Goal: Information Seeking & Learning: Check status

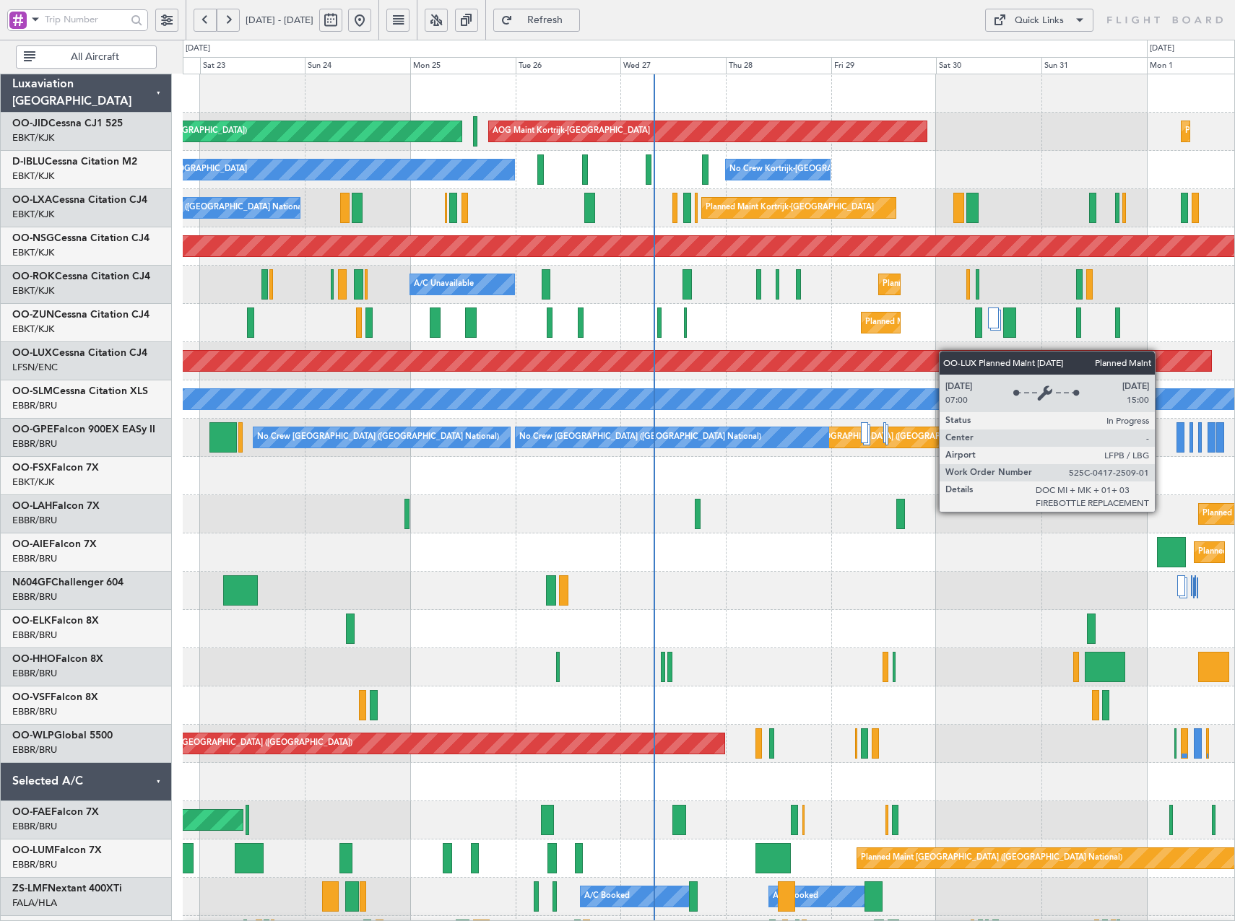
click at [835, 373] on div "AOG Maint Kortrijk-Wevelgem Planned Maint Paris (Le Bourget) Planned Maint Kort…" at bounding box center [708, 552] width 1051 height 957
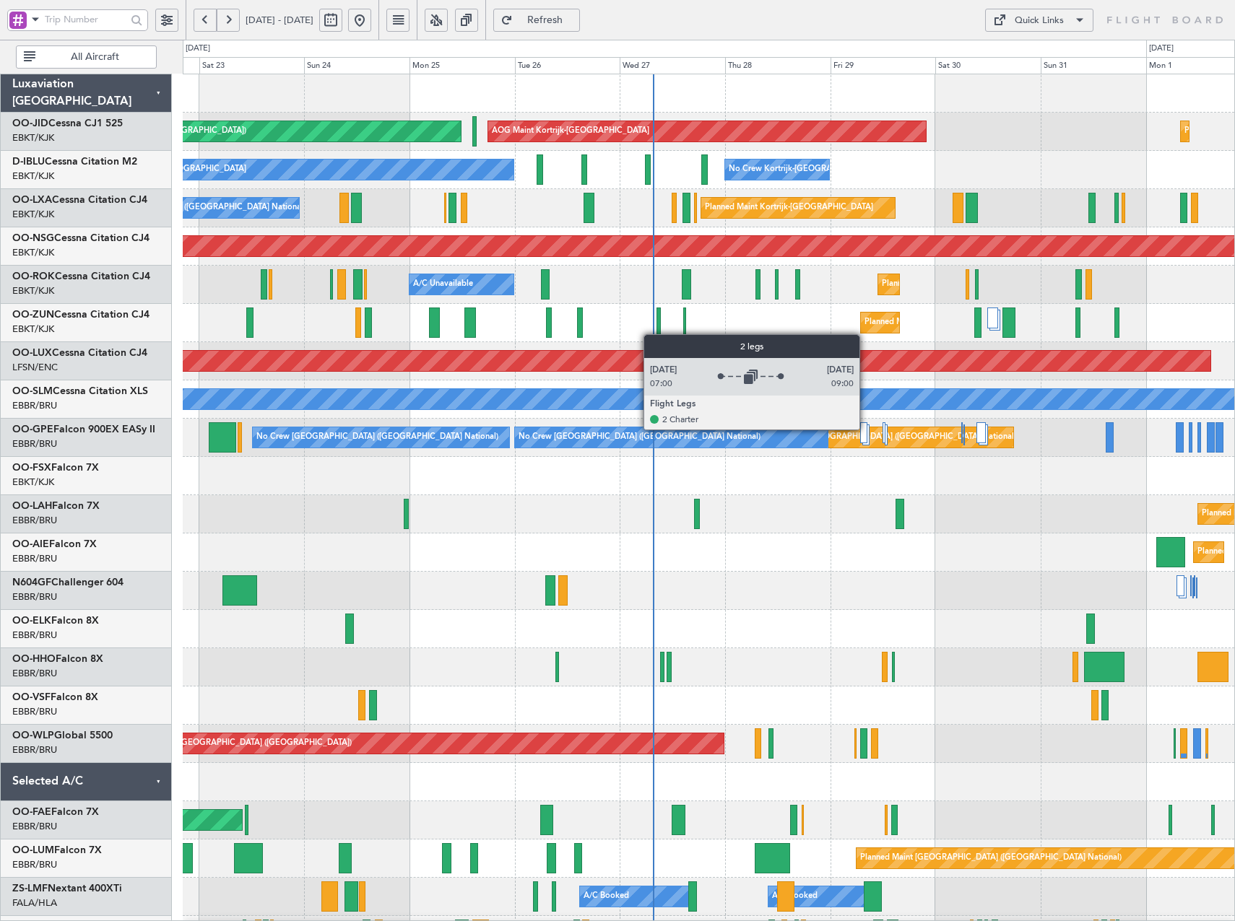
click at [866, 429] on div at bounding box center [863, 432] width 7 height 21
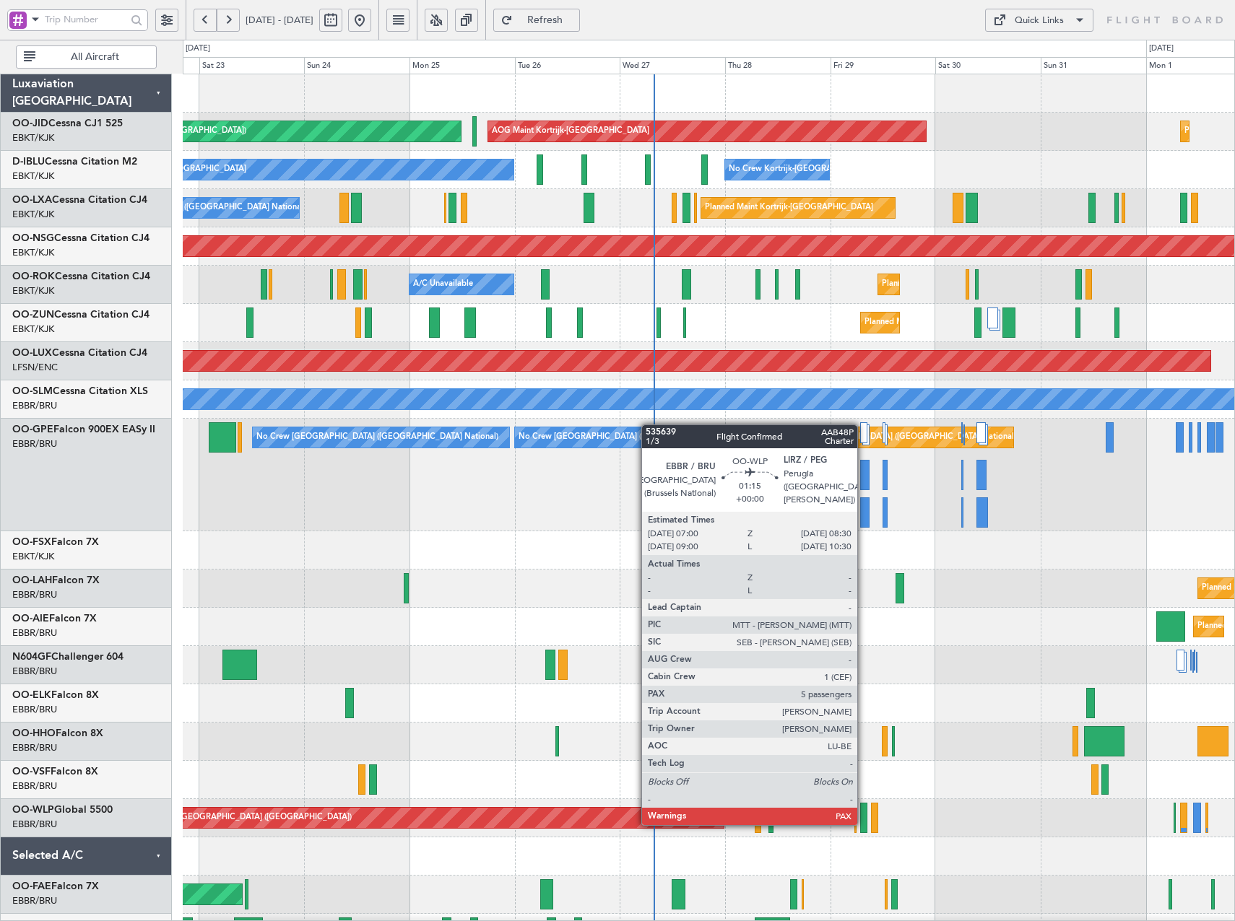
click at [863, 824] on div at bounding box center [863, 818] width 7 height 30
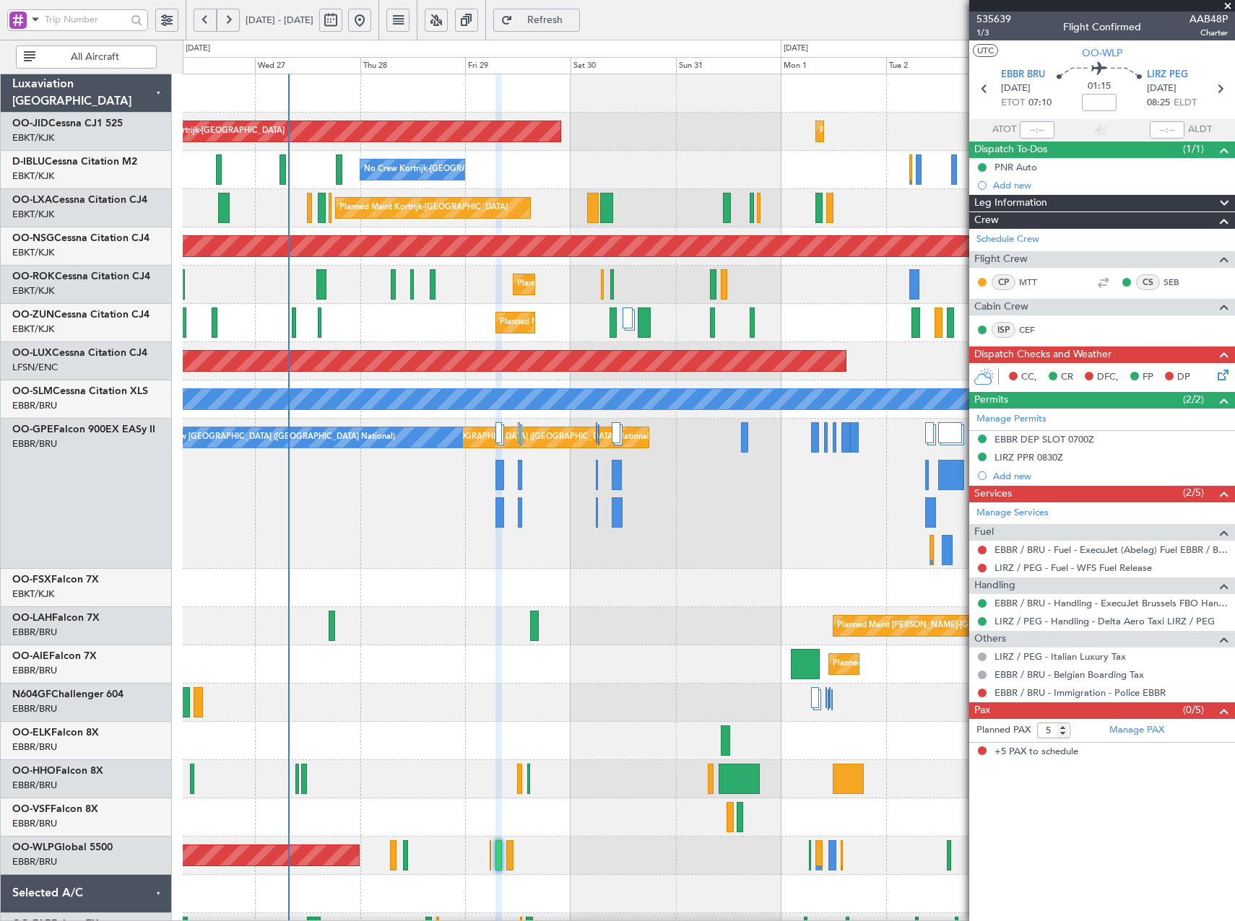
click at [684, 802] on div "AOG Maint Kortrijk-Wevelgem Planned Maint Kortrijk-Wevelgem Planned Maint Paris…" at bounding box center [708, 627] width 1051 height 1107
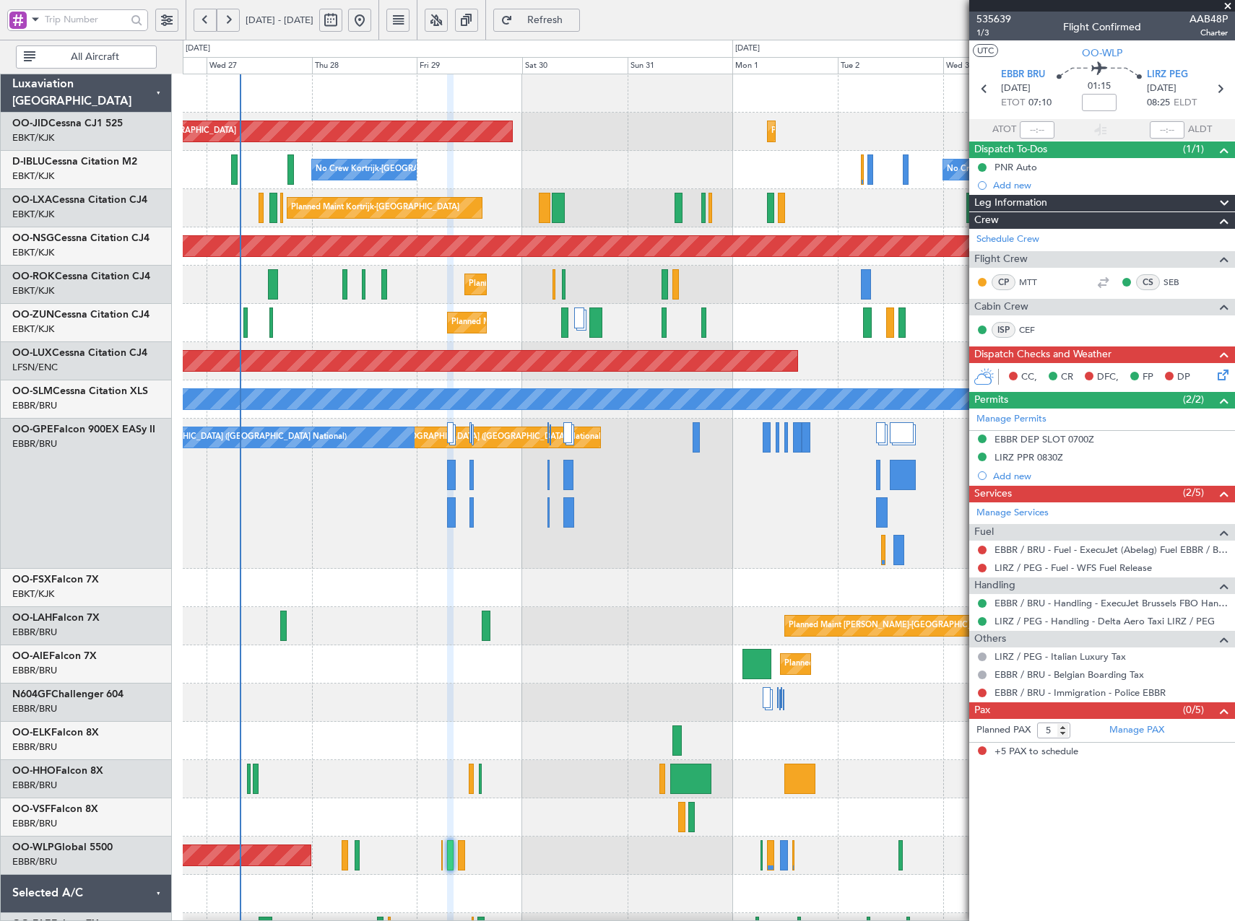
click at [843, 833] on div at bounding box center [708, 818] width 1051 height 38
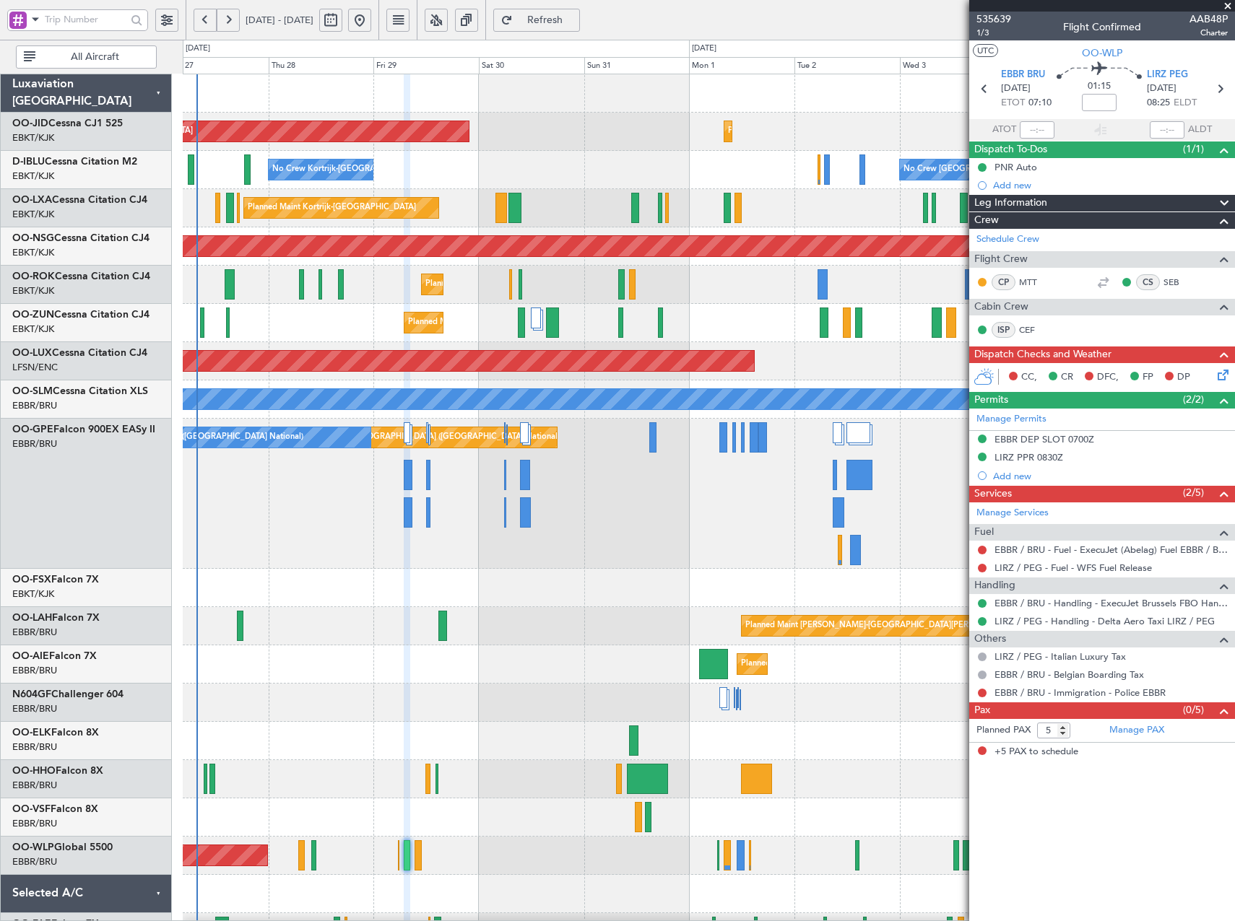
click at [531, 846] on div "AOG Maint Kortrijk-Wevelgem Planned Maint Kortrijk-Wevelgem Planned Maint Paris…" at bounding box center [708, 627] width 1051 height 1107
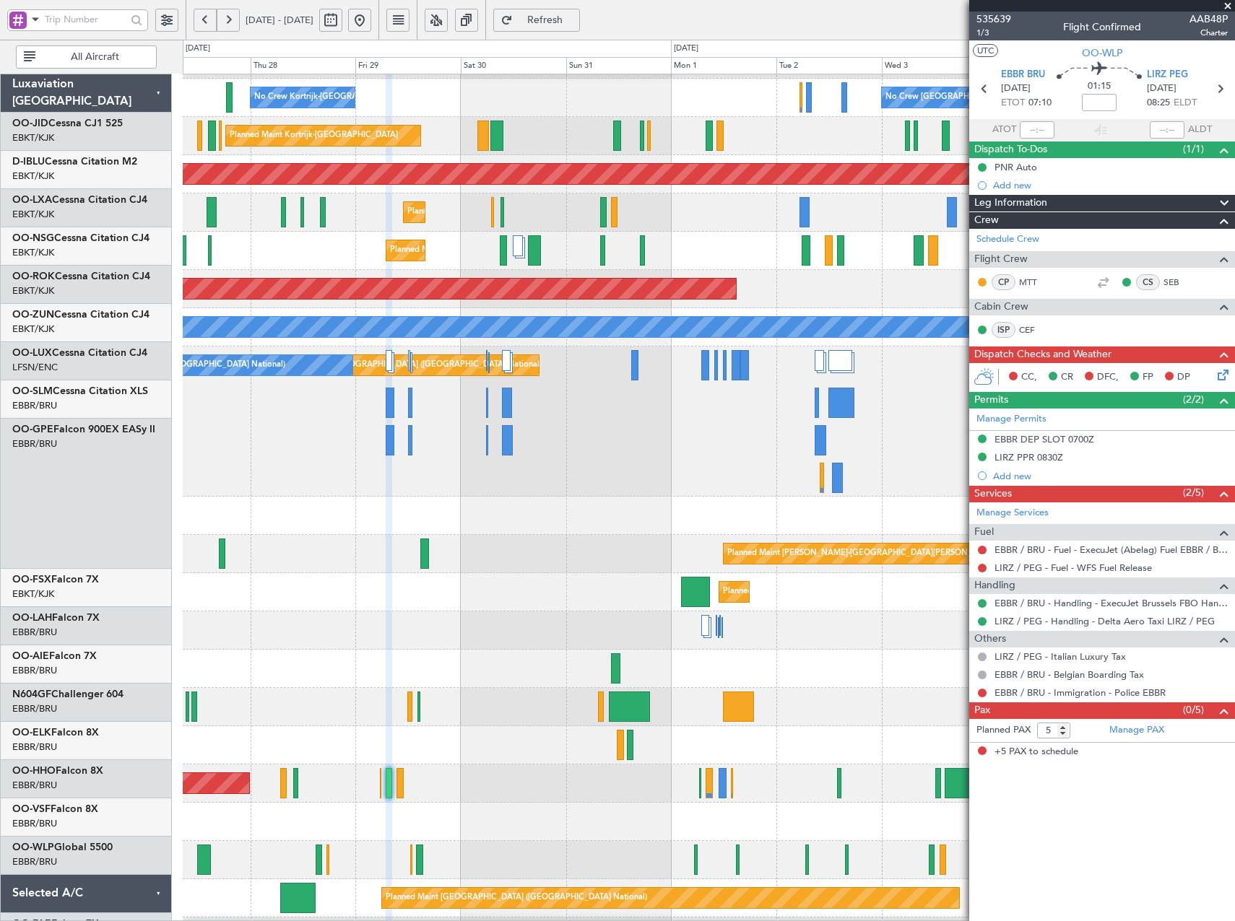
scroll to position [72, 0]
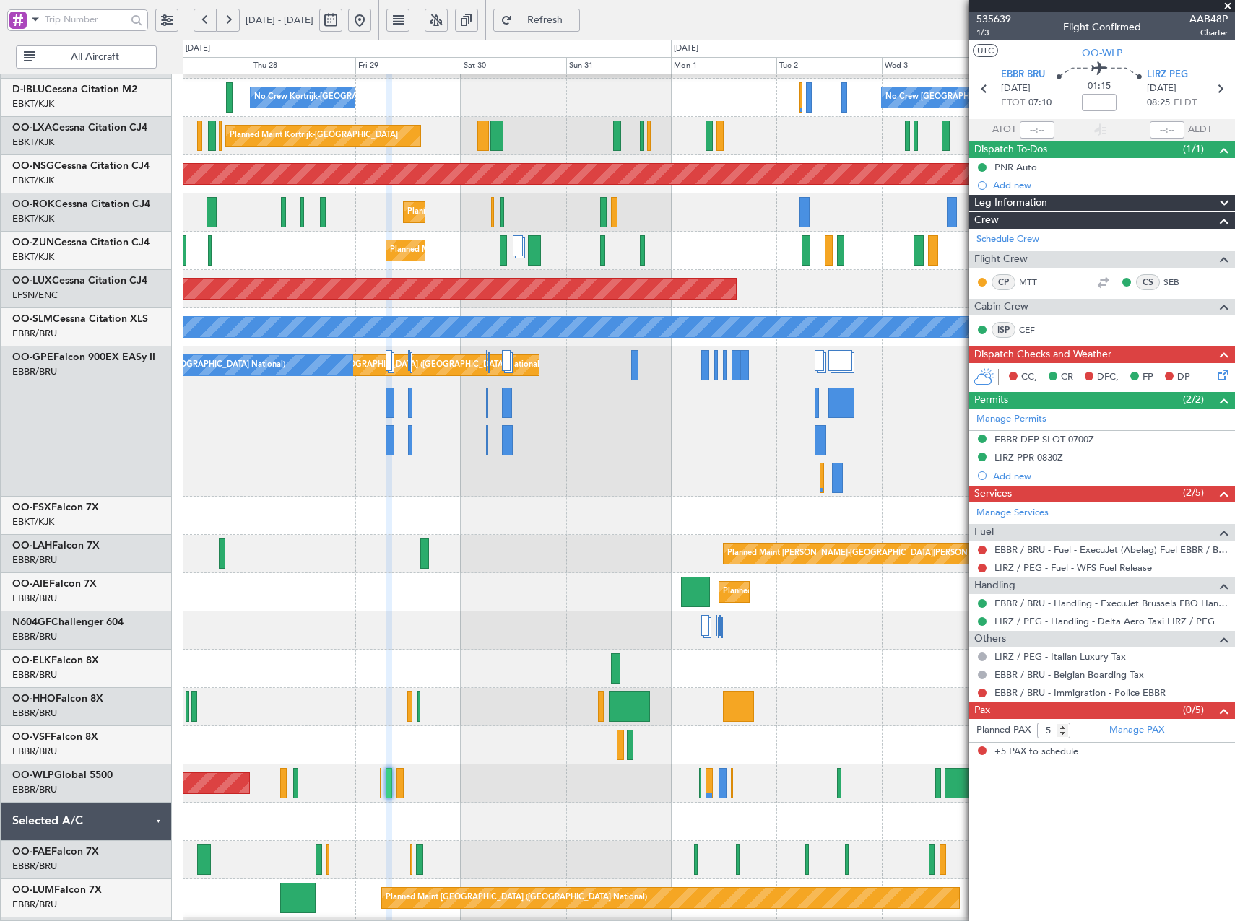
click at [1228, 4] on span at bounding box center [1227, 6] width 14 height 13
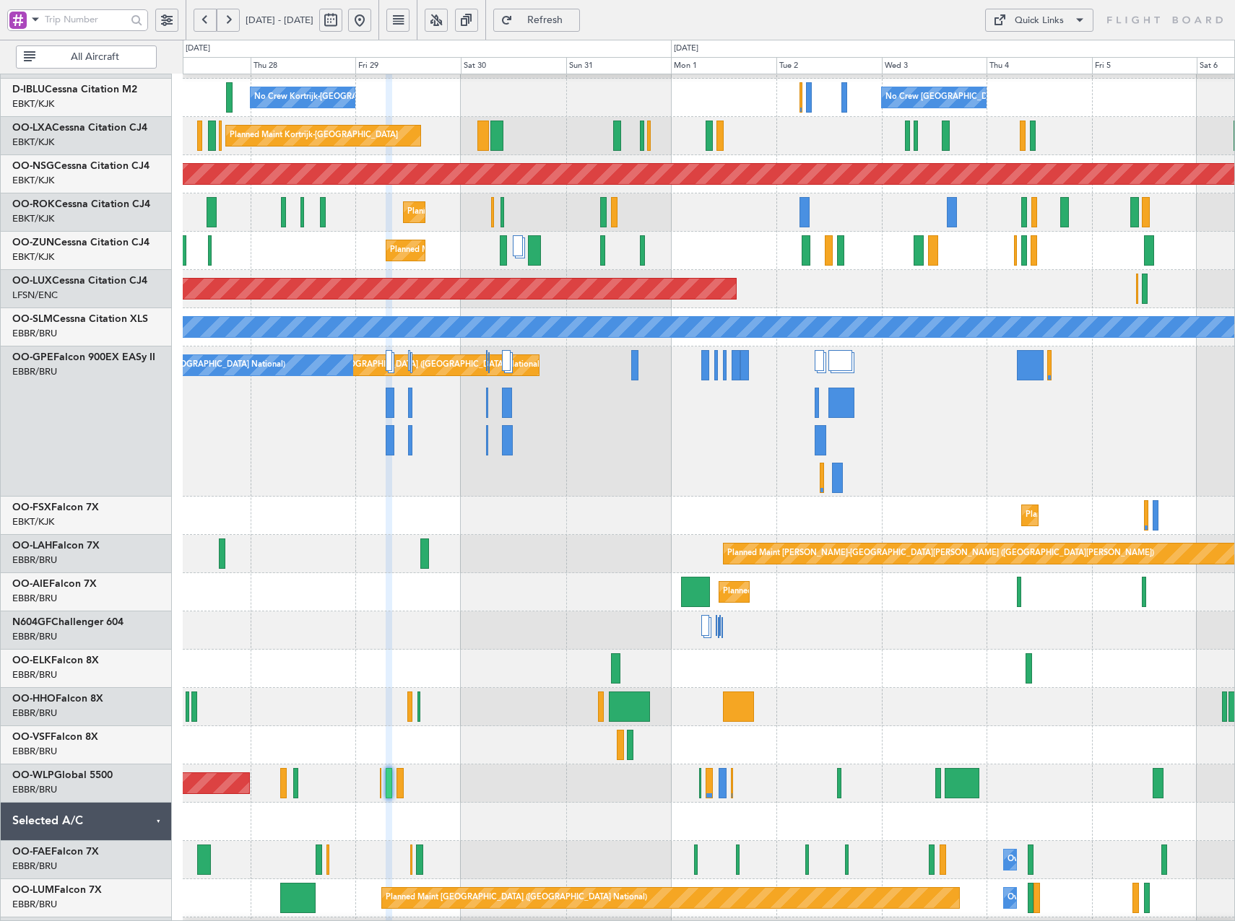
type input "0"
click at [1051, 15] on div "Quick Links" at bounding box center [1039, 21] width 49 height 14
click at [1038, 58] on button "Trip Builder" at bounding box center [1039, 55] width 108 height 35
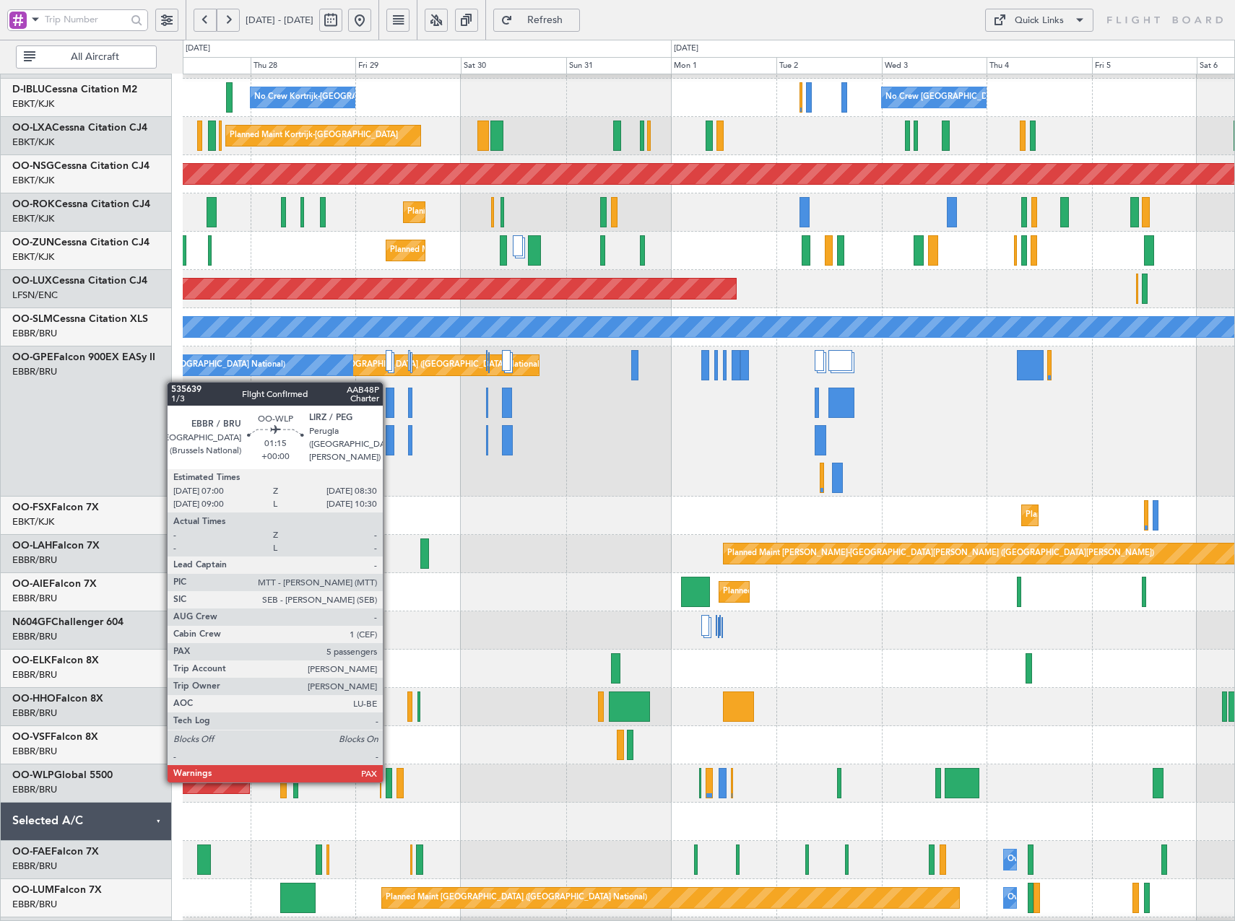
click at [389, 781] on div at bounding box center [389, 783] width 7 height 30
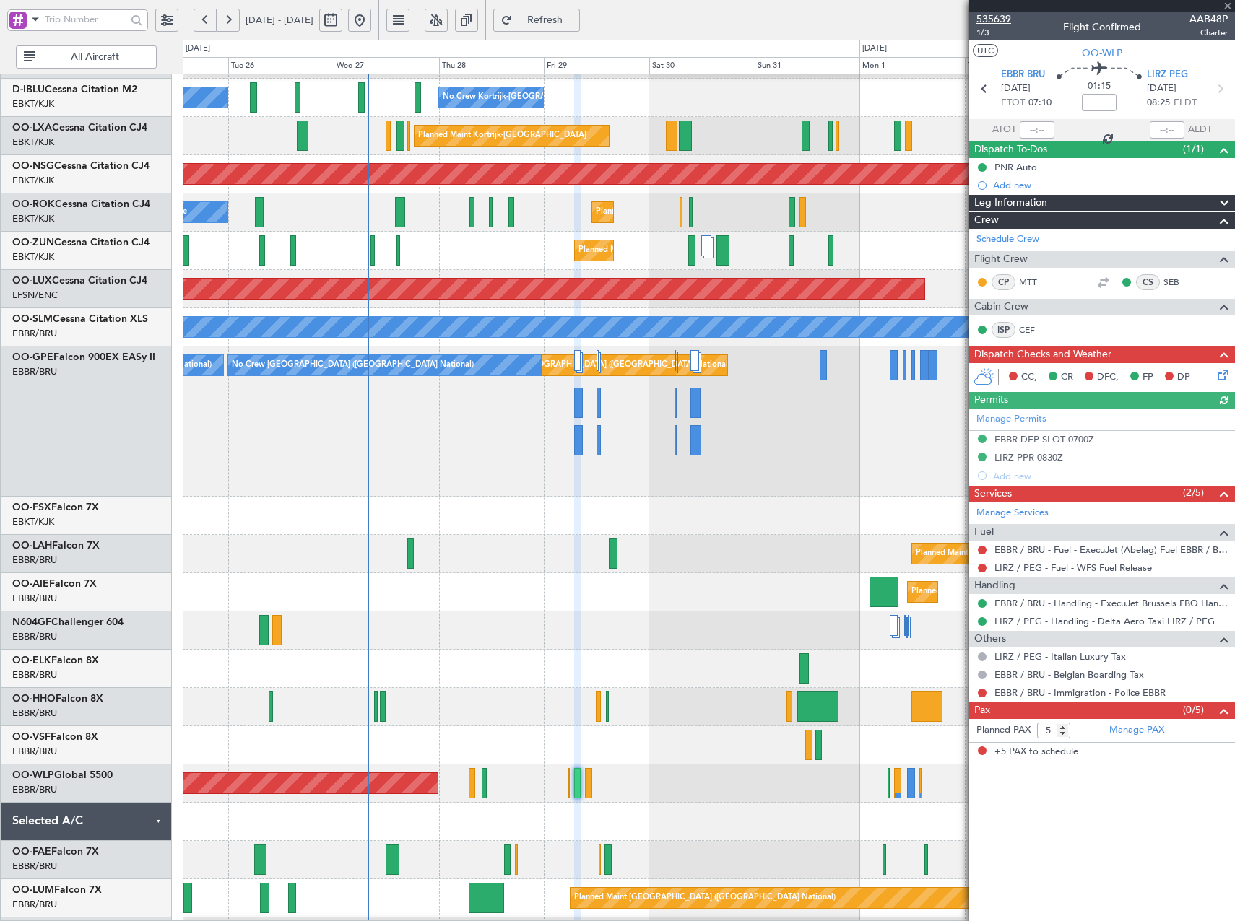
click at [999, 19] on span "535639" at bounding box center [993, 19] width 35 height 15
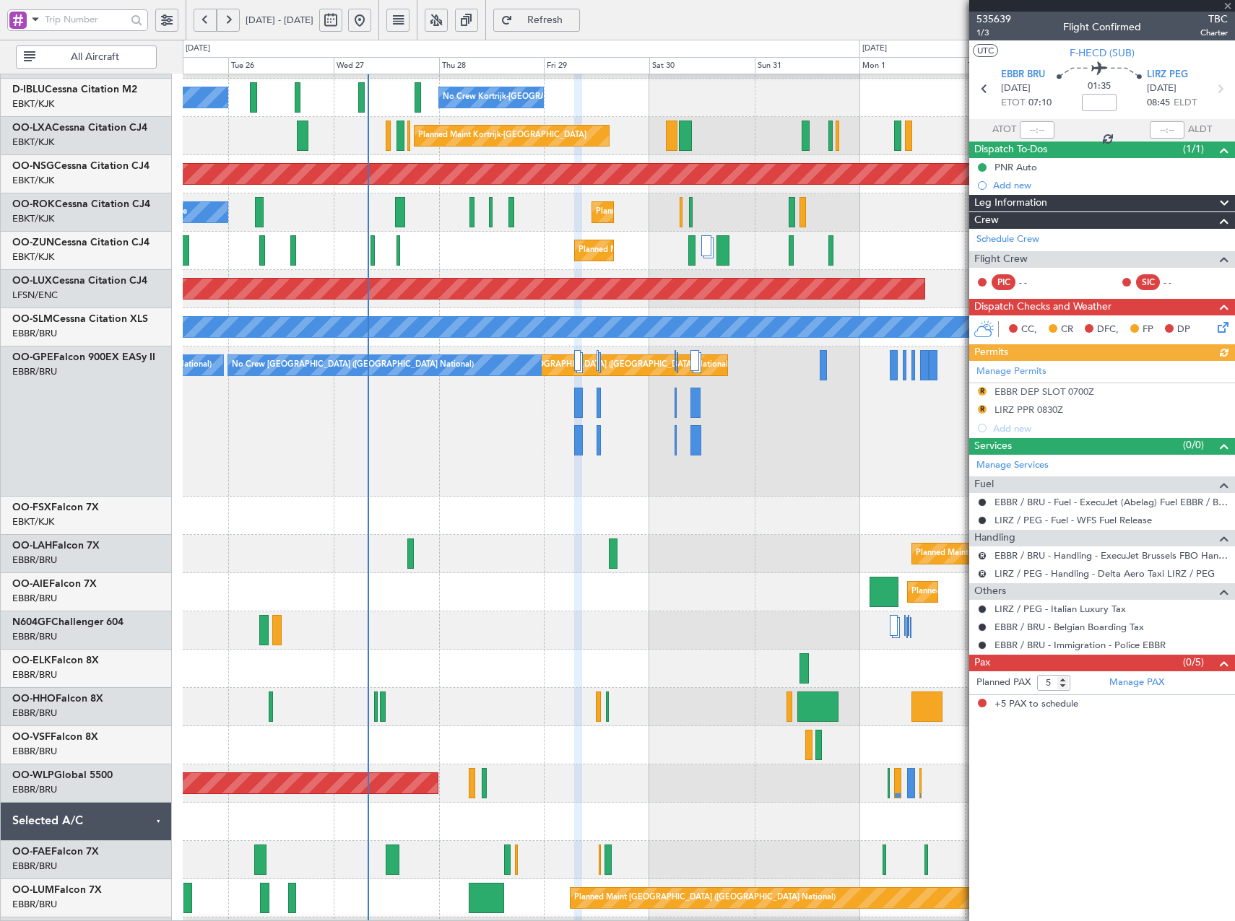
click at [575, 22] on span "Refresh" at bounding box center [545, 20] width 59 height 10
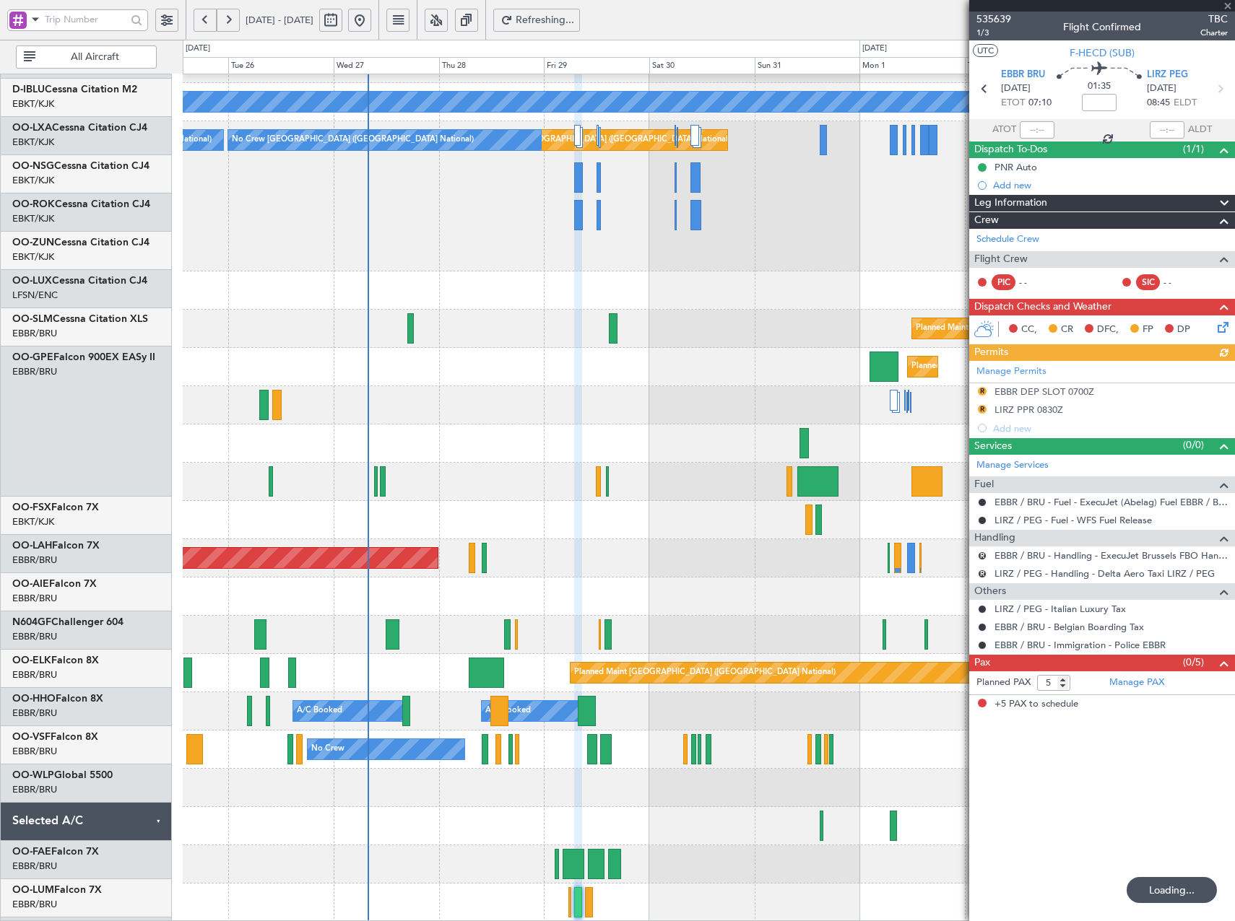
scroll to position [298, 0]
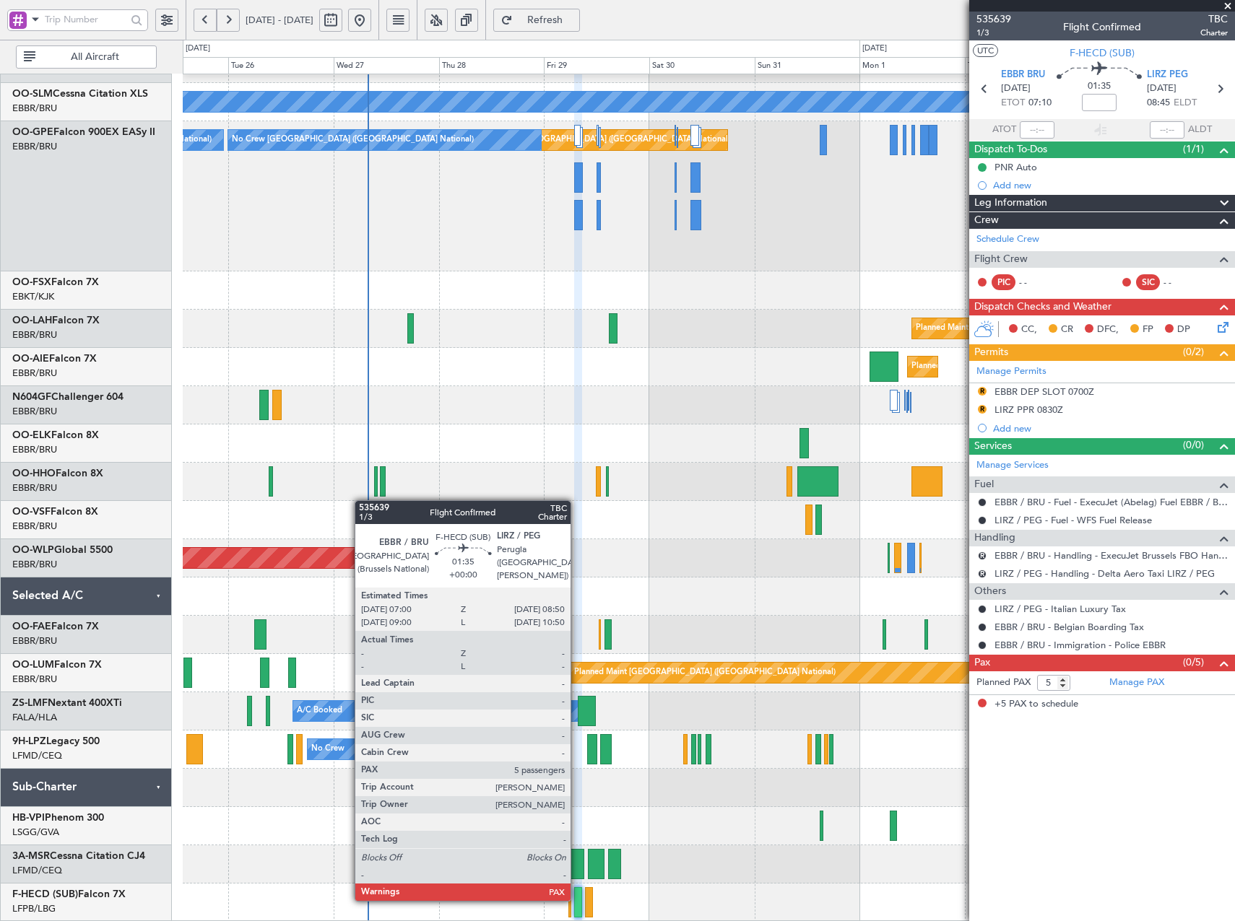
click at [577, 900] on div at bounding box center [578, 902] width 9 height 30
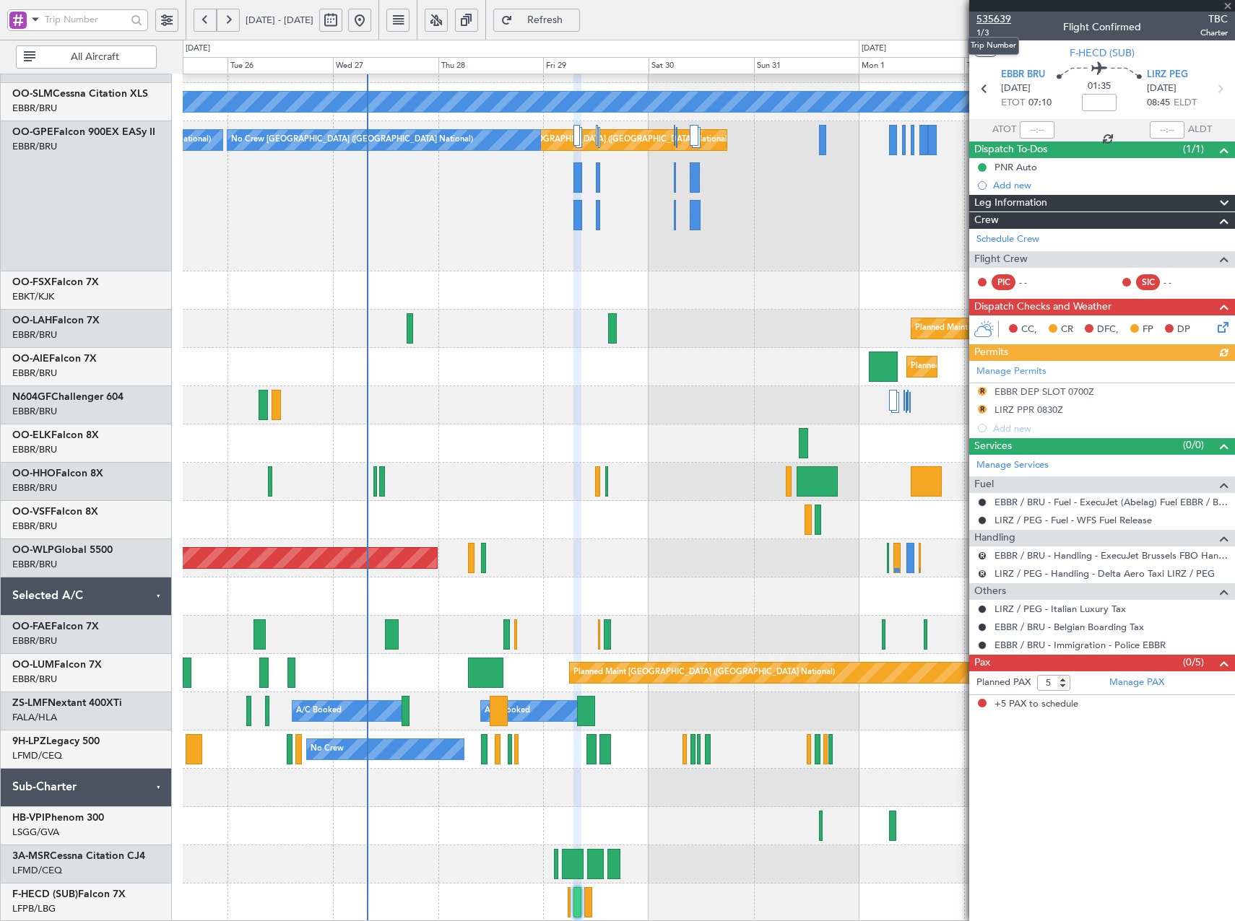
click at [1001, 14] on span "535639" at bounding box center [993, 19] width 35 height 15
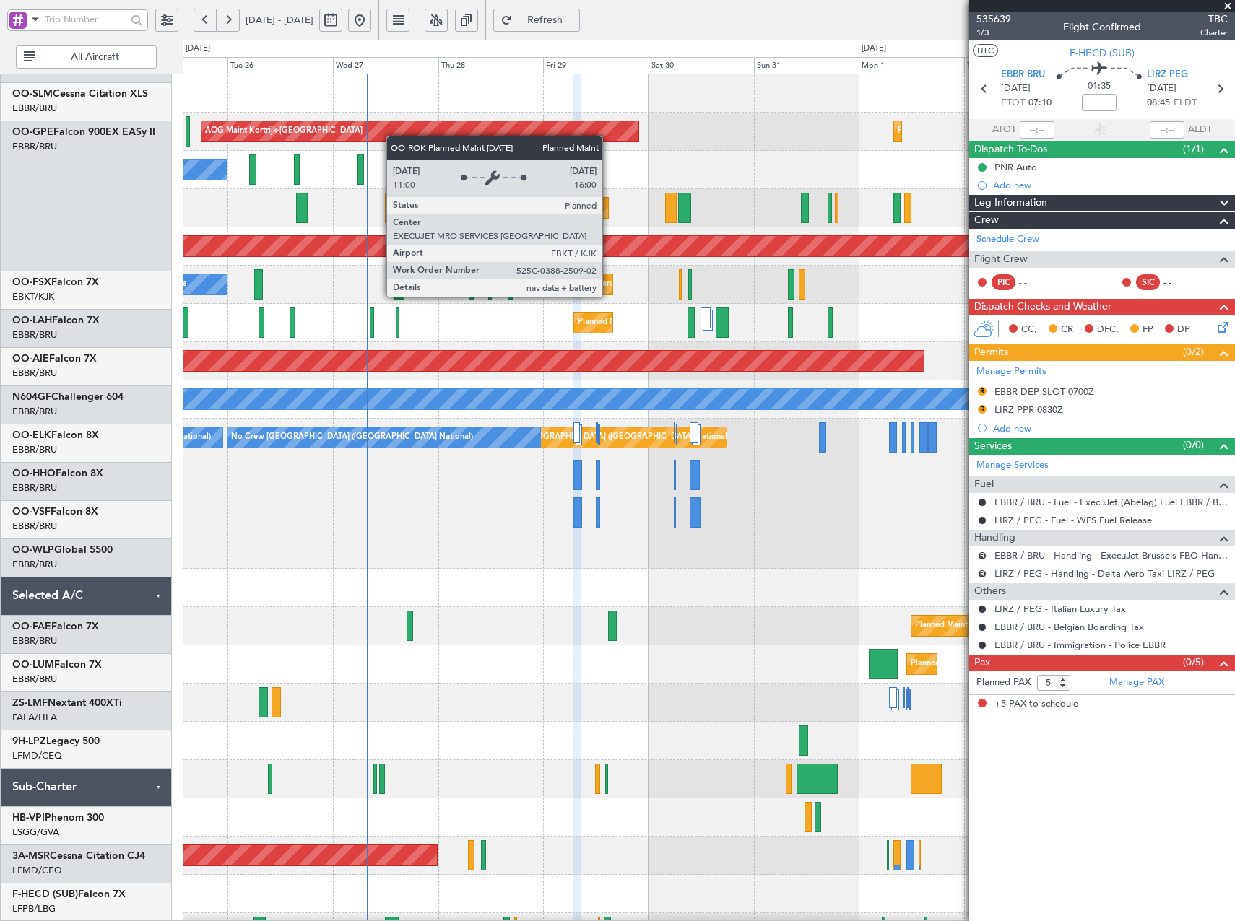
scroll to position [0, 0]
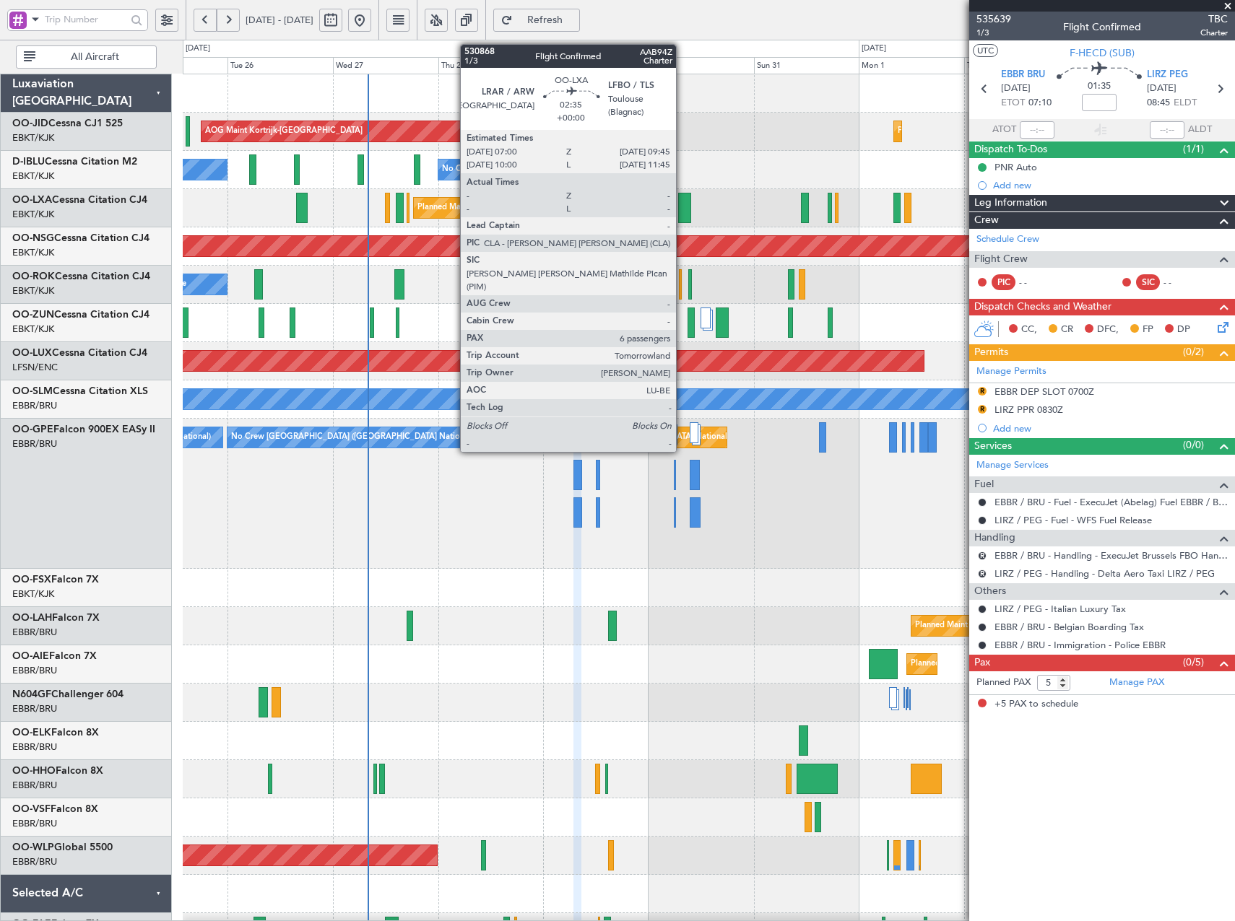
click at [682, 208] on div at bounding box center [684, 208] width 12 height 30
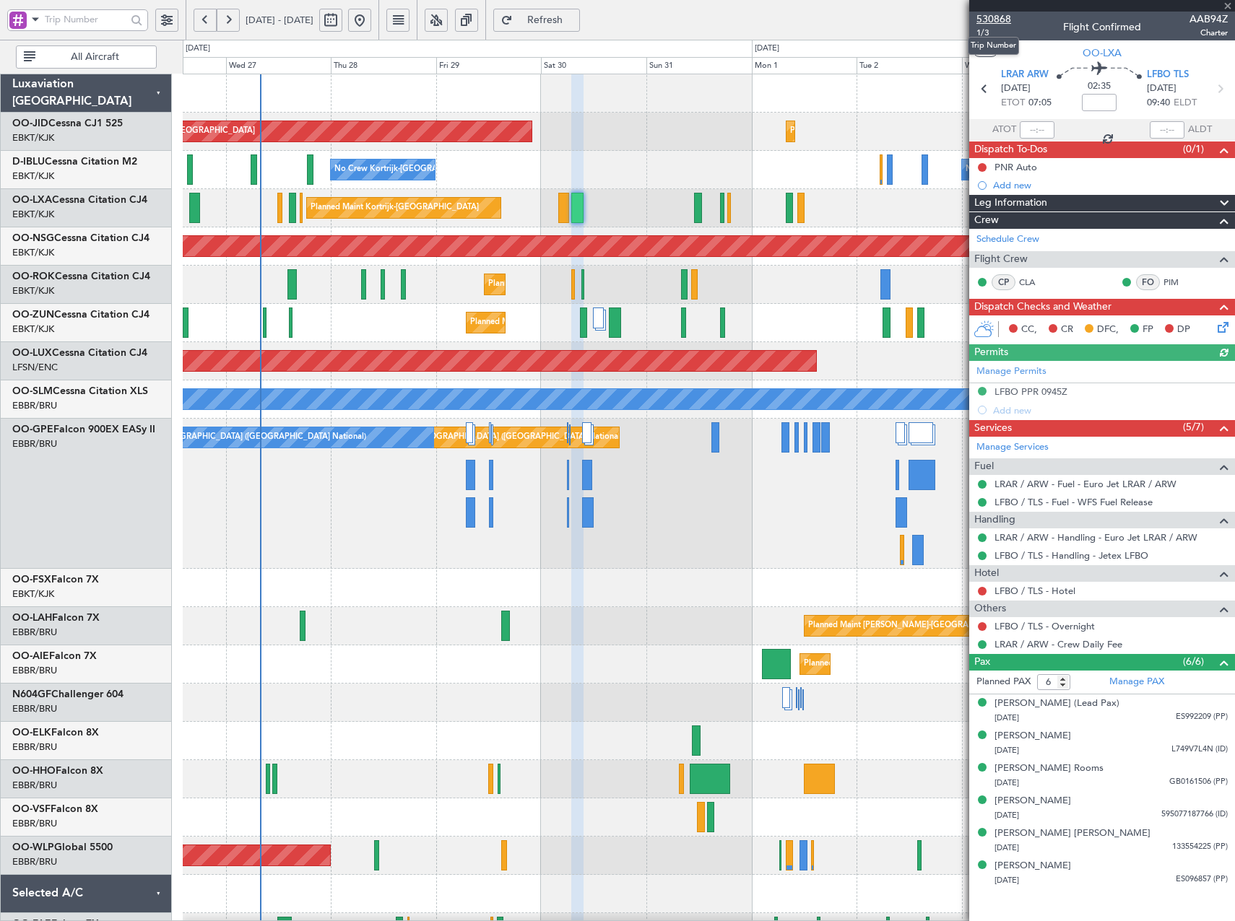
click at [1005, 17] on span "530868" at bounding box center [993, 19] width 35 height 15
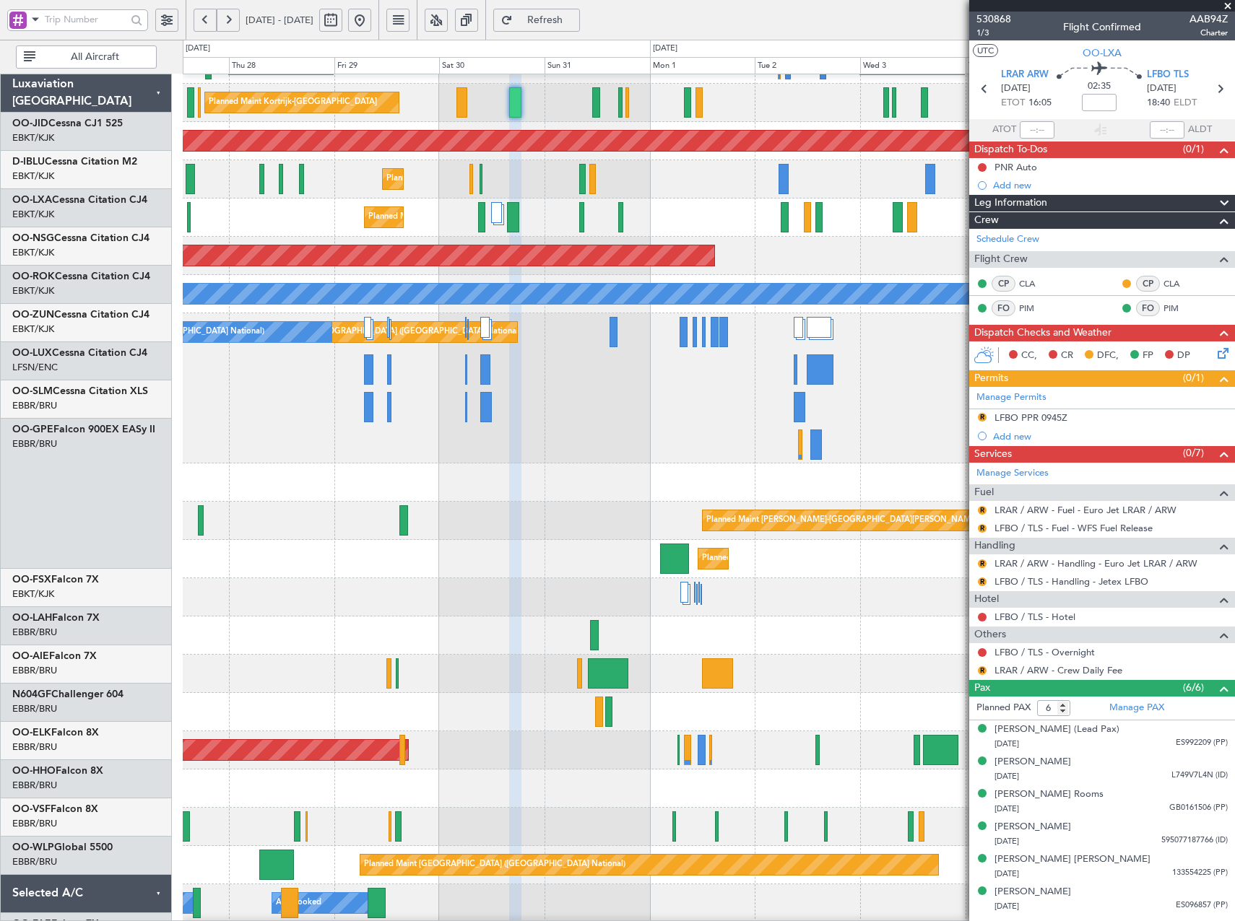
scroll to position [120, 0]
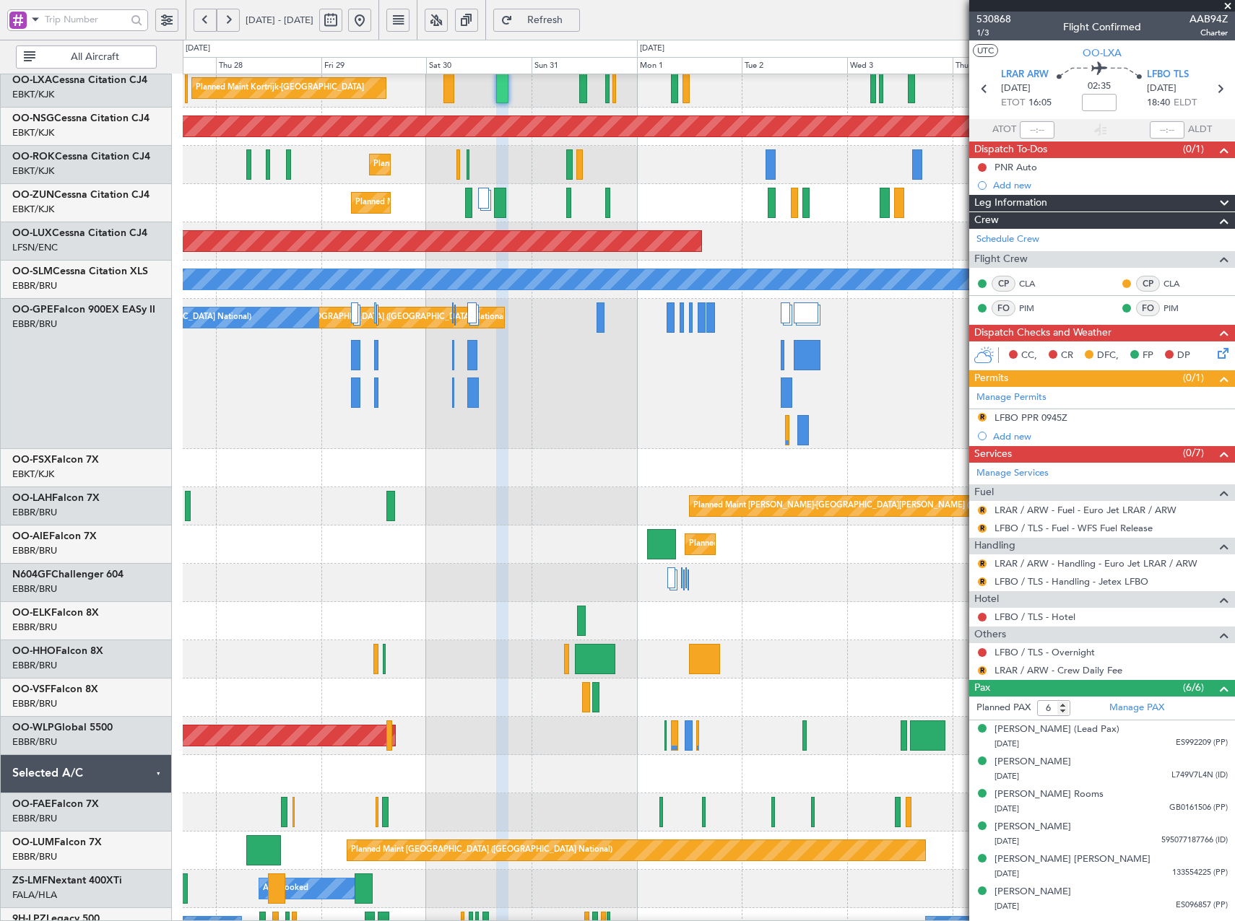
click at [467, 748] on div "Planned Maint [GEOGRAPHIC_DATA] ([GEOGRAPHIC_DATA])" at bounding box center [708, 736] width 1051 height 38
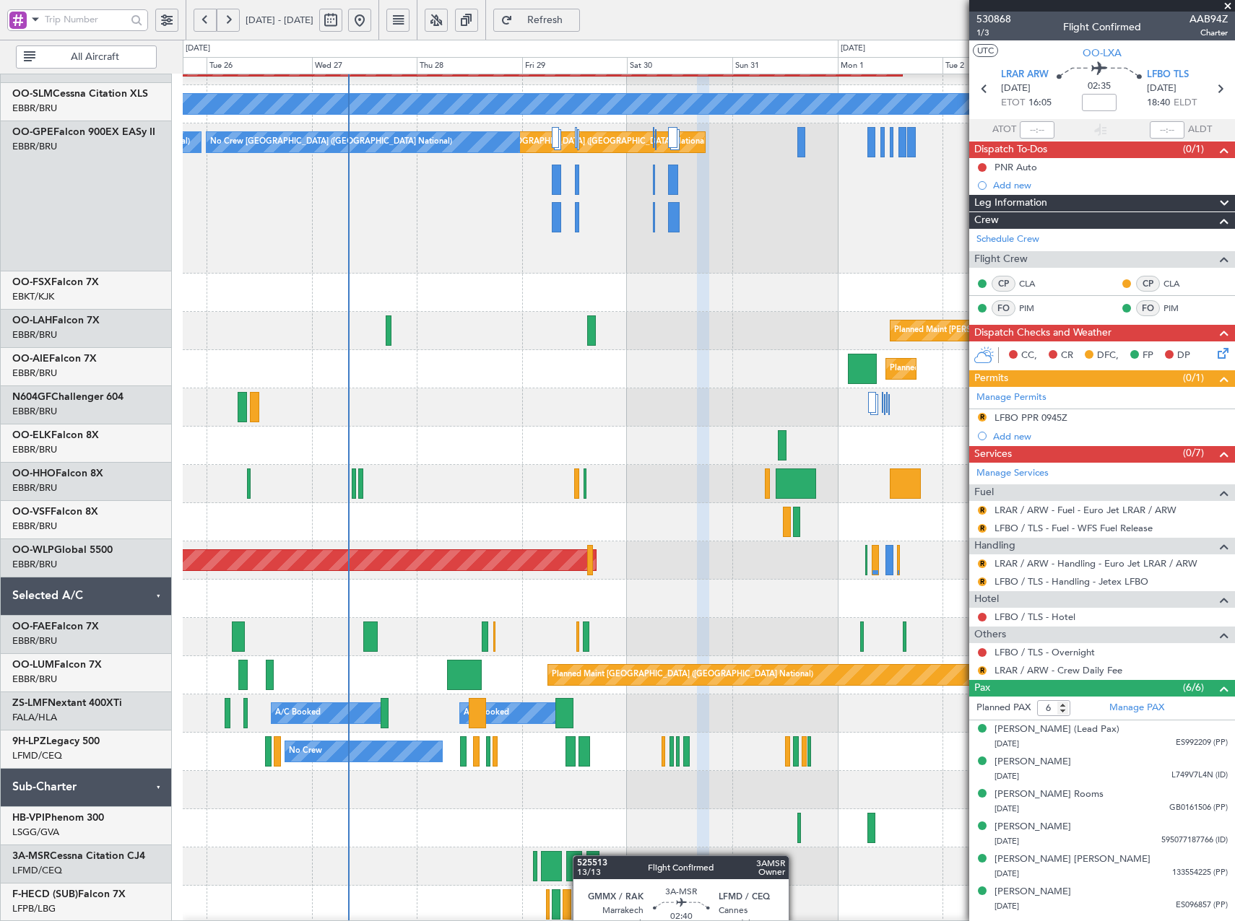
scroll to position [298, 0]
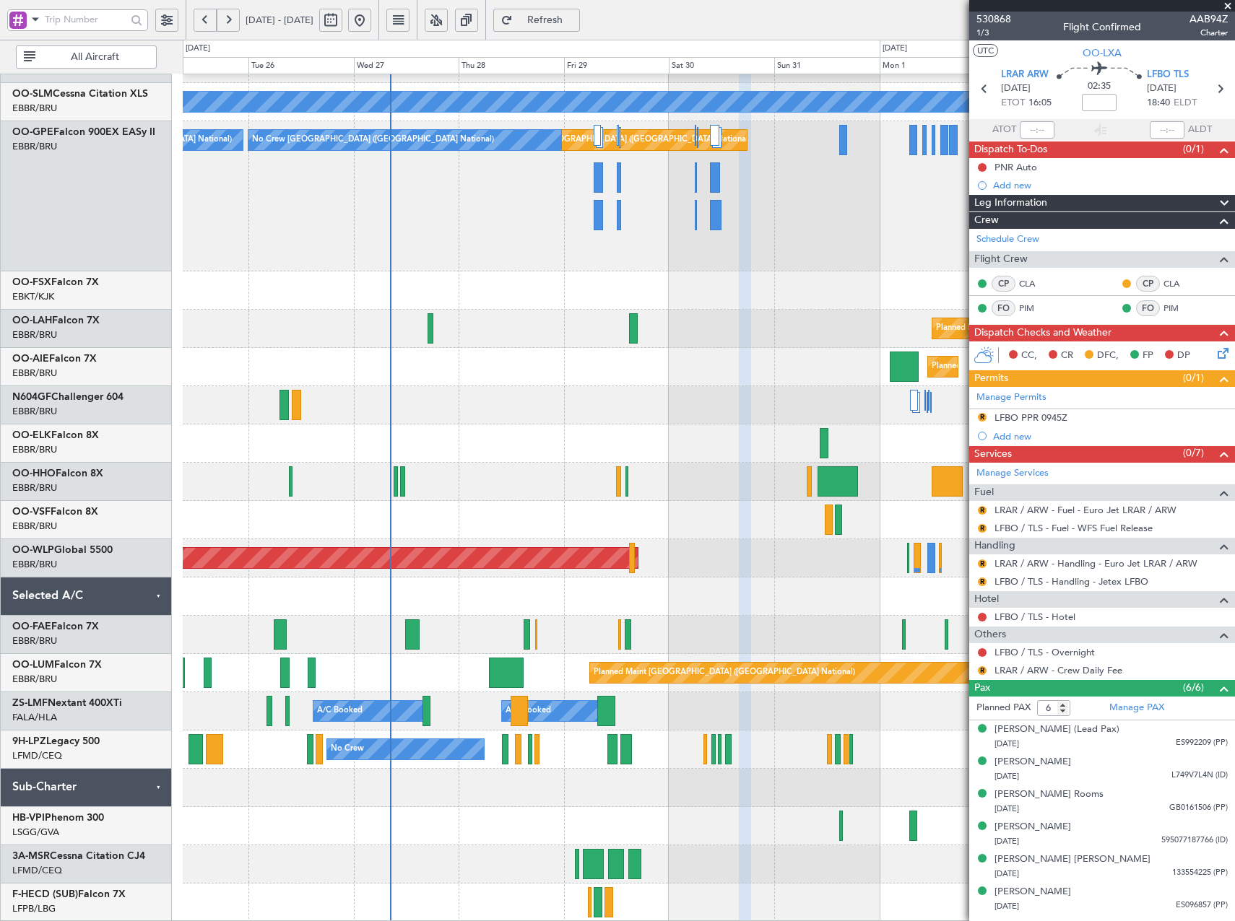
click at [631, 765] on div "Planned Maint Paris (Le Bourget) A/C Unavailable Monchengladbach Planned Maint …" at bounding box center [708, 349] width 1051 height 1145
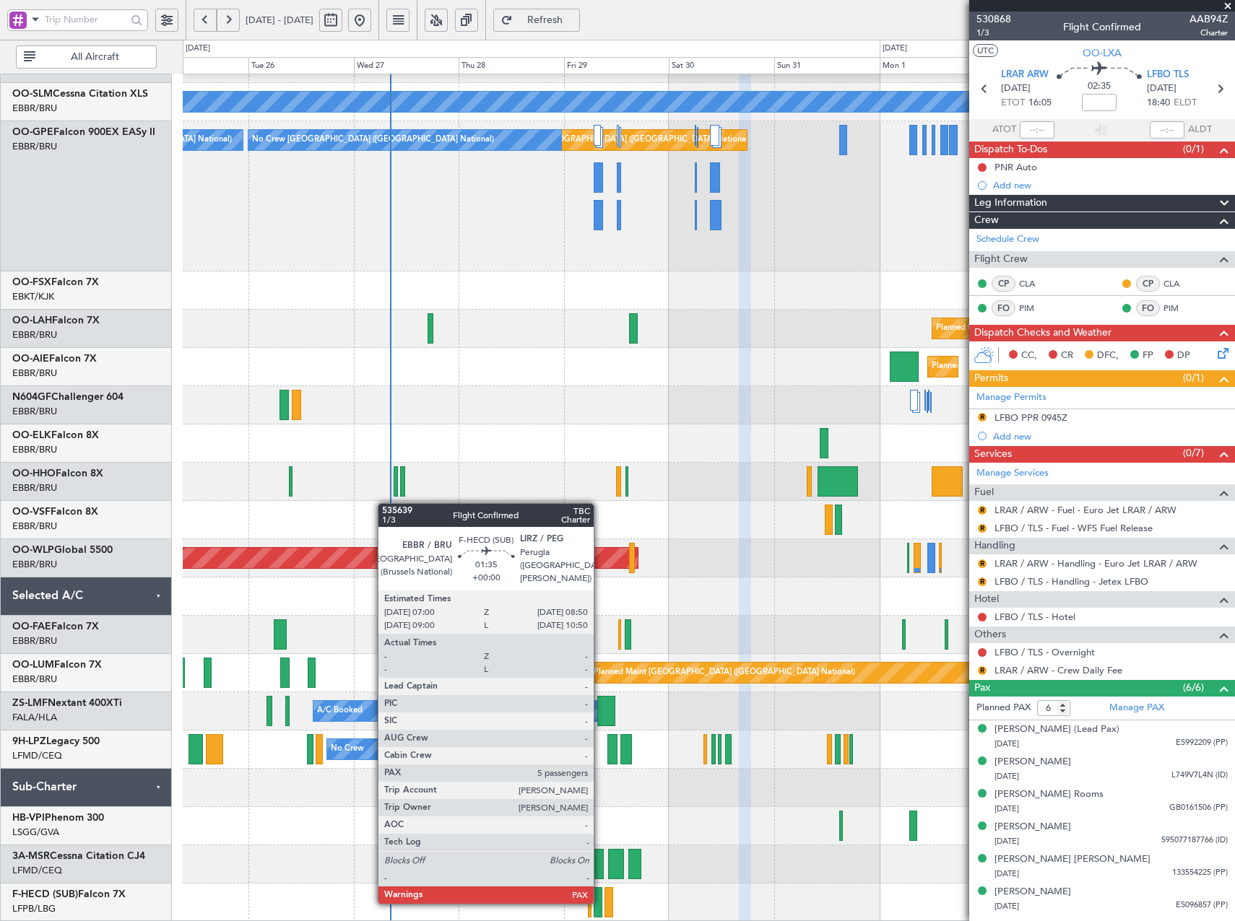
click at [600, 903] on div at bounding box center [598, 902] width 9 height 30
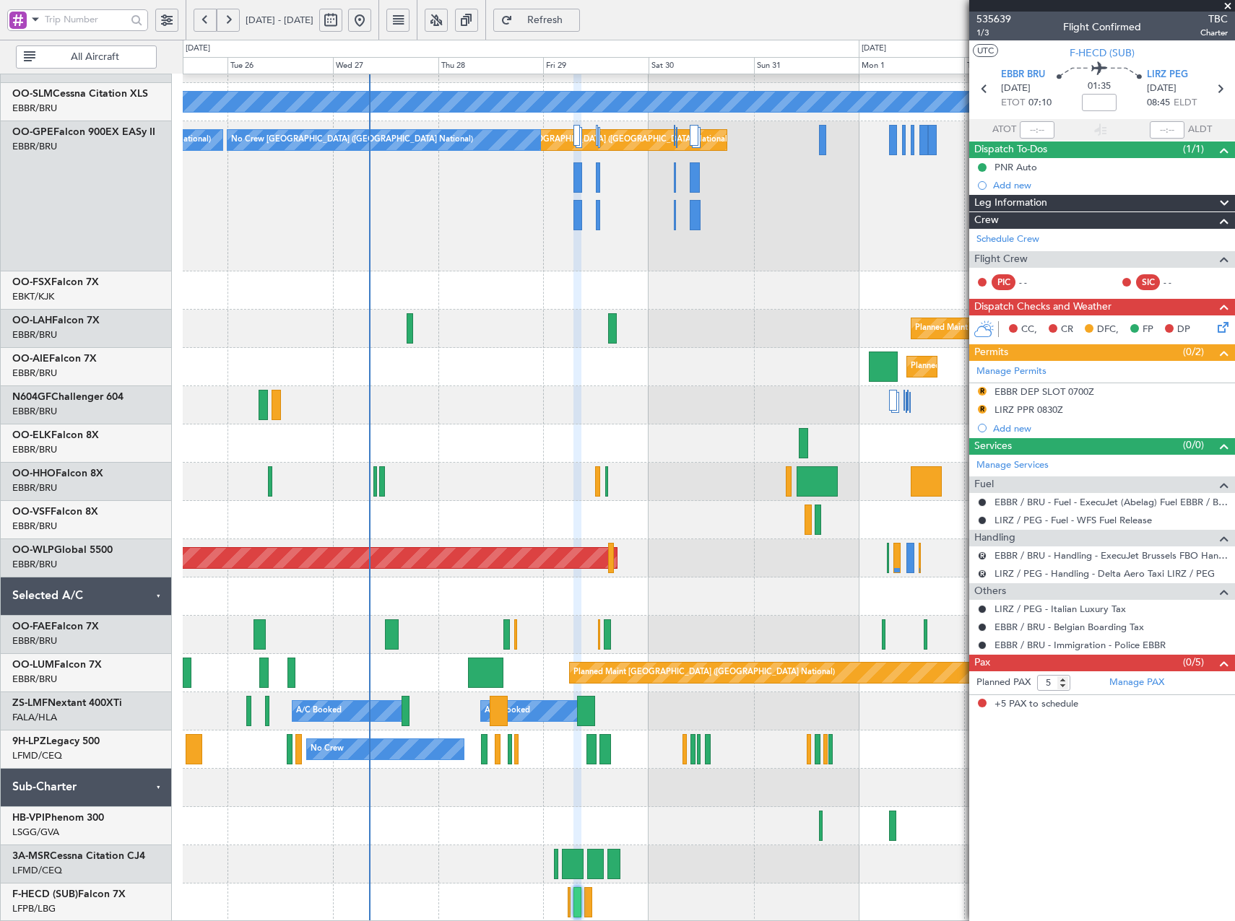
scroll to position [0, 0]
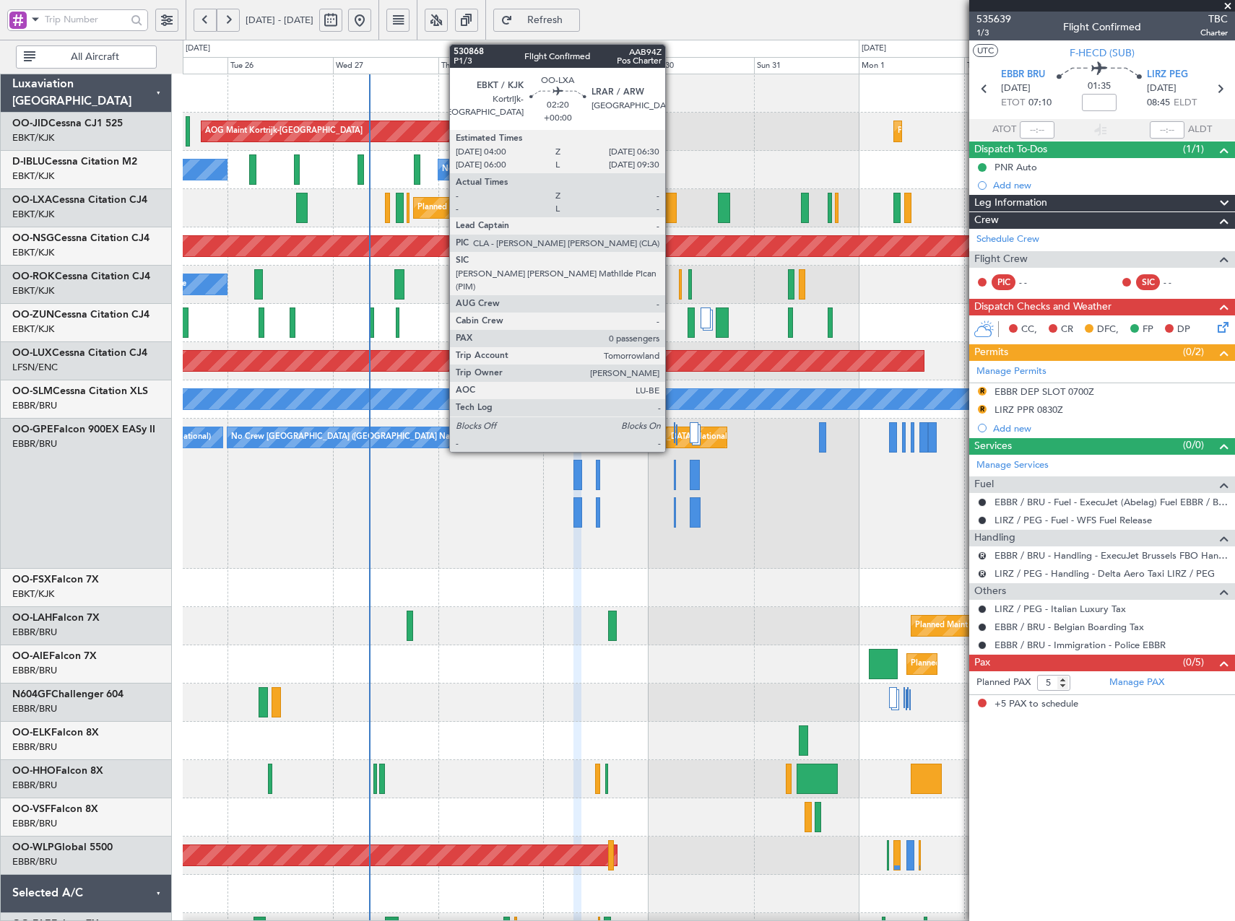
click at [672, 210] on div at bounding box center [671, 208] width 12 height 30
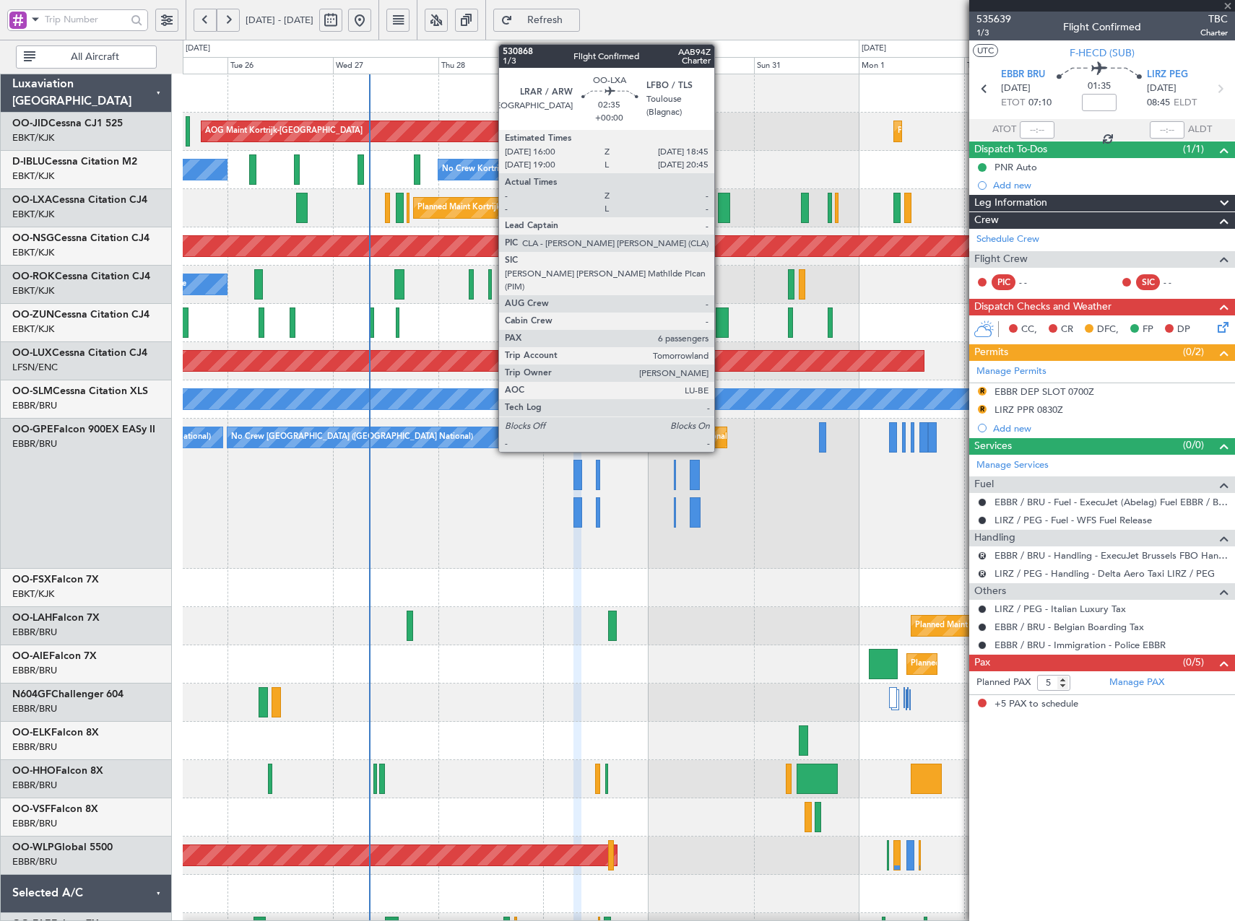
type input "0"
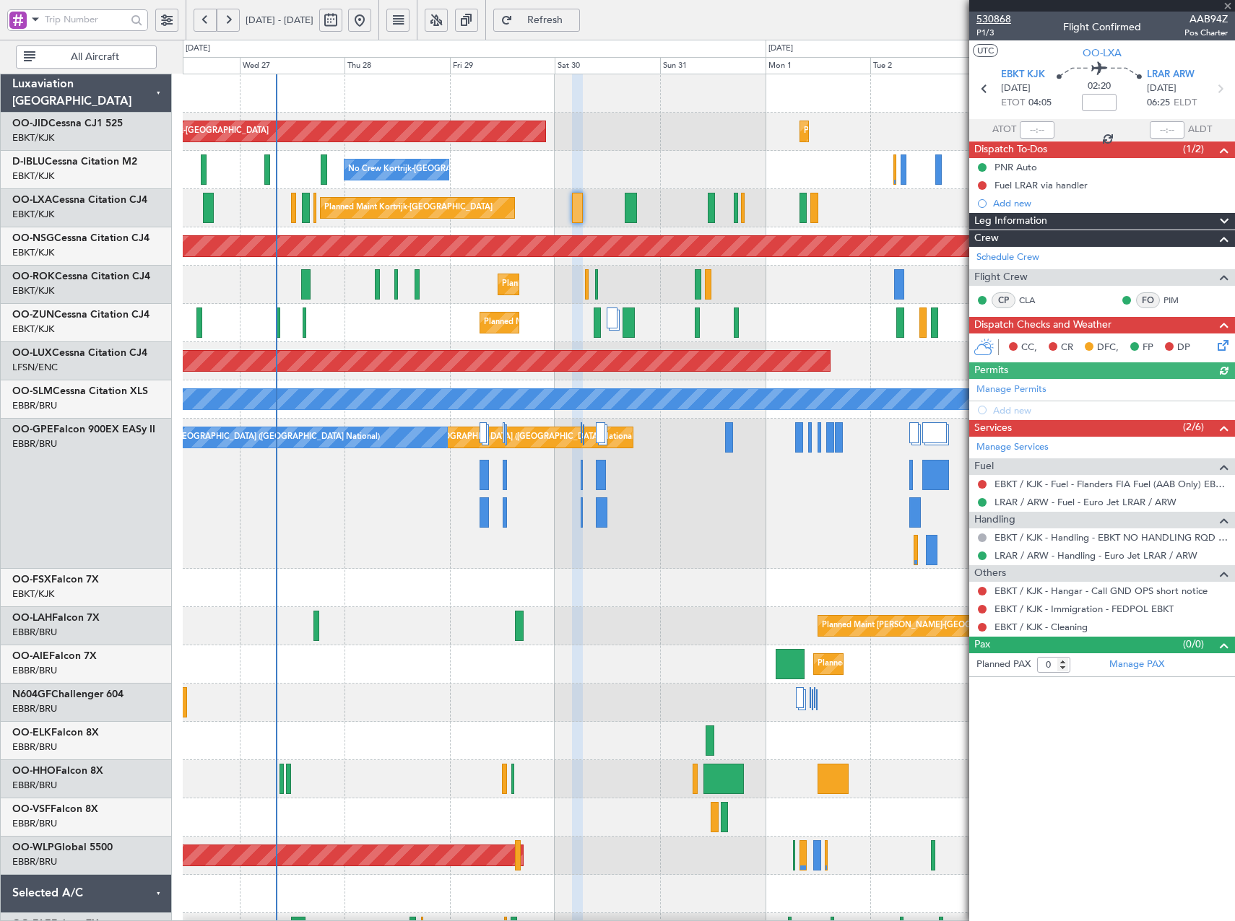
click at [1002, 13] on span "530868" at bounding box center [993, 19] width 35 height 15
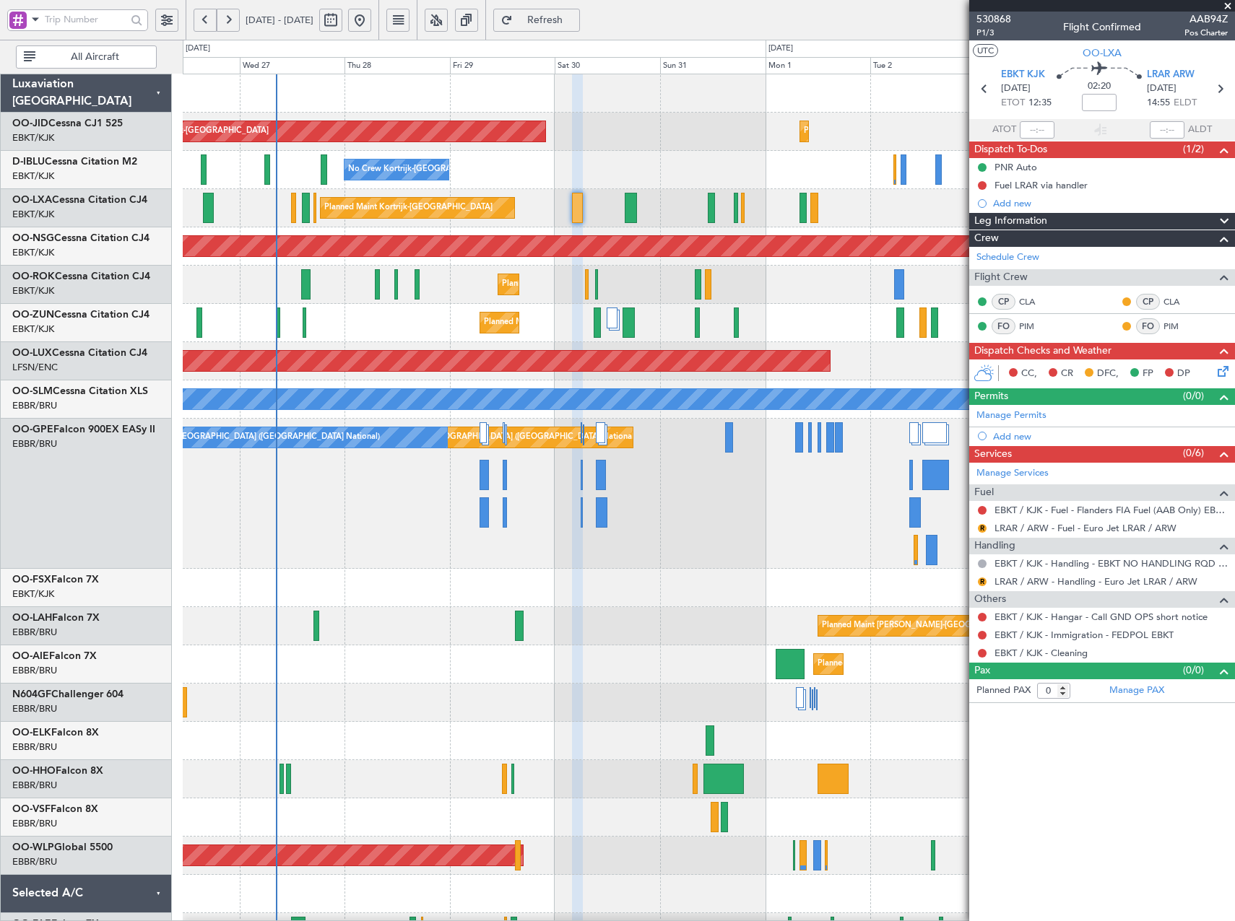
click at [582, 7] on fb-refresh-button "Refresh" at bounding box center [536, 20] width 101 height 40
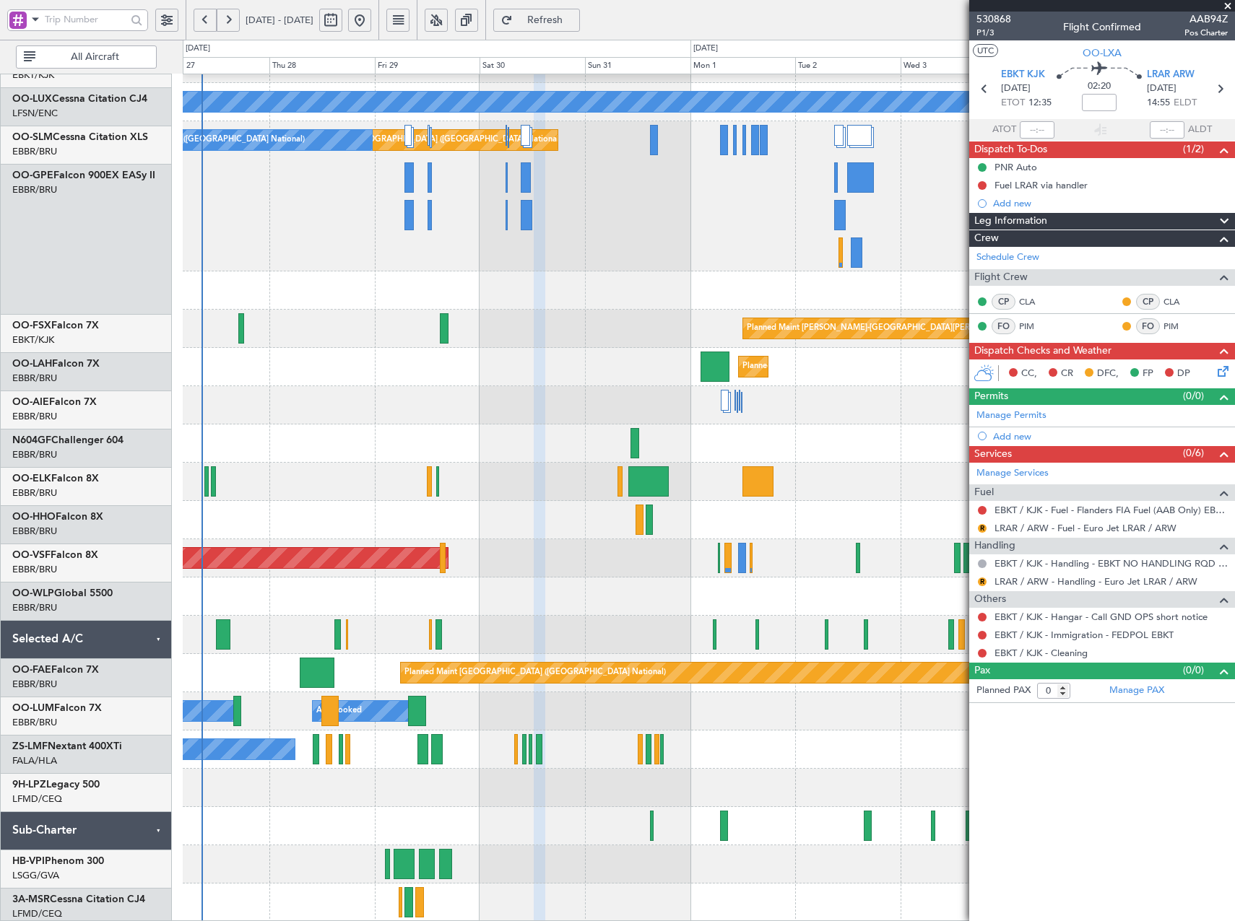
scroll to position [298, 0]
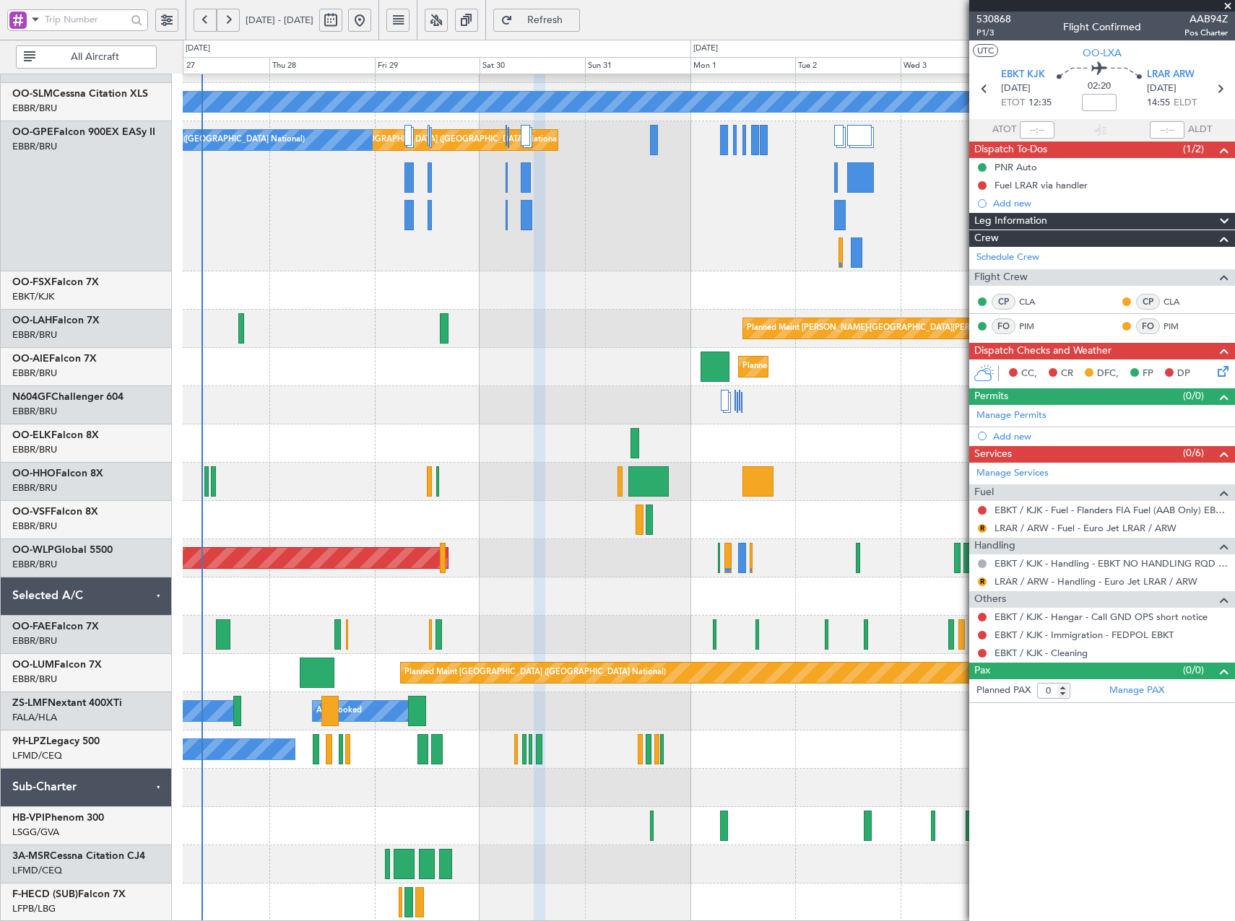
click at [526, 411] on div "Planned Maint Paris (Le Bourget) A/C Unavailable Monchengladbach Planned Maint …" at bounding box center [708, 349] width 1051 height 1145
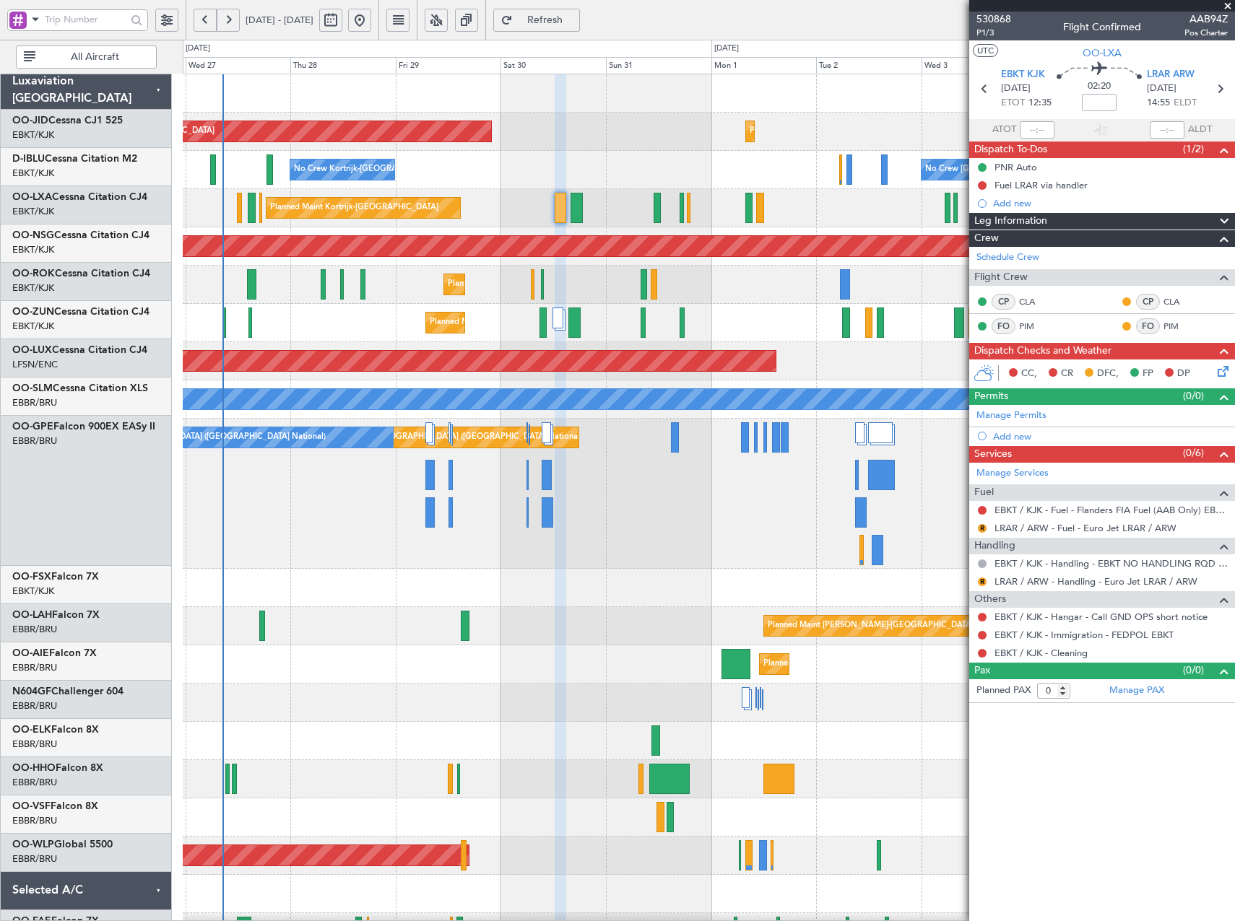
scroll to position [0, 0]
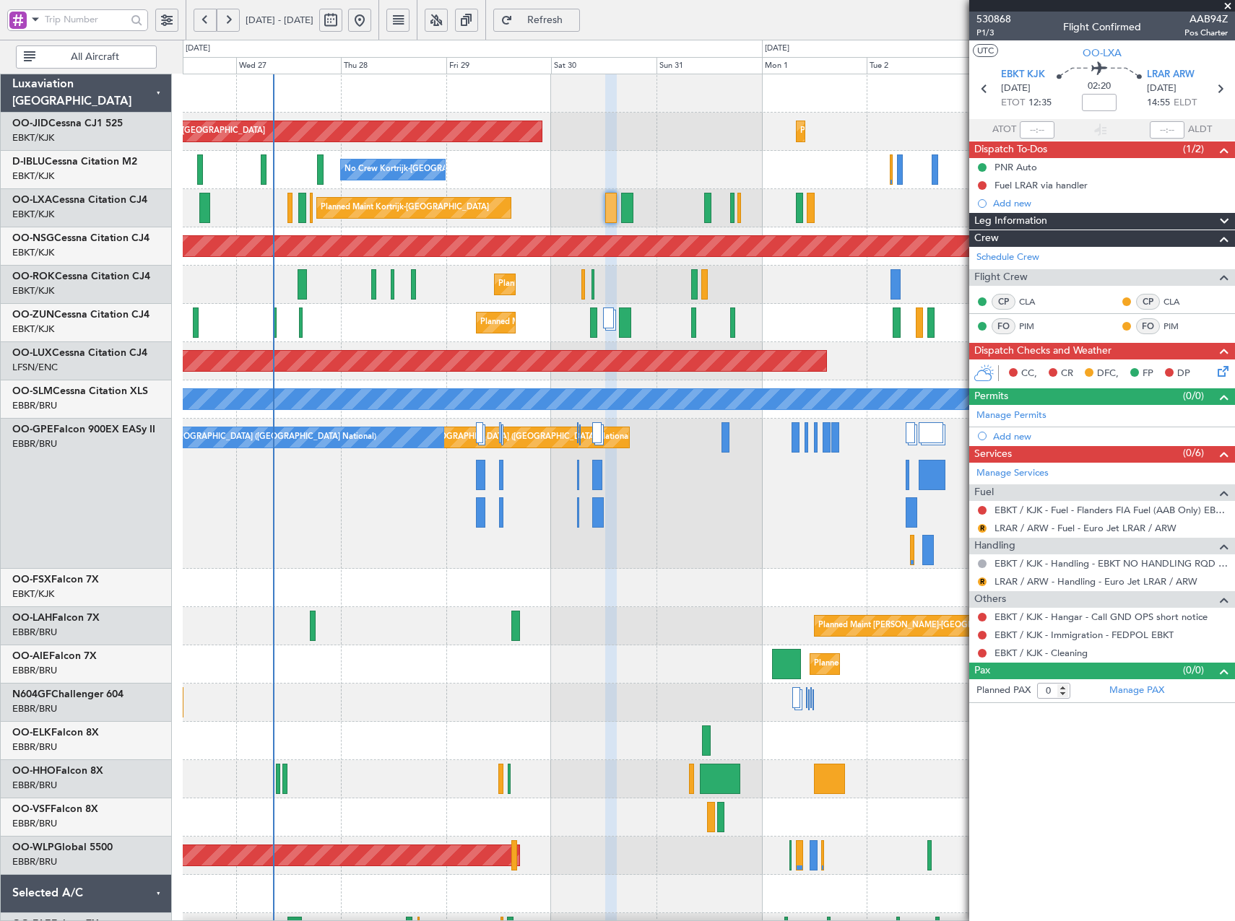
click at [422, 698] on div "Planned Maint Kortrijk-Wevelgem AOG Maint Kortrijk-Wevelgem Planned Maint Paris…" at bounding box center [708, 646] width 1051 height 1145
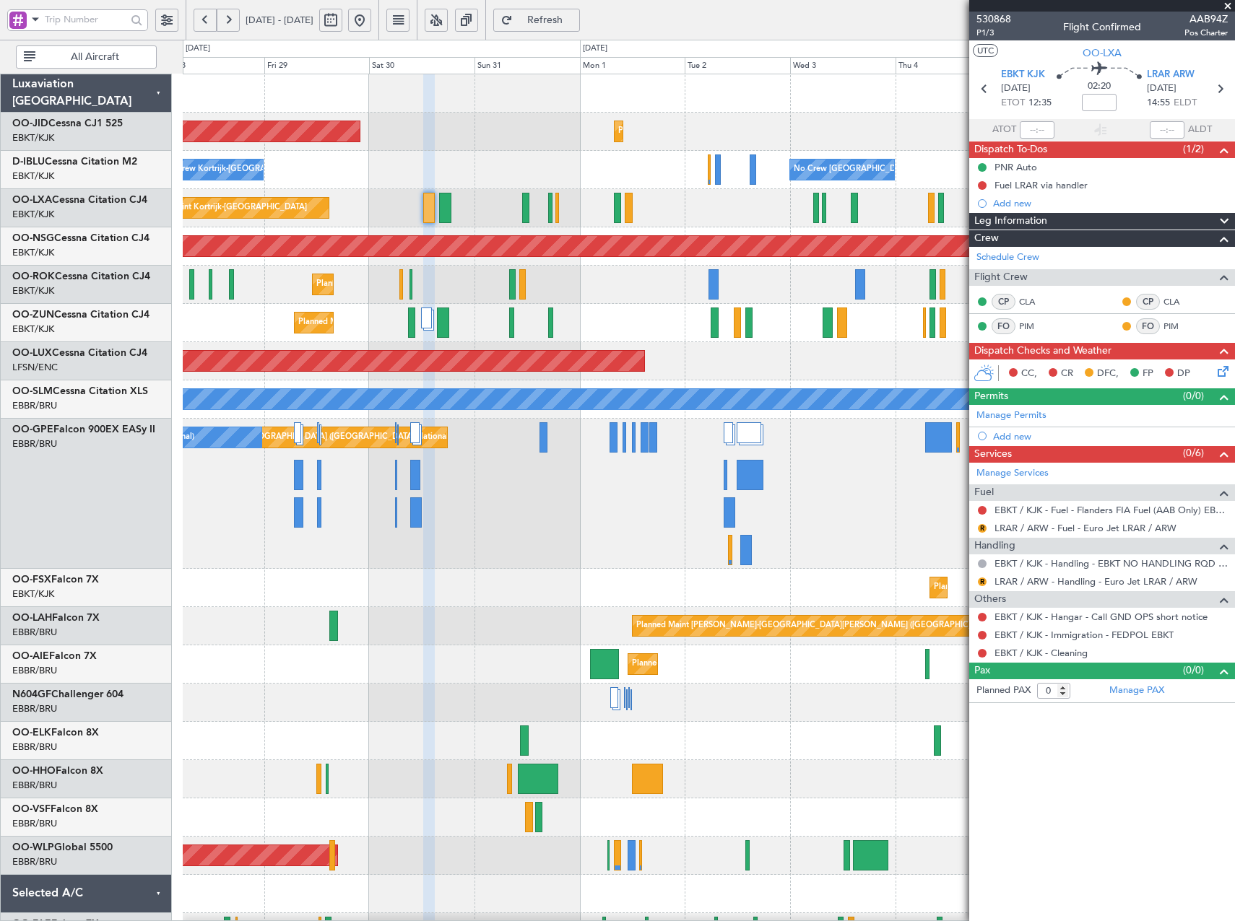
click at [132, 457] on div "Planned Maint Kortrijk-Wevelgem AOG Maint Kortrijk-Wevelgem No Crew Brussels (B…" at bounding box center [617, 481] width 1235 height 882
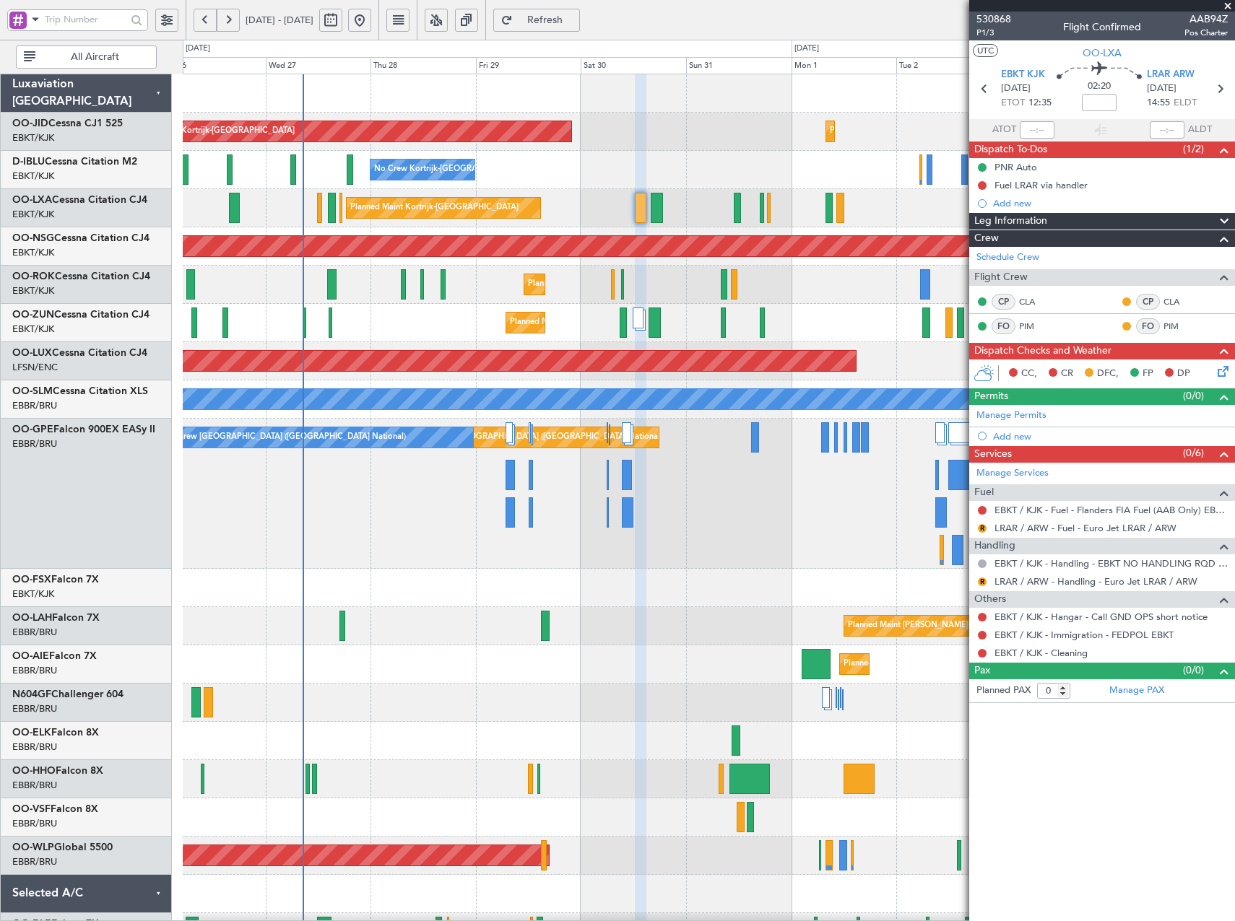
click at [664, 430] on div "Planned Maint Kortrijk-Wevelgem AOG Maint Kortrijk-Wevelgem Planned Maint Paris…" at bounding box center [708, 646] width 1051 height 1145
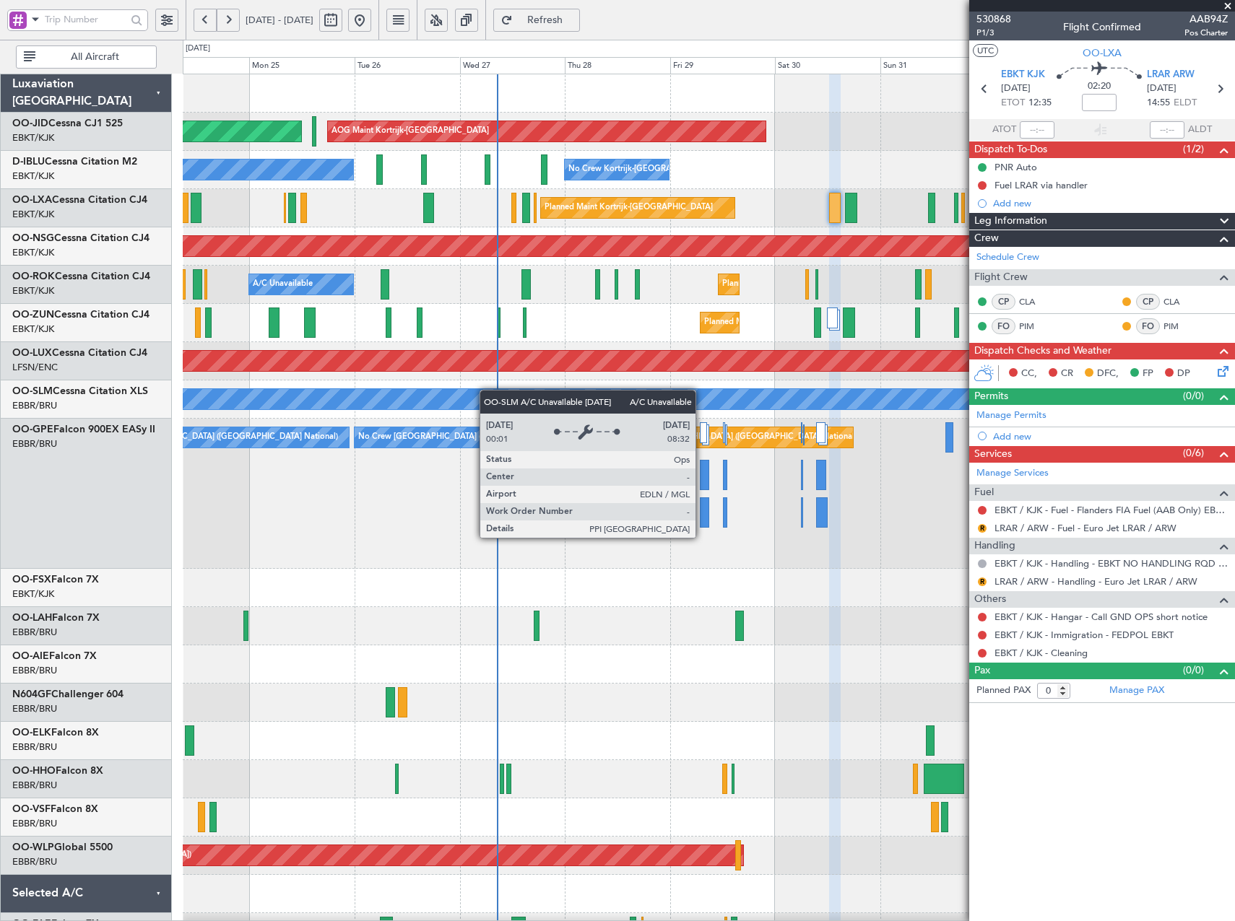
click at [560, 399] on div "Planned Maint Kortrijk-Wevelgem AOG Maint Kortrijk-Wevelgem Planned Maint Paris…" at bounding box center [708, 646] width 1051 height 1145
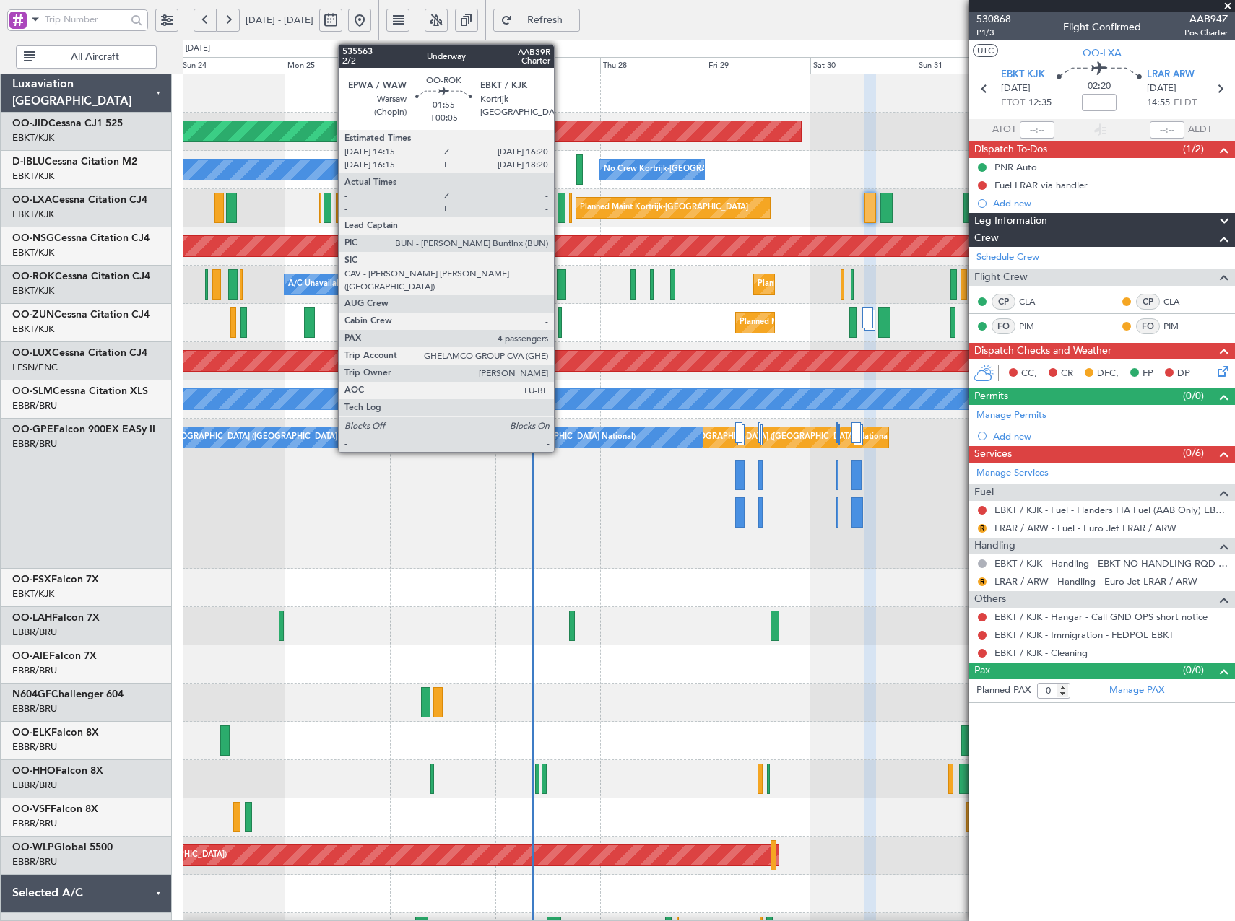
click at [560, 289] on div at bounding box center [561, 284] width 9 height 30
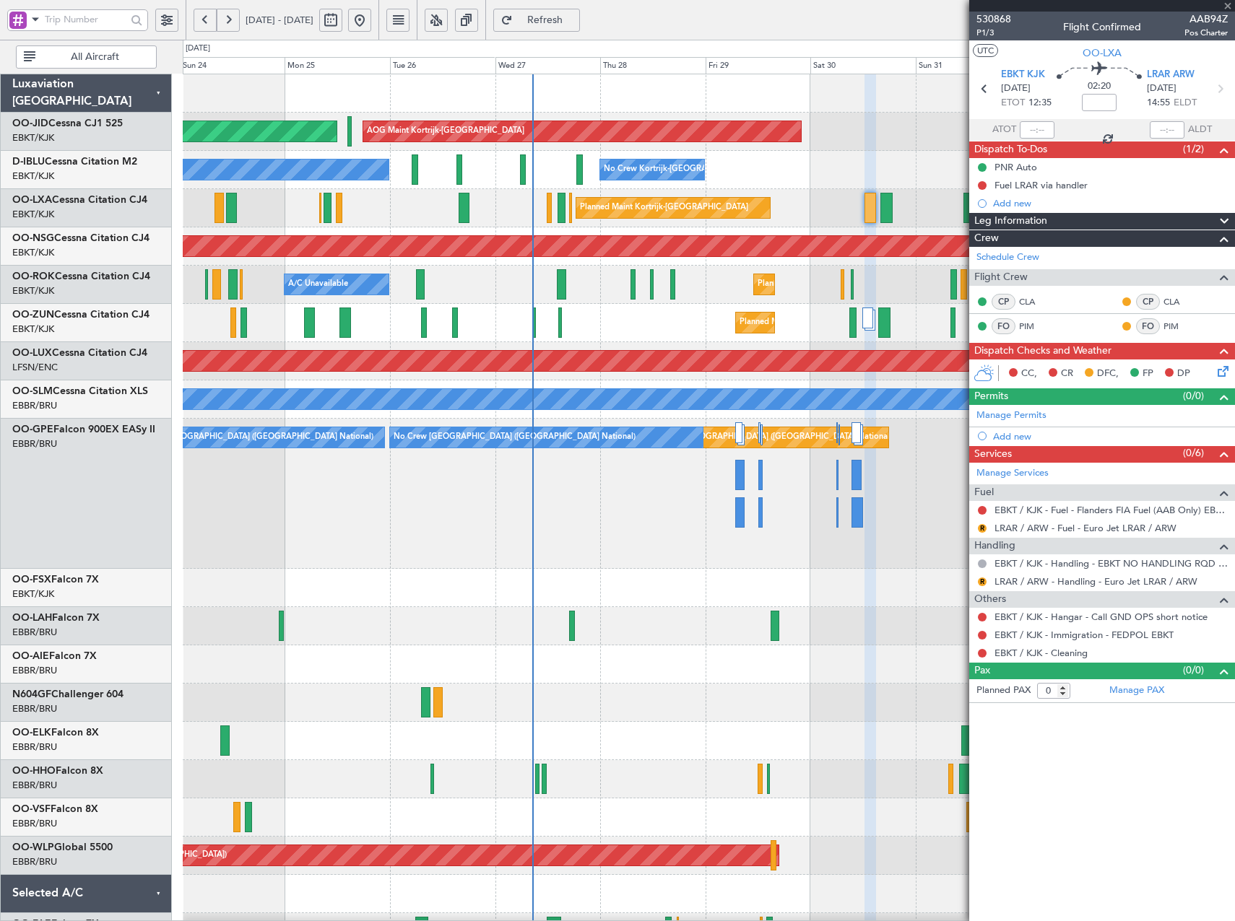
type input "+00:05"
type input "4"
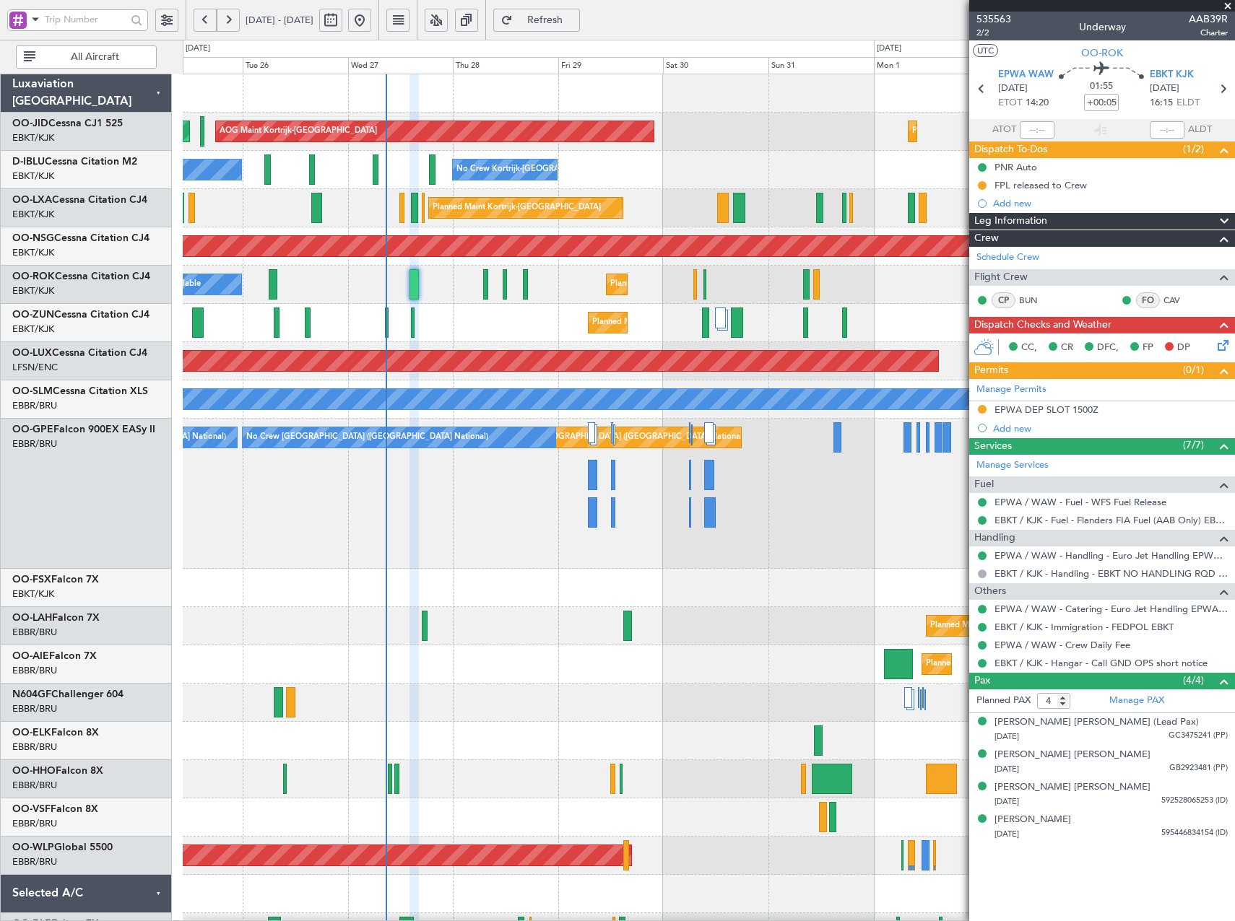
click at [570, 318] on div "Planned Maint Kortrijk-[GEOGRAPHIC_DATA] AOG Maint [GEOGRAPHIC_DATA]-[GEOGRAPHI…" at bounding box center [708, 646] width 1051 height 1145
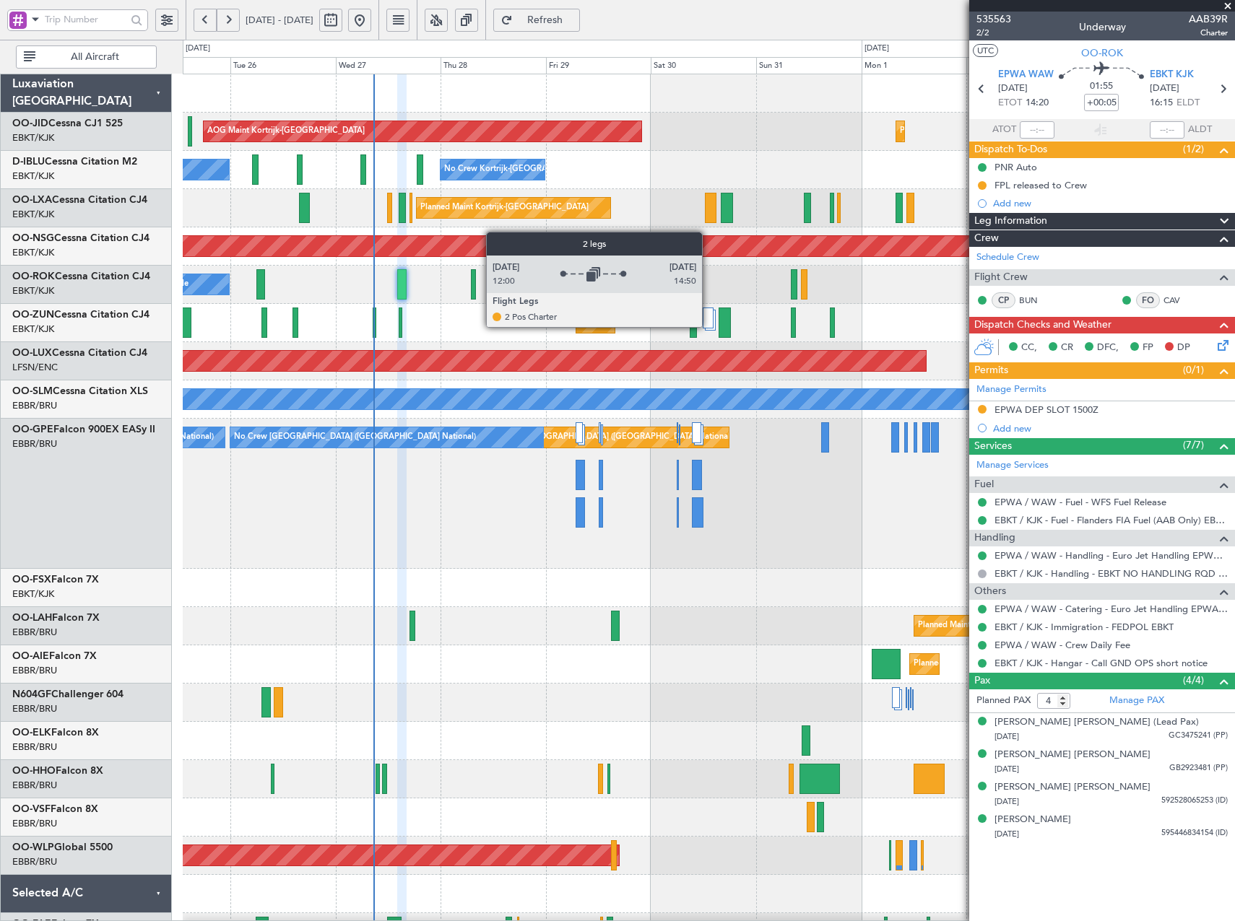
click at [708, 326] on div at bounding box center [708, 318] width 11 height 21
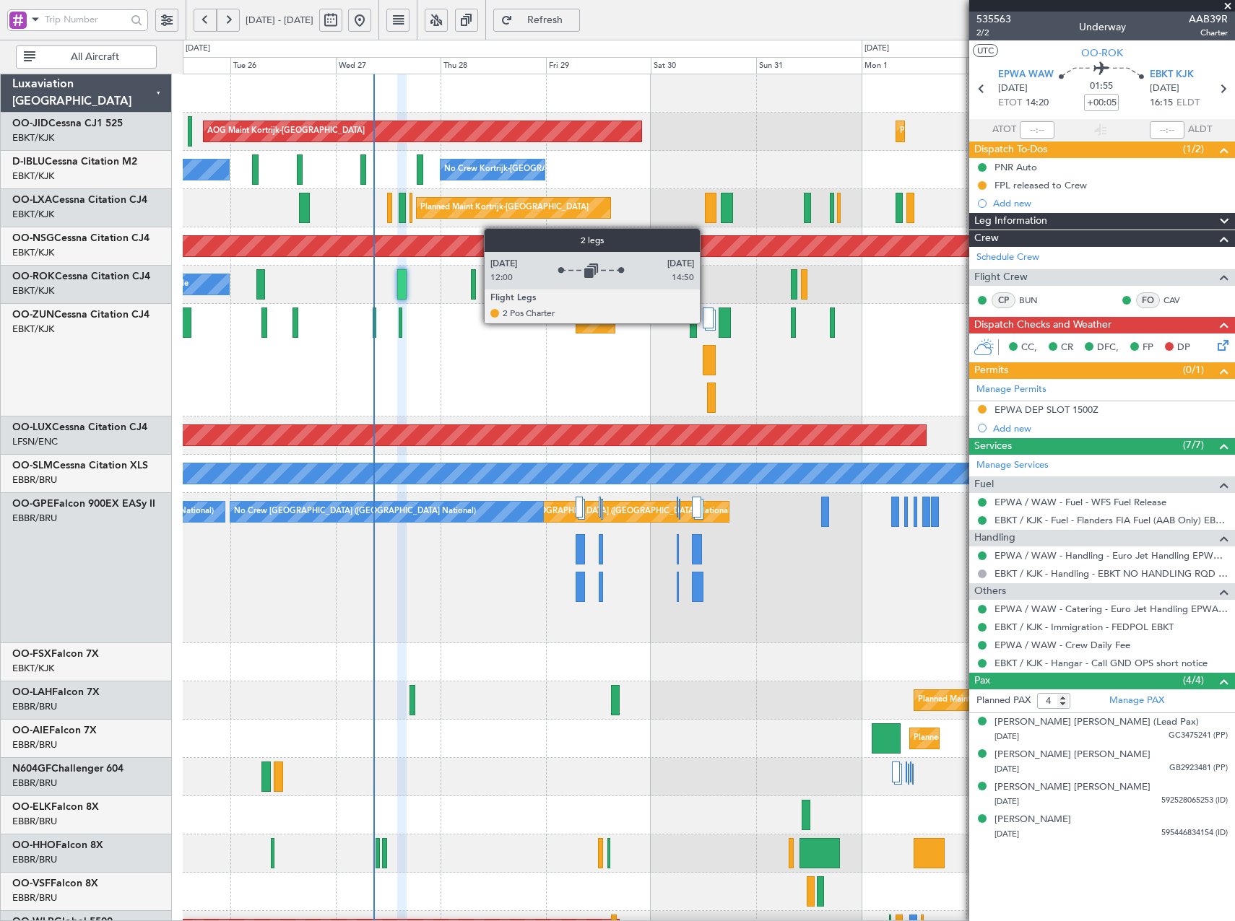
click at [706, 322] on div at bounding box center [708, 318] width 11 height 21
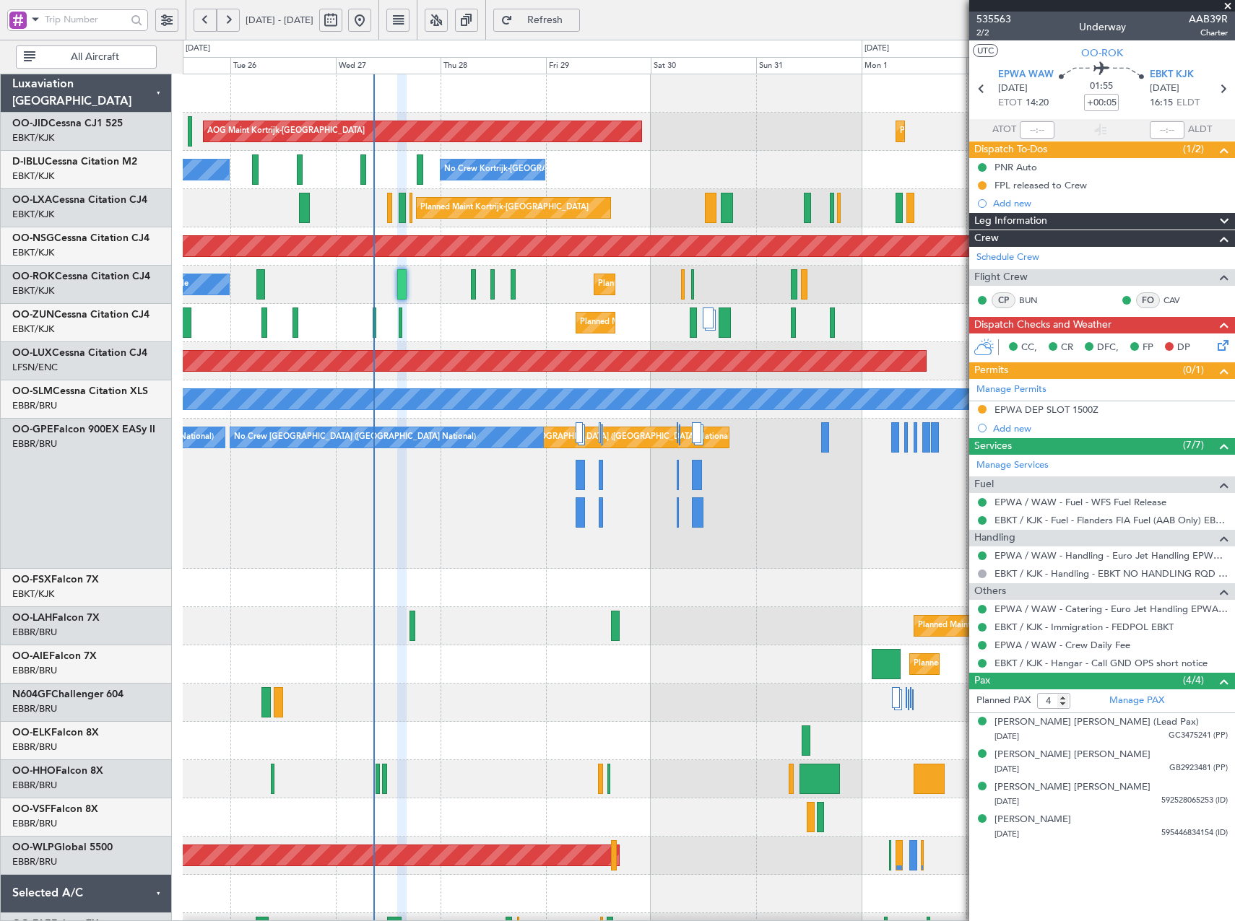
click at [230, 27] on button at bounding box center [228, 20] width 23 height 23
click at [229, 27] on button at bounding box center [228, 20] width 23 height 23
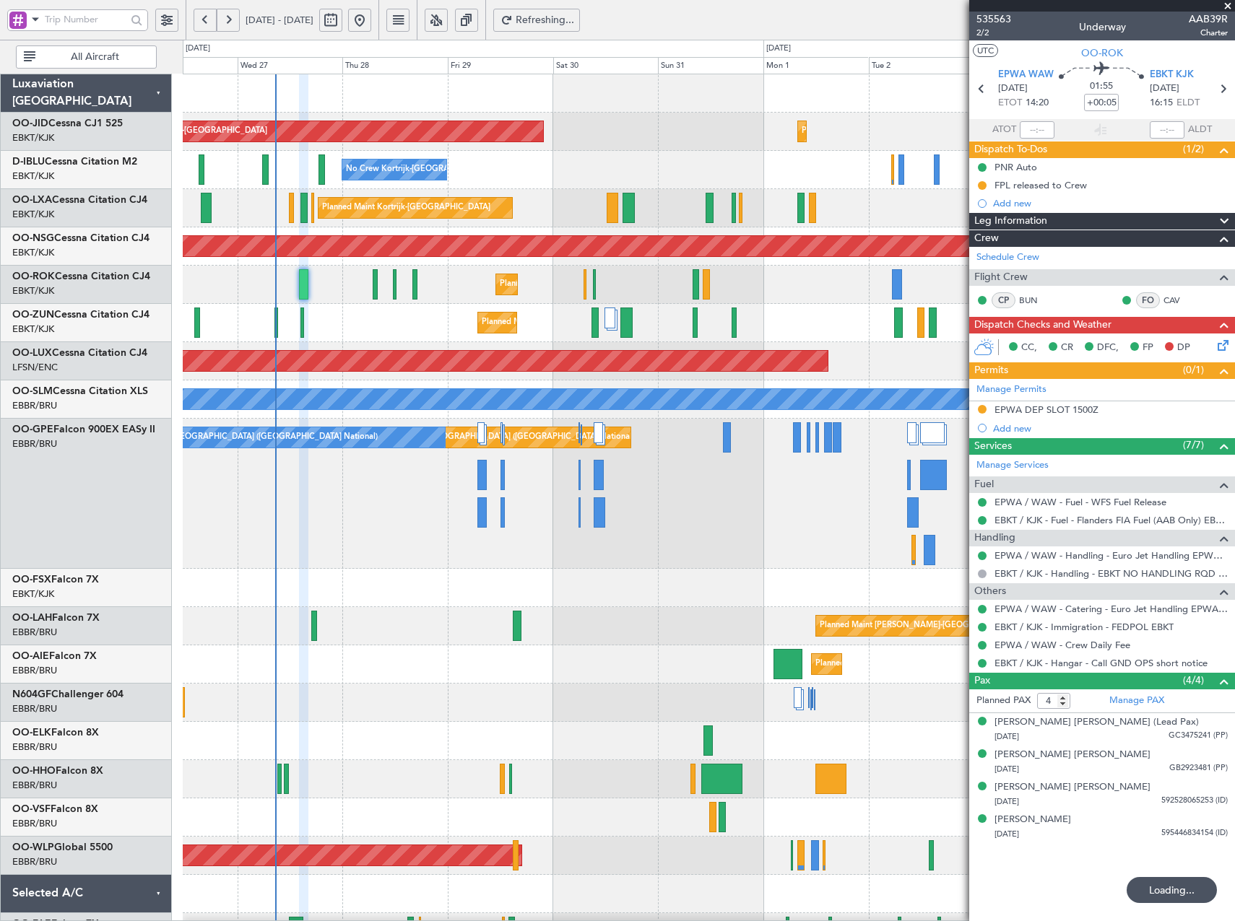
click at [229, 27] on button at bounding box center [228, 20] width 23 height 23
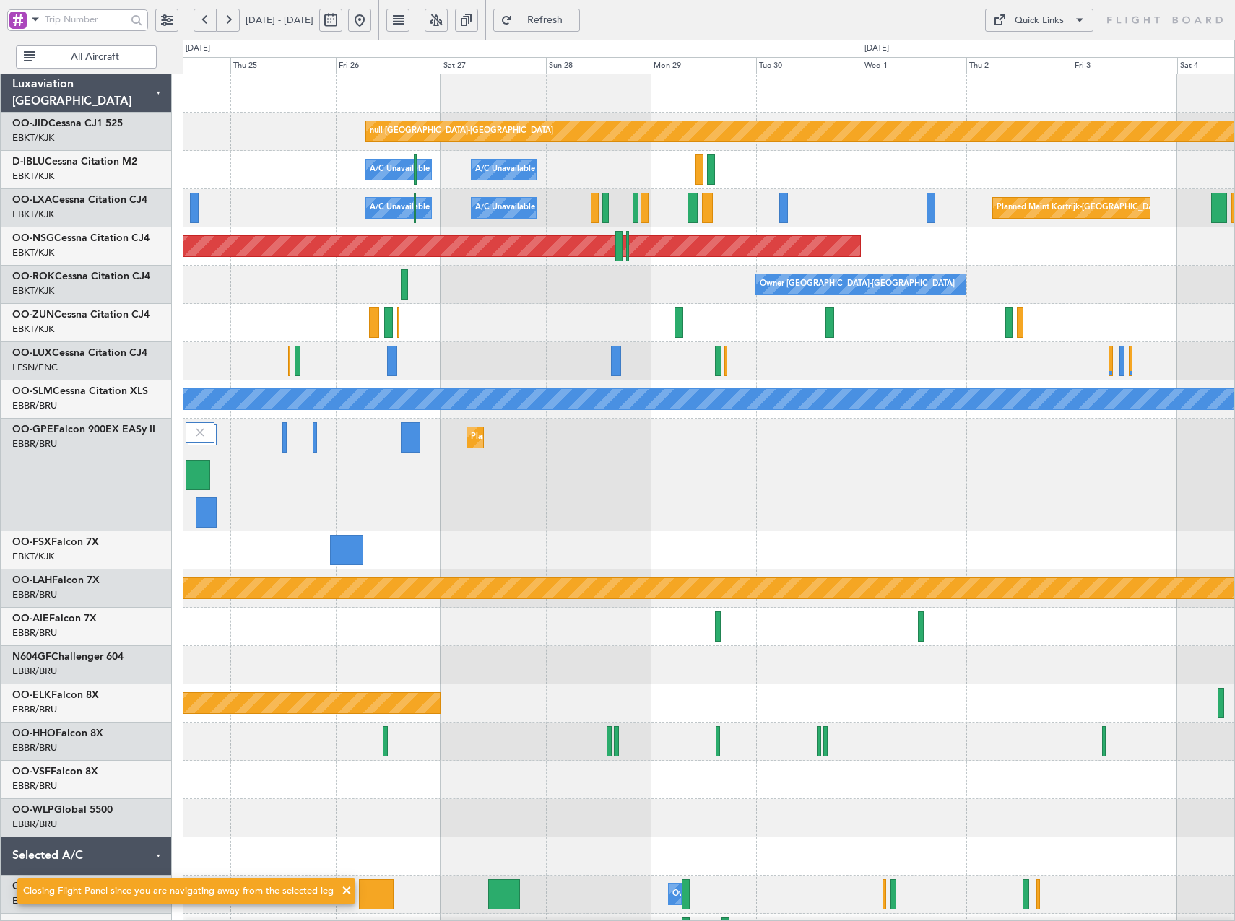
click at [229, 27] on button at bounding box center [228, 20] width 23 height 23
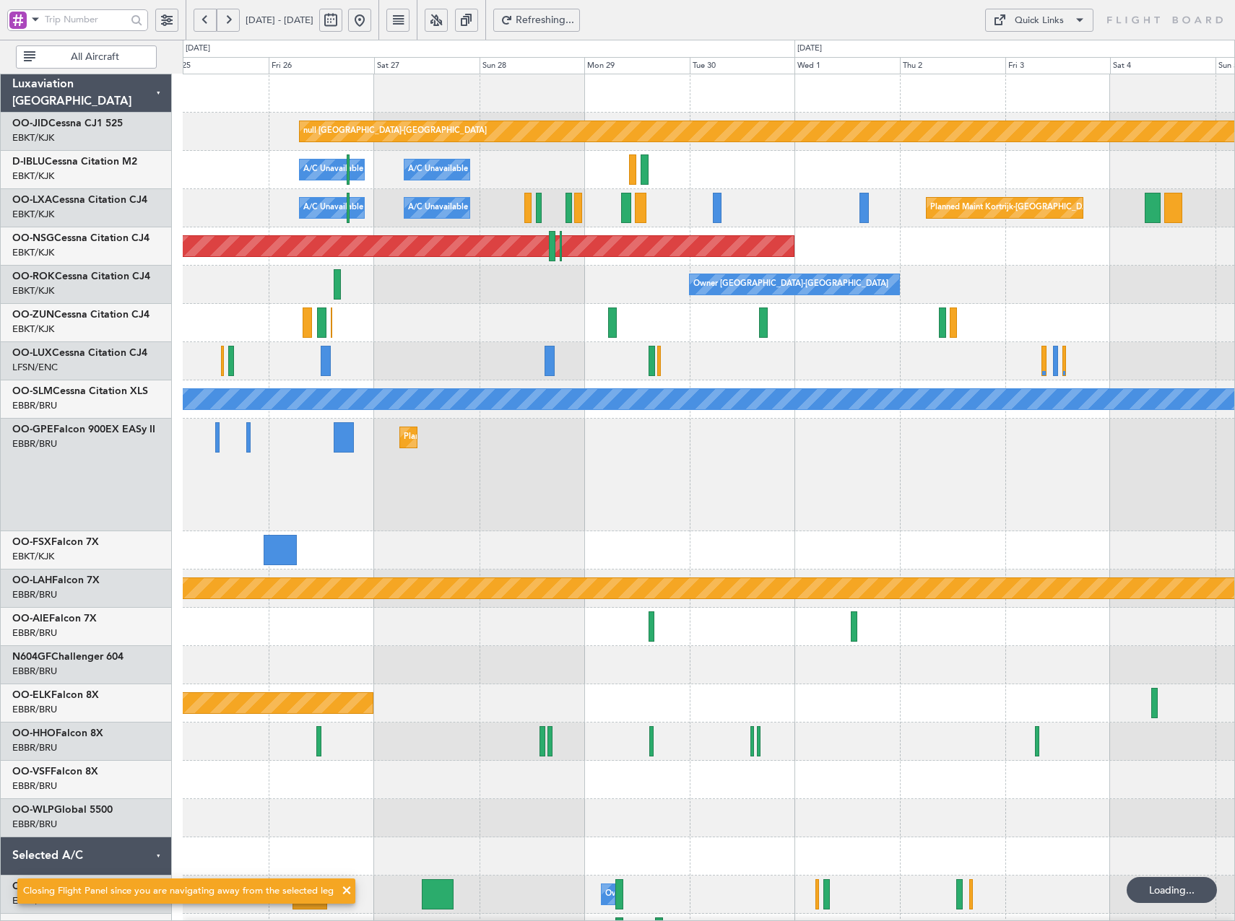
click at [229, 27] on button at bounding box center [228, 20] width 23 height 23
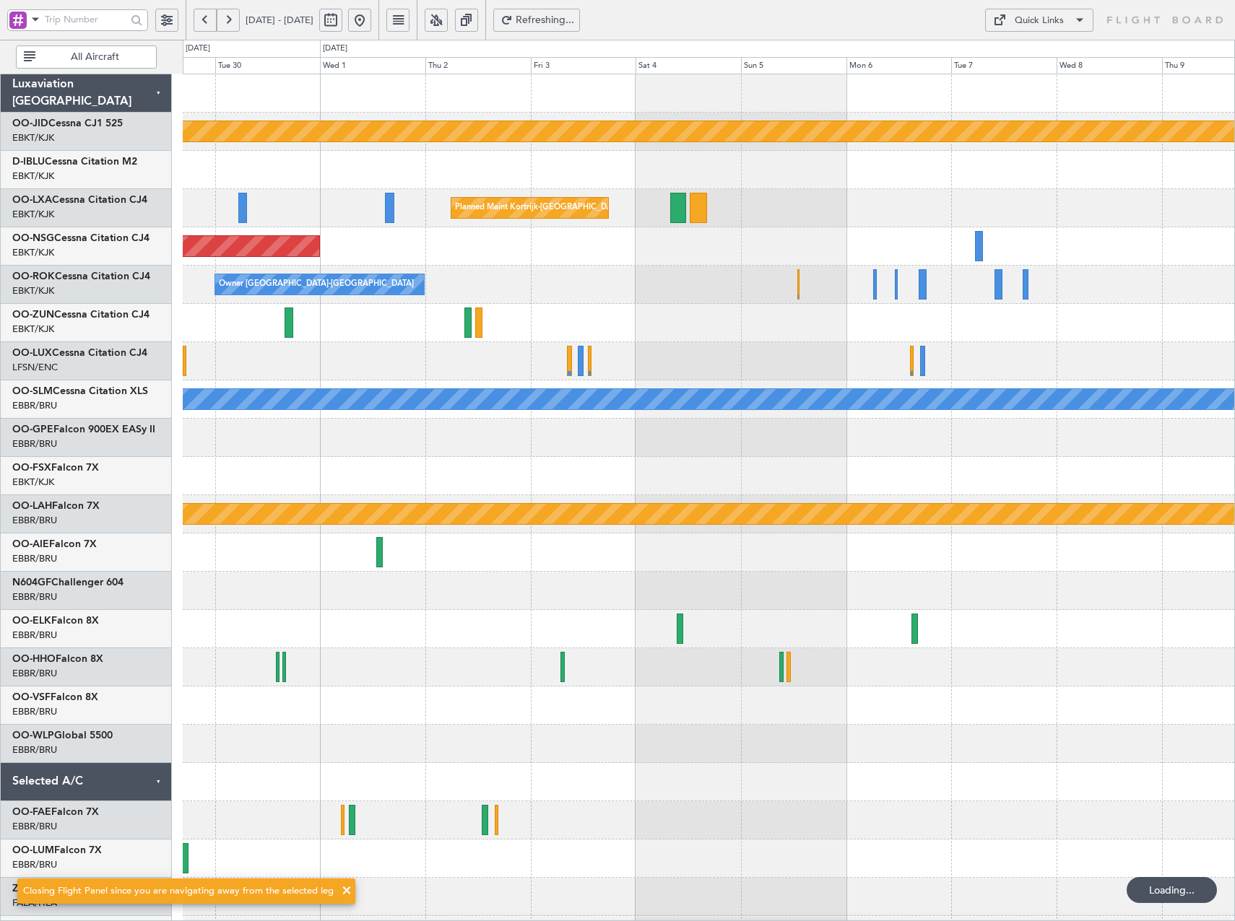
click at [229, 27] on button at bounding box center [228, 20] width 23 height 23
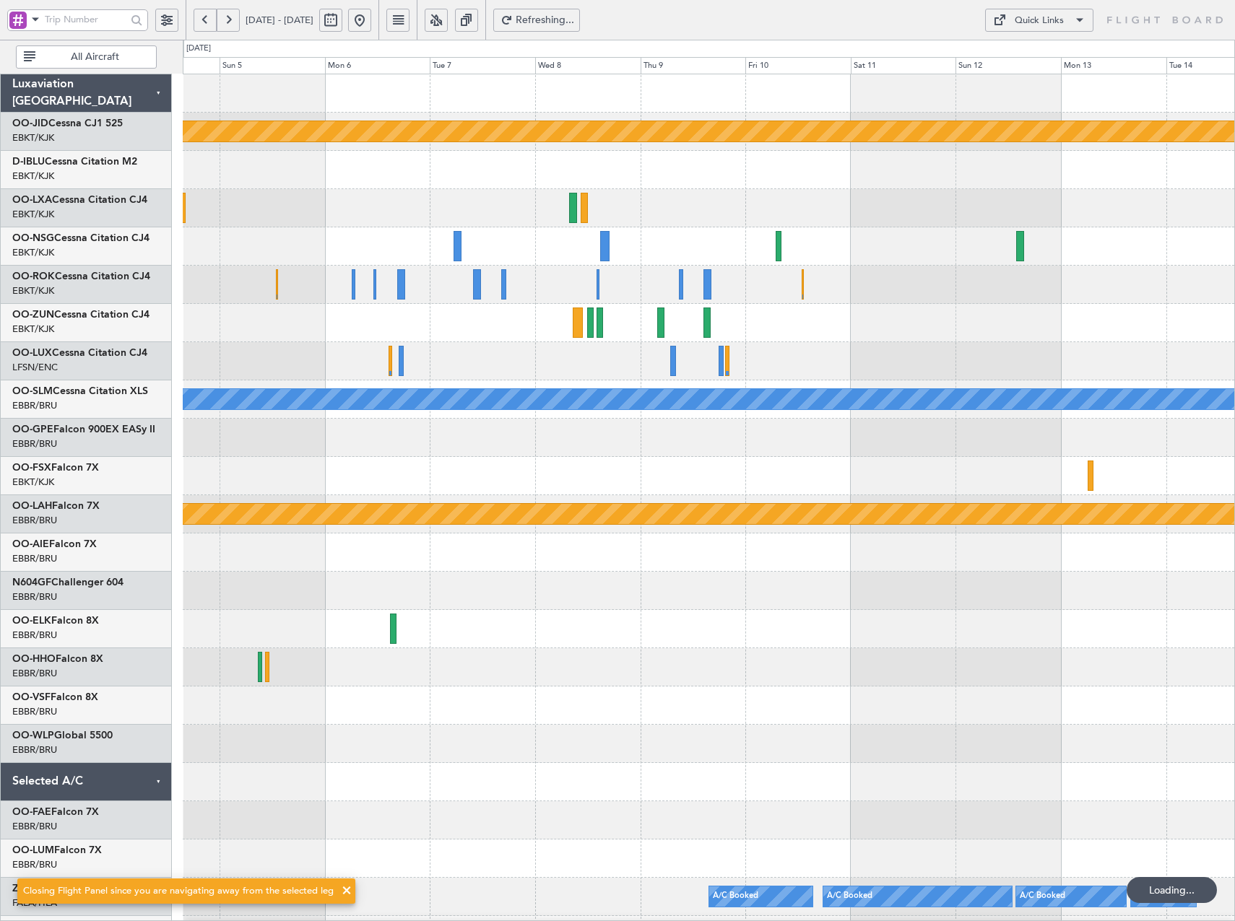
click at [229, 27] on button at bounding box center [228, 20] width 23 height 23
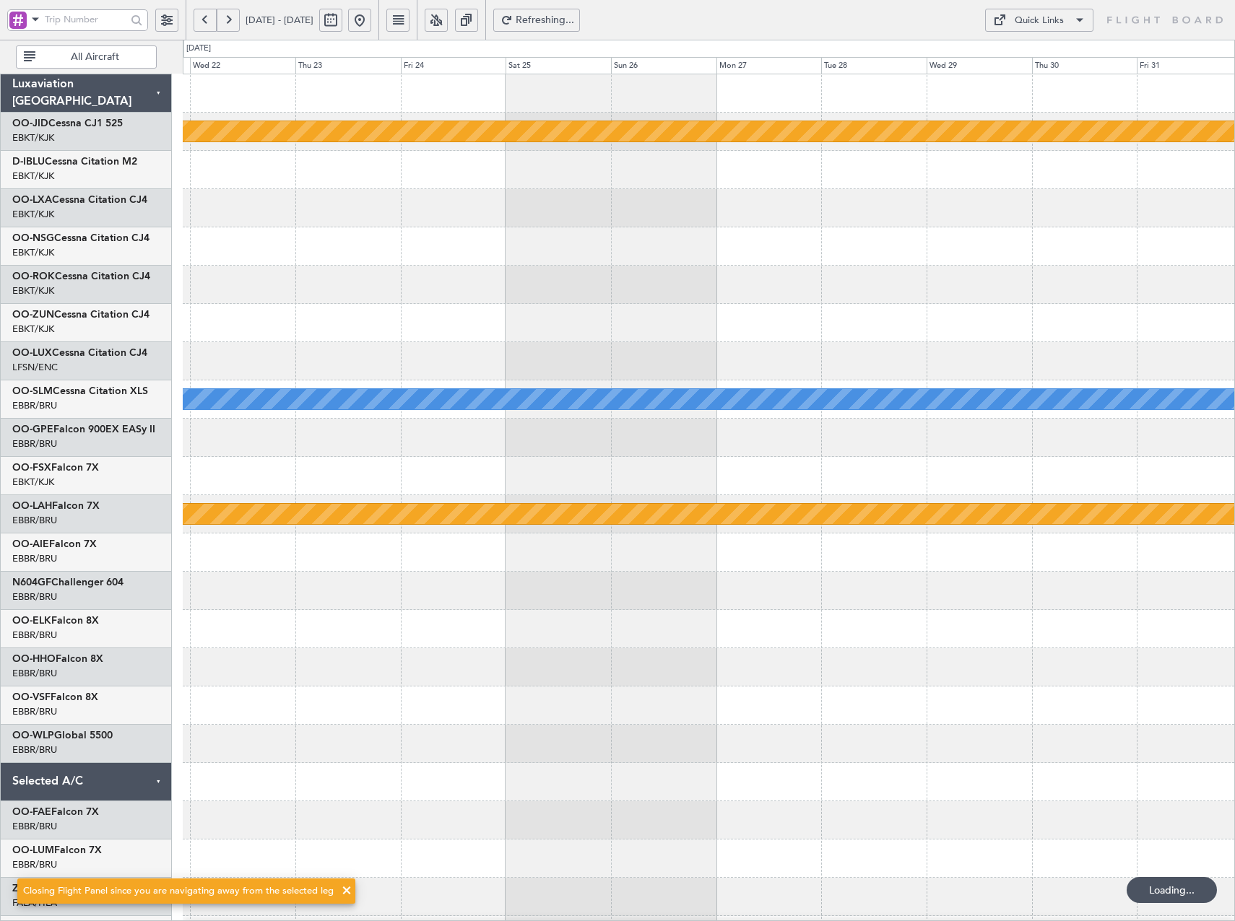
click at [229, 27] on button at bounding box center [228, 20] width 23 height 23
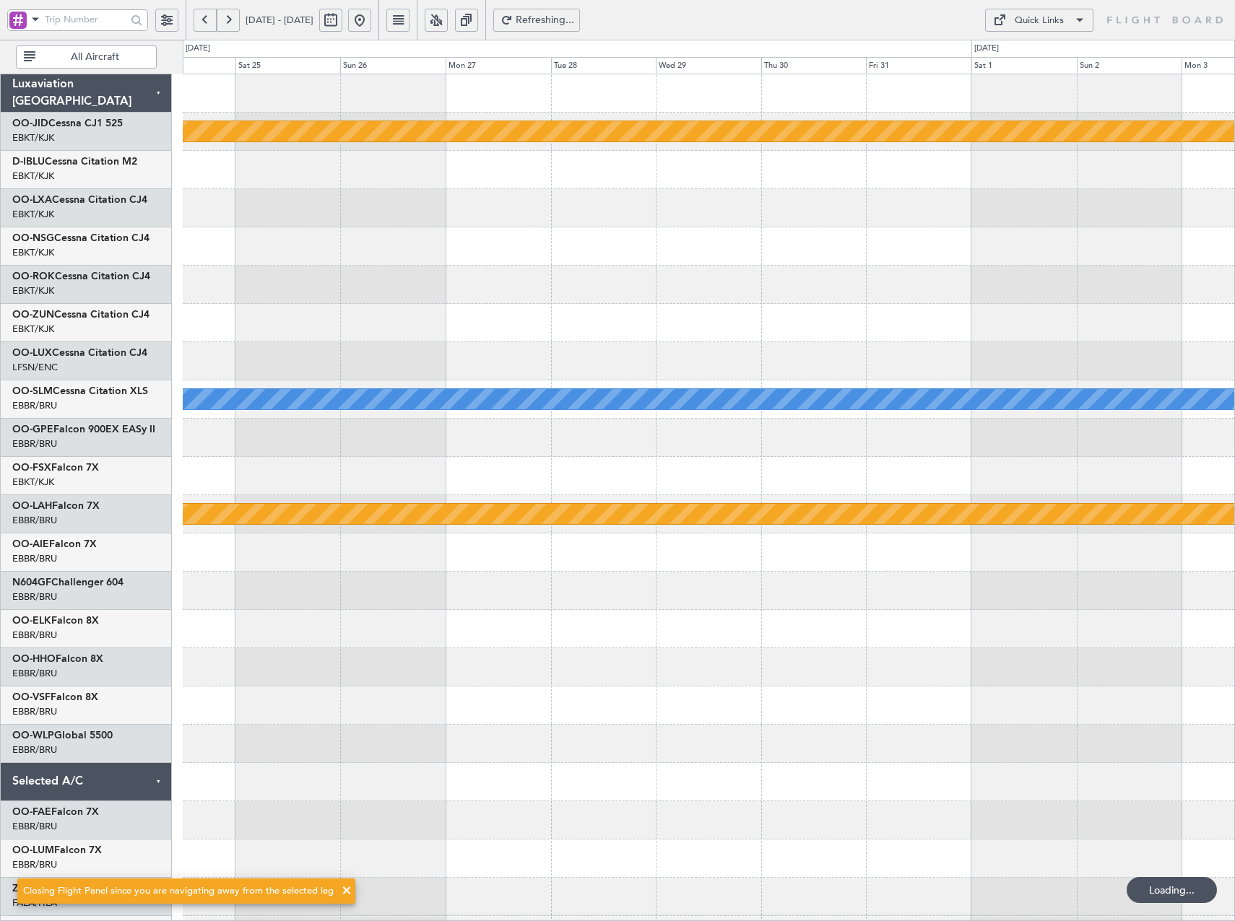
click at [229, 27] on button at bounding box center [228, 20] width 23 height 23
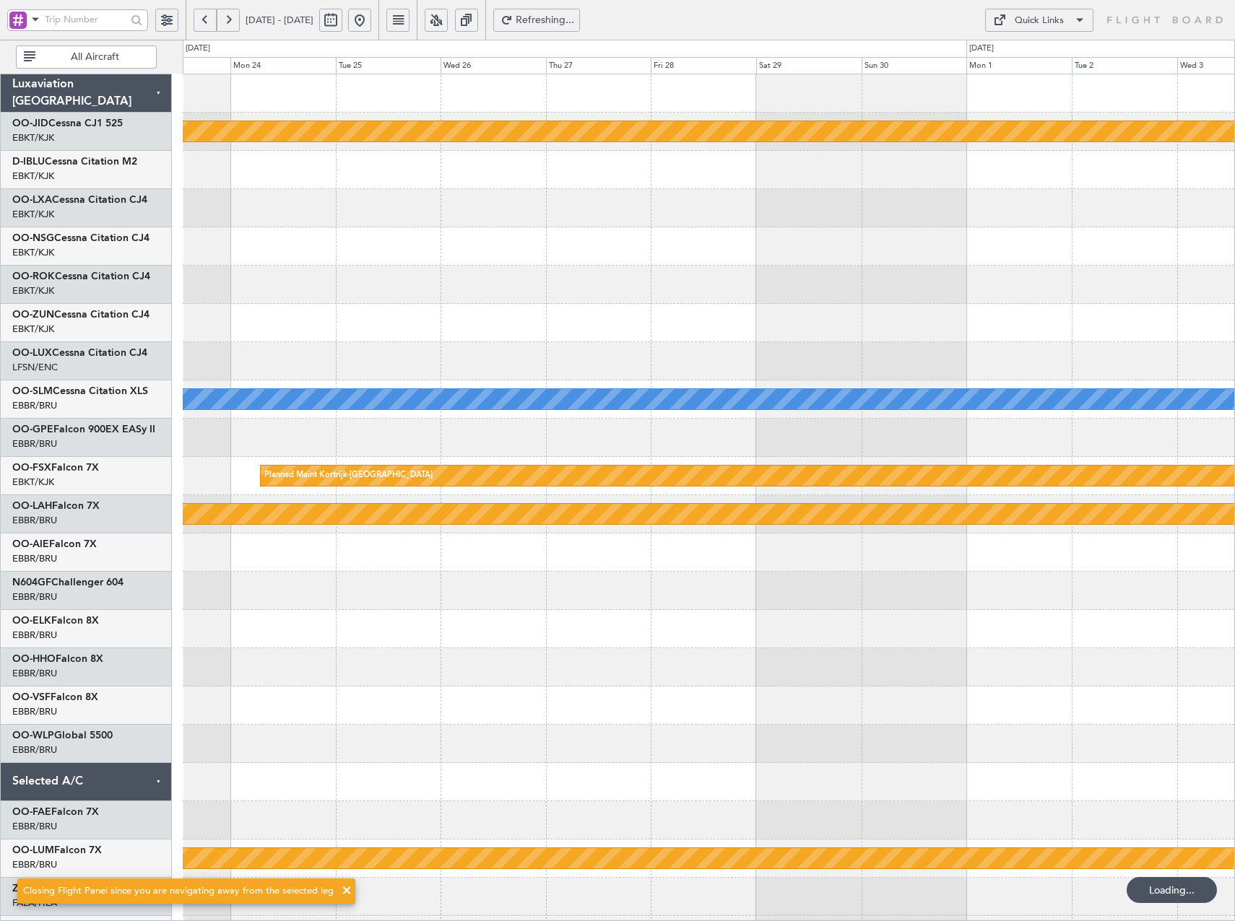
click at [229, 27] on button at bounding box center [228, 20] width 23 height 23
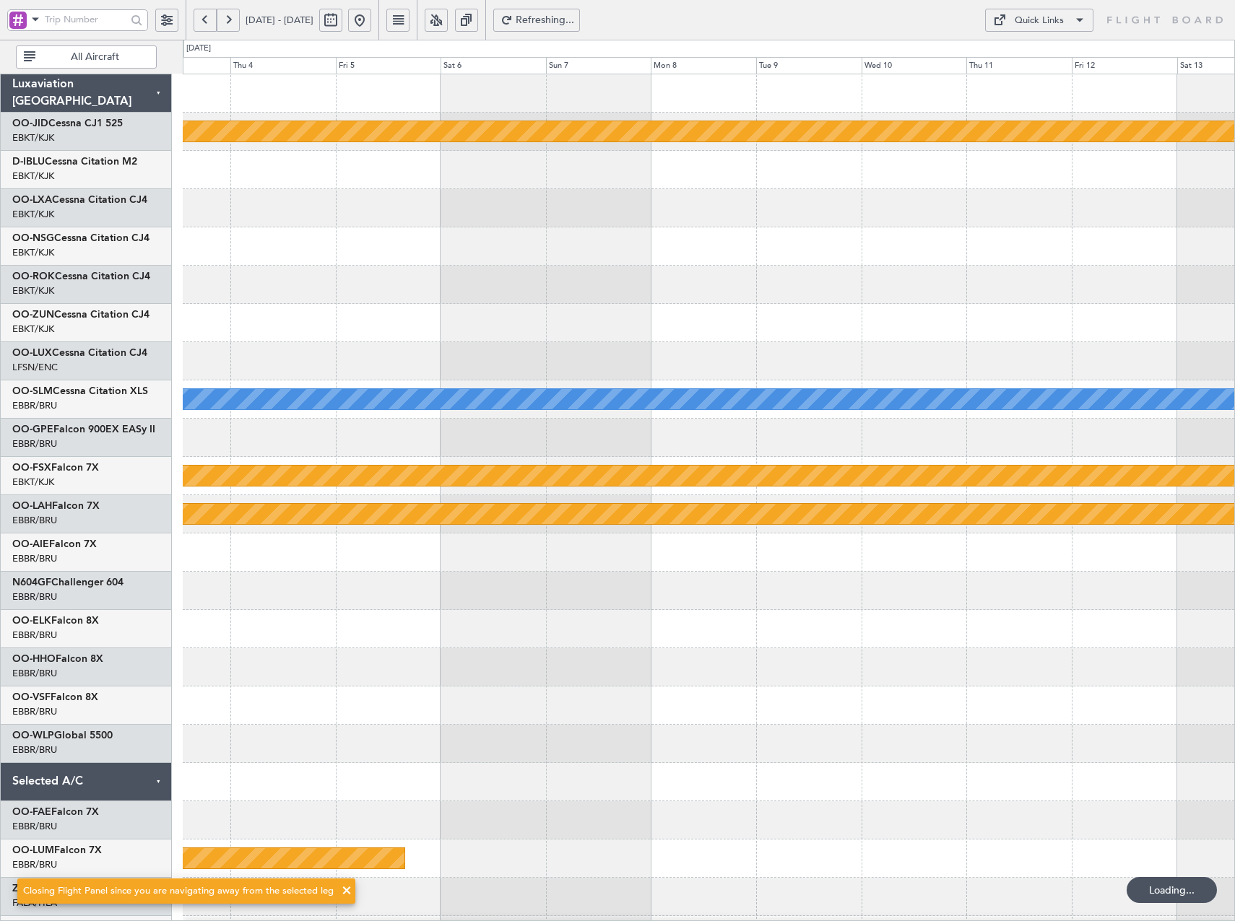
click at [194, 22] on button at bounding box center [205, 20] width 23 height 23
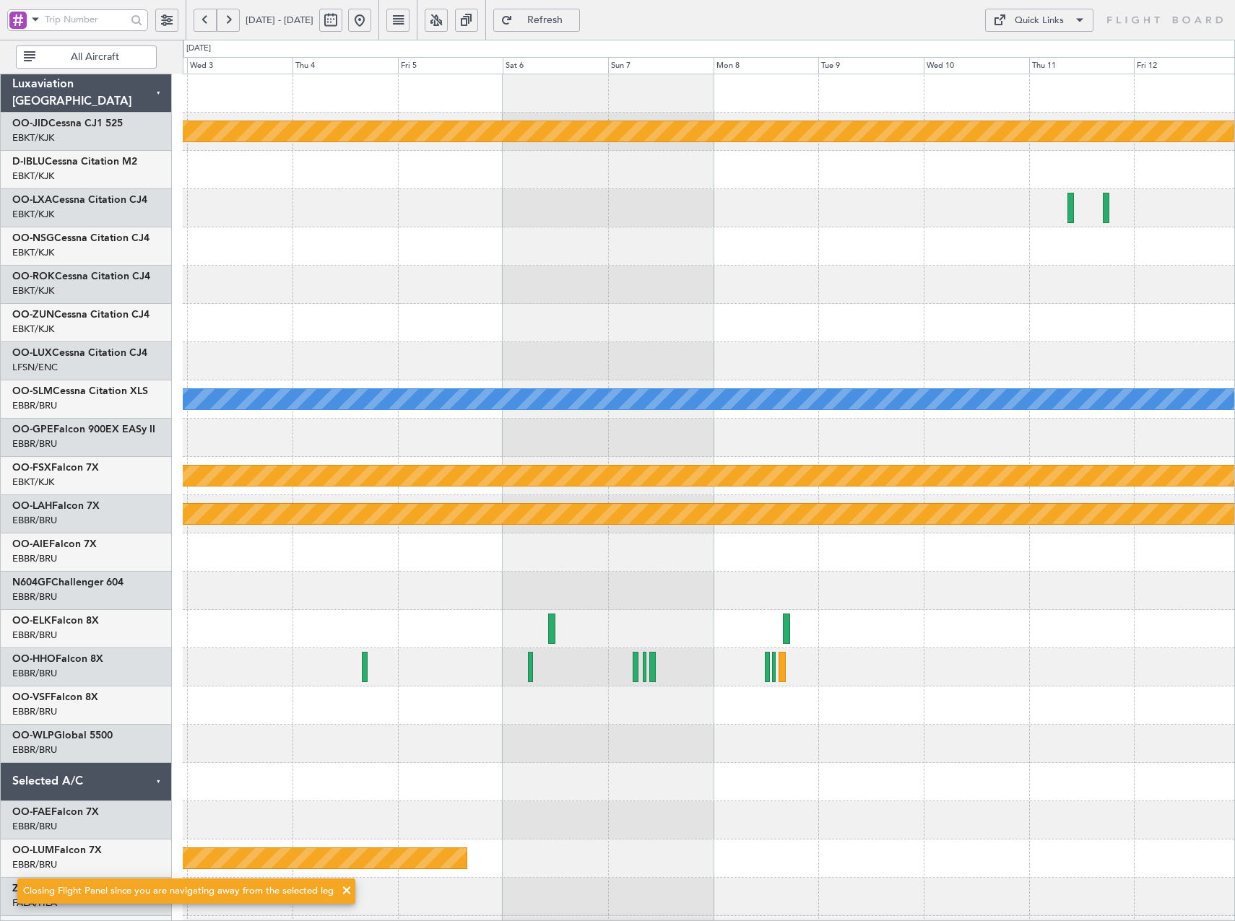
click at [194, 22] on button at bounding box center [205, 20] width 23 height 23
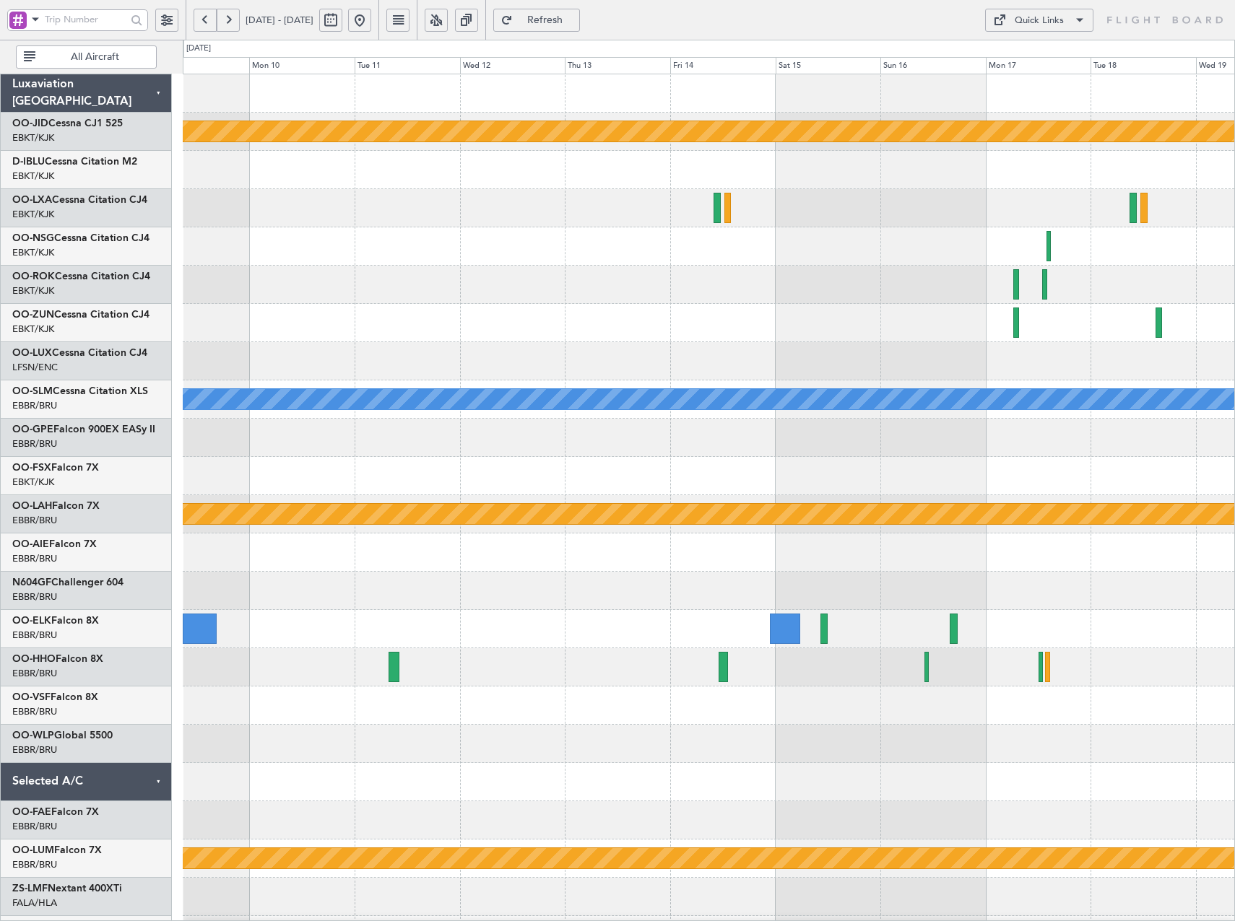
click at [880, 273] on div "null [GEOGRAPHIC_DATA]-[GEOGRAPHIC_DATA] A/C Unavailable [GEOGRAPHIC_DATA] No C…" at bounding box center [708, 514] width 1051 height 880
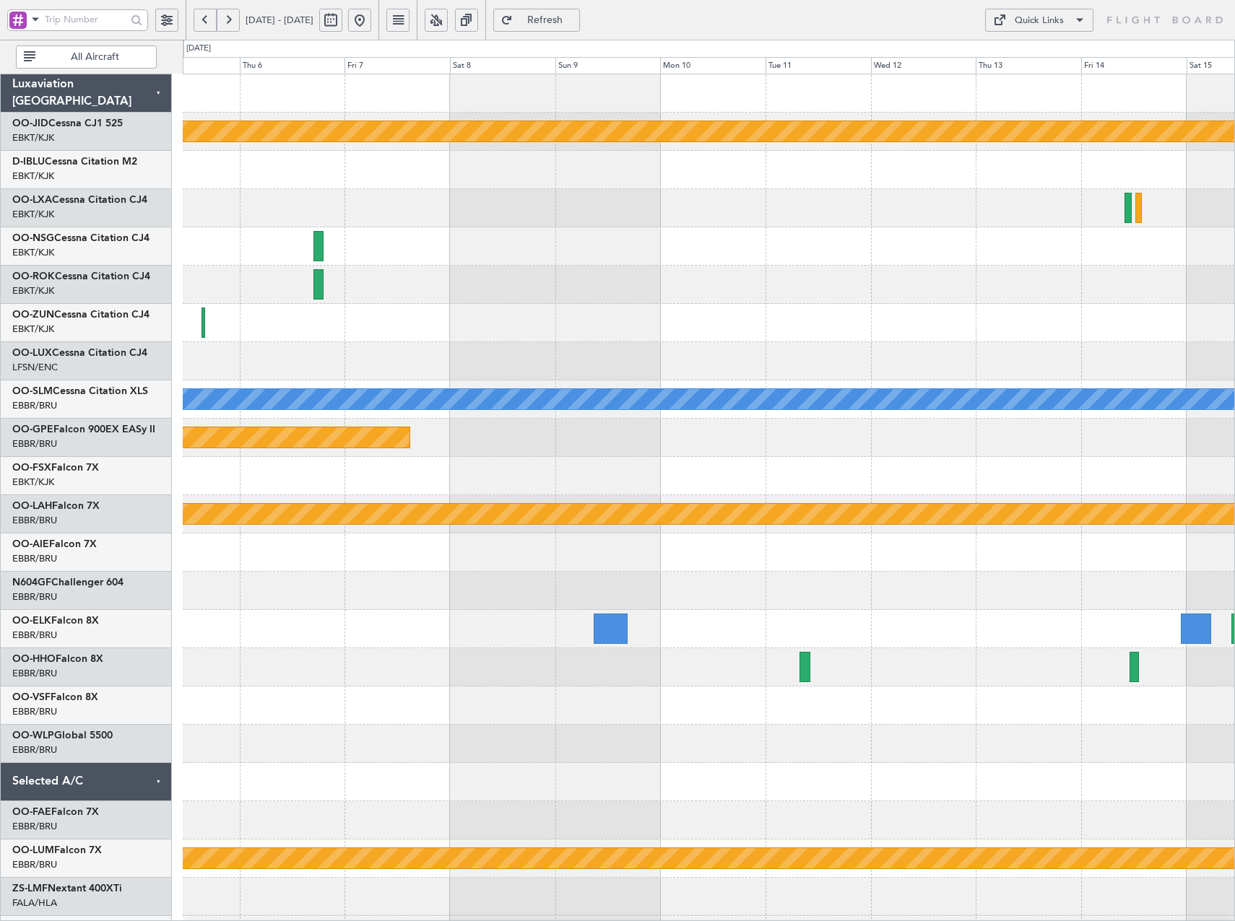
click at [748, 307] on div "null [GEOGRAPHIC_DATA]-[GEOGRAPHIC_DATA] A/C Unavailable [GEOGRAPHIC_DATA] Plan…" at bounding box center [708, 514] width 1051 height 880
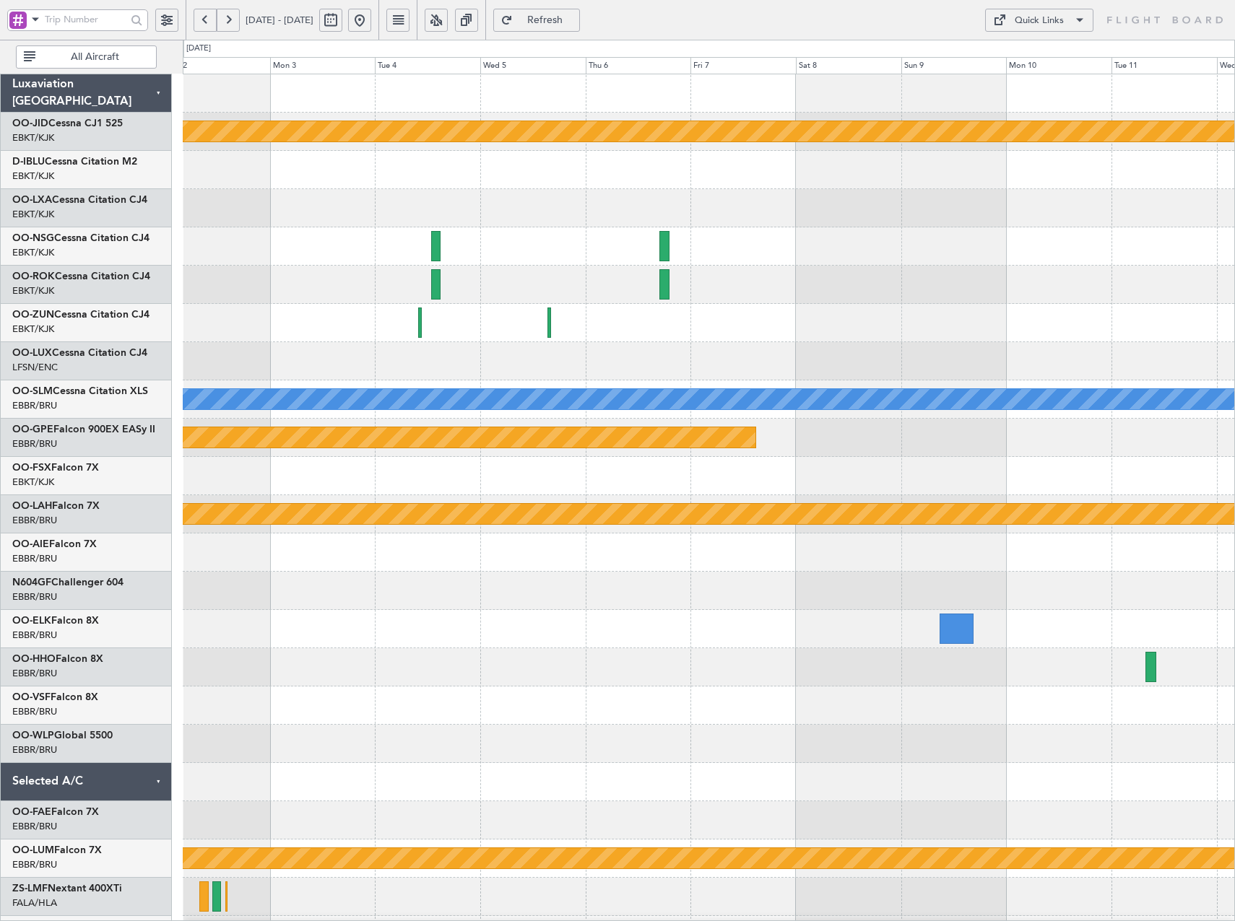
click at [661, 305] on div "null [GEOGRAPHIC_DATA]-[GEOGRAPHIC_DATA] A/C Unavailable [GEOGRAPHIC_DATA] Plan…" at bounding box center [708, 514] width 1051 height 880
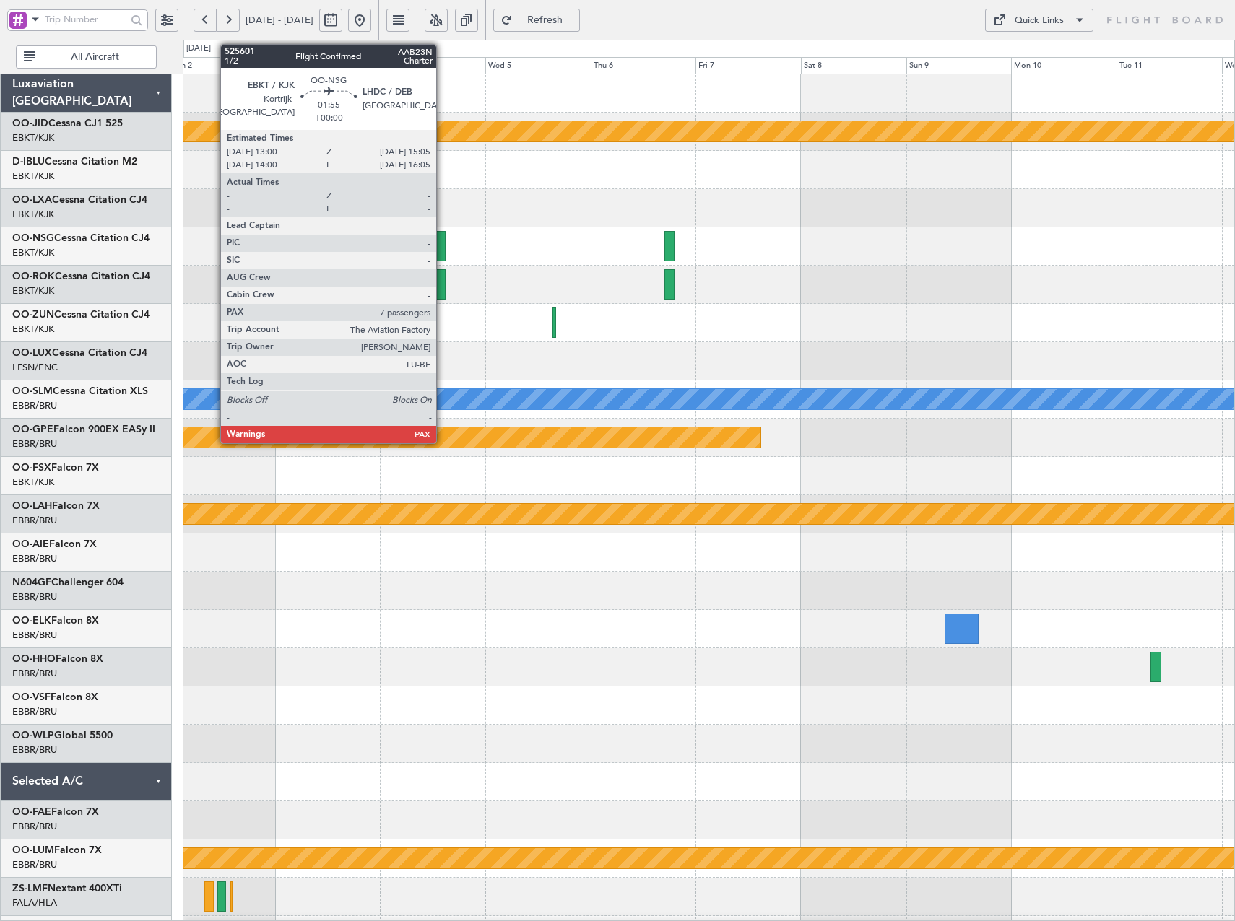
click at [443, 246] on div at bounding box center [440, 246] width 9 height 30
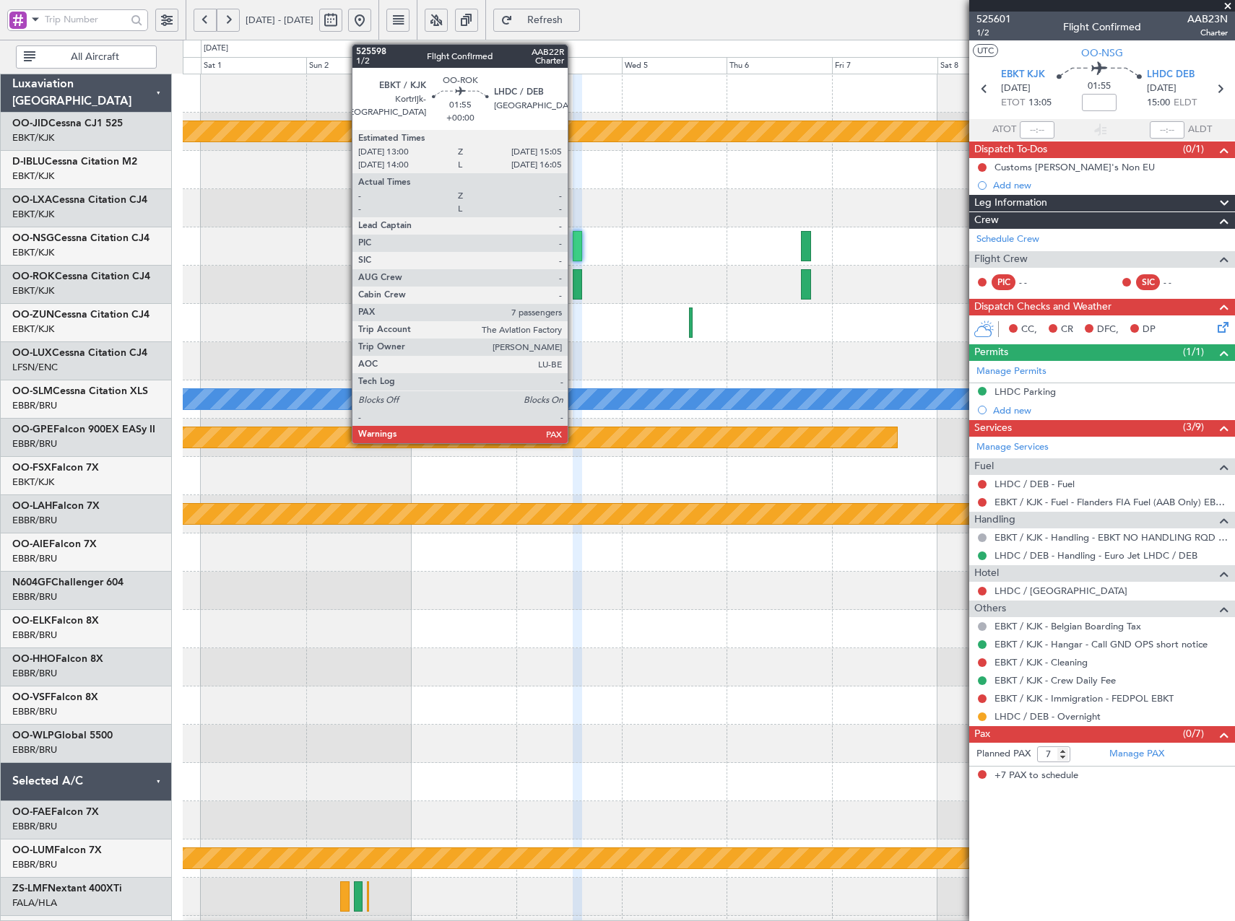
click at [574, 284] on div at bounding box center [577, 284] width 9 height 30
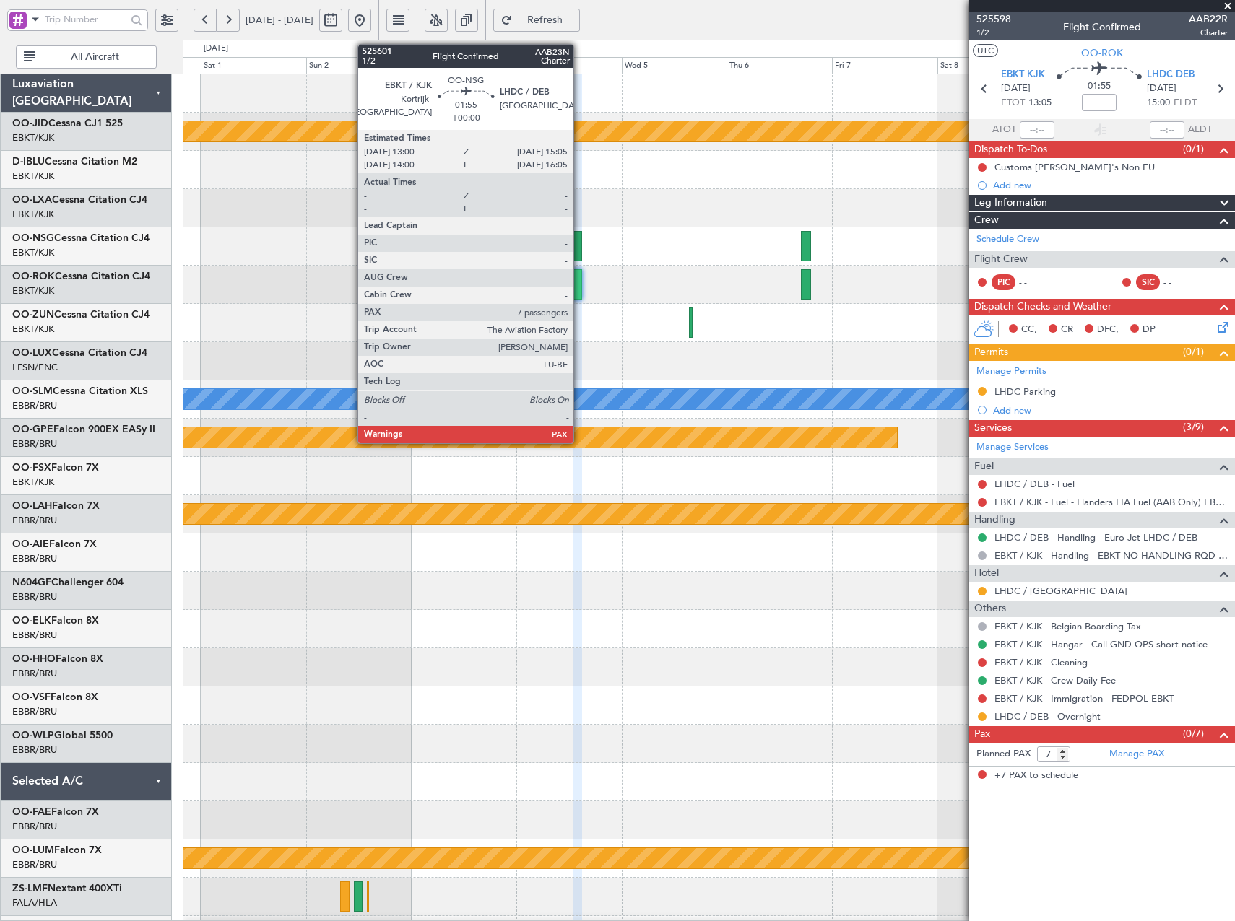
click at [580, 251] on div at bounding box center [577, 246] width 9 height 30
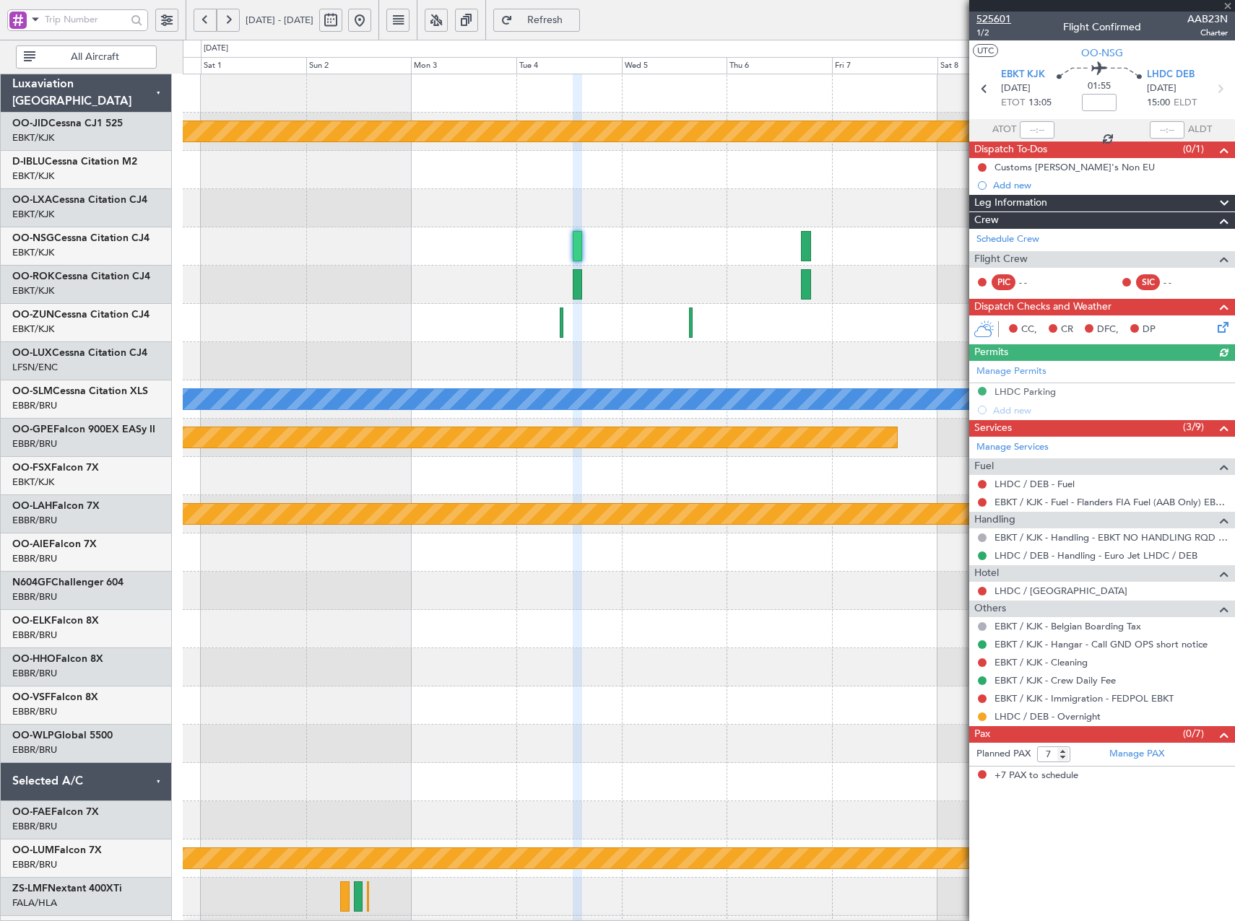
click at [988, 13] on span "525601" at bounding box center [993, 19] width 35 height 15
click at [570, 24] on span "Refresh" at bounding box center [545, 20] width 59 height 10
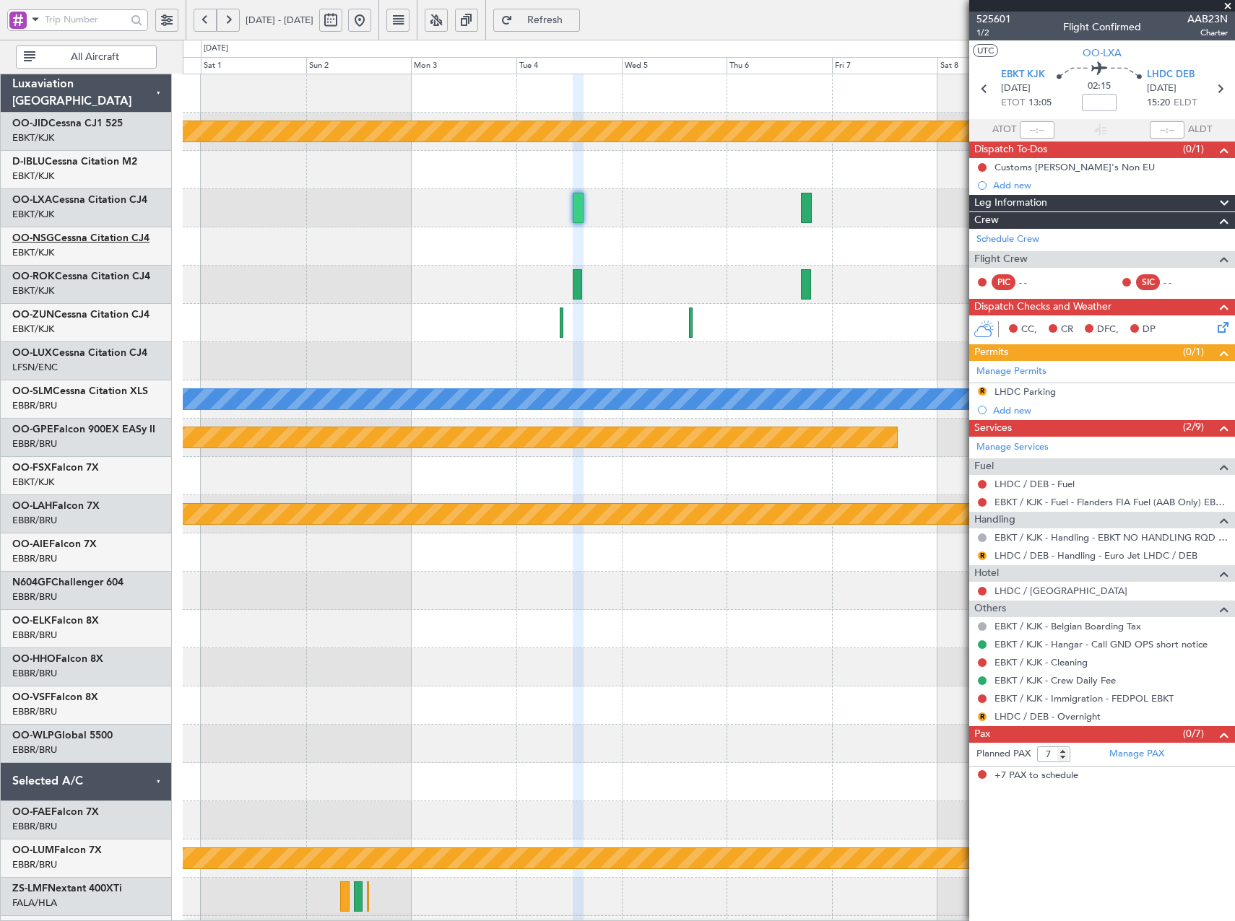
click at [99, 241] on link "OO-NSG Cessna Citation CJ4" at bounding box center [80, 238] width 137 height 10
drag, startPoint x: 580, startPoint y: 27, endPoint x: 581, endPoint y: 34, distance: 7.4
click at [580, 27] on button "Refresh" at bounding box center [536, 20] width 87 height 23
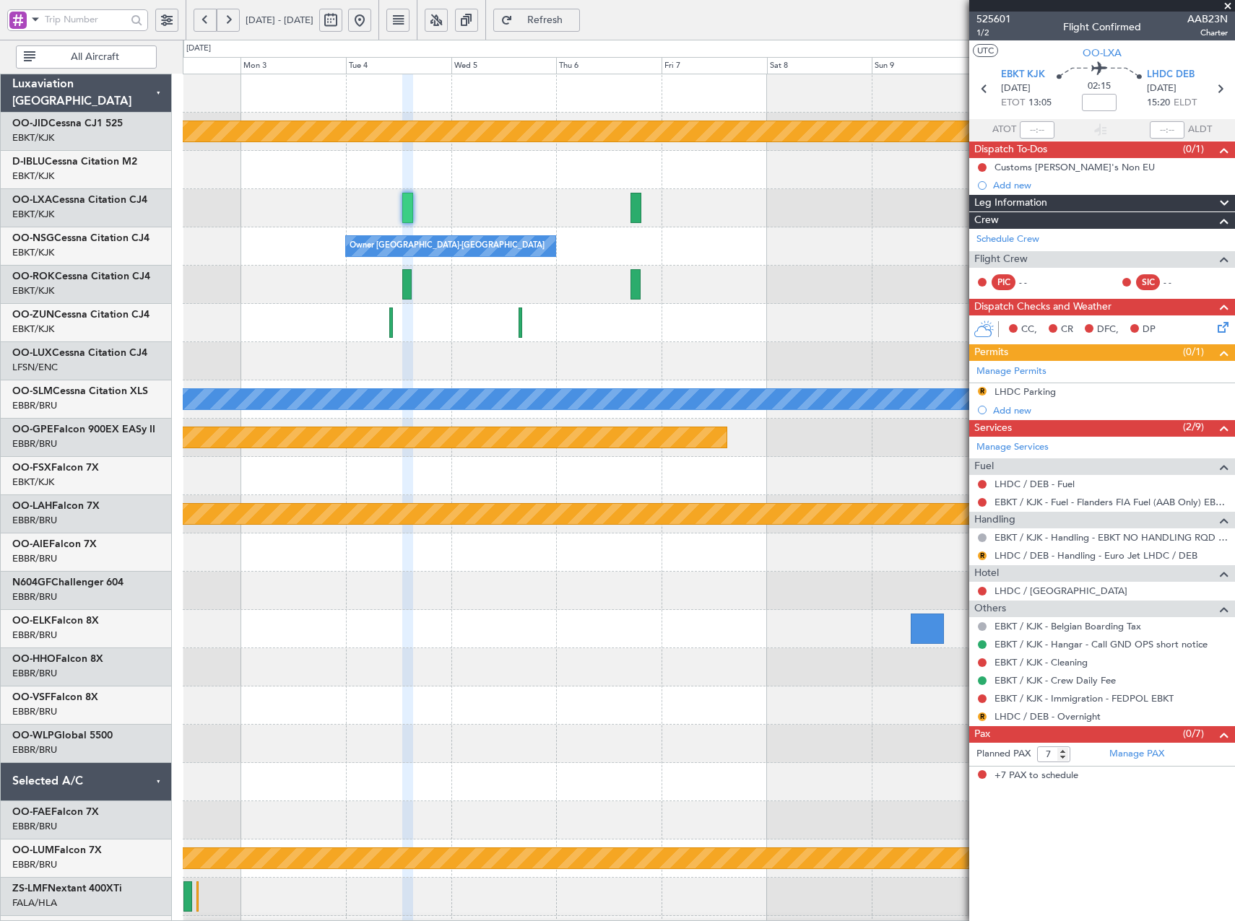
click at [399, 308] on div "null [GEOGRAPHIC_DATA]-[GEOGRAPHIC_DATA] Owner [GEOGRAPHIC_DATA]-[GEOGRAPHIC_DA…" at bounding box center [708, 552] width 1051 height 957
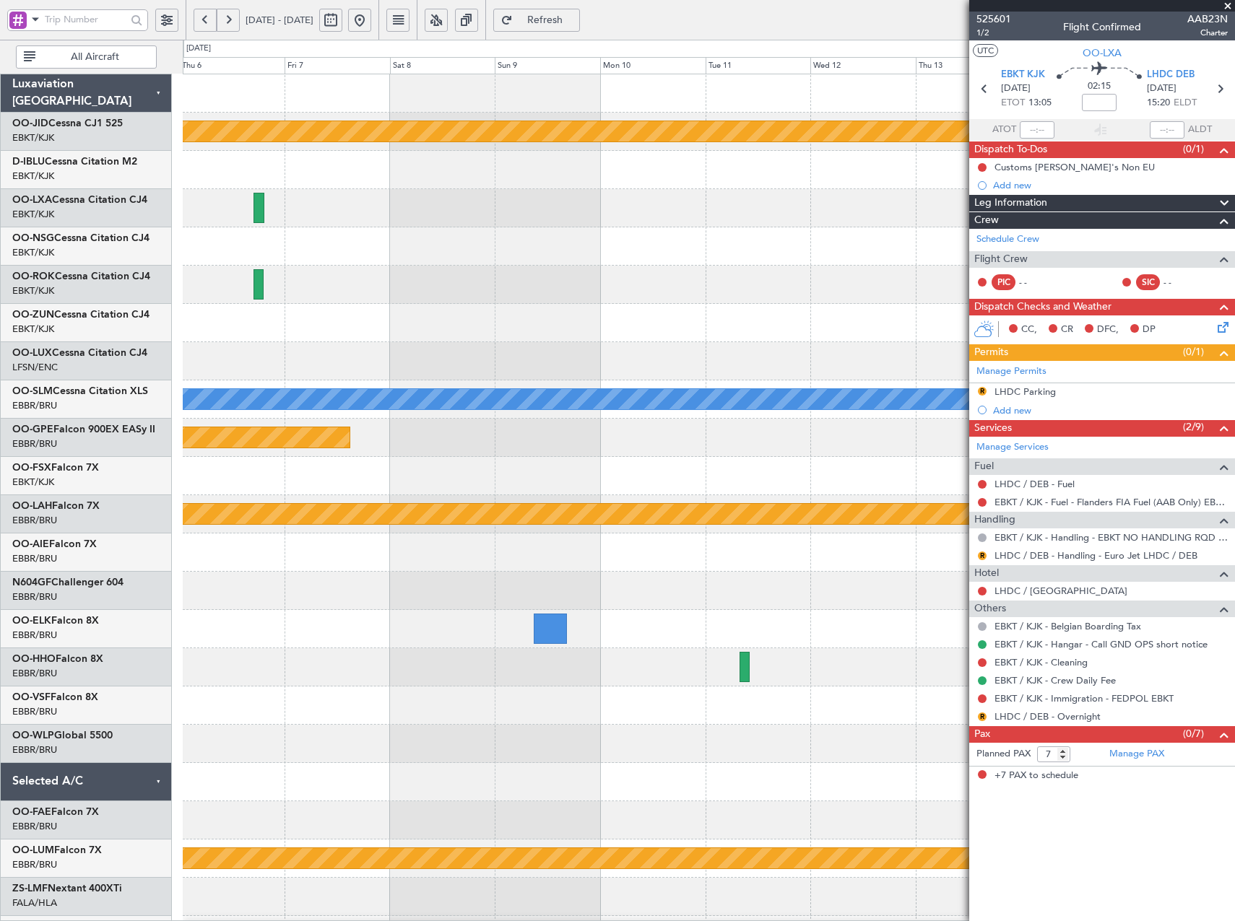
click at [475, 297] on div at bounding box center [708, 285] width 1051 height 38
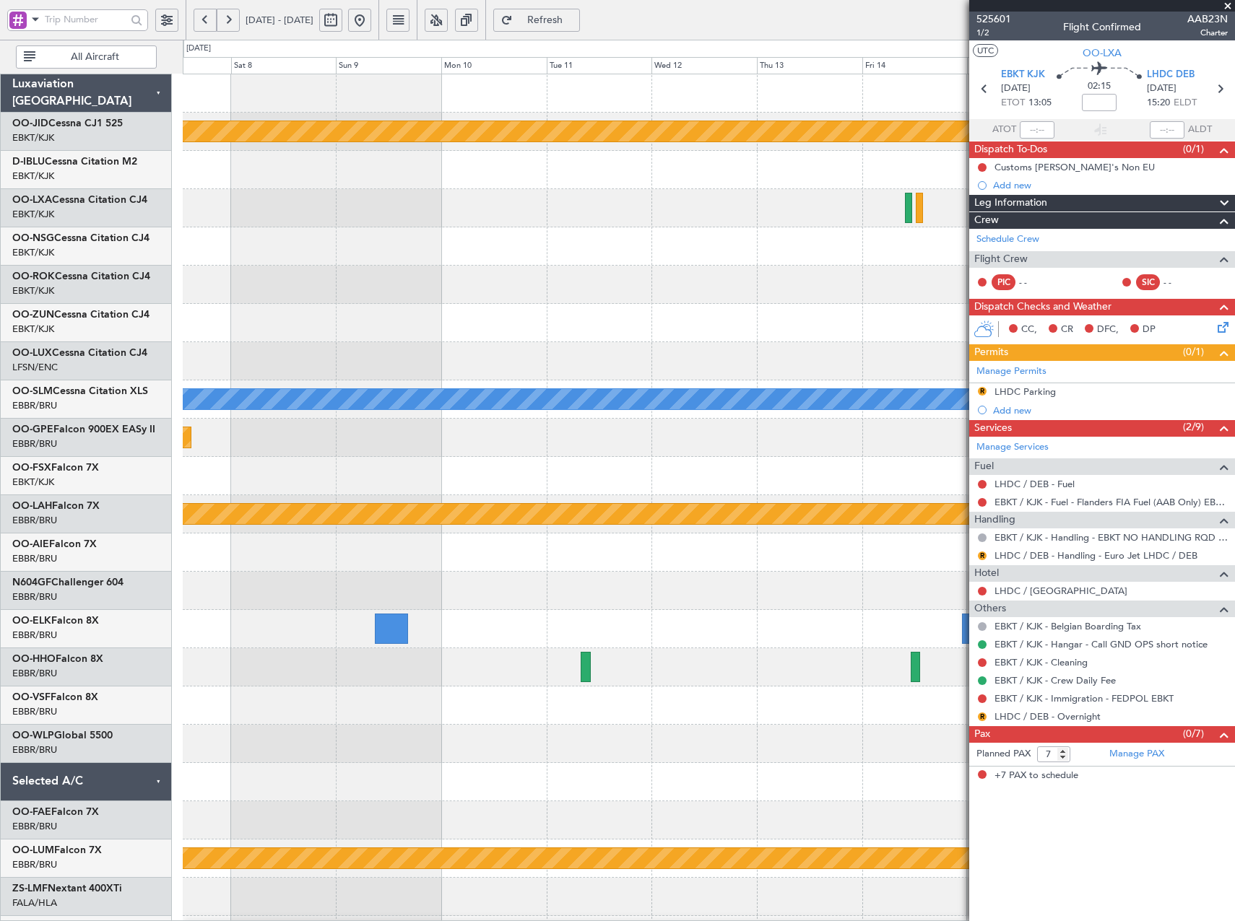
click at [190, 272] on div at bounding box center [708, 285] width 1051 height 38
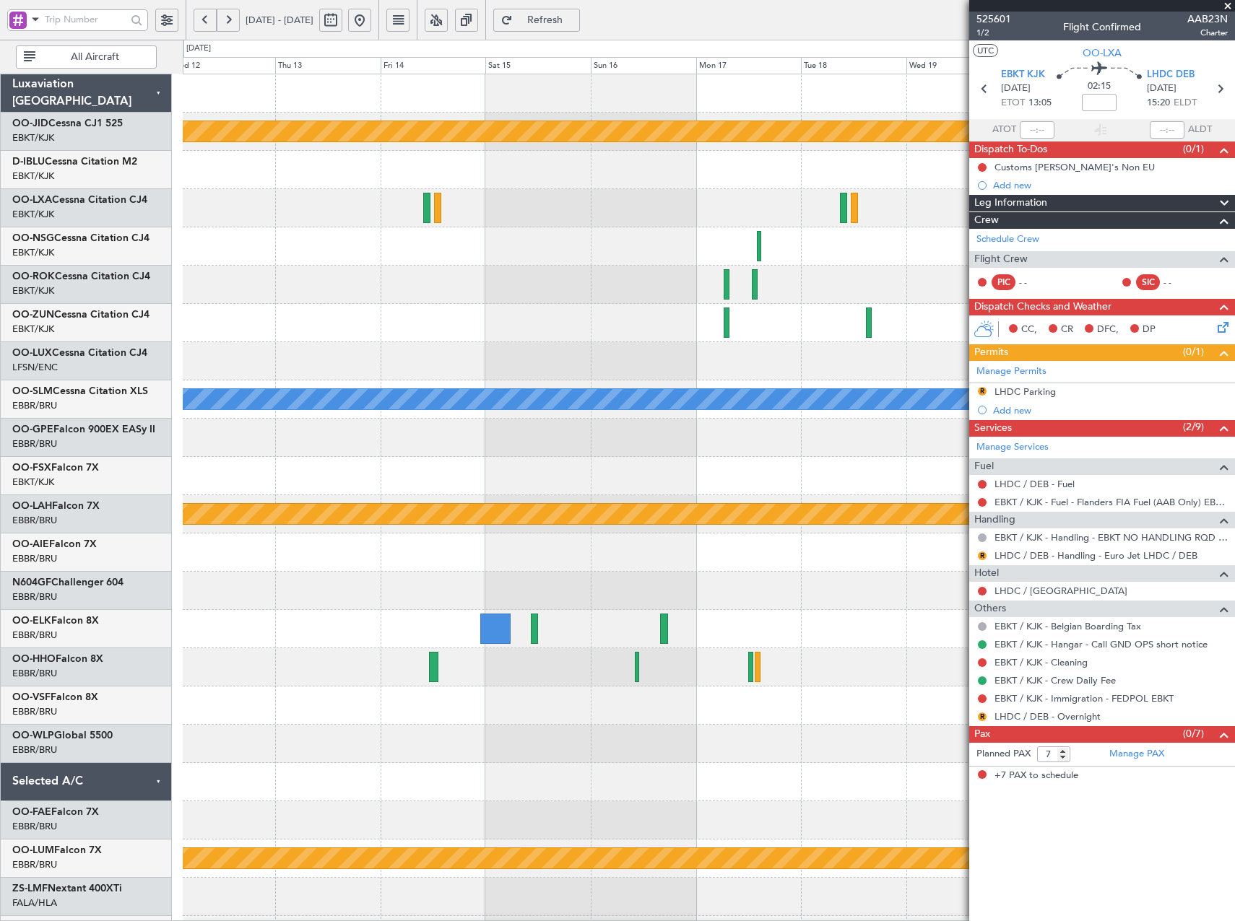
click at [290, 277] on div at bounding box center [708, 285] width 1051 height 38
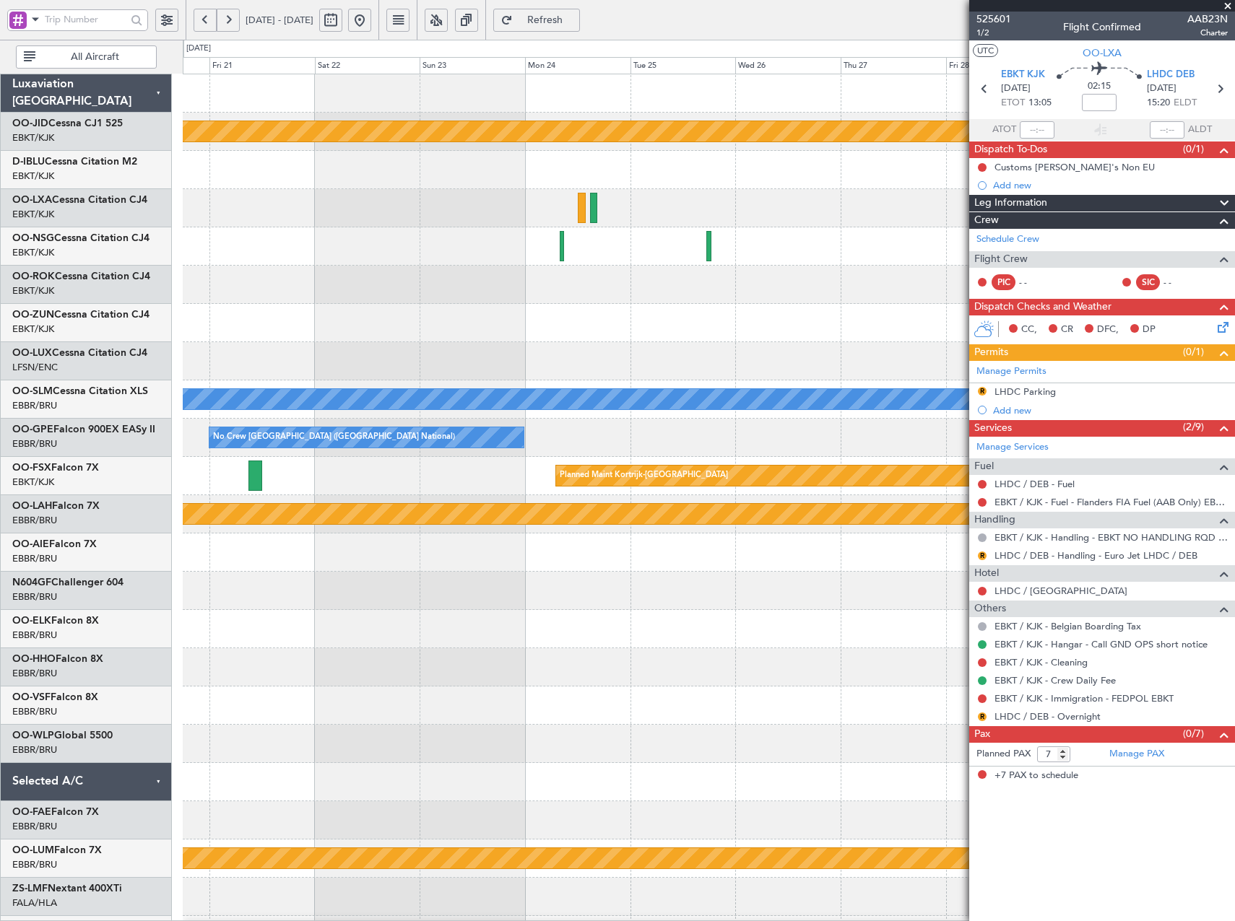
click at [285, 299] on div at bounding box center [708, 285] width 1051 height 38
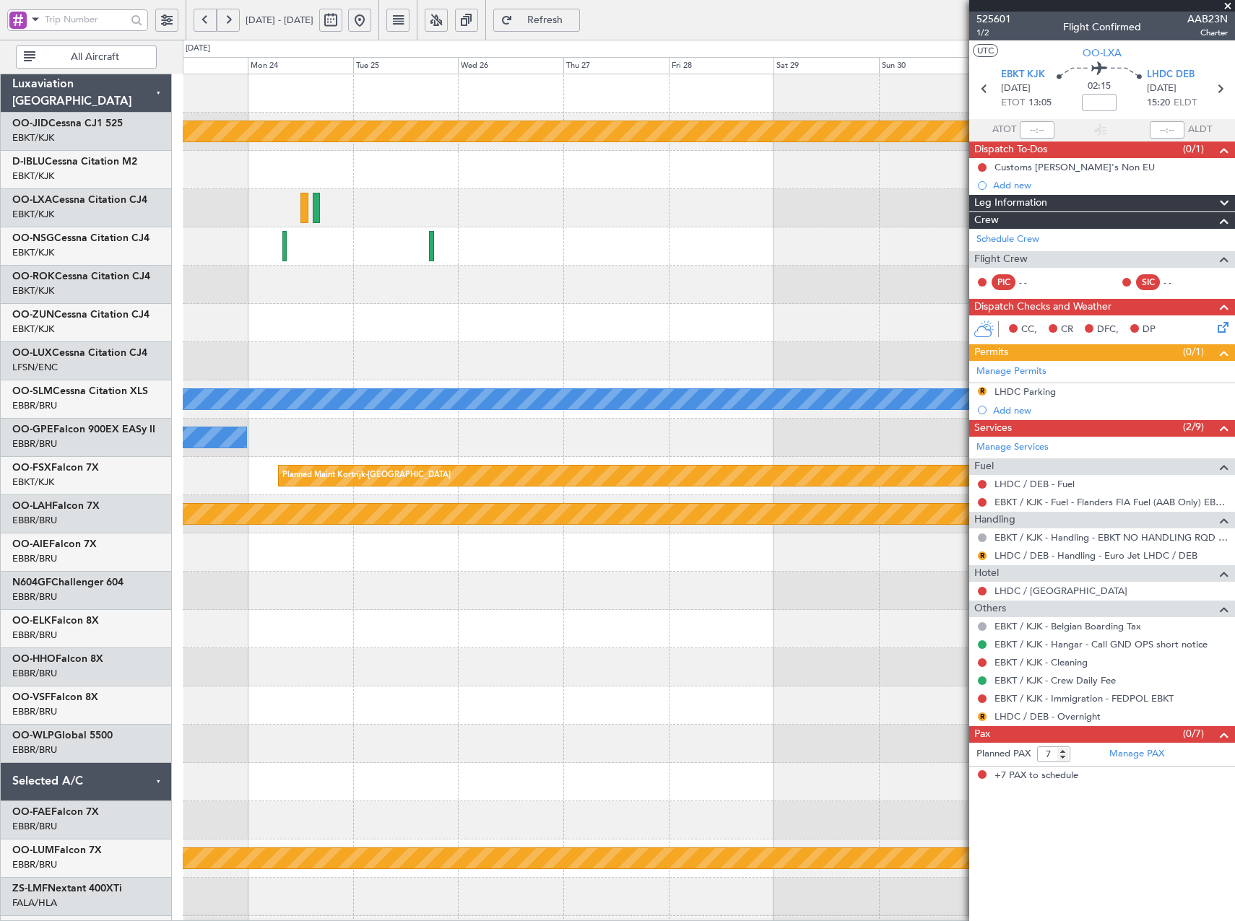
click at [438, 298] on div at bounding box center [708, 285] width 1051 height 38
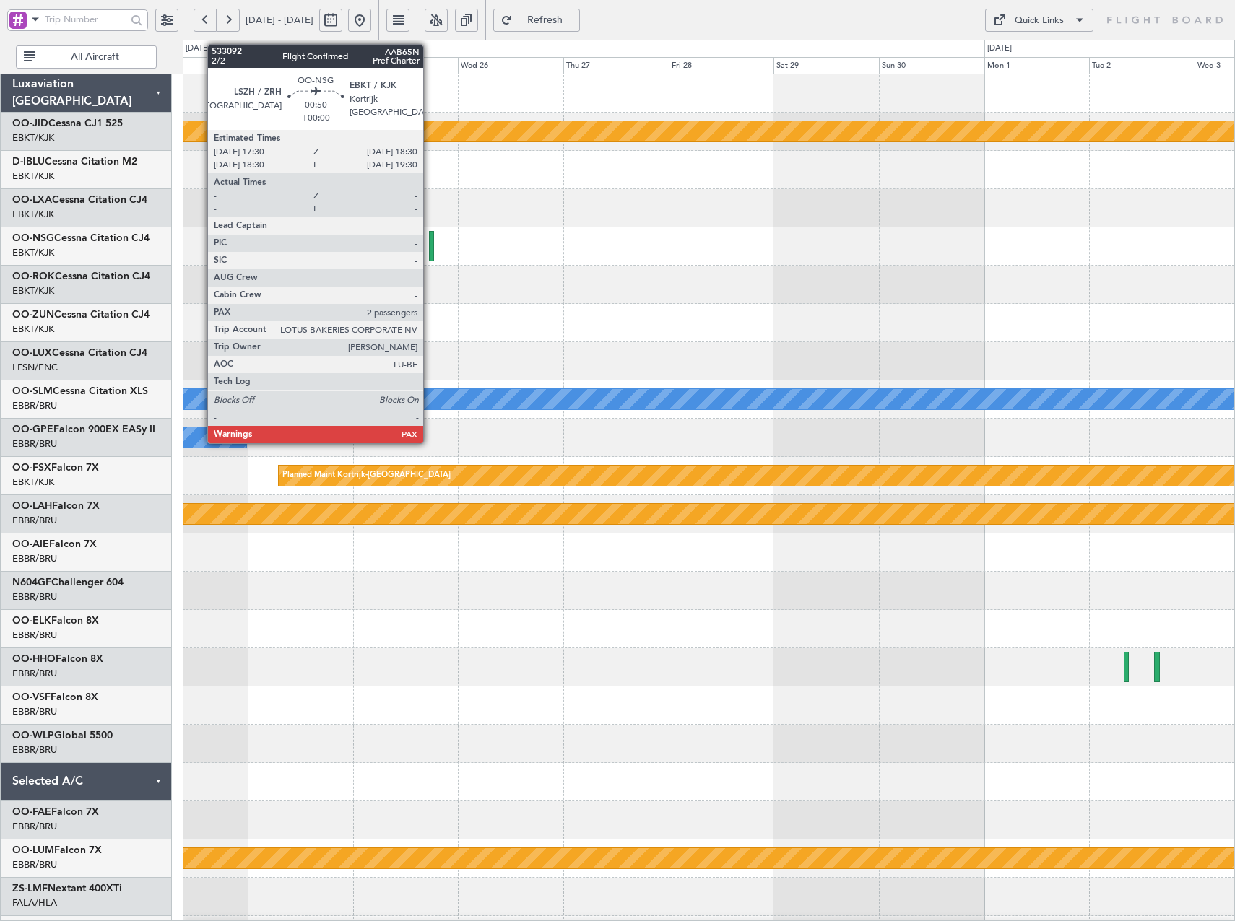
click at [430, 251] on div at bounding box center [431, 246] width 5 height 30
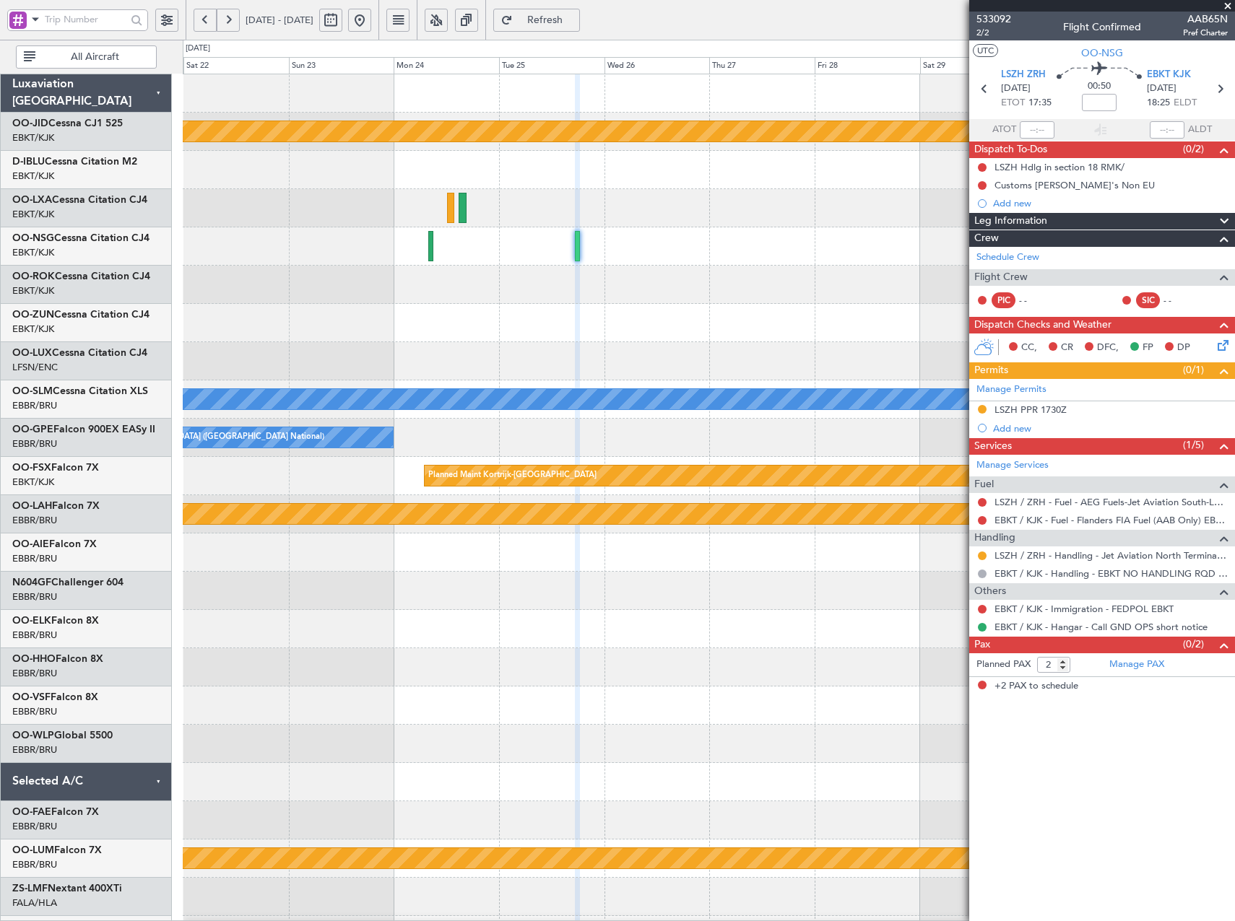
click at [572, 16] on span "Refresh" at bounding box center [545, 20] width 59 height 10
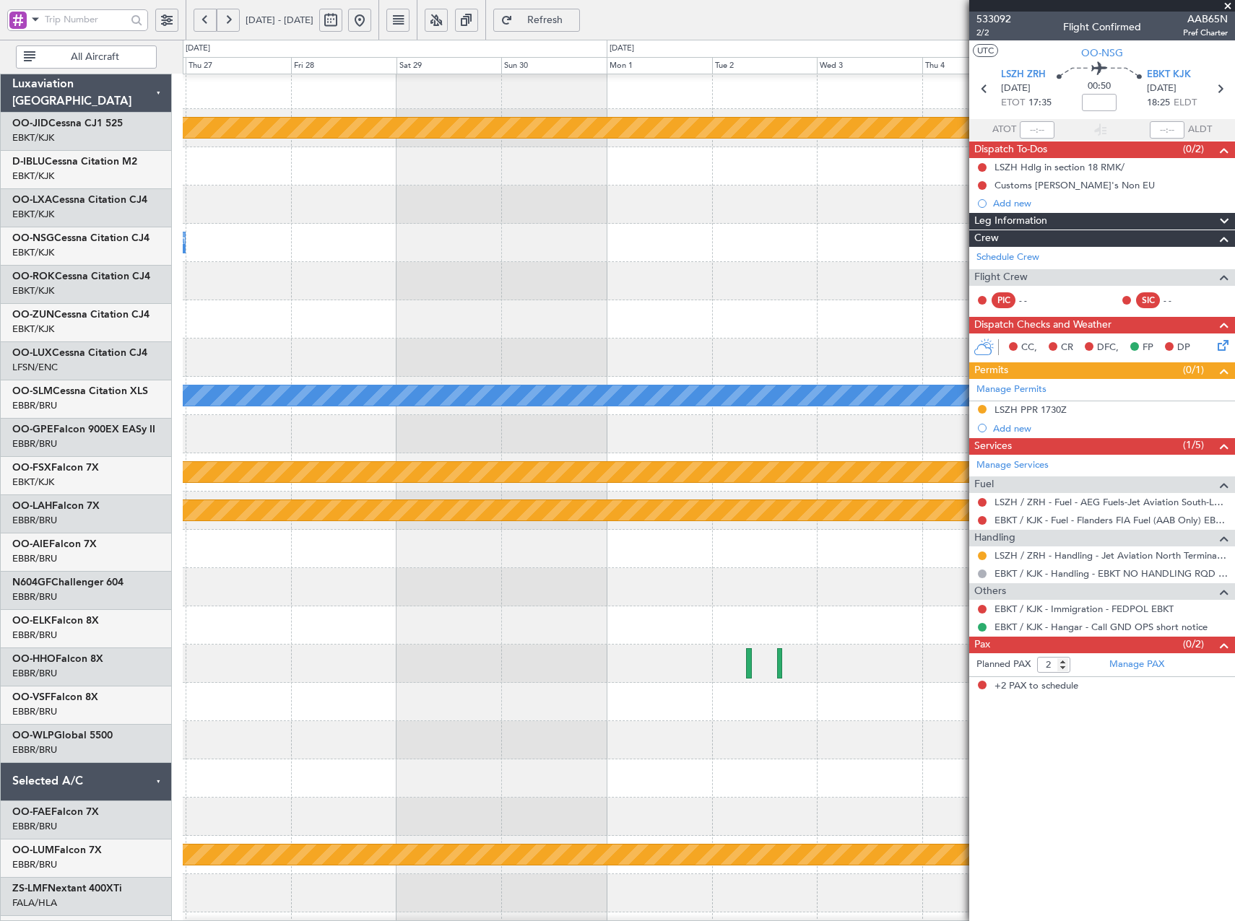
click at [225, 212] on div at bounding box center [708, 205] width 1051 height 38
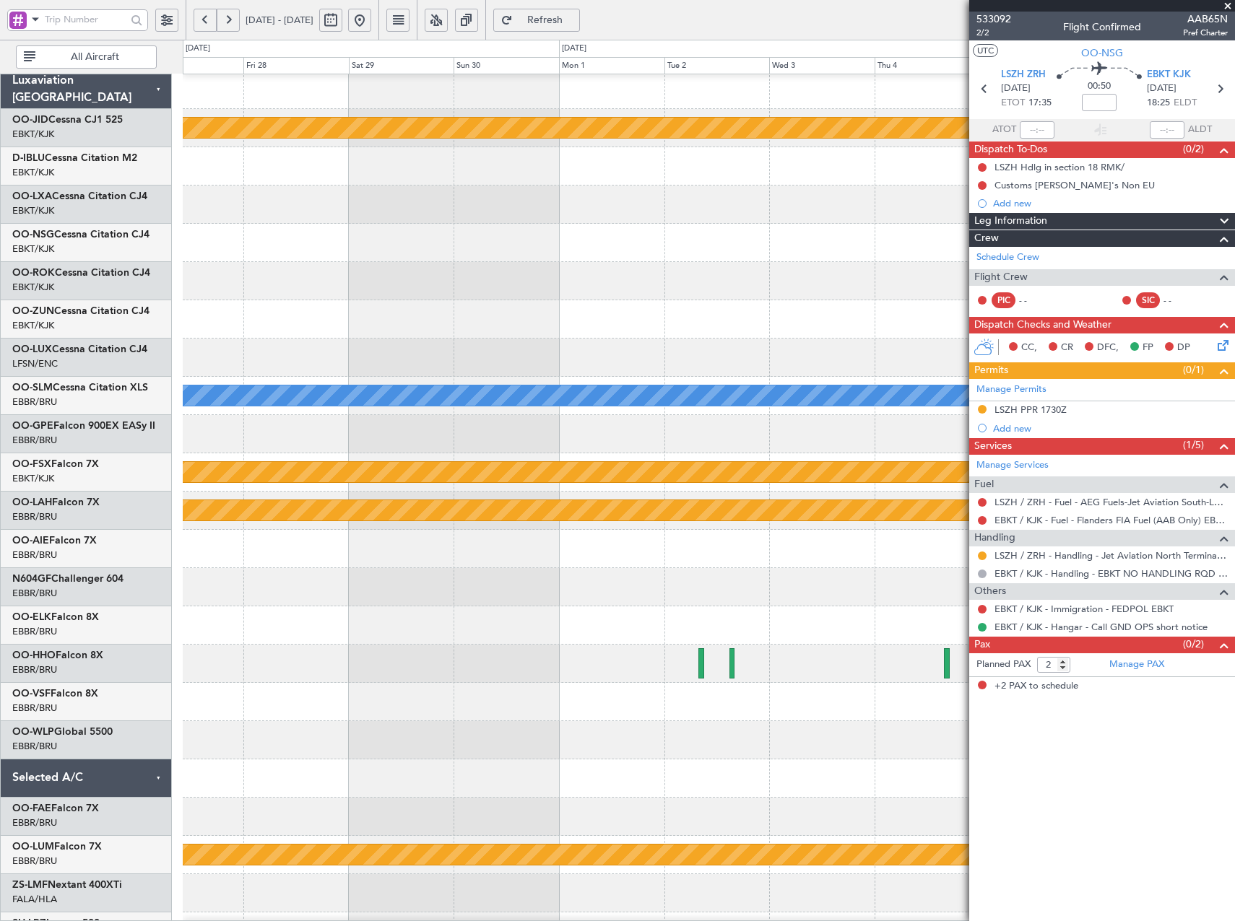
click at [256, 224] on div "Owner [GEOGRAPHIC_DATA]-[GEOGRAPHIC_DATA]" at bounding box center [708, 243] width 1051 height 38
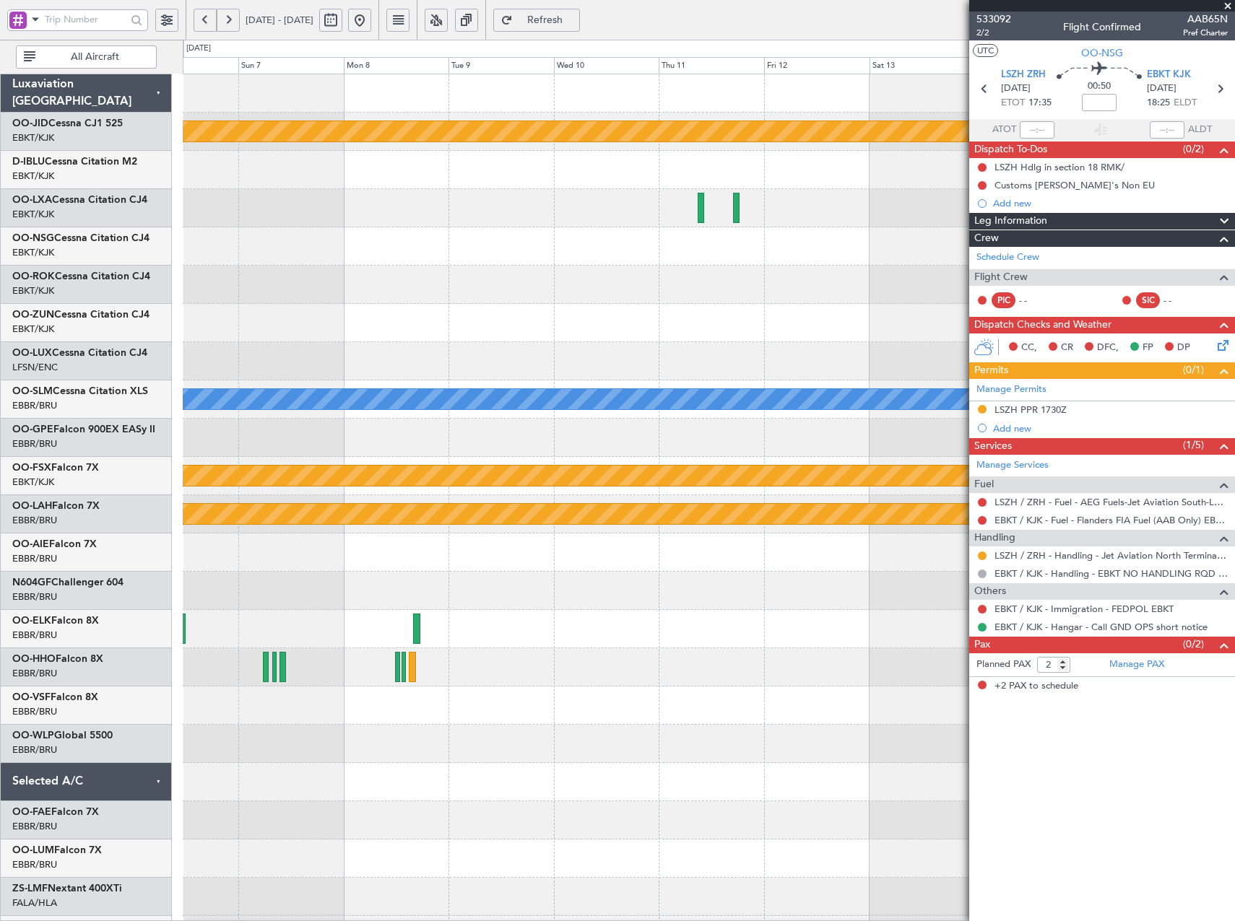
click at [560, 17] on button "Refresh" at bounding box center [536, 20] width 87 height 23
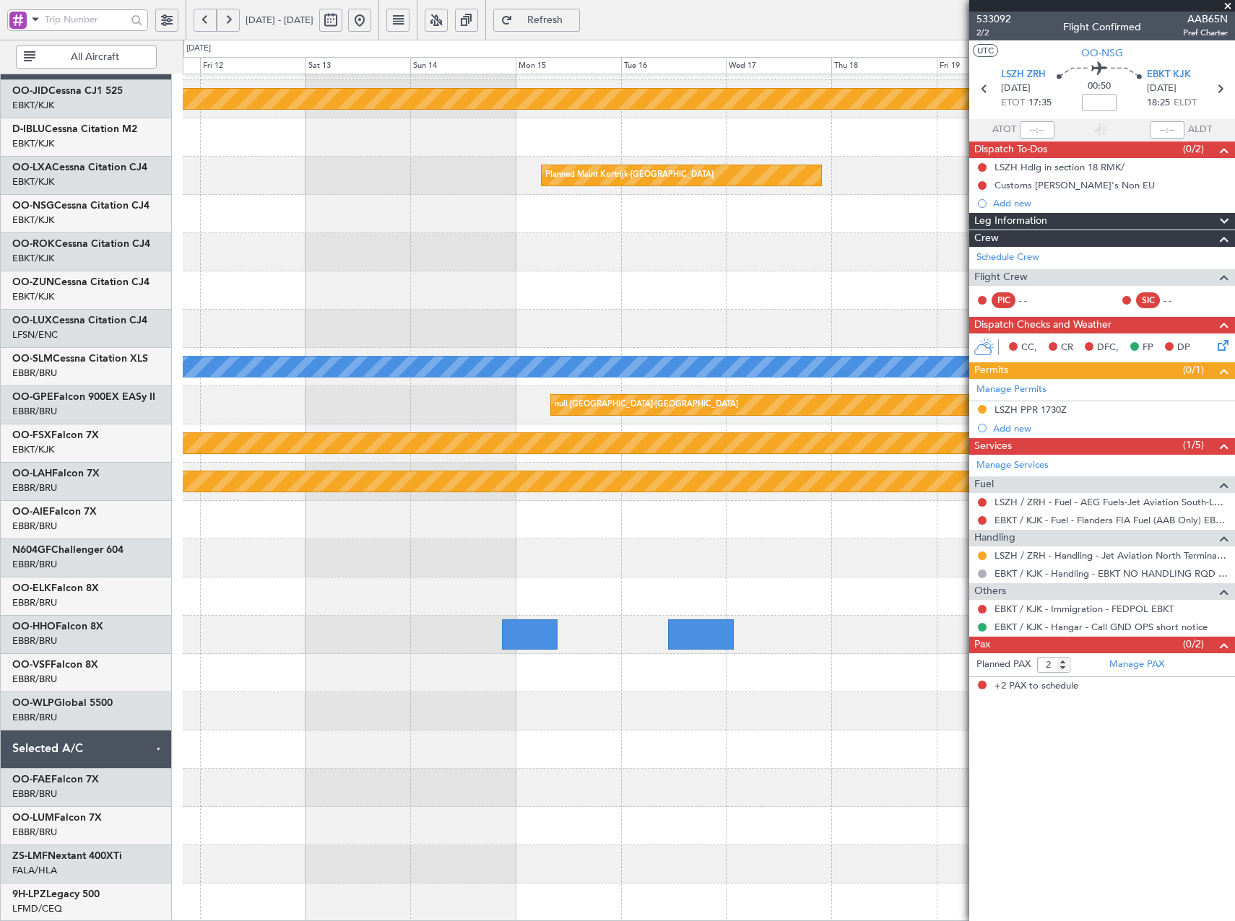
click at [34, 250] on div "null [GEOGRAPHIC_DATA]-[GEOGRAPHIC_DATA] Planned Maint [GEOGRAPHIC_DATA]-[GEOGR…" at bounding box center [617, 481] width 1235 height 882
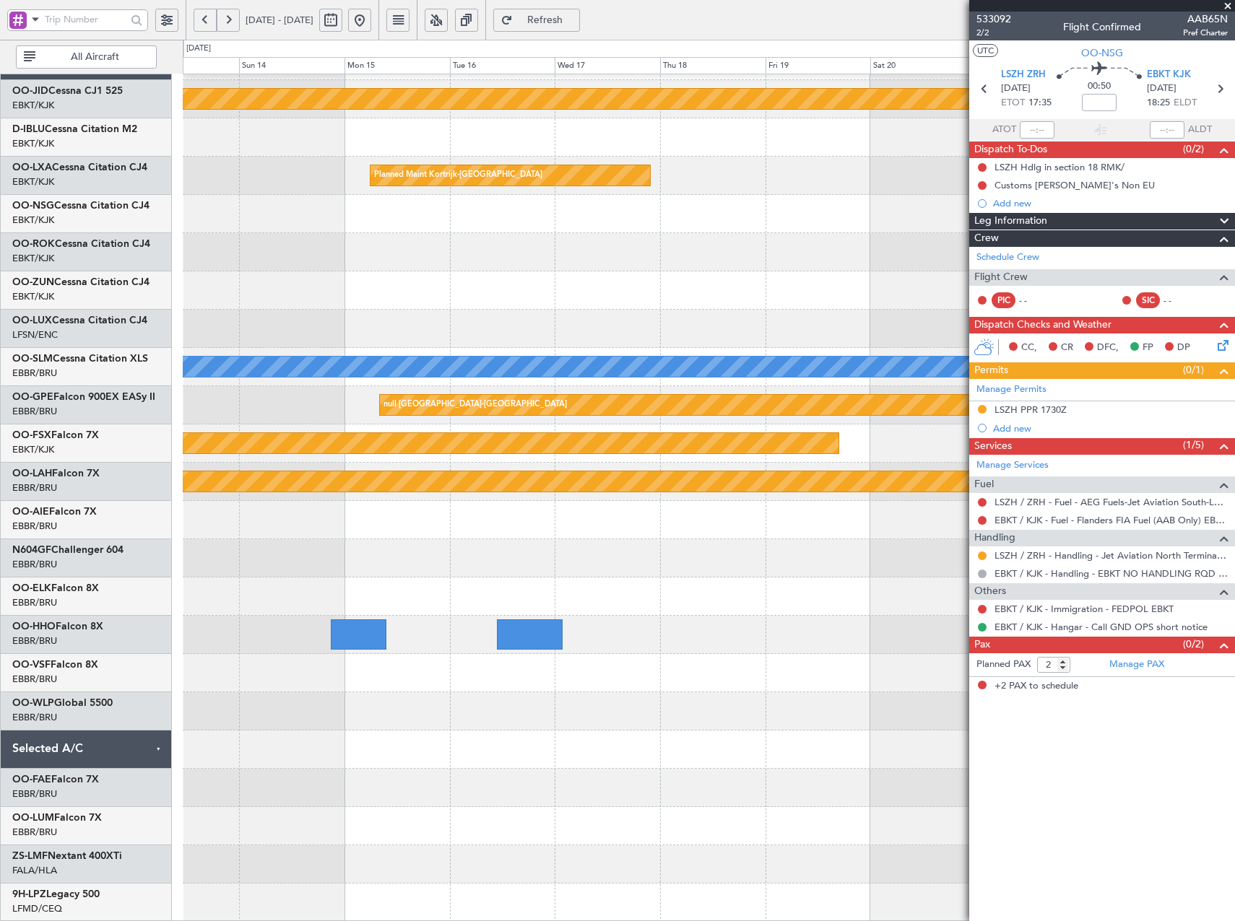
scroll to position [1, 0]
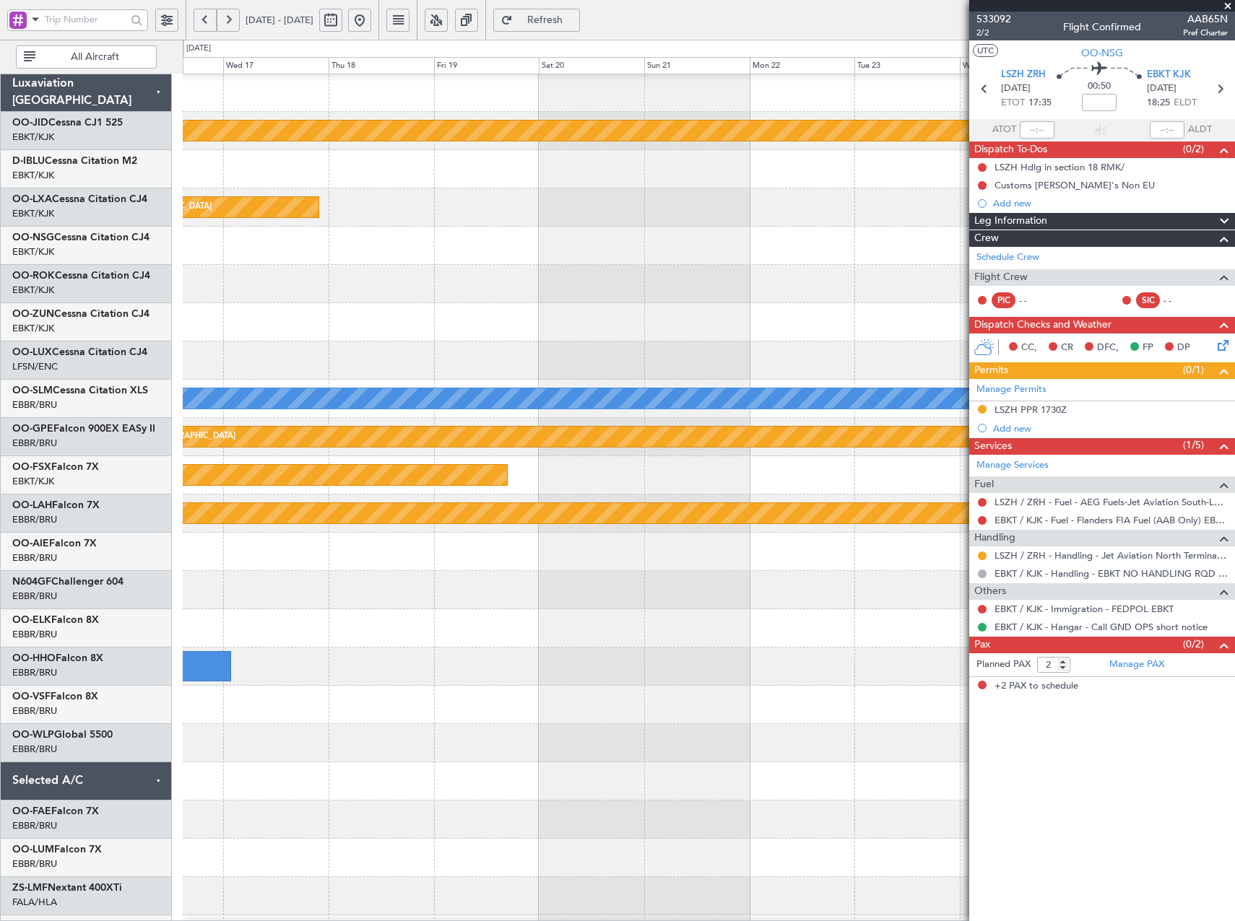
click at [0, 353] on html "[DATE] - [DATE] Refresh Quick Links All Aircraft null [GEOGRAPHIC_DATA]-[GEOGRA…" at bounding box center [617, 460] width 1235 height 921
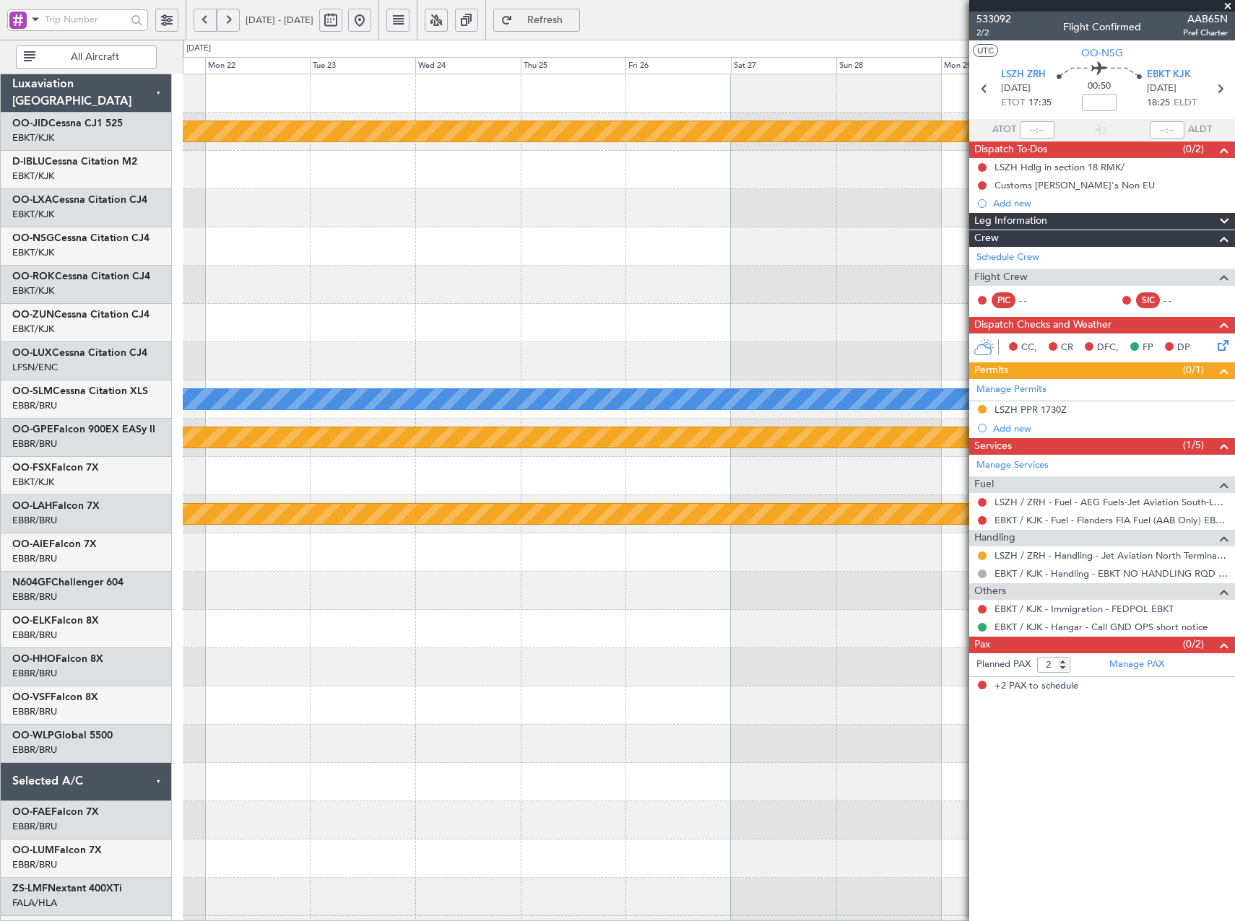
click at [171, 325] on div "null [GEOGRAPHIC_DATA]-[GEOGRAPHIC_DATA] A/C Unavailable [GEOGRAPHIC_DATA] null…" at bounding box center [617, 481] width 1235 height 882
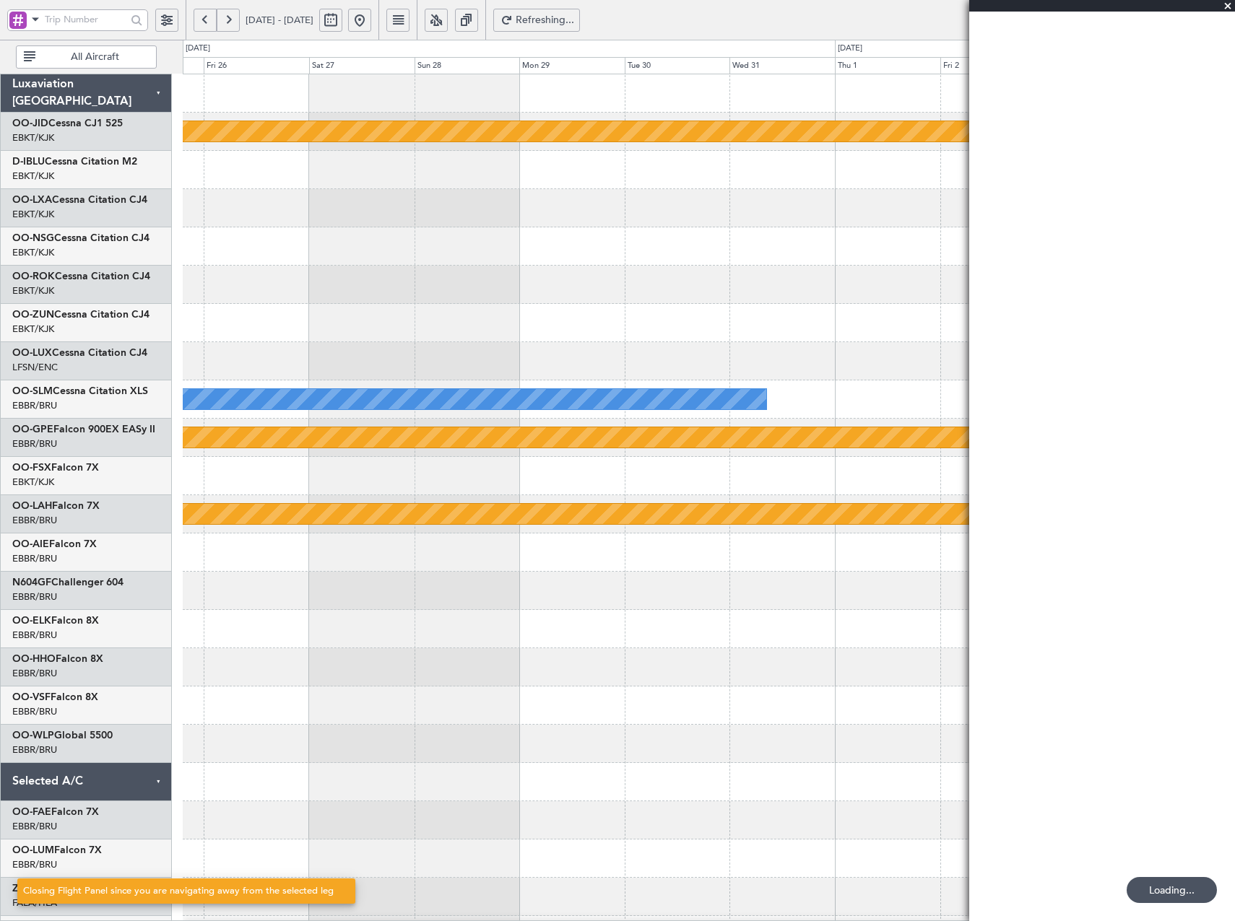
click at [156, 313] on div "null [GEOGRAPHIC_DATA]-[GEOGRAPHIC_DATA] A/C Unavailable [GEOGRAPHIC_DATA] null…" at bounding box center [617, 481] width 1235 height 882
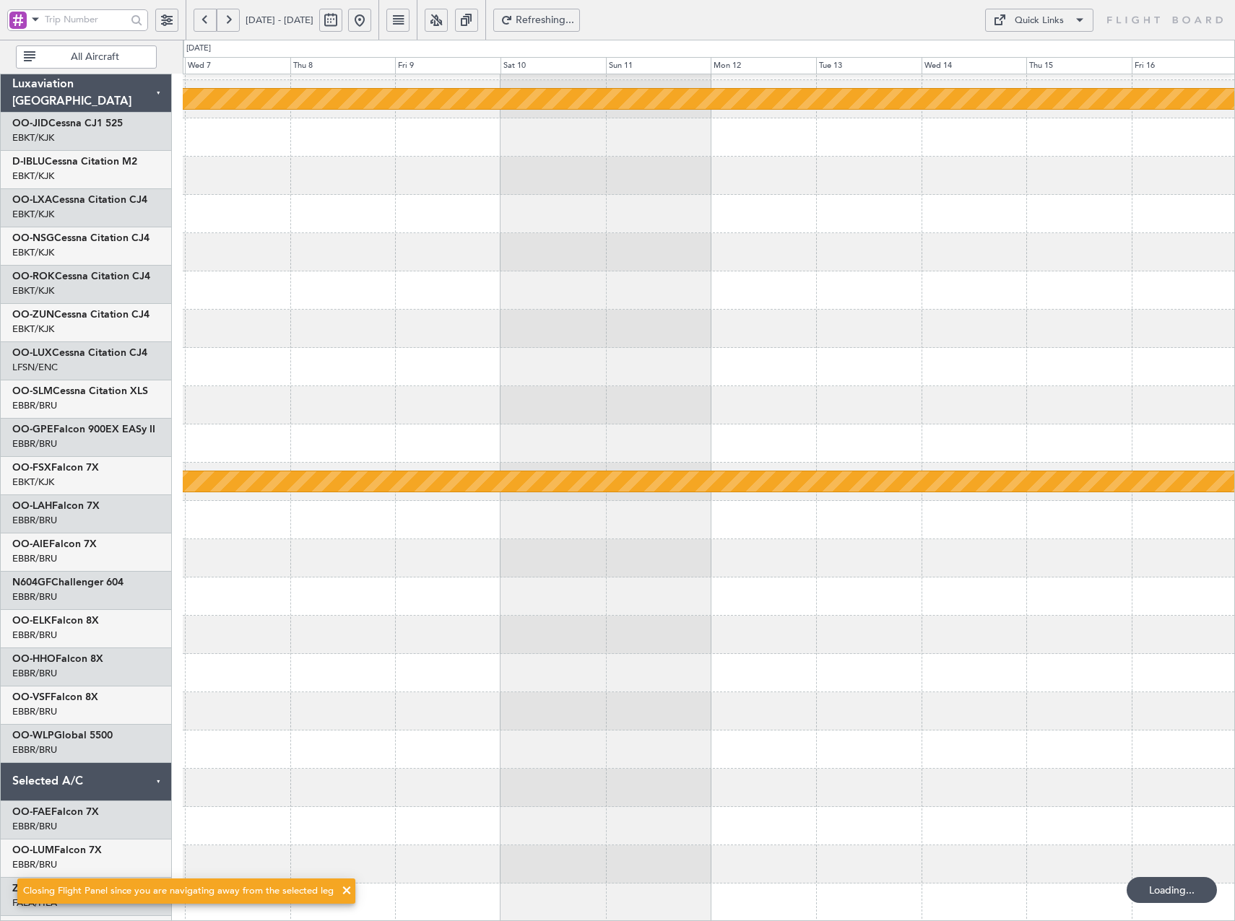
click at [15, 275] on div "null [GEOGRAPHIC_DATA]-[GEOGRAPHIC_DATA] null [GEOGRAPHIC_DATA]-[GEOGRAPHIC_DAT…" at bounding box center [617, 481] width 1235 height 882
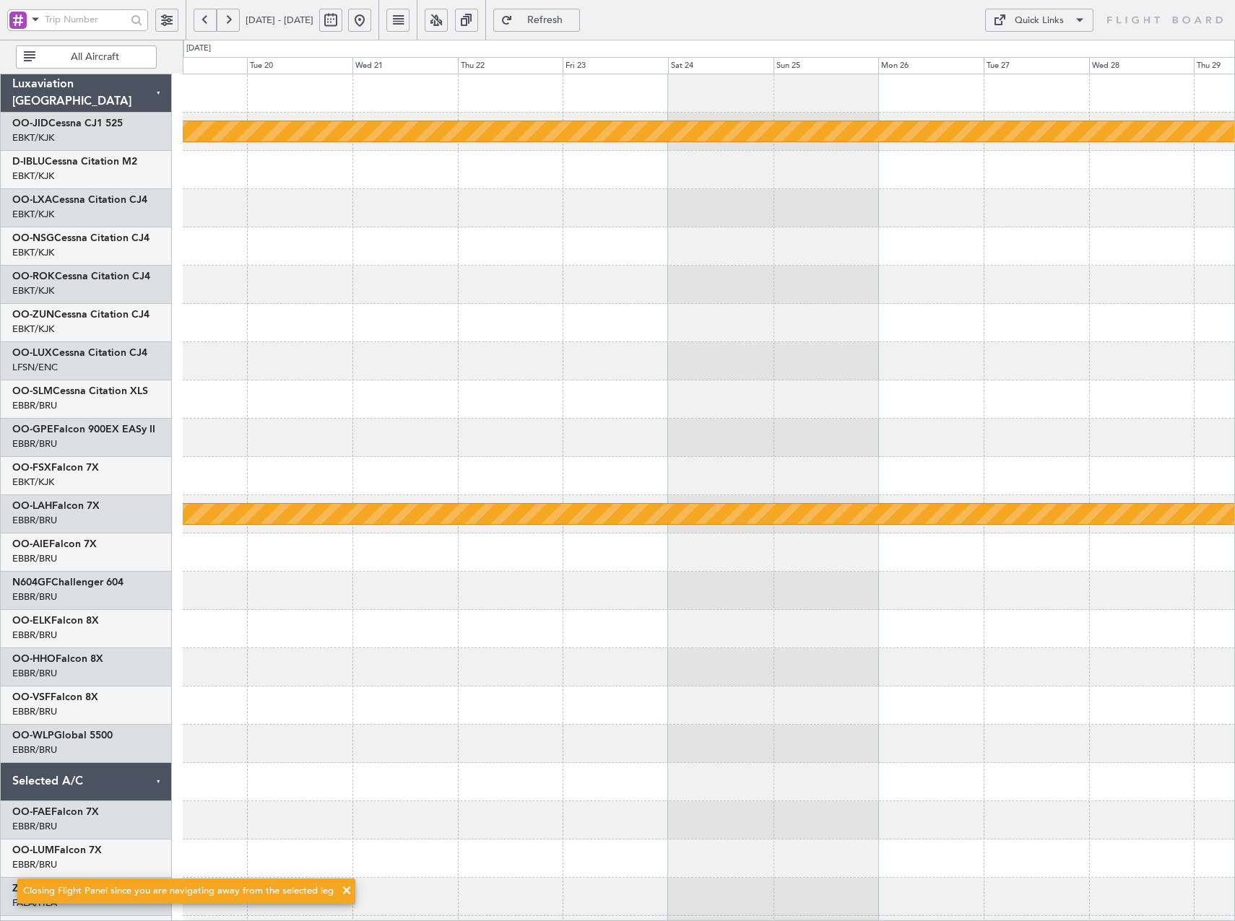
click at [89, 456] on div "null [GEOGRAPHIC_DATA]-[GEOGRAPHIC_DATA] Planned [GEOGRAPHIC_DATA][PERSON_NAME]…" at bounding box center [617, 481] width 1235 height 882
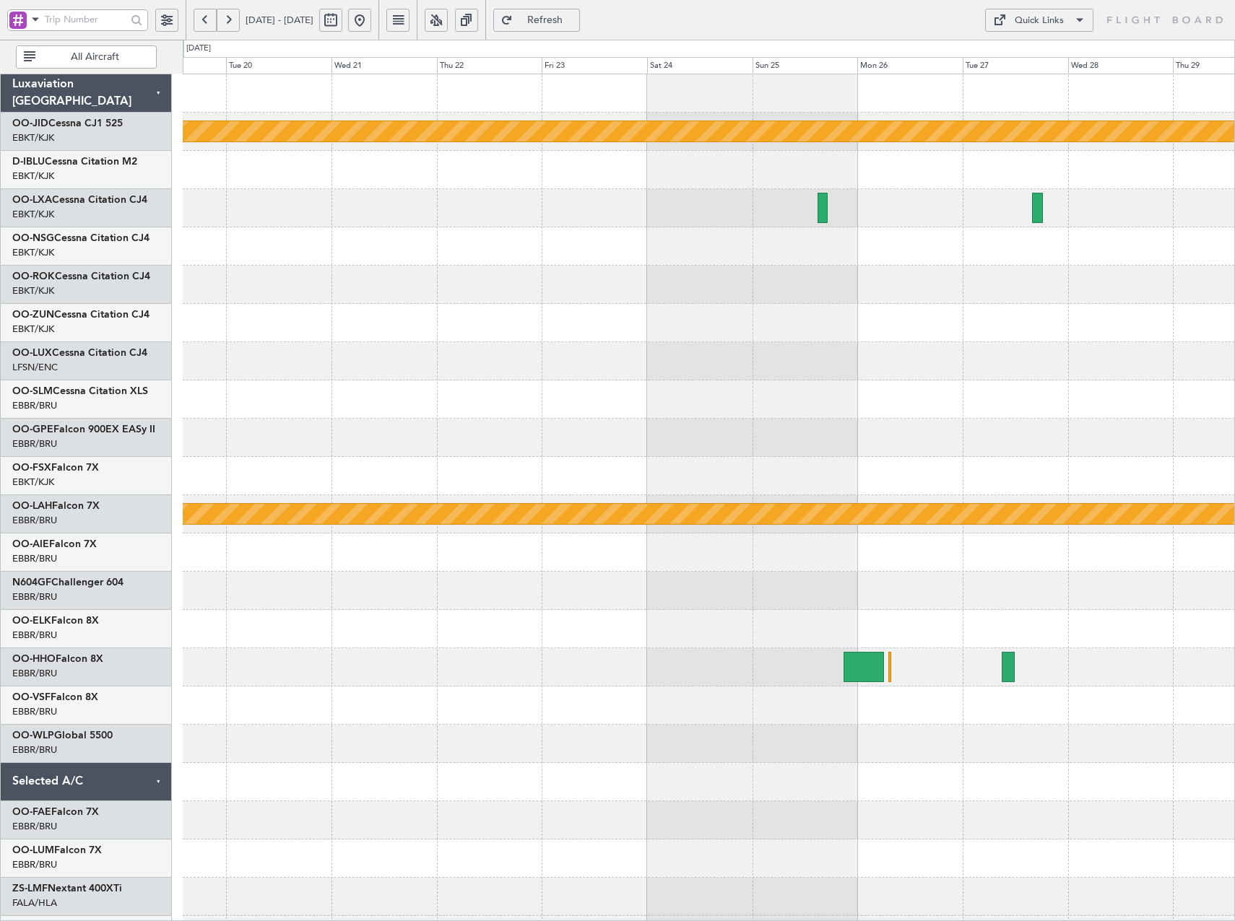
click at [575, 25] on span "Refresh" at bounding box center [545, 20] width 59 height 10
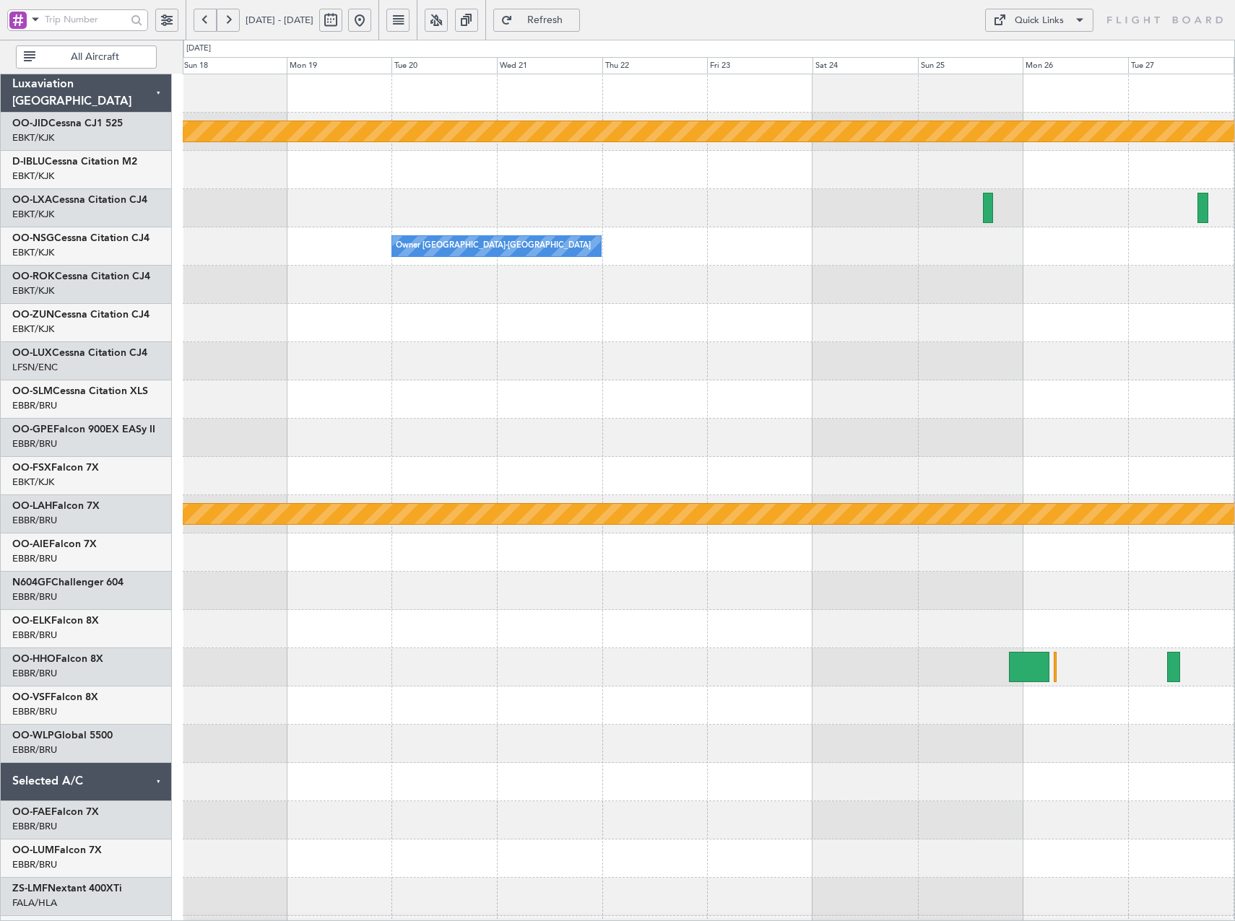
click at [438, 327] on div "null [GEOGRAPHIC_DATA]-[GEOGRAPHIC_DATA] Owner [GEOGRAPHIC_DATA]-[GEOGRAPHIC_DA…" at bounding box center [708, 552] width 1051 height 957
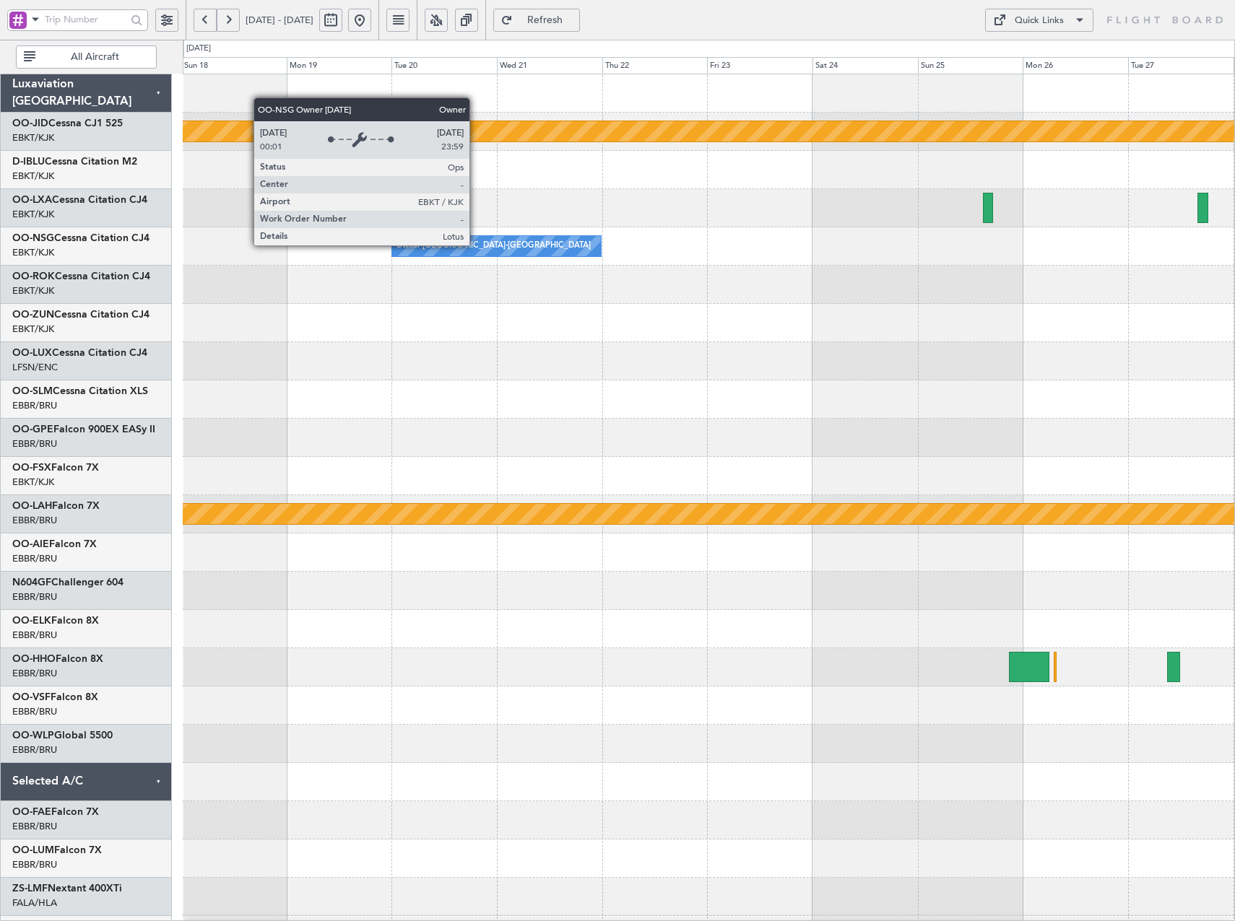
click at [476, 245] on div "Owner [GEOGRAPHIC_DATA]-[GEOGRAPHIC_DATA]" at bounding box center [493, 246] width 195 height 22
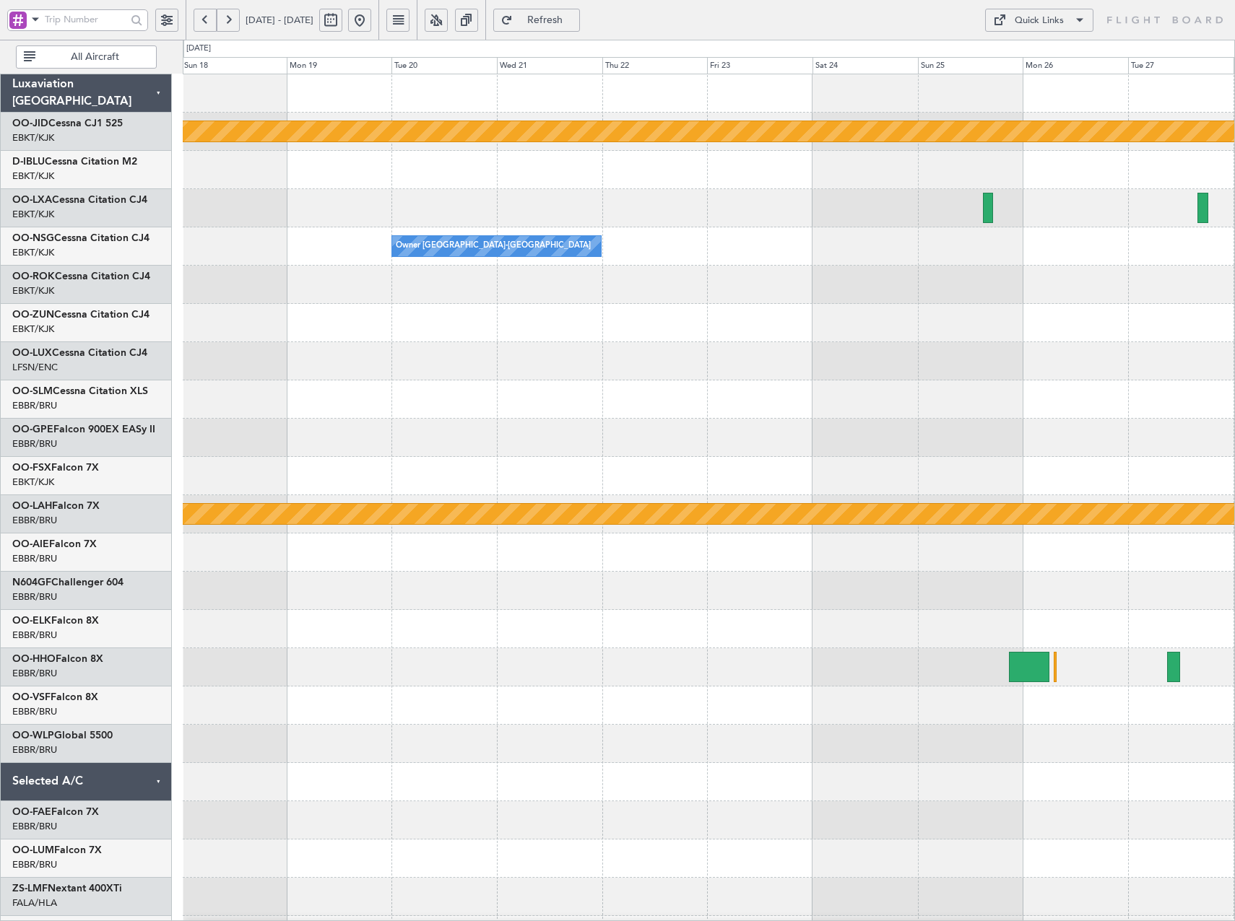
drag, startPoint x: 582, startPoint y: 22, endPoint x: 574, endPoint y: 22, distance: 8.0
click at [575, 22] on span "Refresh" at bounding box center [545, 20] width 59 height 10
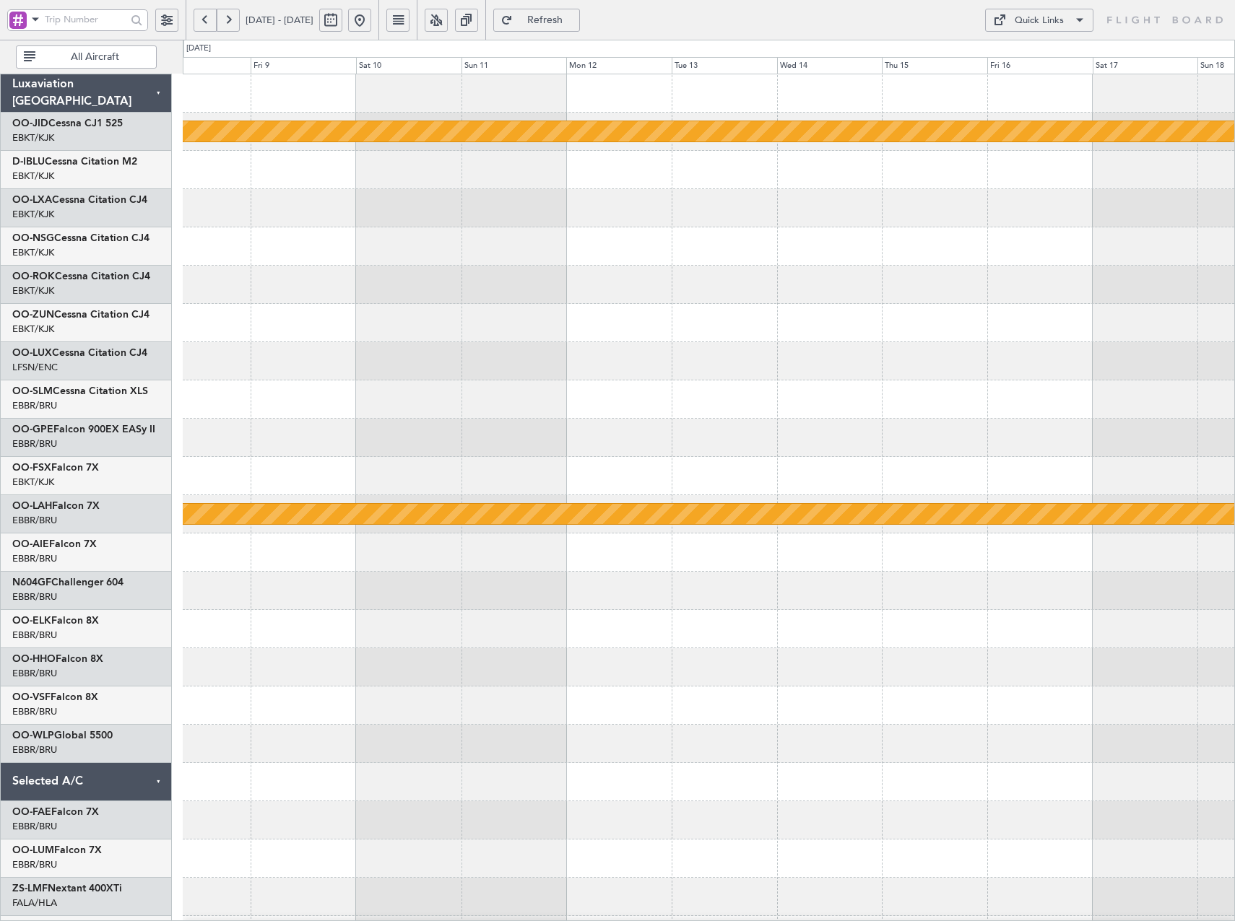
click at [202, 17] on button at bounding box center [205, 20] width 23 height 23
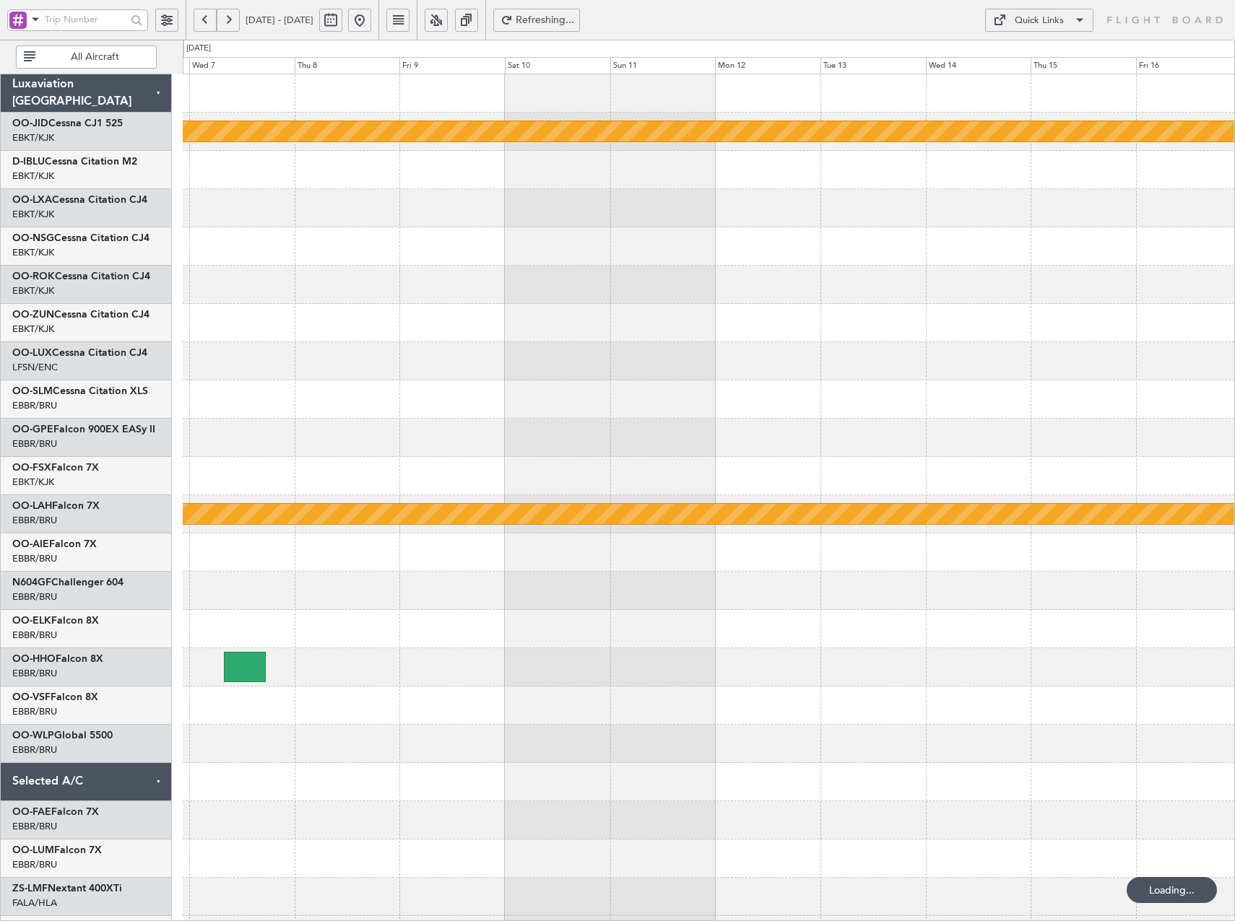
click at [202, 17] on button at bounding box center [205, 20] width 23 height 23
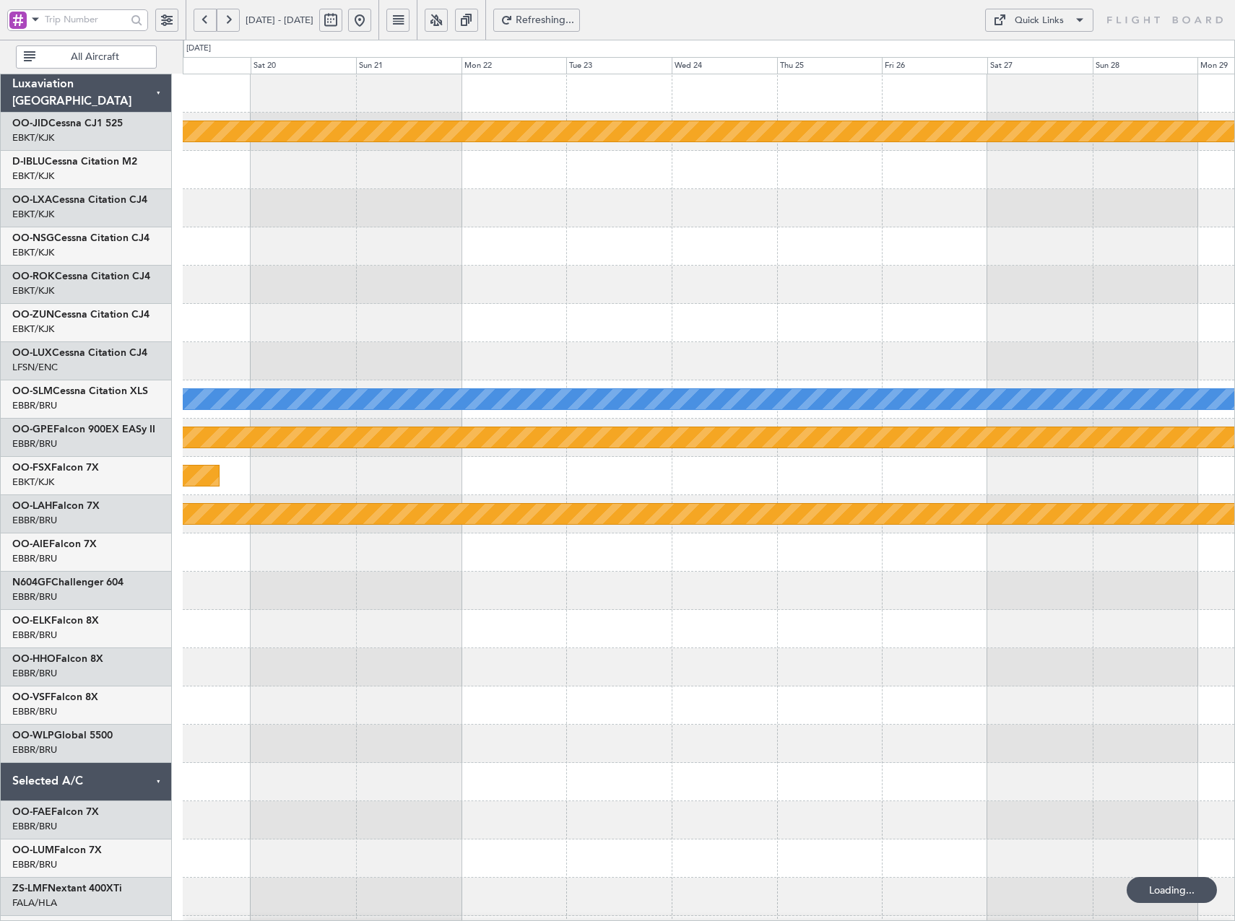
click at [202, 17] on button at bounding box center [205, 20] width 23 height 23
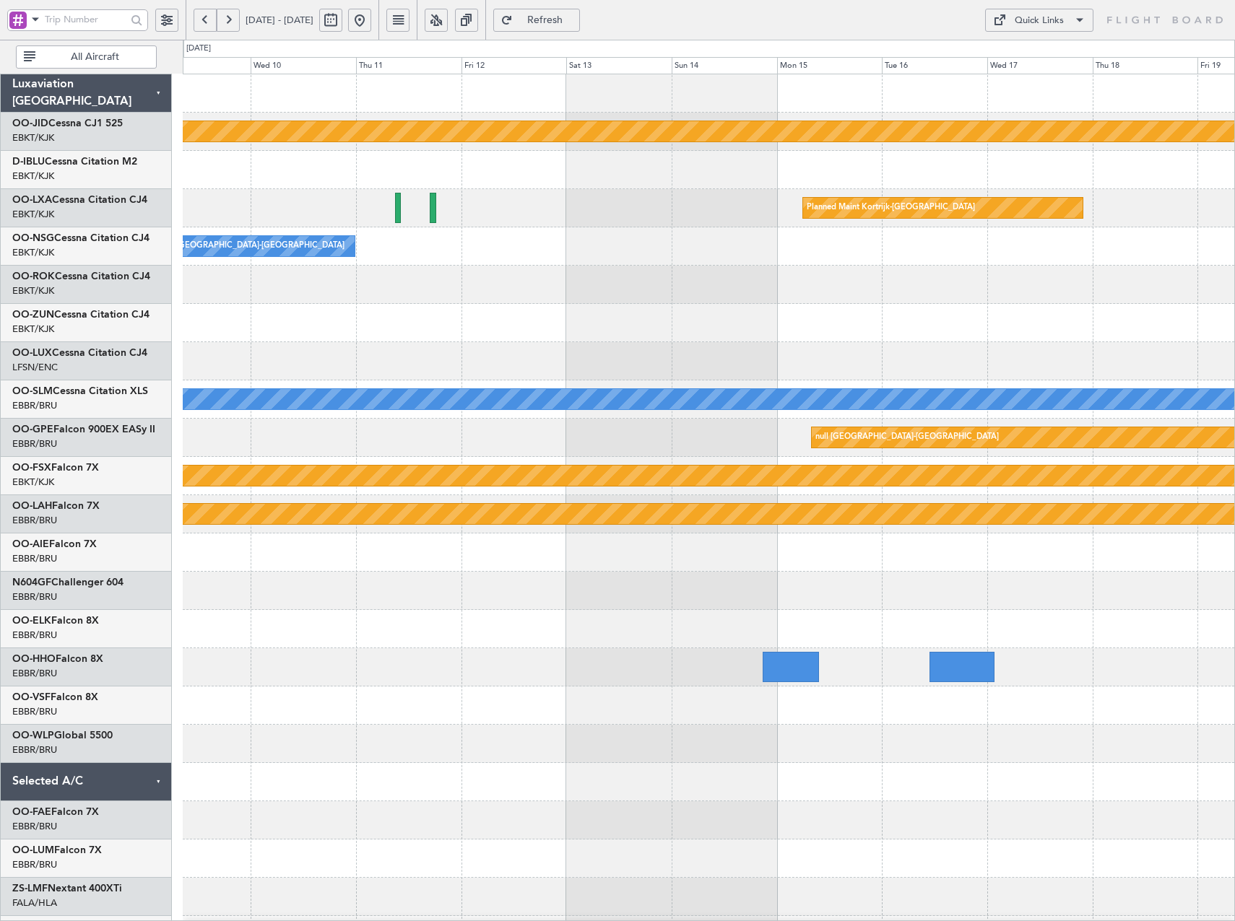
click at [207, 14] on button at bounding box center [205, 20] width 23 height 23
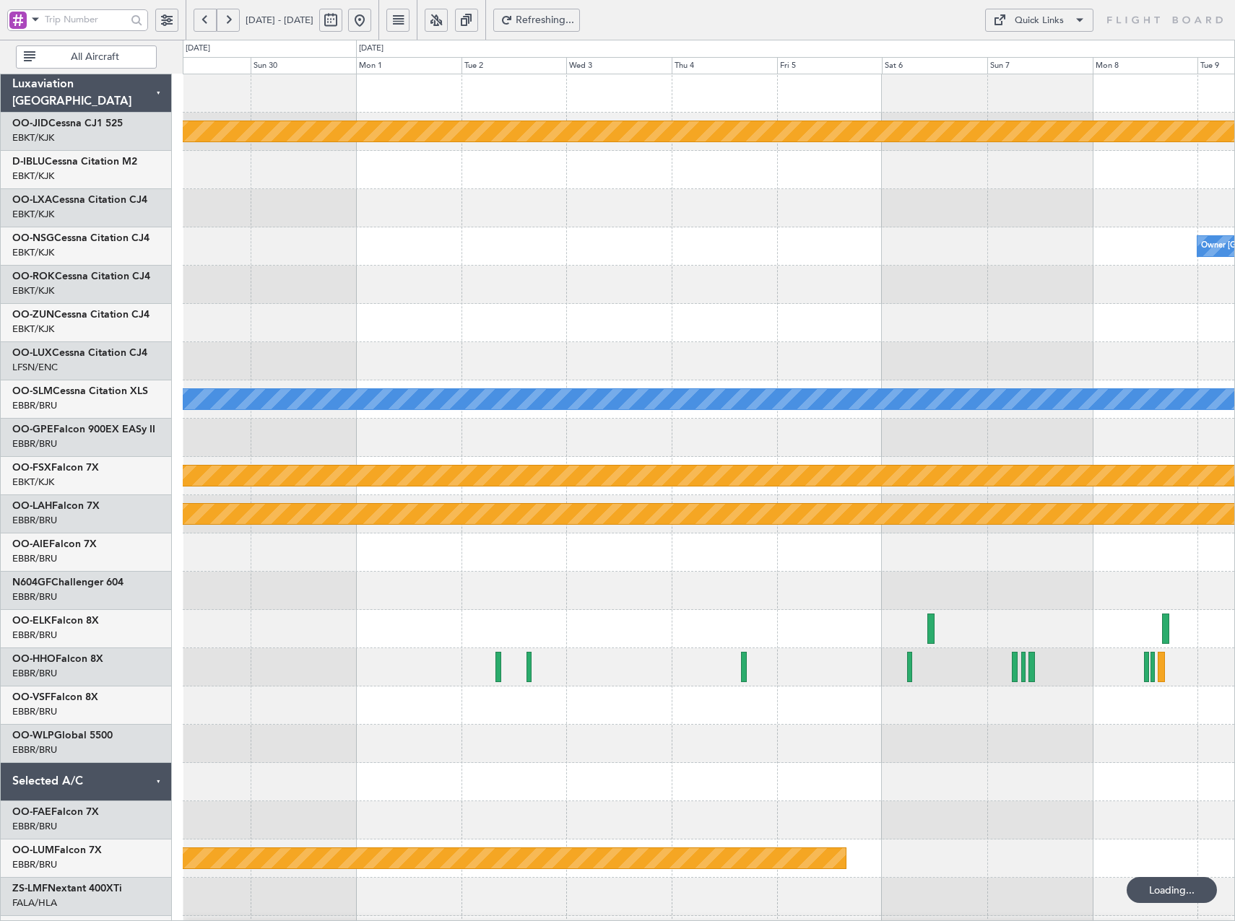
click at [207, 14] on button at bounding box center [205, 20] width 23 height 23
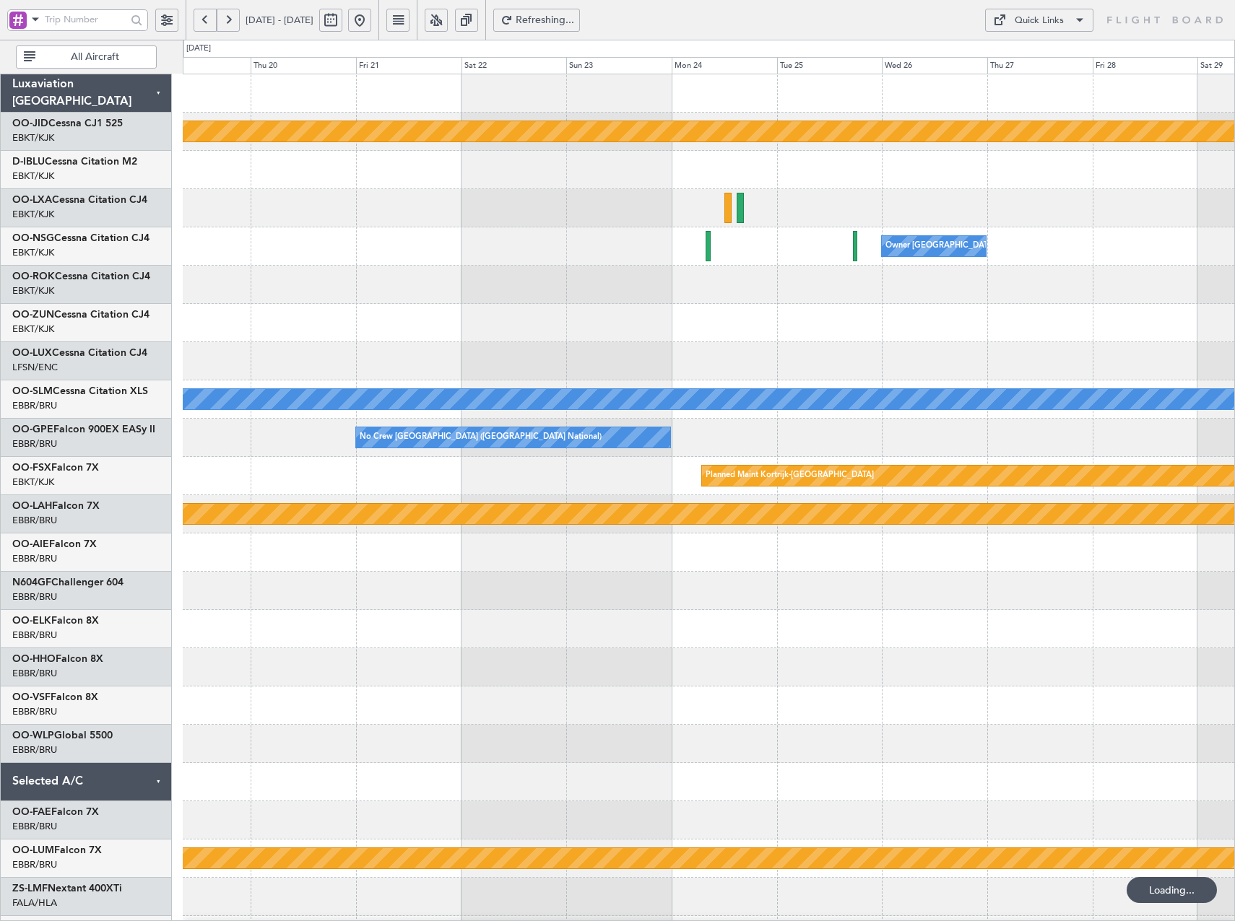
click at [207, 14] on button at bounding box center [205, 20] width 23 height 23
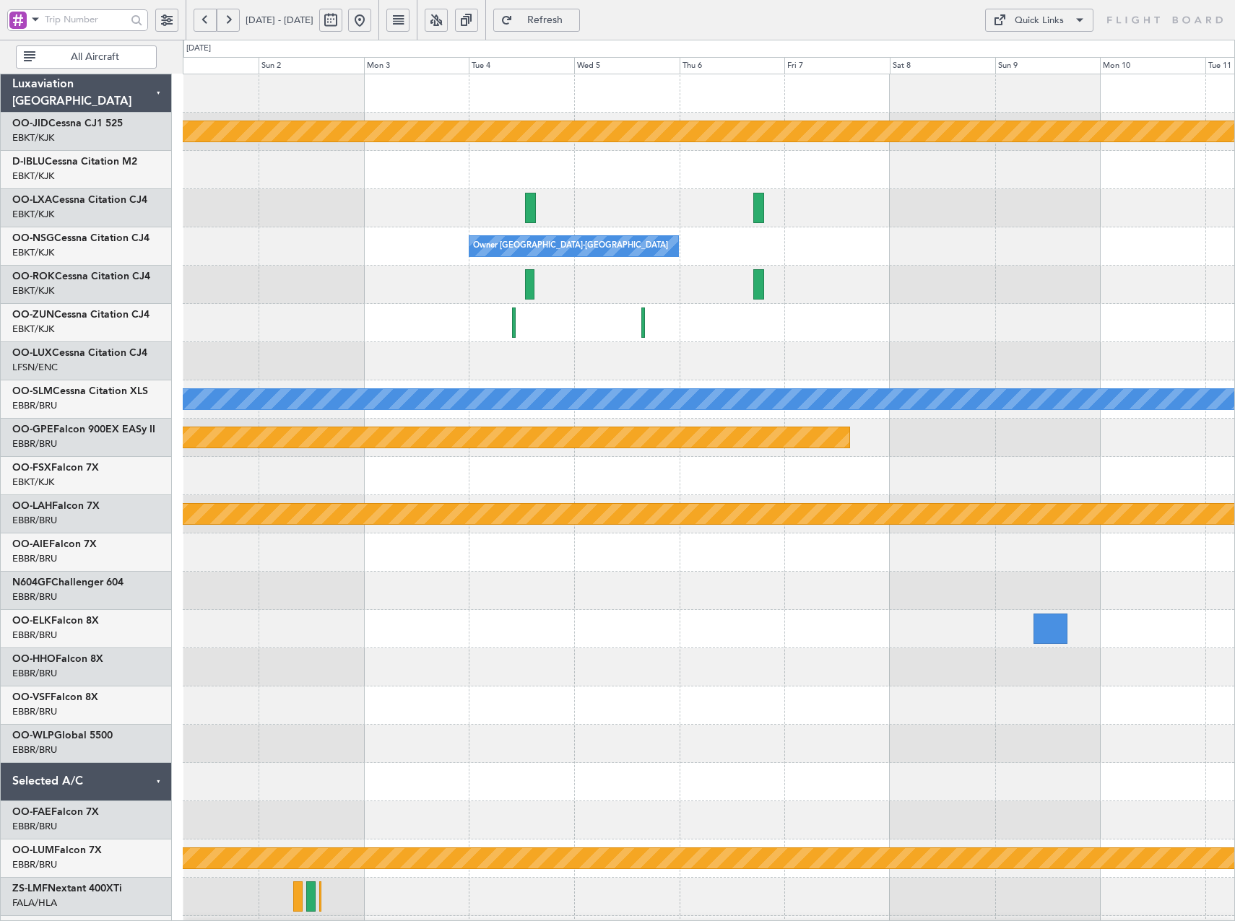
click at [760, 313] on div "null [GEOGRAPHIC_DATA]-[GEOGRAPHIC_DATA] Owner [GEOGRAPHIC_DATA]-[GEOGRAPHIC_DA…" at bounding box center [708, 514] width 1051 height 880
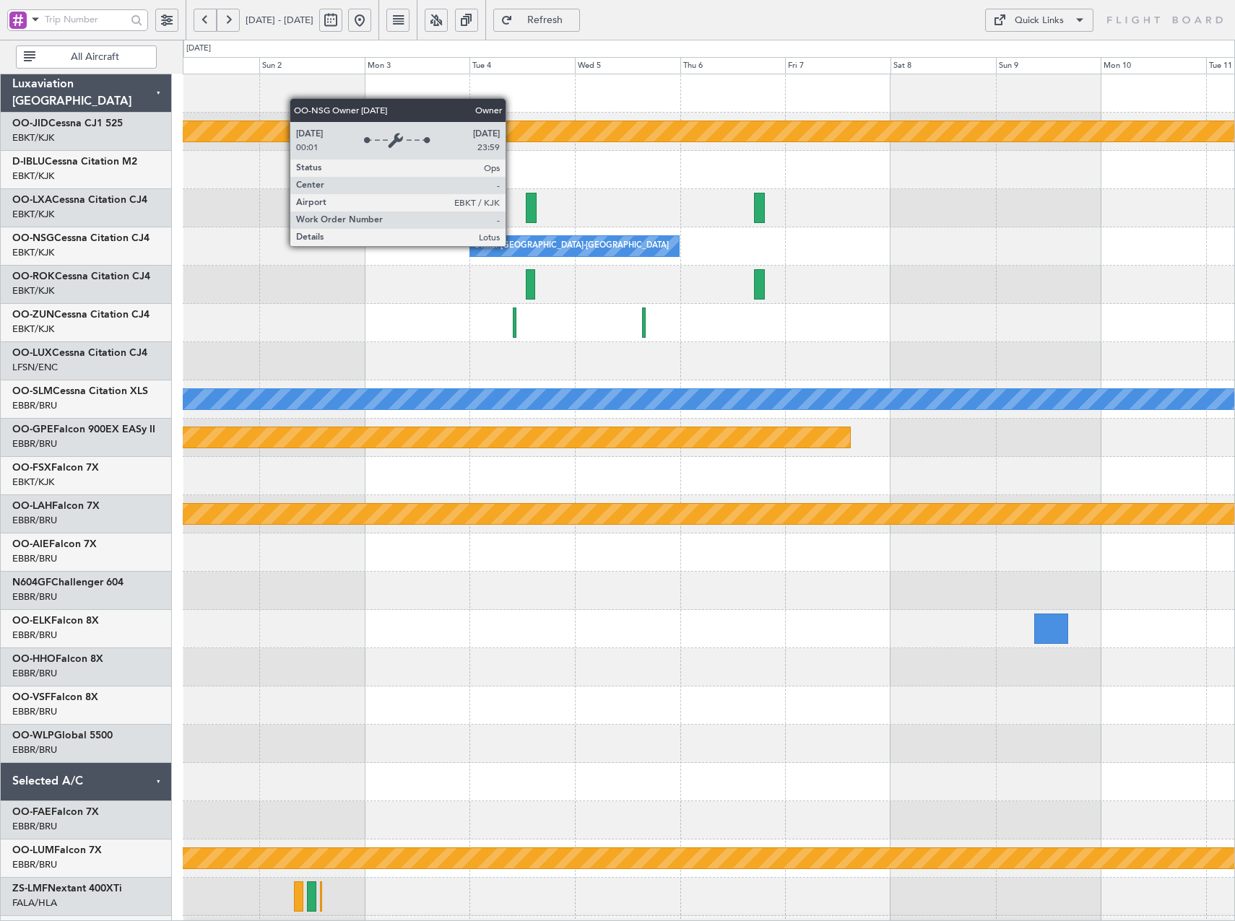
click at [513, 246] on div "Owner [GEOGRAPHIC_DATA]-[GEOGRAPHIC_DATA]" at bounding box center [571, 246] width 195 height 22
click at [514, 244] on div "Owner [GEOGRAPHIC_DATA]-[GEOGRAPHIC_DATA]" at bounding box center [571, 246] width 195 height 22
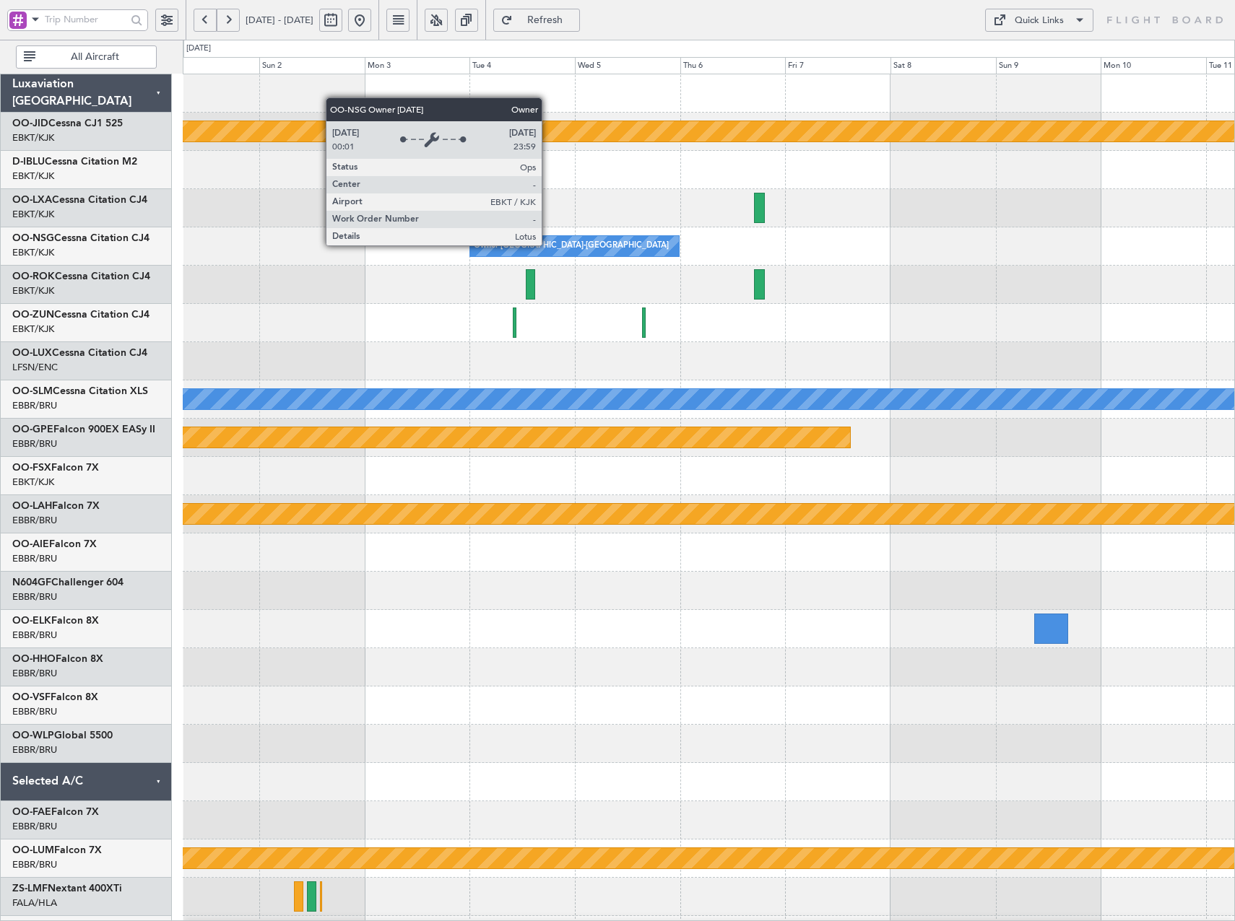
click at [548, 245] on div "Owner [GEOGRAPHIC_DATA]-[GEOGRAPHIC_DATA]" at bounding box center [571, 246] width 195 height 22
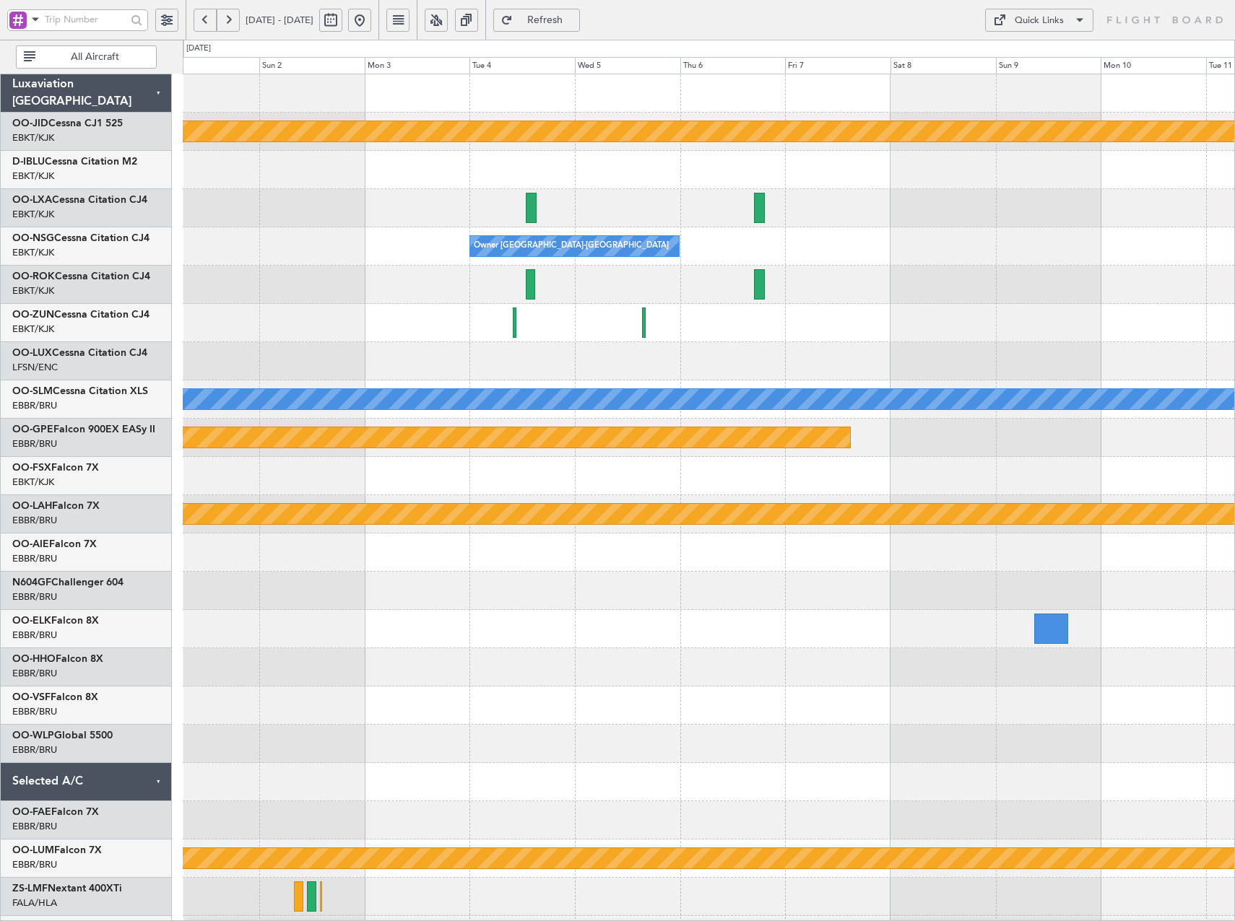
click at [575, 22] on span "Refresh" at bounding box center [545, 20] width 59 height 10
click at [229, 25] on button at bounding box center [228, 20] width 23 height 23
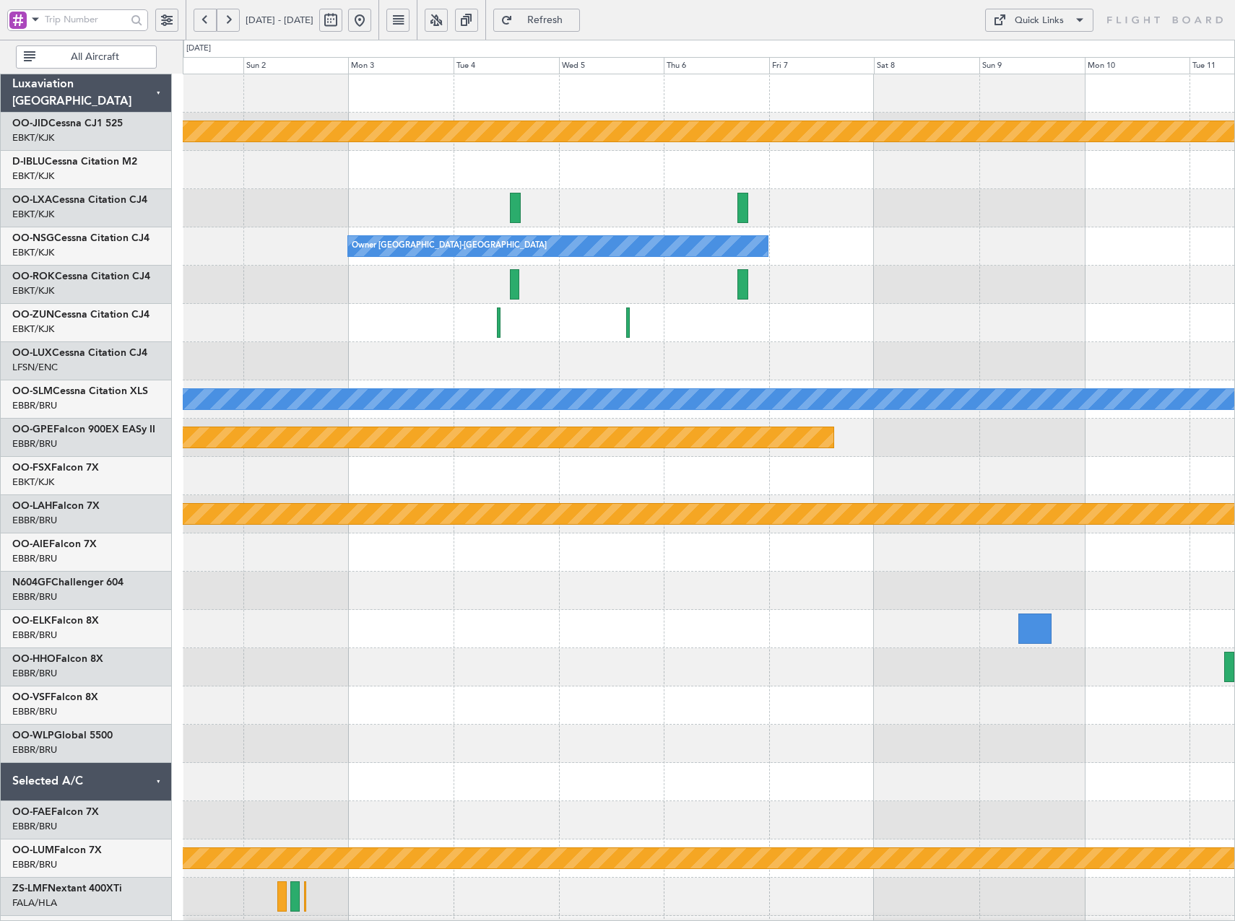
click at [229, 25] on button at bounding box center [228, 20] width 23 height 23
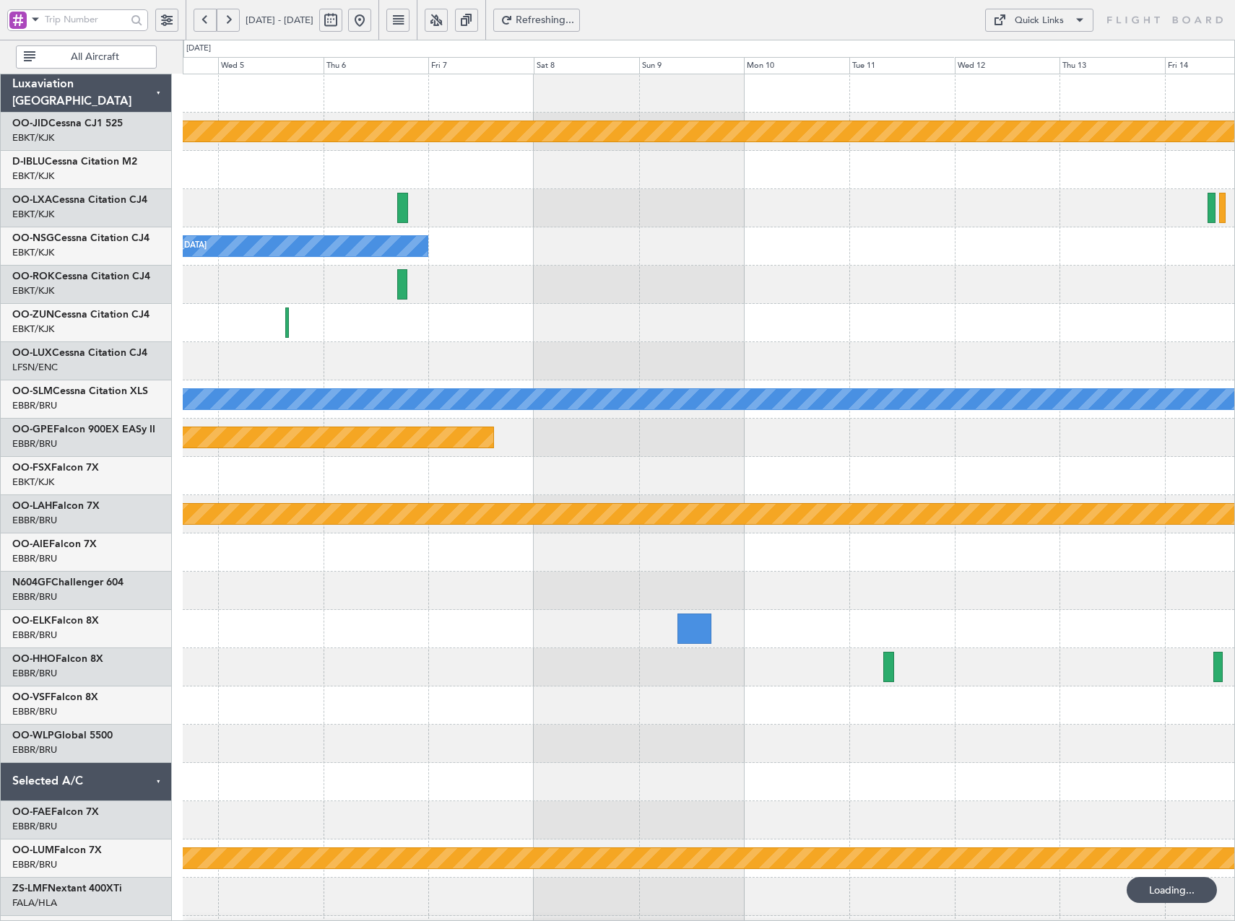
click at [229, 25] on button at bounding box center [228, 20] width 23 height 23
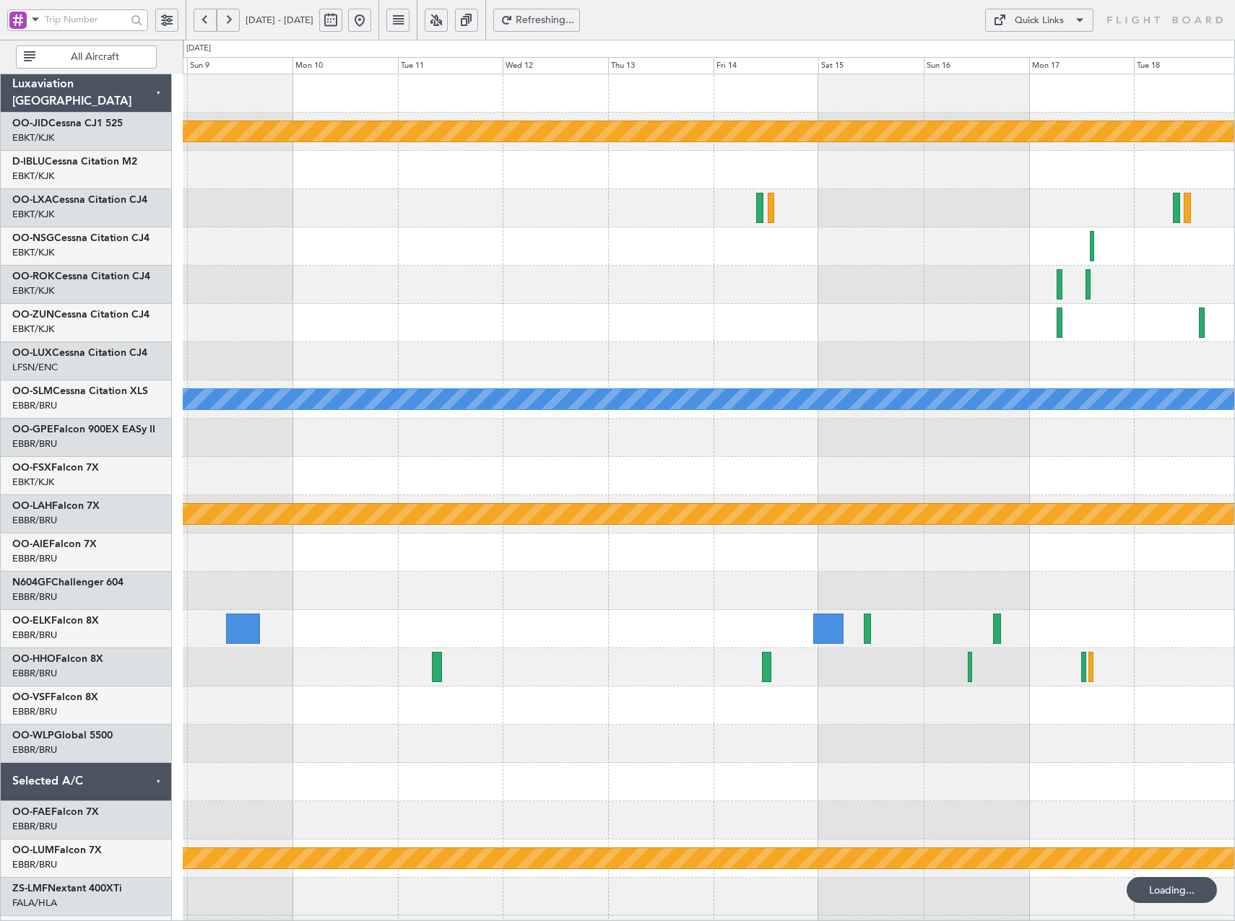
click at [229, 25] on button at bounding box center [228, 20] width 23 height 23
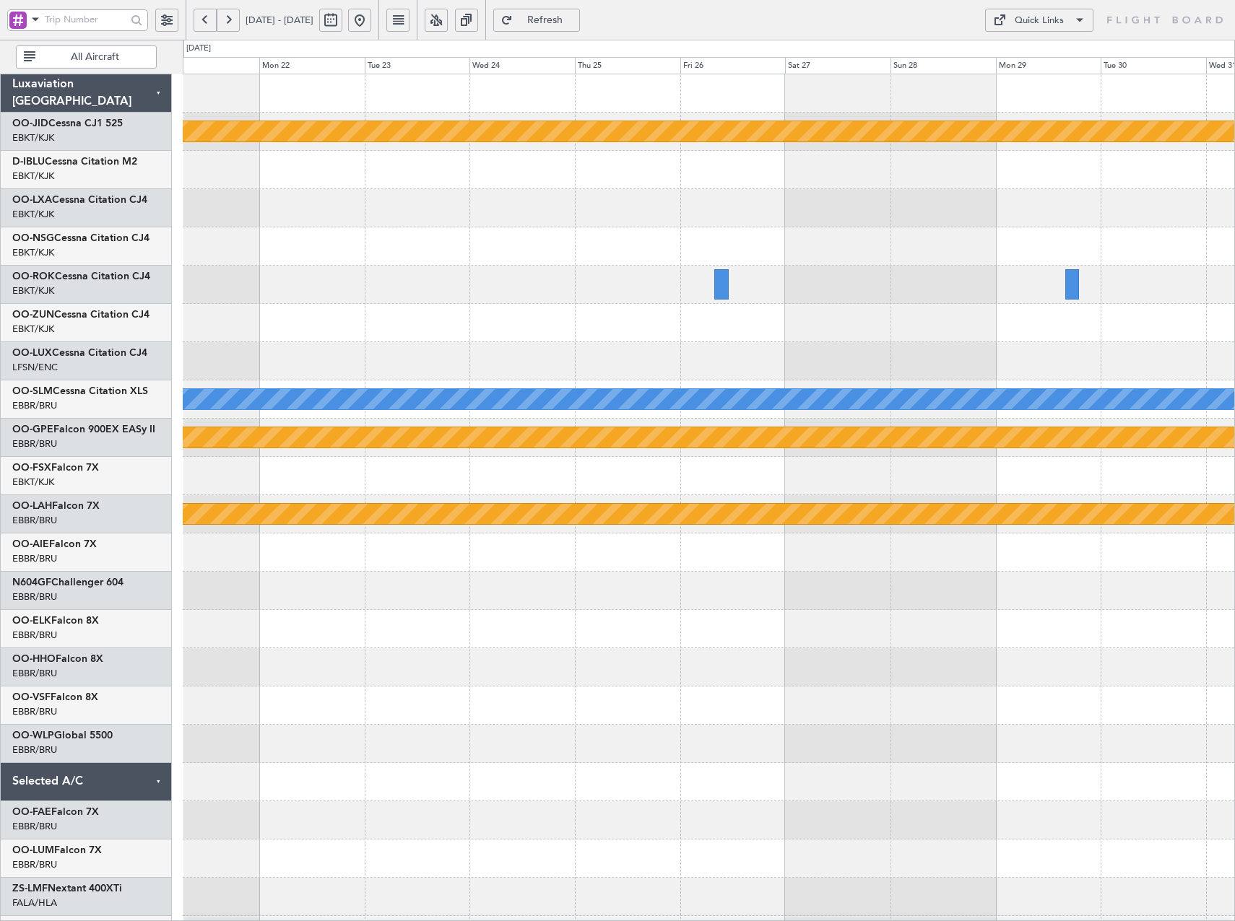
click at [229, 25] on button at bounding box center [228, 20] width 23 height 23
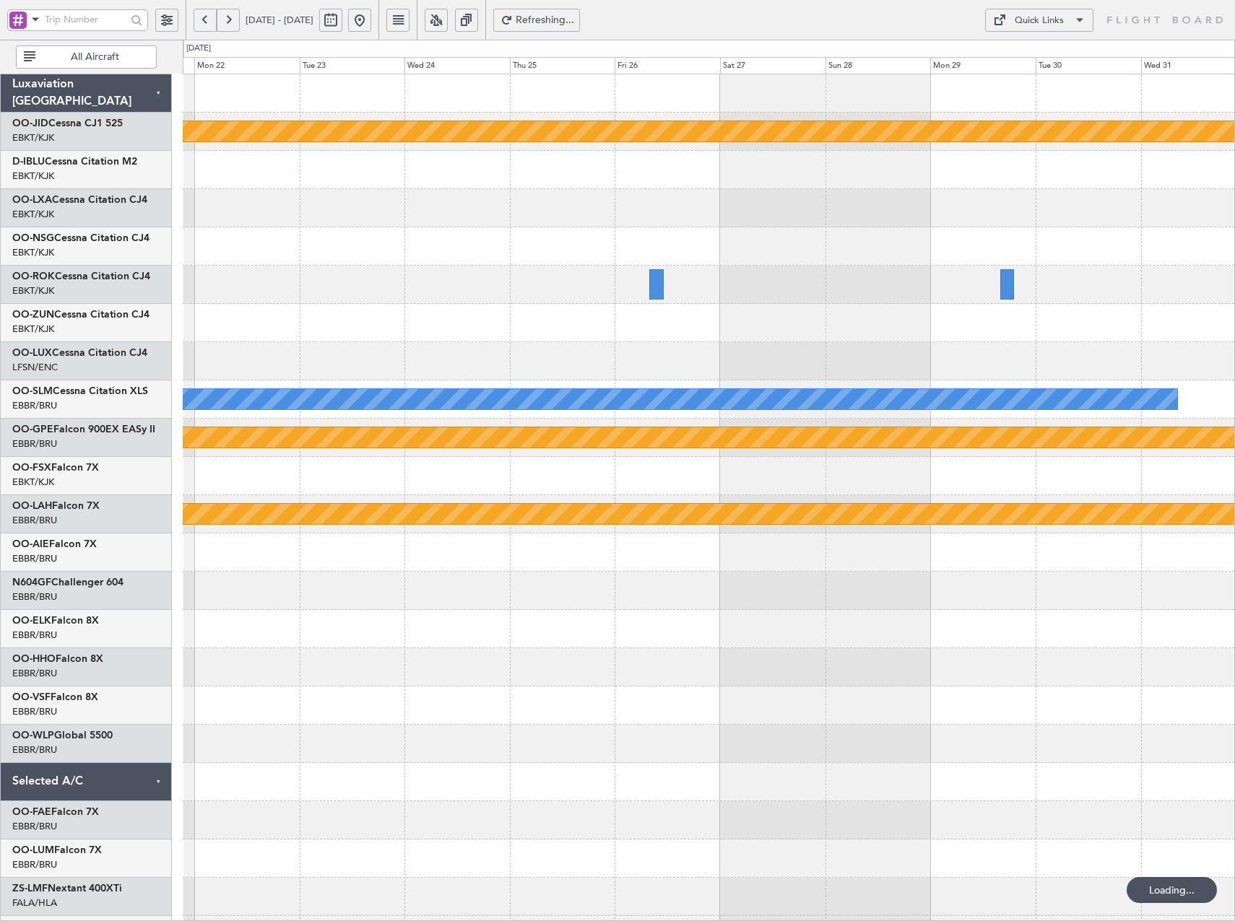
click at [229, 25] on button at bounding box center [228, 20] width 23 height 23
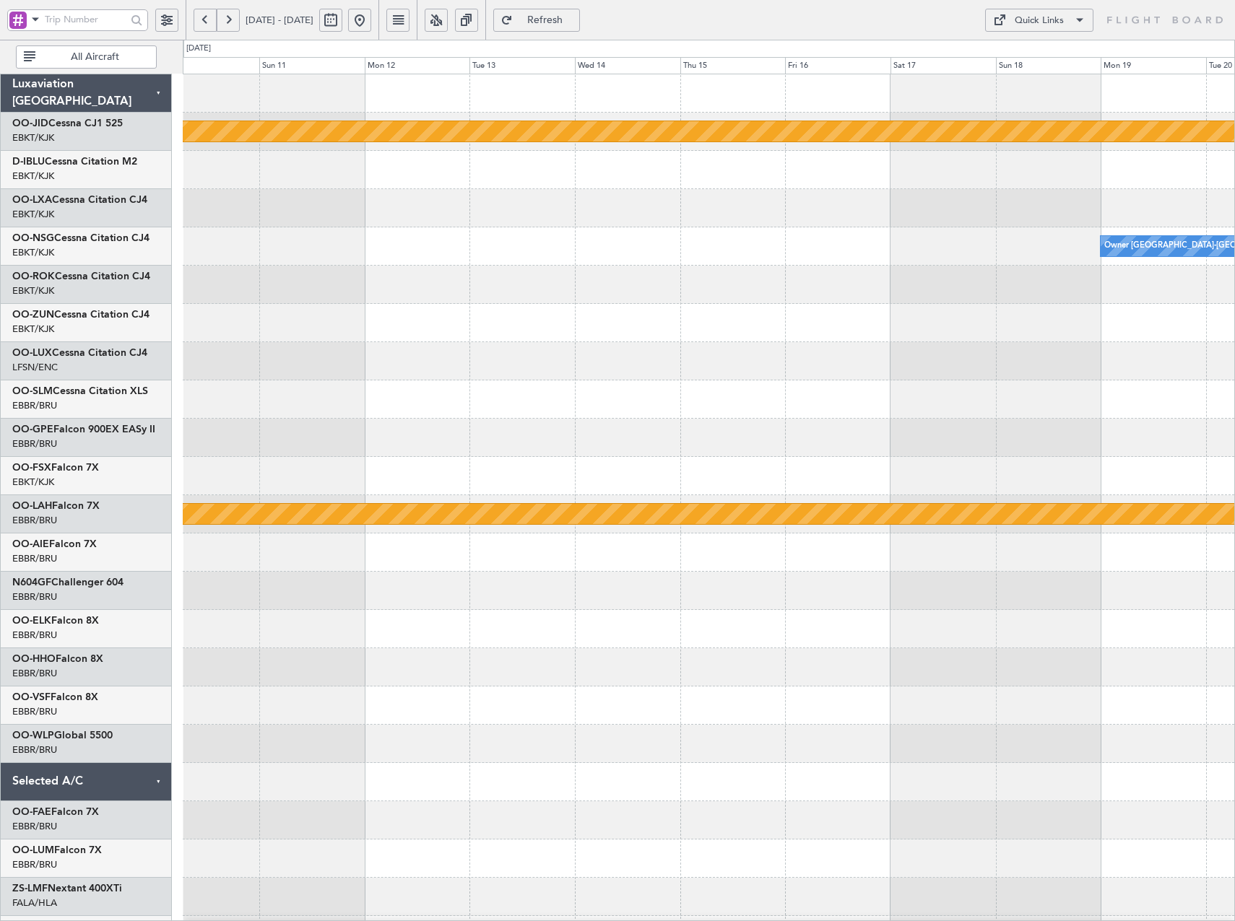
click at [229, 25] on button at bounding box center [228, 20] width 23 height 23
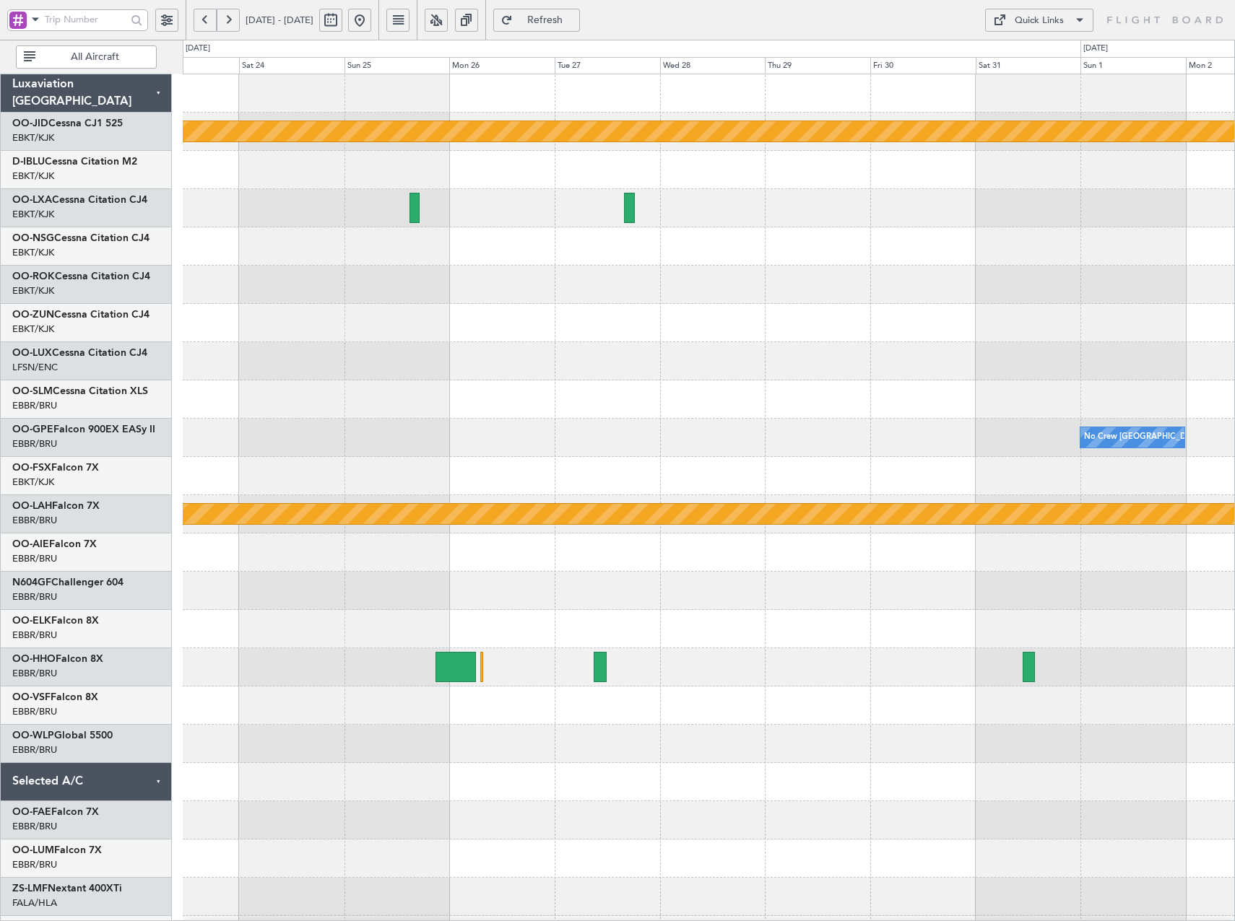
click at [417, 377] on div "null Kortrijk-Wevelgem Owner Kortrijk-Wevelgem No Crew Brussels (Brussels Natio…" at bounding box center [708, 552] width 1051 height 957
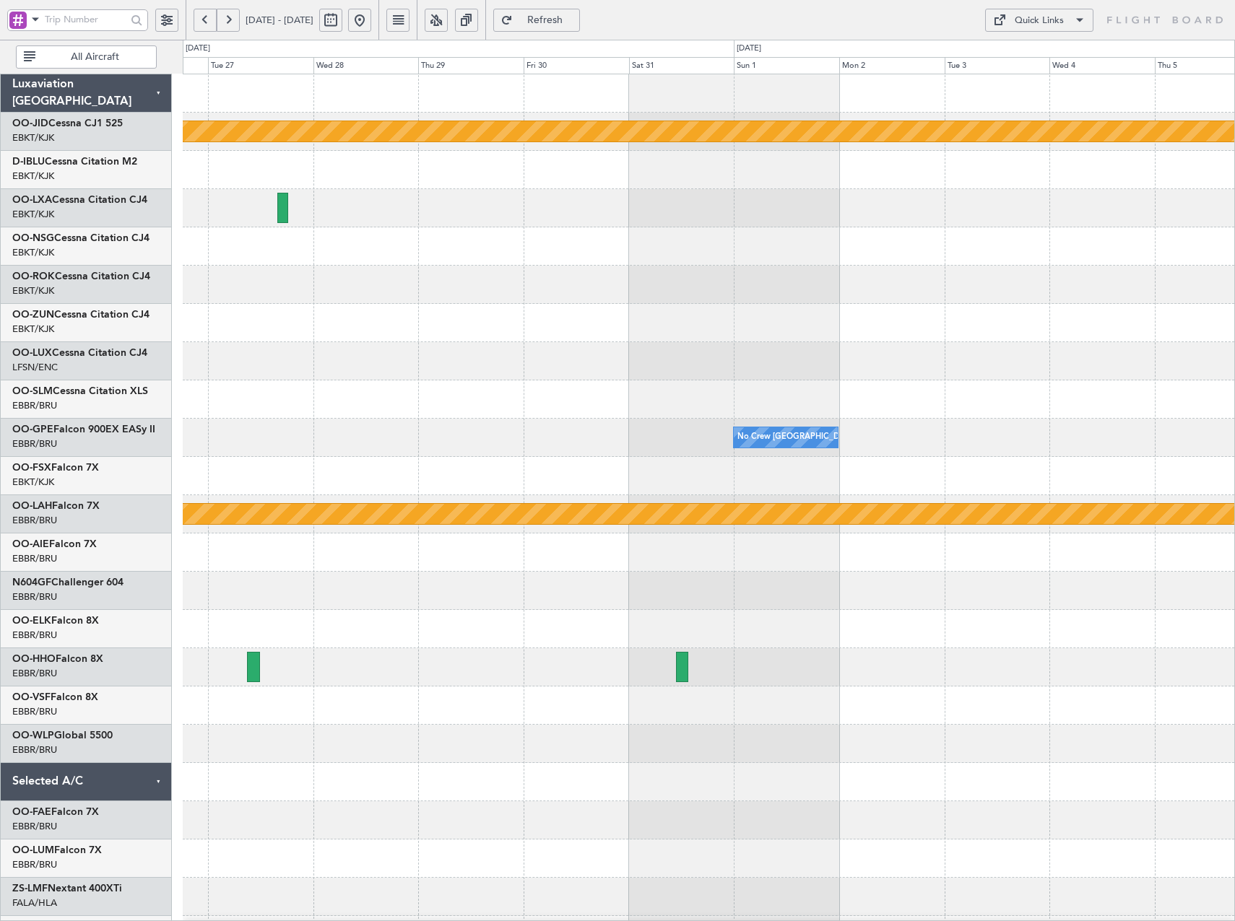
click at [840, 315] on div "null Kortrijk-Wevelgem No Crew Brussels (Brussels National) Planned Maint Alton…" at bounding box center [708, 552] width 1051 height 957
click at [573, 15] on span "Refreshing..." at bounding box center [545, 20] width 59 height 10
click at [569, 15] on span "Refresh" at bounding box center [545, 20] width 59 height 10
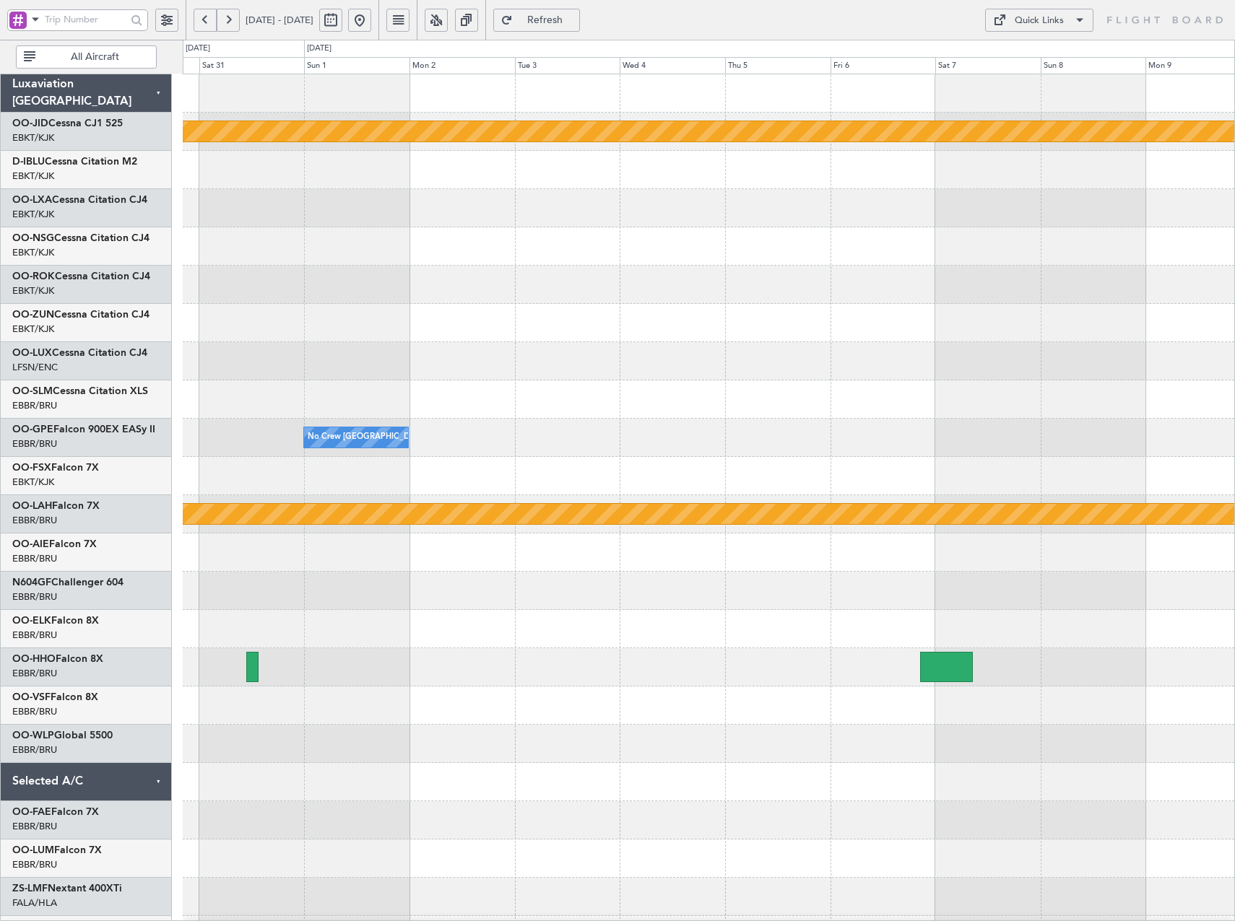
click at [378, 367] on div "null Kortrijk-Wevelgem Owner Kortrijk-Wevelgem No Crew Brussels (Brussels Natio…" at bounding box center [708, 514] width 1051 height 880
click at [729, 287] on div "null Kortrijk-Wevelgem No Crew Brussels (Brussels National) Planned Maint Alton…" at bounding box center [708, 514] width 1051 height 880
click at [575, 16] on span "Refresh" at bounding box center [545, 20] width 59 height 10
click at [575, 18] on span "Refresh" at bounding box center [545, 20] width 59 height 10
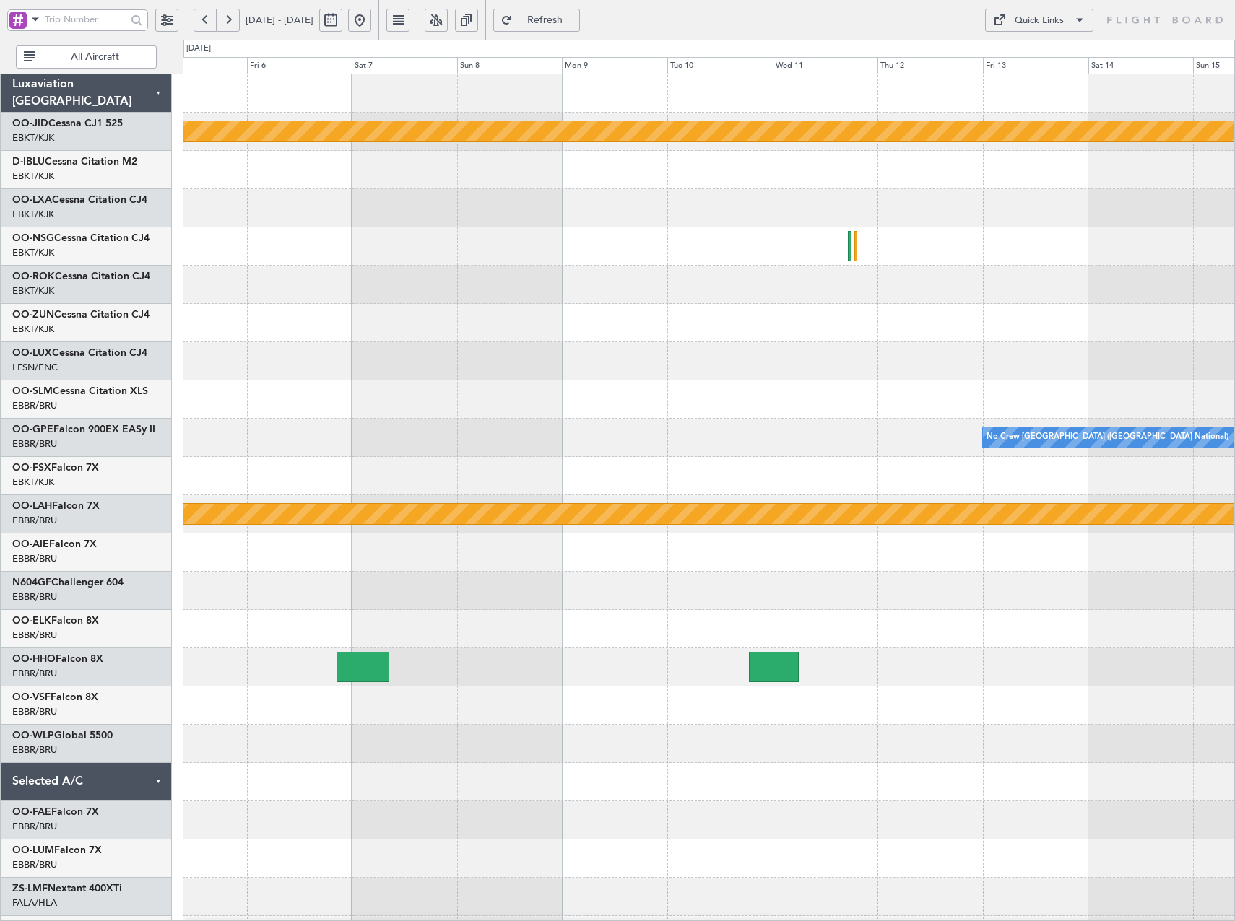
click at [1234, 290] on html "13 Feb 2026 - 23 Feb 2026 Refresh Quick Links All Aircraft null Kortrijk-Wevelg…" at bounding box center [617, 460] width 1235 height 921
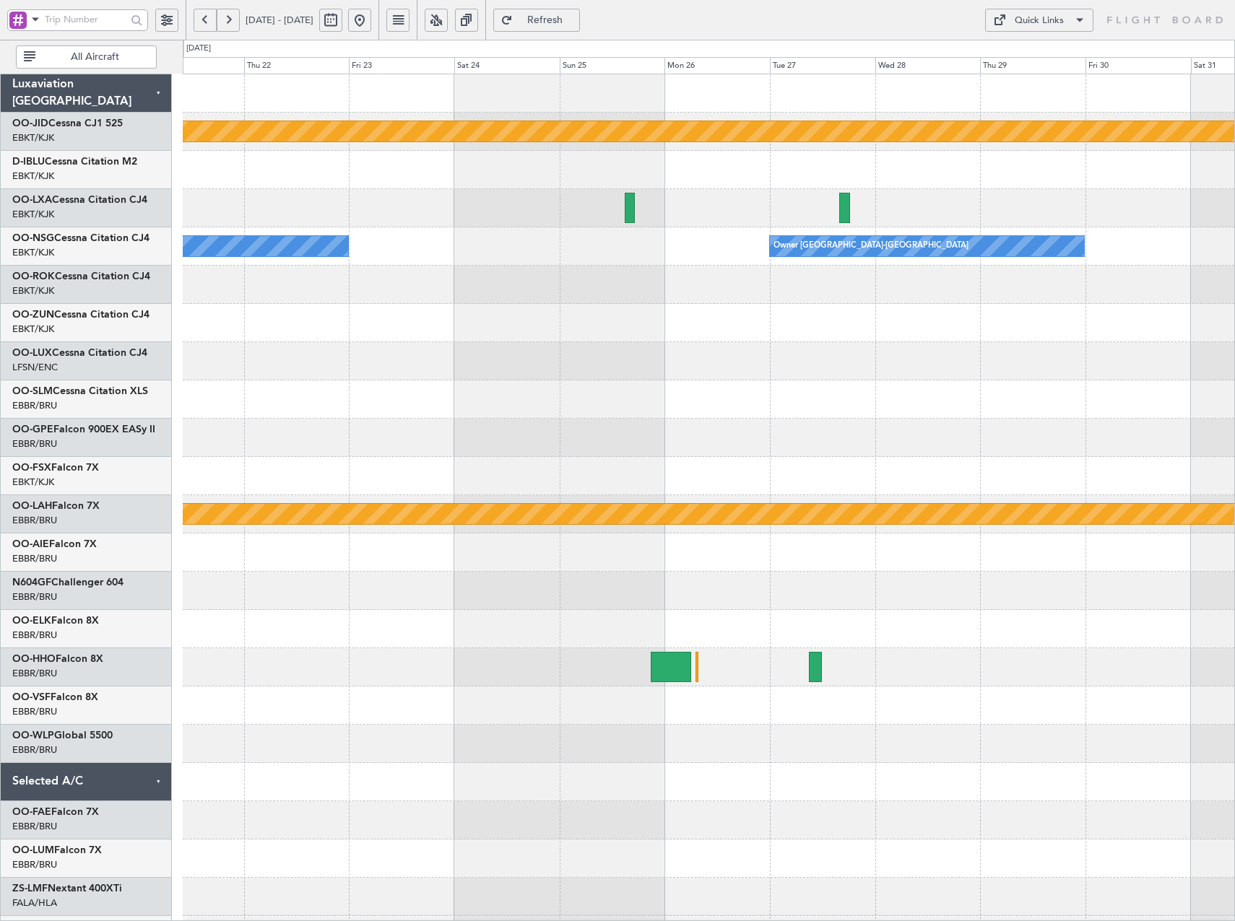
click at [1234, 425] on html "04 Feb 2026 - 14 Feb 2026 Refresh Quick Links All Aircraft null Kortrijk-Wevelg…" at bounding box center [617, 460] width 1235 height 921
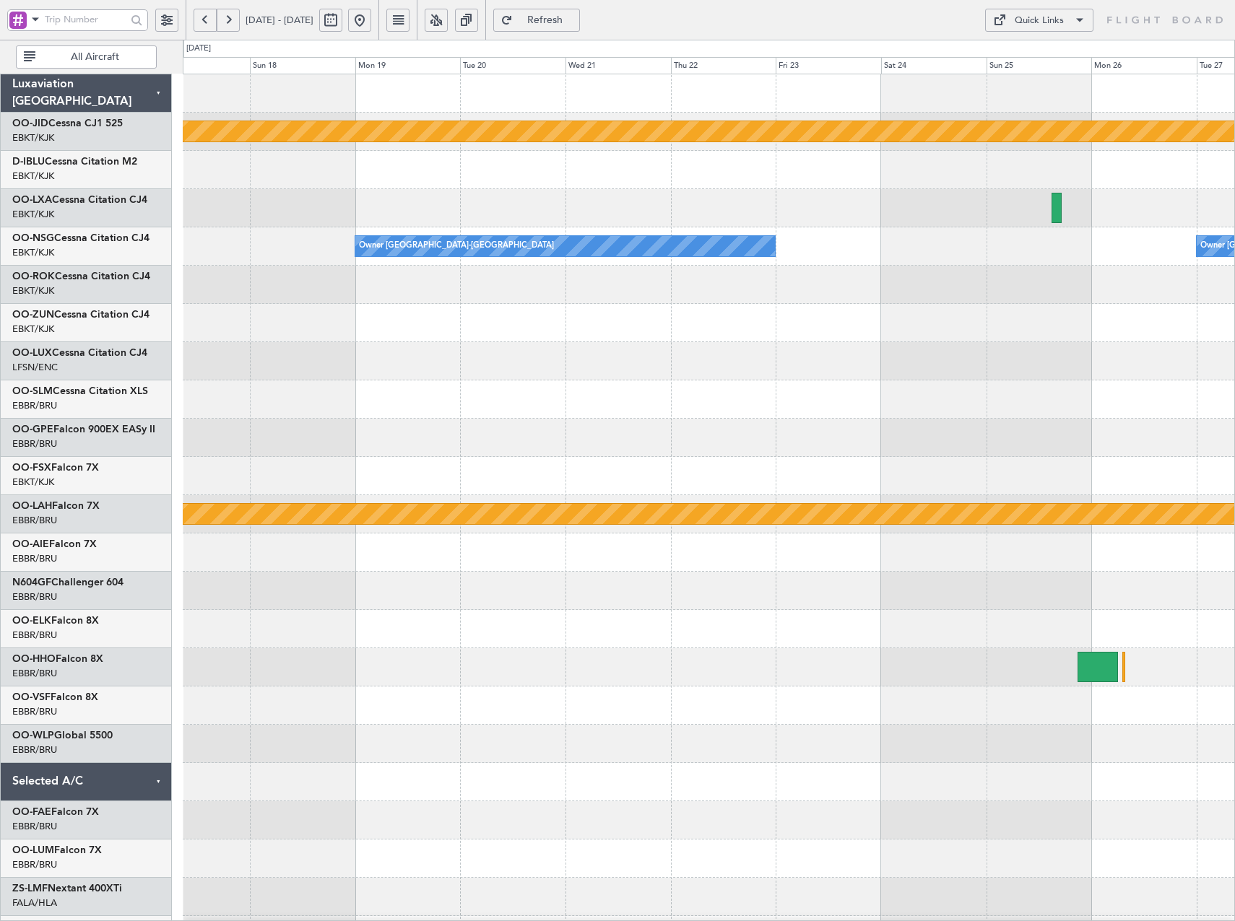
click at [983, 395] on div at bounding box center [708, 400] width 1051 height 38
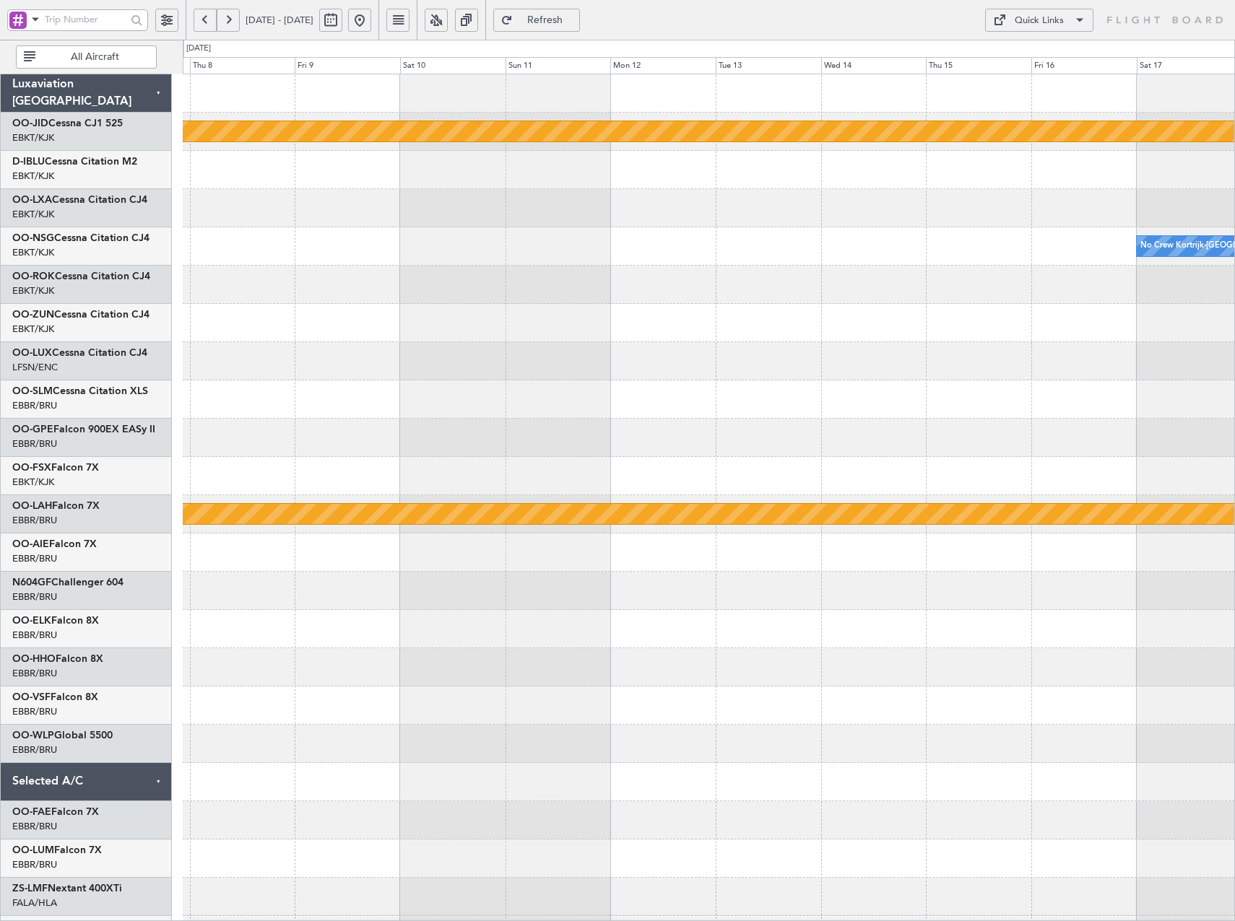
click at [776, 319] on div at bounding box center [708, 323] width 1051 height 38
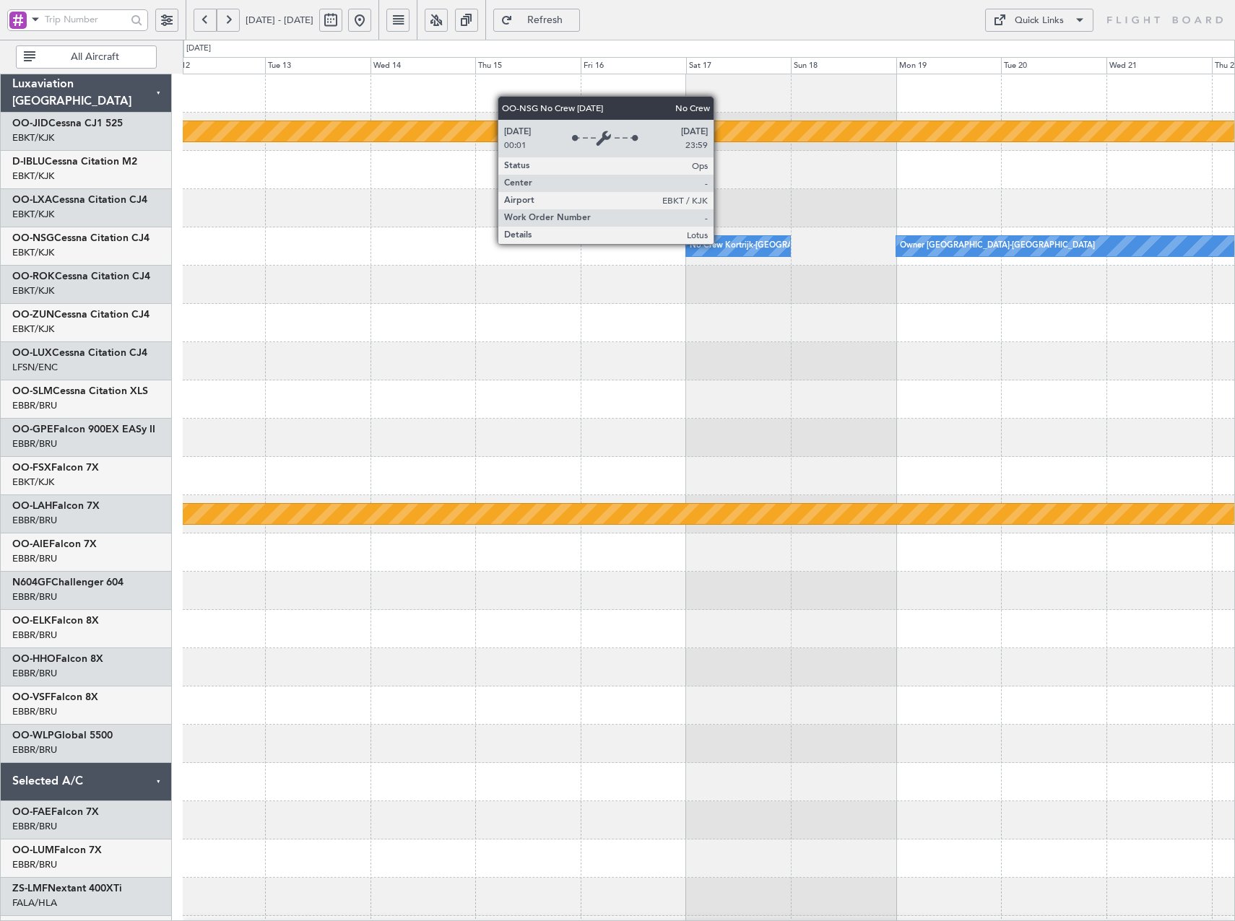
click at [720, 243] on div "No Crew Kortrijk-[GEOGRAPHIC_DATA]" at bounding box center [764, 246] width 149 height 22
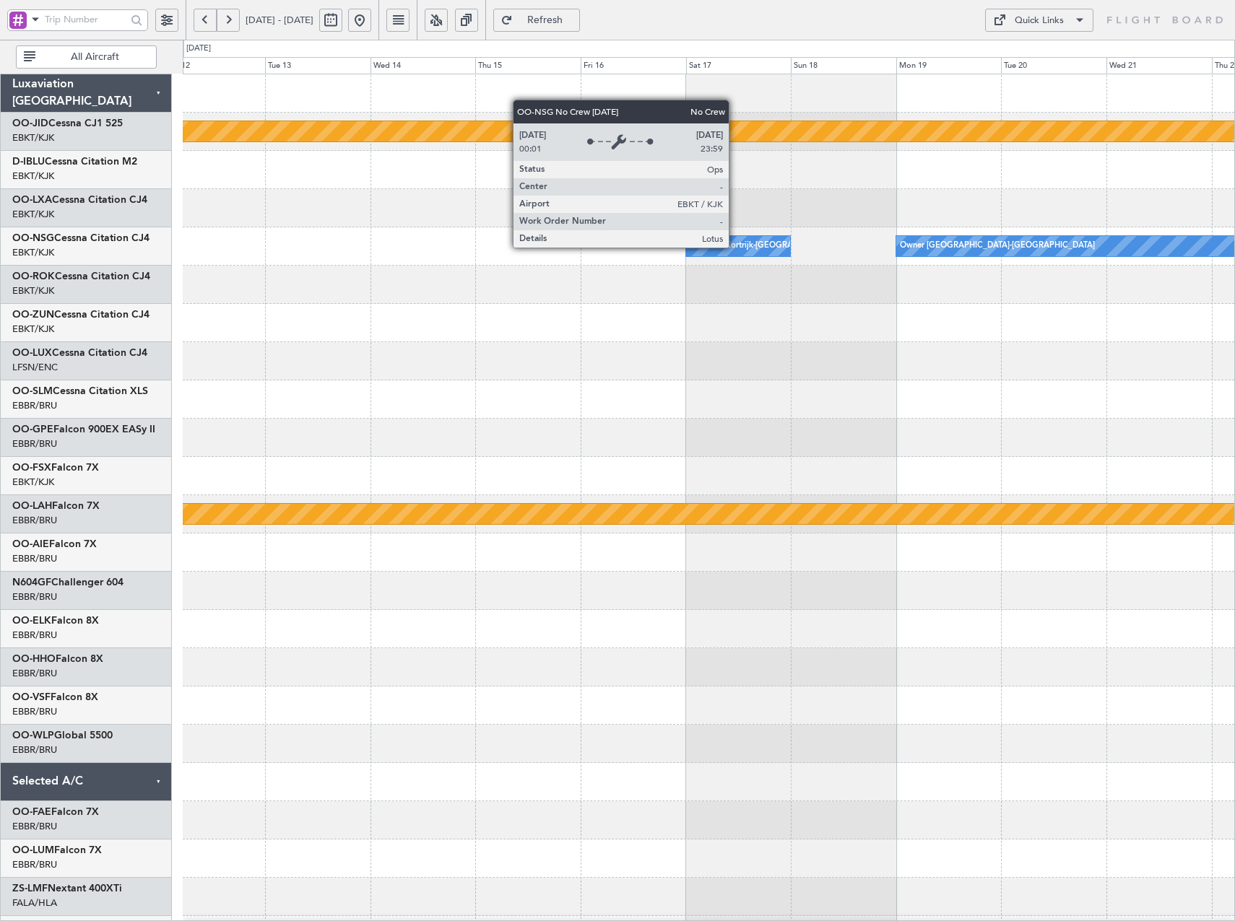
click at [735, 247] on div "No Crew Kortrijk-[GEOGRAPHIC_DATA]" at bounding box center [764, 246] width 149 height 22
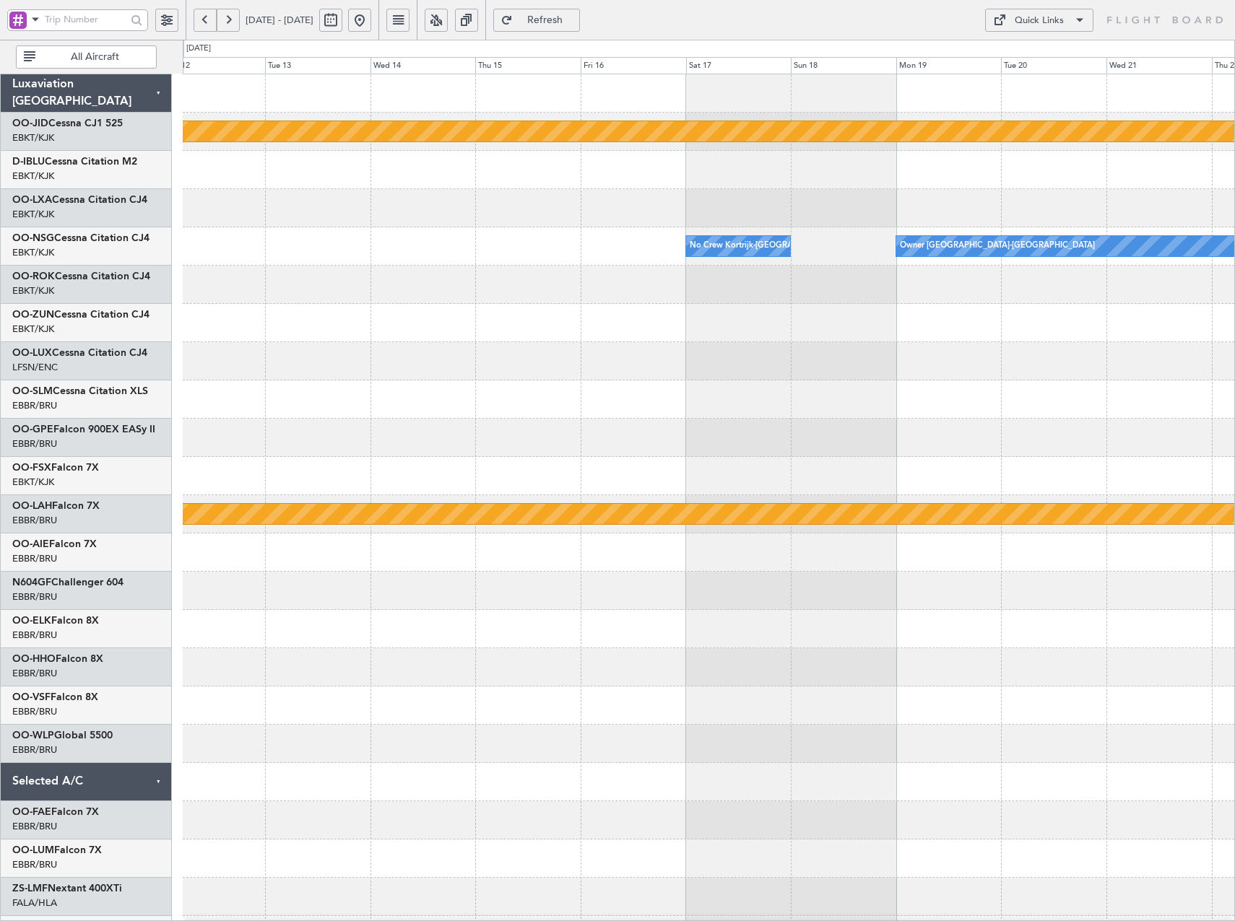
click at [227, 15] on button at bounding box center [228, 20] width 23 height 23
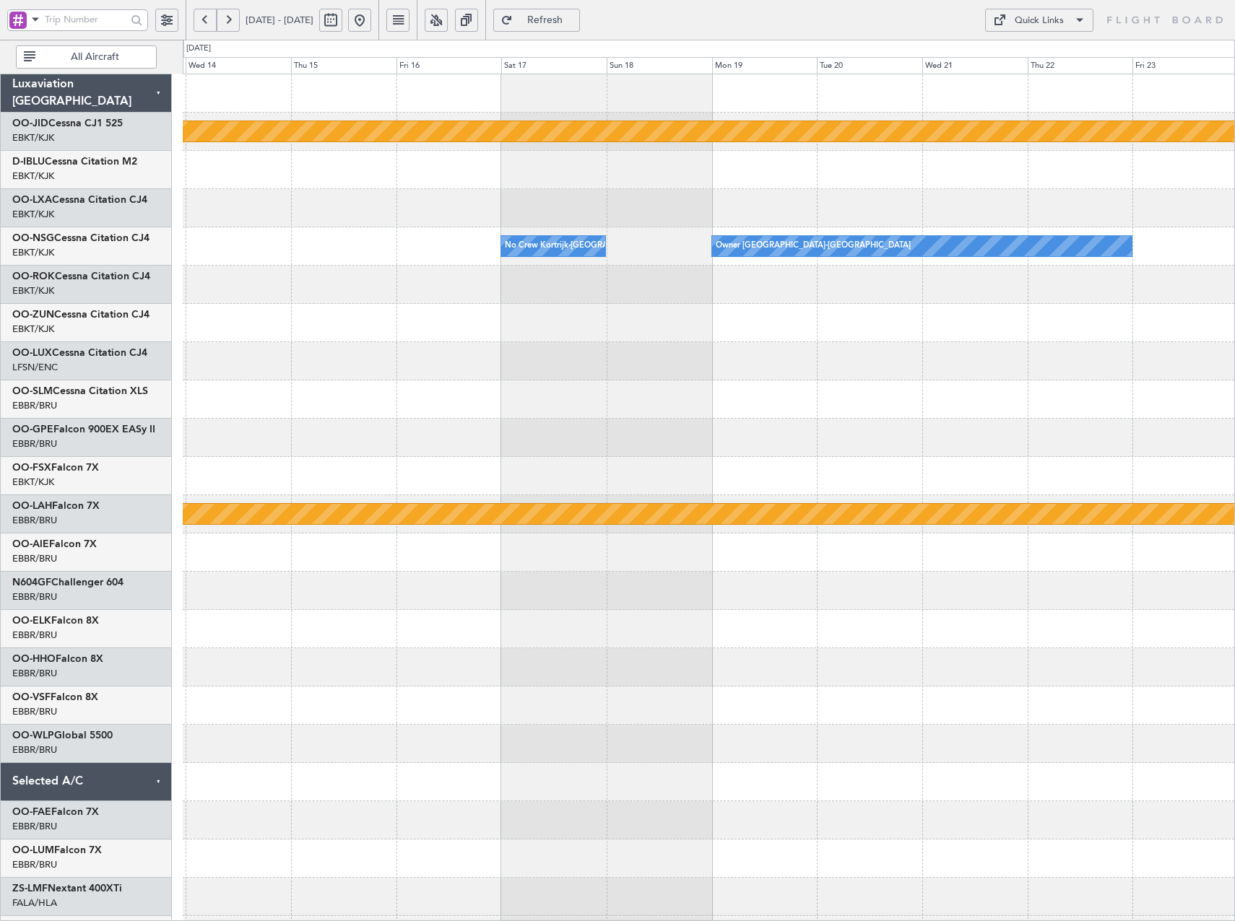
click at [227, 15] on button at bounding box center [228, 20] width 23 height 23
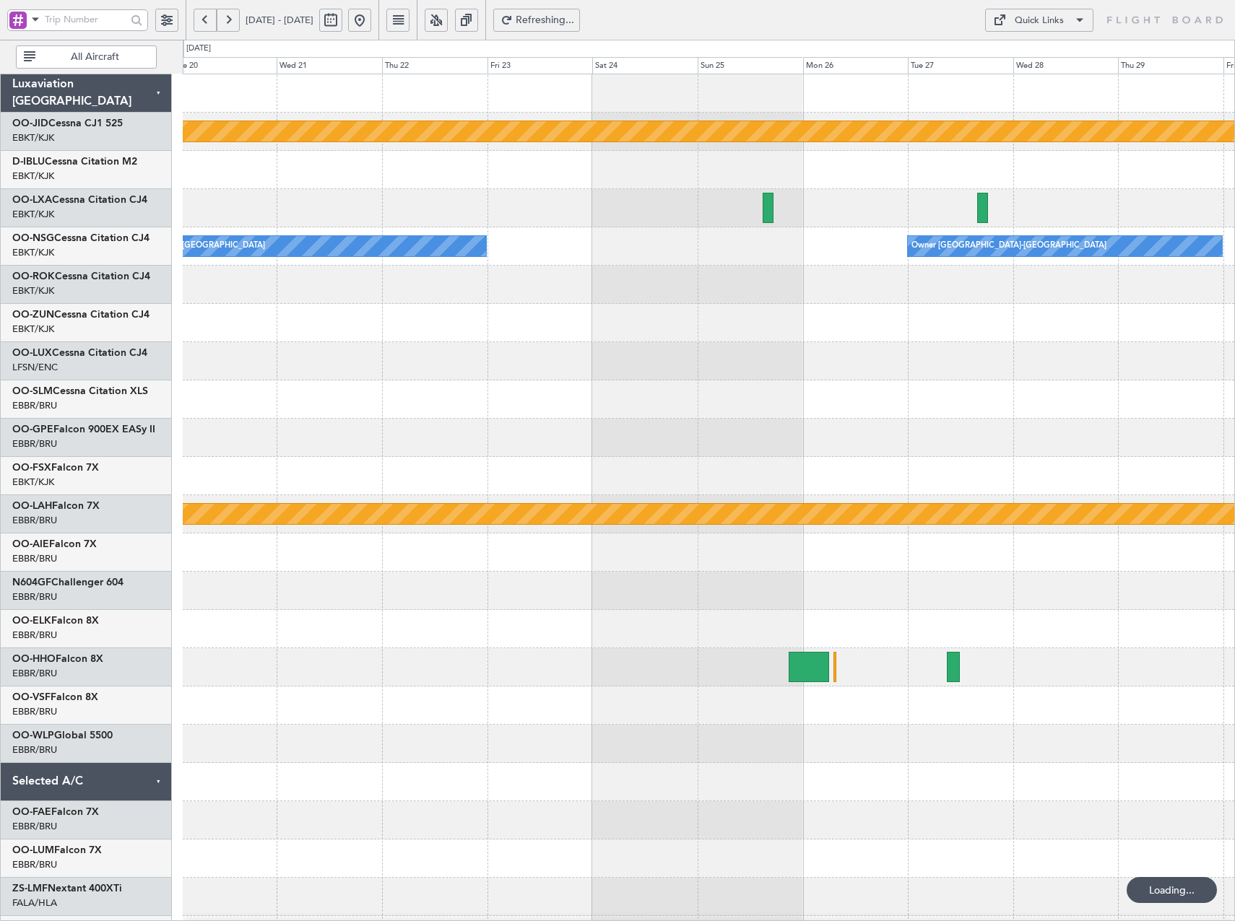
click at [227, 15] on button at bounding box center [228, 20] width 23 height 23
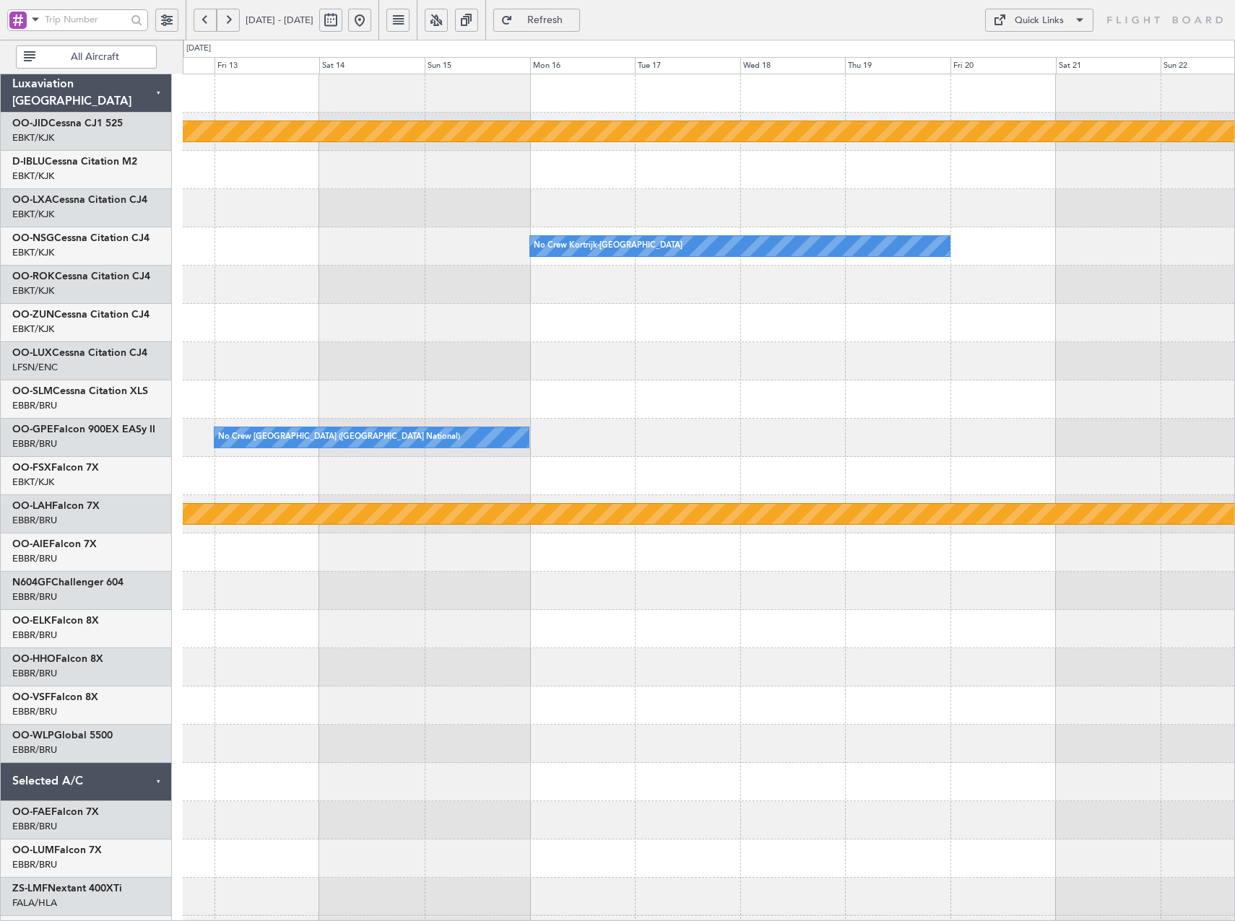
click at [591, 212] on div at bounding box center [708, 208] width 1051 height 38
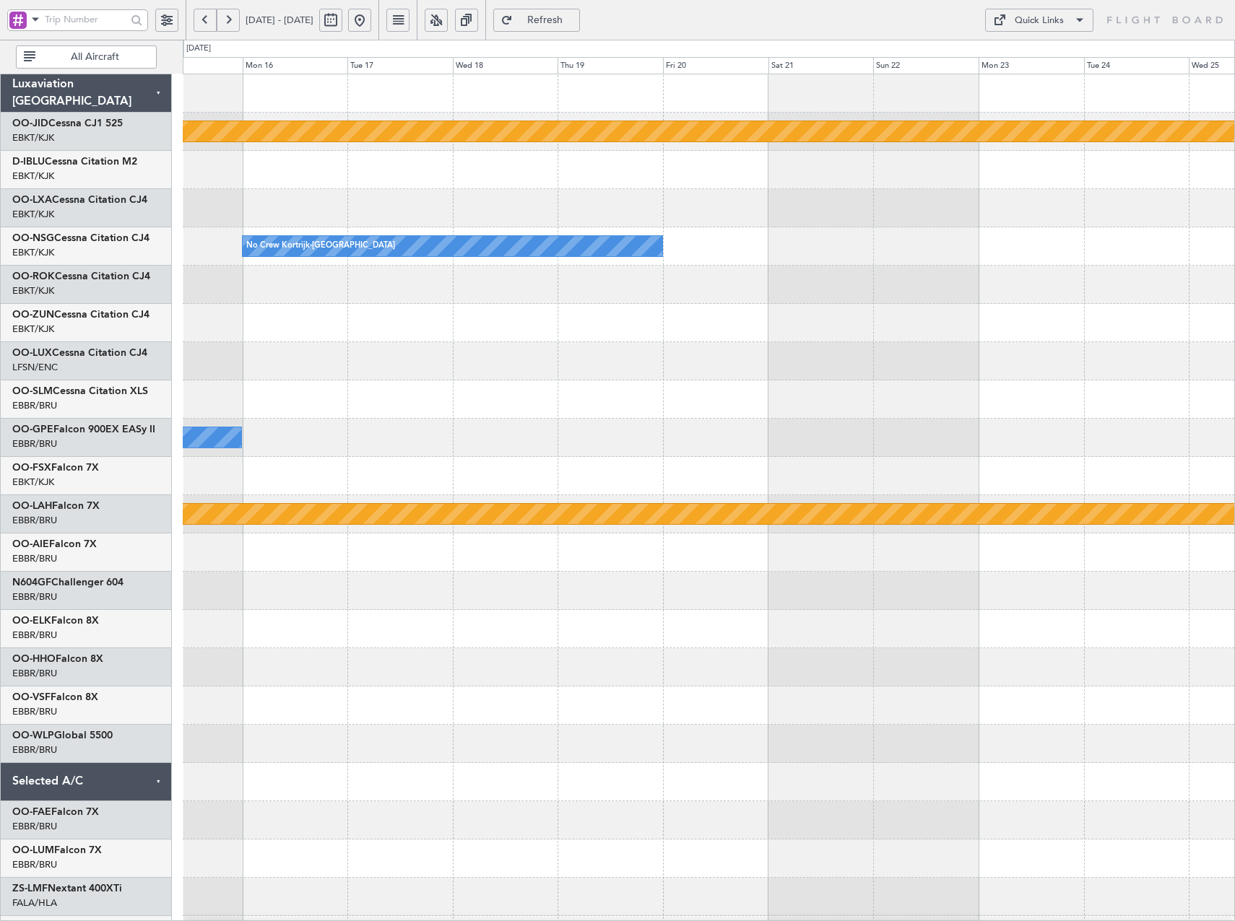
scroll to position [3, 0]
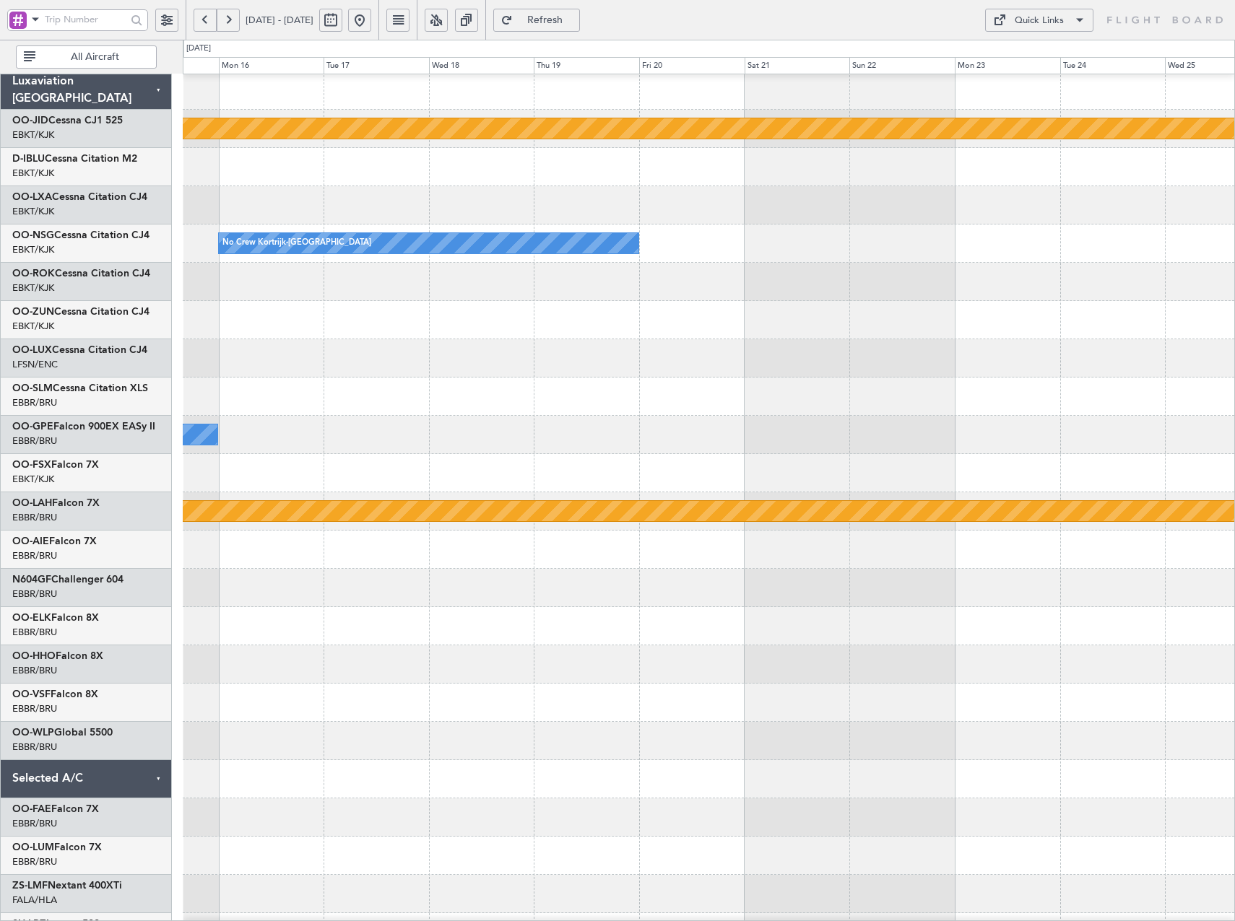
click at [655, 314] on div at bounding box center [708, 320] width 1051 height 38
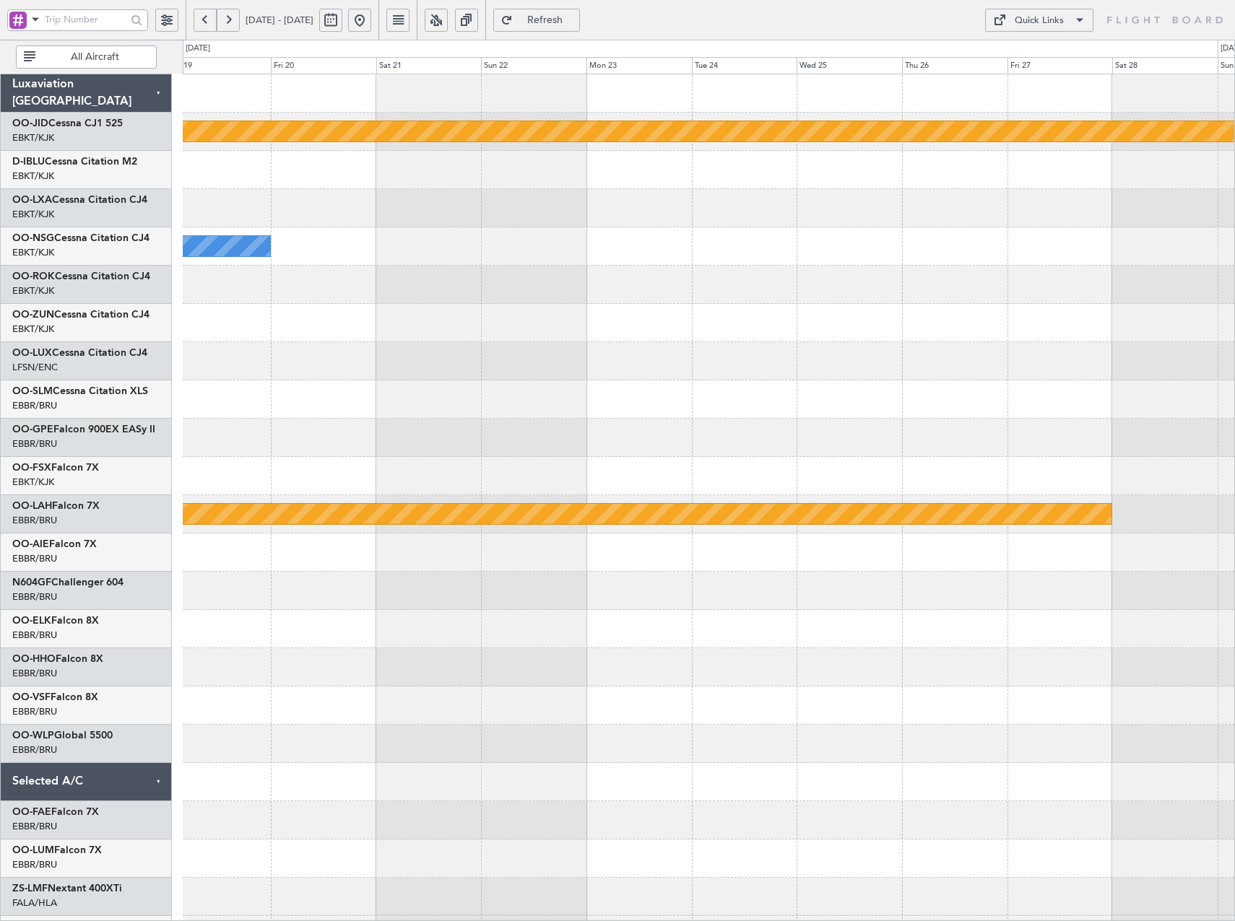
click at [542, 298] on div "null Kortrijk-Wevelgem No Crew Kortrijk-Wevelgem Planned Maint Alton-st Louis (…" at bounding box center [708, 514] width 1051 height 880
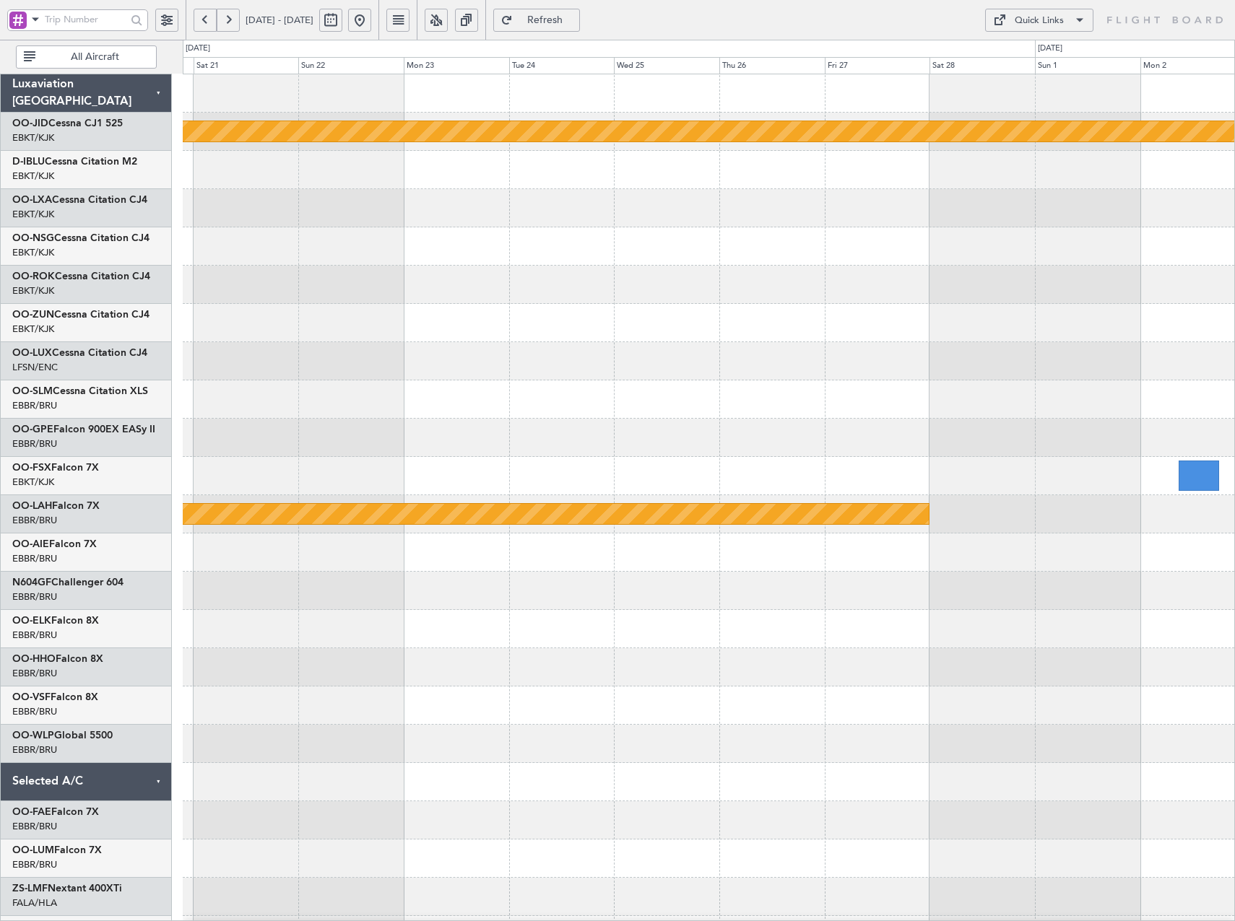
click at [684, 295] on div at bounding box center [708, 285] width 1051 height 38
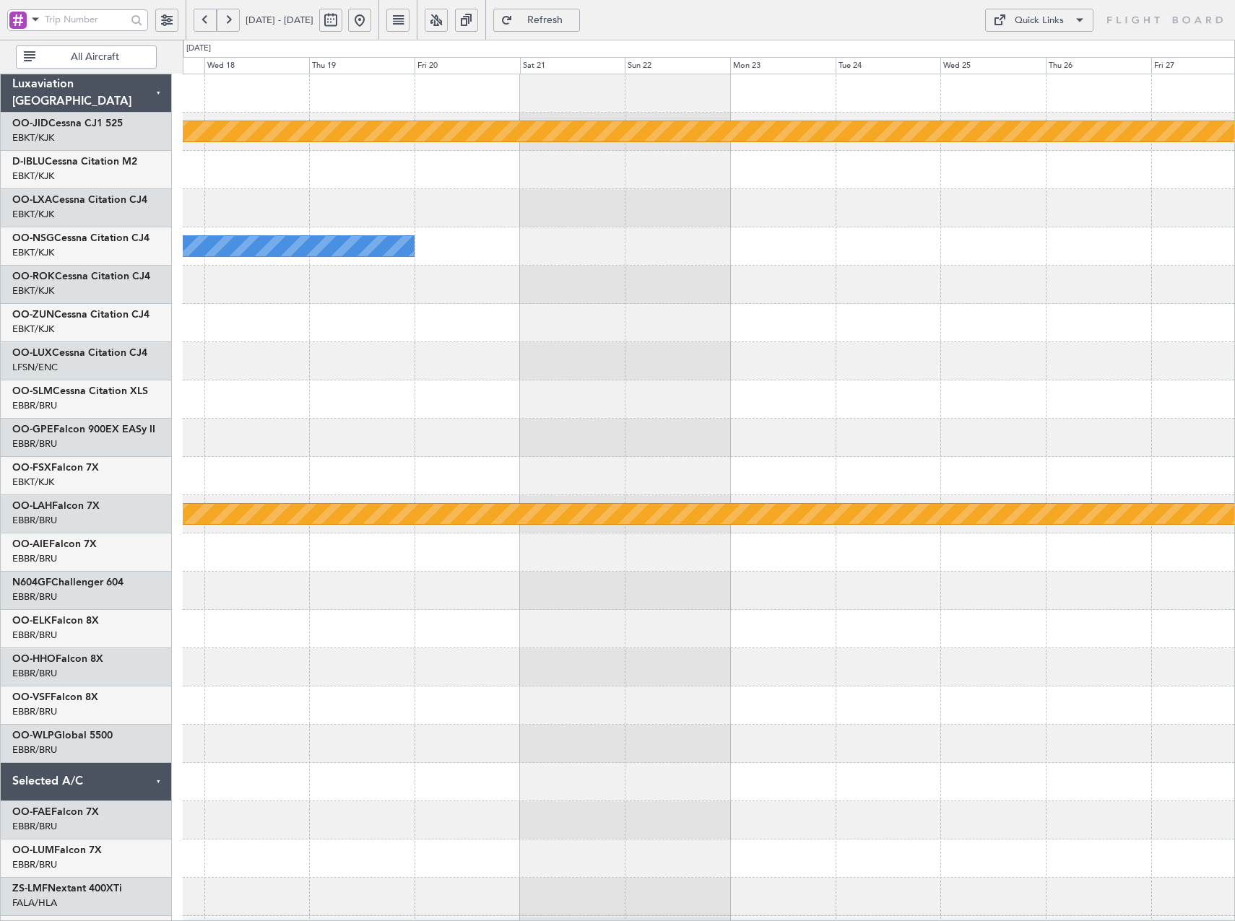
click at [595, 225] on div at bounding box center [708, 208] width 1051 height 38
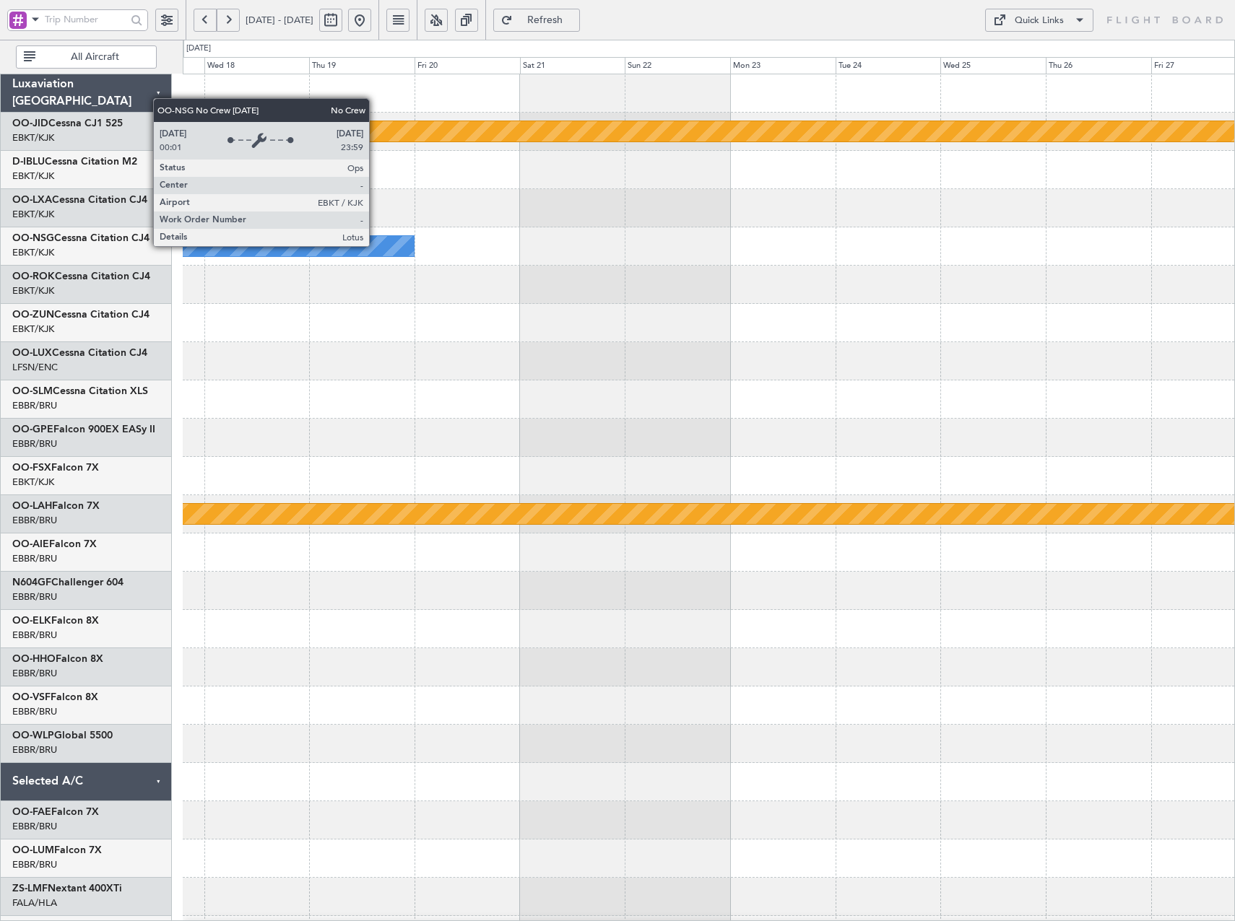
click at [375, 246] on div "No Crew Kortrijk-[GEOGRAPHIC_DATA]" at bounding box center [204, 246] width 420 height 20
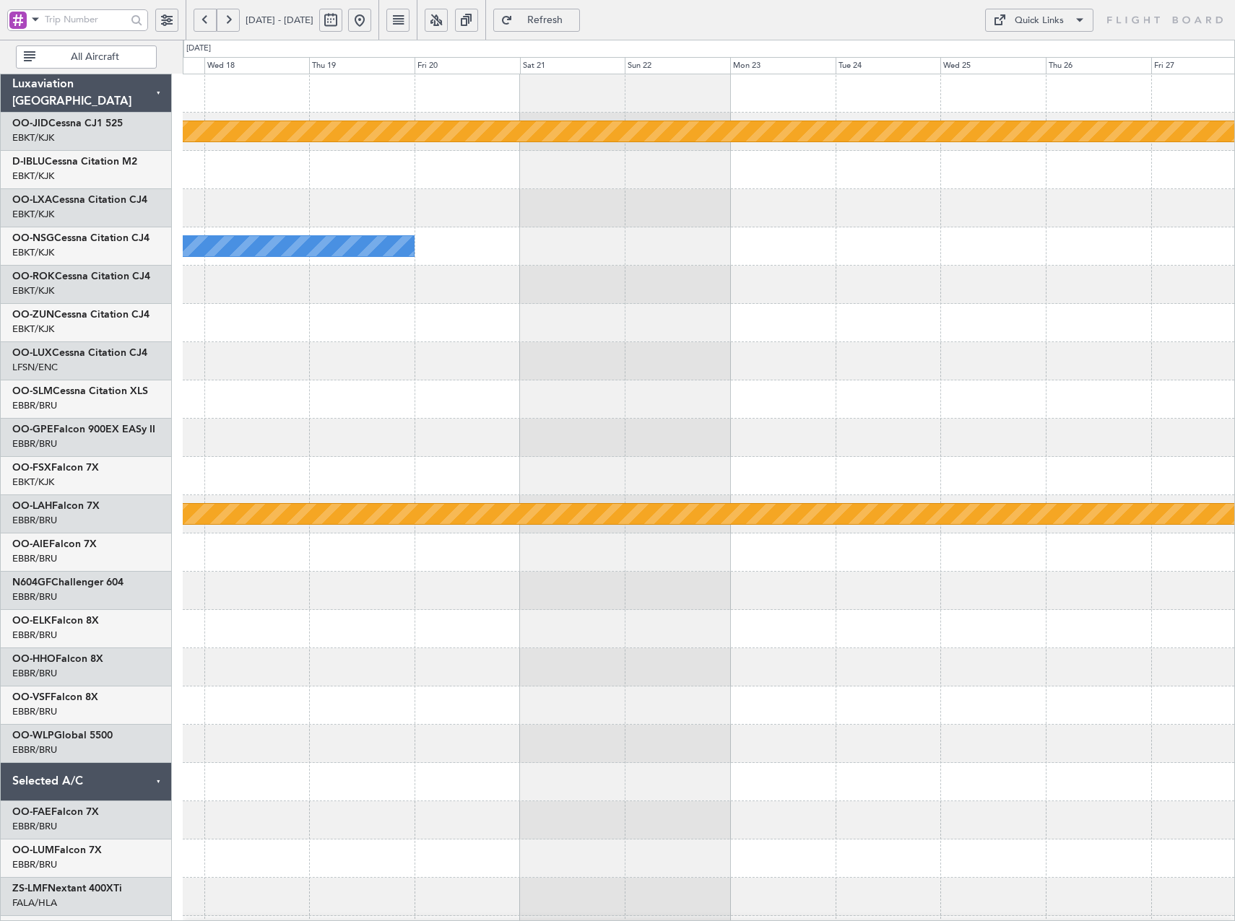
click at [575, 22] on span "Refresh" at bounding box center [545, 20] width 59 height 10
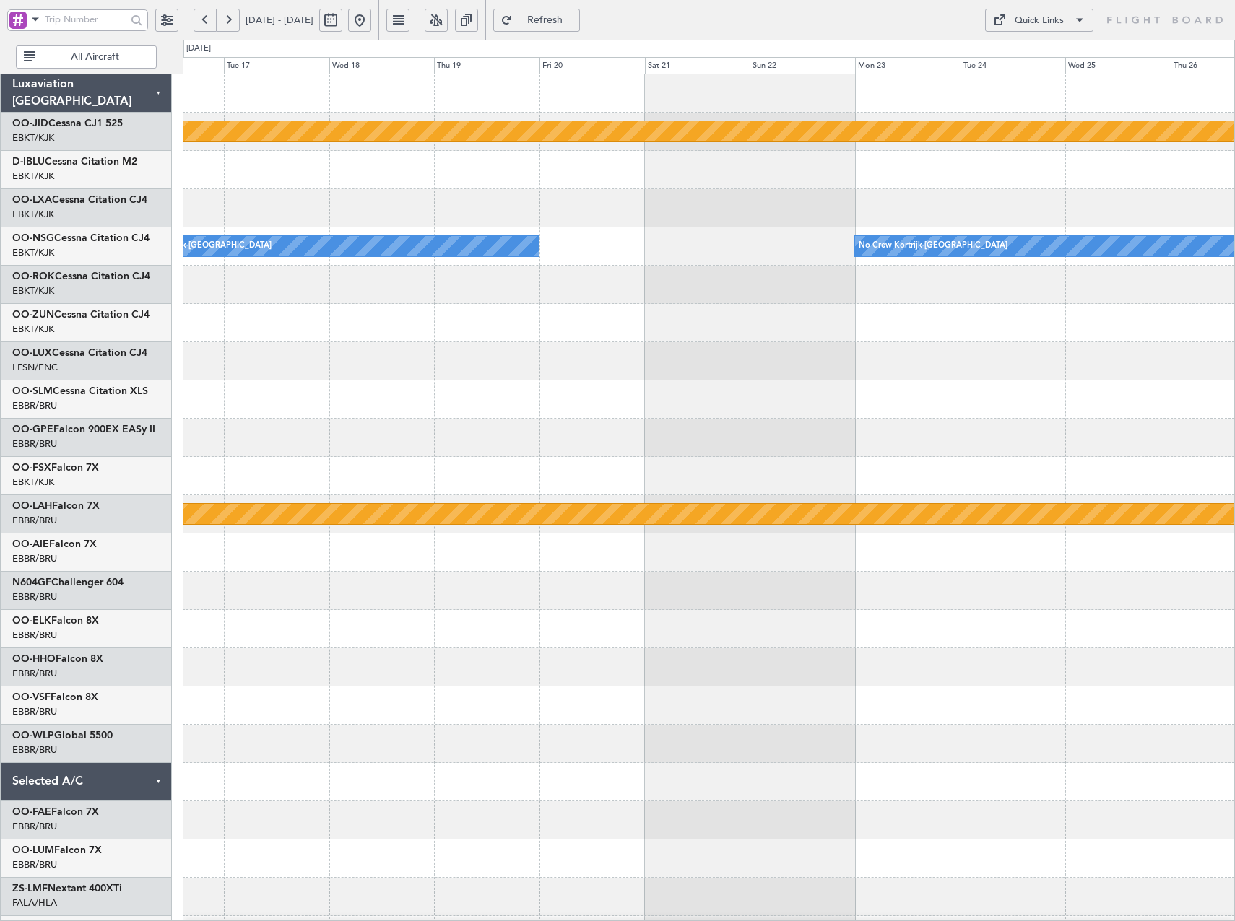
click at [575, 19] on span "Refresh" at bounding box center [545, 20] width 59 height 10
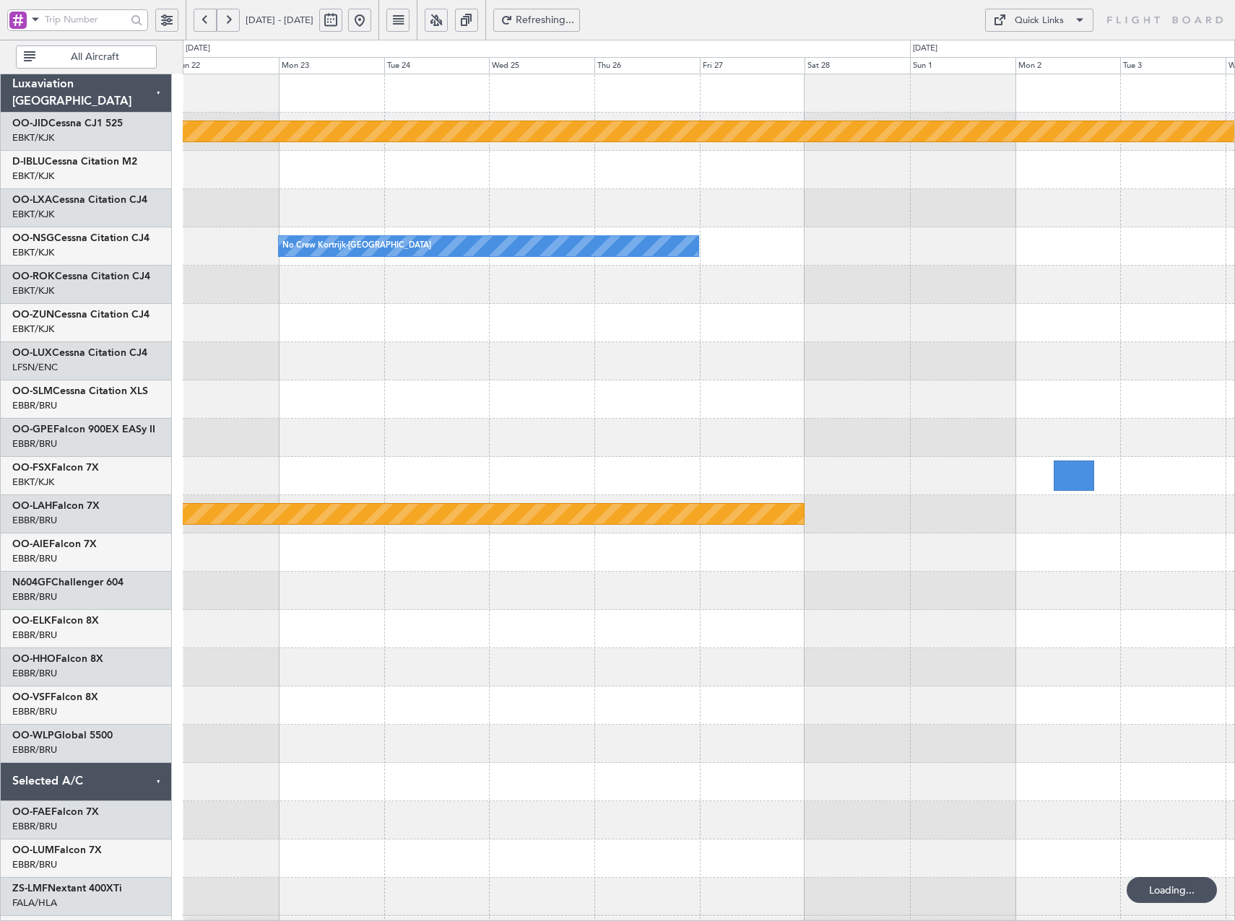
click at [137, 321] on div "null Kortrijk-Wevelgem No Crew Kortrijk-Wevelgem No Crew Kortrijk-Wevelgem Plan…" at bounding box center [617, 481] width 1235 height 882
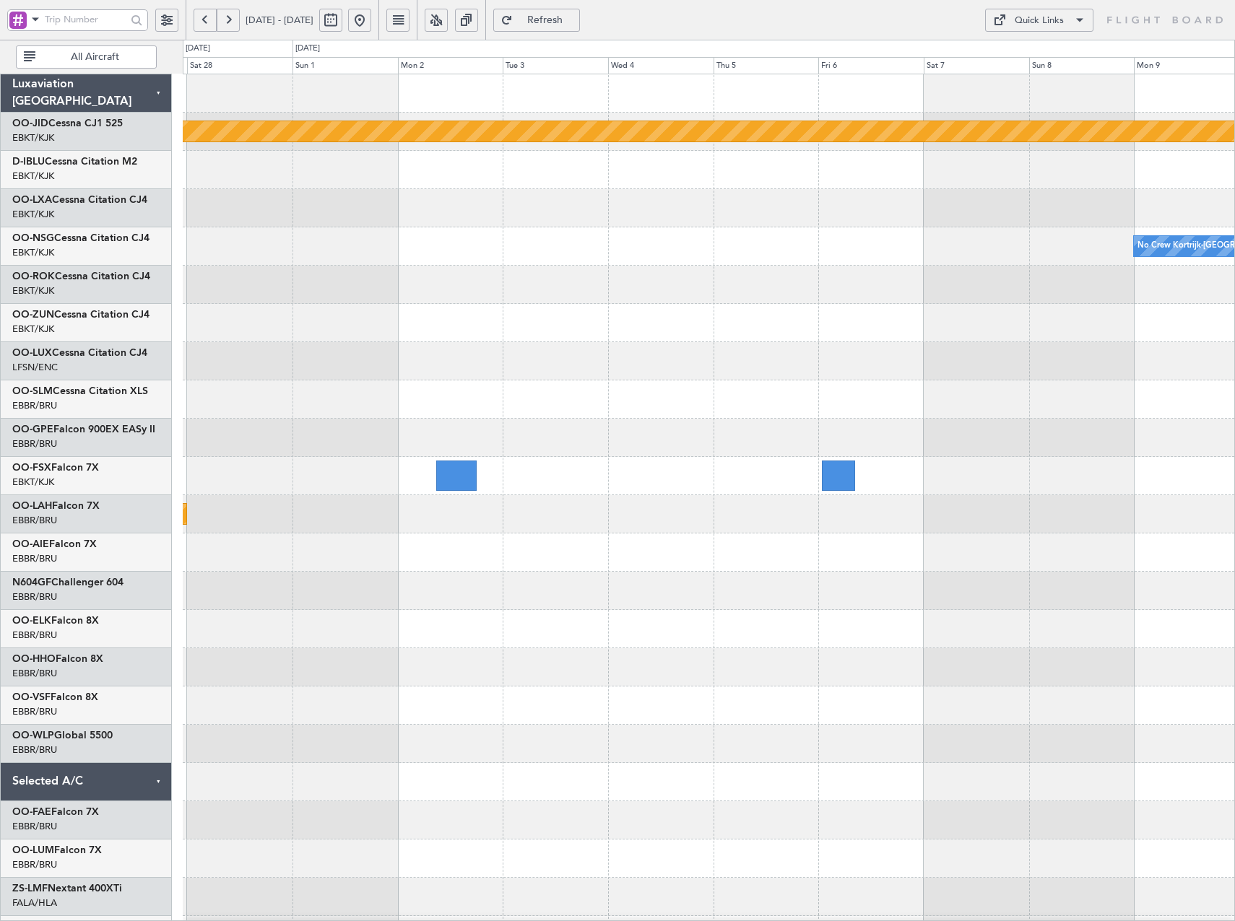
click at [256, 321] on div at bounding box center [708, 323] width 1051 height 38
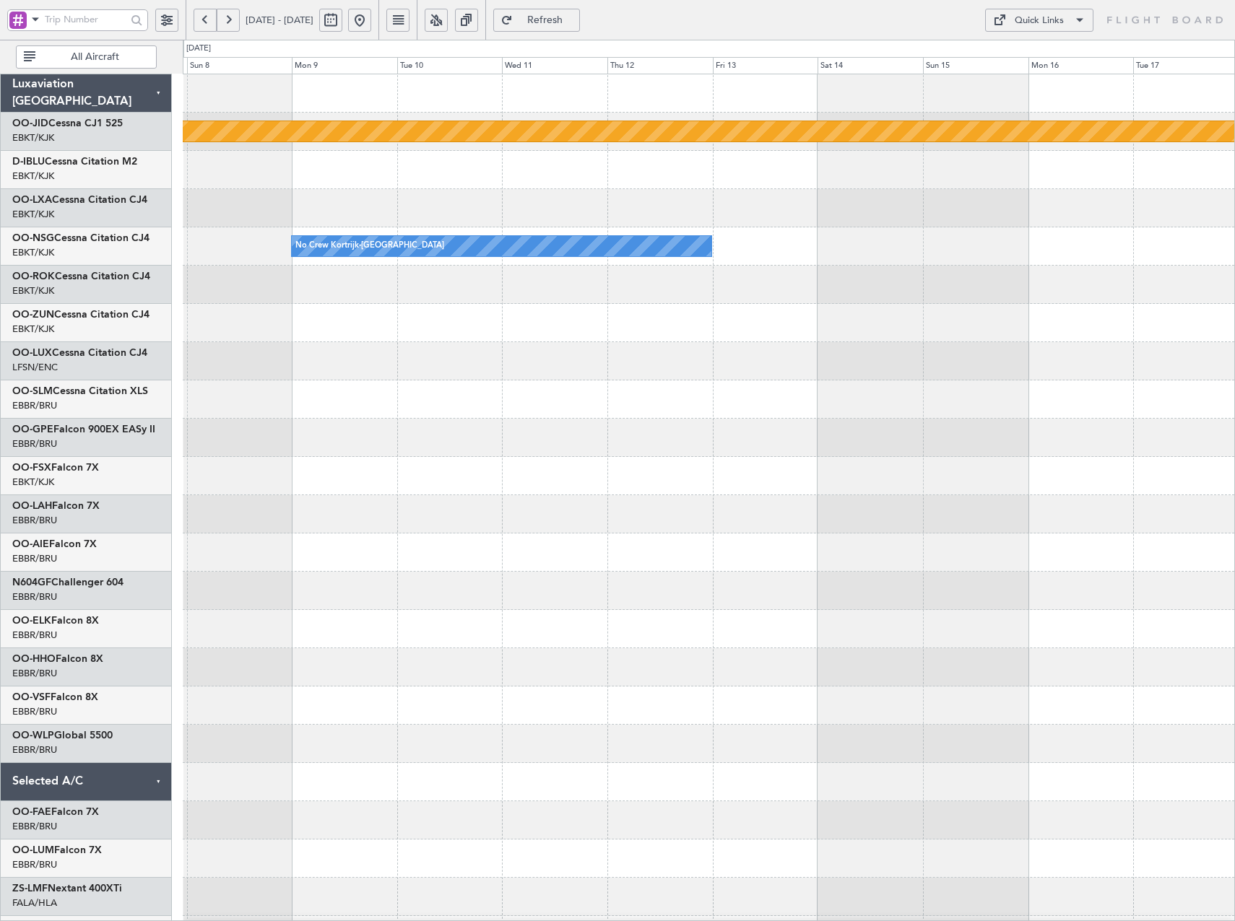
click at [466, 356] on div "null Kortrijk-Wevelgem No Crew Kortrijk-Wevelgem" at bounding box center [708, 514] width 1051 height 880
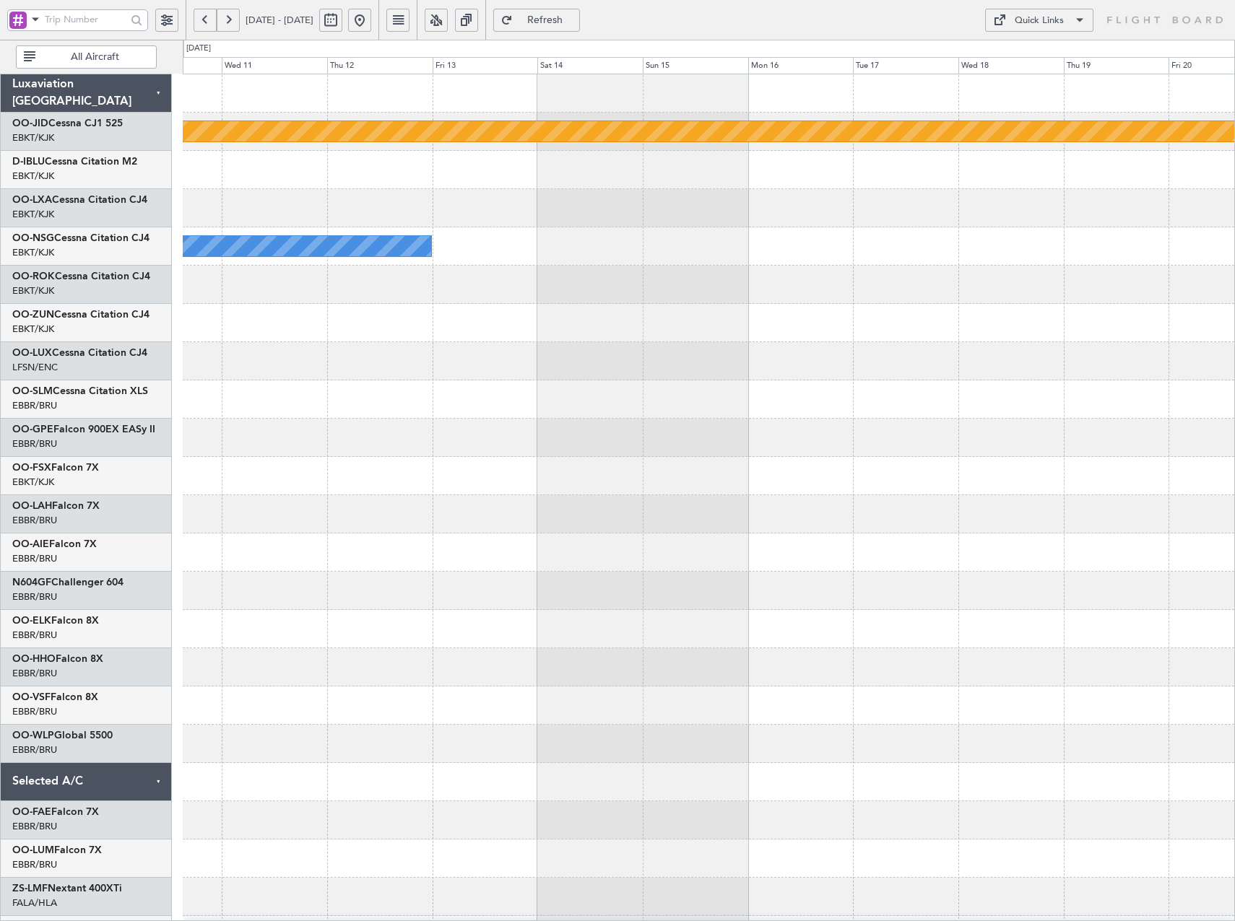
click at [757, 345] on div "null Kortrijk-Wevelgem No Crew Kortrijk-Wevelgem" at bounding box center [708, 514] width 1051 height 880
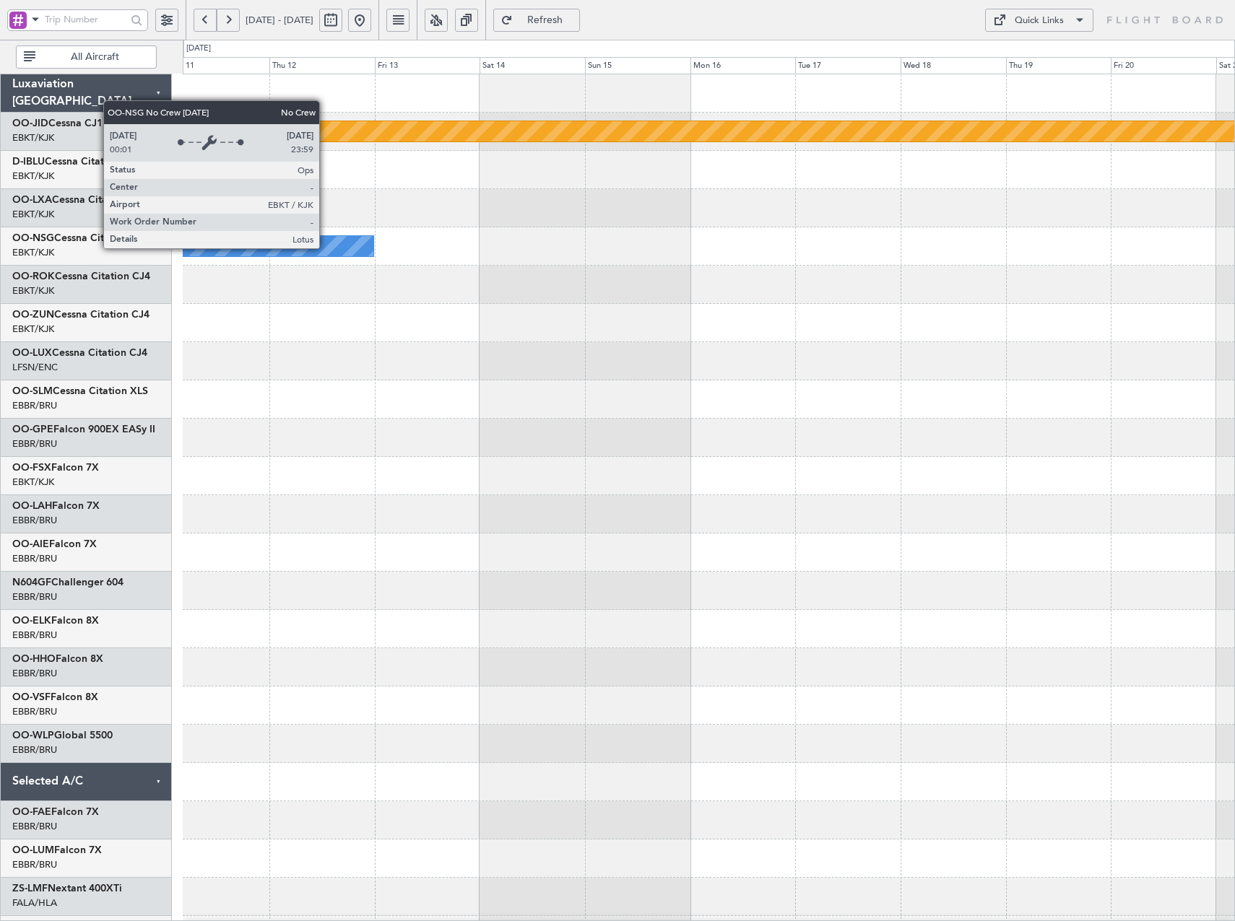
click at [325, 246] on div "No Crew Kortrijk-[GEOGRAPHIC_DATA]" at bounding box center [164, 246] width 420 height 20
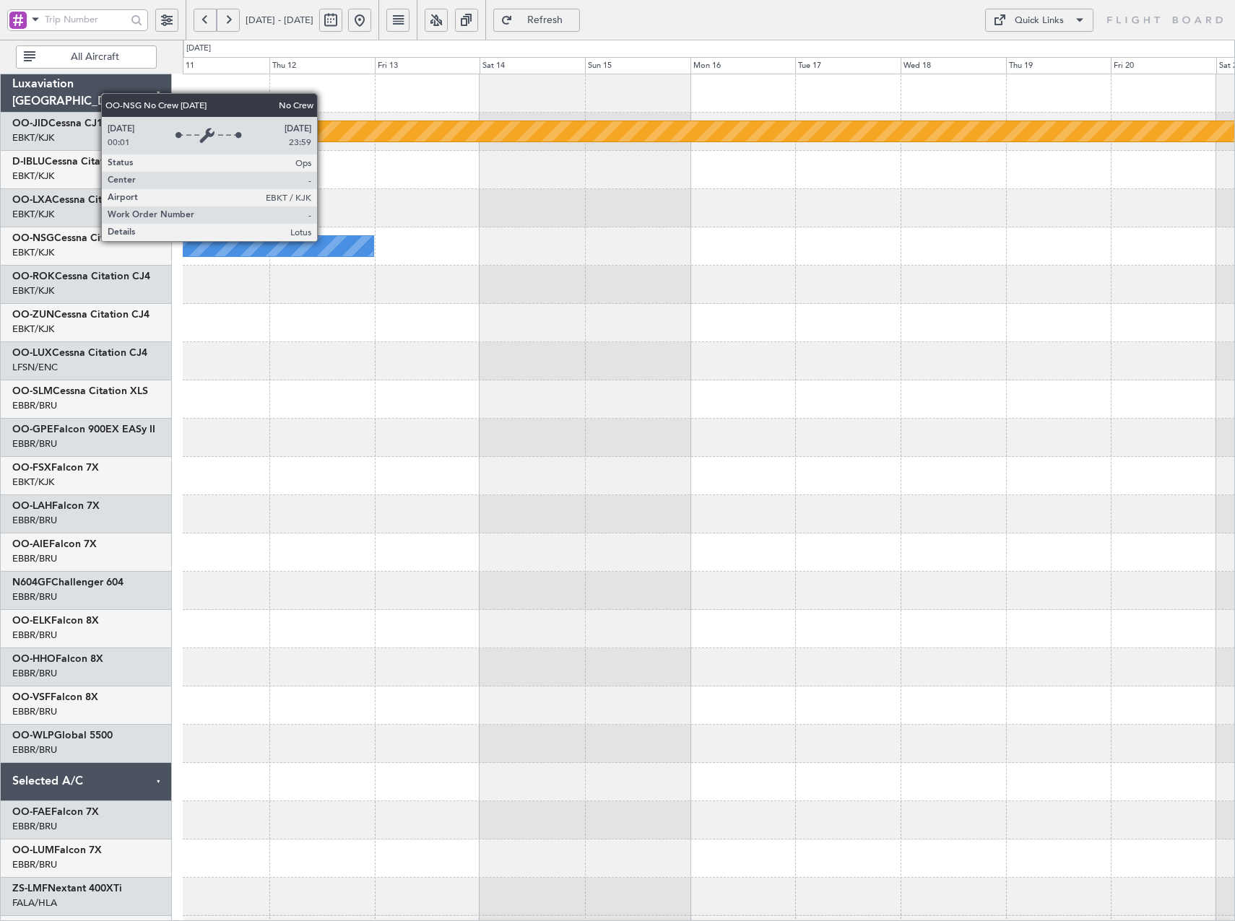
click at [324, 240] on div "No Crew Kortrijk-[GEOGRAPHIC_DATA]" at bounding box center [164, 246] width 420 height 20
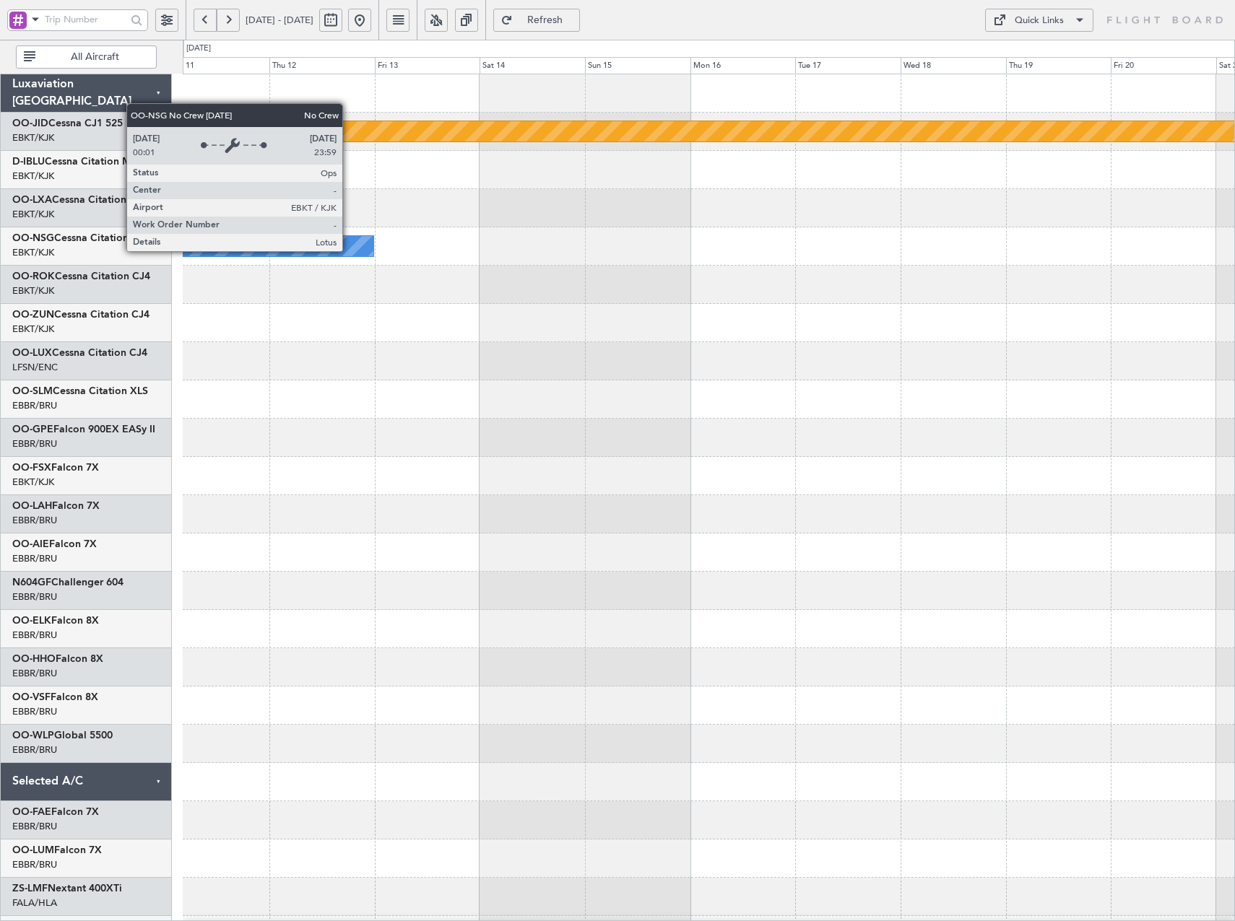
click at [349, 251] on div "No Crew Kortrijk-[GEOGRAPHIC_DATA]" at bounding box center [164, 246] width 420 height 20
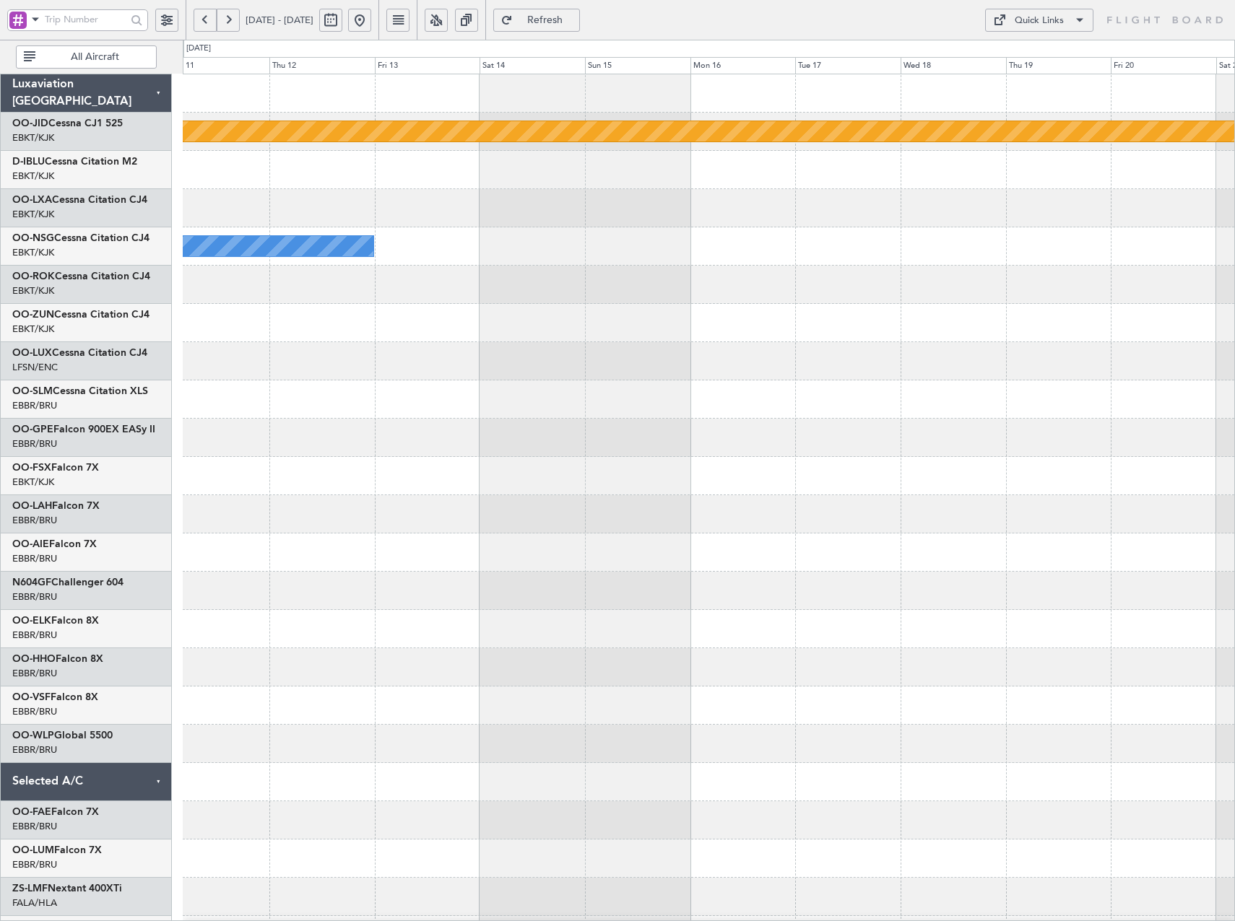
click at [559, 14] on button "Refresh" at bounding box center [536, 20] width 87 height 23
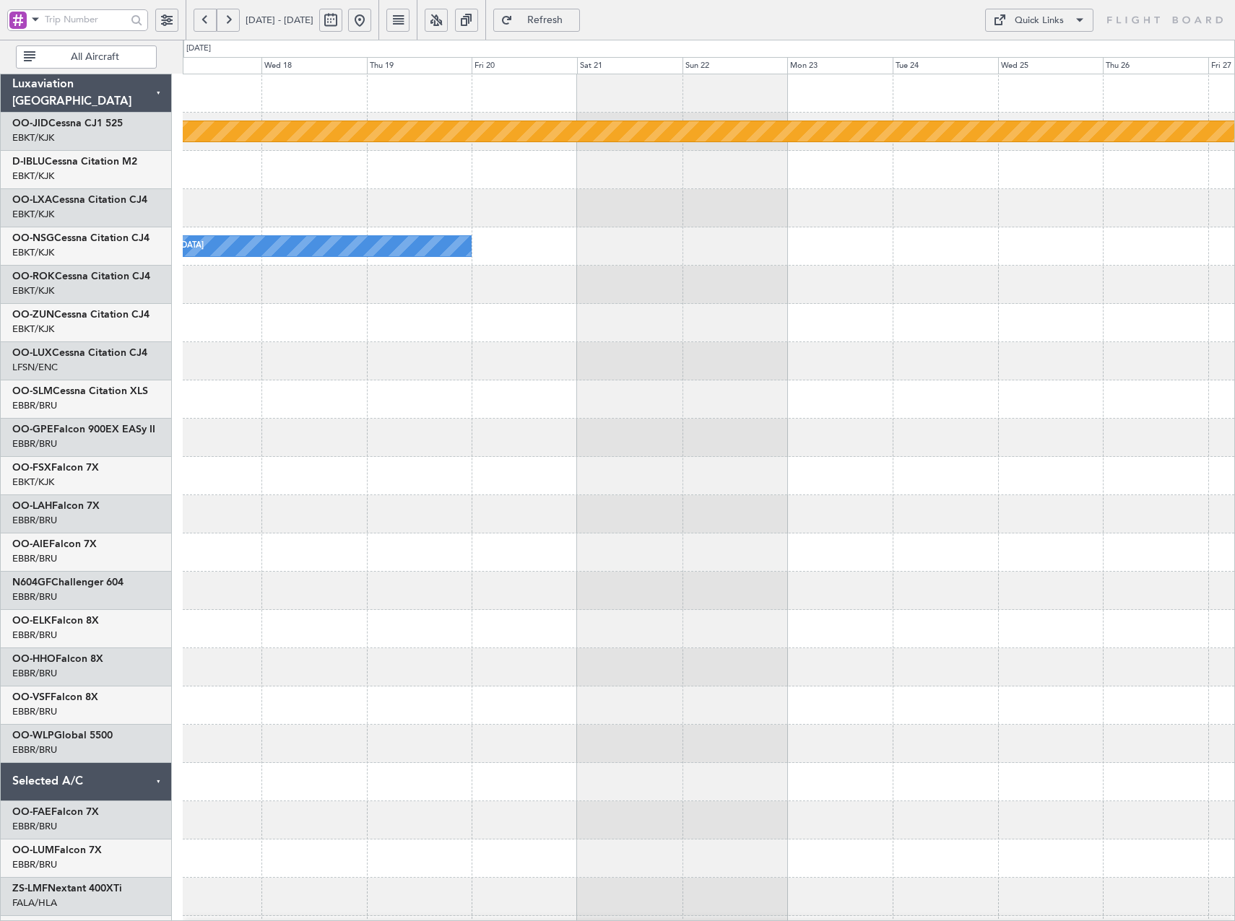
click at [355, 424] on div "null Kortrijk-Wevelgem No Crew Kortrijk-Wevelgem" at bounding box center [708, 514] width 1051 height 880
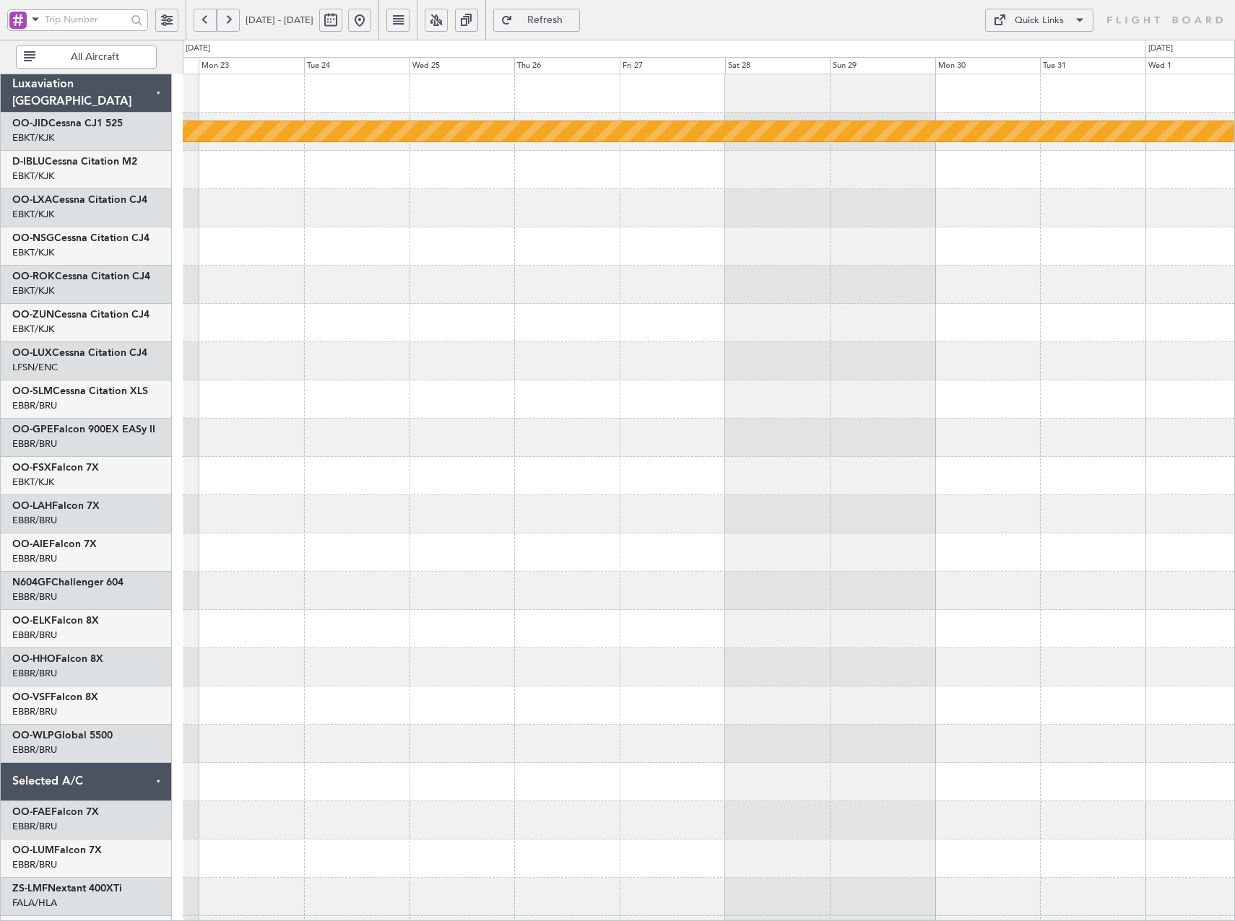
click at [300, 414] on div "null Kortrijk-Wevelgem" at bounding box center [708, 514] width 1051 height 880
click at [362, 434] on div "null Kortrijk-Wevelgem" at bounding box center [708, 514] width 1051 height 880
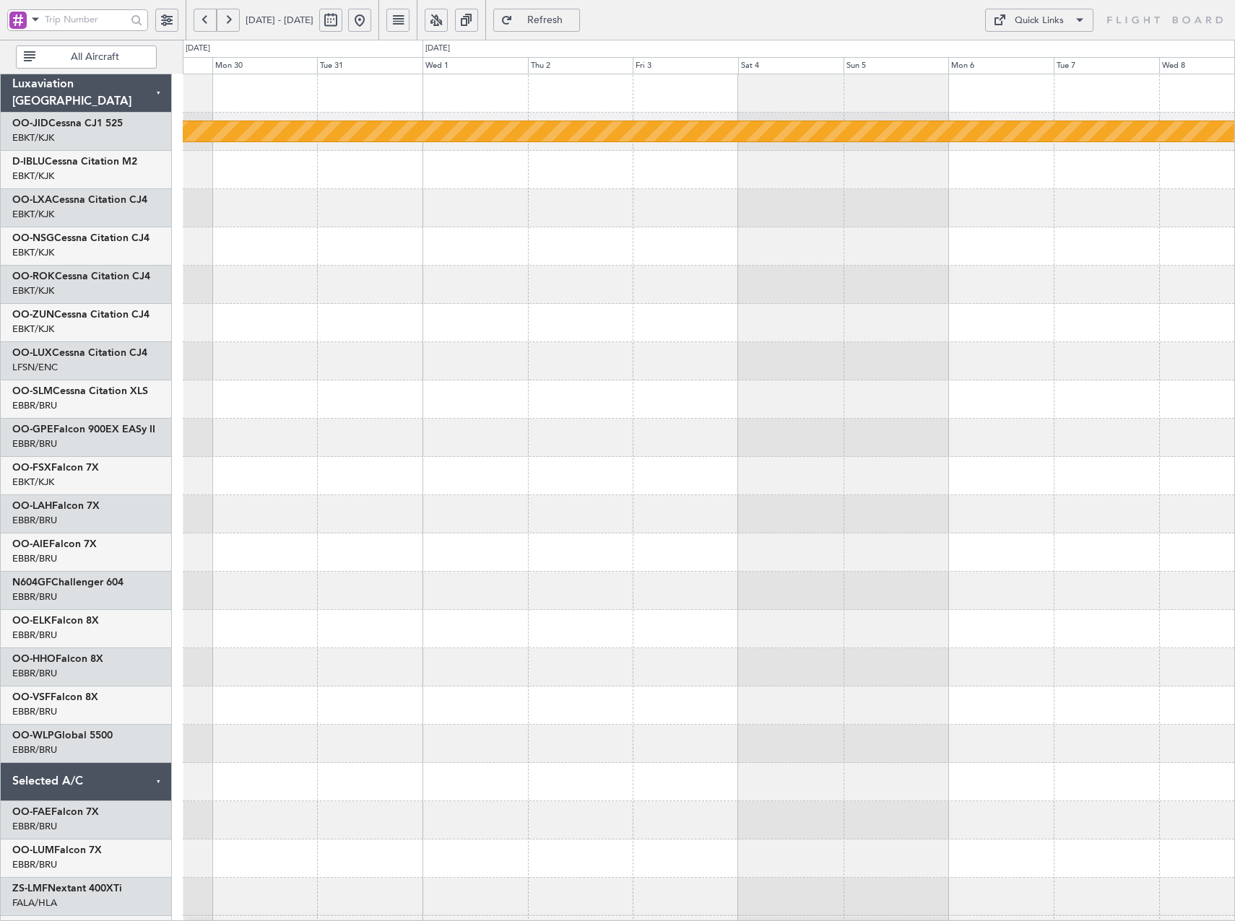
click at [494, 448] on div at bounding box center [708, 438] width 1051 height 38
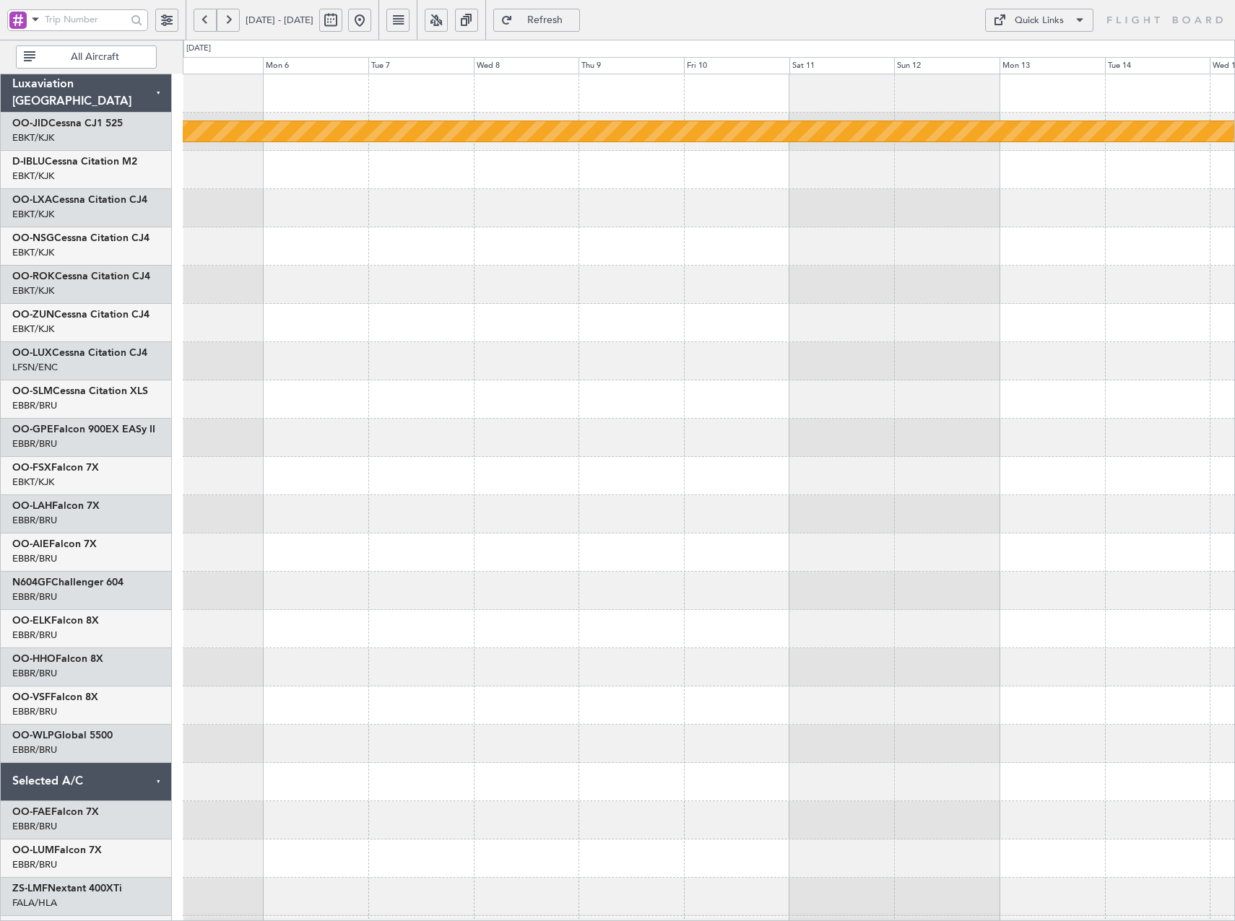
click at [509, 443] on div "null Kortrijk-Wevelgem" at bounding box center [708, 514] width 1051 height 880
click at [575, 20] on span "Refreshing..." at bounding box center [545, 20] width 59 height 10
click at [571, 15] on span "Refresh" at bounding box center [545, 20] width 59 height 10
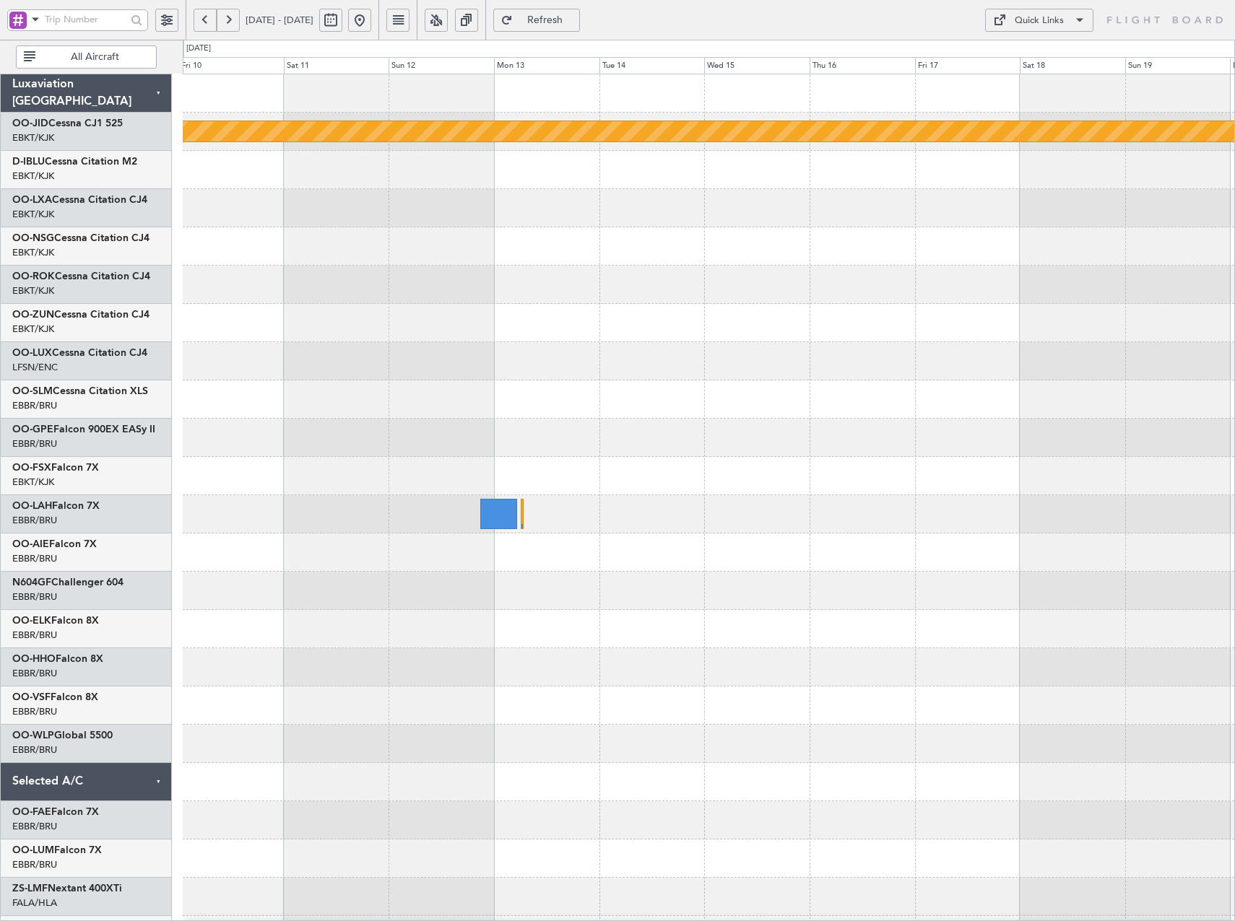
click at [560, 399] on div "null Kortrijk-Wevelgem No Crew Kortrijk-Wevelgem" at bounding box center [708, 514] width 1051 height 880
click at [552, 19] on button "Refresh" at bounding box center [536, 20] width 87 height 23
drag, startPoint x: 396, startPoint y: 25, endPoint x: 413, endPoint y: 57, distance: 36.8
click at [371, 25] on button at bounding box center [359, 20] width 23 height 23
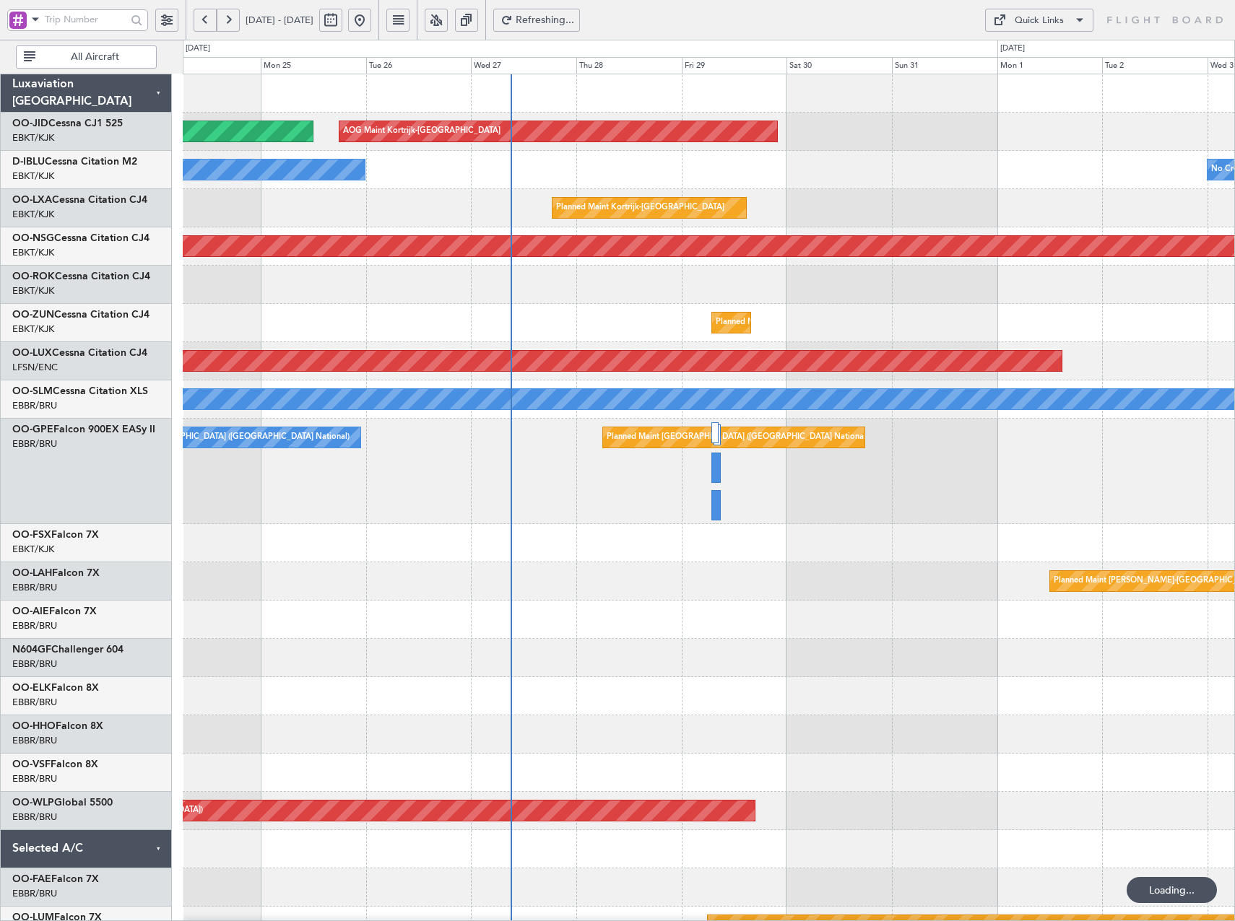
click at [424, 366] on div "AOG Maint Kortrijk-Wevelgem Planned Maint Paris (Le Bourget) No Crew Kortrijk-W…" at bounding box center [708, 605] width 1051 height 1062
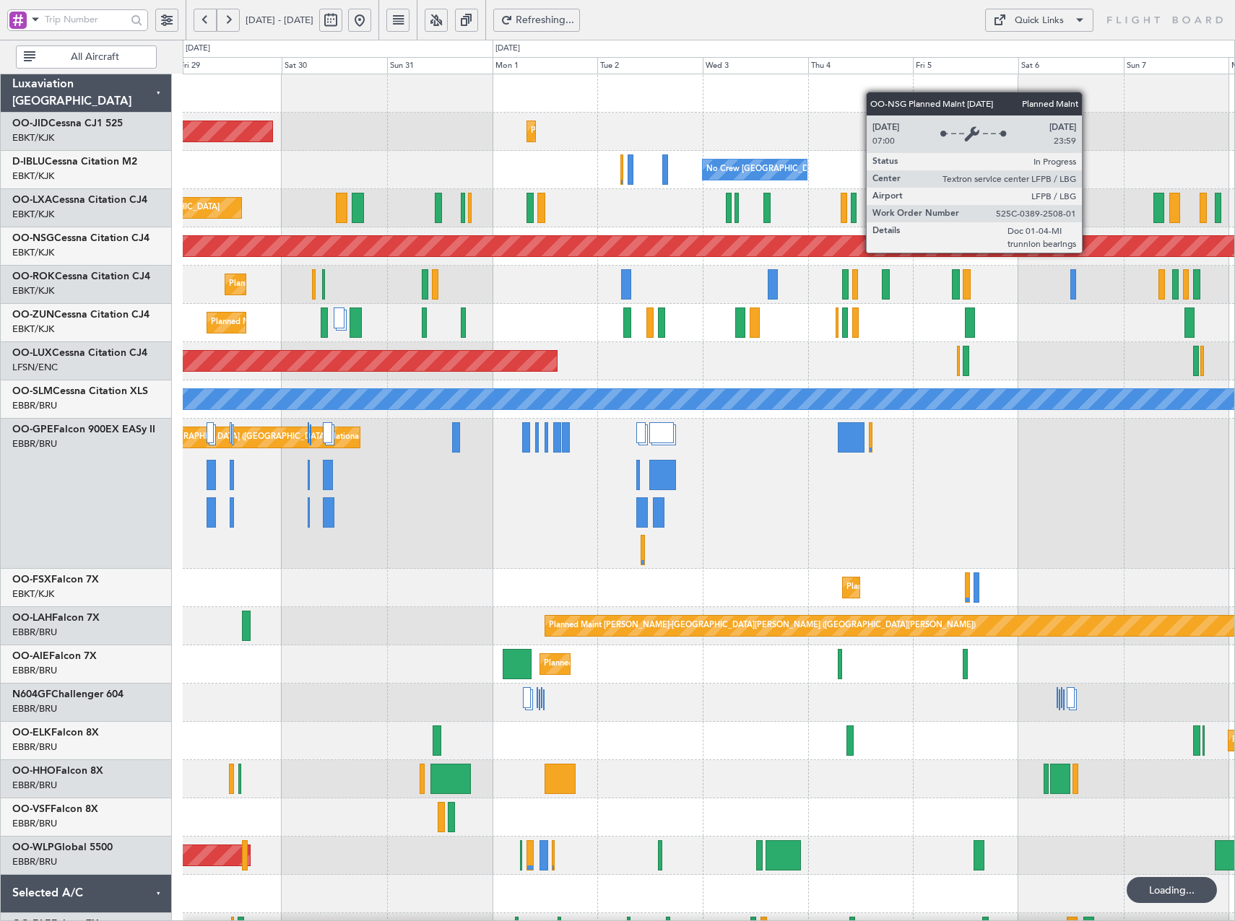
click at [390, 357] on div "AOG Maint Kortrijk-Wevelgem Planned Maint Kortrijk-Wevelgem No Crew Brussels (B…" at bounding box center [708, 646] width 1051 height 1145
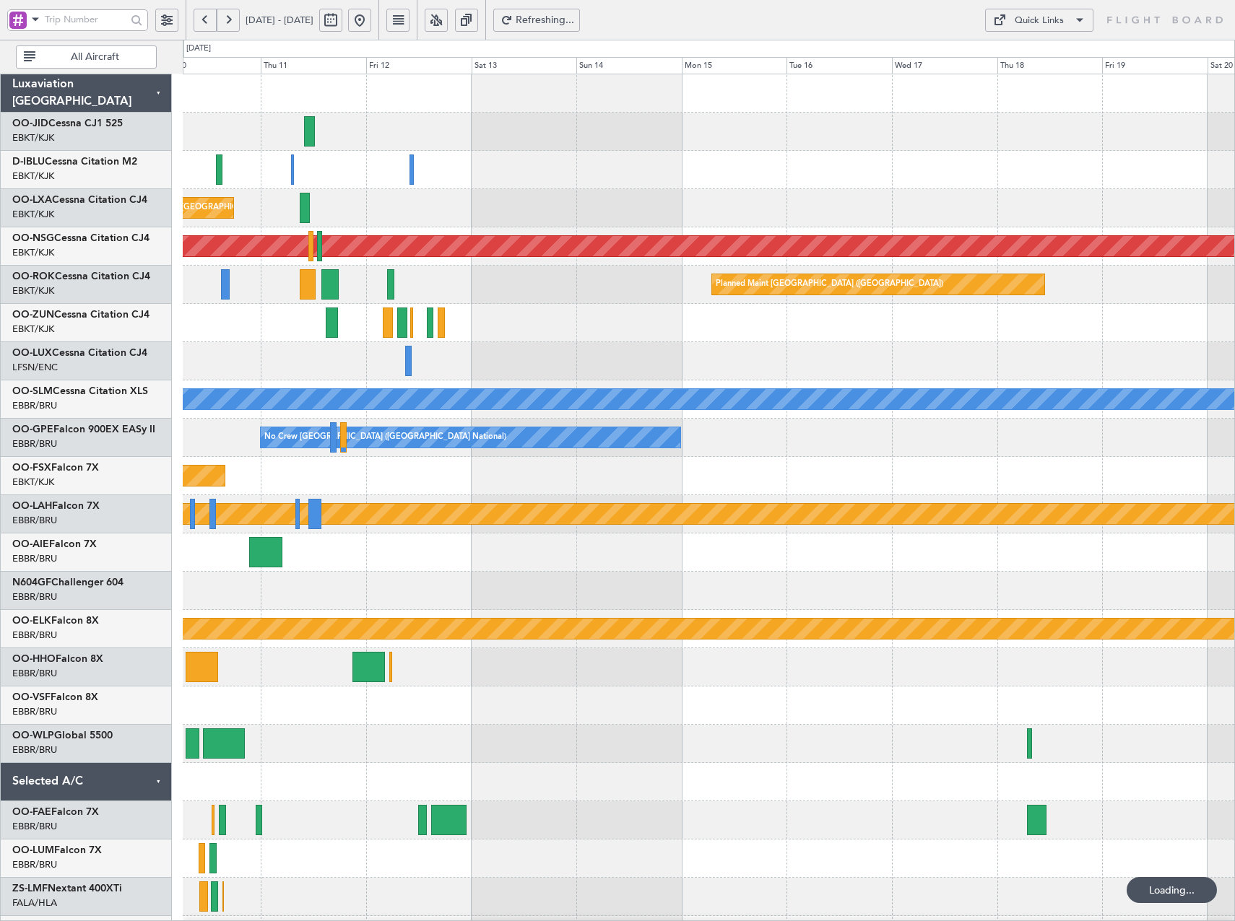
click at [680, 214] on div "Planned Maint Brussels (Brussels National) Planned Maint Paris (Le Bourget) Pla…" at bounding box center [708, 552] width 1051 height 957
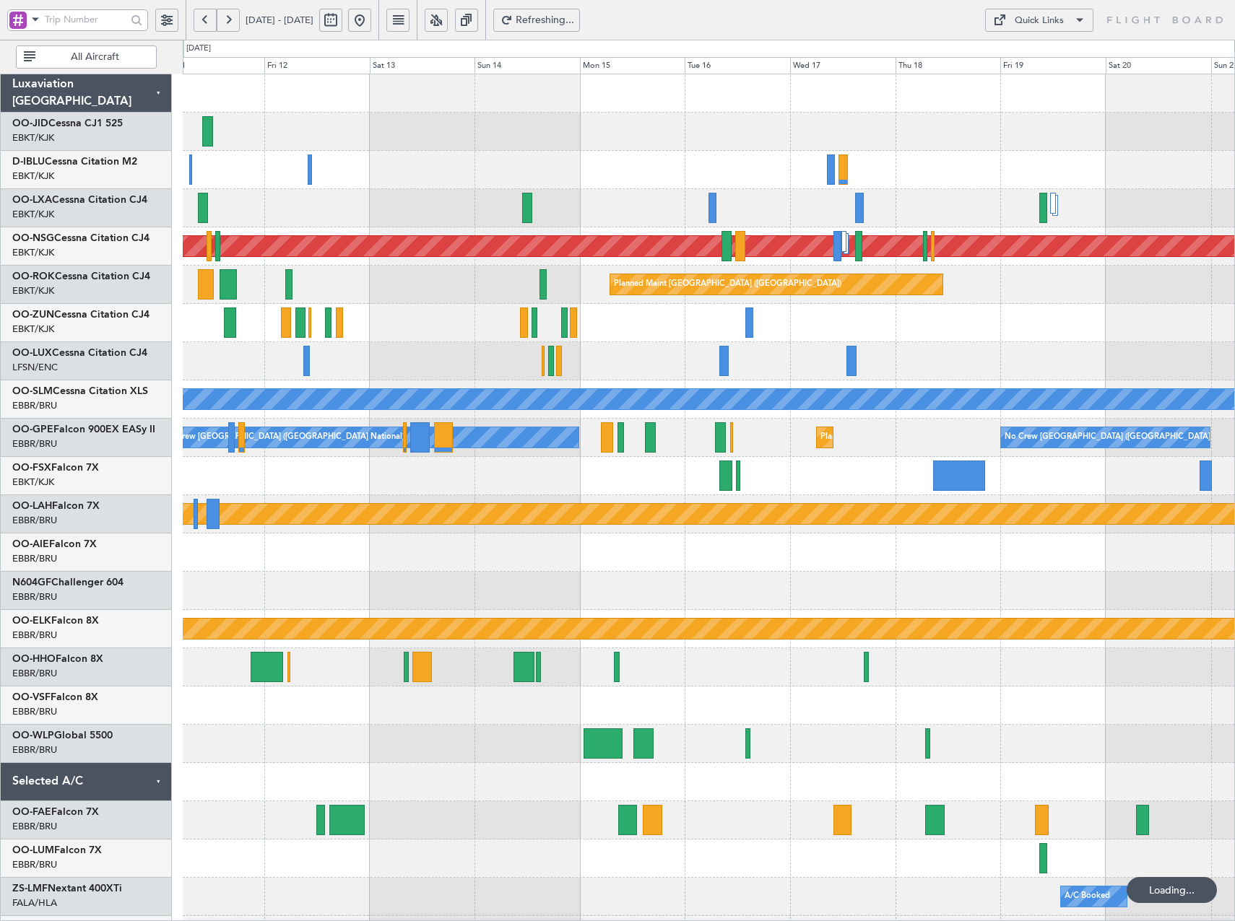
click at [939, 218] on div "Planned Maint [GEOGRAPHIC_DATA] ([GEOGRAPHIC_DATA] National)" at bounding box center [708, 208] width 1051 height 38
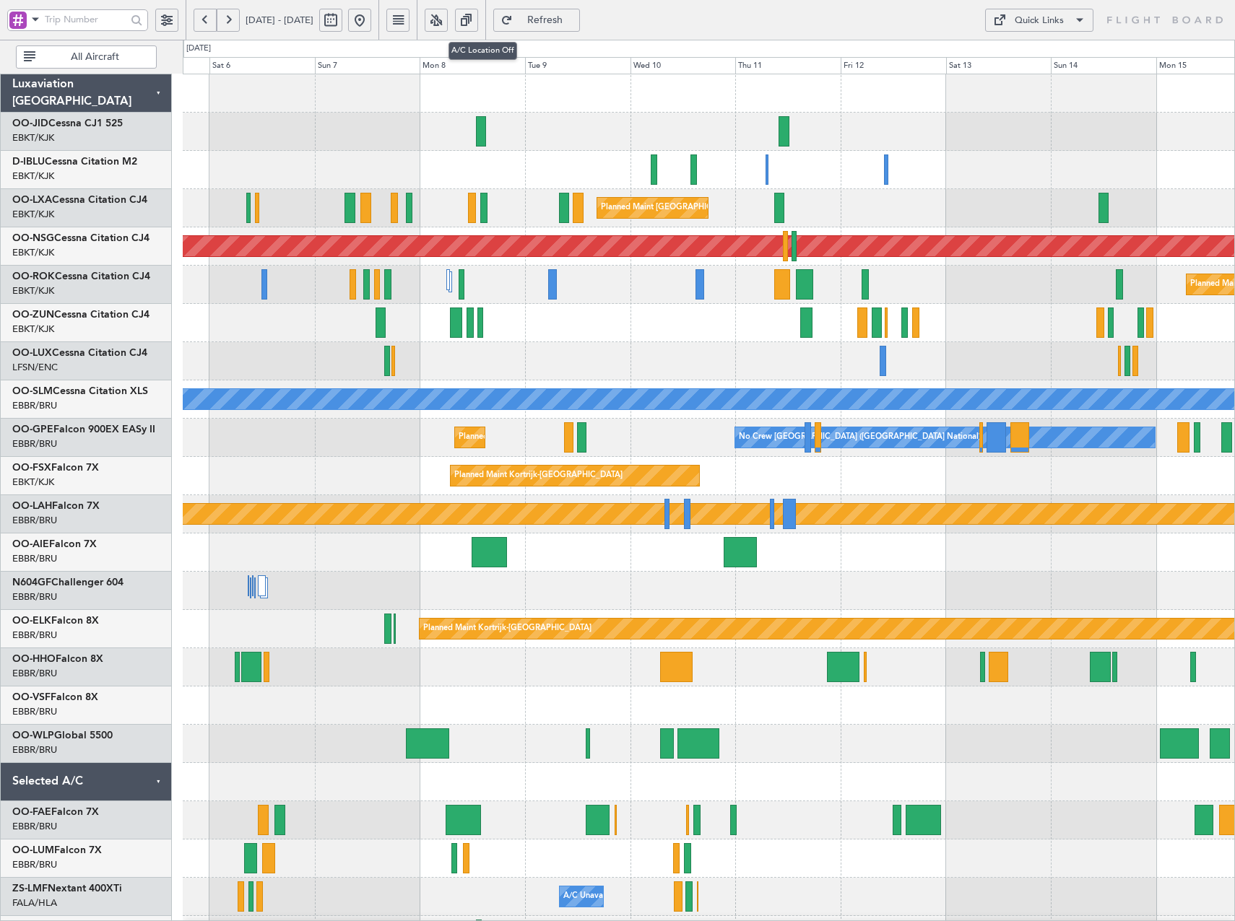
click at [448, 22] on button at bounding box center [436, 20] width 23 height 23
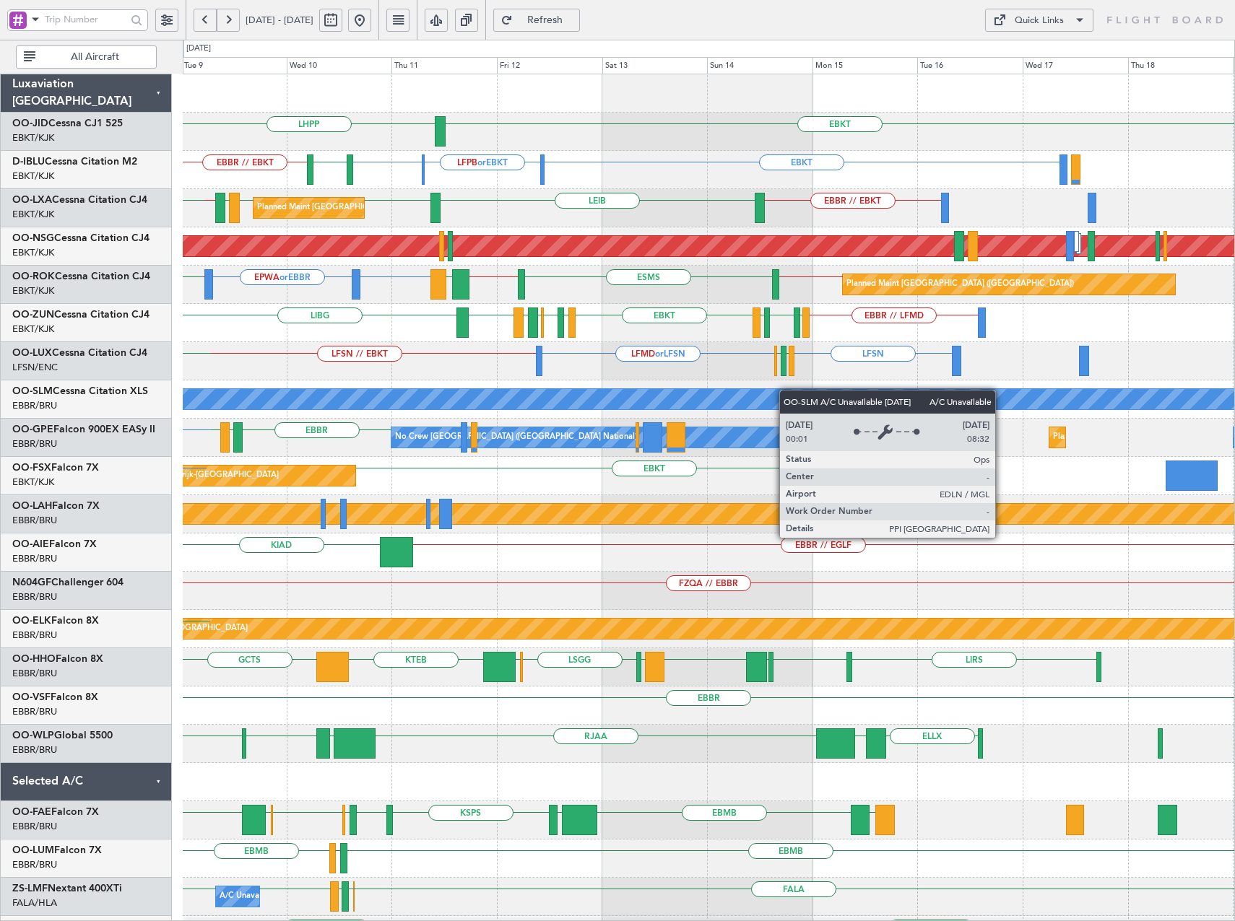
click at [705, 413] on div "EBKT LHPP EBKT EBKT LFPB or EBKT EBKT EBBR // EBKT LSZH Planned Maint Brussels …" at bounding box center [708, 552] width 1051 height 957
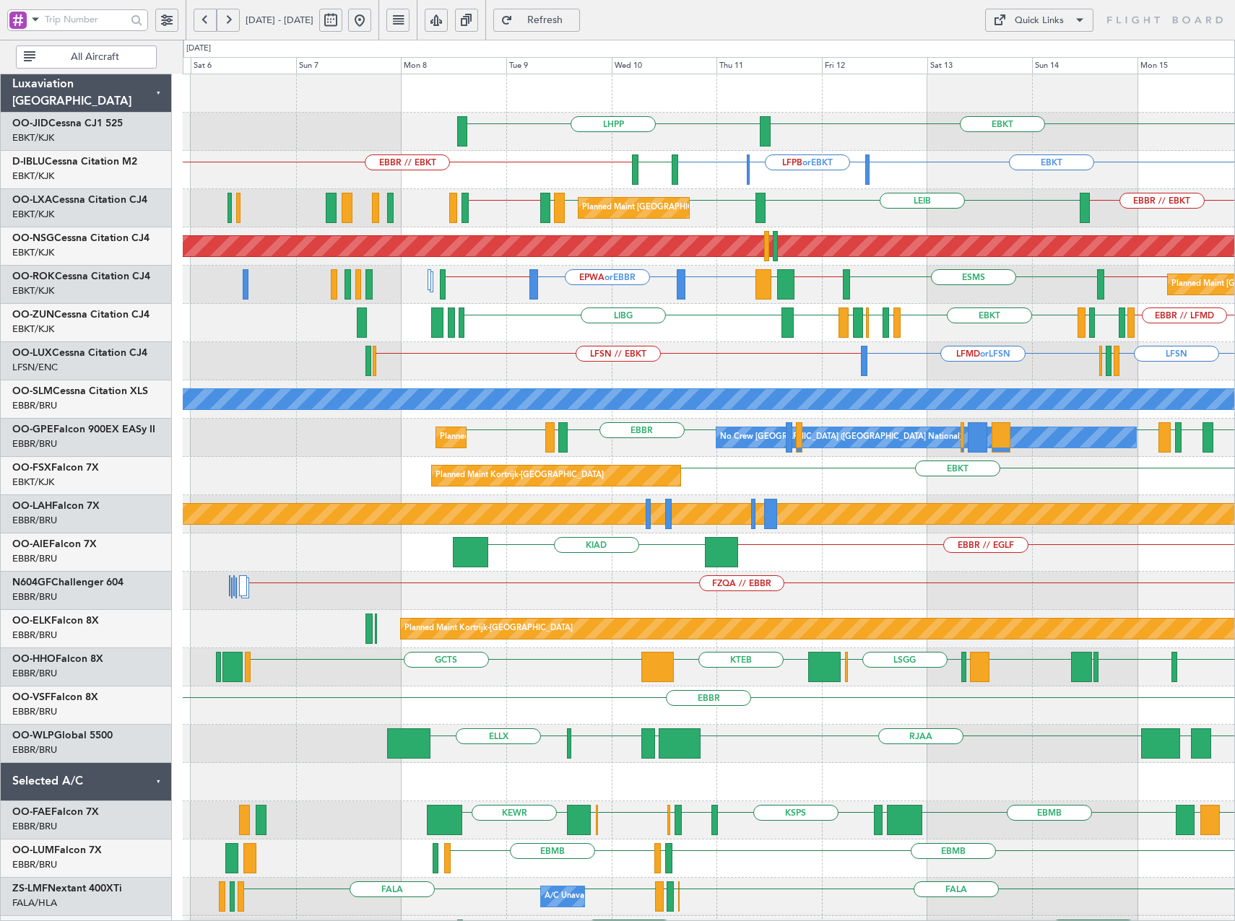
click at [596, 385] on div "EBKT LHPP EBKT LFPB or EBKT EBKT EBBR // EBKT LSZH LIRQ or EBKT EBKT No Crew Br…" at bounding box center [708, 571] width 1051 height 995
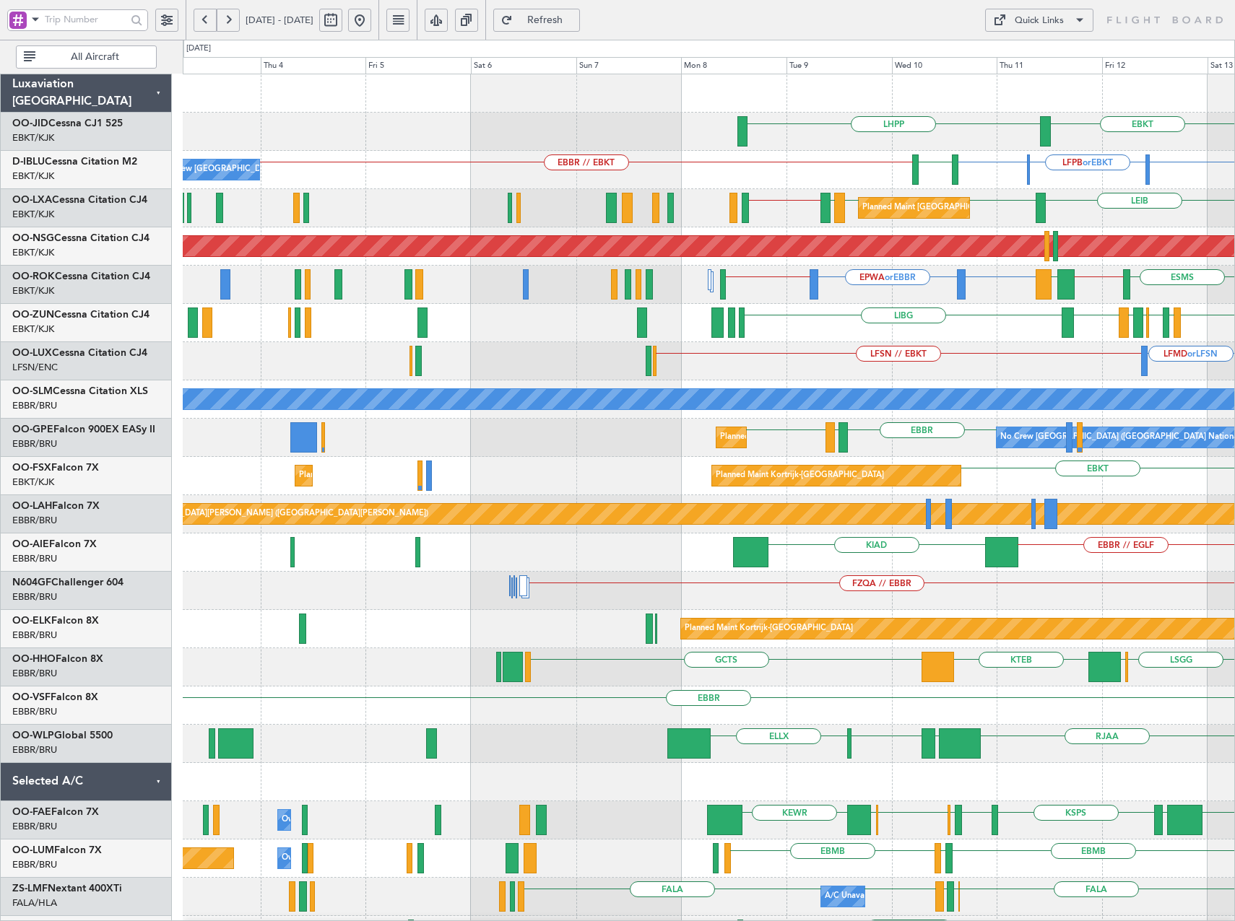
click at [690, 373] on div "EBKT LHPP Planned Maint Kortrijk-Wevelgem EBKT LFPB or EBKT EBKT EBBR // EBKT L…" at bounding box center [708, 571] width 1051 height 995
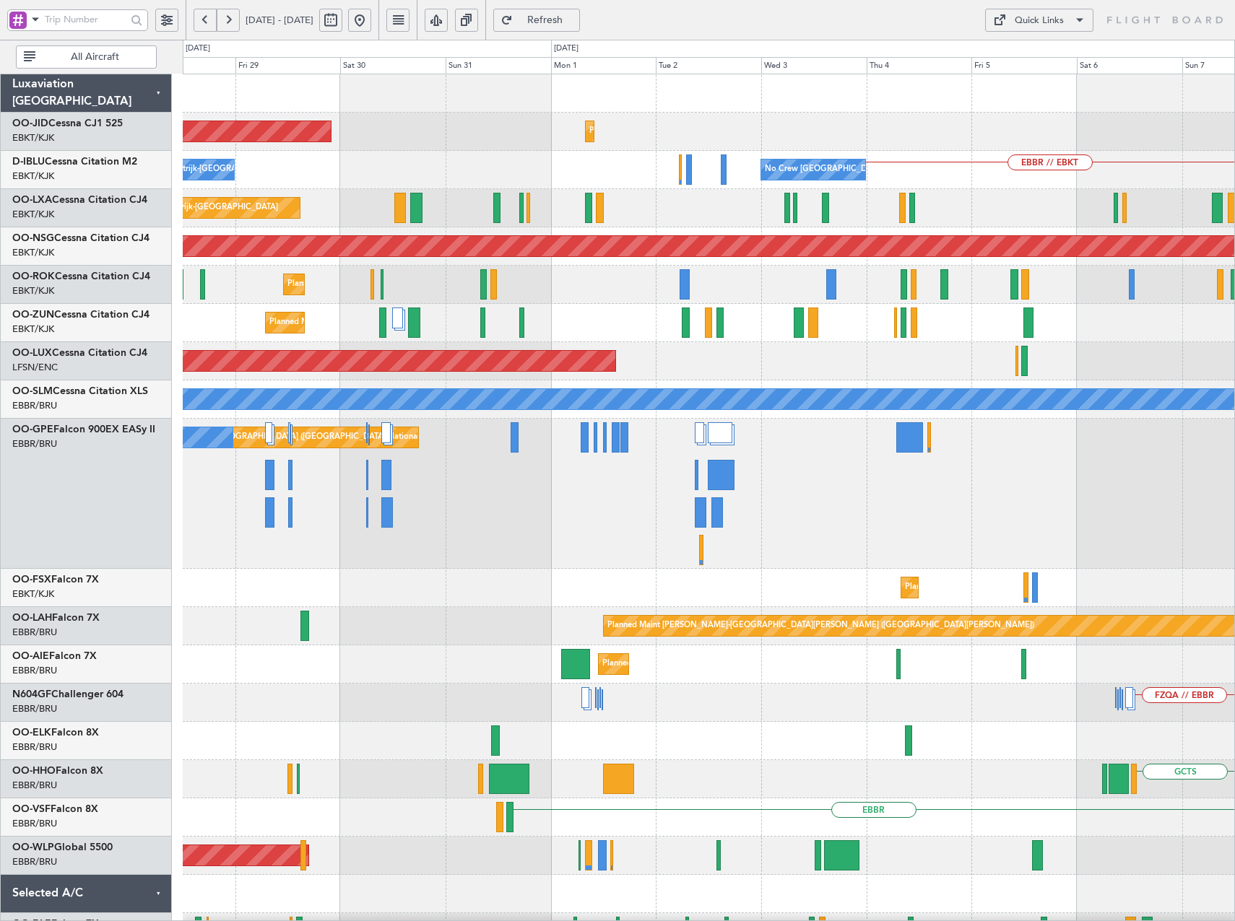
click at [1020, 378] on div "Planned Maint Kortrijk-Wevelgem AOG Maint Kortrijk-Wevelgem LHPP EBBR // EBKT N…" at bounding box center [708, 627] width 1051 height 1107
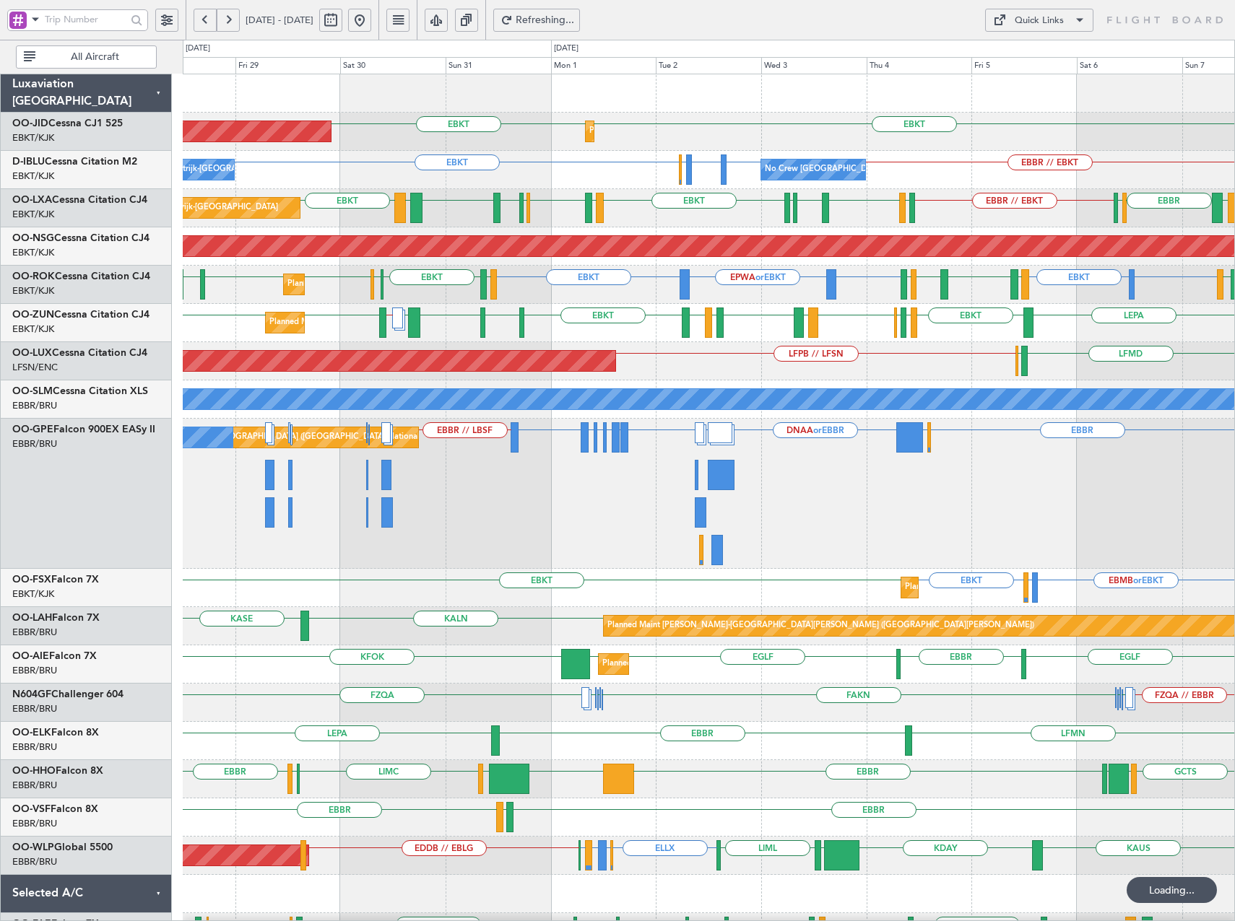
click at [371, 22] on button at bounding box center [359, 20] width 23 height 23
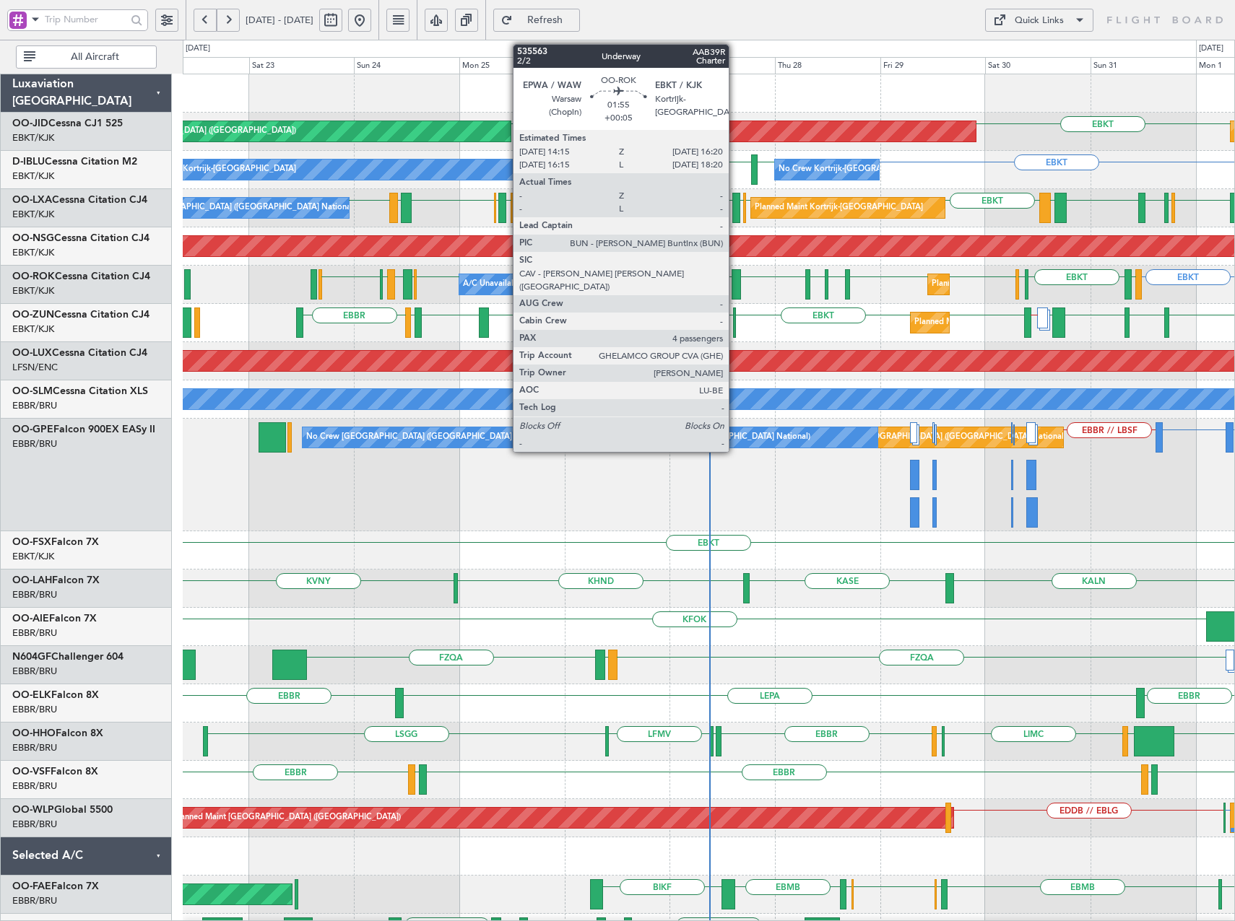
click at [735, 281] on div at bounding box center [735, 284] width 9 height 30
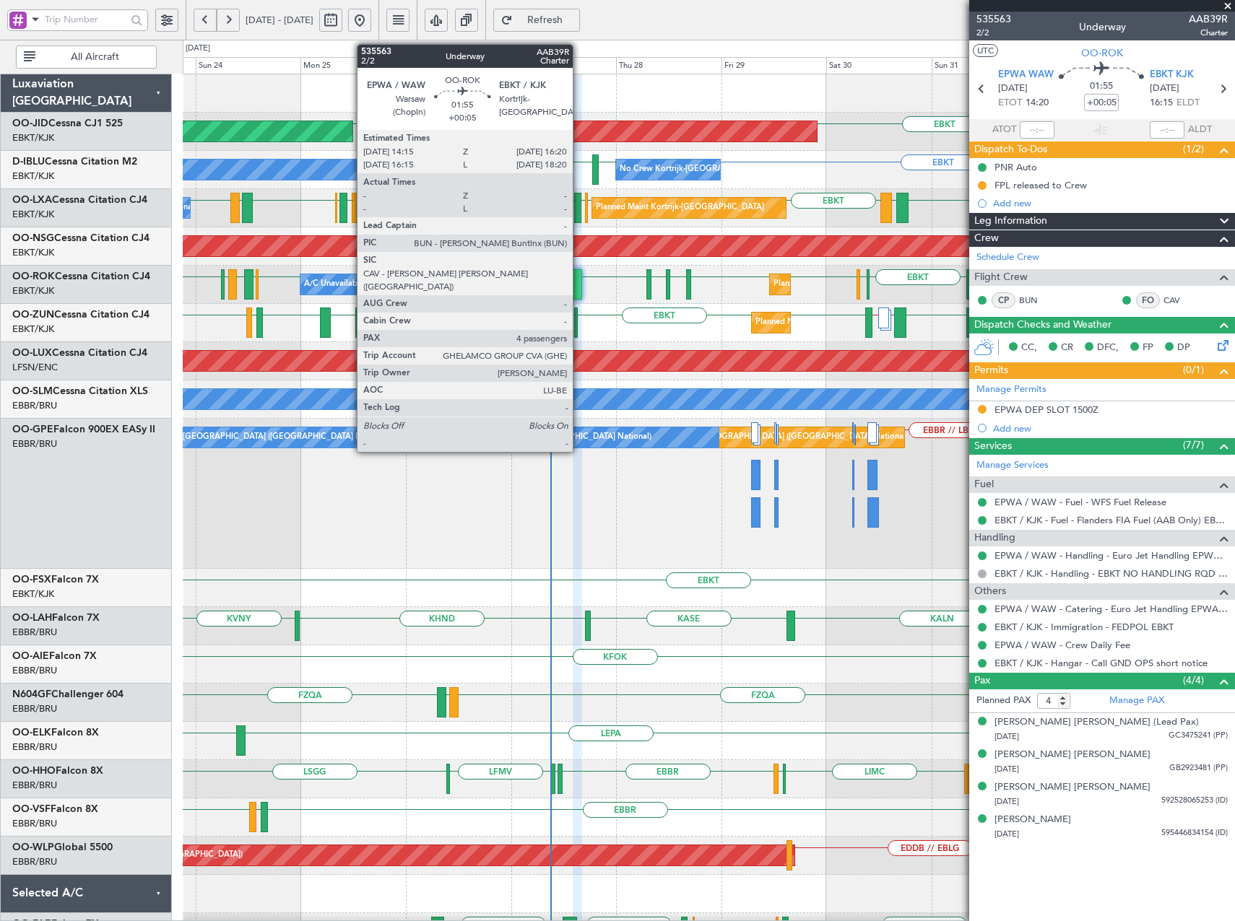
click at [579, 290] on div at bounding box center [577, 284] width 9 height 30
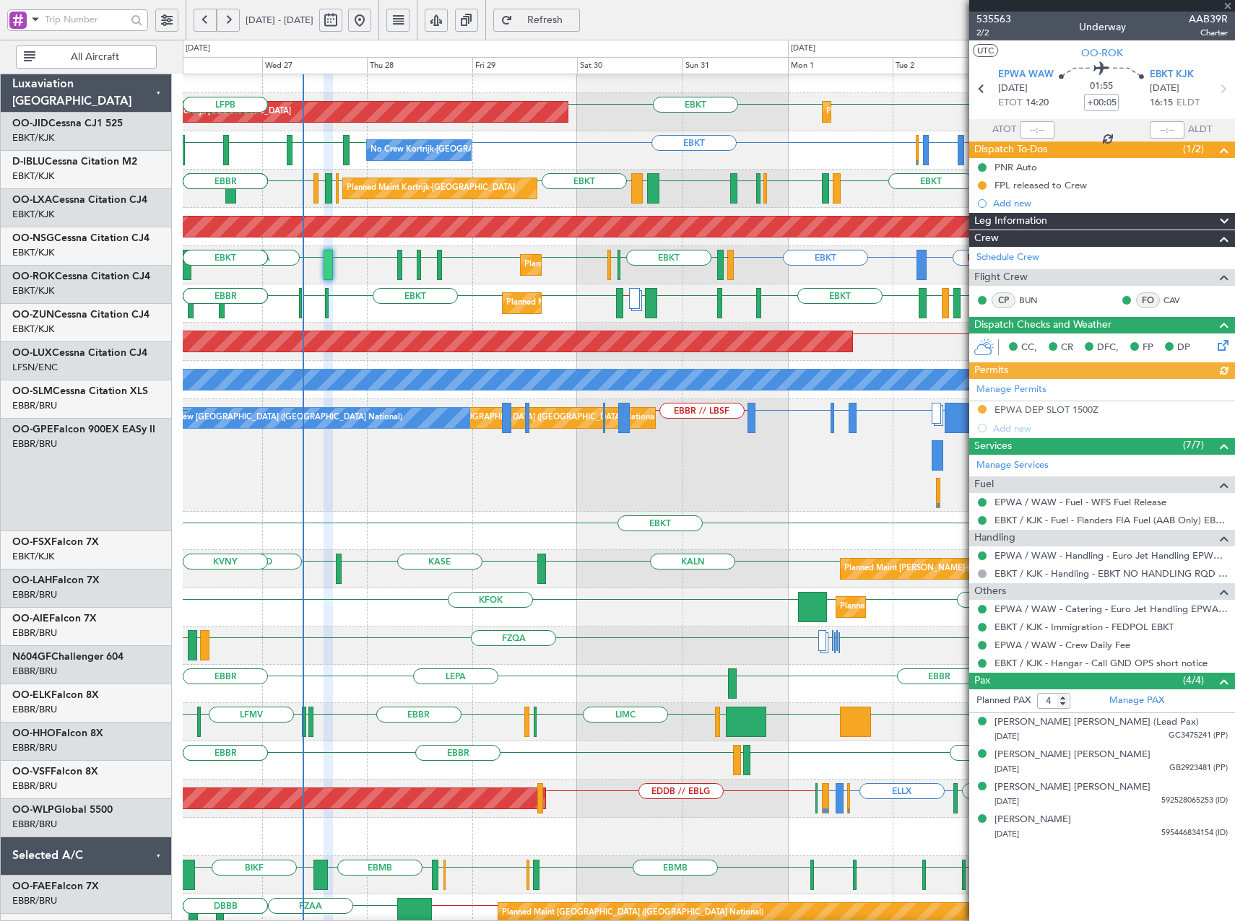
scroll to position [19, 0]
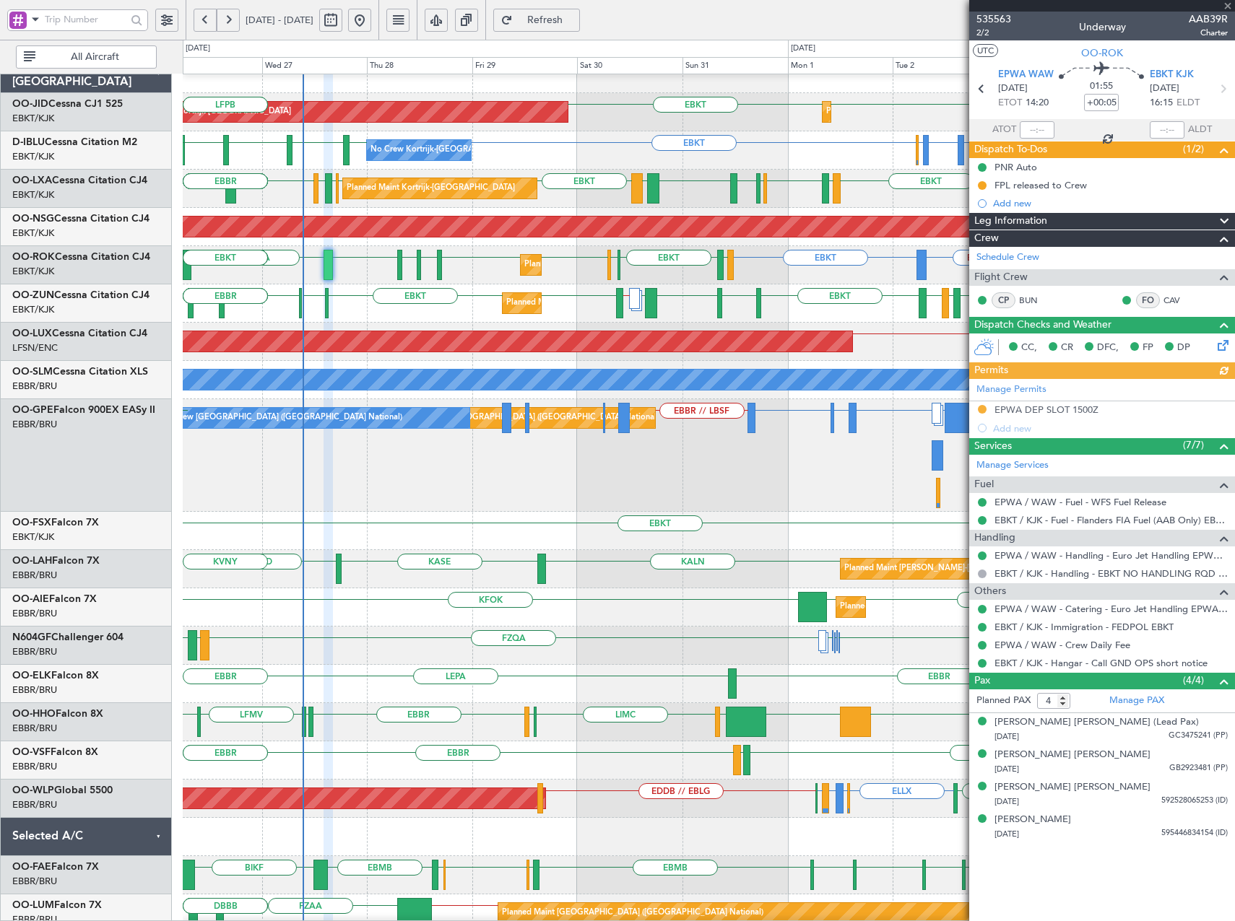
click at [589, 485] on div "DNAA or EBBR EBBR LRBS or EBBR EYVI or EBBR EPWA or EBBR EBBR // LBSF Planned M…" at bounding box center [708, 455] width 1051 height 113
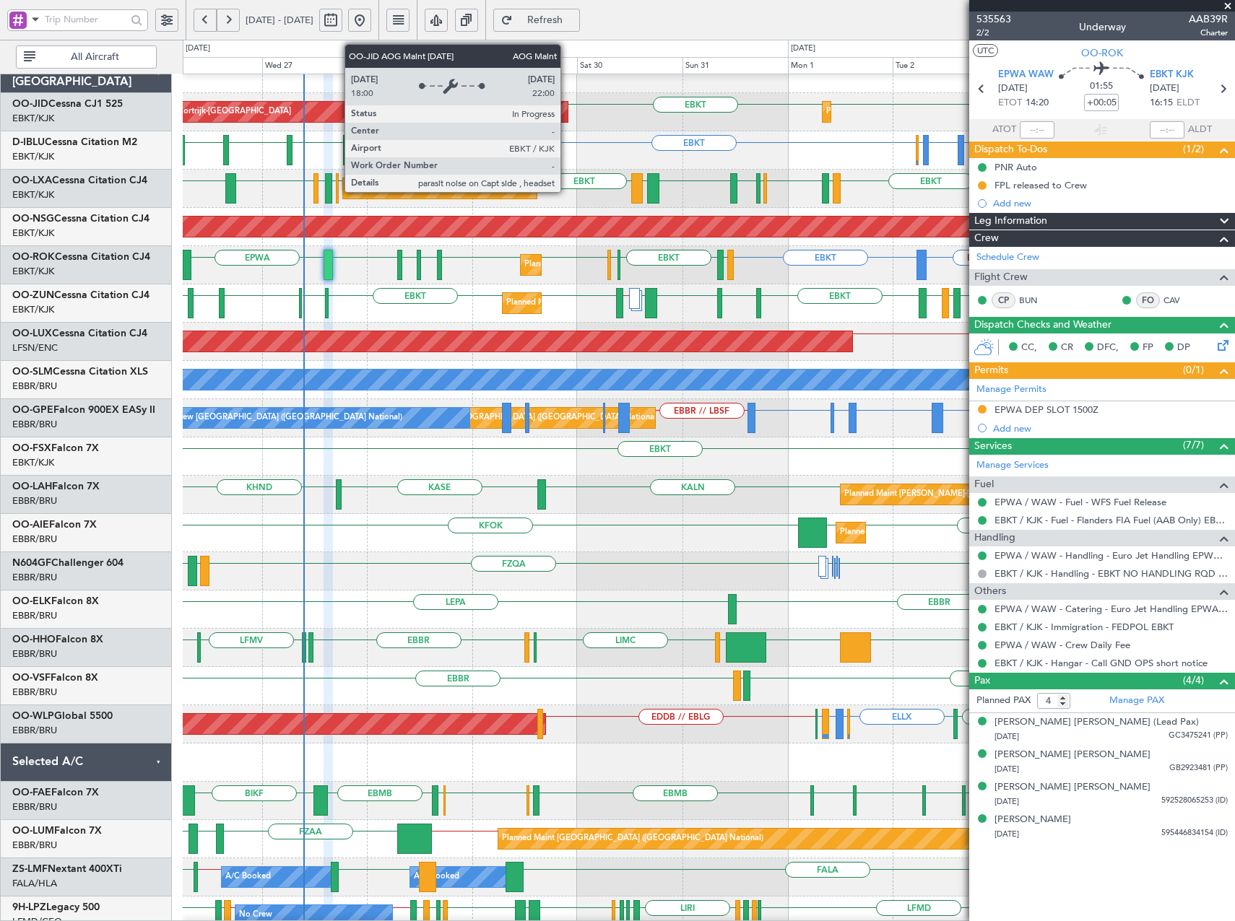
click at [575, 22] on span "Refresh" at bounding box center [545, 20] width 59 height 10
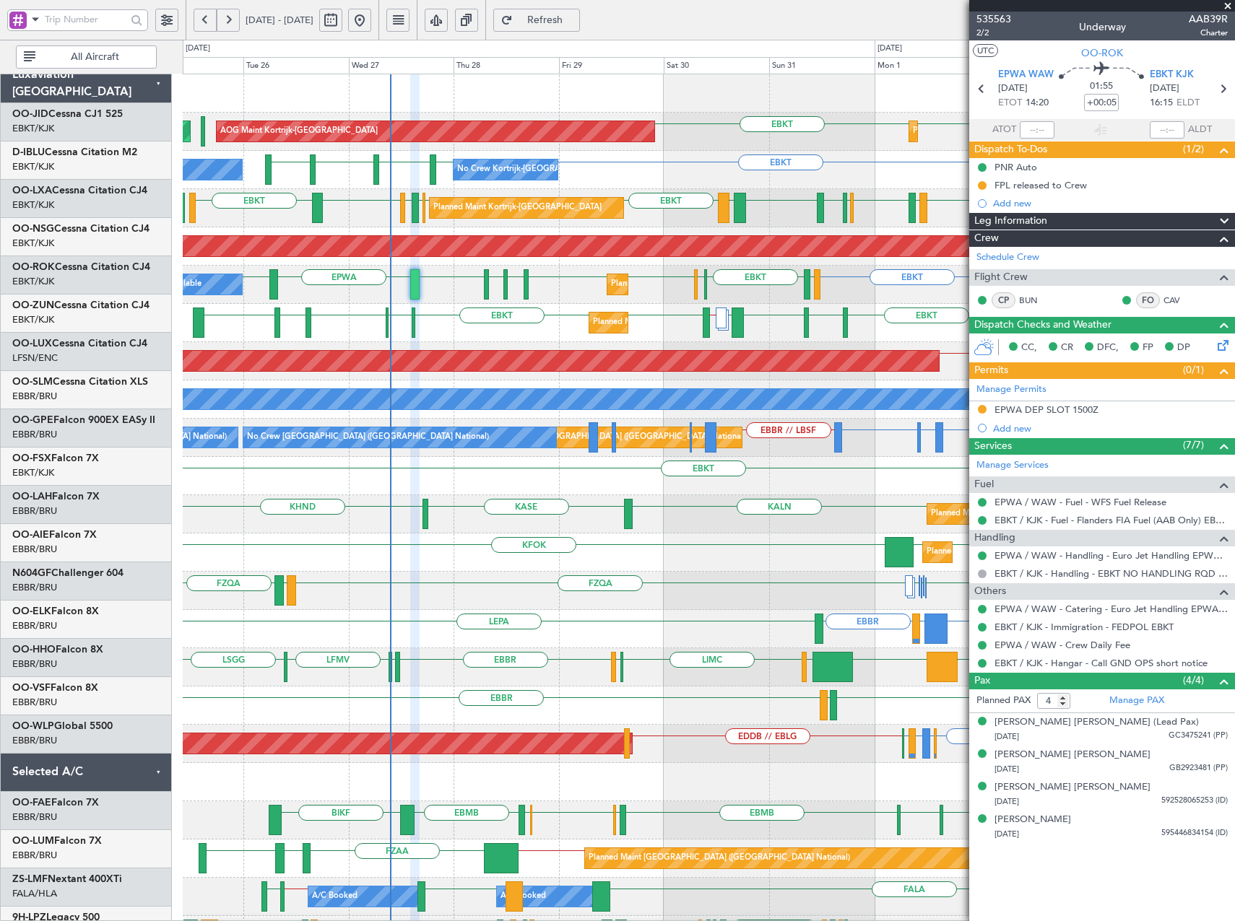
scroll to position [0, 0]
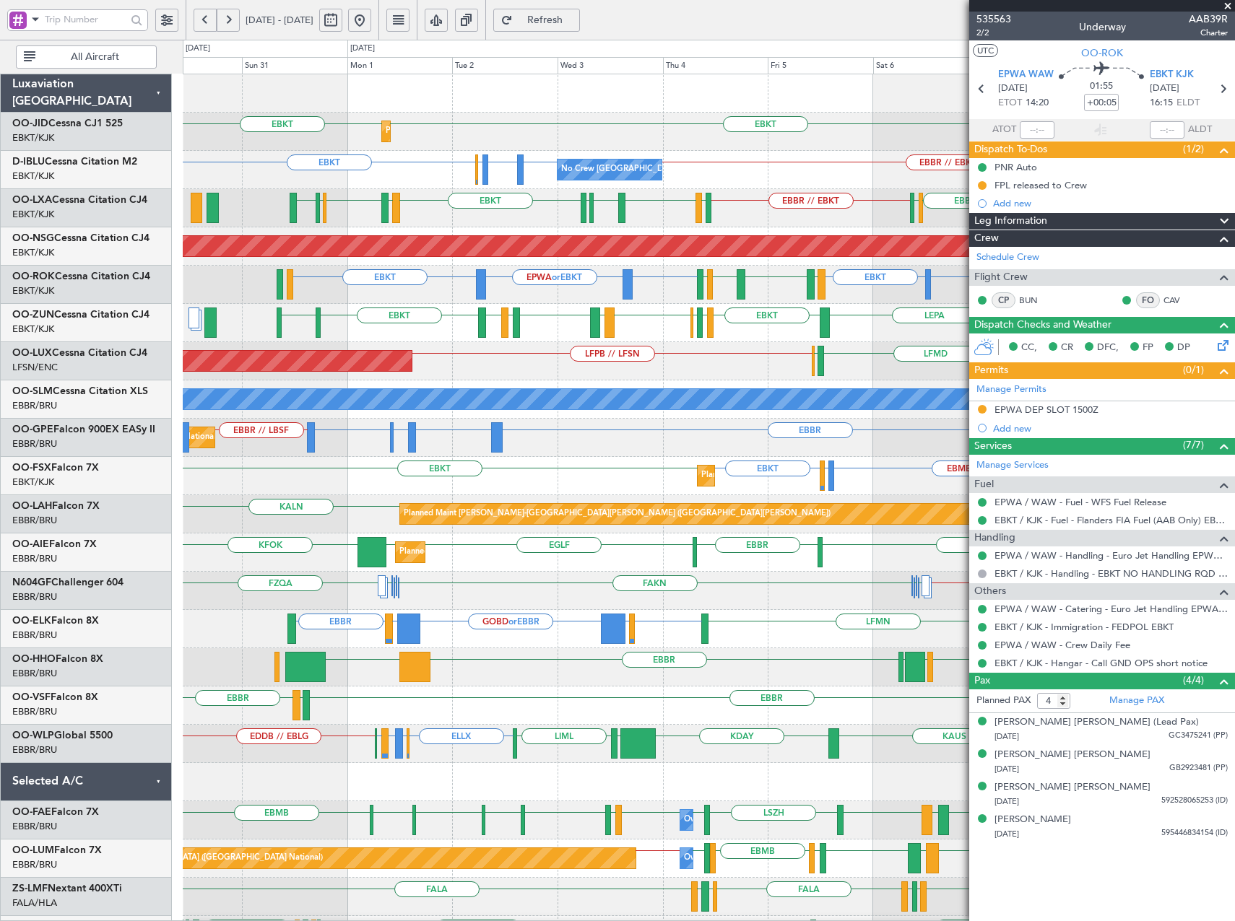
click at [446, 715] on div "Planned Maint Kortrijk-Wevelgem EBKT EBKT LHPP AOG Maint Kortrijk-Wevelgem No C…" at bounding box center [708, 552] width 1051 height 957
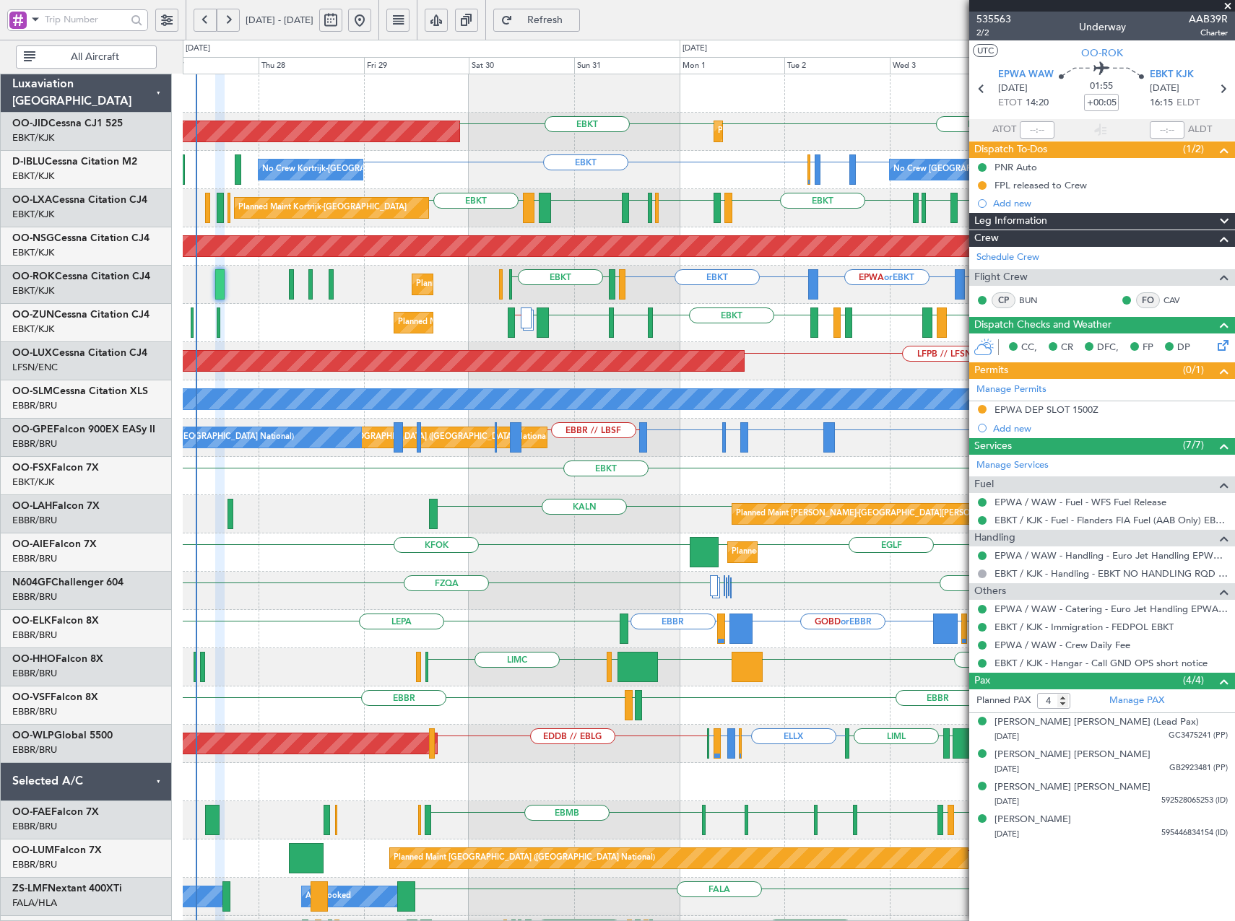
click at [653, 820] on div "Planned Maint Kortrijk-Wevelgem EBKT EBKT AOG Maint Kortrijk-Wevelgem LHPP Plan…" at bounding box center [708, 552] width 1051 height 957
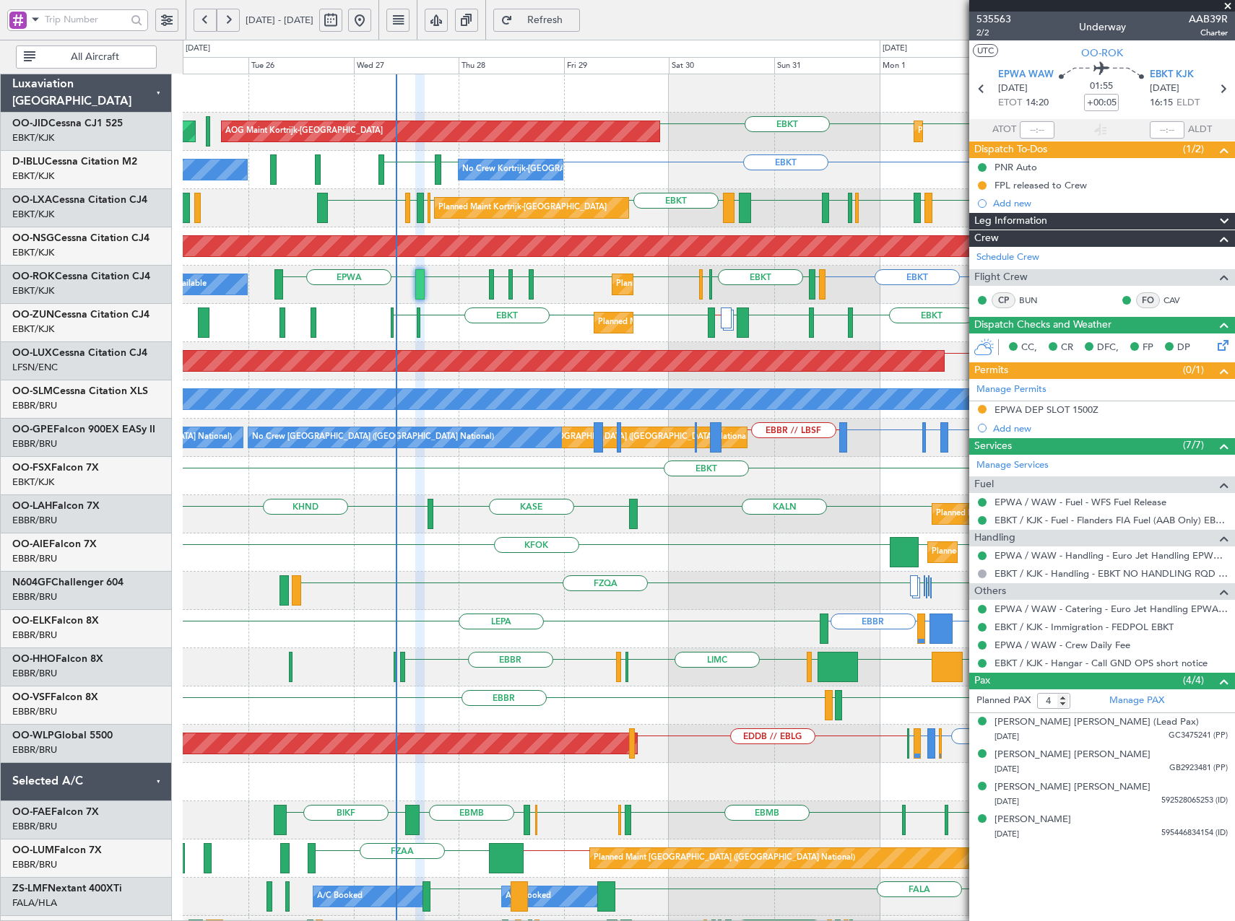
click at [462, 388] on div "EBKT EBKT AOG Maint Kortrijk-Wevelgem Planned Maint Kortrijk-Wevelgem Planned M…" at bounding box center [708, 590] width 1051 height 1033
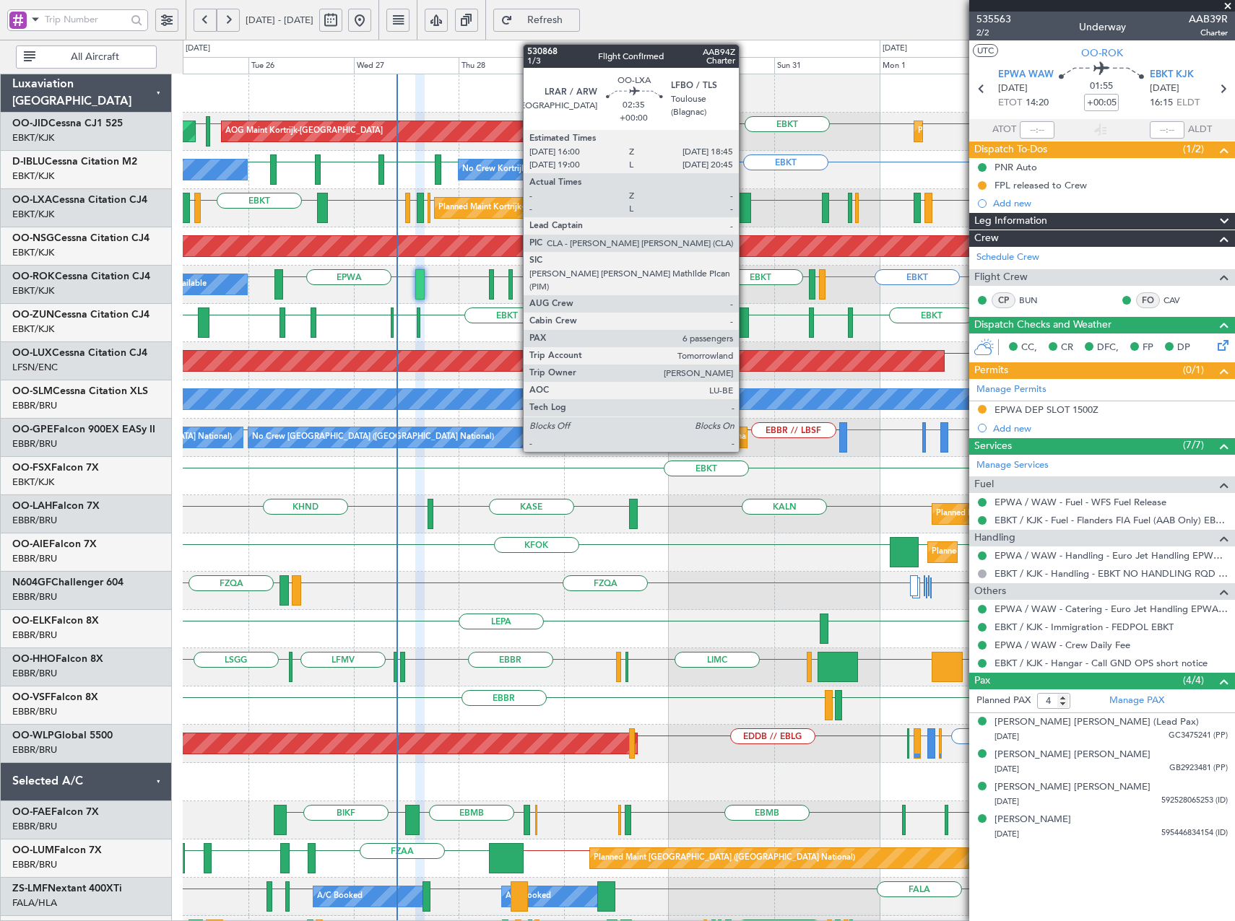
click at [745, 213] on div at bounding box center [745, 208] width 12 height 30
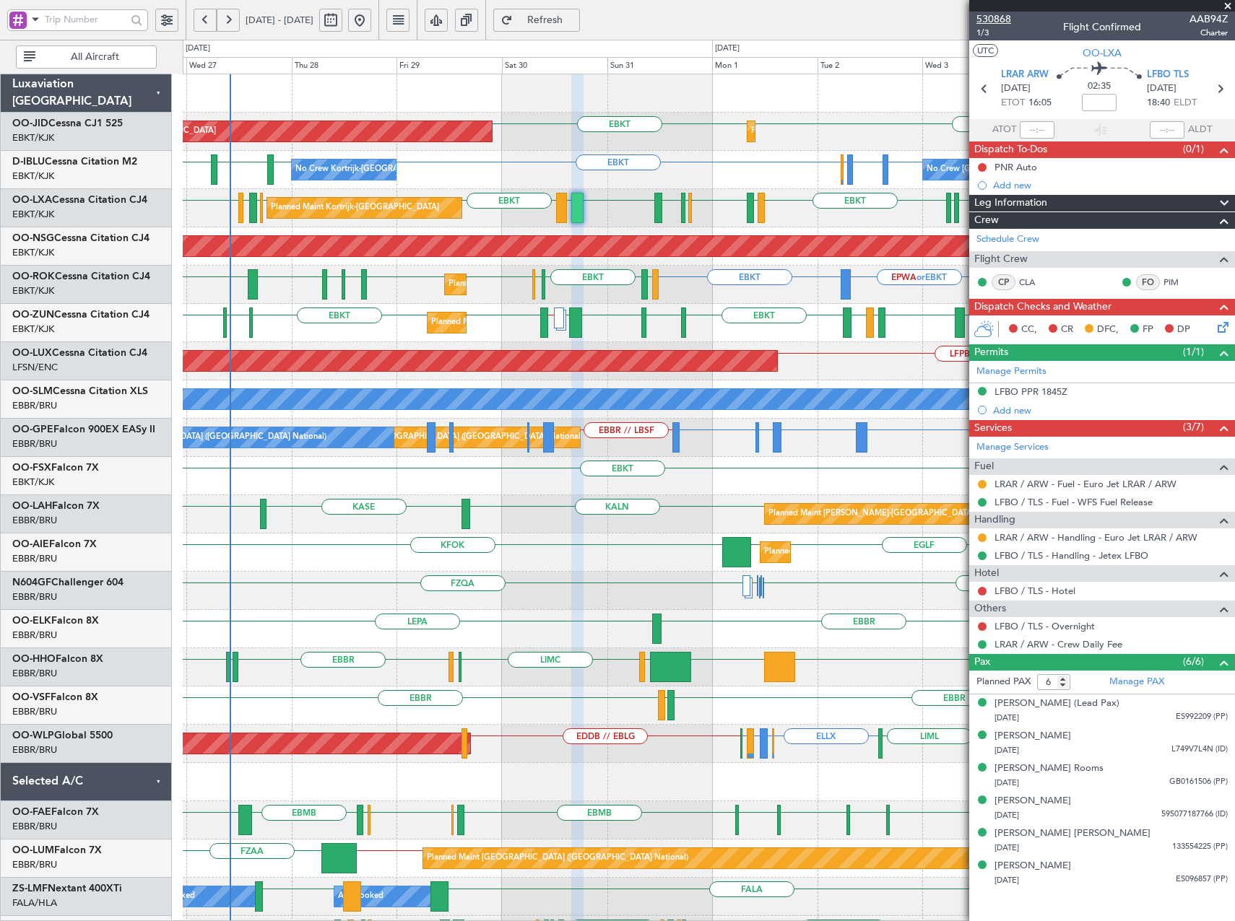
click at [996, 20] on span "530868" at bounding box center [993, 19] width 35 height 15
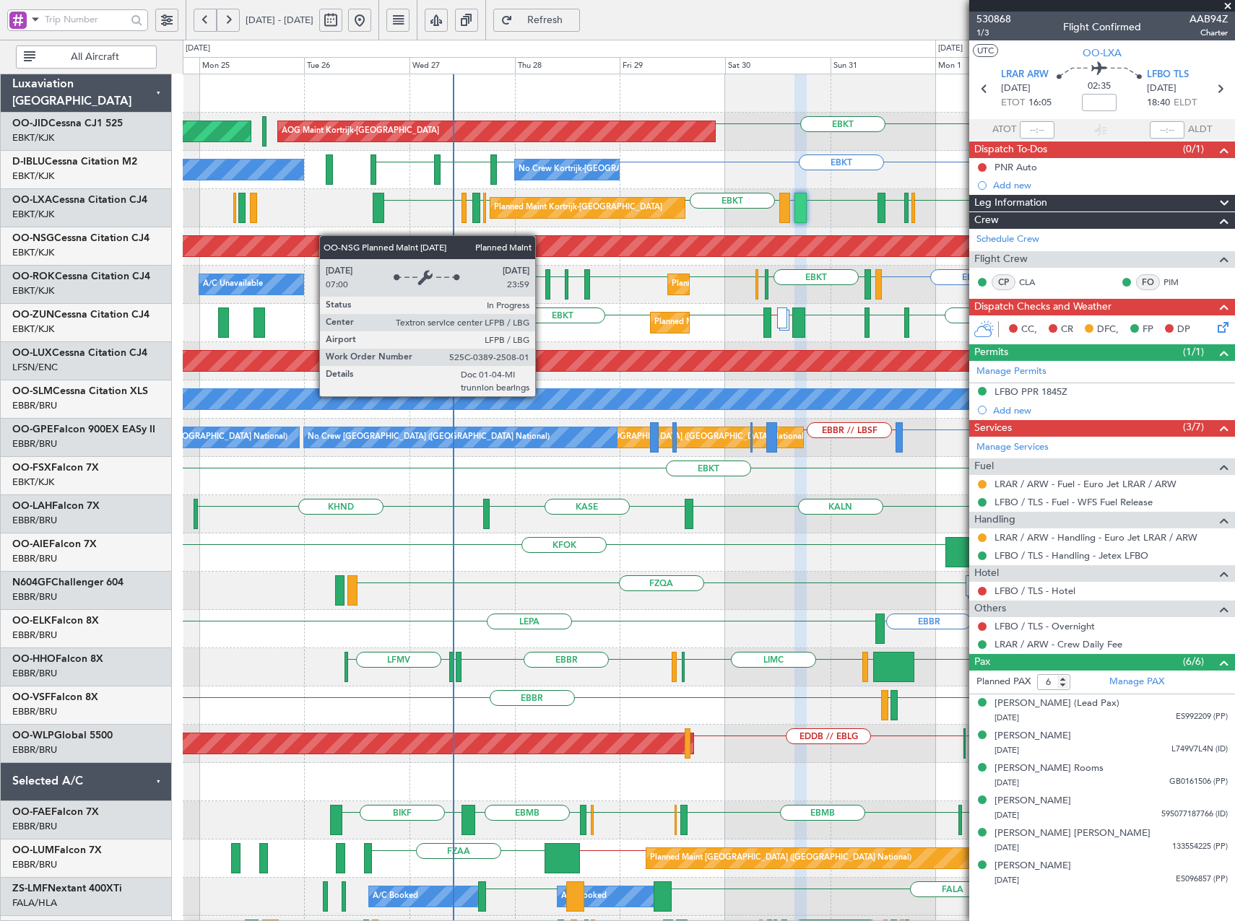
click at [445, 243] on div "EBKT EBKT Planned Maint Kortrijk-Wevelgem AOG Maint Kortrijk-Wevelgem Planned M…" at bounding box center [708, 590] width 1051 height 1033
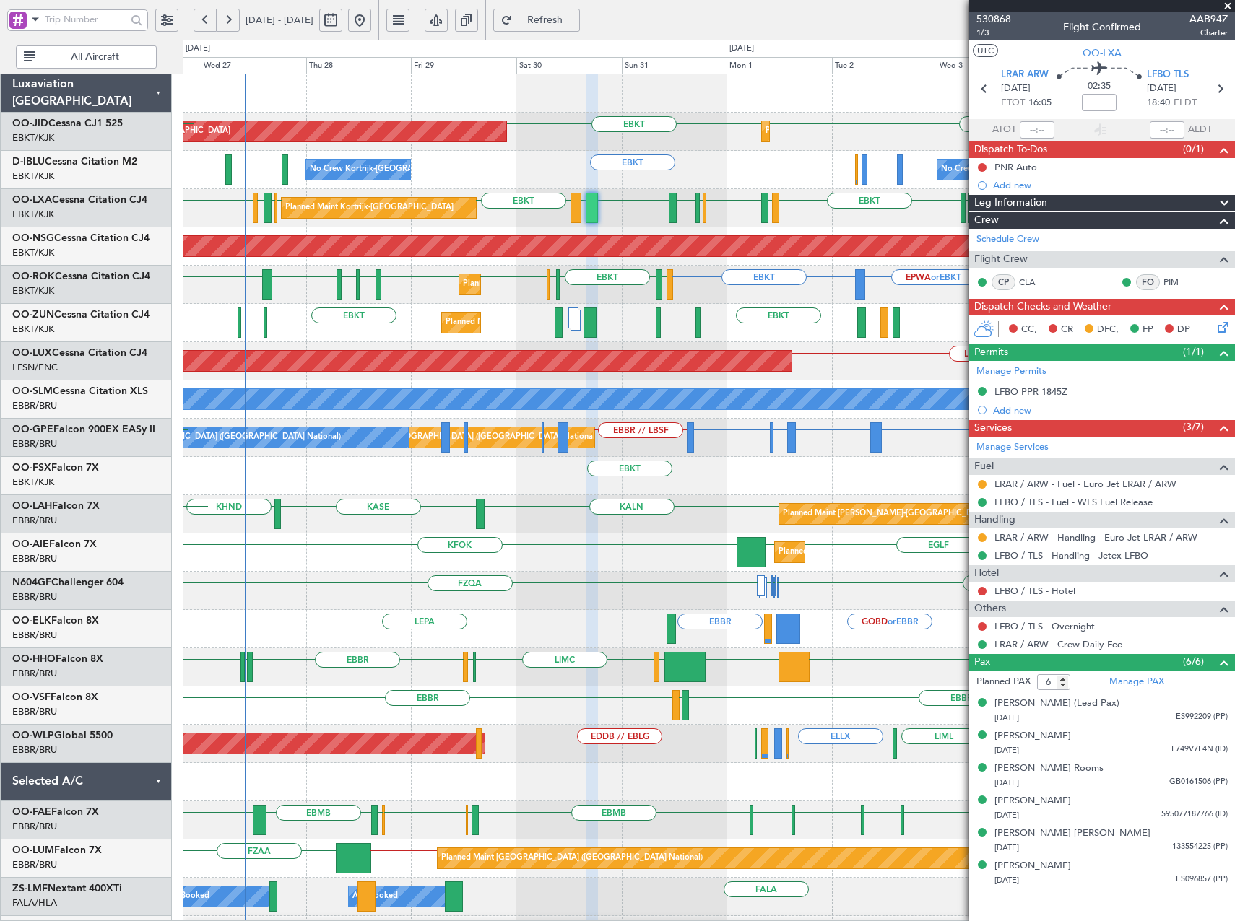
click at [672, 339] on div "EBKT LFMD LEBB EBKT EGGD EBKT LICA LFMD // EBKT EBKT EBKT LIRA EBKT ELLX EBKT P…" at bounding box center [708, 323] width 1051 height 38
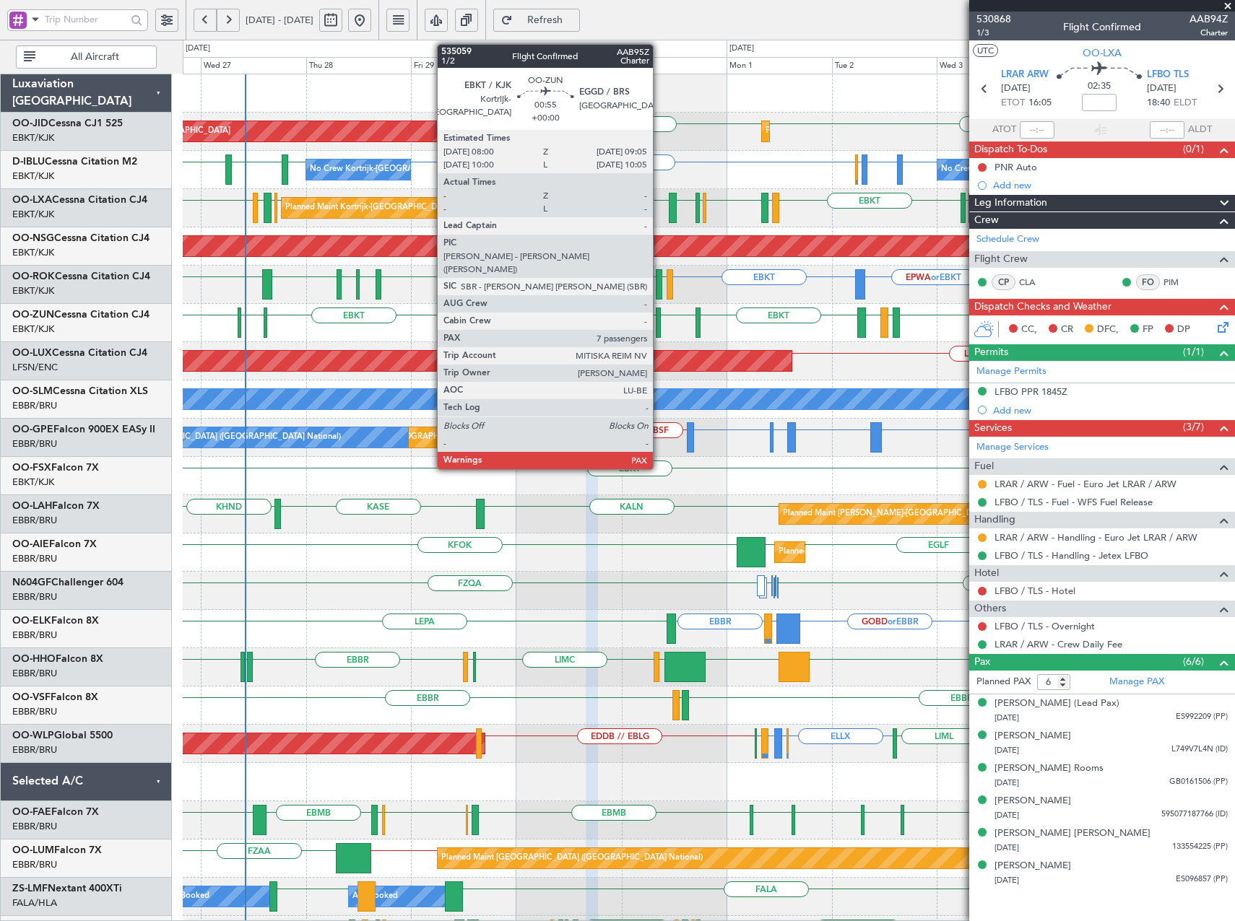
click at [659, 321] on div at bounding box center [658, 323] width 5 height 30
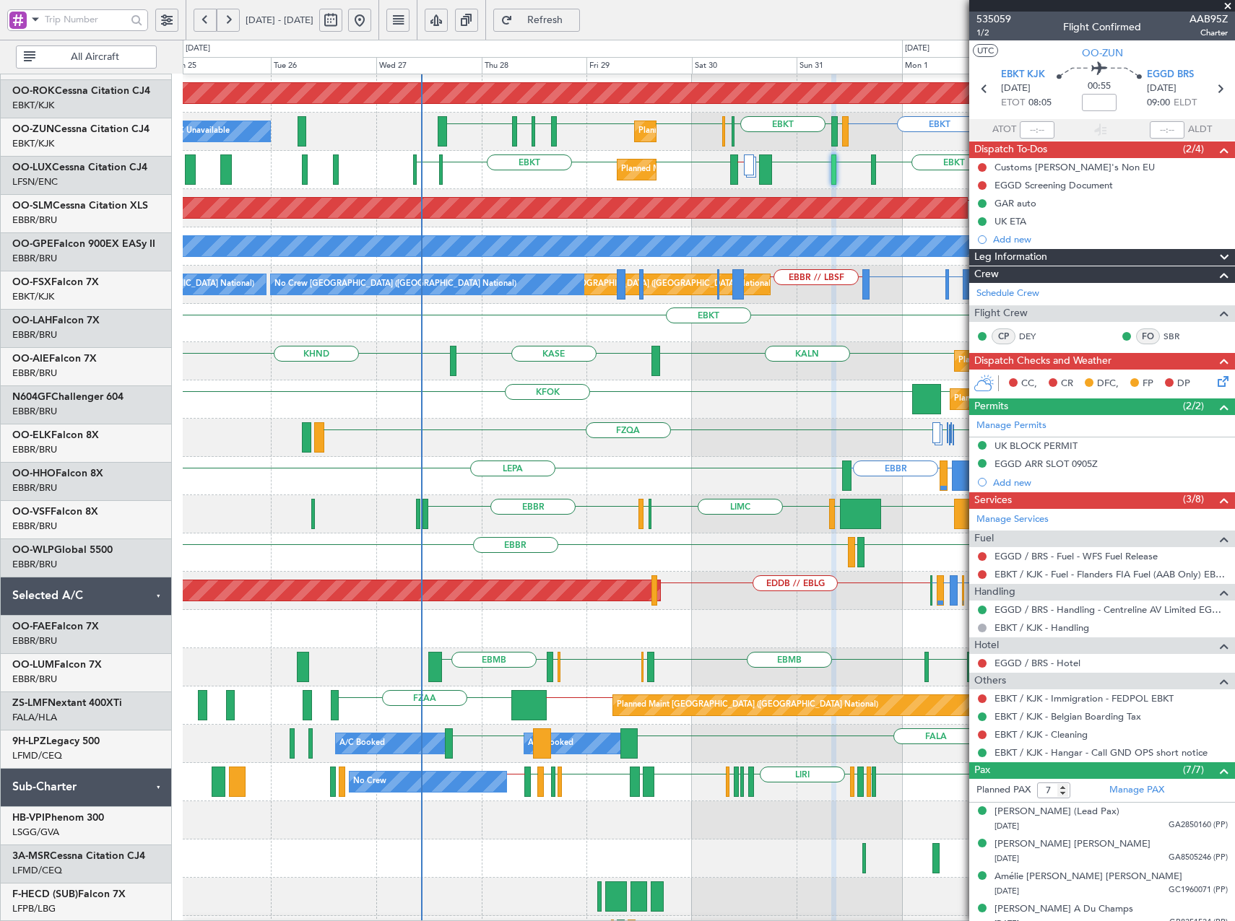
scroll to position [153, 0]
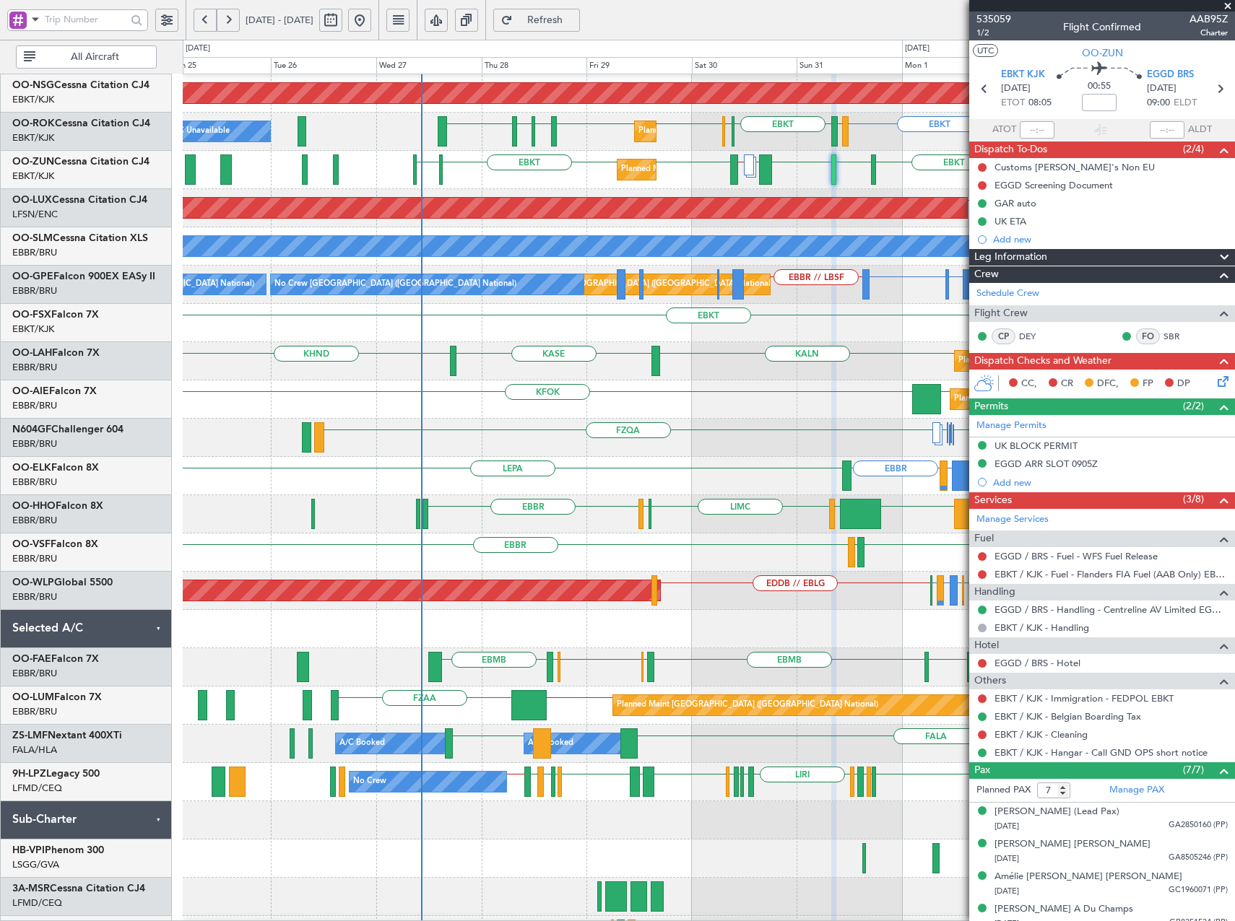
click at [622, 848] on div at bounding box center [708, 859] width 1051 height 38
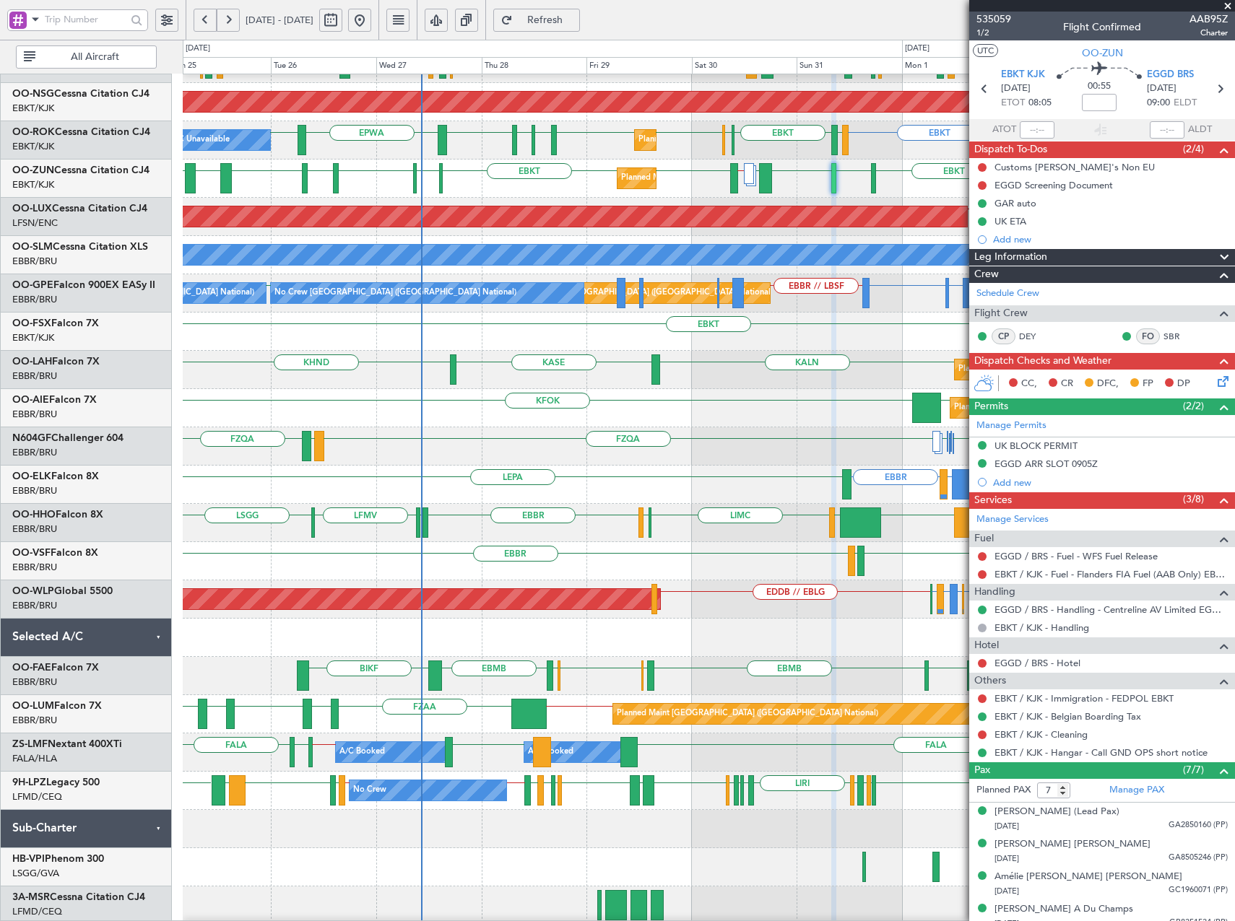
scroll to position [72, 0]
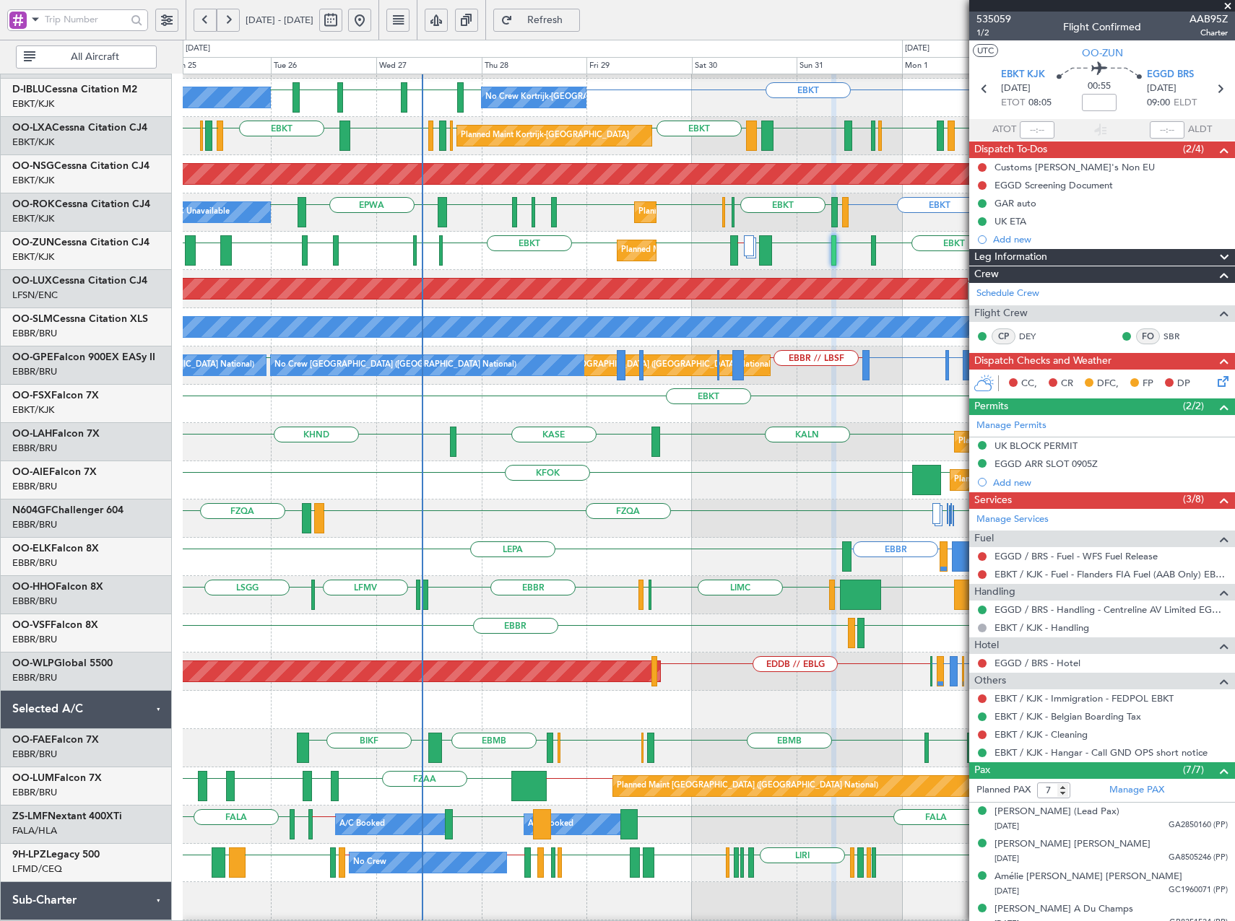
click at [1228, 4] on span at bounding box center [1227, 6] width 14 height 13
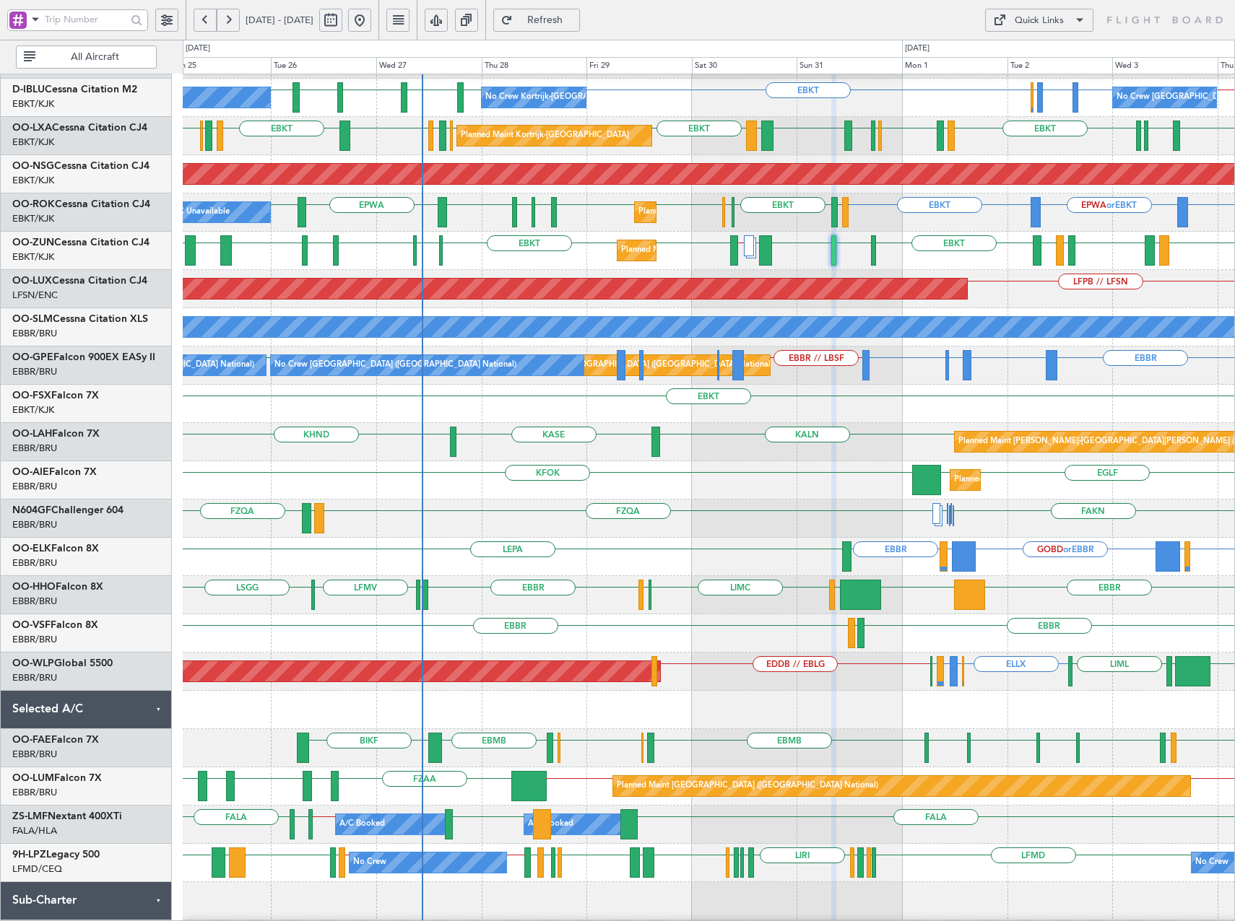
type input "0"
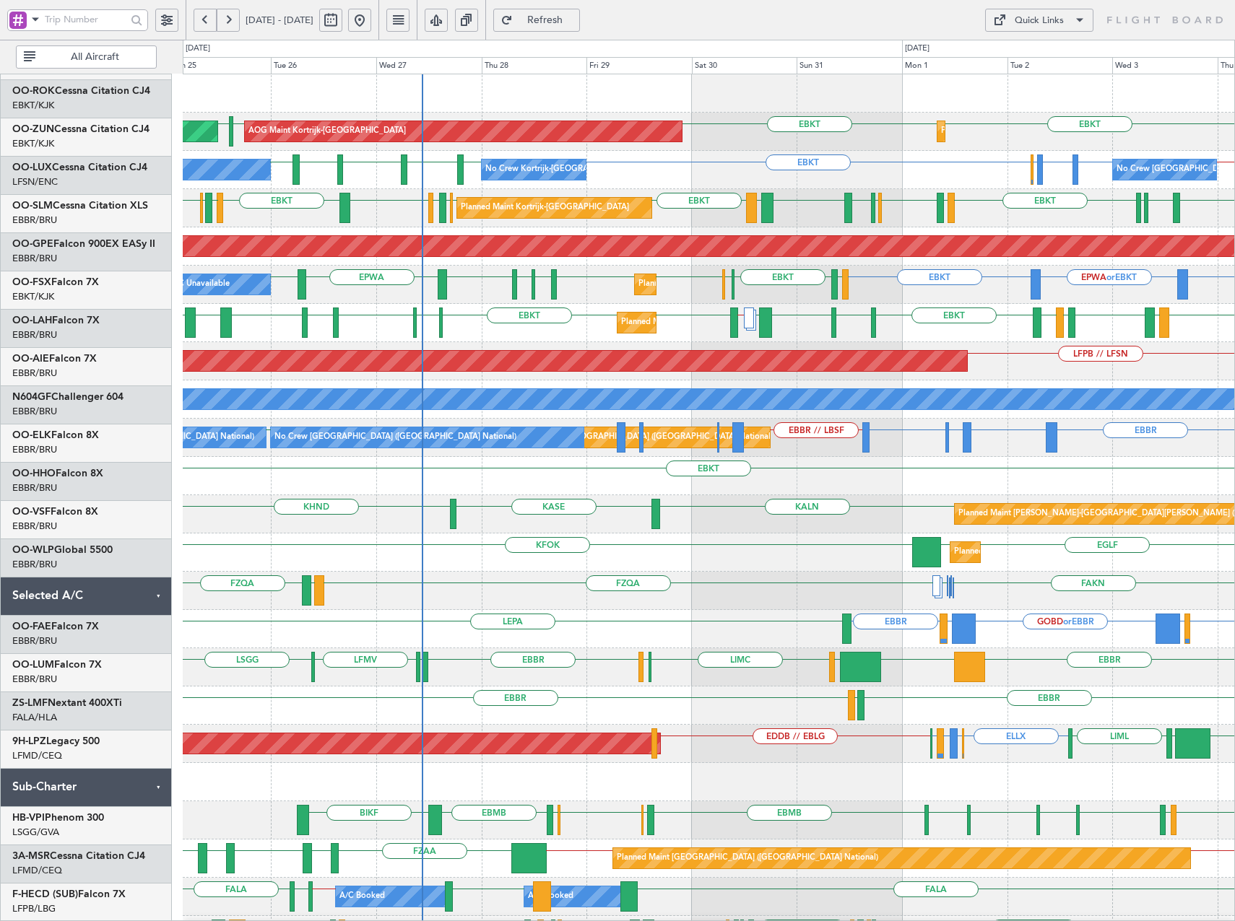
scroll to position [0, 0]
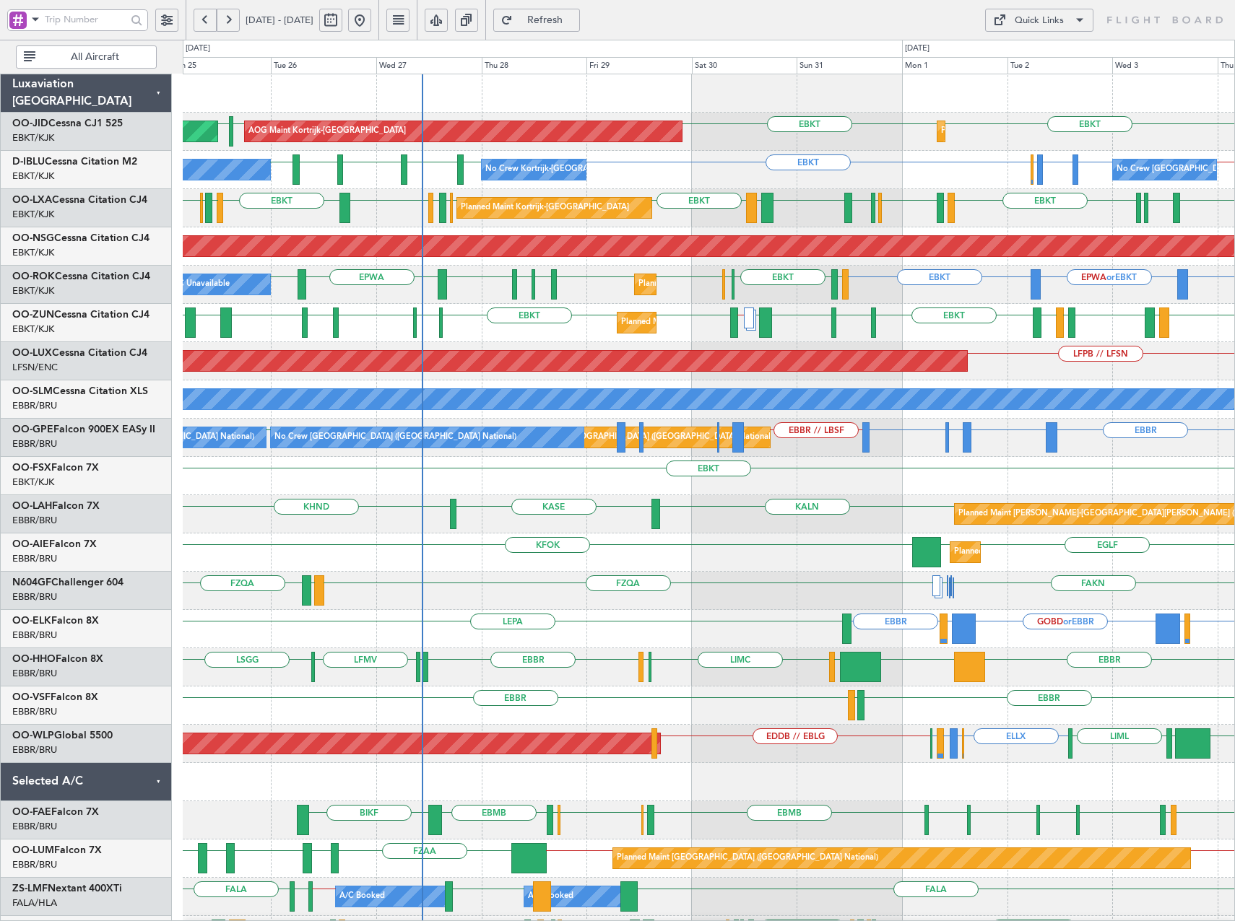
click at [79, 116] on div "OO-JID Cessna CJ1 525" at bounding box center [89, 123] width 155 height 15
click at [87, 124] on link "OO-JID Cessna CJ1 525" at bounding box center [67, 123] width 110 height 10
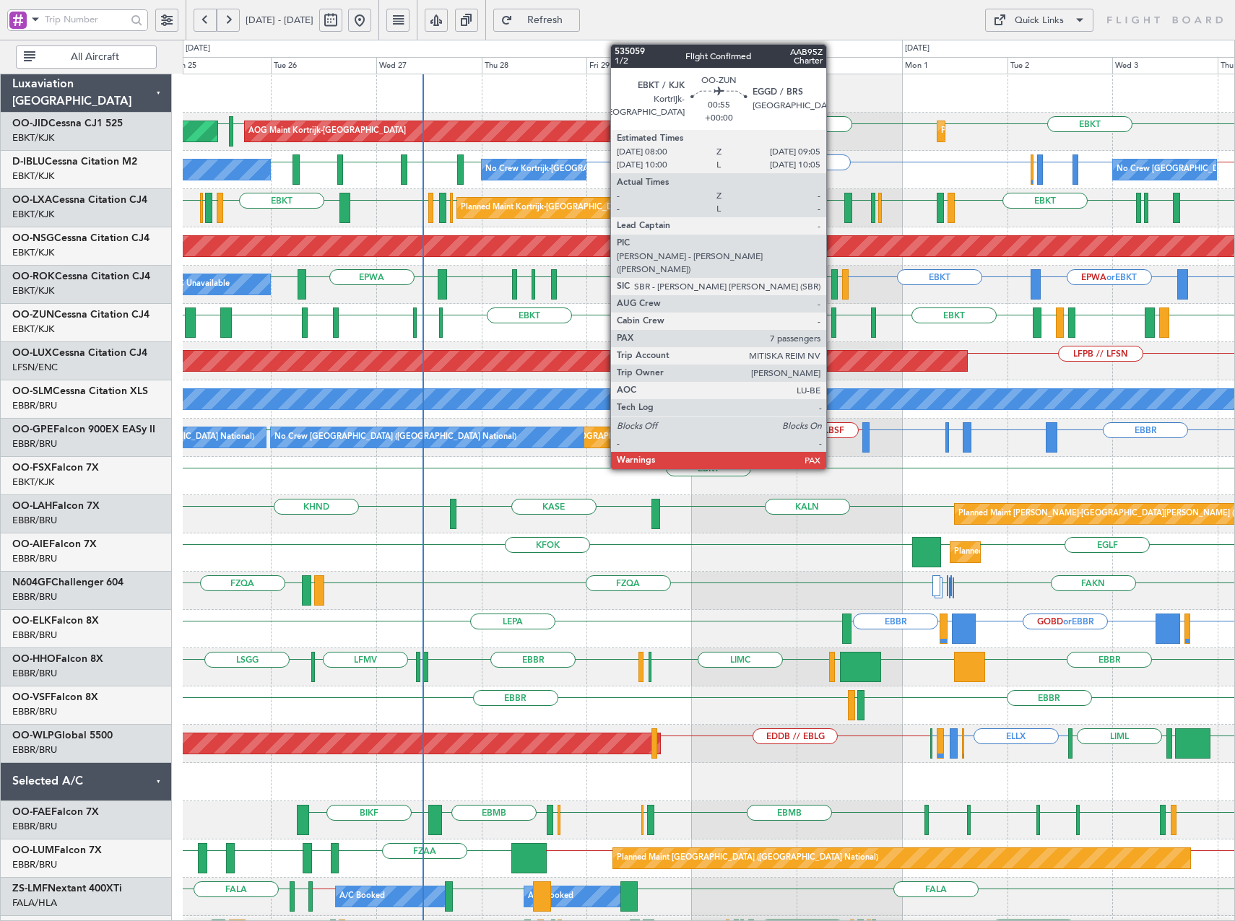
click at [833, 326] on div at bounding box center [833, 323] width 5 height 30
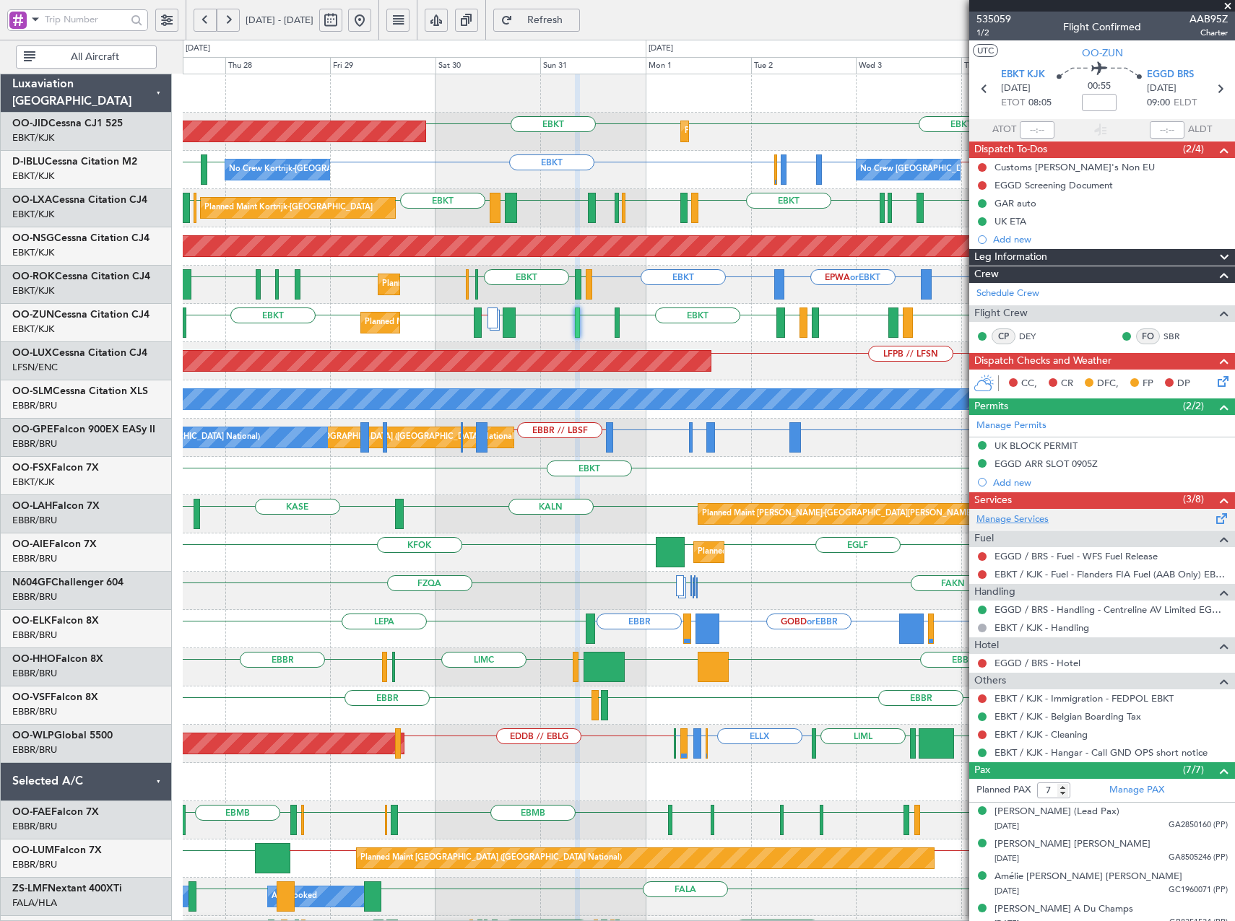
click at [1015, 521] on link "Manage Services" at bounding box center [1012, 520] width 72 height 14
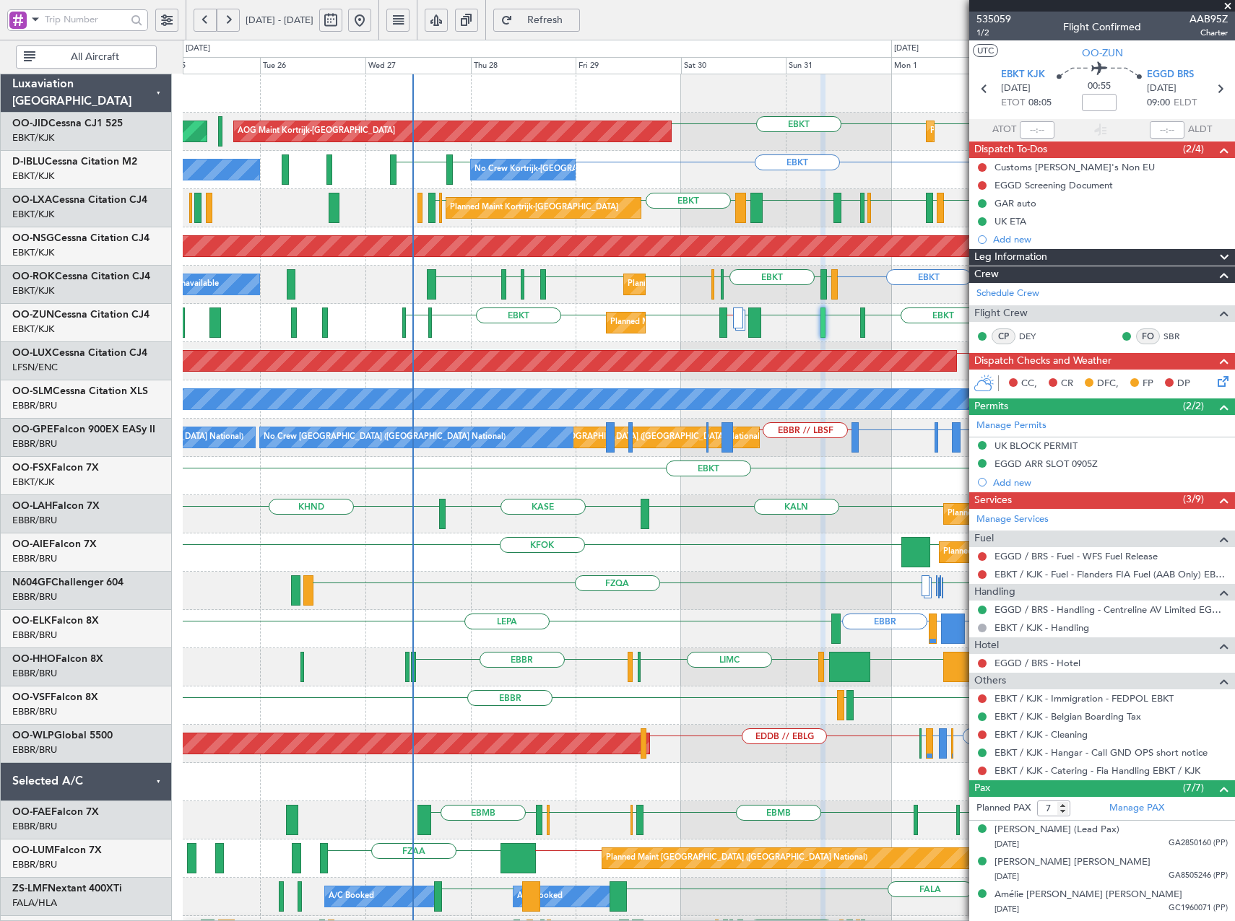
click at [770, 375] on div "EBKT EBKT AOG Maint Kortrijk-Wevelgem Planned Maint Kortrijk-Wevelgem Planned M…" at bounding box center [708, 590] width 1051 height 1033
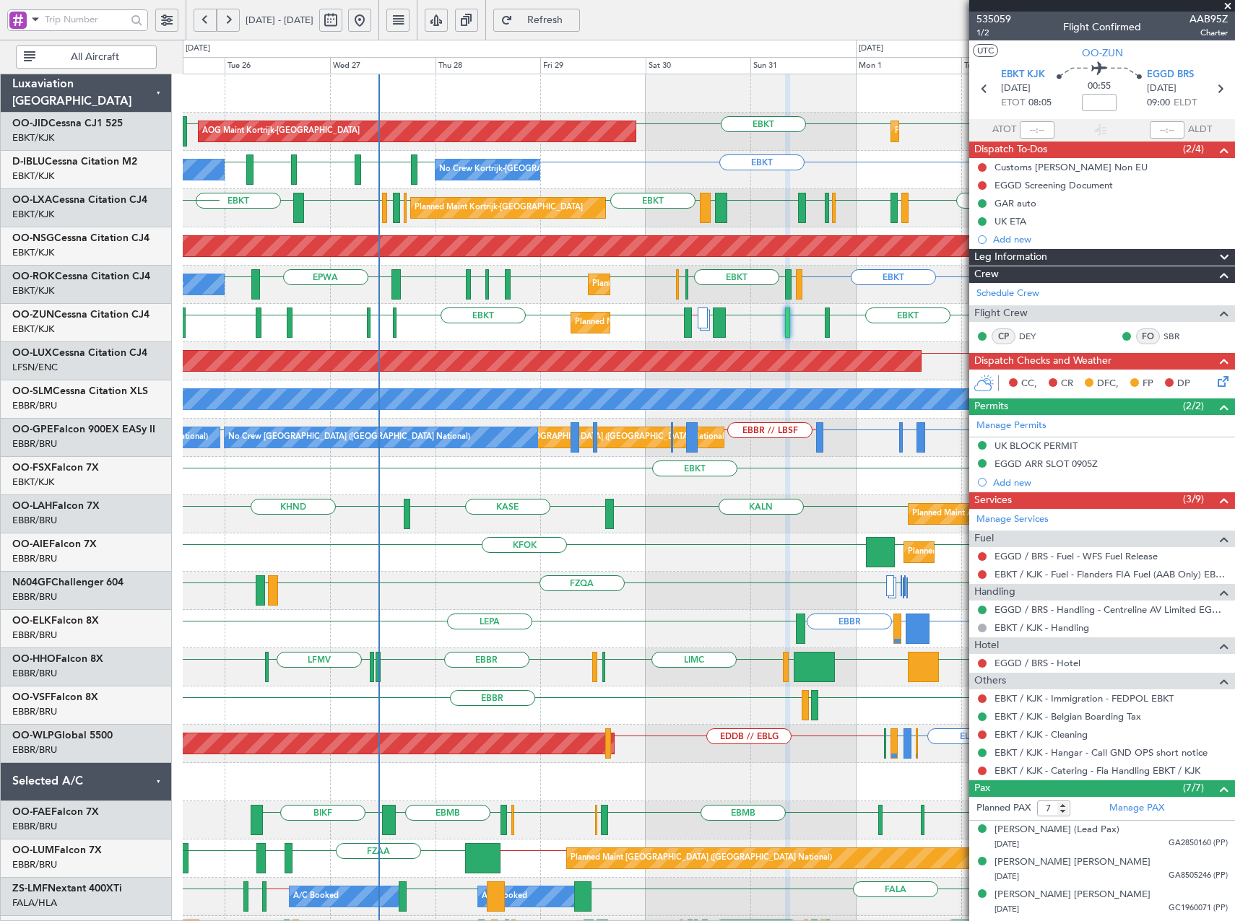
click at [428, 656] on div "EBKT EBKT EBKT LFPB Planned Maint Kortrijk-Wevelgem AOG Maint Kortrijk-Wevelgem…" at bounding box center [708, 590] width 1051 height 1033
click at [700, 362] on div "EBKT EBKT EBKT LFPB Planned Maint Kortrijk-Wevelgem AOG Maint Kortrijk-Wevelgem…" at bounding box center [708, 590] width 1051 height 1033
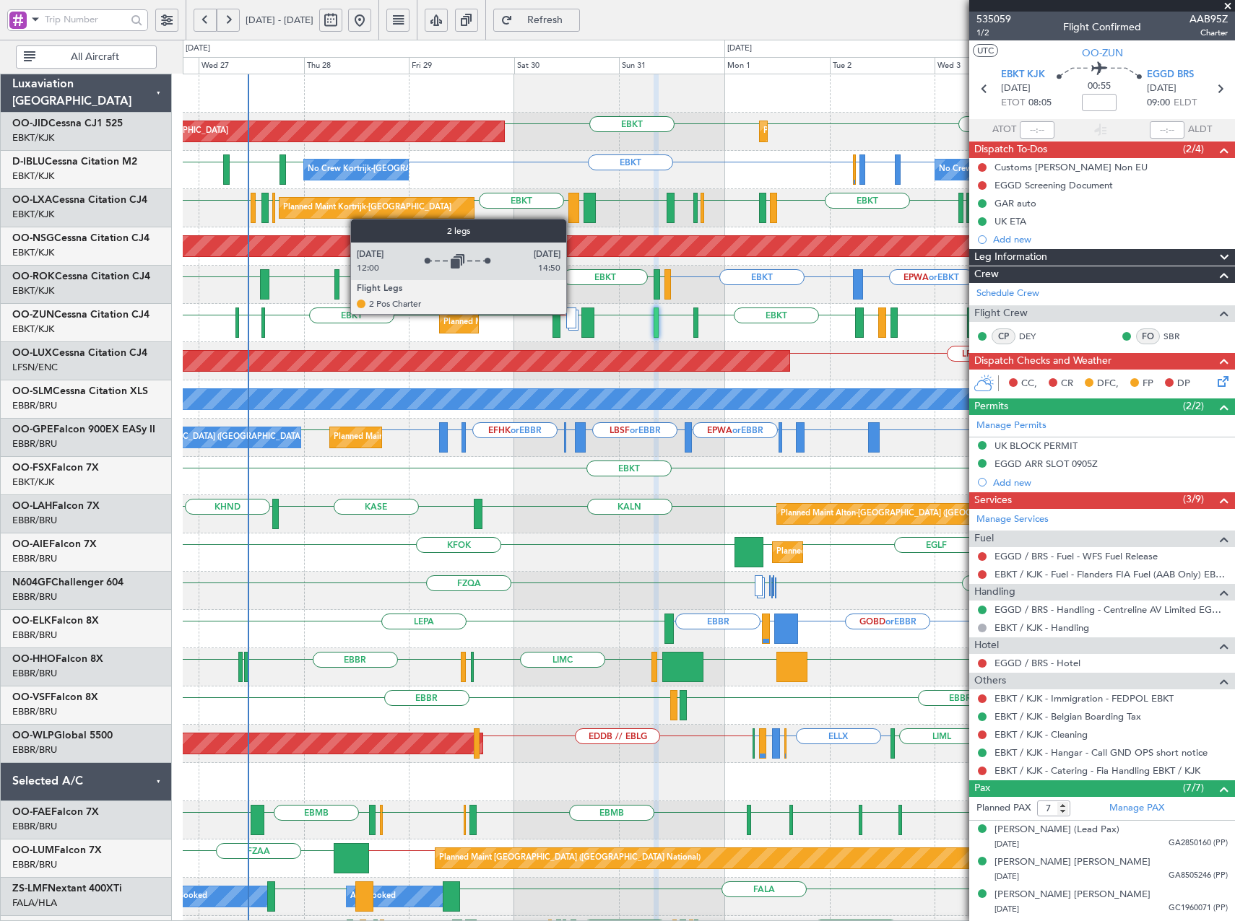
click at [573, 313] on div at bounding box center [571, 318] width 11 height 21
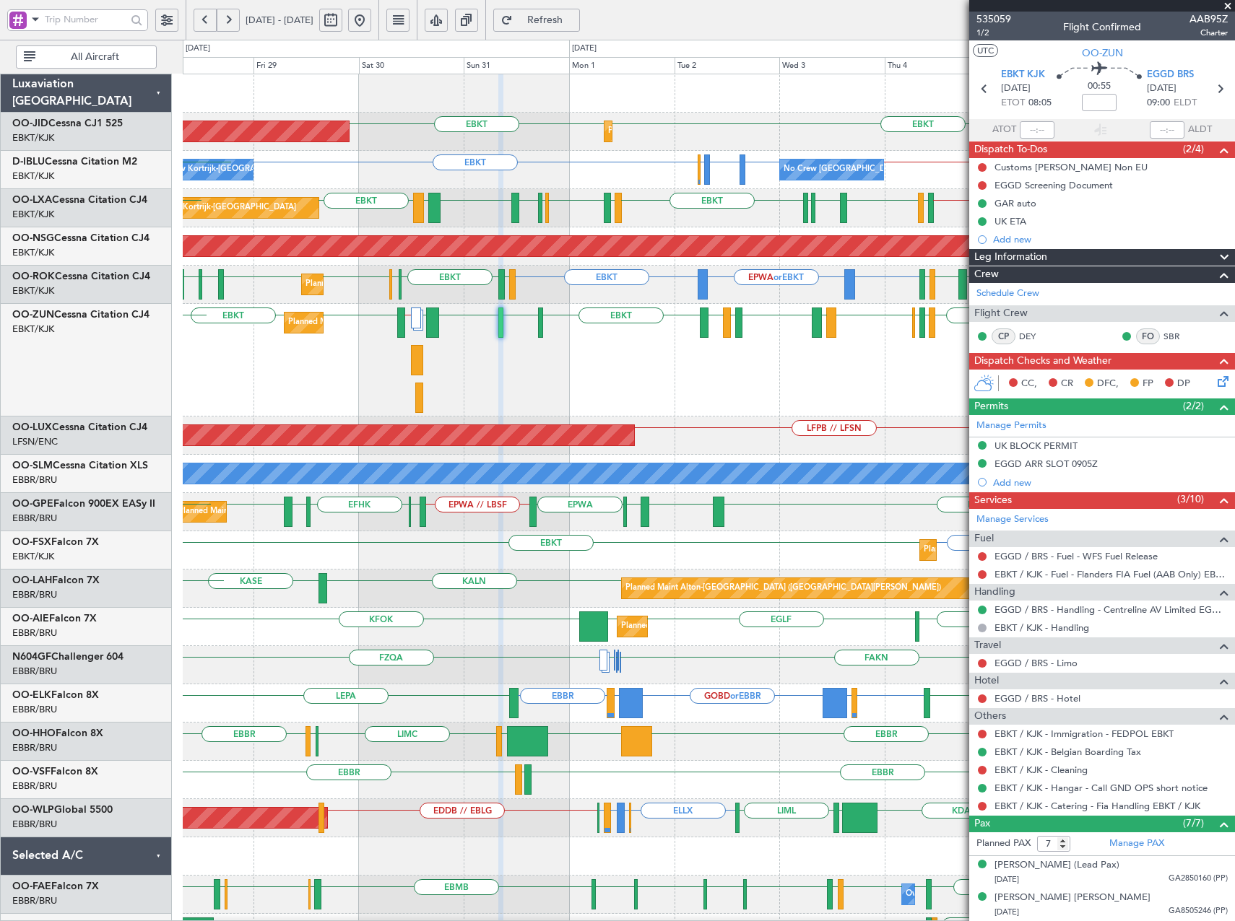
click at [669, 409] on div "EBKT LFMD LEBB EBKT EGGD EBKT LICA LFMD // EBKT EBKT EBKT LEPA EBKT LIML EBLG E…" at bounding box center [708, 360] width 1051 height 113
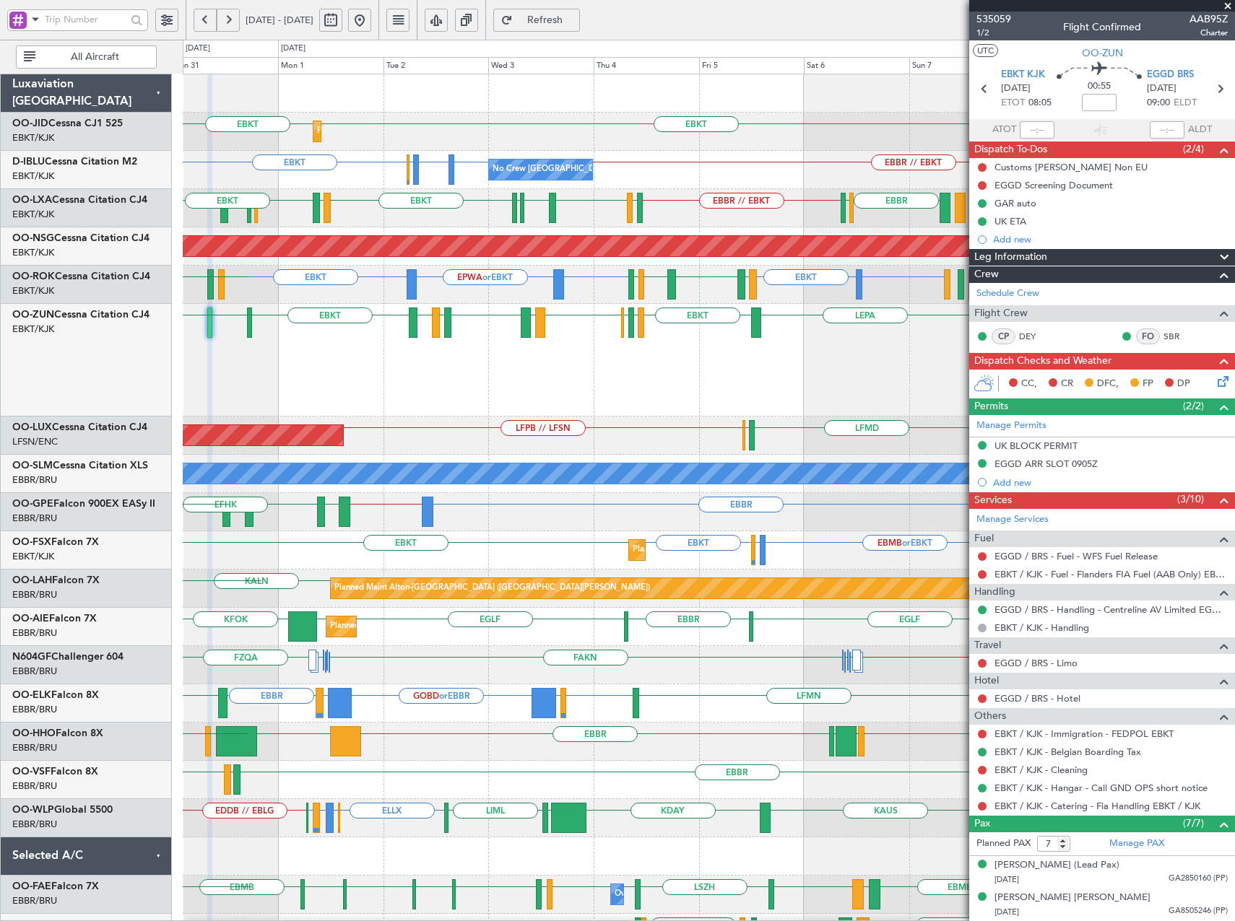
click at [573, 381] on div "EBKT LFMD LEBB EBKT EGGD EBKT LEPA EBKT LIML EBLG EBKT LIRA LICA LFMD // EBKT E…" at bounding box center [708, 360] width 1051 height 113
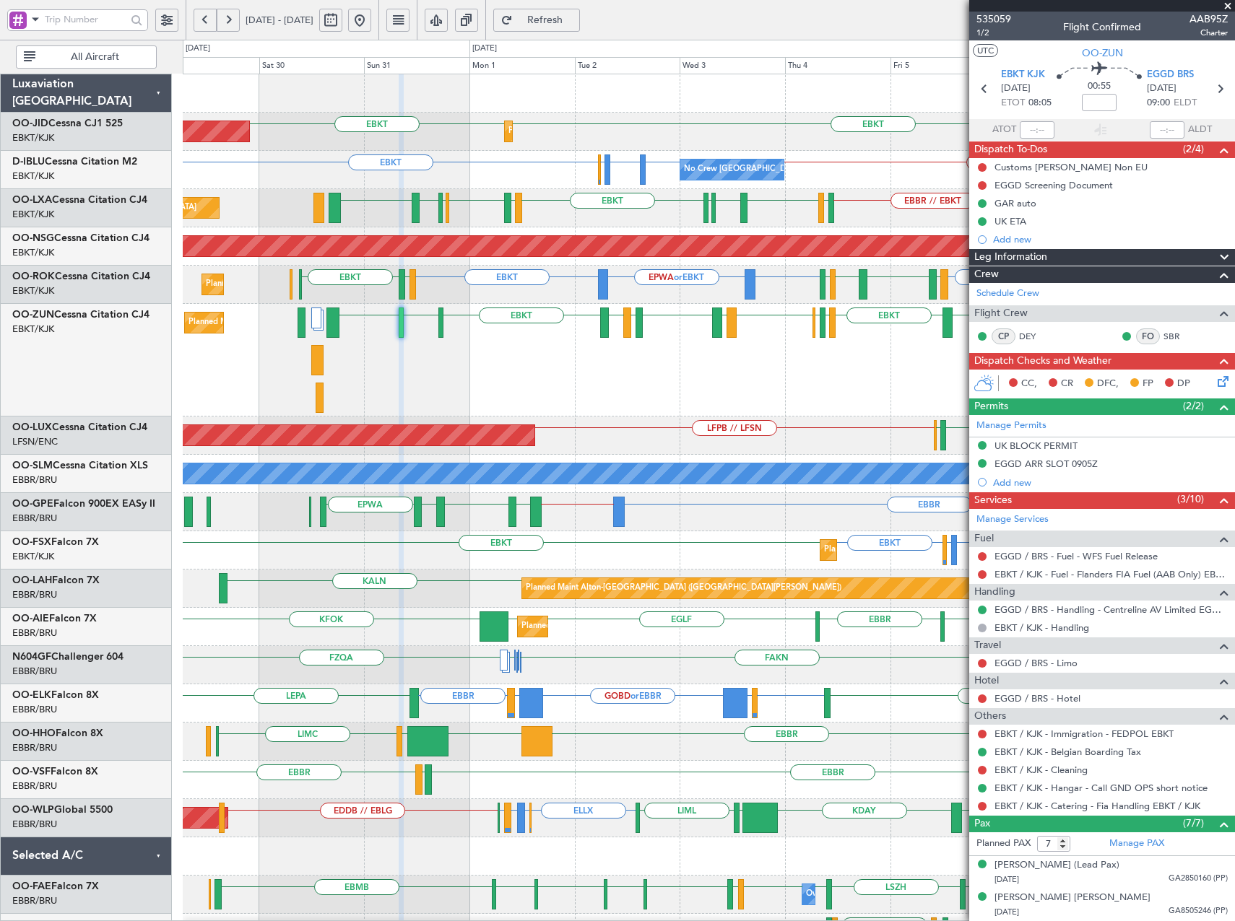
click at [643, 381] on div "EBKT LFMD LEBB EBKT EGGD EBKT EBKT LEPA EBKT LIML EBLG EBKT LIRA Planned Maint …" at bounding box center [708, 360] width 1051 height 113
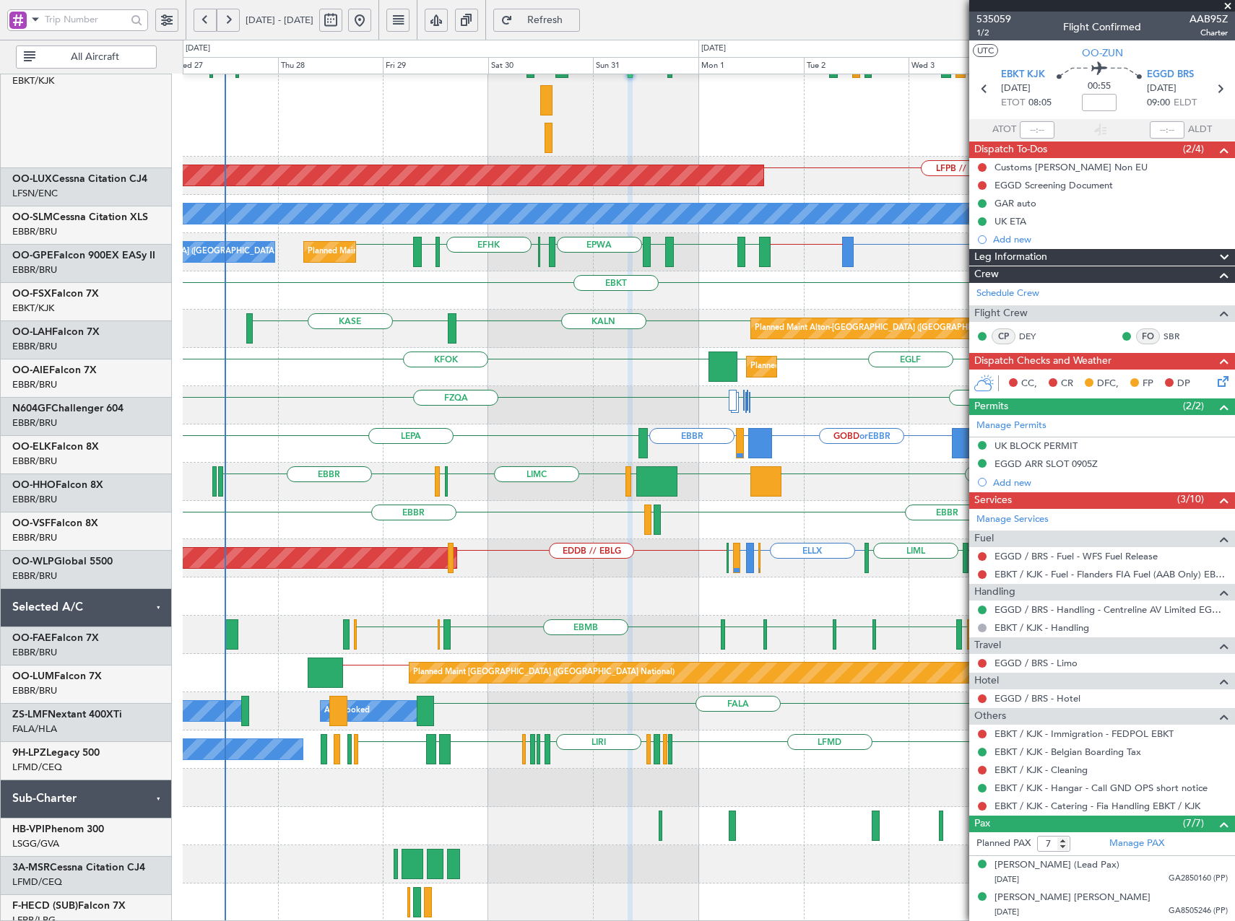
scroll to position [260, 0]
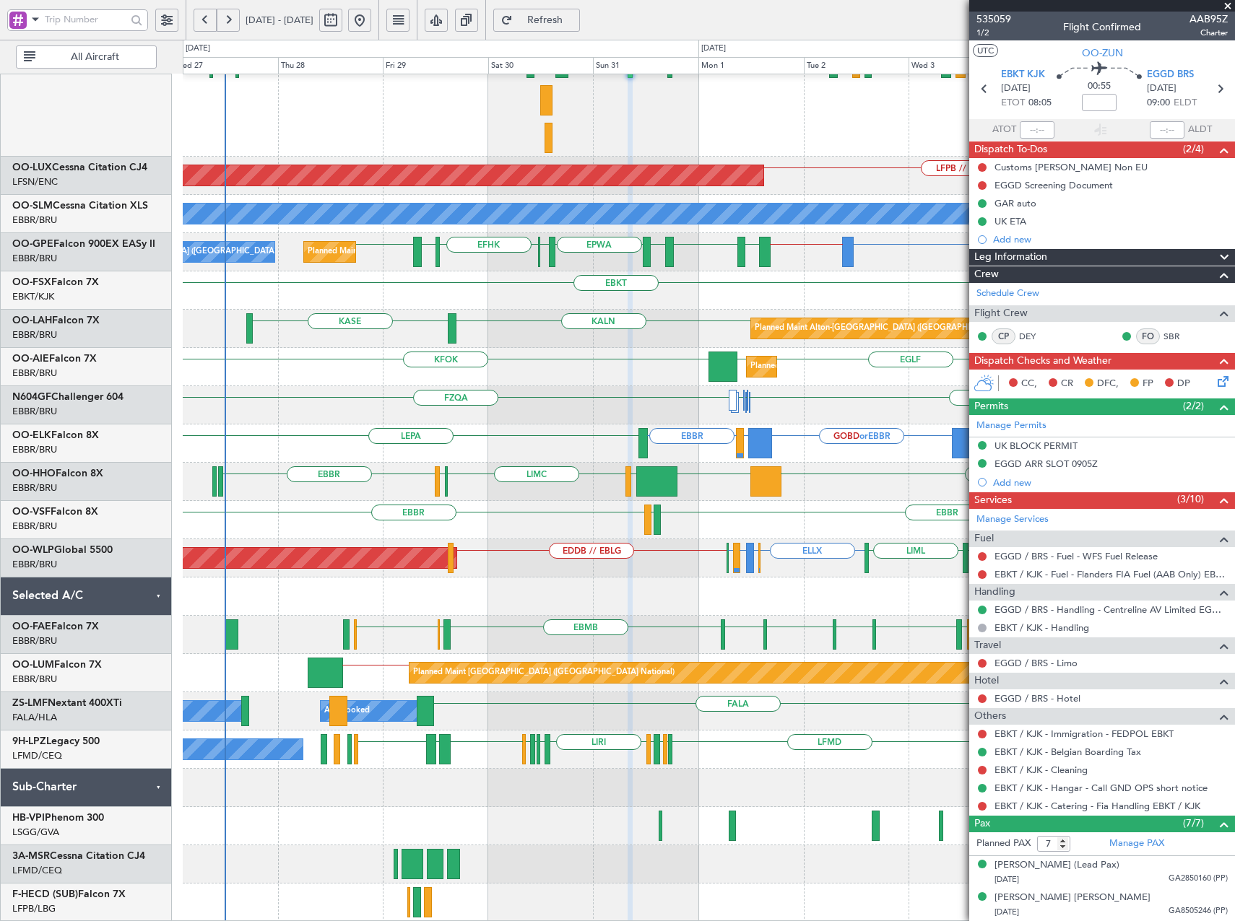
click at [612, 82] on div "Planned Maint Kortrijk-Wevelgem EBKT LFMD LEBB EBKT EGGD EBKT LICA LFMD // EBKT…" at bounding box center [708, 100] width 1051 height 113
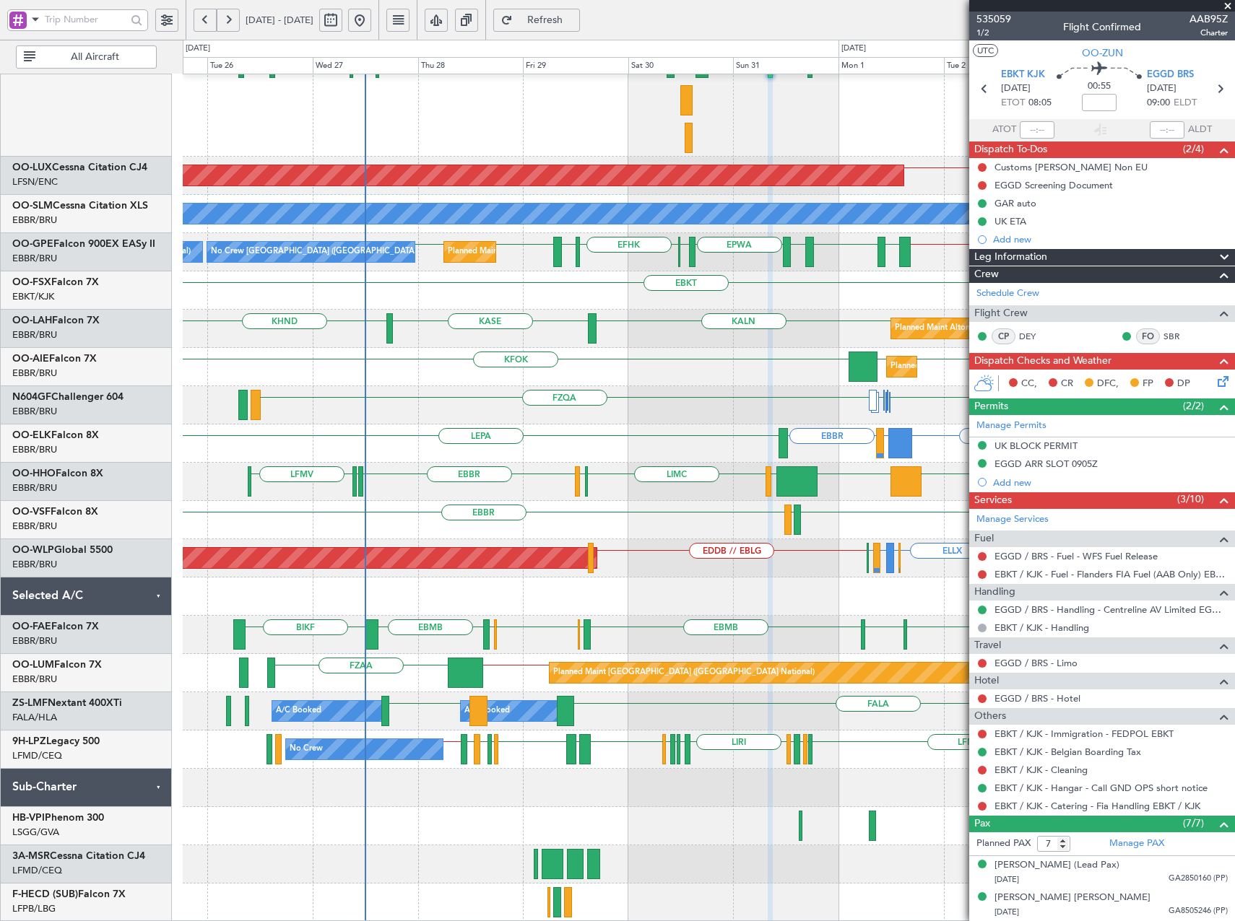
click at [592, 416] on div "Planned Maint Kortrijk-Wevelgem EBKT LFMD LEBB EBKT EGGD EBKT LICA LFMD // EBKT…" at bounding box center [708, 368] width 1051 height 1108
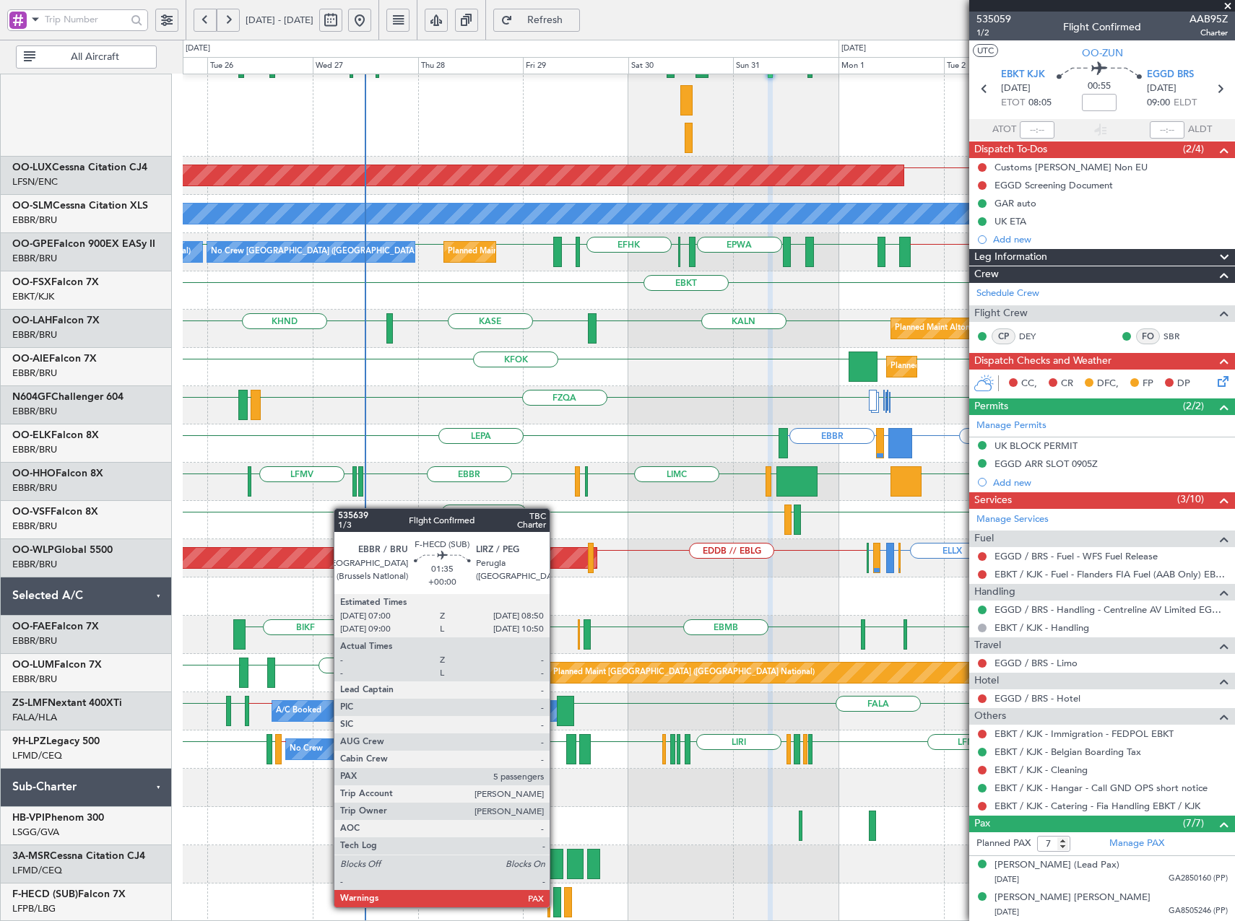
click at [556, 908] on div at bounding box center [557, 902] width 9 height 30
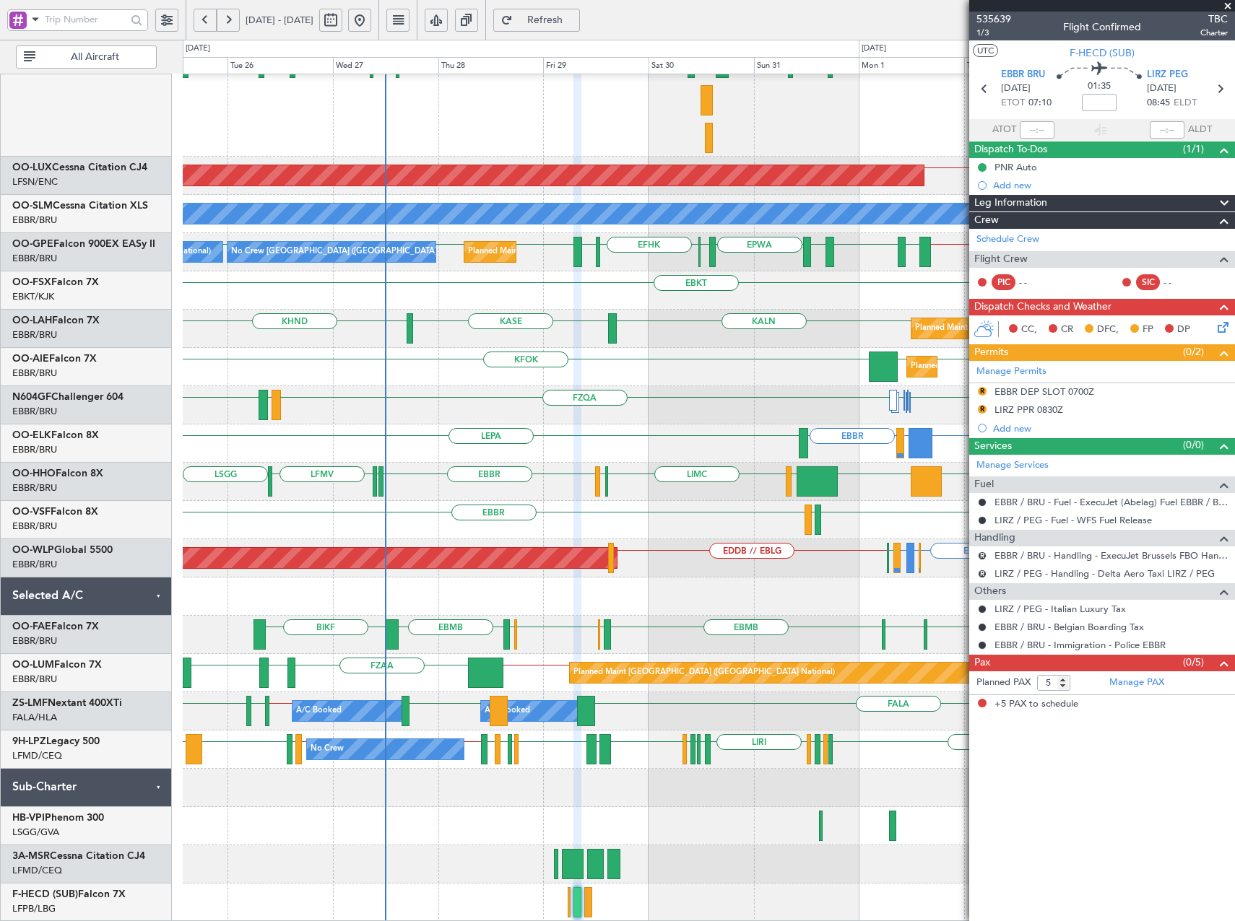
click at [1224, 4] on span at bounding box center [1227, 6] width 14 height 13
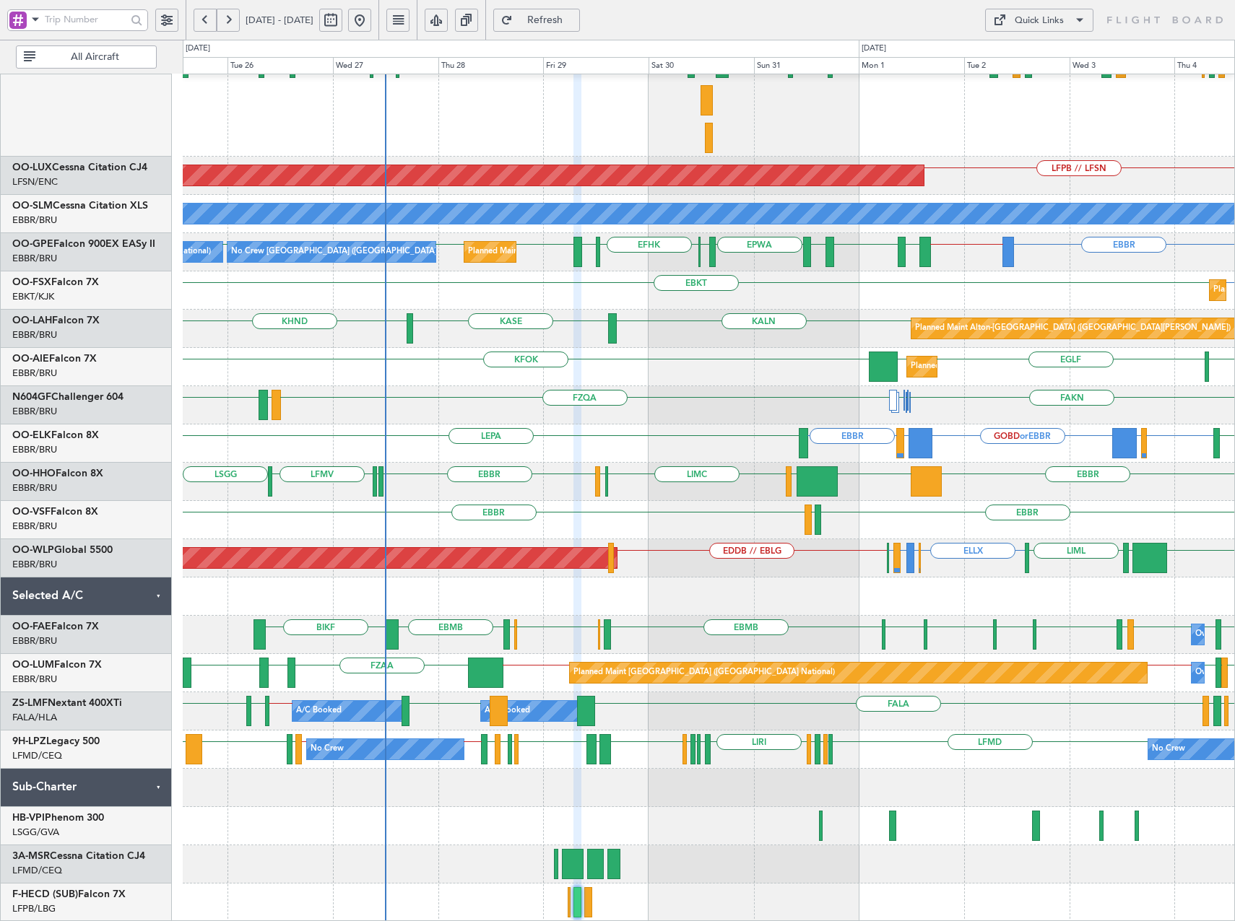
type input "0"
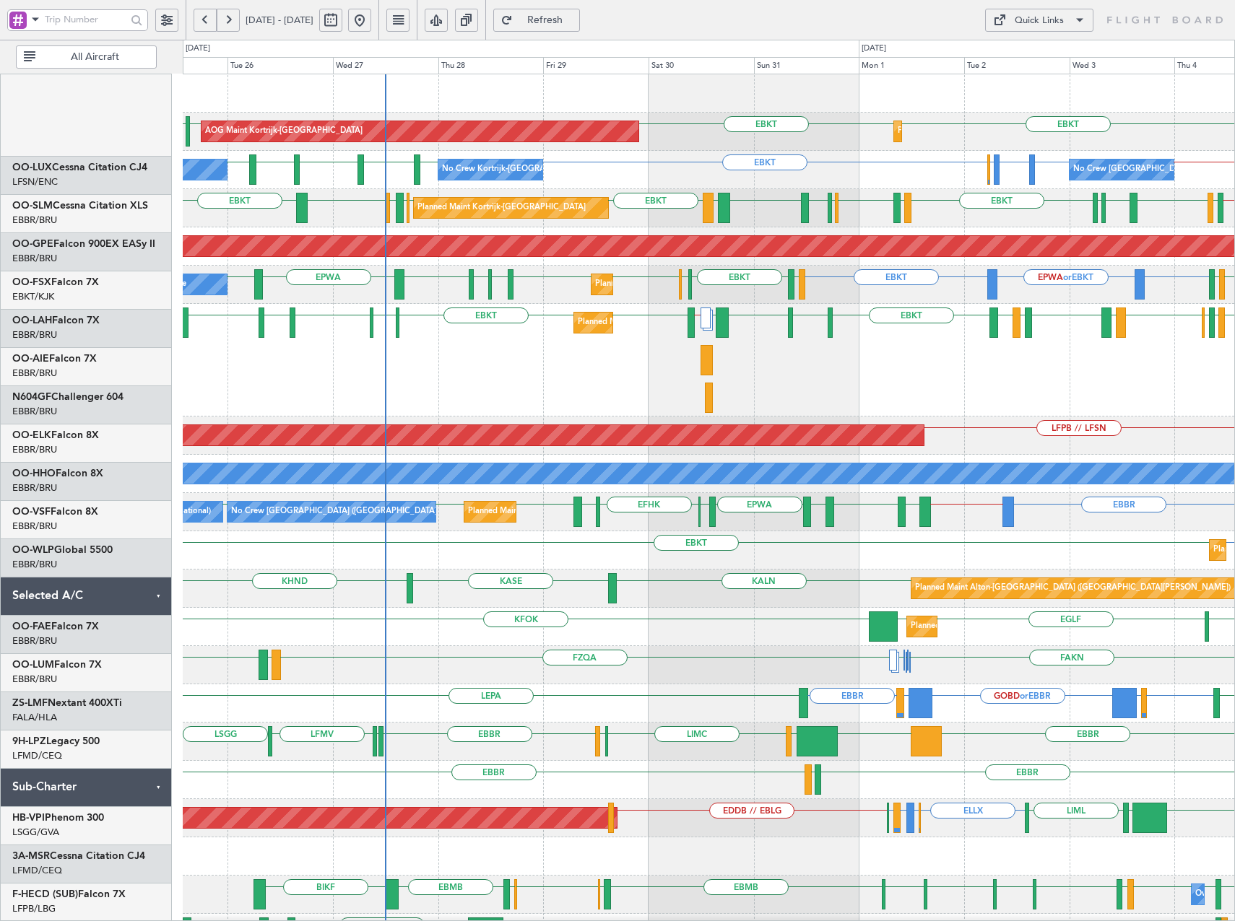
scroll to position [0, 0]
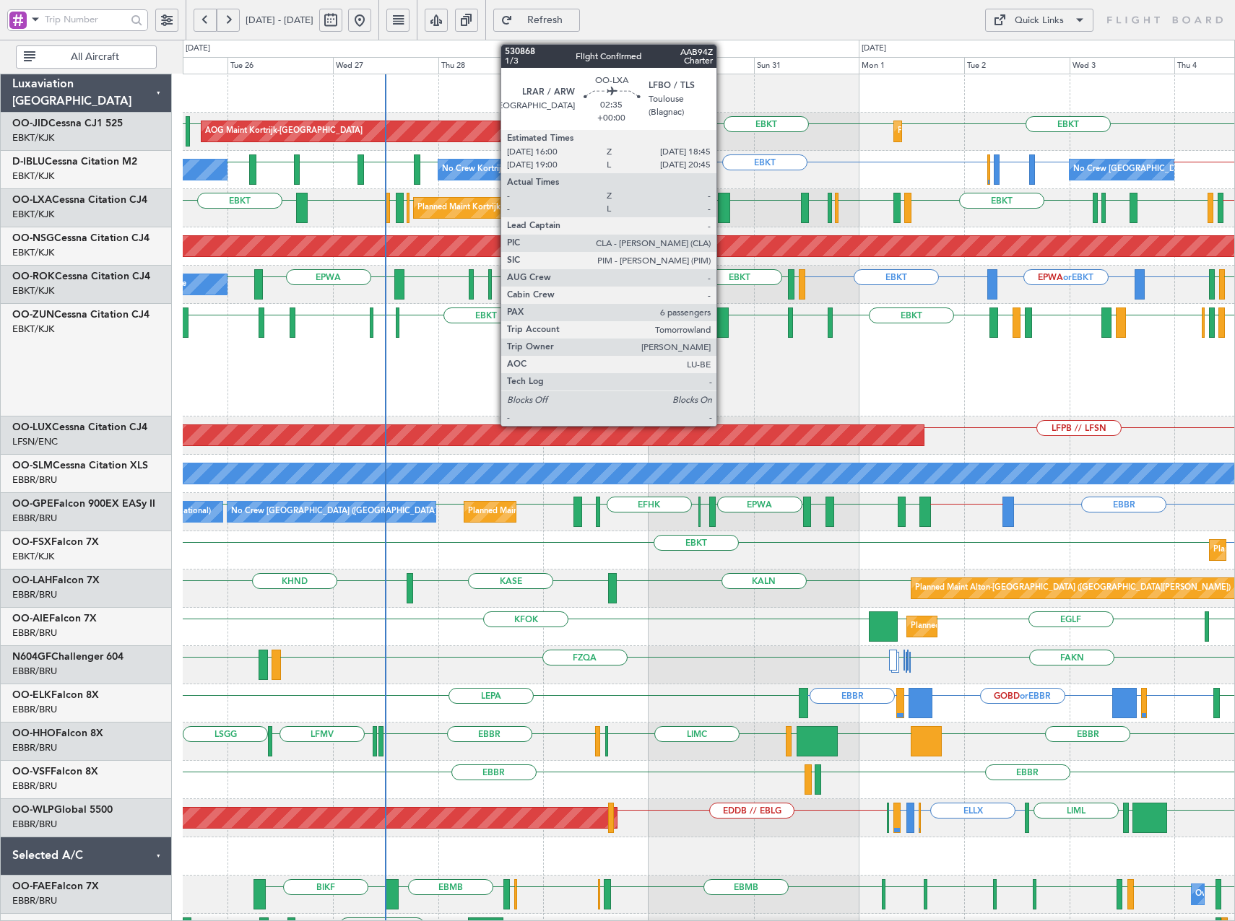
click at [723, 209] on div at bounding box center [724, 208] width 12 height 30
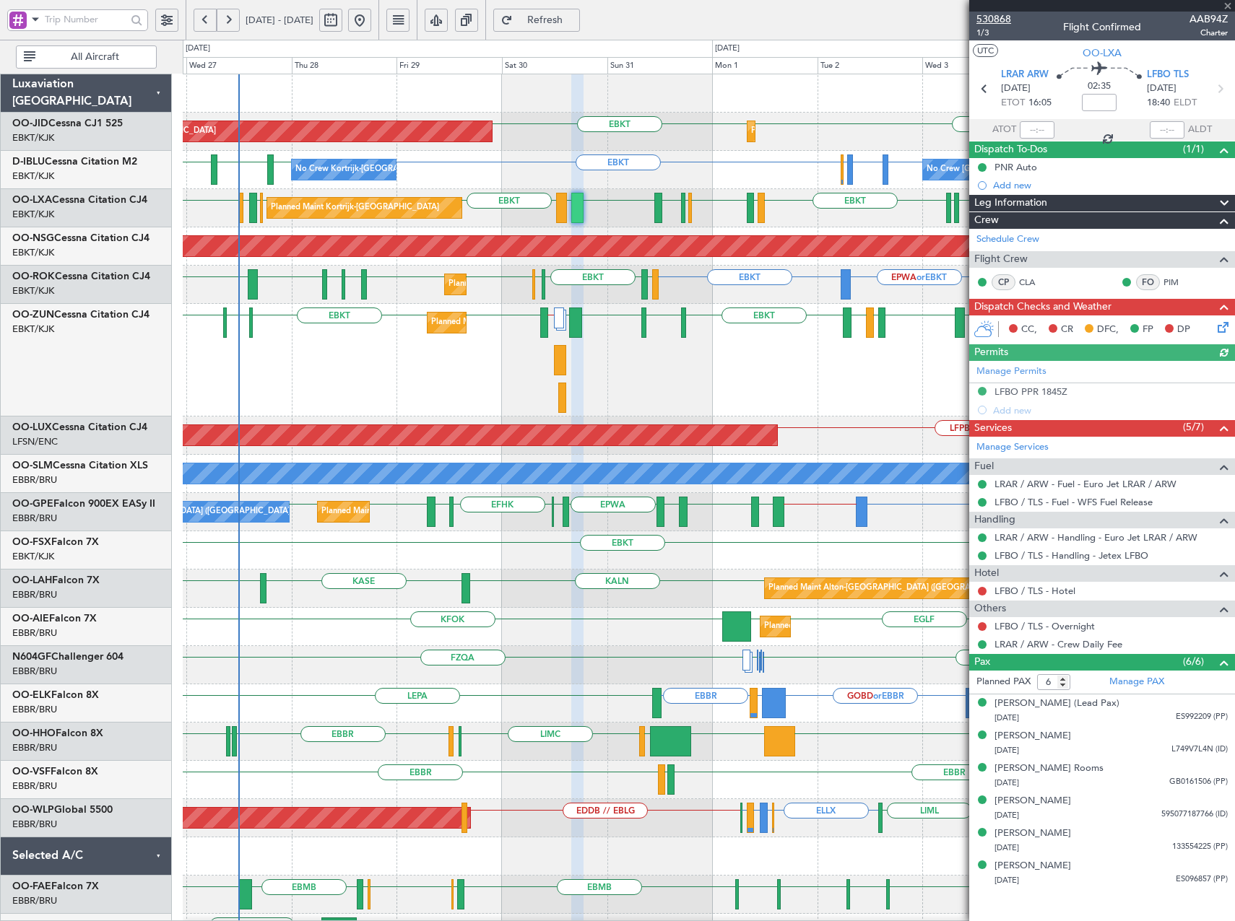
click at [995, 19] on span "530868" at bounding box center [993, 19] width 35 height 15
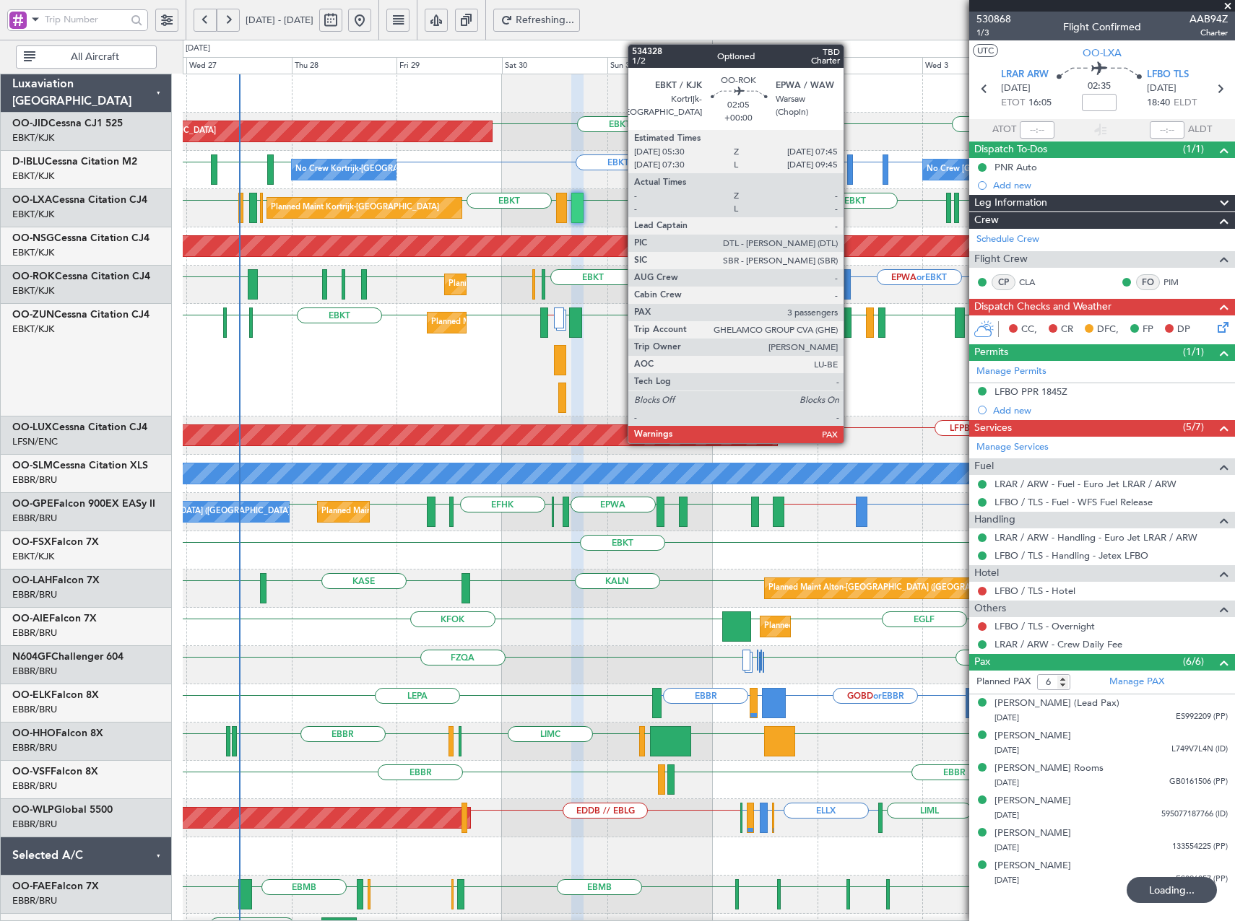
click at [272, 399] on div "Planned Maint Kortrijk-Wevelgem AOG Maint Kortrijk-Wevelgem EBKT EBKT Planned M…" at bounding box center [708, 628] width 1051 height 1108
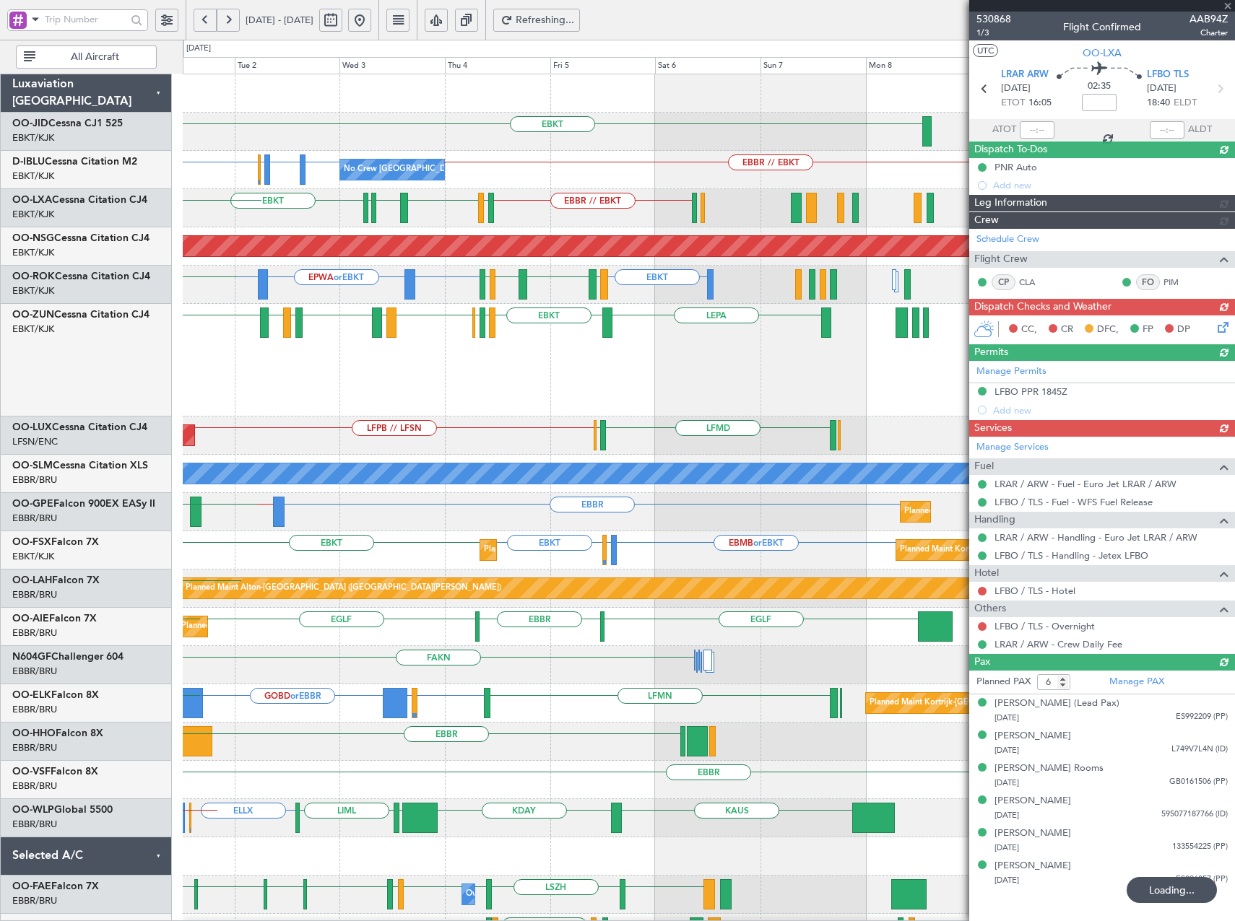
click at [422, 408] on div "EBKT Planned Maint Kortrijk-Wevelgem EBKT No Crew Brussels (Brussels National) …" at bounding box center [708, 628] width 1051 height 1108
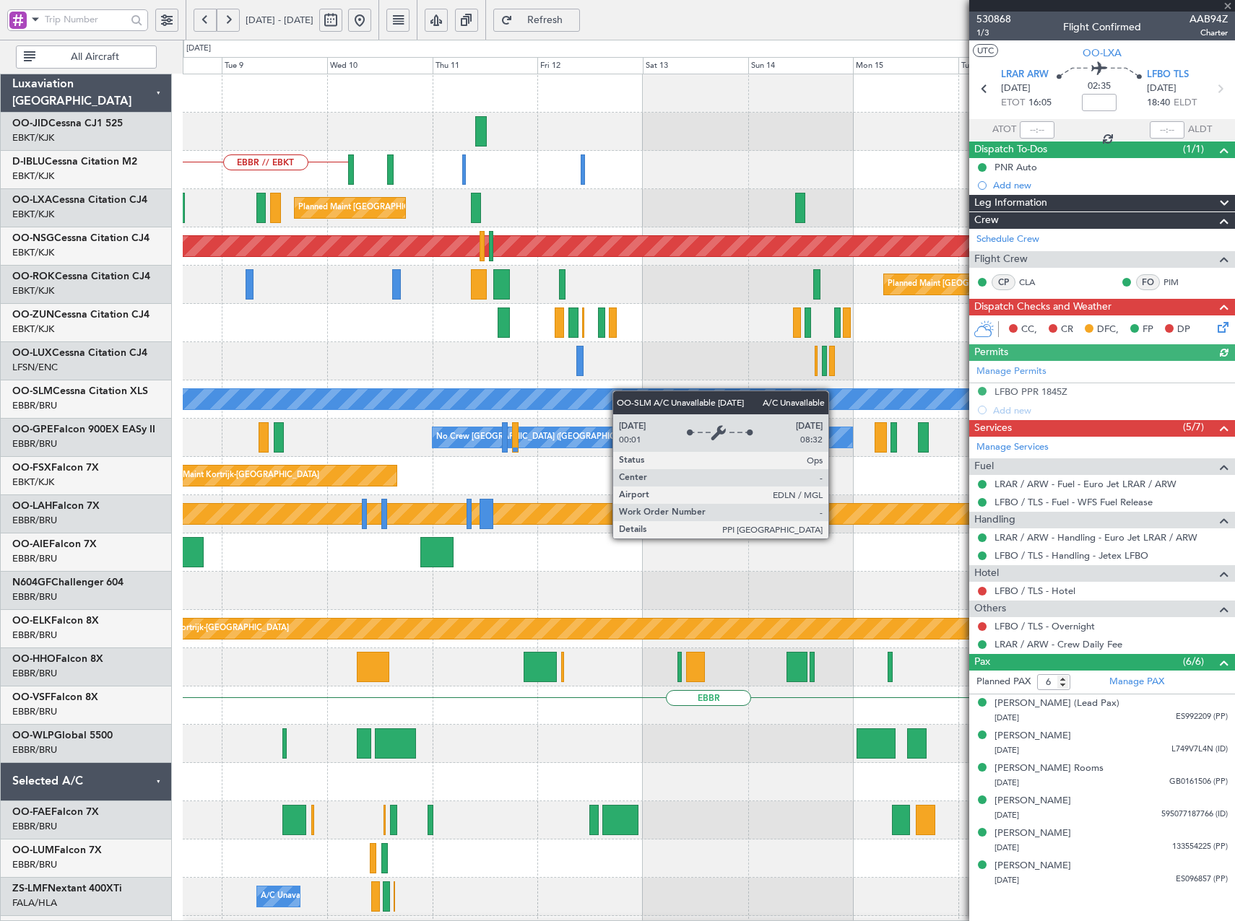
click at [305, 390] on div "A/C Unavailable [GEOGRAPHIC_DATA]" at bounding box center [708, 400] width 1051 height 38
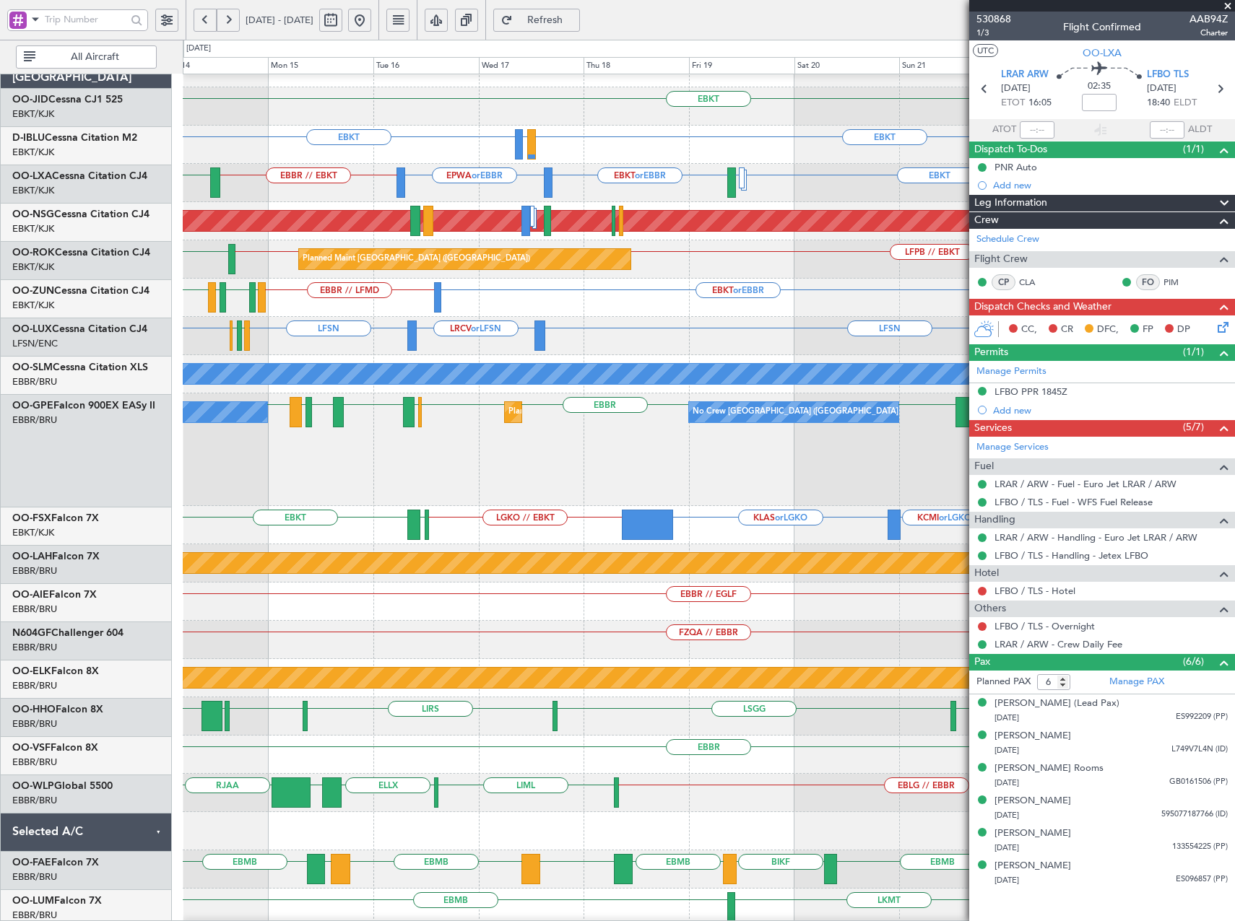
scroll to position [25, 0]
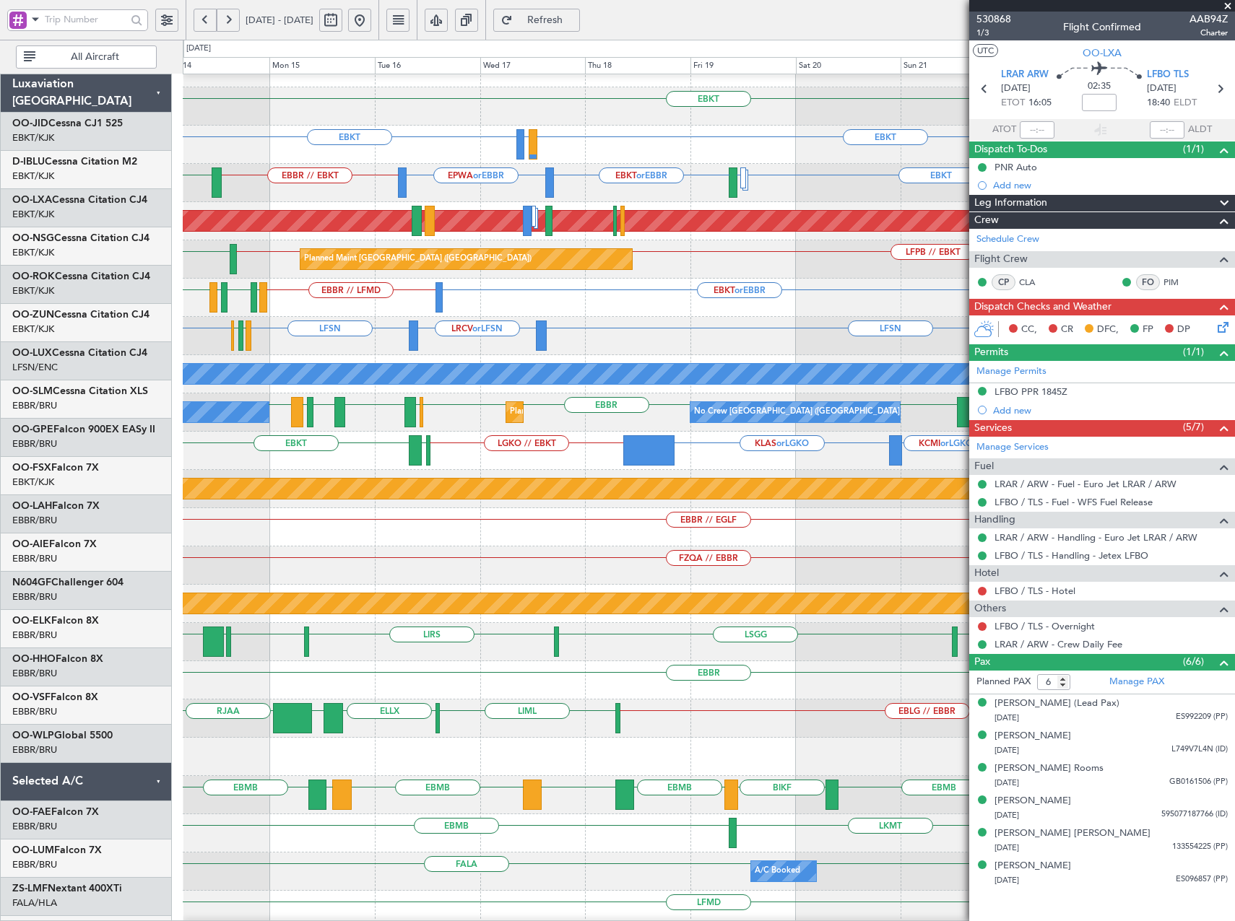
scroll to position [25, 0]
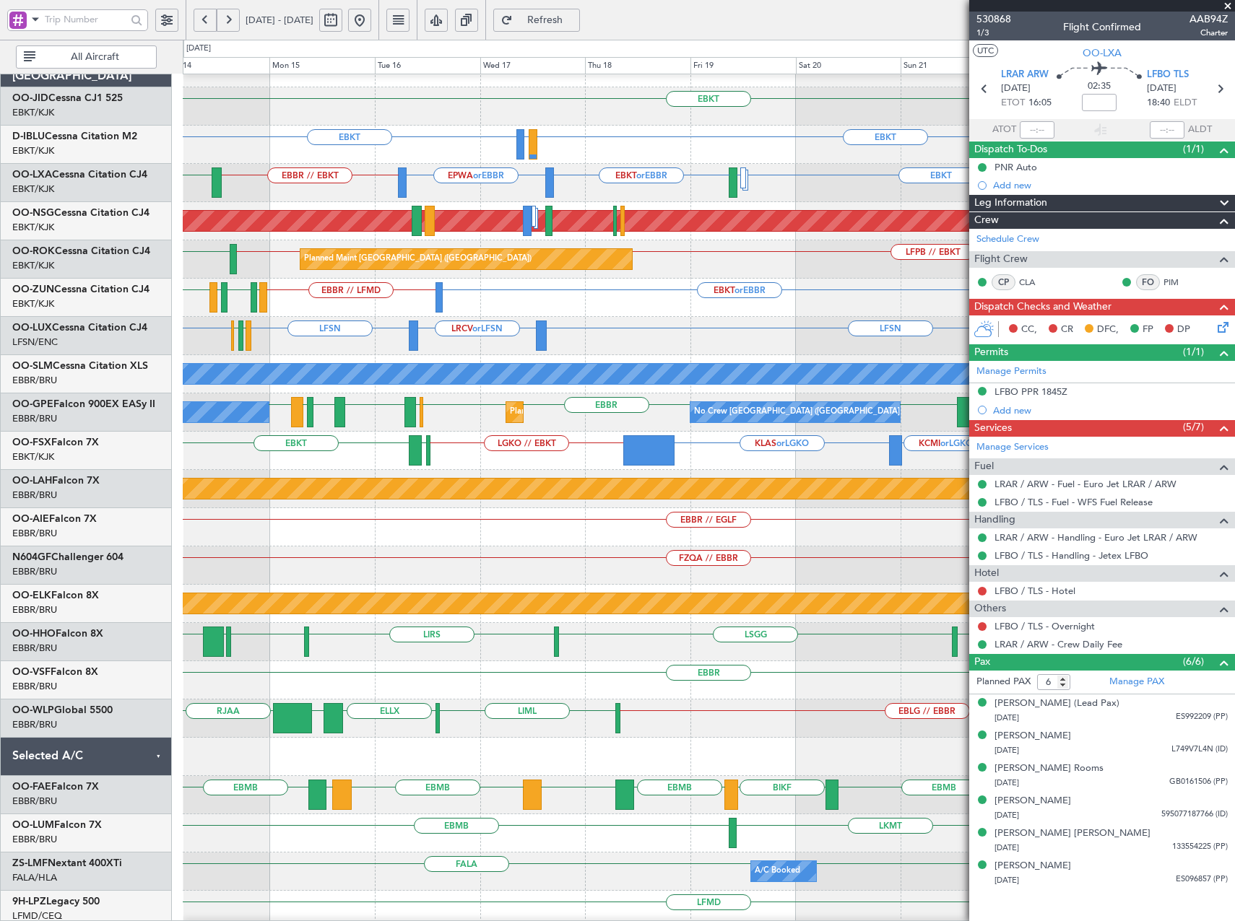
click at [1225, 9] on span at bounding box center [1227, 6] width 14 height 13
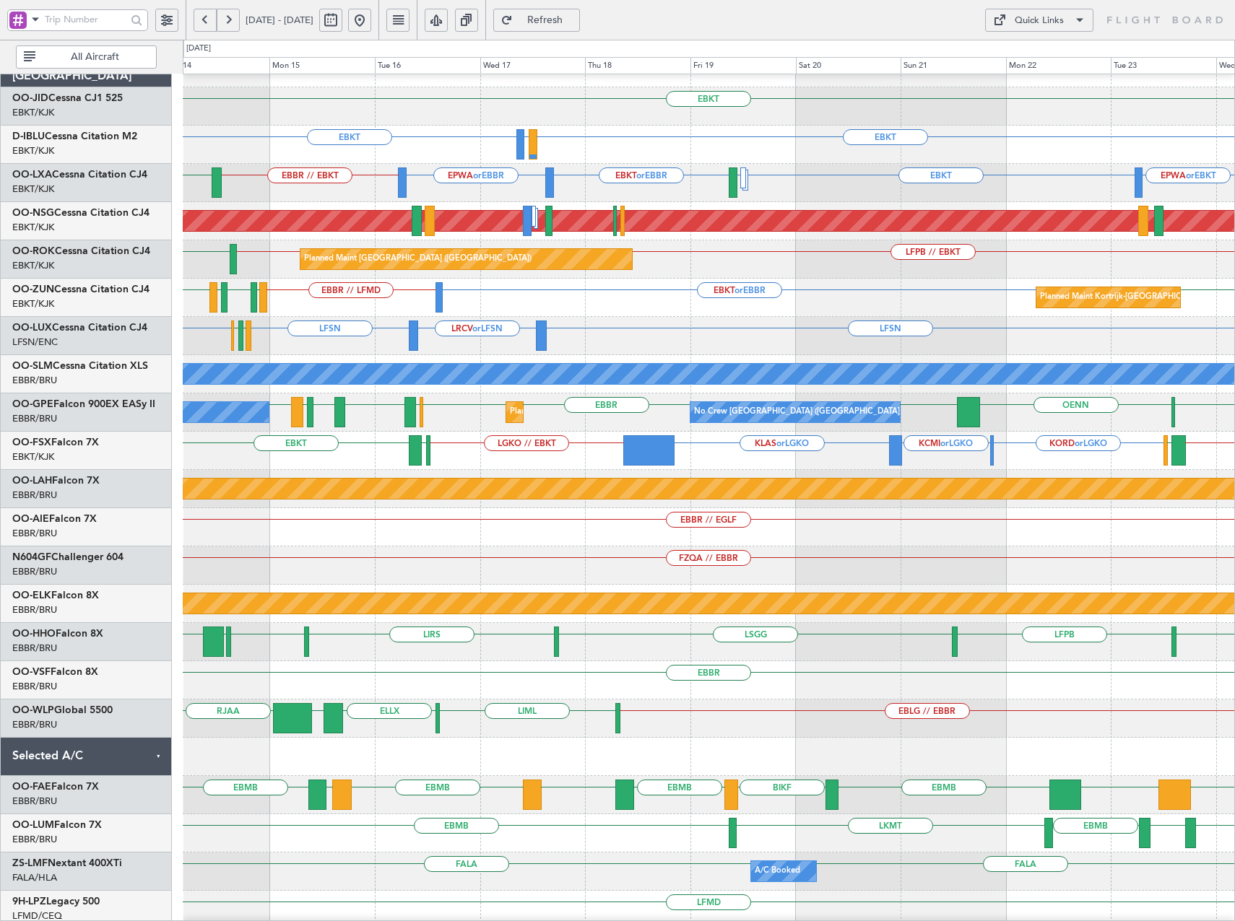
type input "0"
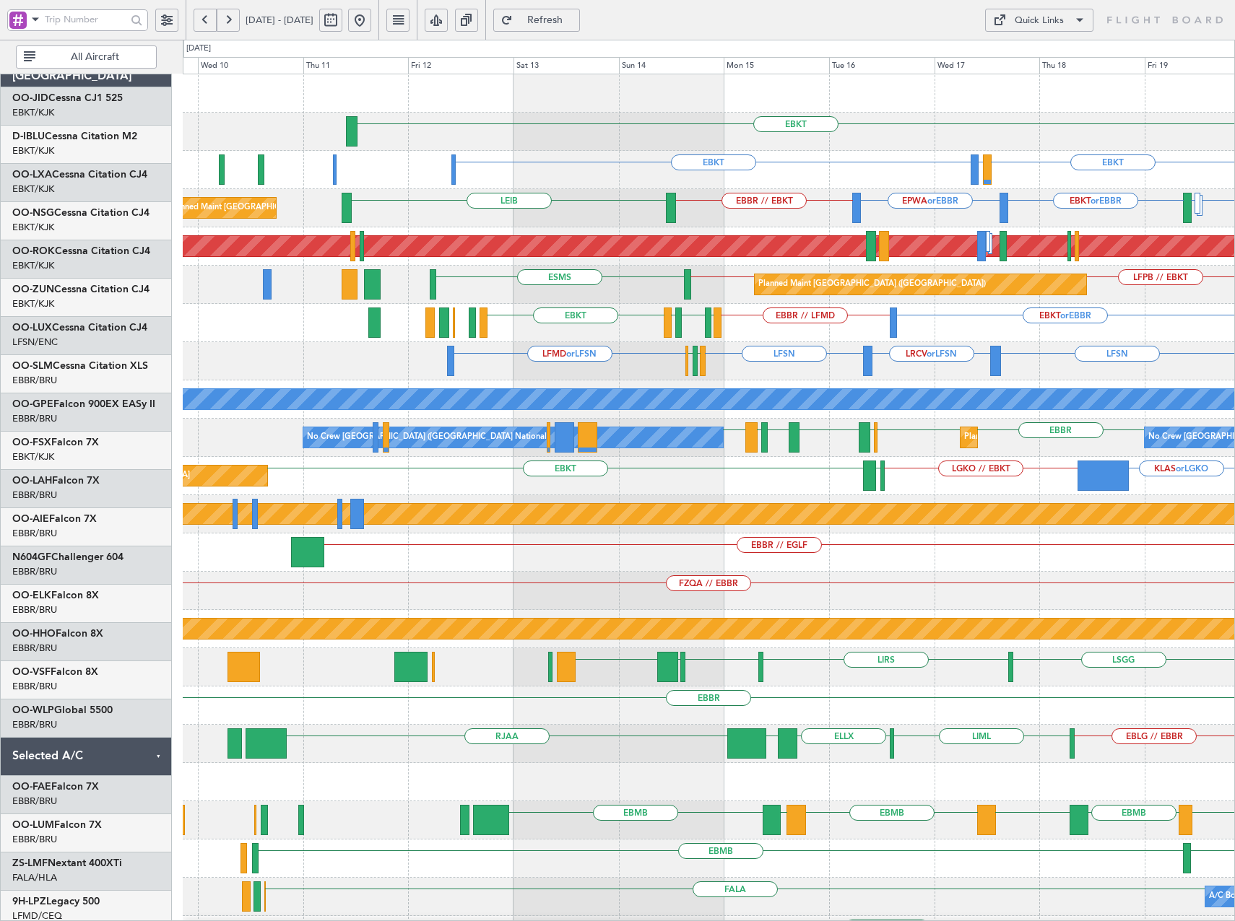
scroll to position [0, 0]
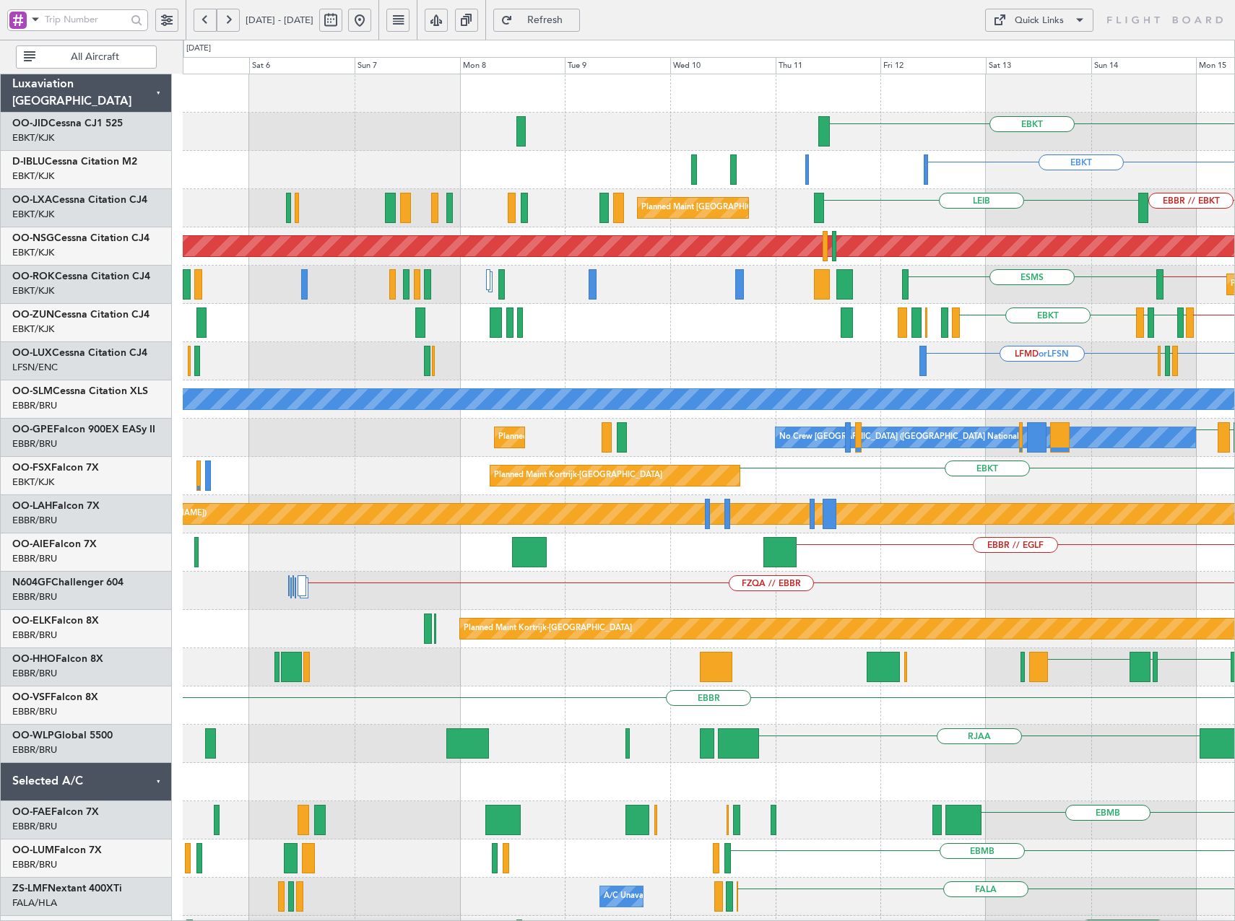
click at [1234, 498] on html "[DATE] - [DATE] Refresh Quick Links All Aircraft EBKT EBKT No Crew [GEOGRAPHIC_…" at bounding box center [617, 460] width 1235 height 921
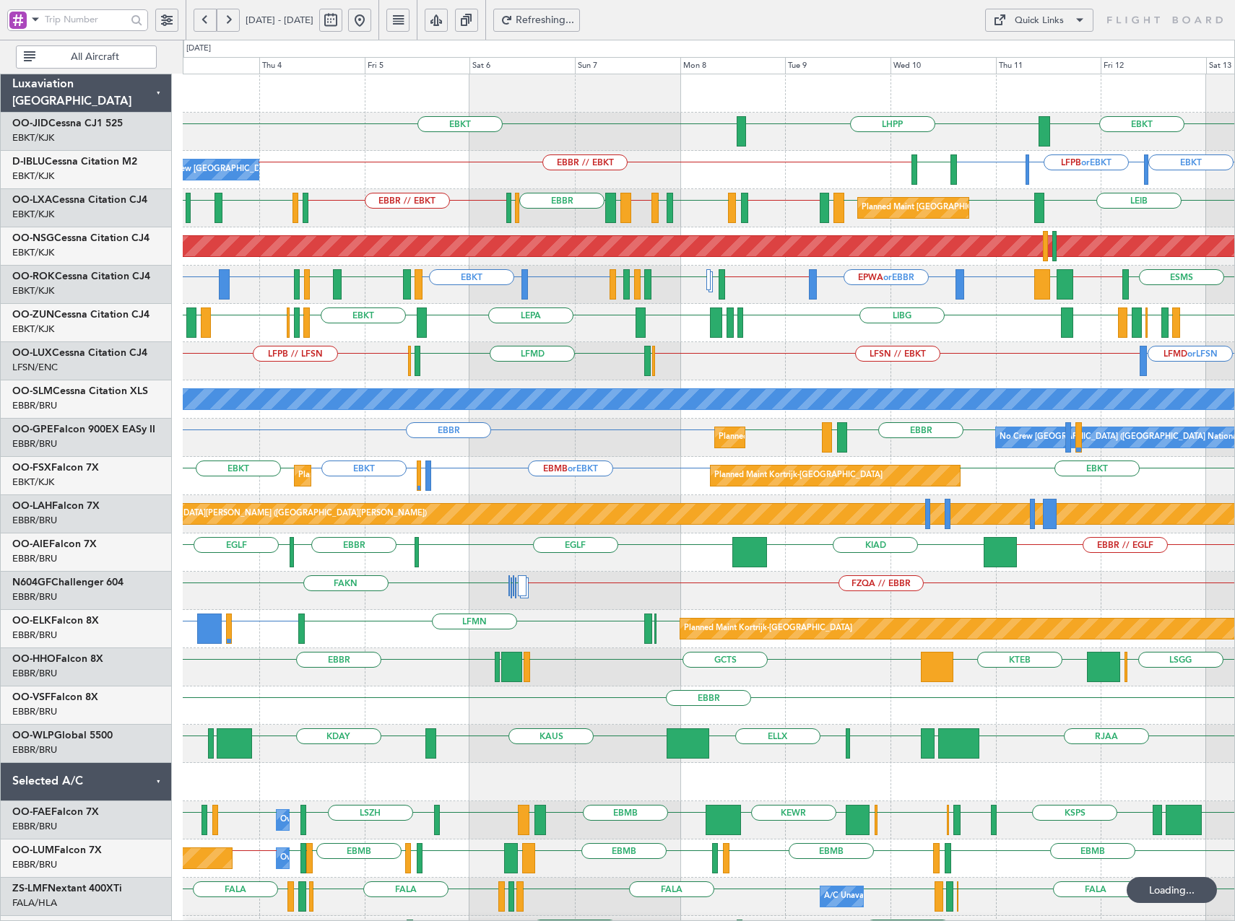
click at [371, 17] on button at bounding box center [359, 20] width 23 height 23
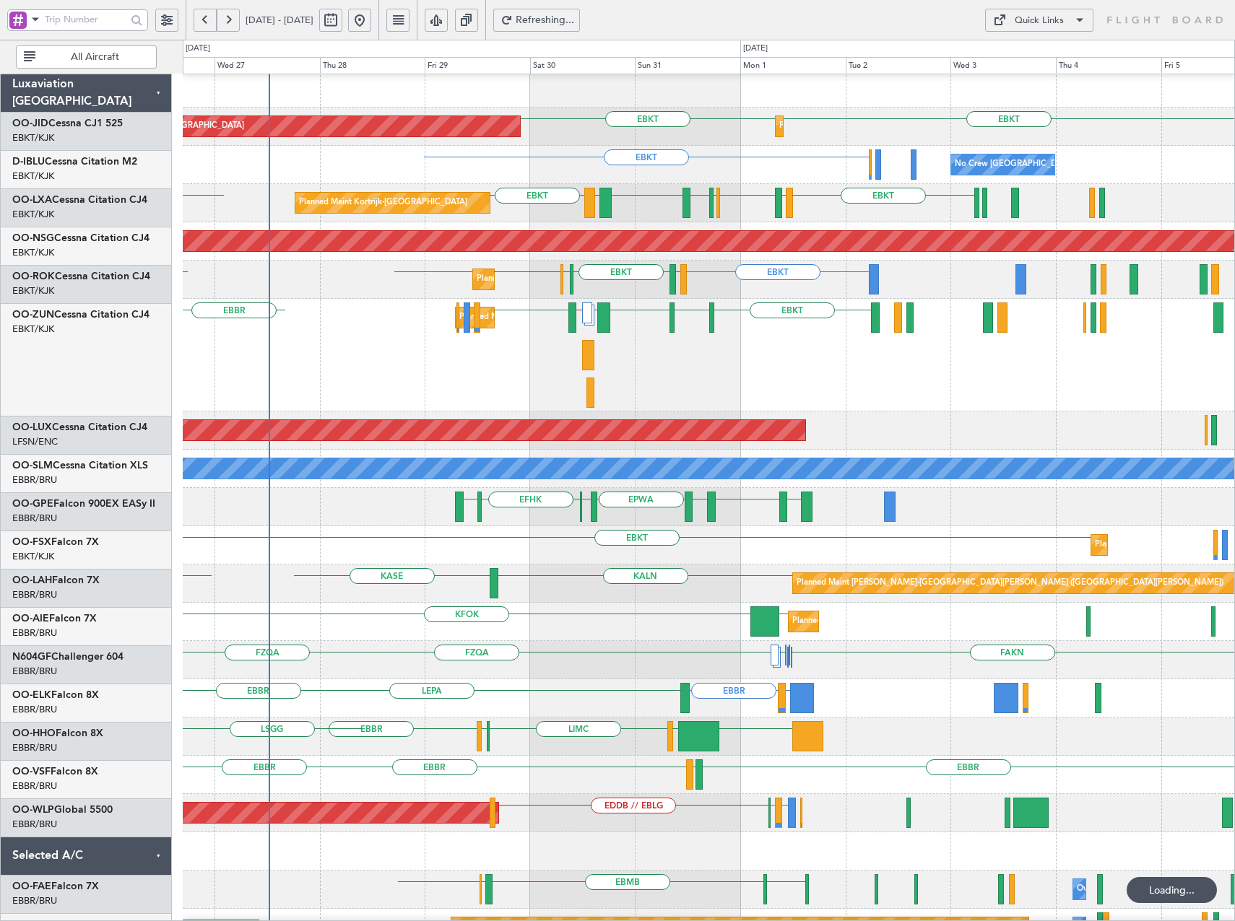
click at [567, 572] on div "KALN [GEOGRAPHIC_DATA] Planned [GEOGRAPHIC_DATA][PERSON_NAME]-[GEOGRAPHIC_DATA]…" at bounding box center [708, 584] width 1051 height 38
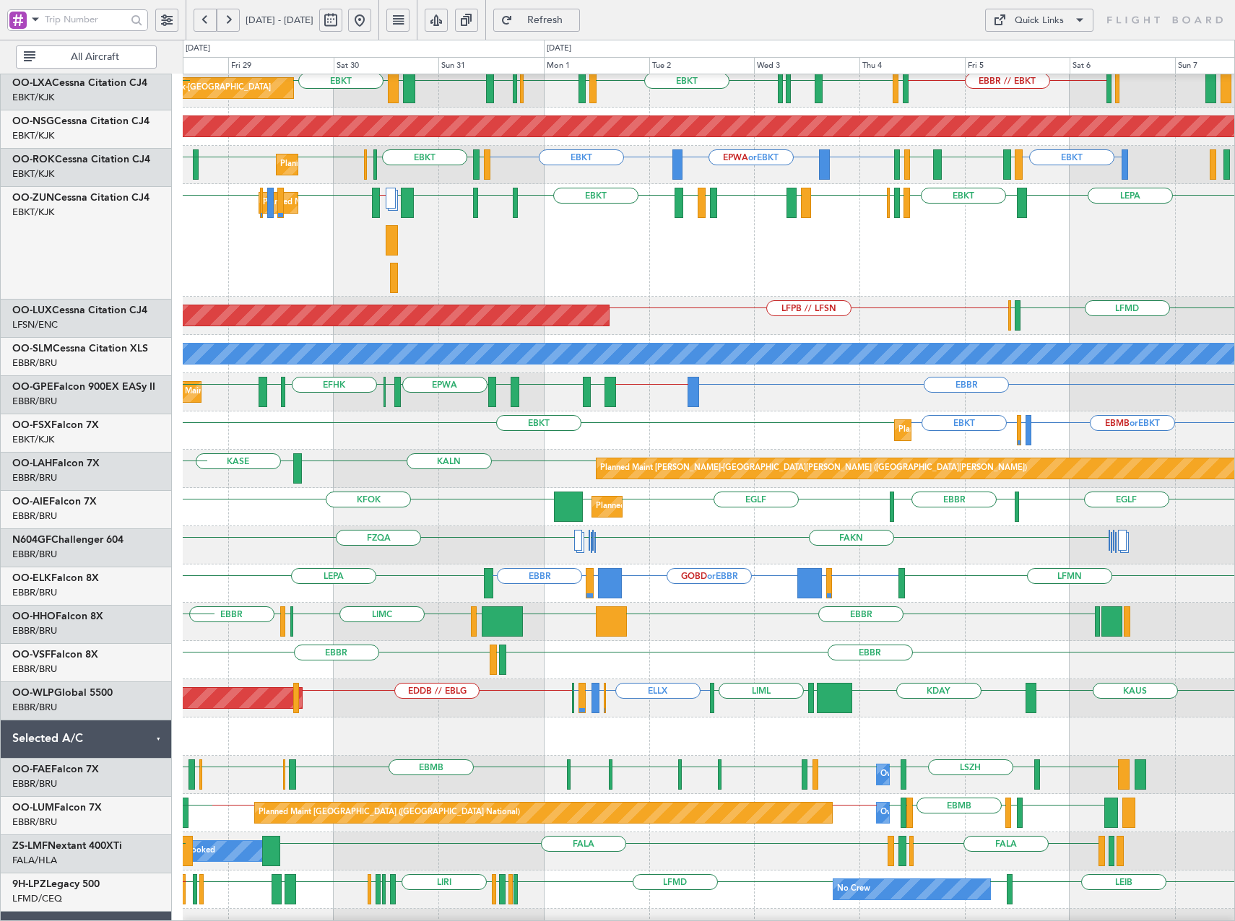
scroll to position [123, 0]
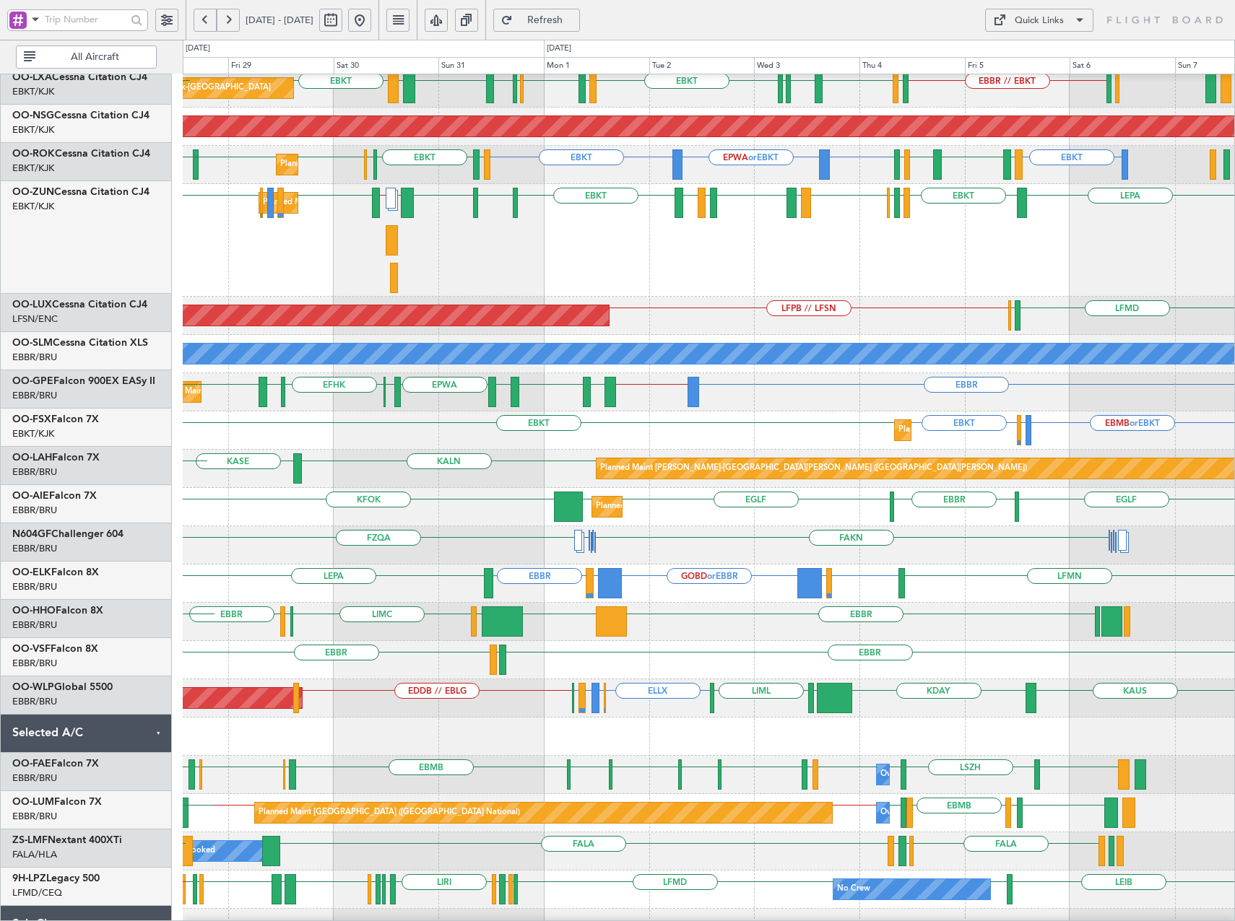
click at [671, 435] on div "EBMB or EBKT LSZH or EBKT EBKT EBKT Planned Maint Kortrijk-Wevelgem Planned Mai…" at bounding box center [708, 431] width 1051 height 38
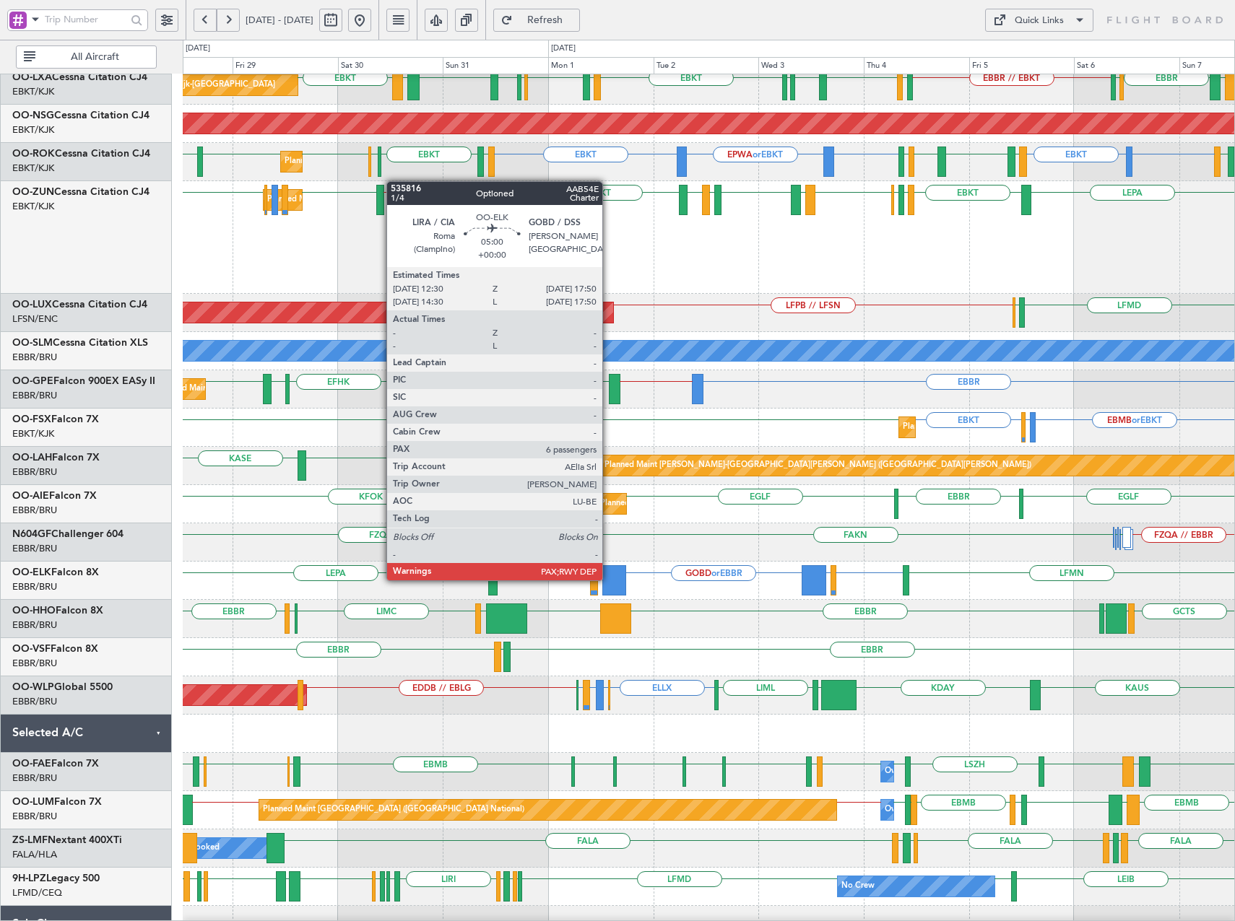
click at [609, 581] on div at bounding box center [614, 580] width 24 height 30
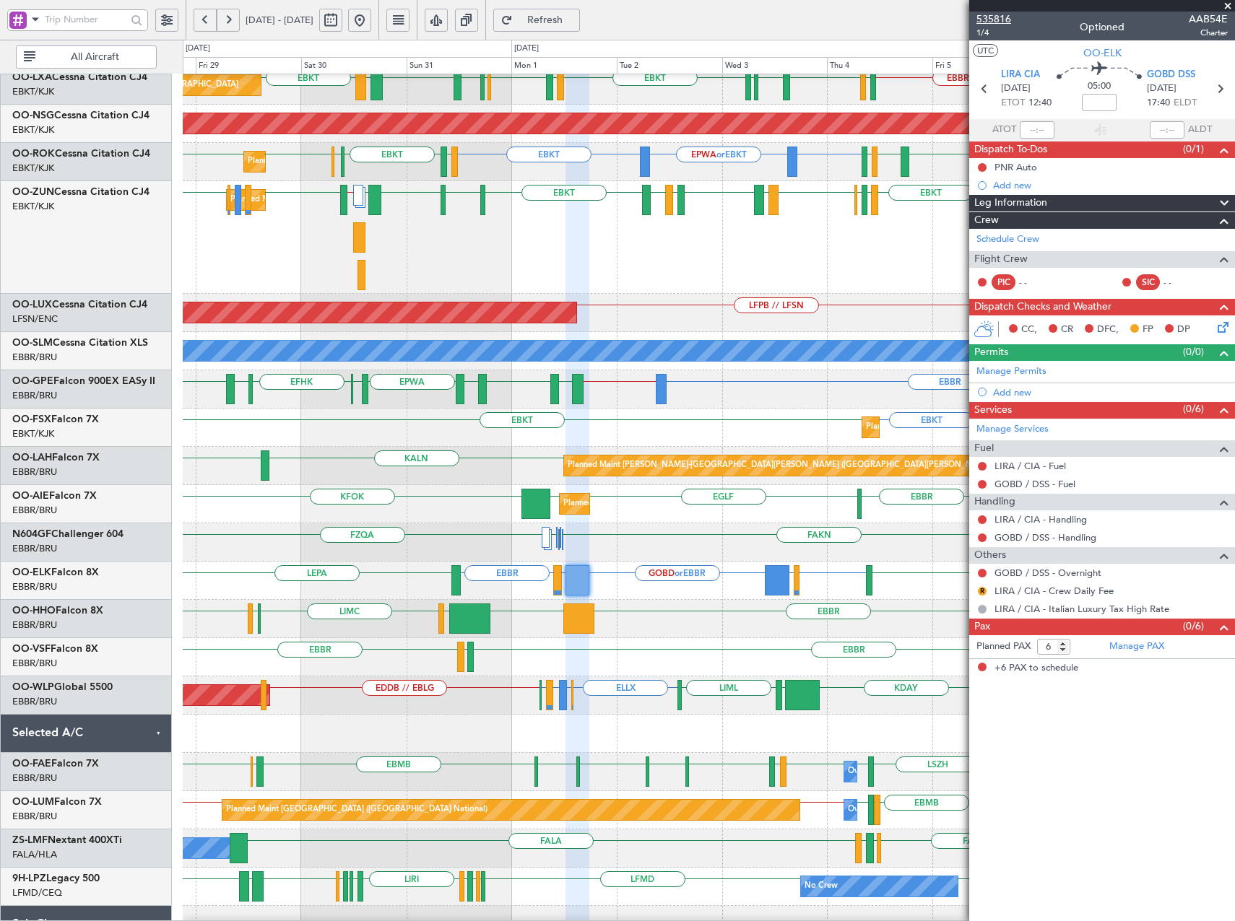
click at [995, 22] on span "535816" at bounding box center [993, 19] width 35 height 15
click at [575, 24] on span "Refresh" at bounding box center [545, 20] width 59 height 10
click at [1124, 650] on link "Manage PAX" at bounding box center [1136, 647] width 55 height 14
click at [575, 18] on span "Refresh" at bounding box center [545, 20] width 59 height 10
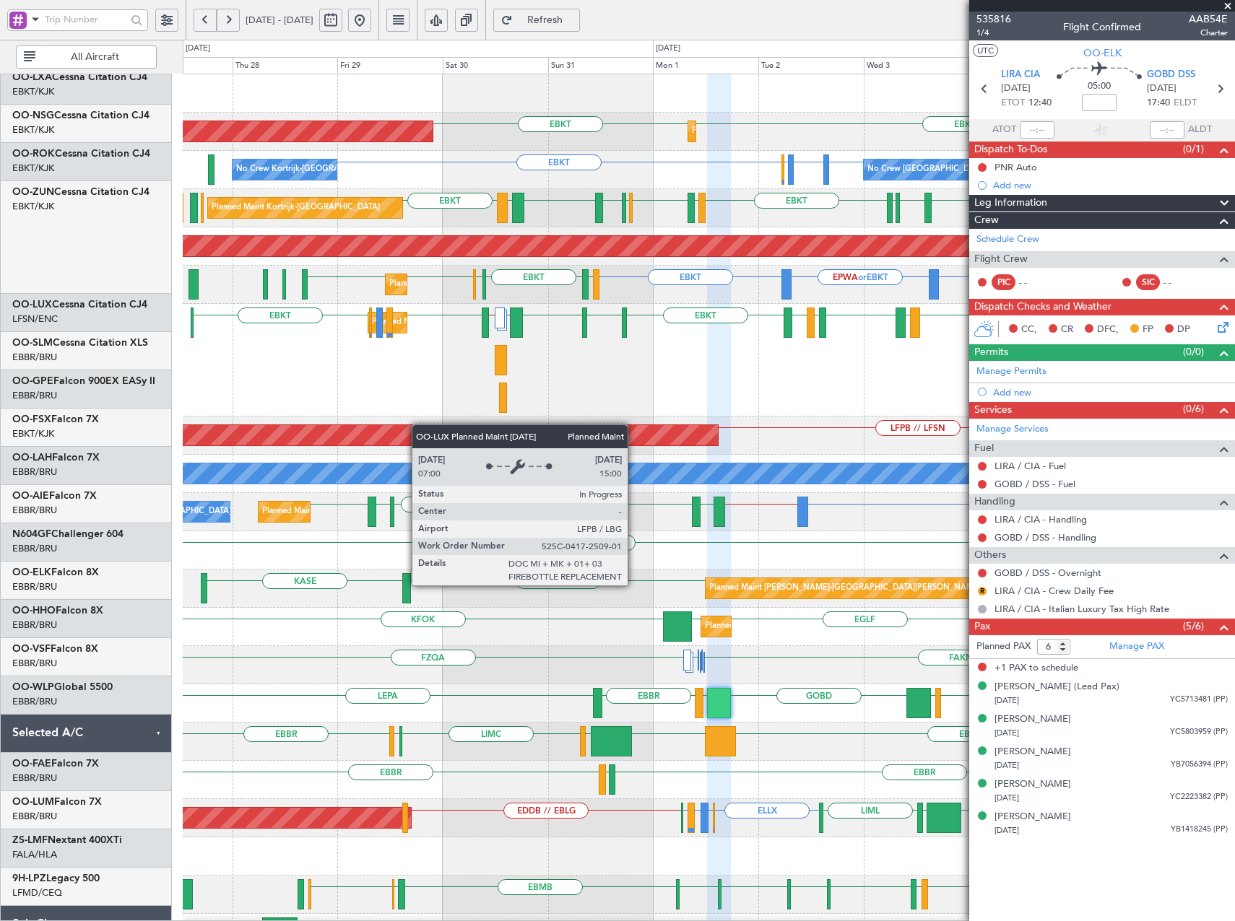
scroll to position [0, 0]
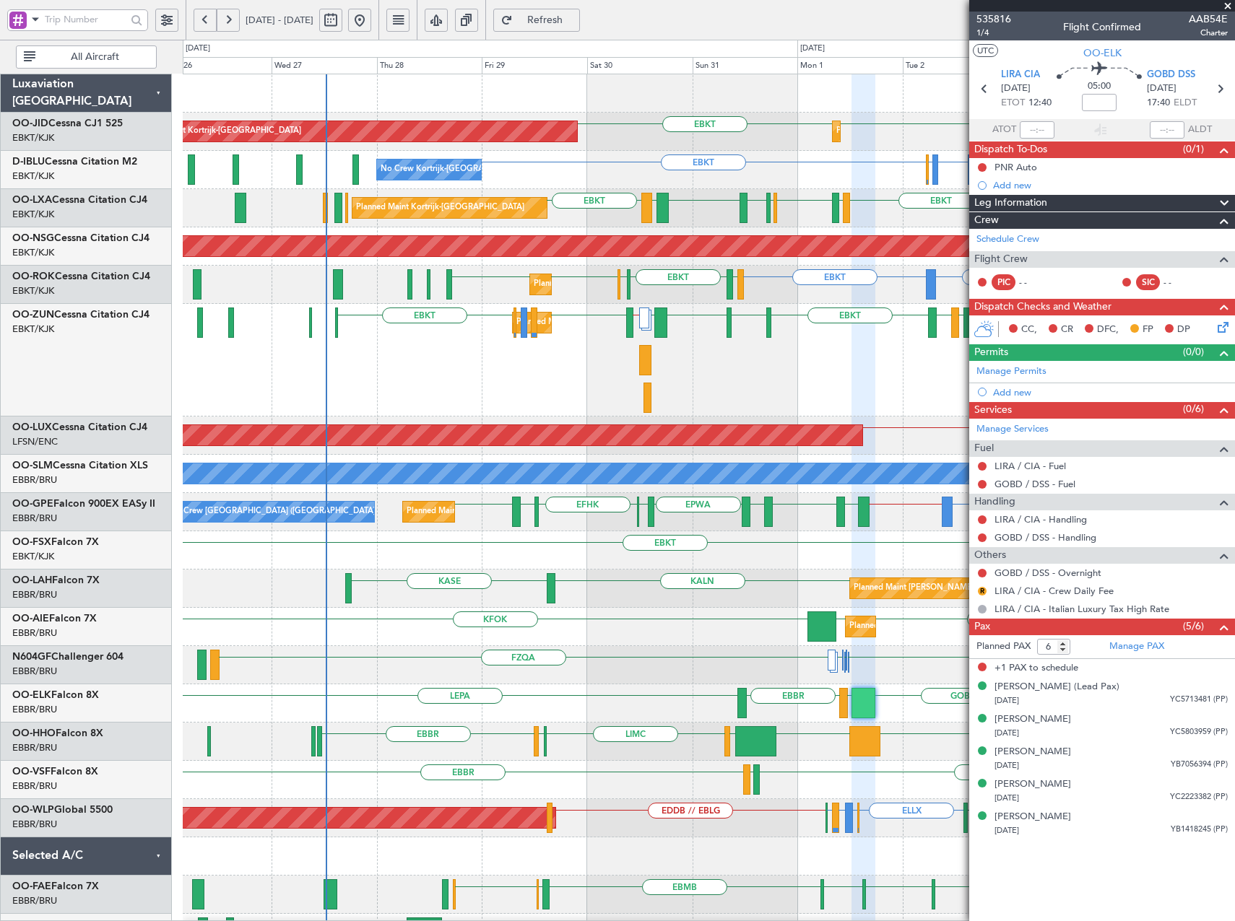
click at [581, 578] on div "EBKT EBKT AOG Maint Kortrijk-Wevelgem Planned Maint Kortrijk-Wevelgem Planned M…" at bounding box center [708, 628] width 1051 height 1108
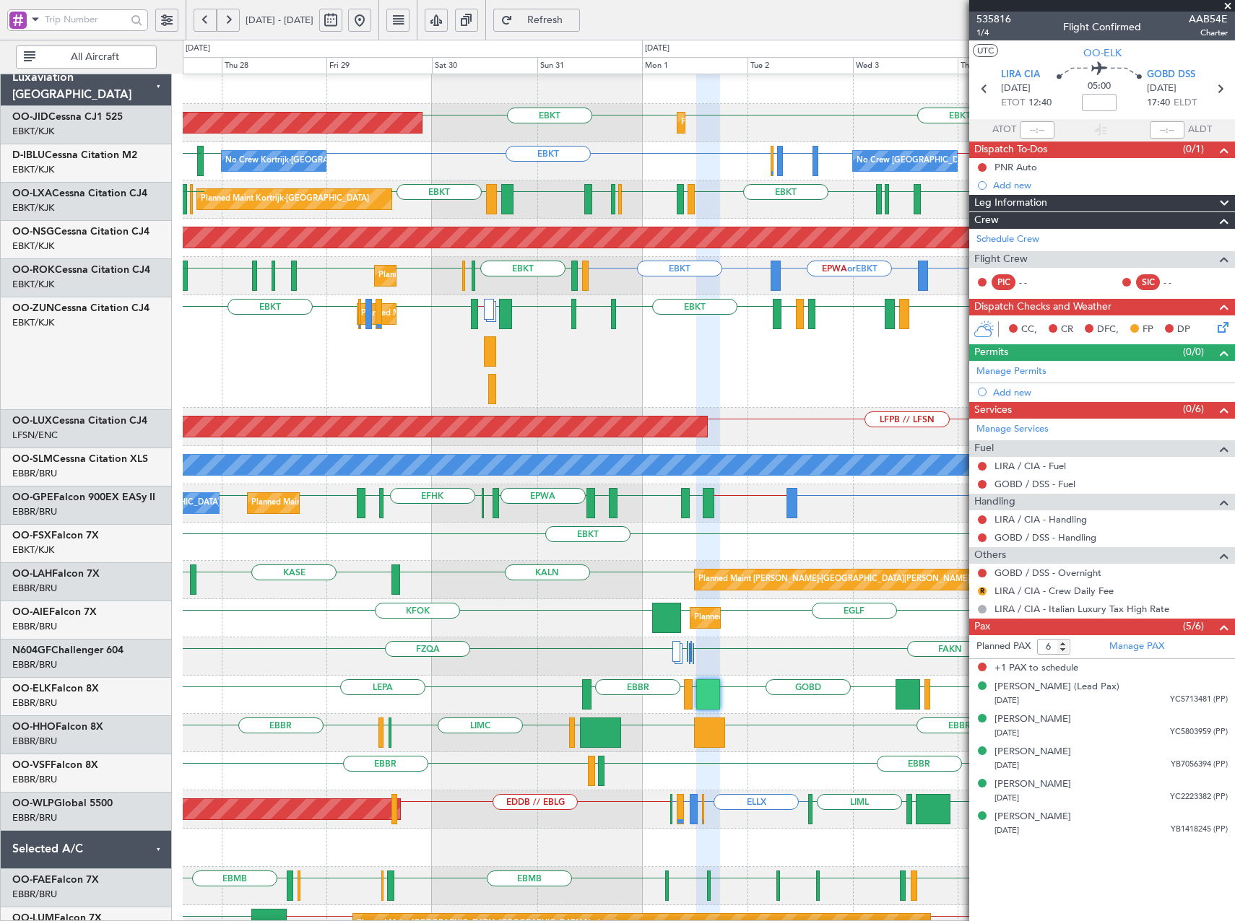
scroll to position [9, 0]
click at [656, 772] on div "EBBR EBBR LEGE" at bounding box center [708, 771] width 1051 height 38
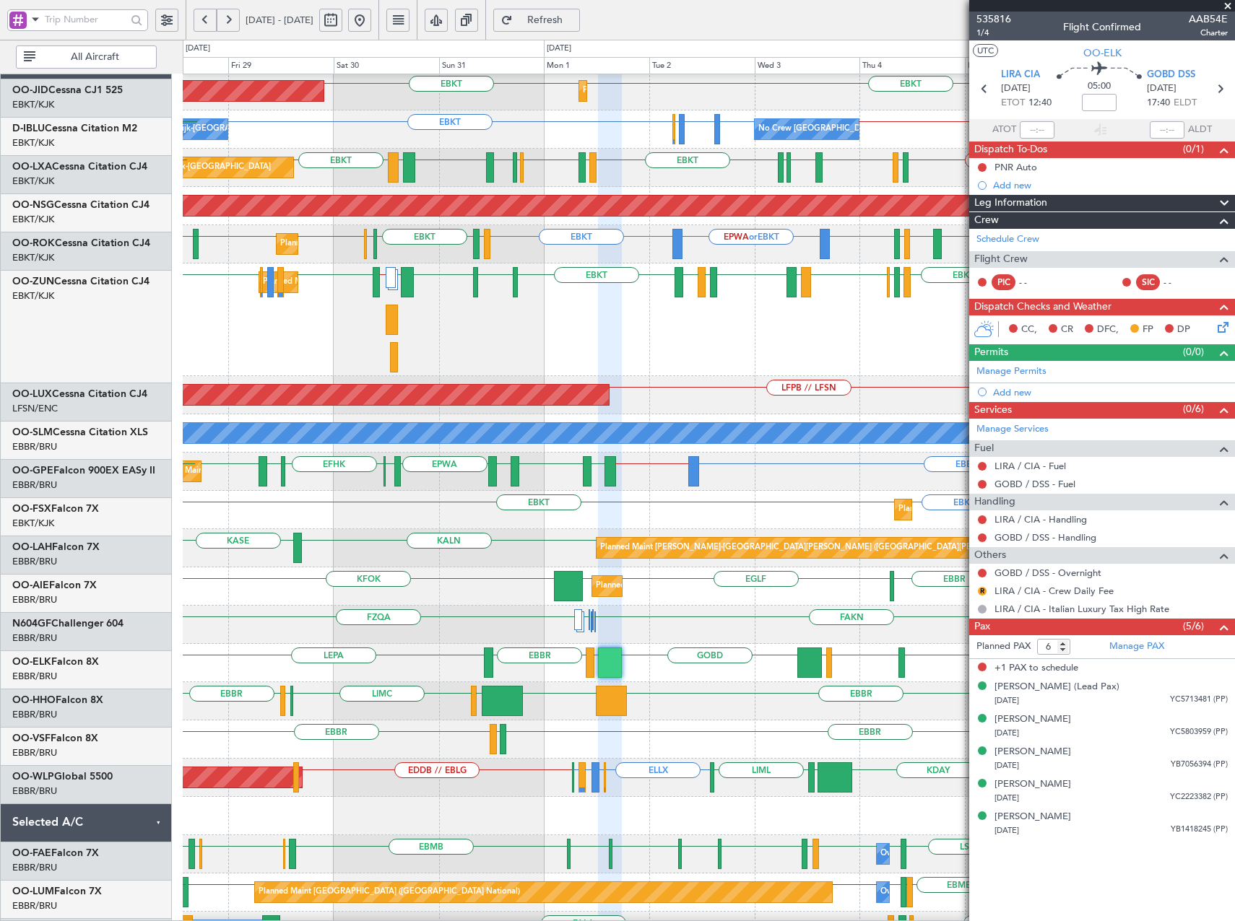
scroll to position [42, 0]
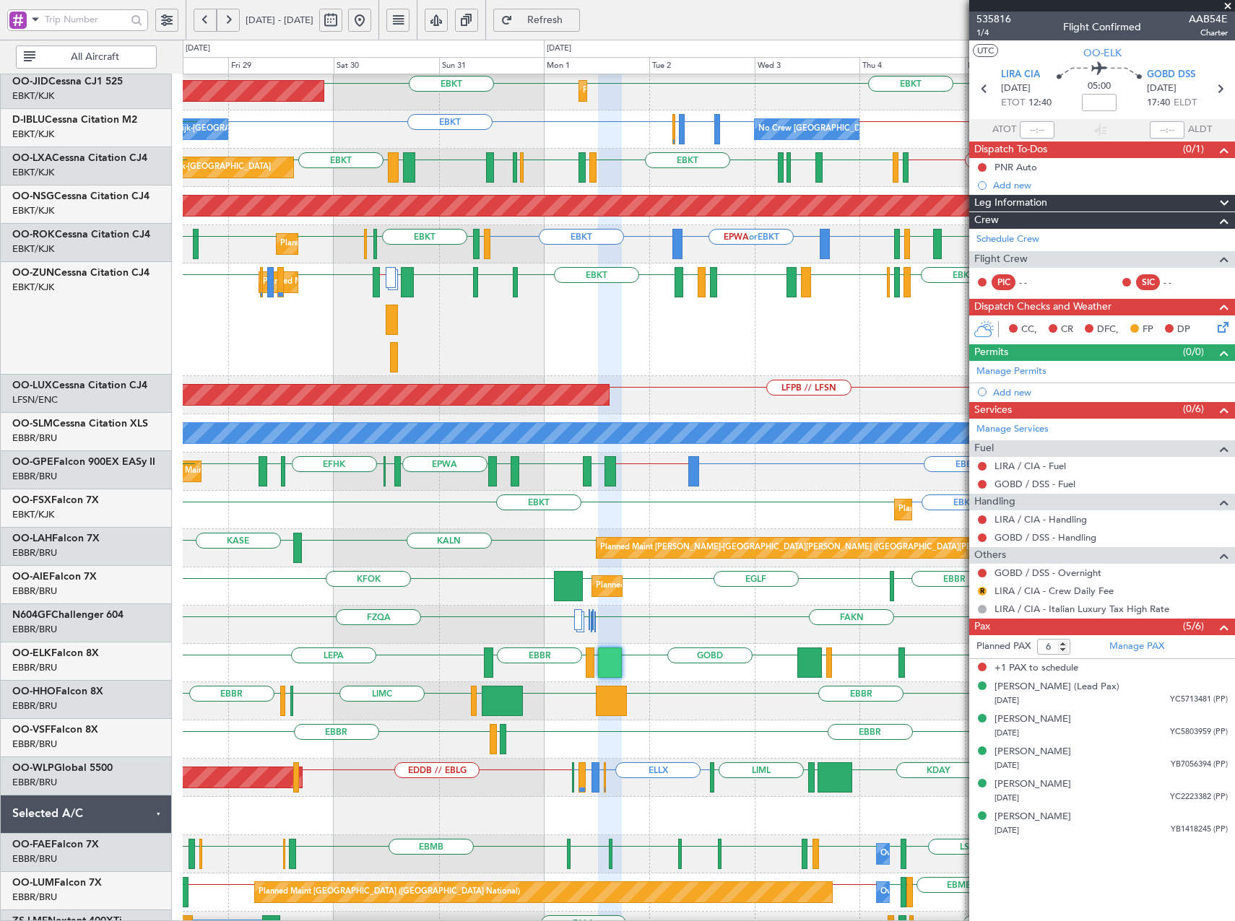
click at [664, 671] on div "LEPA LFMN EBBR LIML GOBD LIRA EBBR Planned Maint Kortrijk-Wevelgem" at bounding box center [708, 663] width 1051 height 38
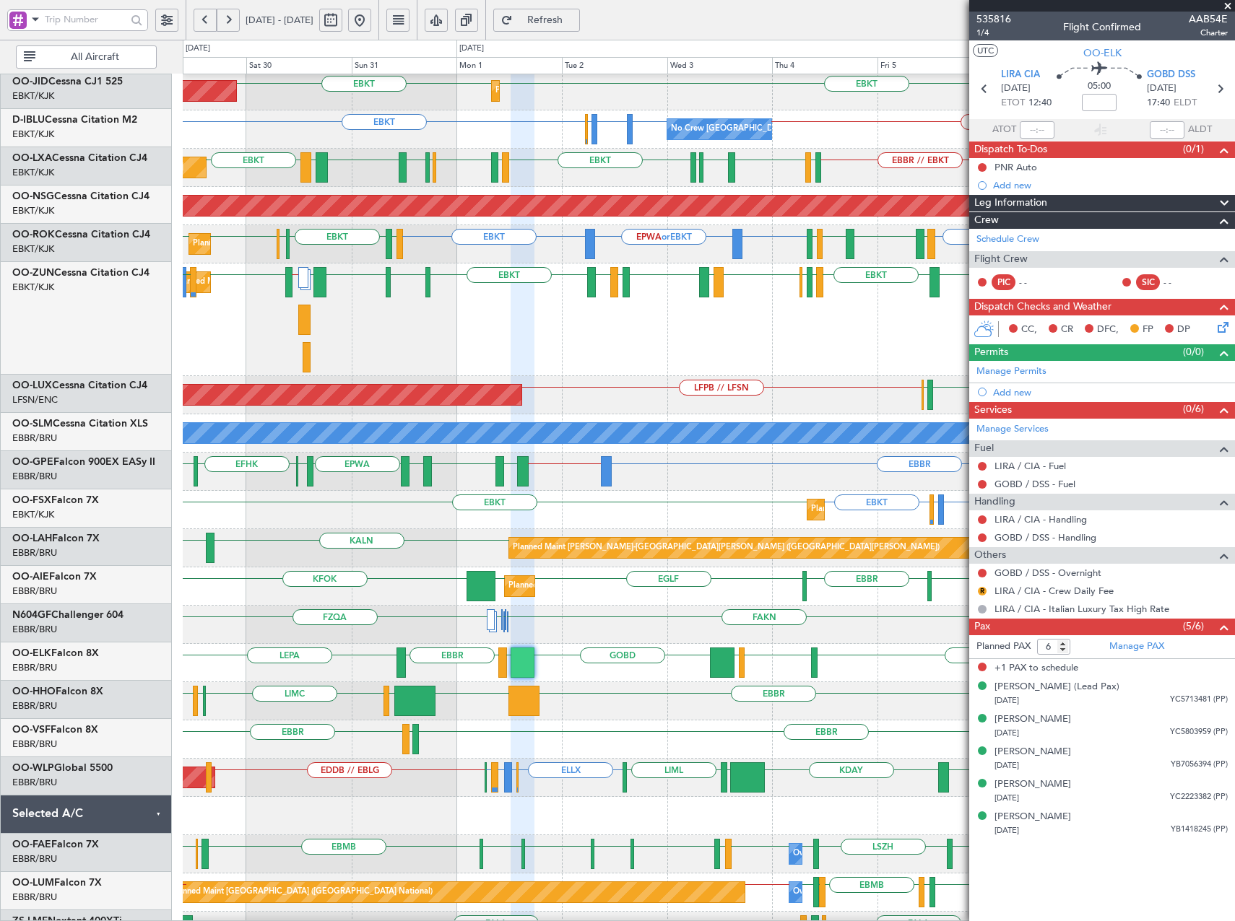
scroll to position [40, 0]
click at [775, 664] on div "LEPA LFMN EBBR LIML GOBD LIRA EBBR Planned Maint Kortrijk-Wevelgem" at bounding box center [708, 663] width 1051 height 38
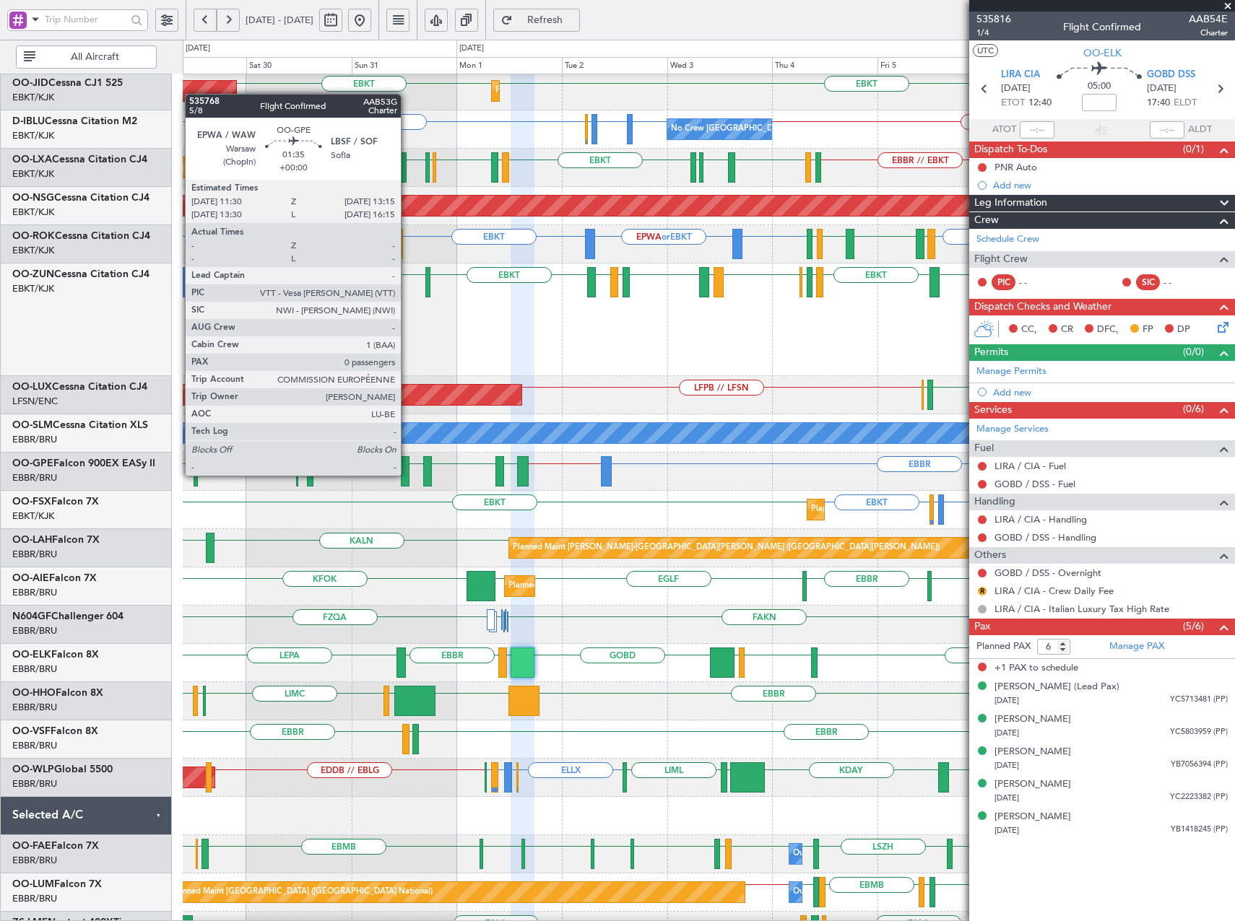
click at [407, 474] on div at bounding box center [405, 471] width 8 height 30
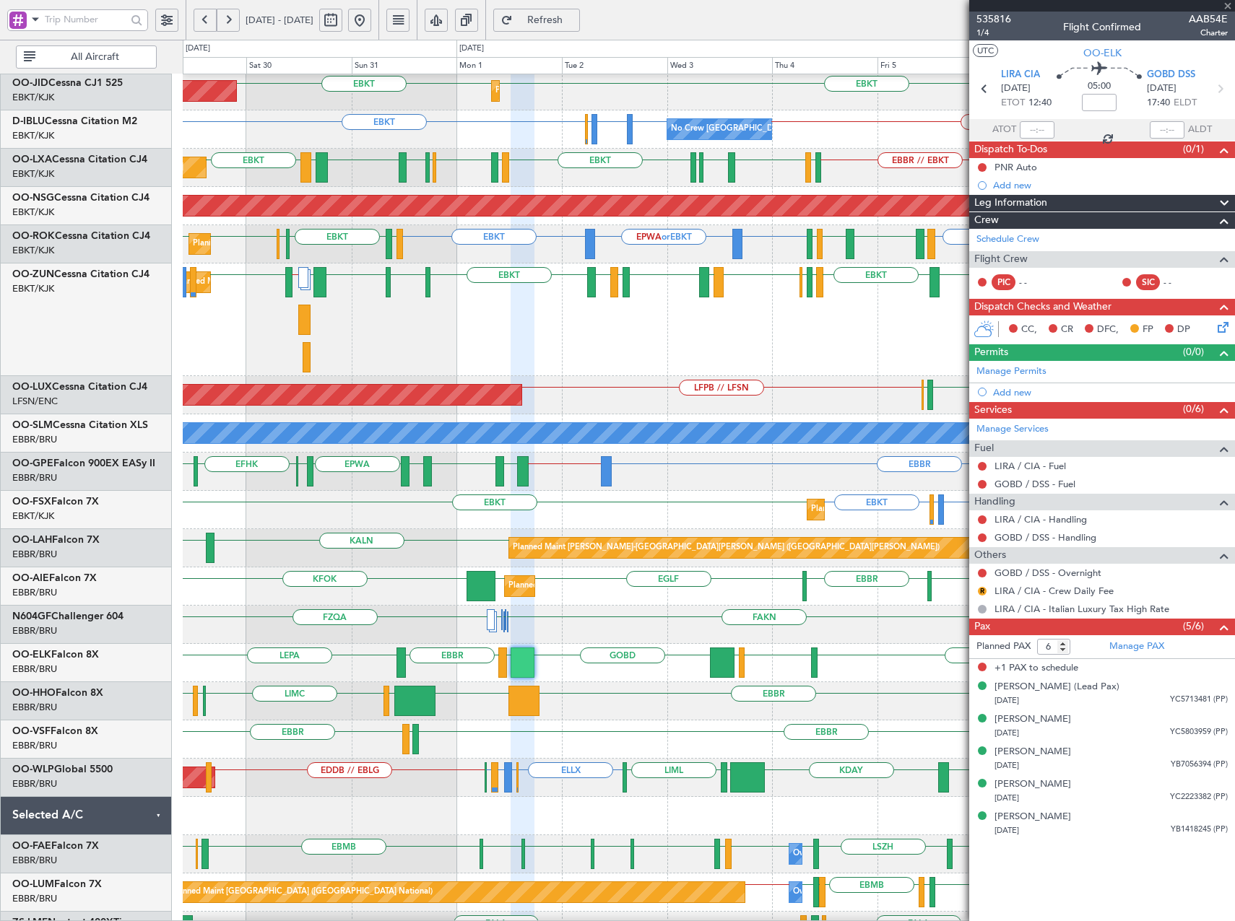
type input "0"
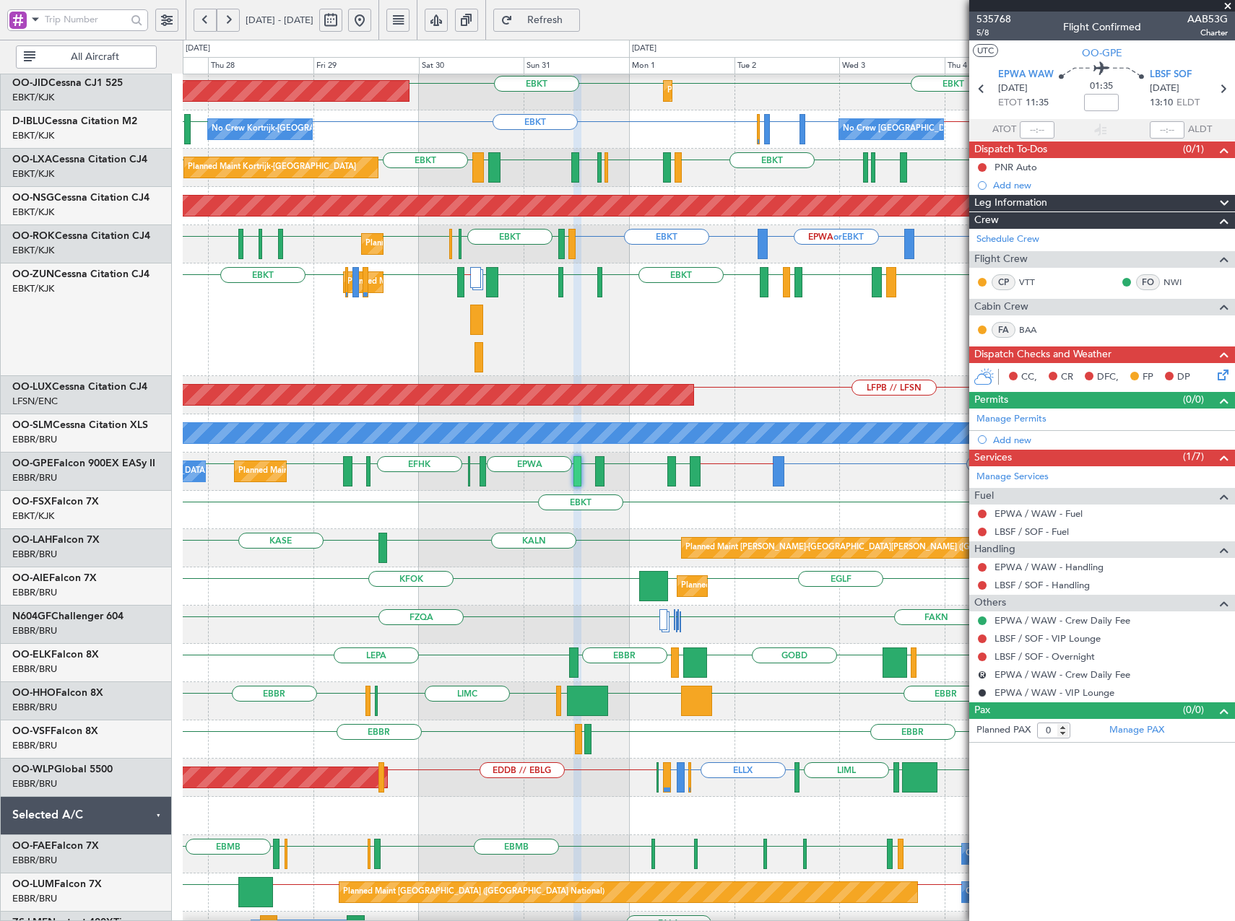
click at [1230, 6] on span at bounding box center [1227, 6] width 14 height 13
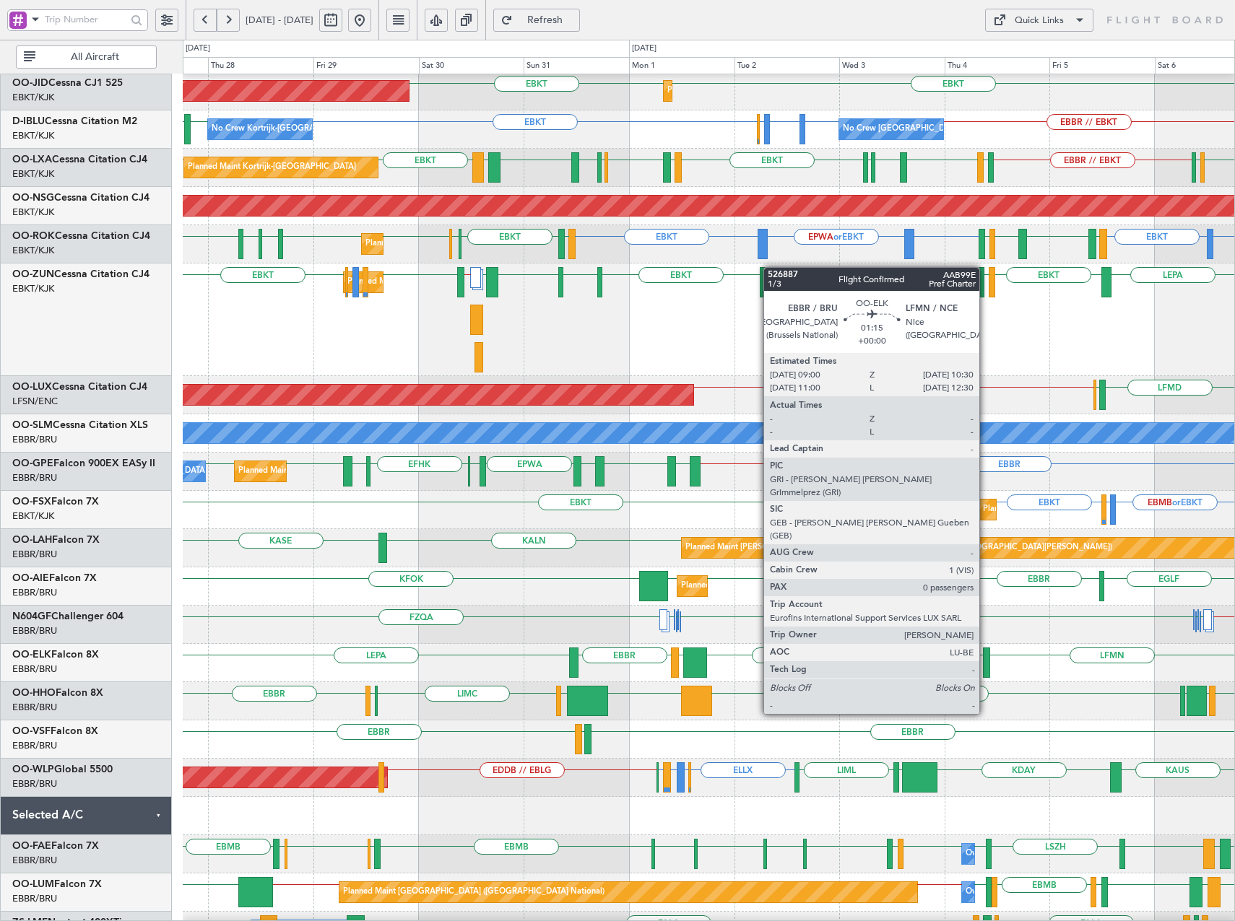
click at [986, 662] on div at bounding box center [986, 663] width 7 height 30
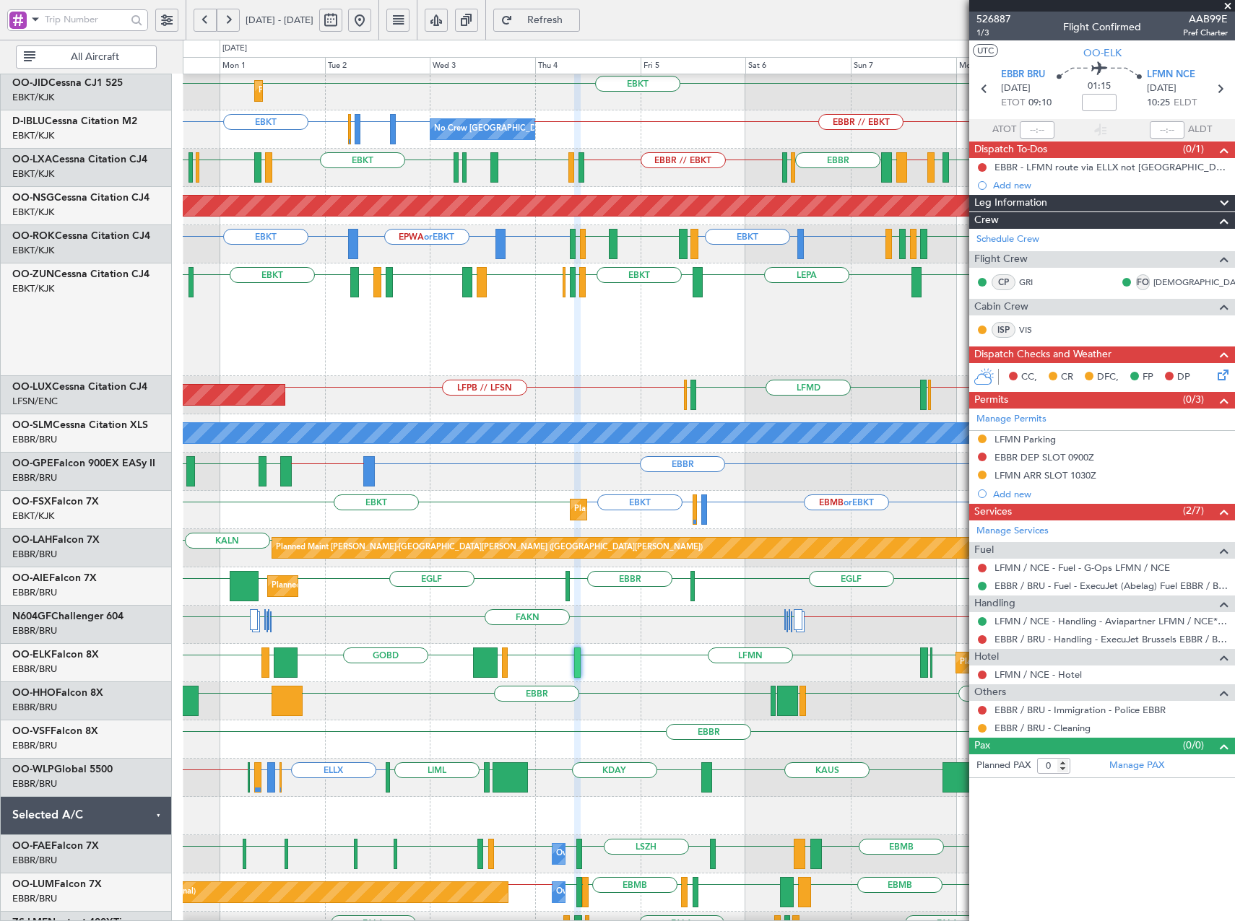
click at [1225, 6] on span at bounding box center [1227, 6] width 14 height 13
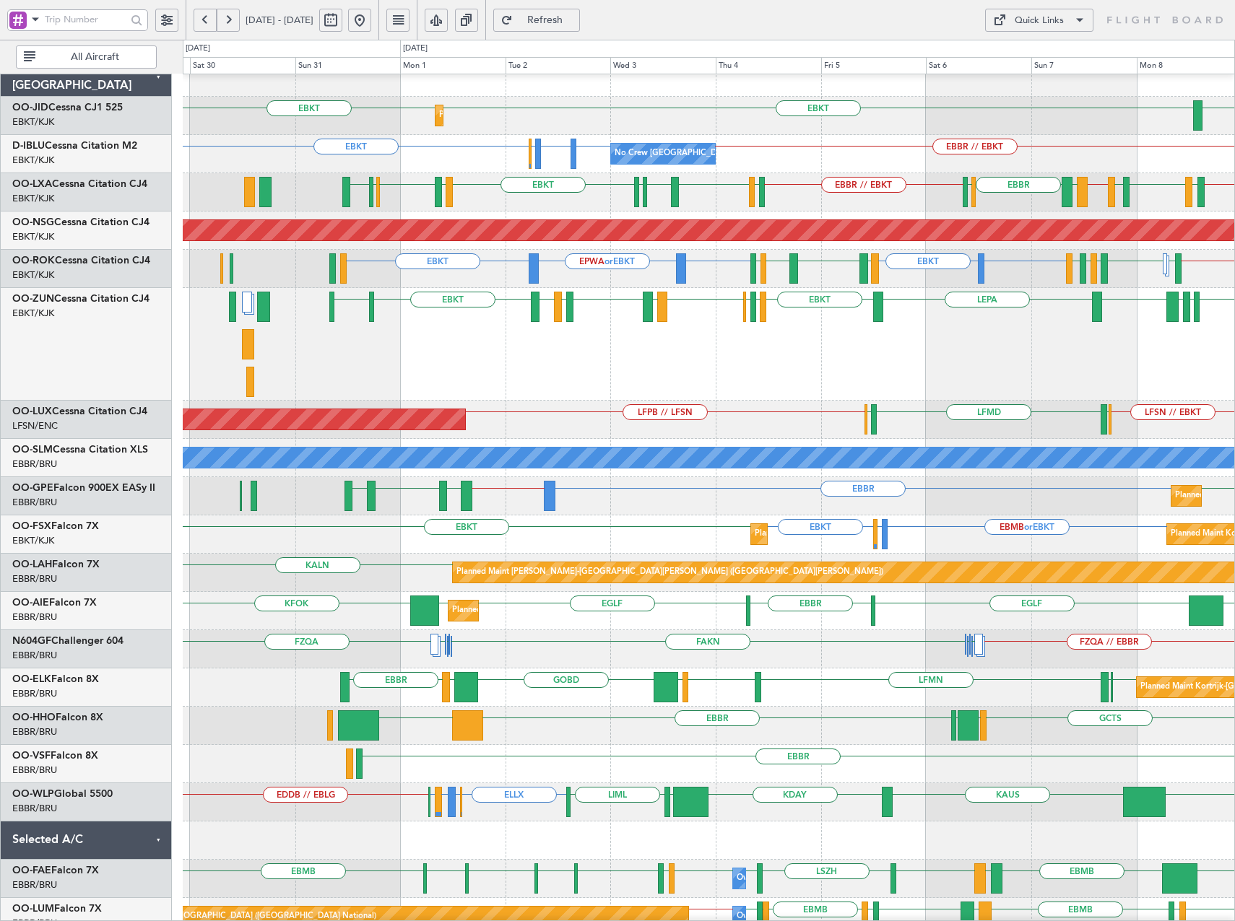
click at [550, 556] on div "EBKT EBKT LHPP Planned Maint Kortrijk-Wevelgem AOG Maint Kortrijk-Wevelgem EBKT…" at bounding box center [708, 573] width 1051 height 1031
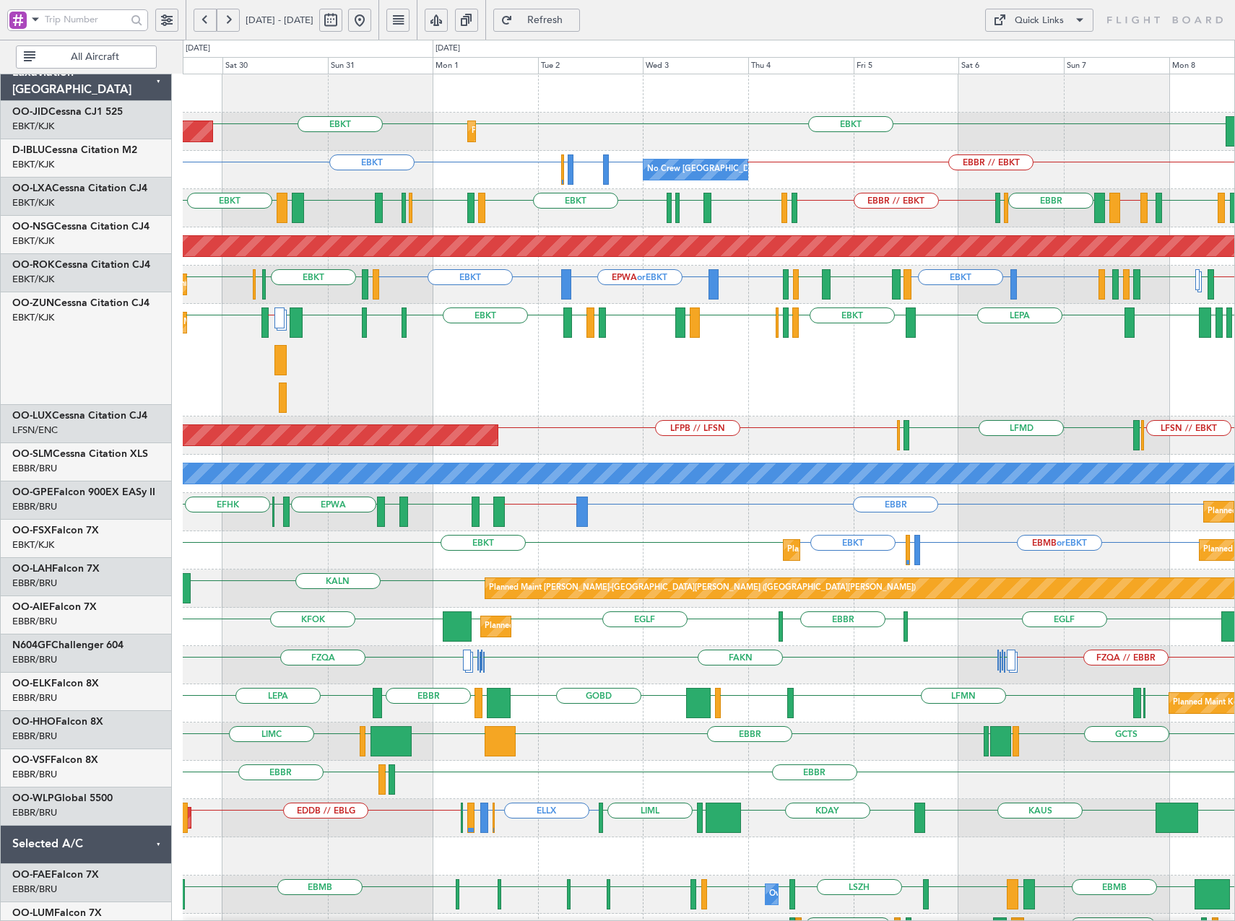
scroll to position [0, 0]
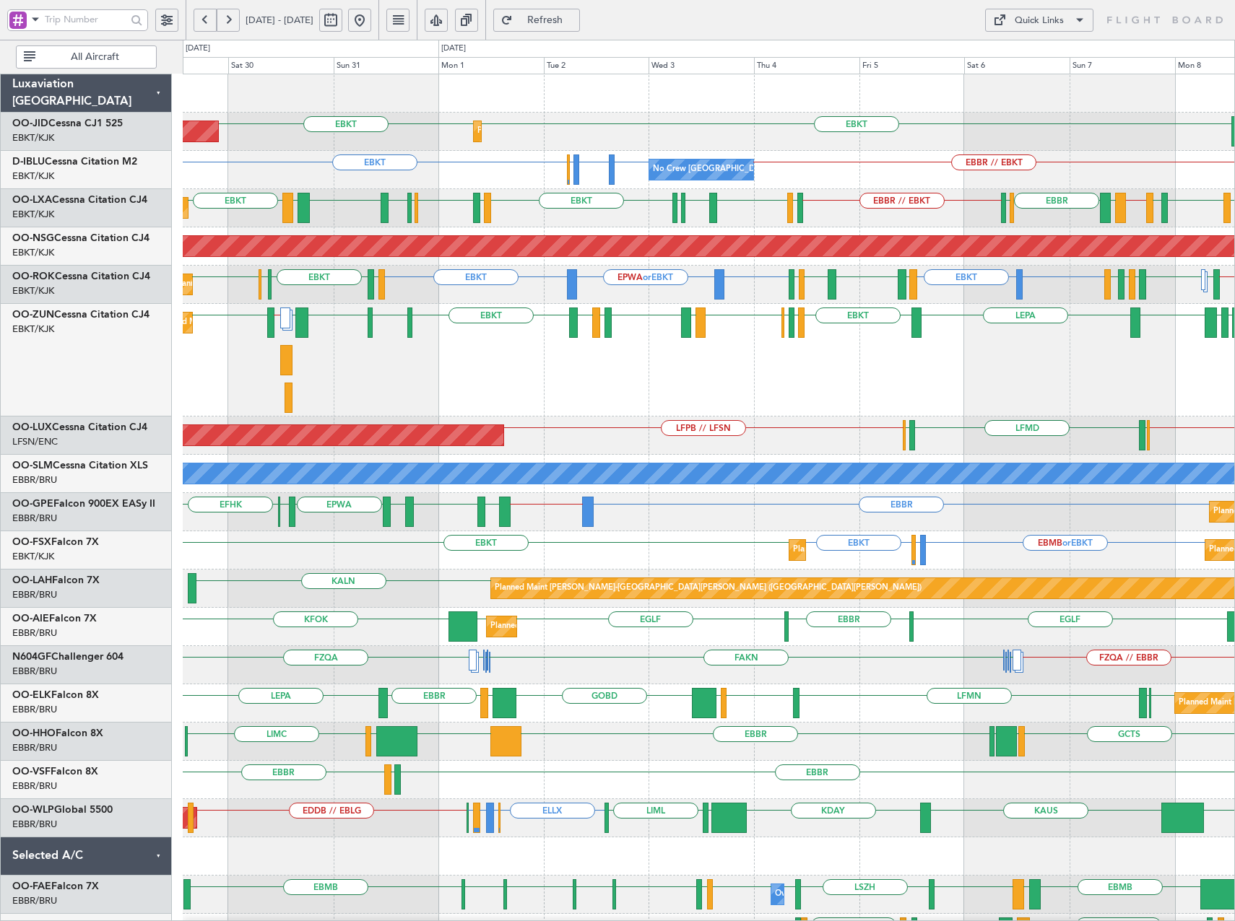
click at [575, 736] on div "Planned Maint Kortrijk-Wevelgem AOG Maint Kortrijk-Wevelgem EBKT EBKT LHPP No C…" at bounding box center [708, 589] width 1051 height 1031
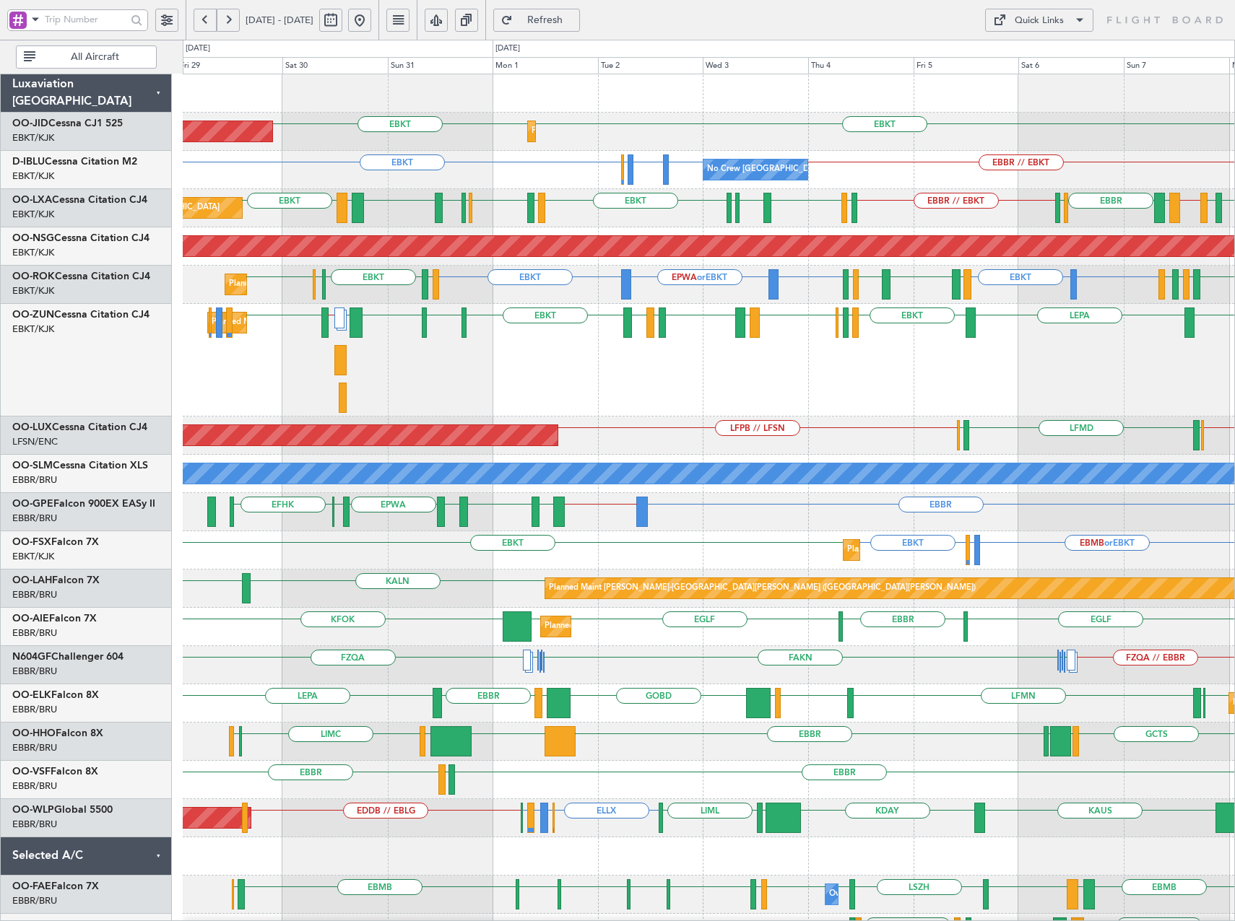
click at [622, 682] on div "FZQA // EBBR FAKN FAHS FAKN FZQA FAHS FAKN" at bounding box center [708, 665] width 1051 height 38
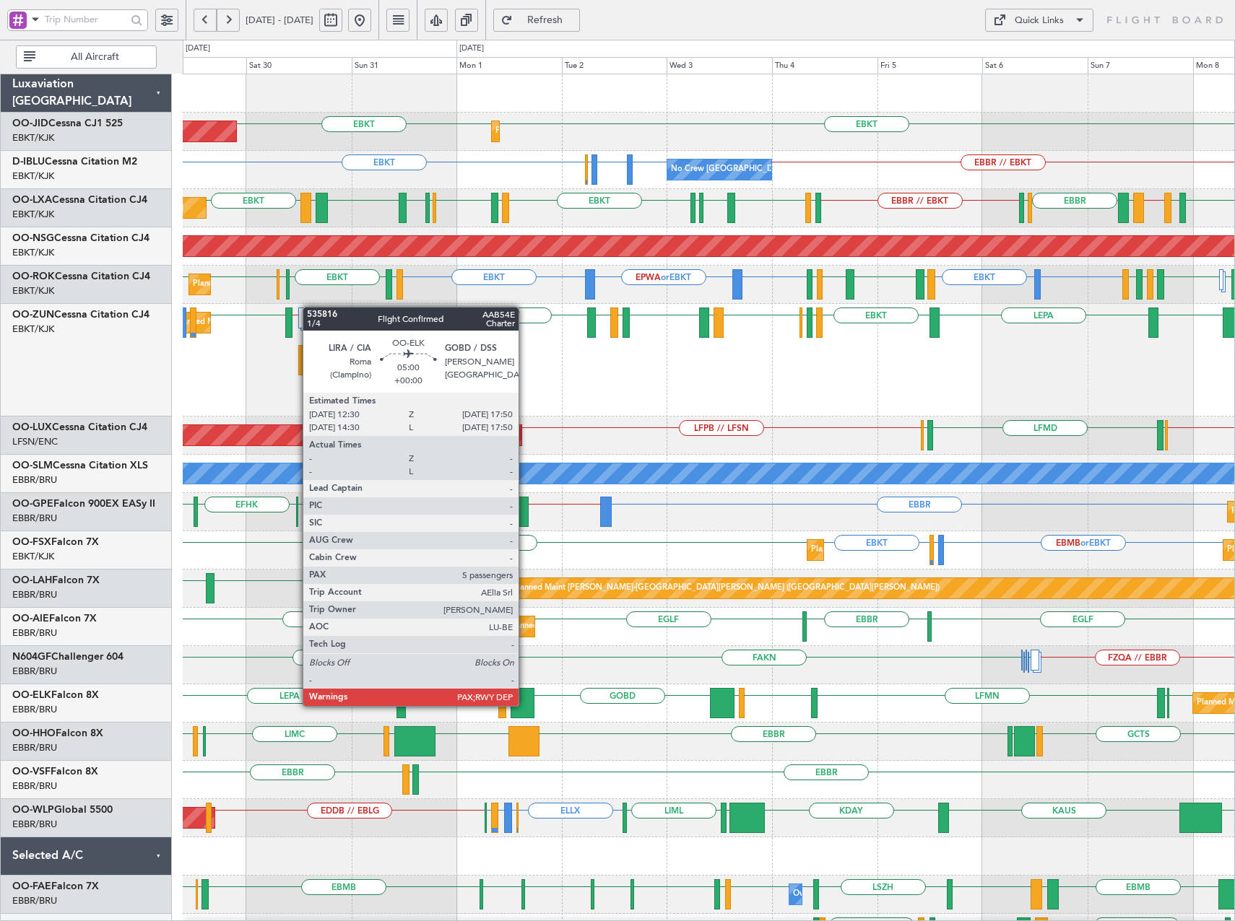
click at [524, 706] on div at bounding box center [523, 703] width 24 height 30
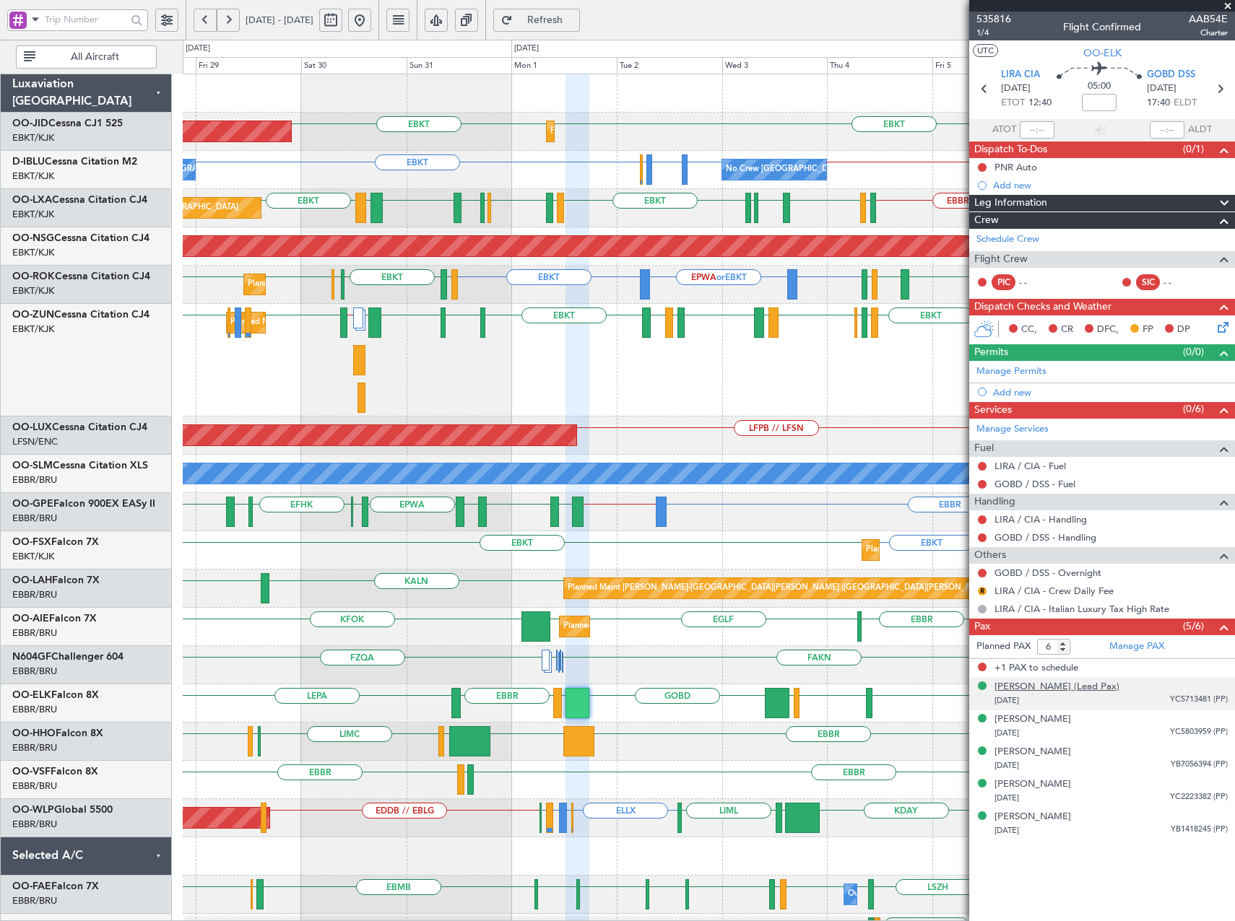
click at [1031, 687] on div "[PERSON_NAME] (Lead Pax)" at bounding box center [1056, 687] width 125 height 14
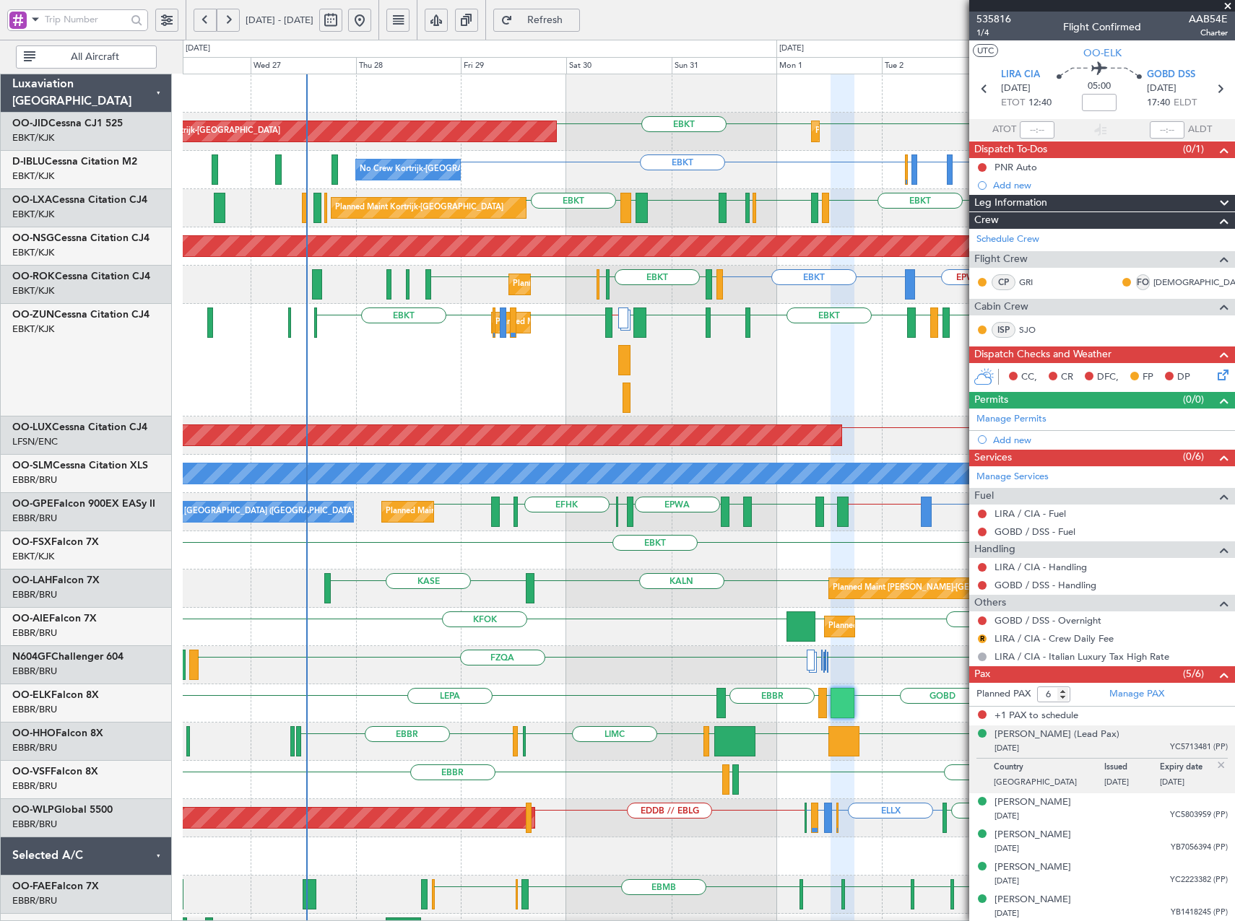
click at [692, 638] on div "EBBR EGLF KFOK EGLF Planned Maint London (Farnborough) EGLF" at bounding box center [708, 627] width 1051 height 38
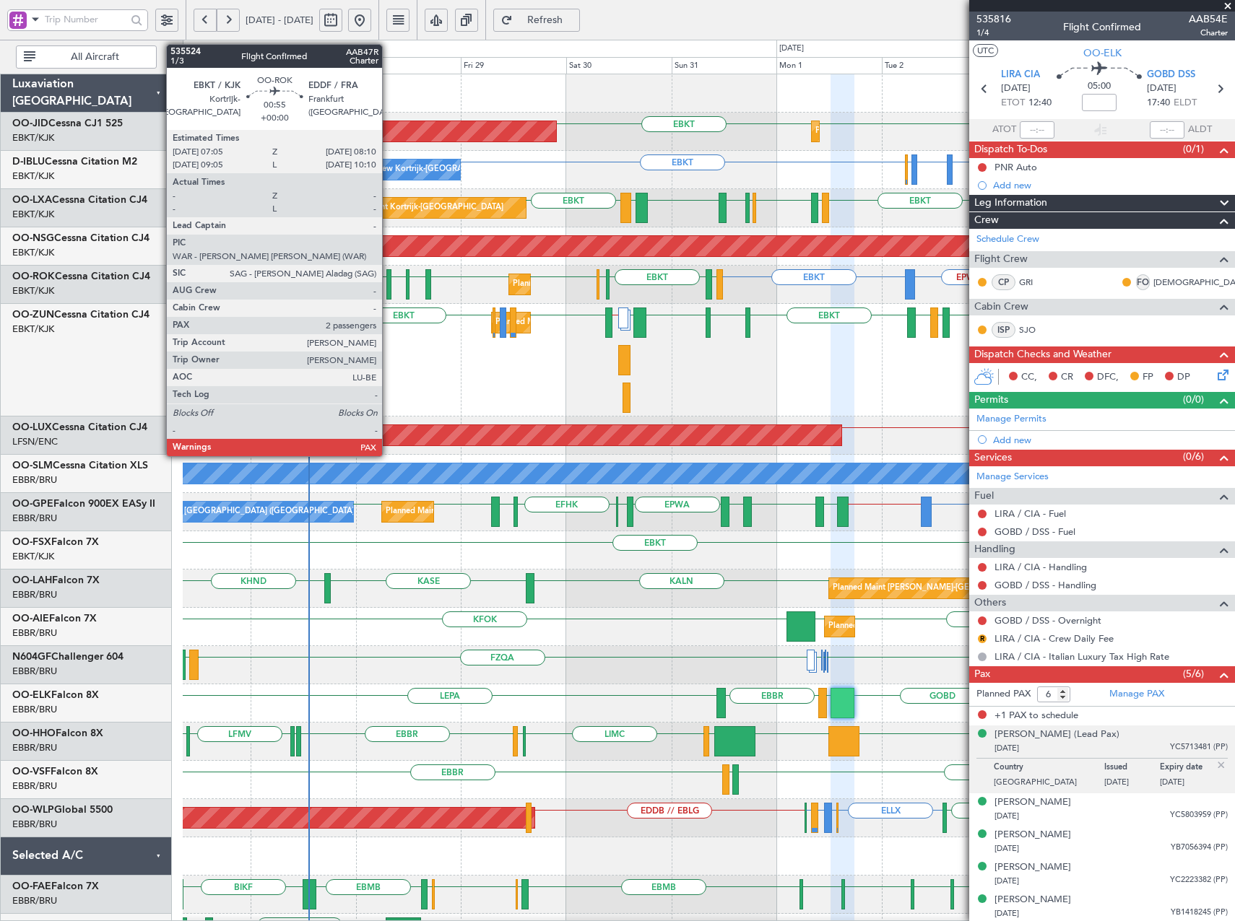
click at [389, 287] on div at bounding box center [388, 284] width 5 height 30
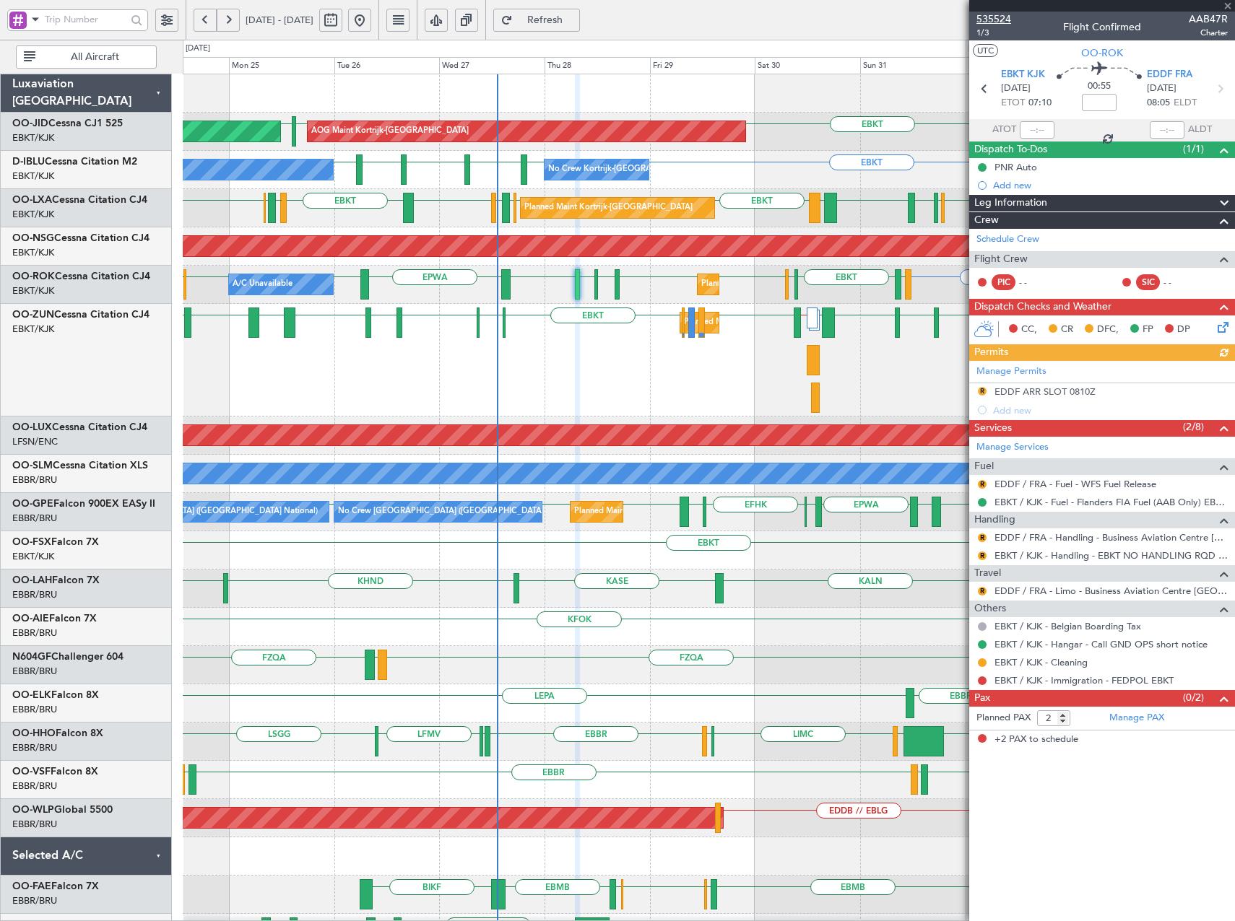
click at [994, 12] on span "535524" at bounding box center [993, 19] width 35 height 15
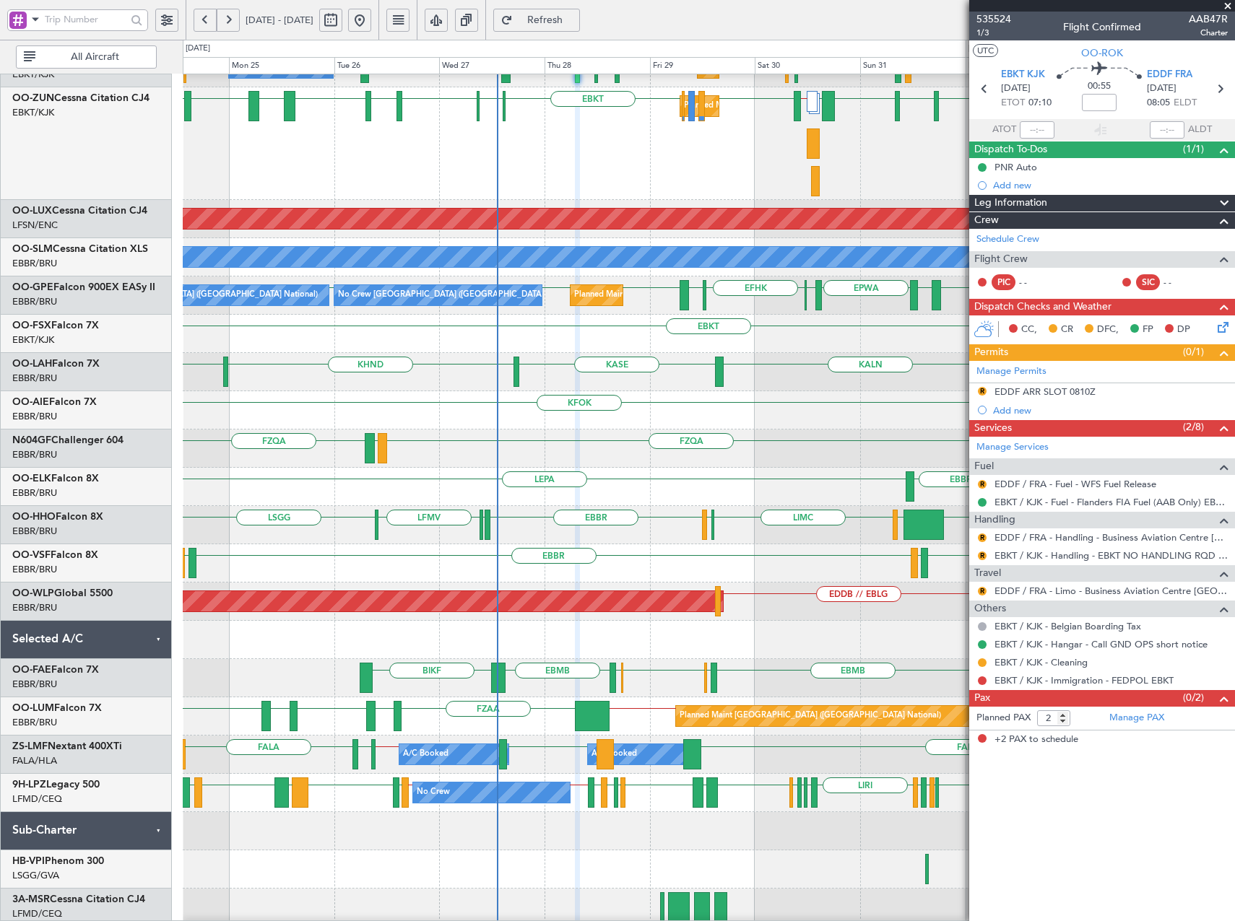
scroll to position [260, 0]
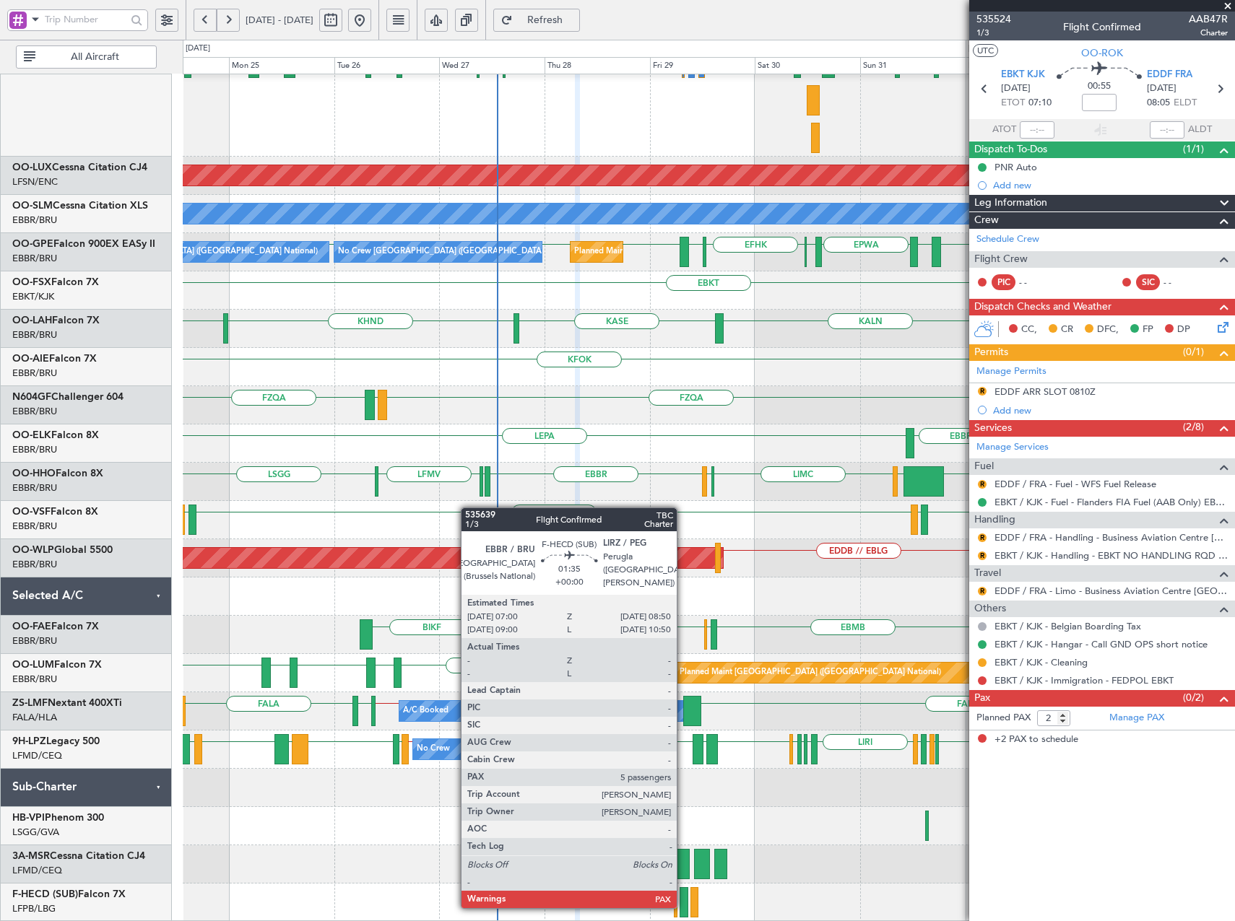
click at [683, 907] on div at bounding box center [683, 902] width 9 height 30
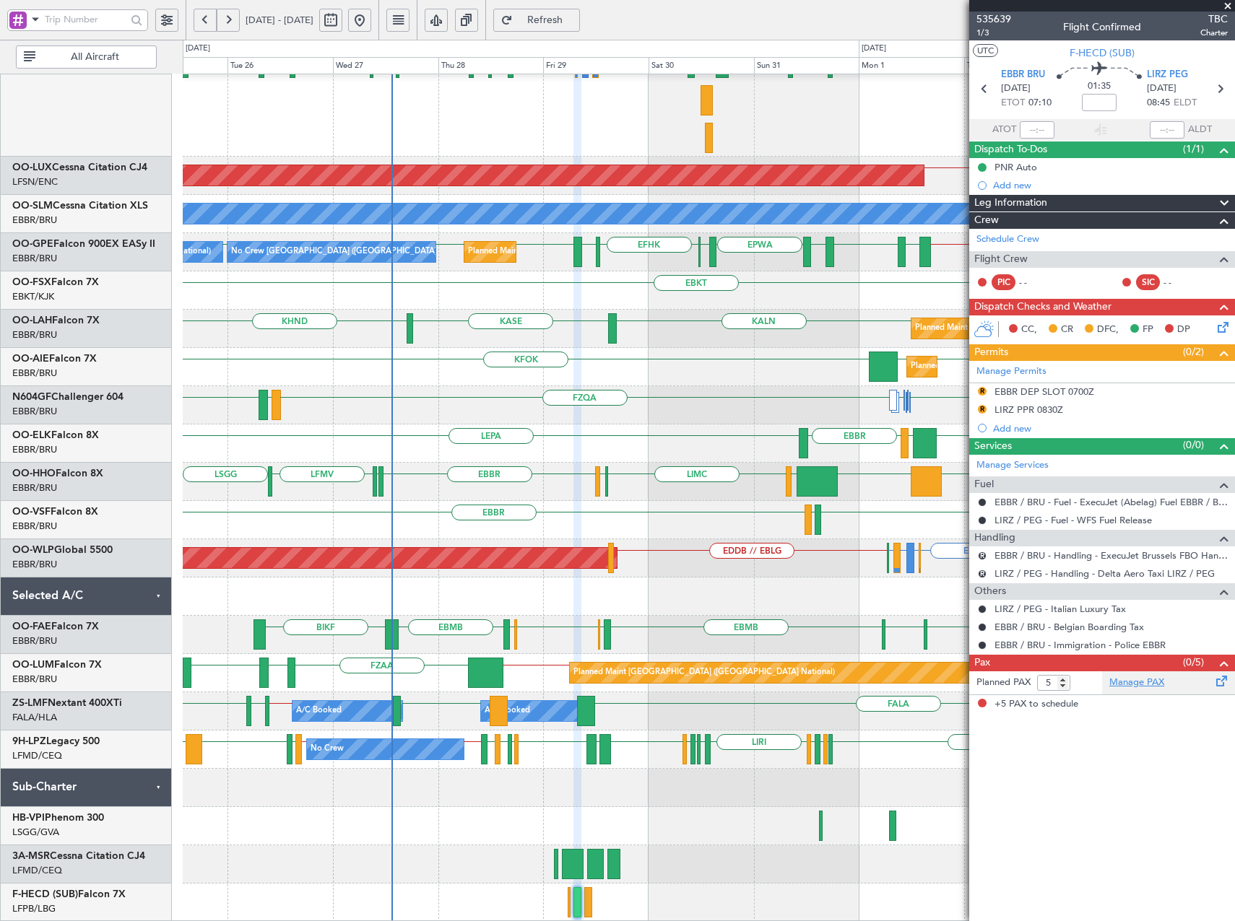
click at [1153, 680] on link "Manage PAX" at bounding box center [1136, 683] width 55 height 14
click at [1064, 685] on input "4" at bounding box center [1053, 683] width 33 height 16
type input "3"
click at [1064, 685] on input "3" at bounding box center [1053, 683] width 33 height 16
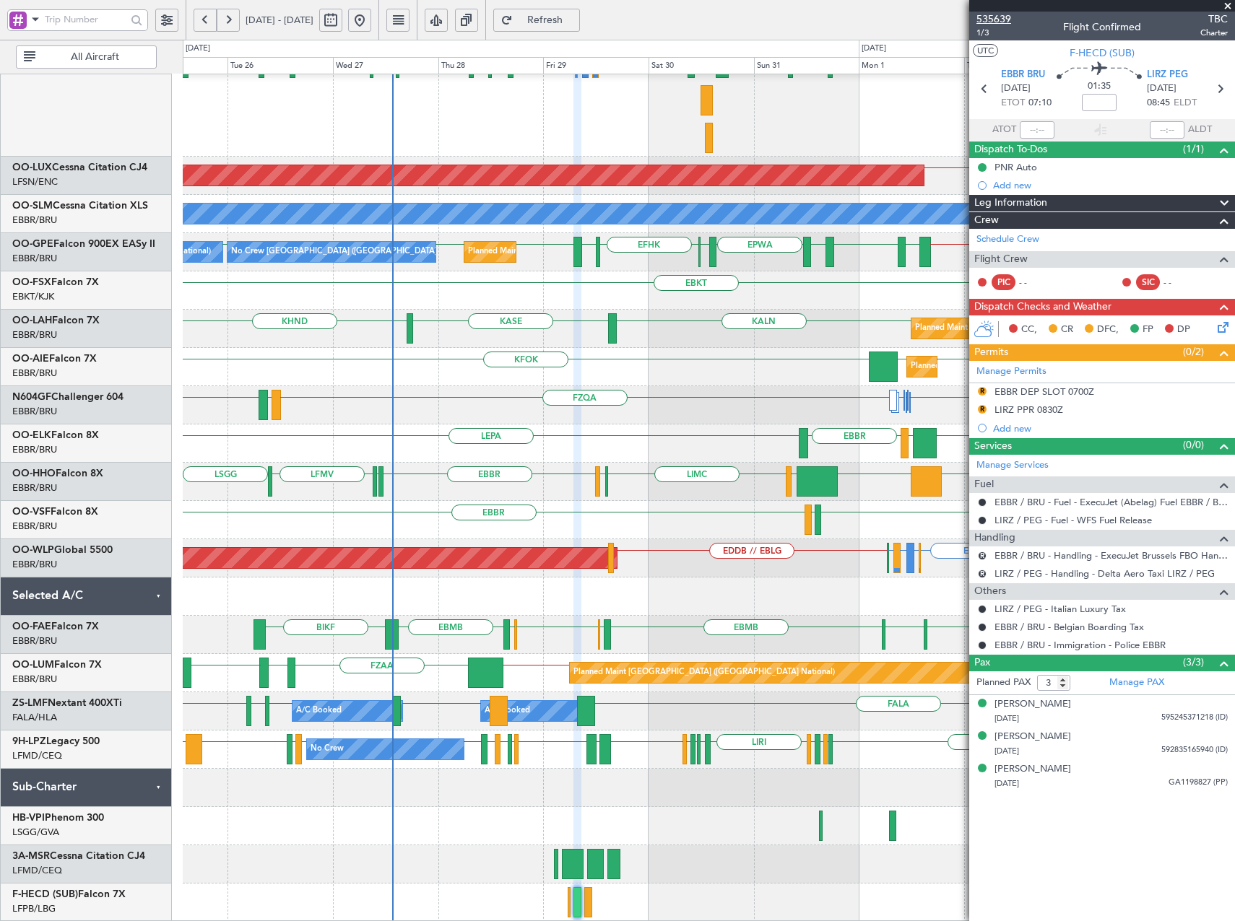
click at [991, 12] on span "535639" at bounding box center [993, 19] width 35 height 15
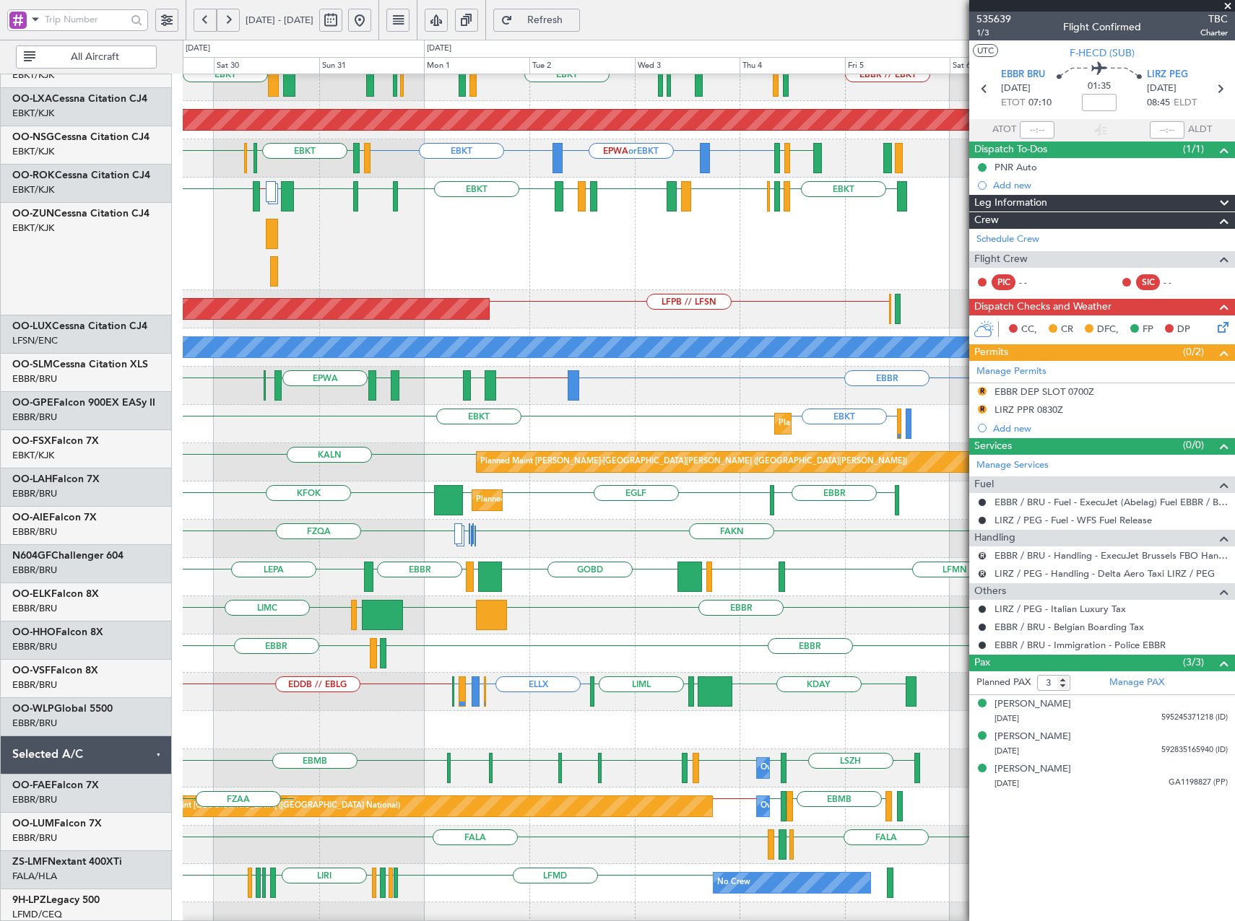
scroll to position [126, 0]
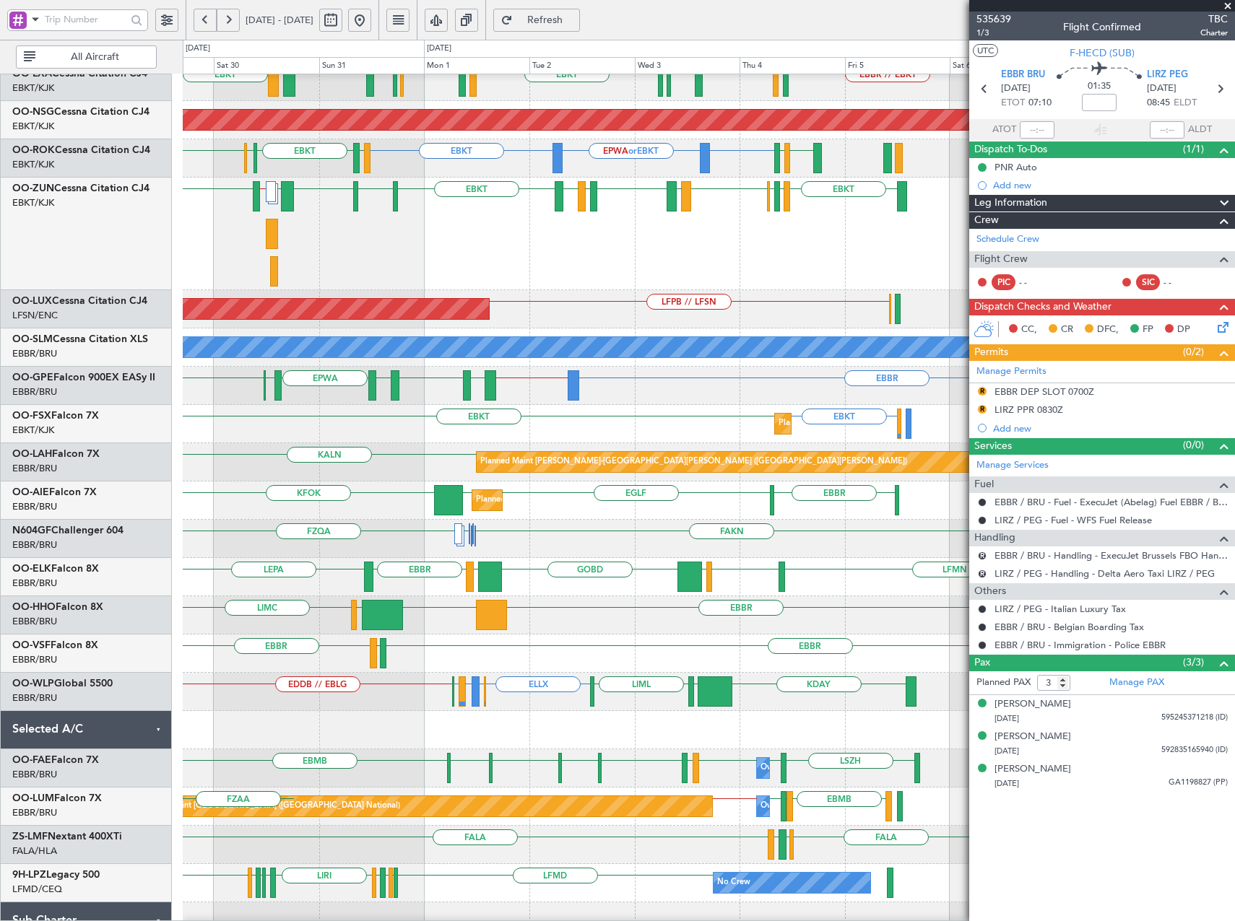
click at [426, 420] on div "EBKT EBKT Planned Maint Kortrijk-Wevelgem Planned Maint Kortrijk-Wevelgem" at bounding box center [708, 424] width 1051 height 38
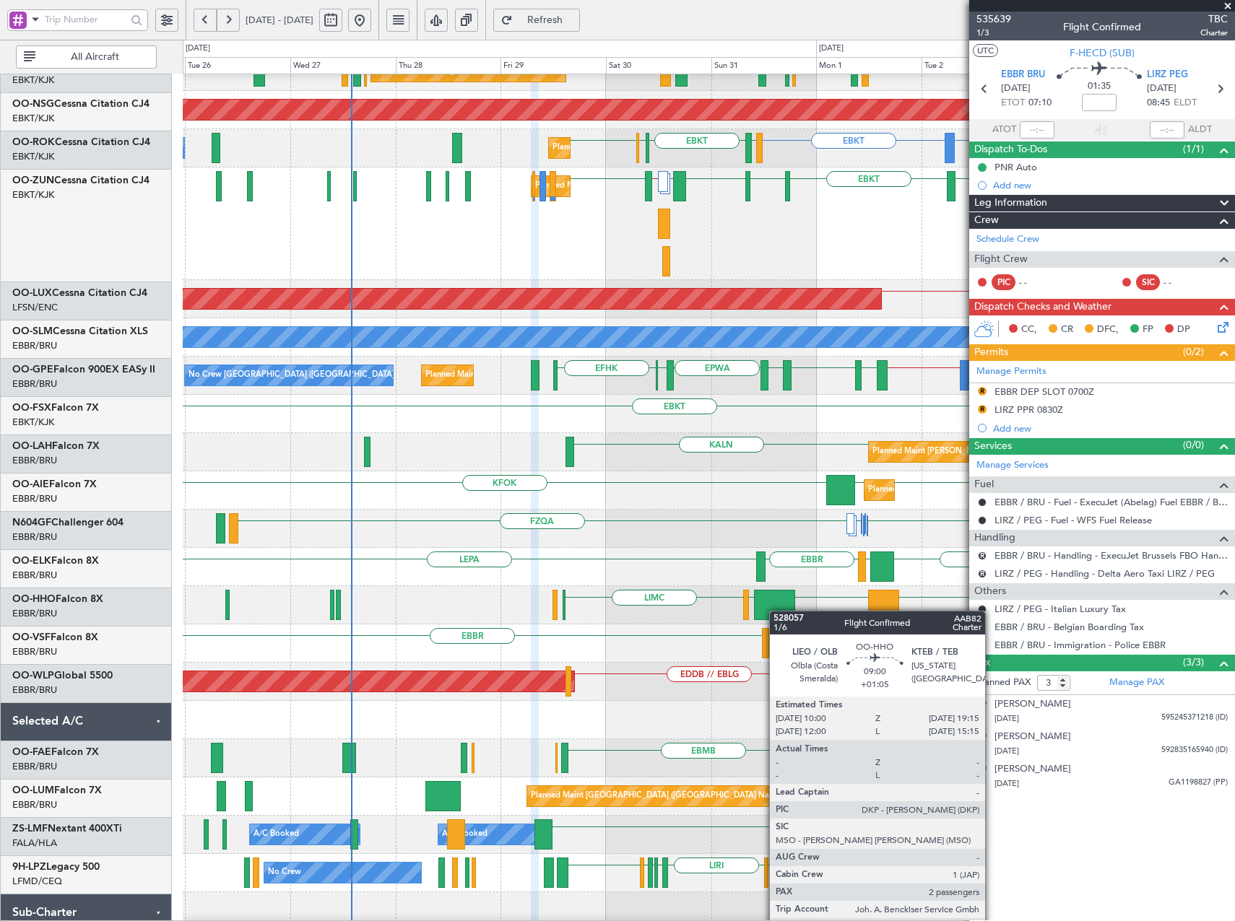
click at [778, 602] on div at bounding box center [774, 605] width 41 height 30
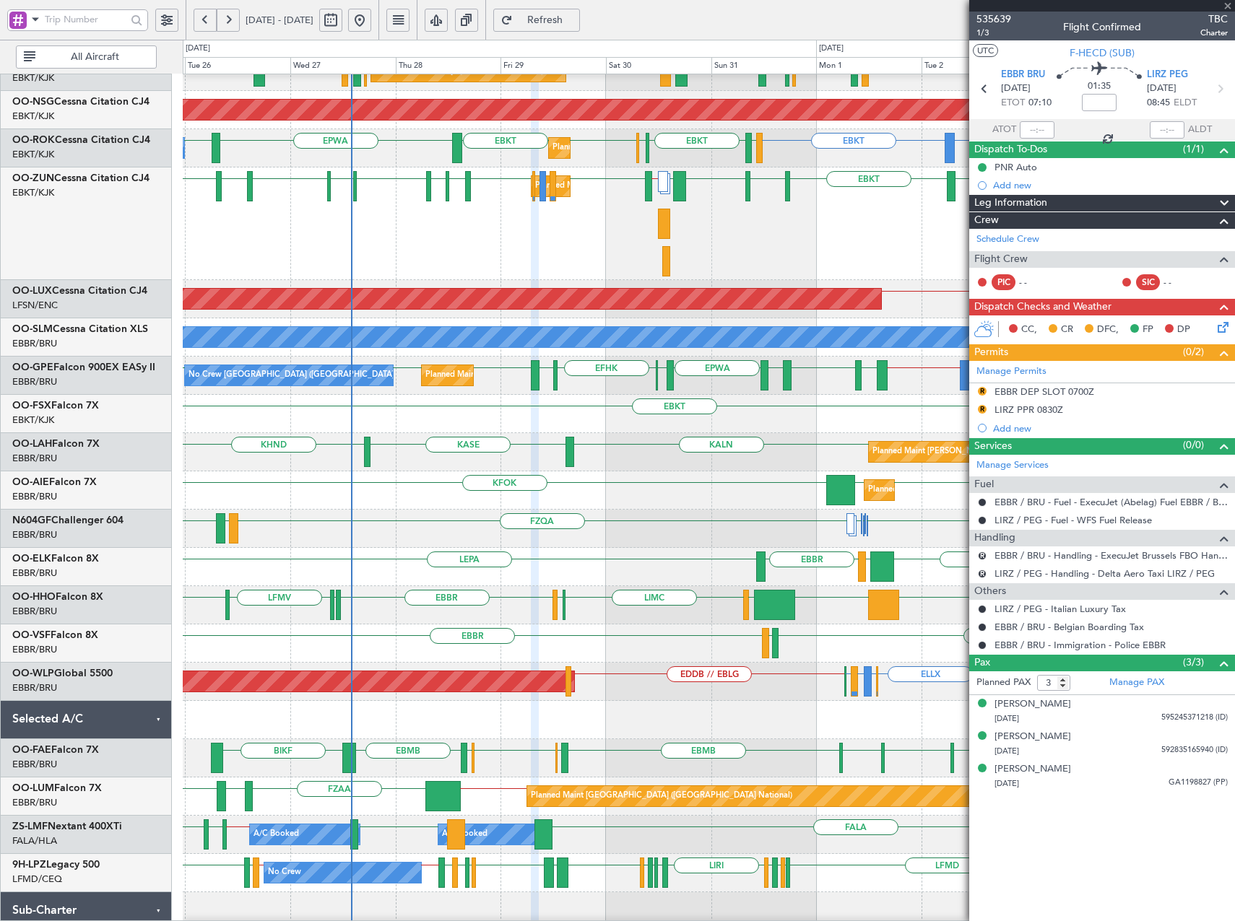
type input "+01:05"
type input "2"
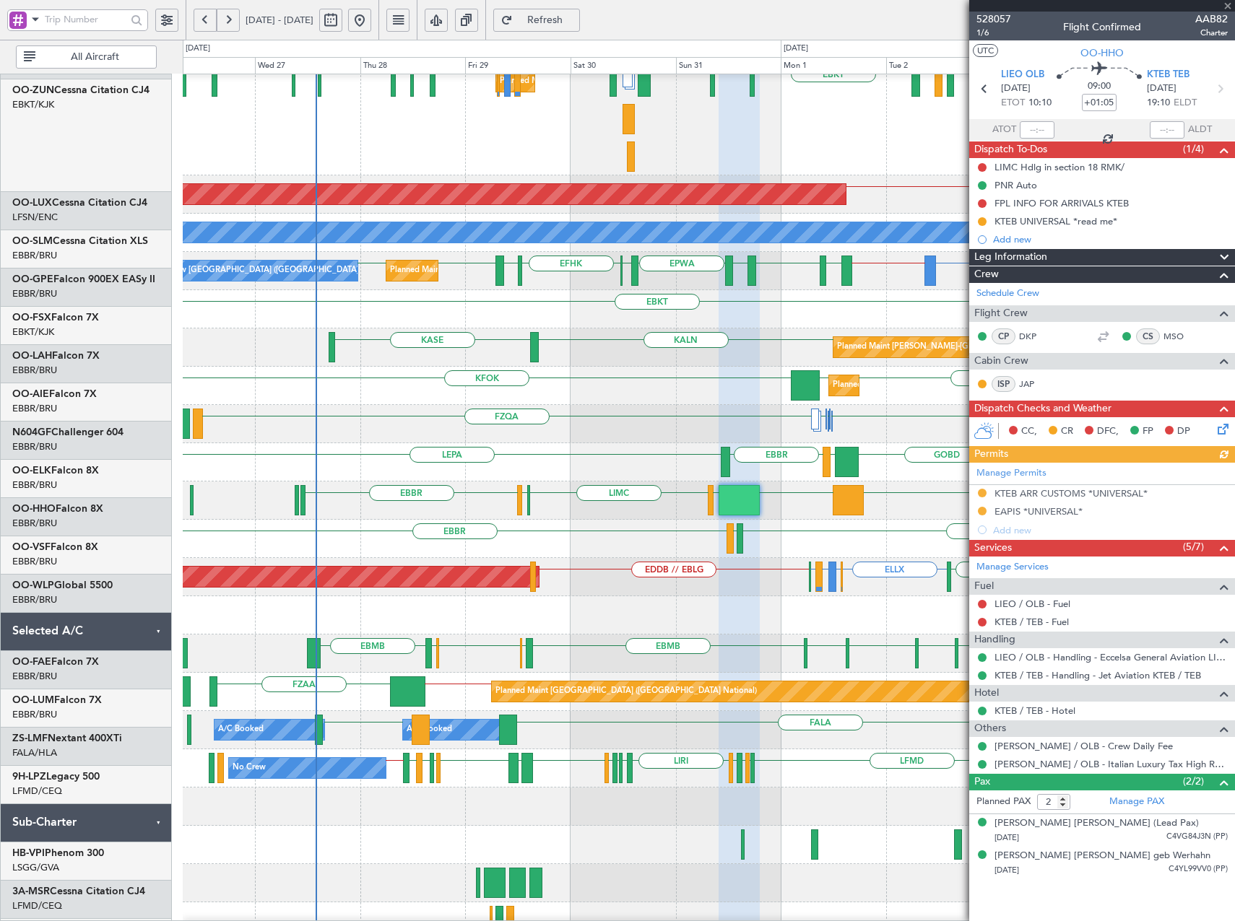
scroll to position [241, 0]
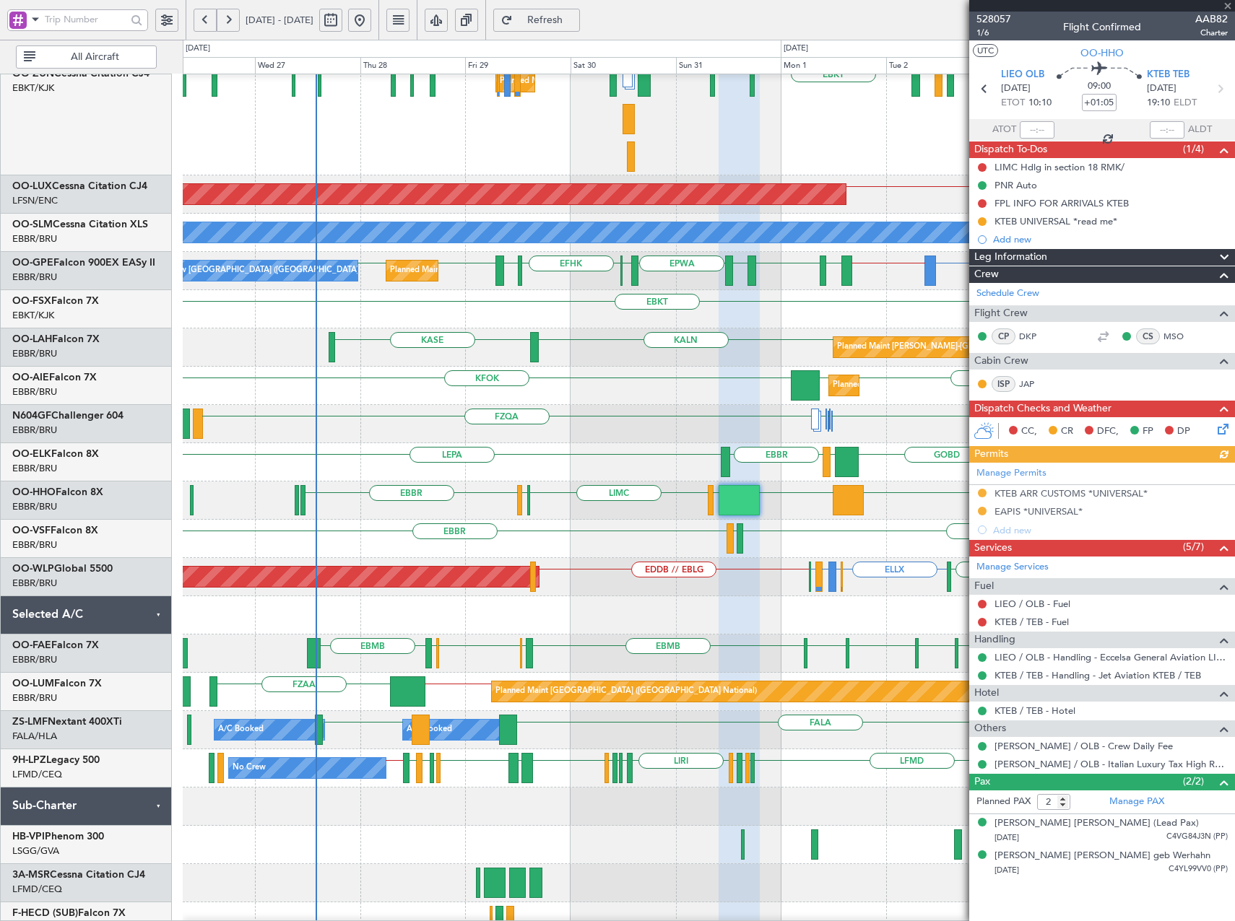
click at [623, 605] on div at bounding box center [708, 615] width 1051 height 38
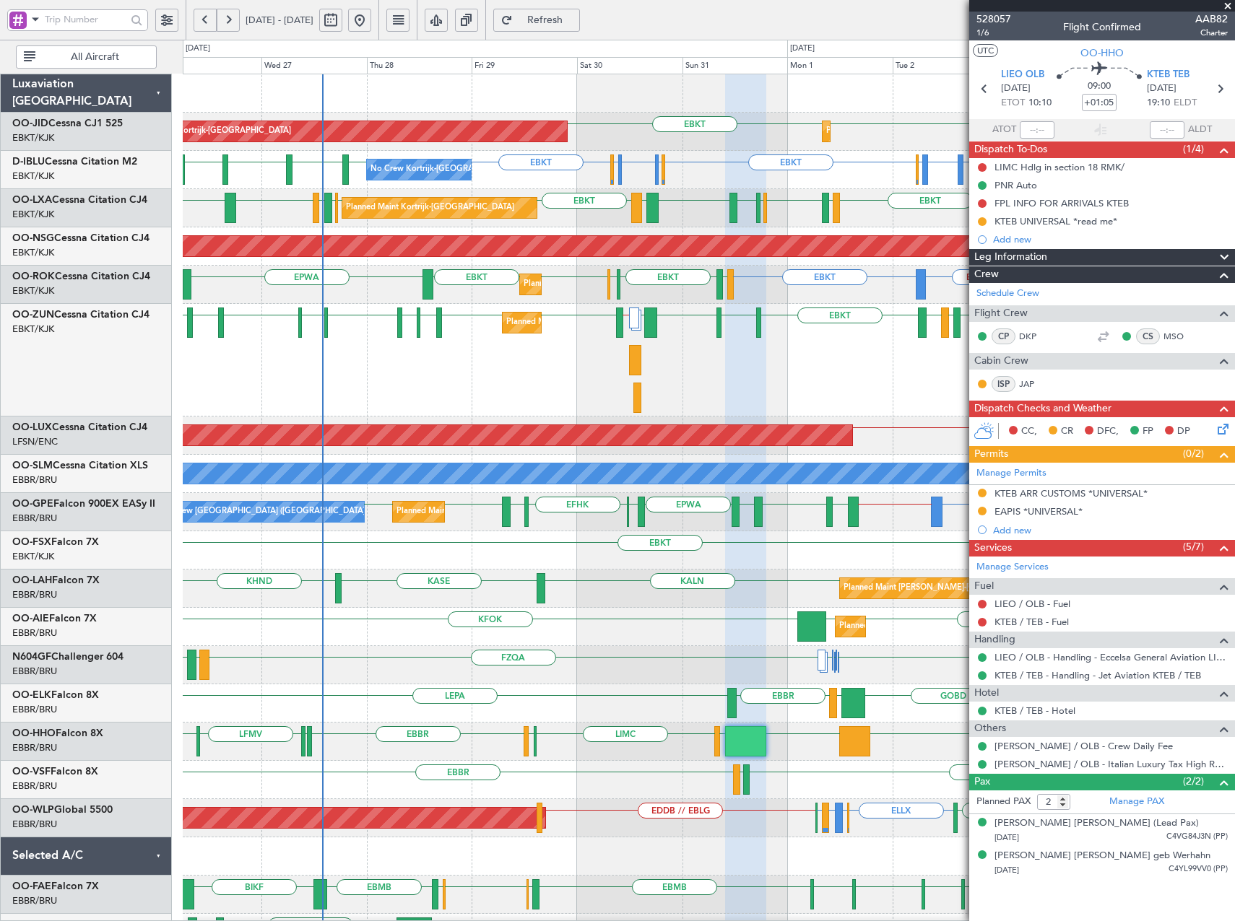
scroll to position [217, 0]
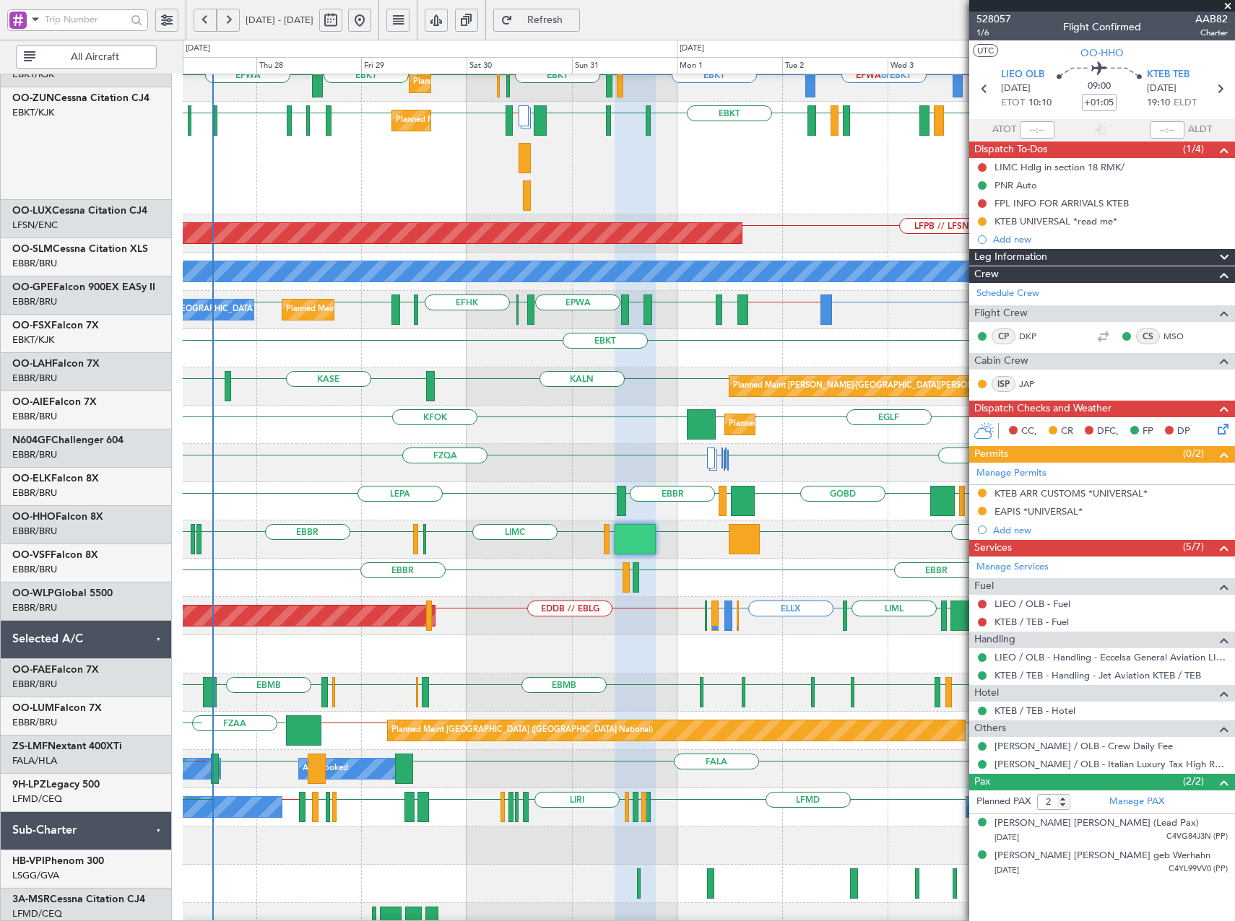
click at [708, 666] on div at bounding box center [708, 654] width 1051 height 38
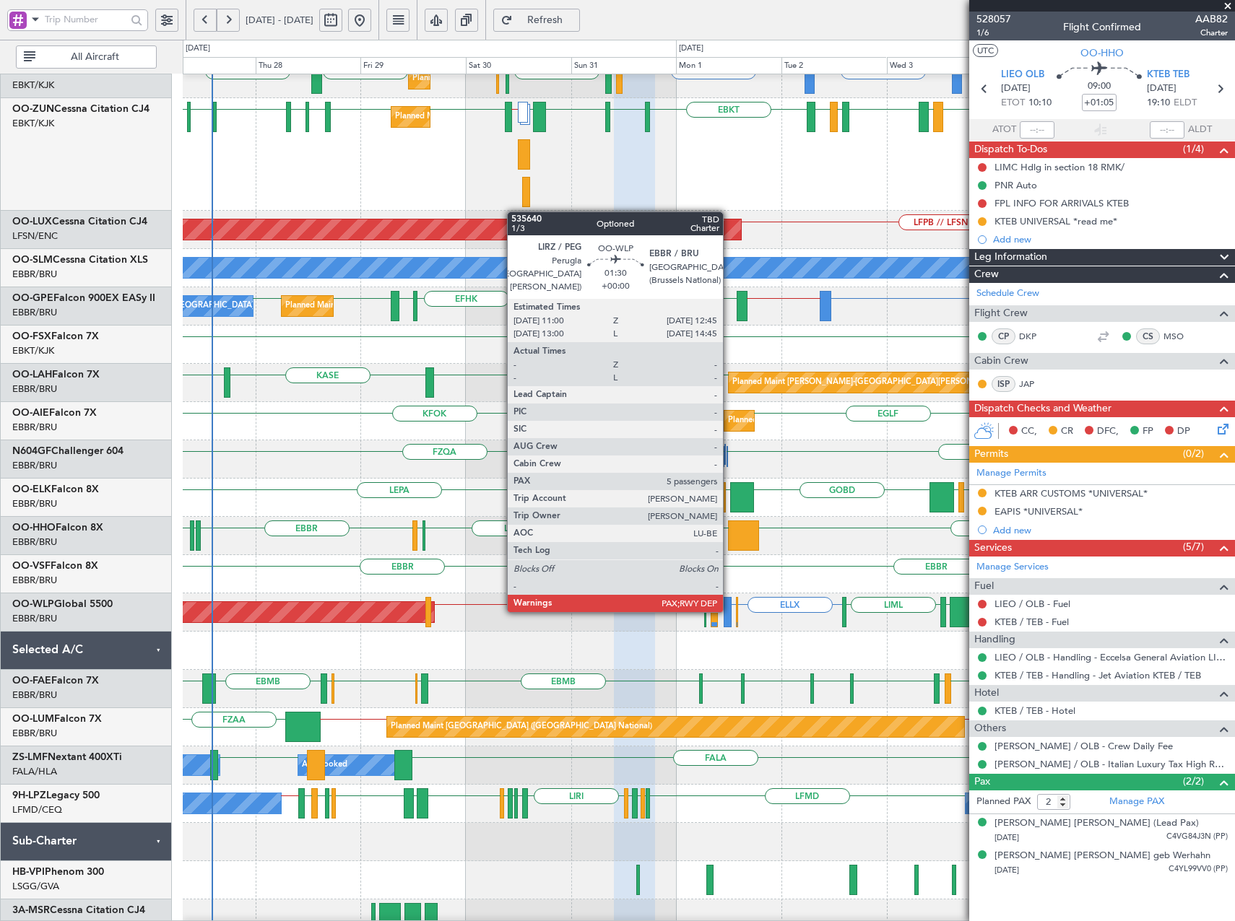
click at [729, 611] on div at bounding box center [728, 612] width 8 height 30
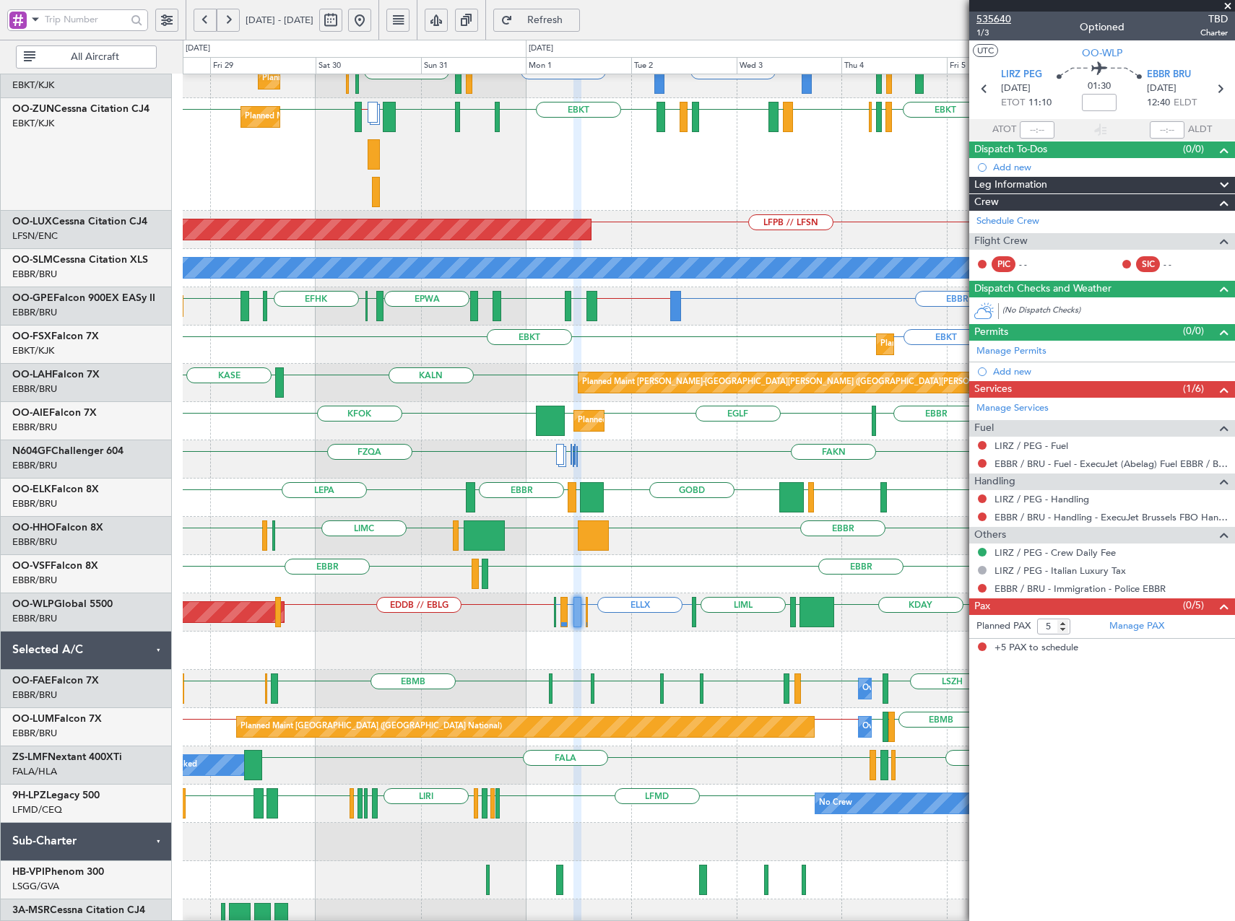
click at [997, 16] on span "535640" at bounding box center [993, 19] width 35 height 15
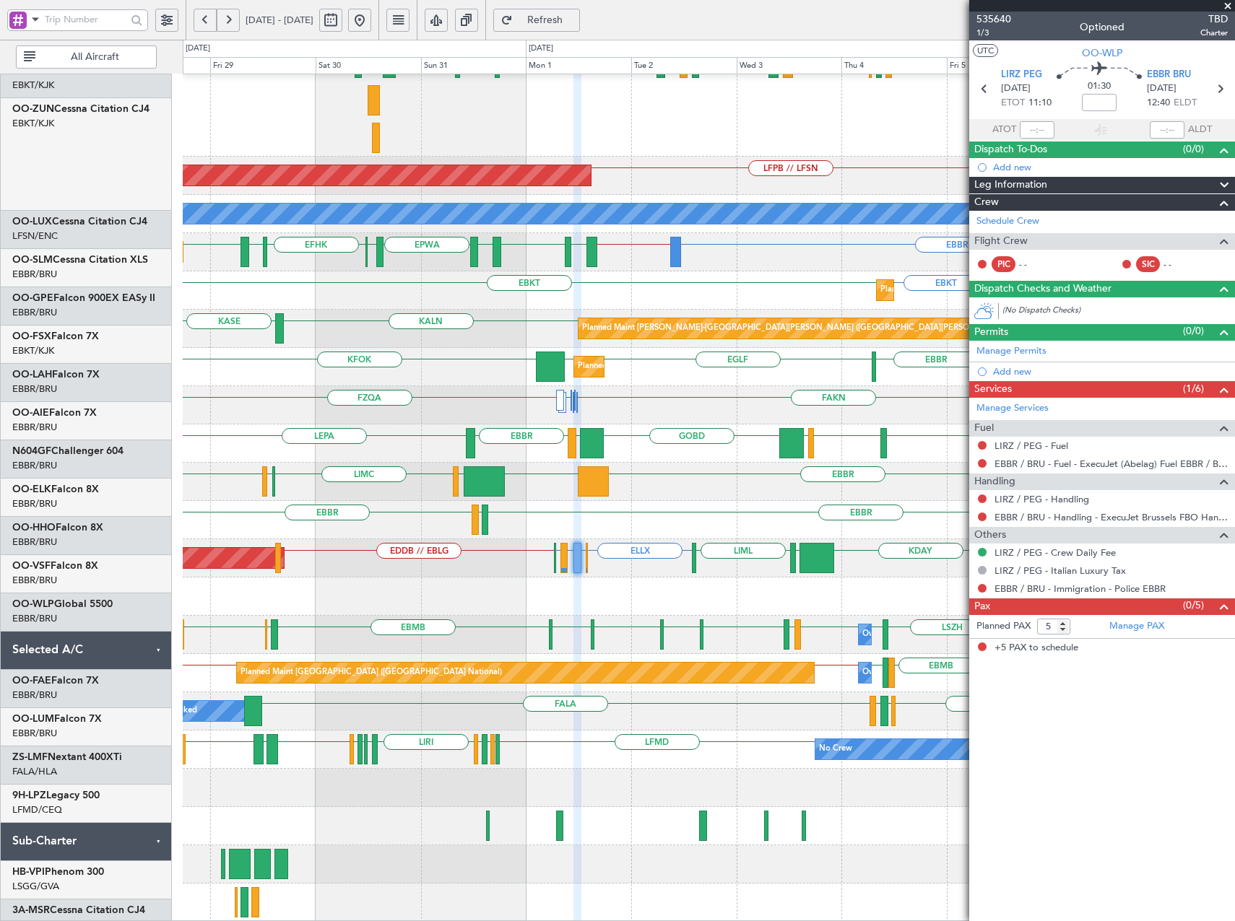
scroll to position [260, 0]
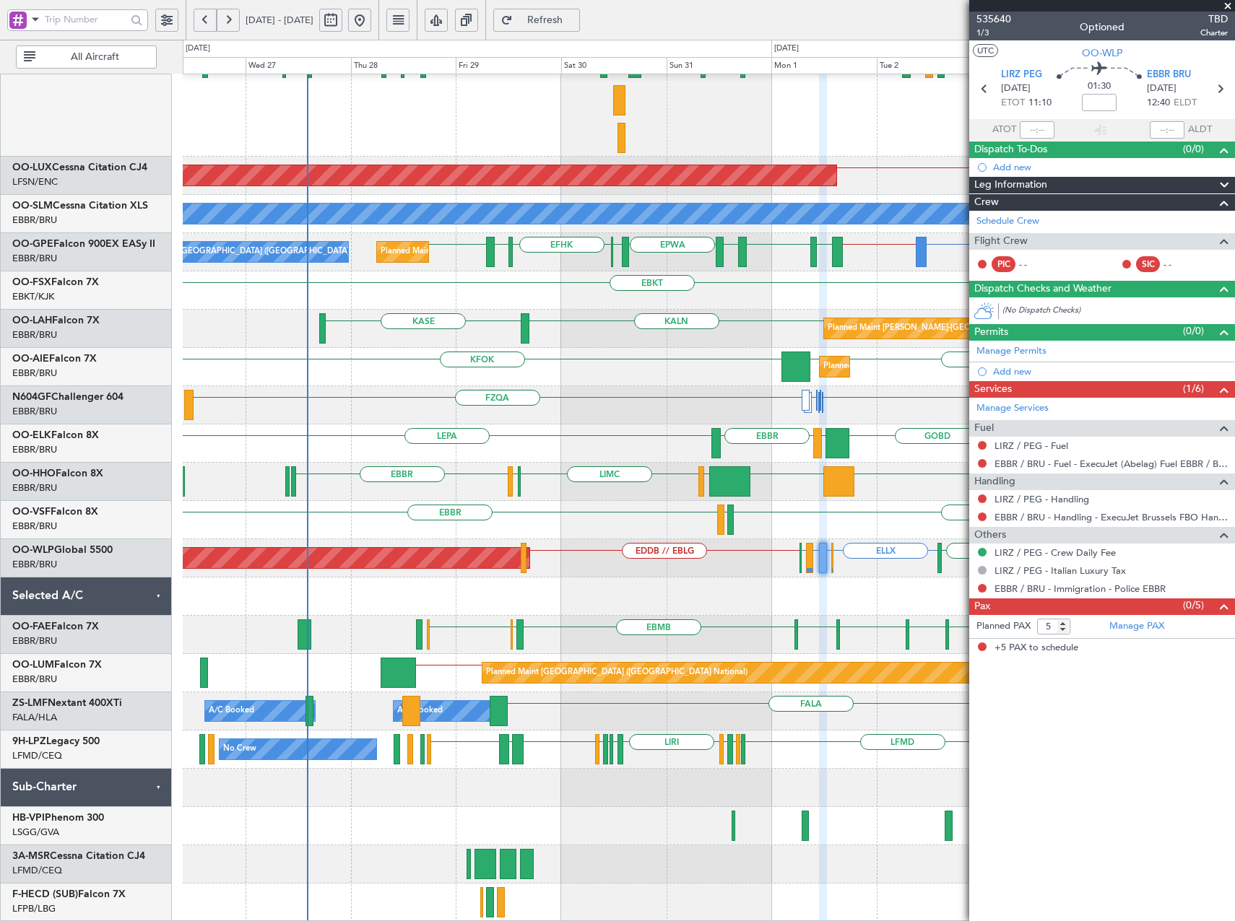
click at [706, 294] on div "Planned Maint Kortrijk-Wevelgem EBKT LFMD LEBB EBKT EGGD EBKT LICA LFMD // EBKT…" at bounding box center [708, 368] width 1051 height 1108
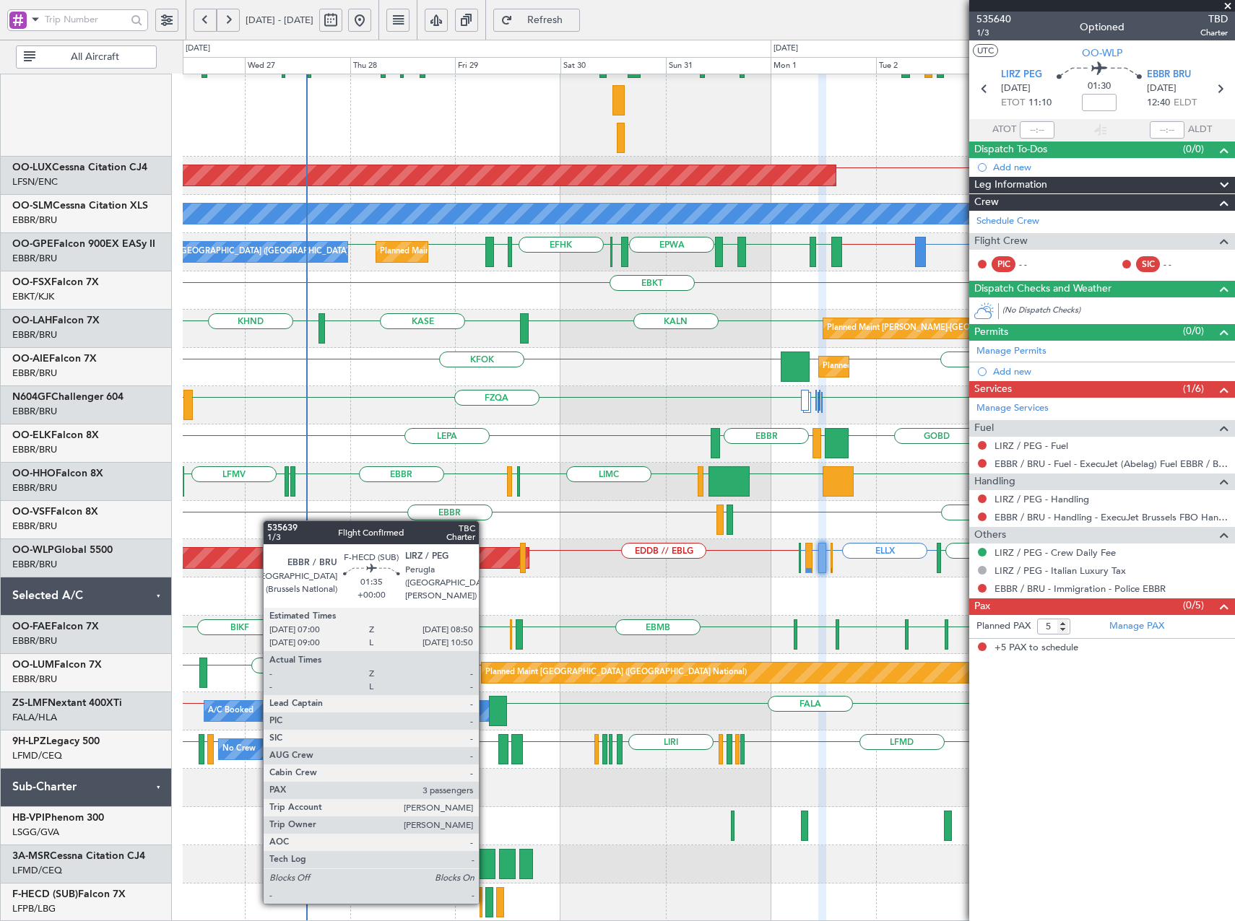
click at [485, 903] on div at bounding box center [489, 902] width 9 height 30
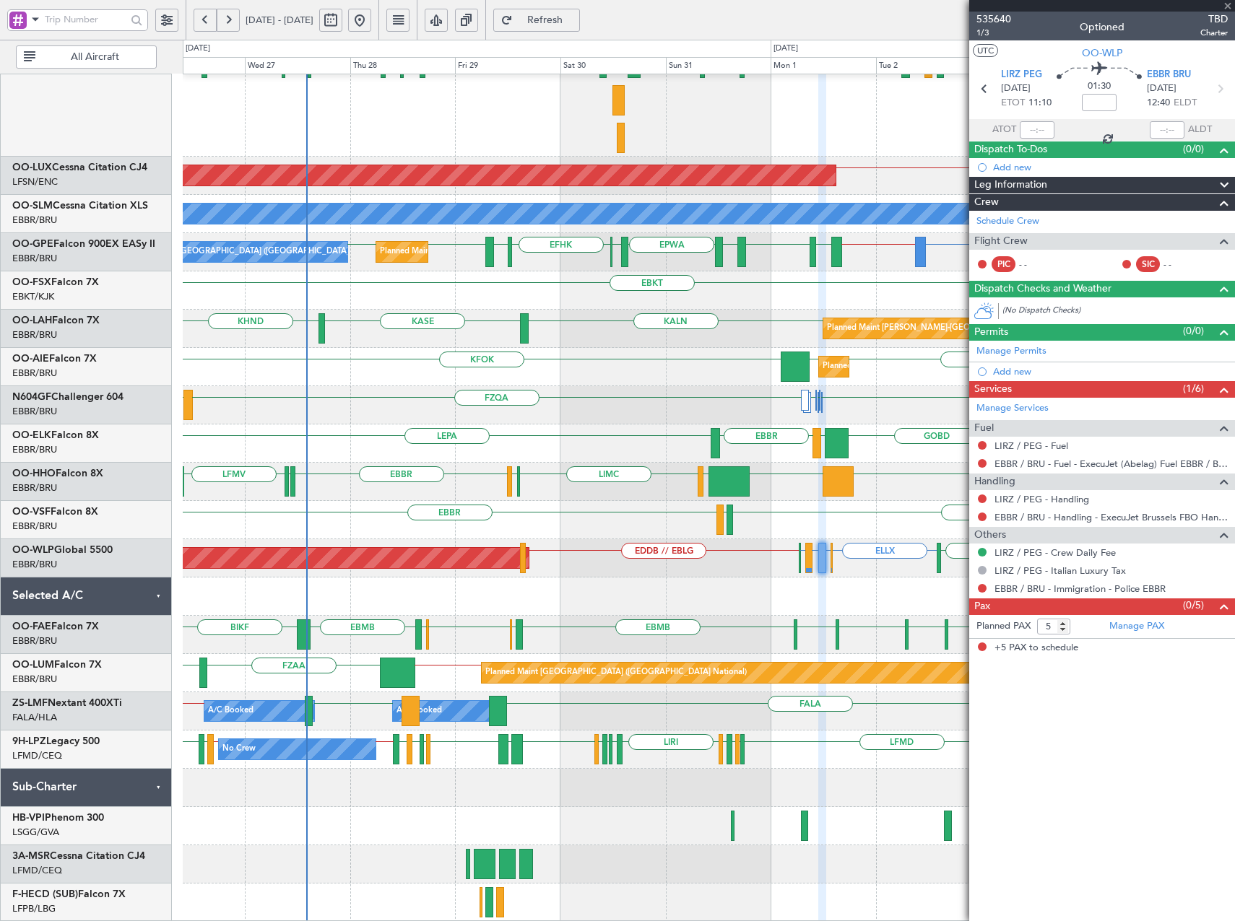
type input "3"
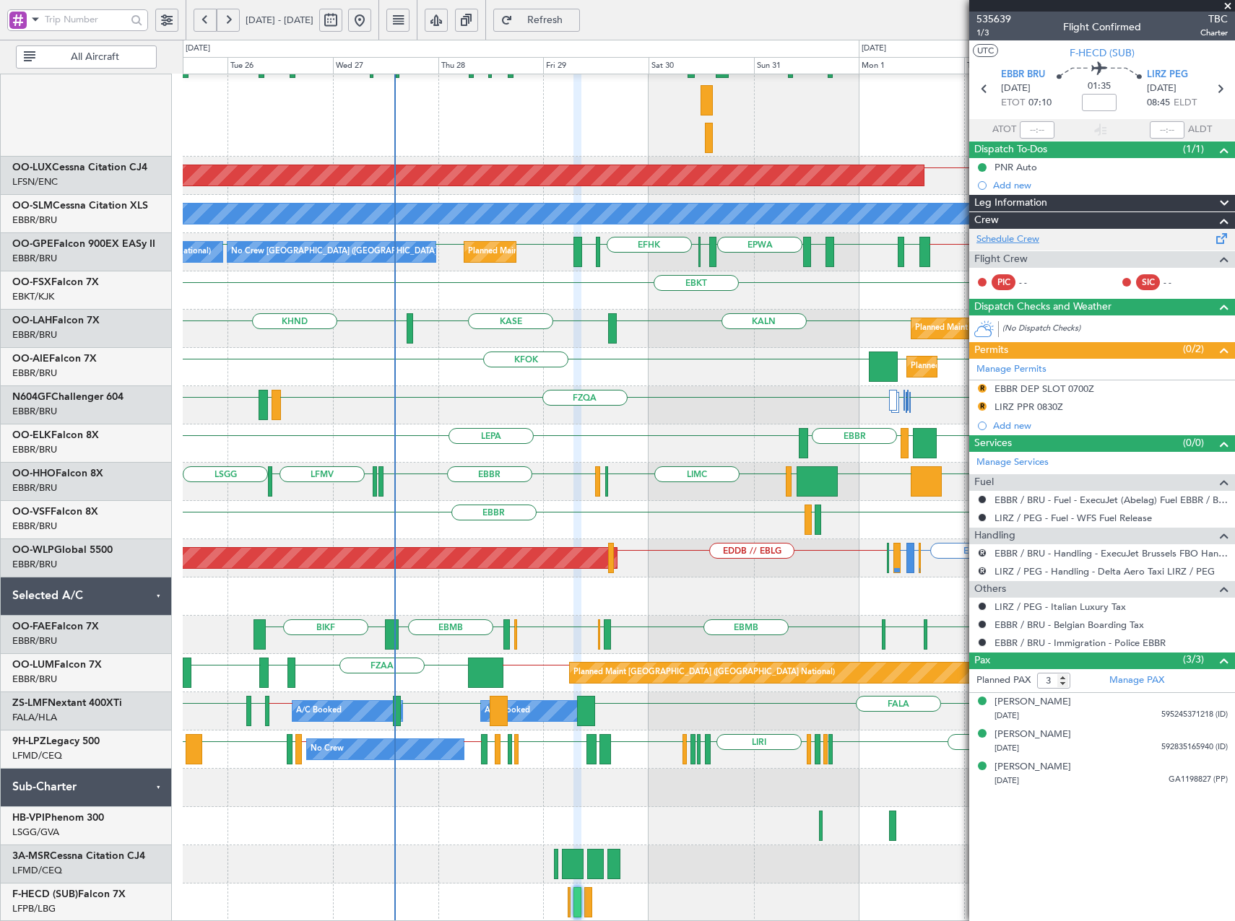
click at [1015, 237] on link "Schedule Crew" at bounding box center [1007, 240] width 63 height 14
click at [1149, 677] on link "Manage PAX" at bounding box center [1136, 681] width 55 height 14
click at [575, 25] on span "Refresh" at bounding box center [545, 20] width 59 height 10
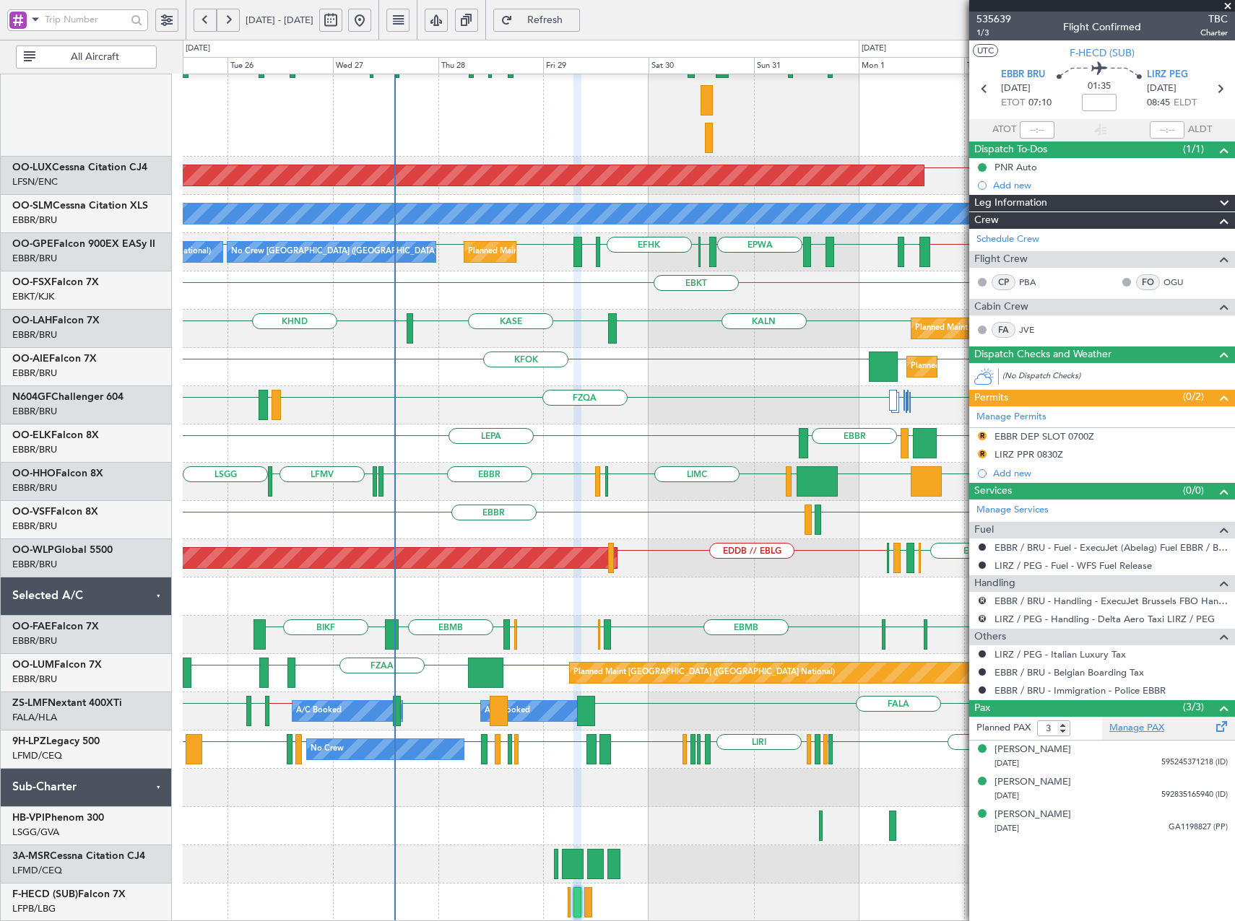
click at [1129, 725] on link "Manage PAX" at bounding box center [1136, 728] width 55 height 14
click at [560, 18] on button "Refresh" at bounding box center [536, 20] width 87 height 23
click at [1000, 16] on span "535639" at bounding box center [993, 19] width 35 height 15
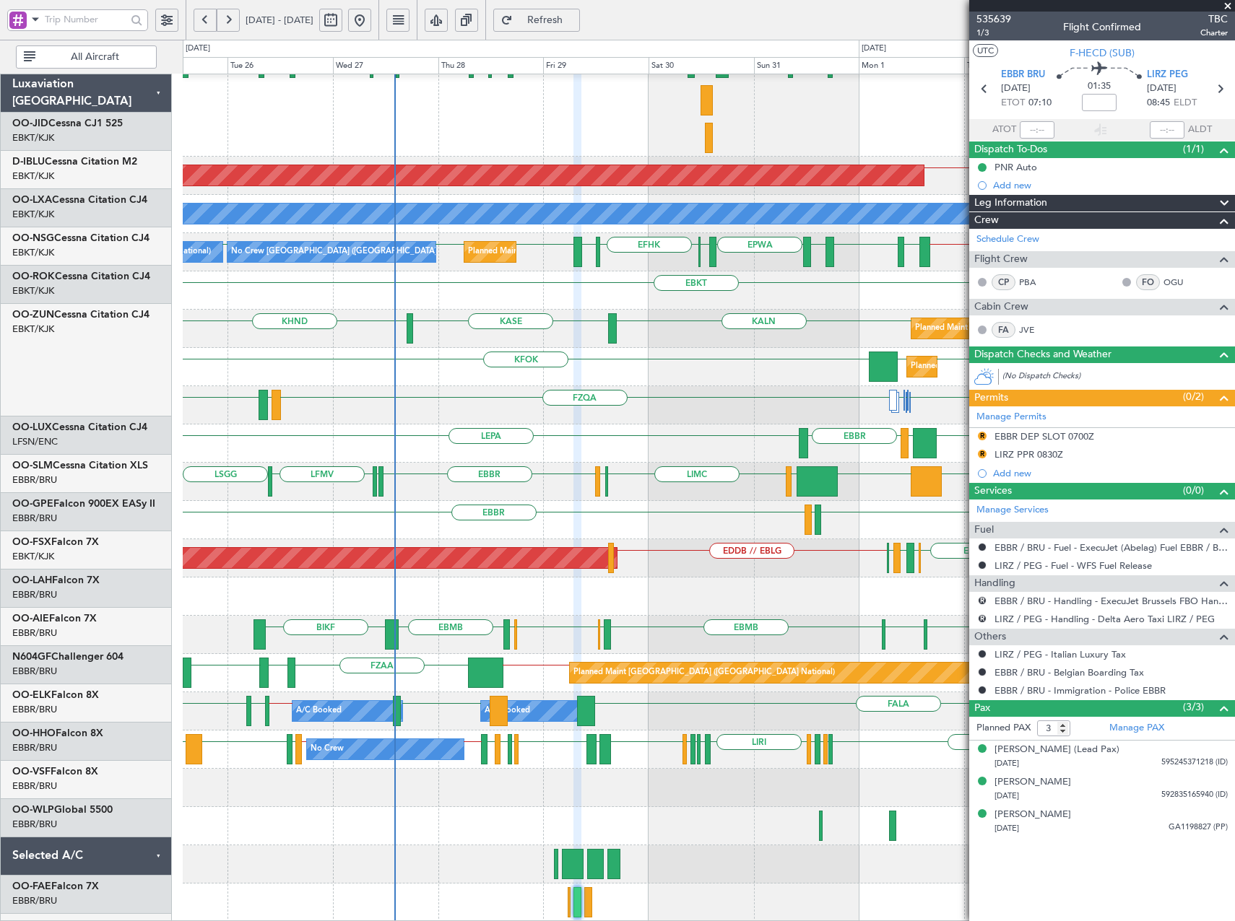
scroll to position [260, 0]
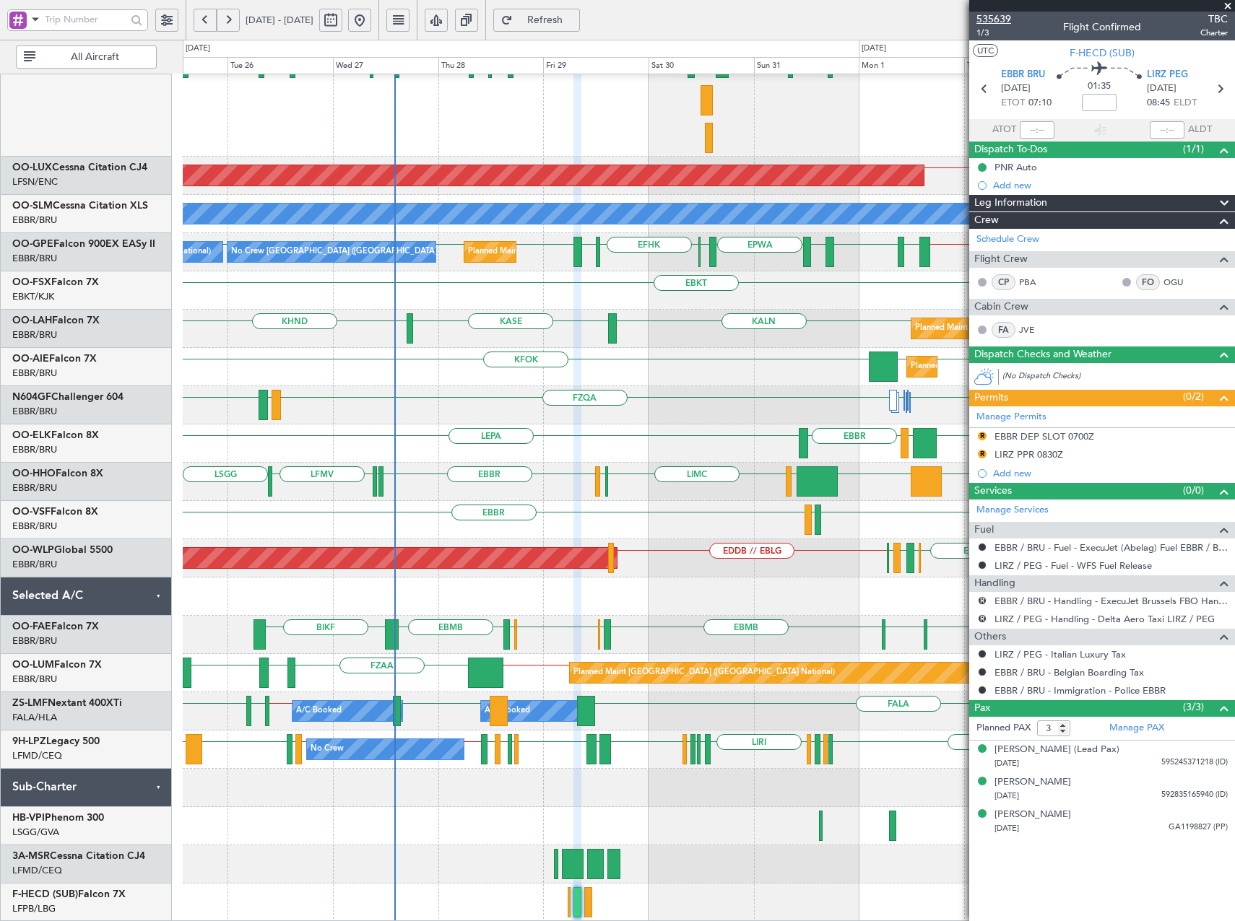
click at [1009, 19] on span "535639" at bounding box center [993, 19] width 35 height 15
click at [983, 602] on button "R" at bounding box center [982, 600] width 9 height 9
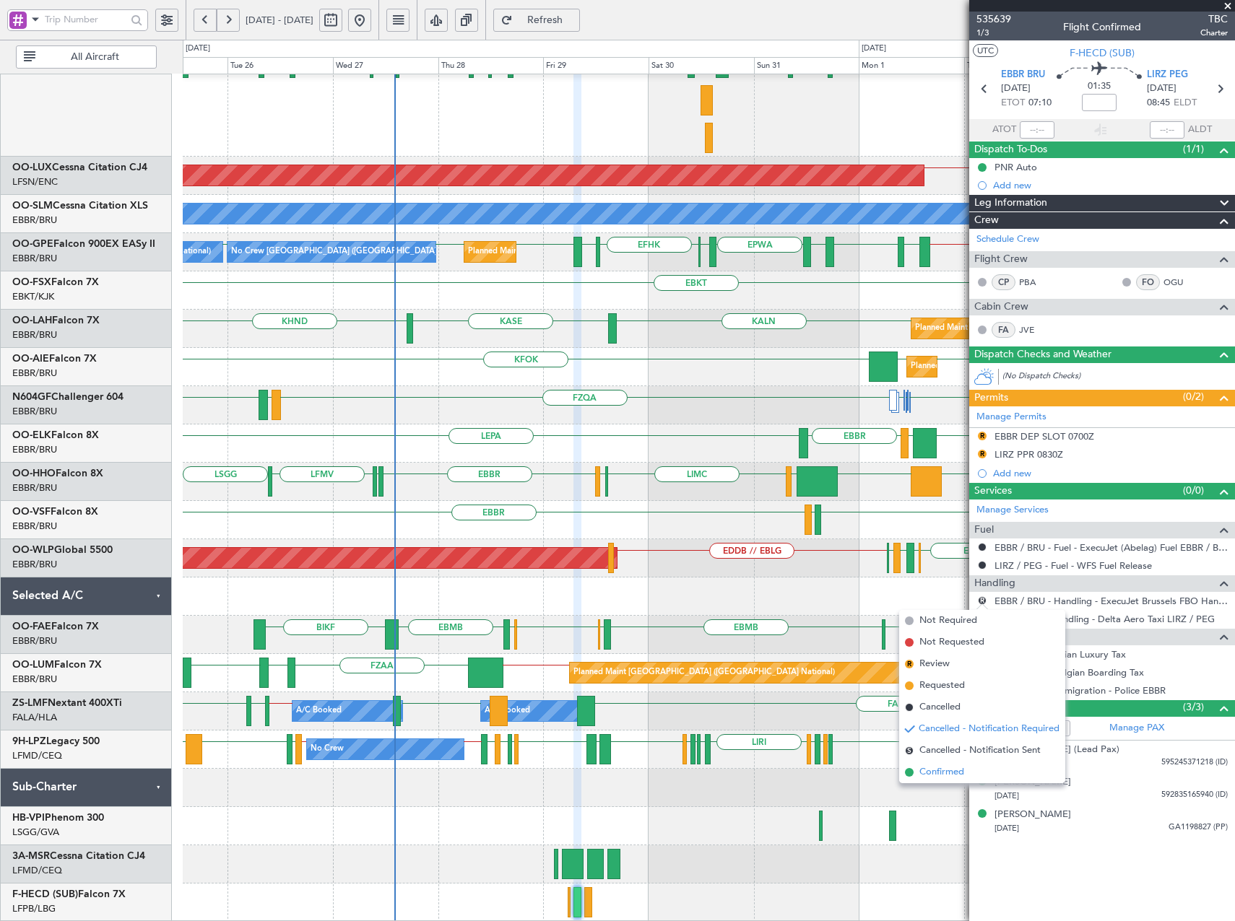
click at [954, 774] on span "Confirmed" at bounding box center [941, 772] width 45 height 14
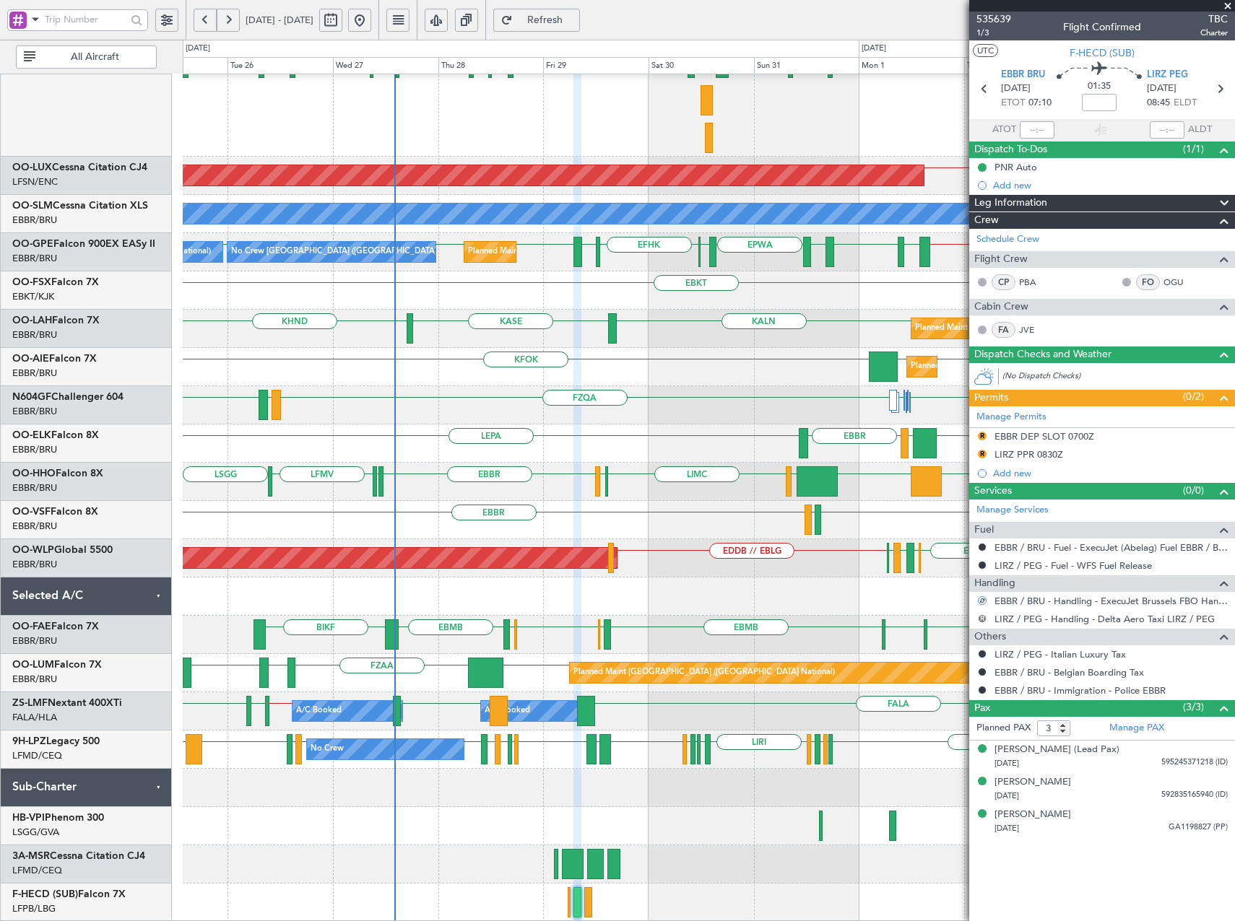
drag, startPoint x: 981, startPoint y: 617, endPoint x: 980, endPoint y: 643, distance: 26.0
click at [981, 617] on button "R" at bounding box center [982, 619] width 9 height 9
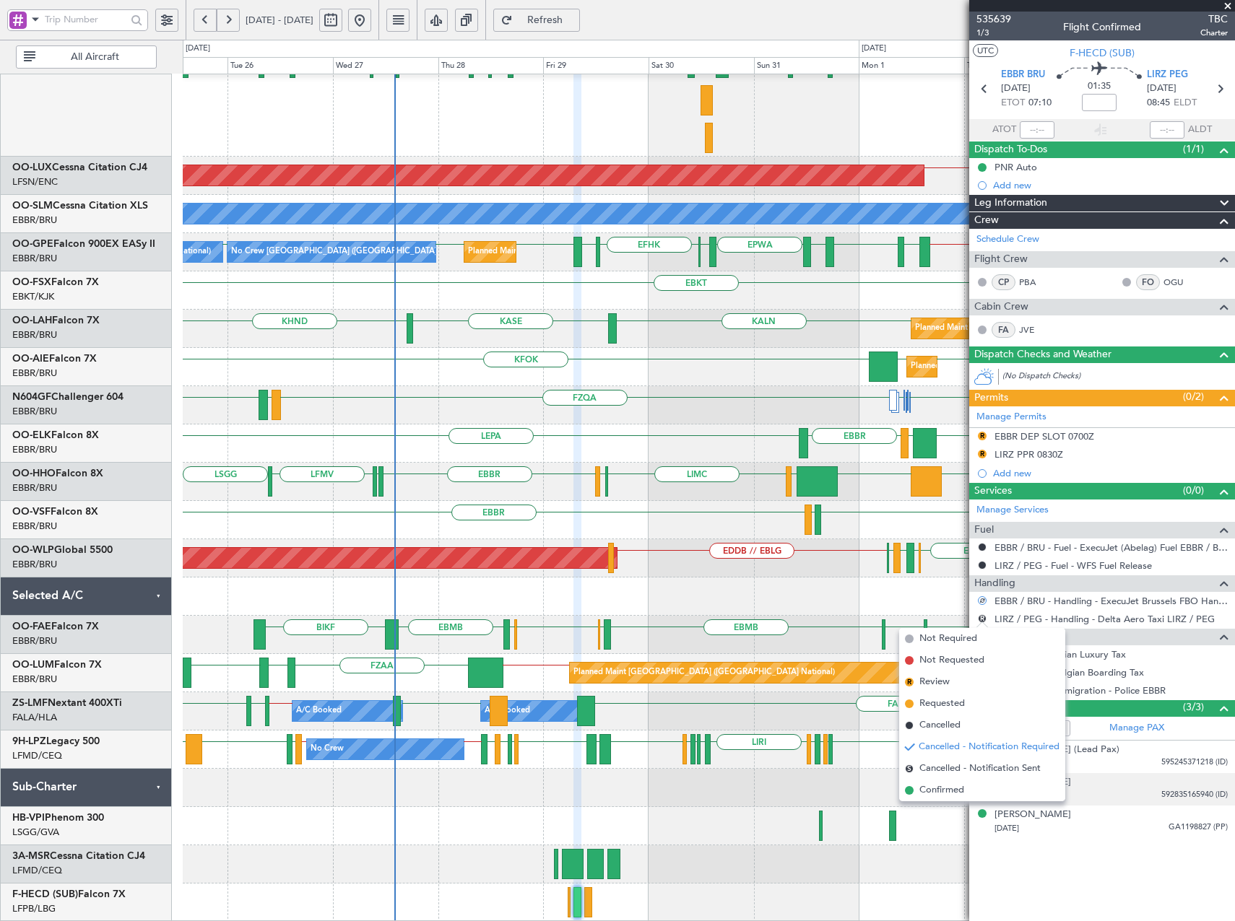
click at [974, 793] on li "Confirmed" at bounding box center [982, 791] width 166 height 22
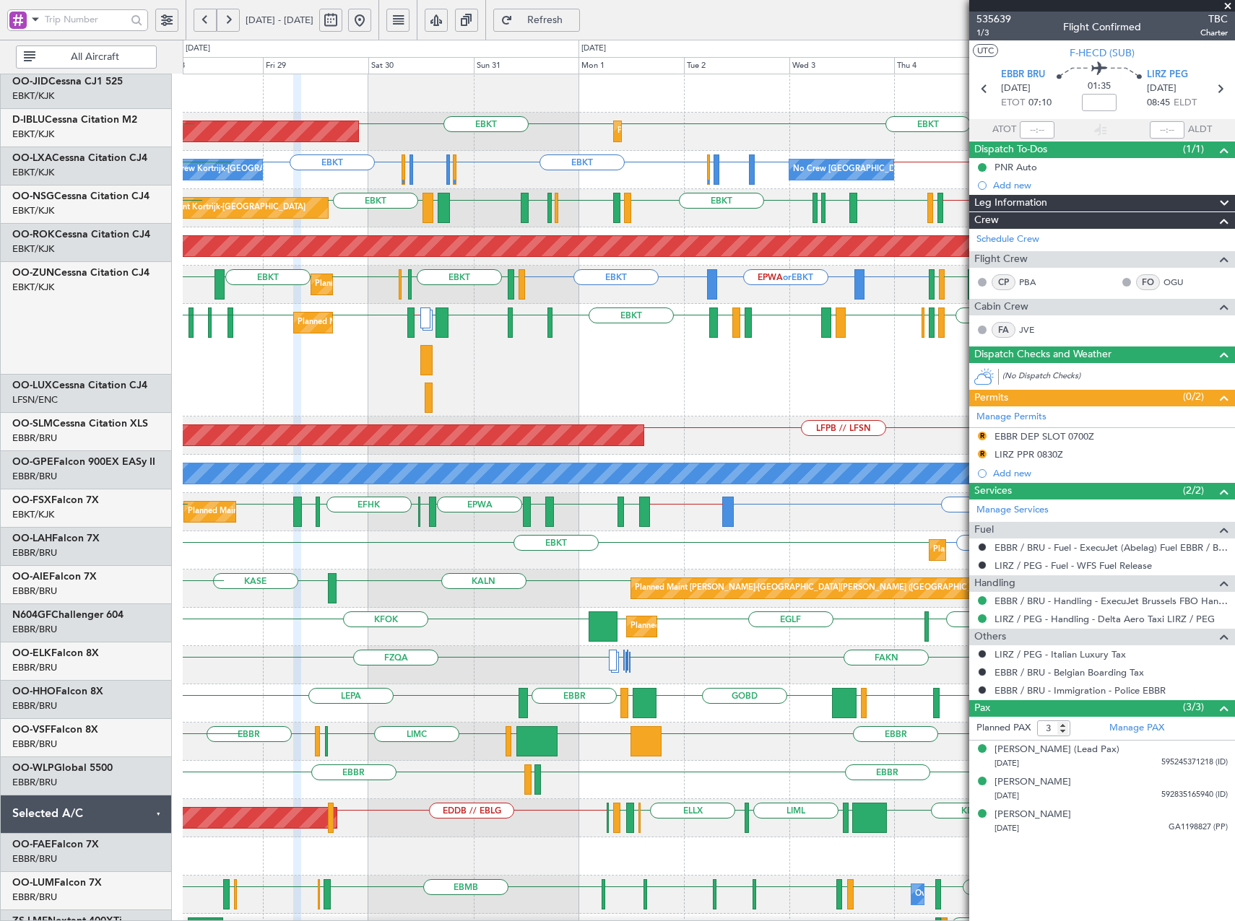
scroll to position [0, 0]
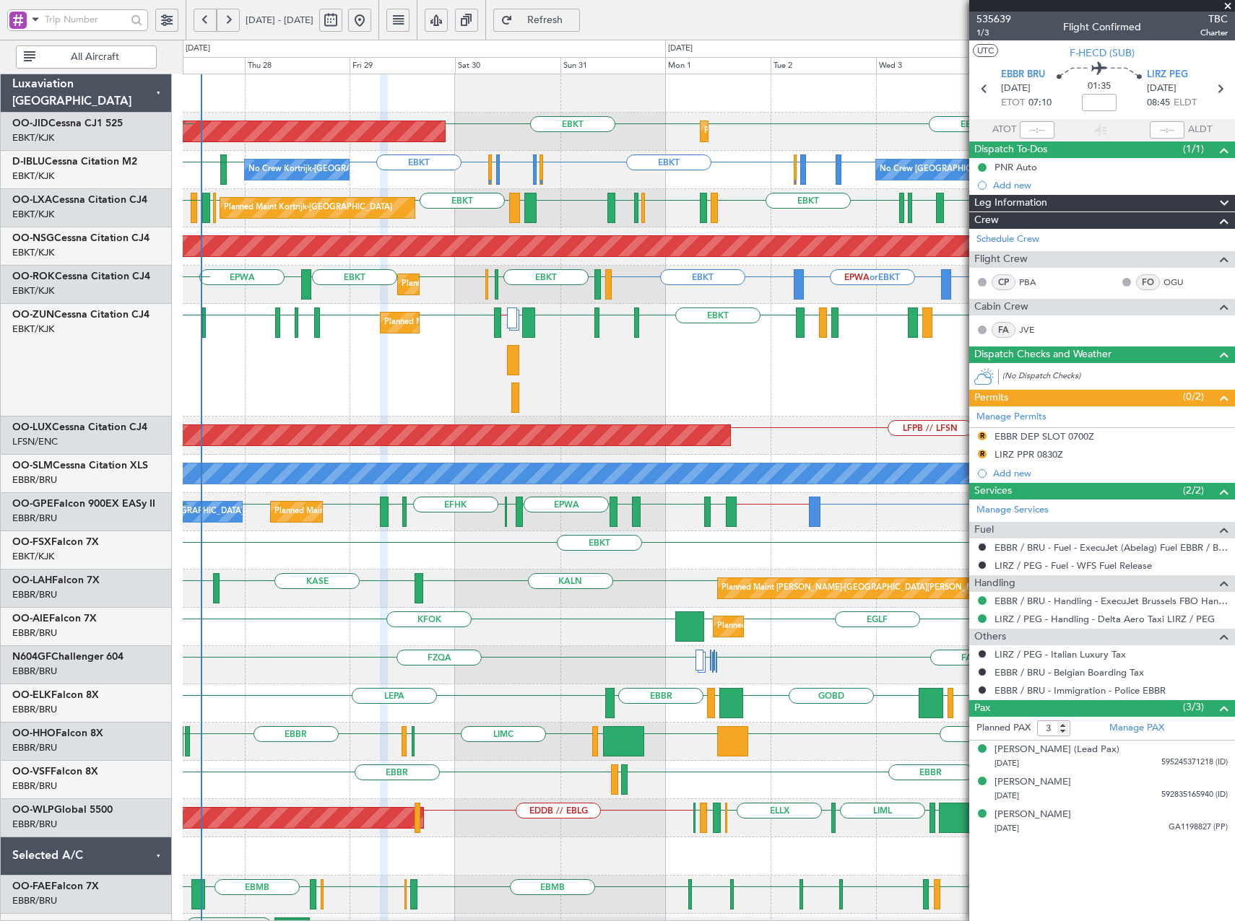
click at [612, 921] on html "[DATE] - [DATE] Refresh Quick Links All Aircraft EBKT EBKT AOG Maint [GEOGRAPHI…" at bounding box center [617, 460] width 1235 height 921
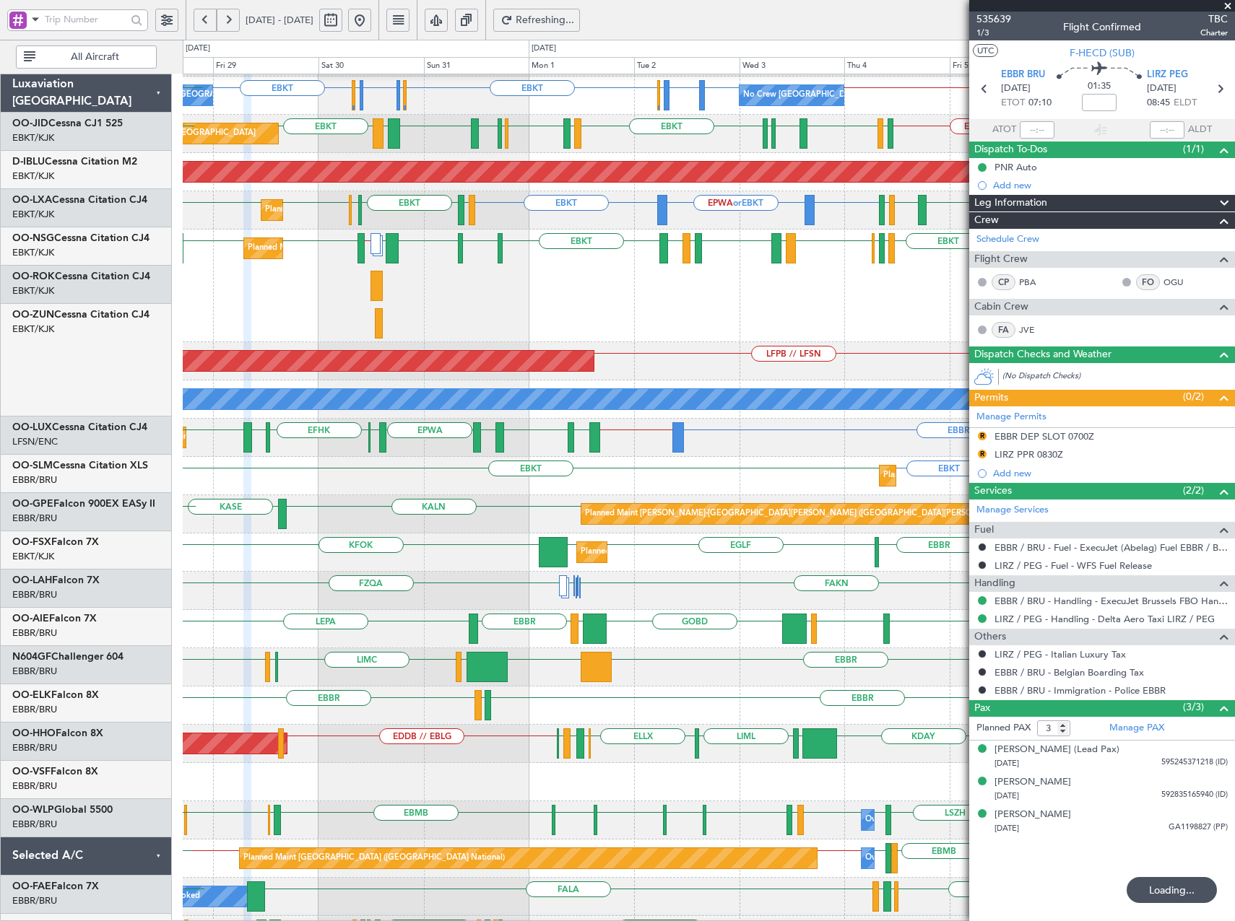
scroll to position [74, 0]
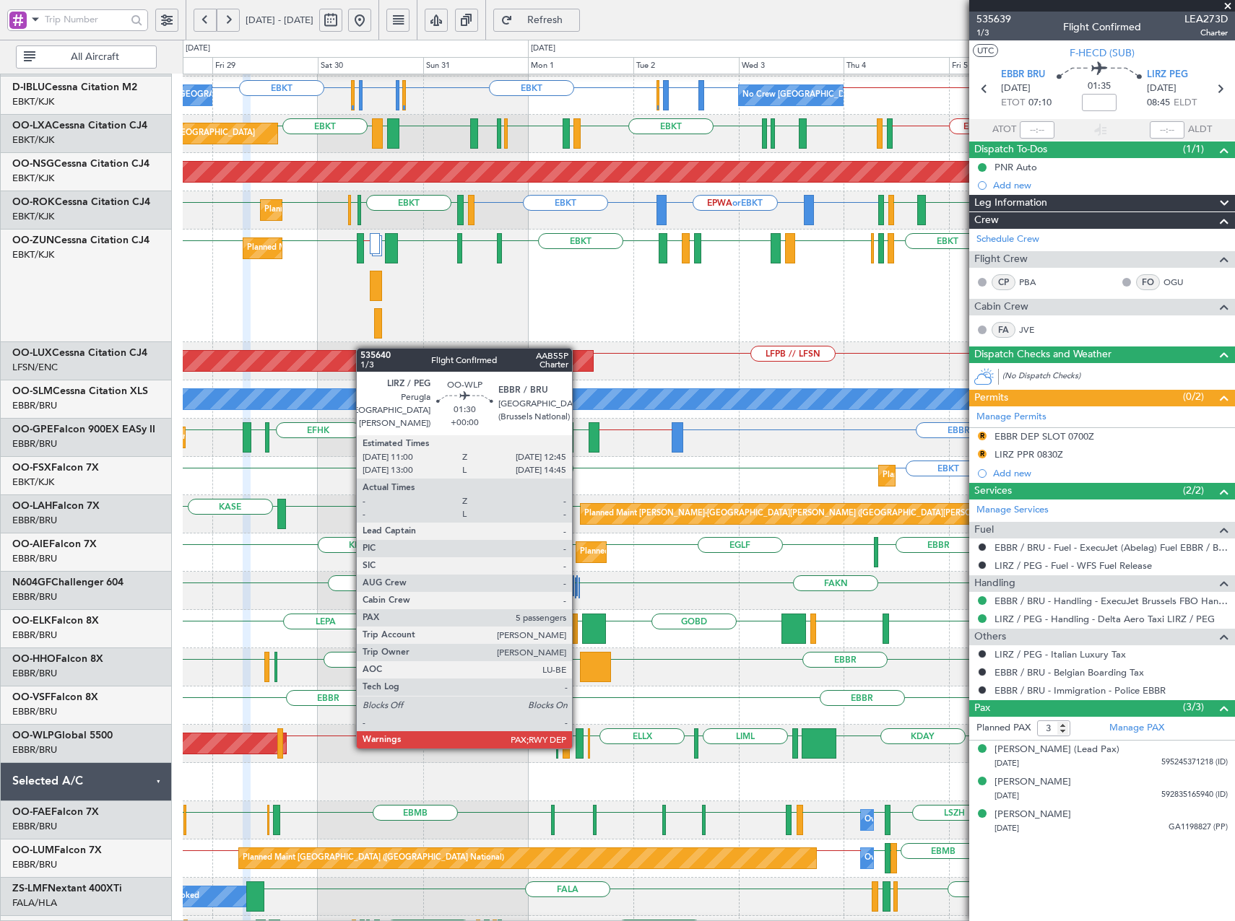
click at [578, 747] on div at bounding box center [580, 744] width 8 height 30
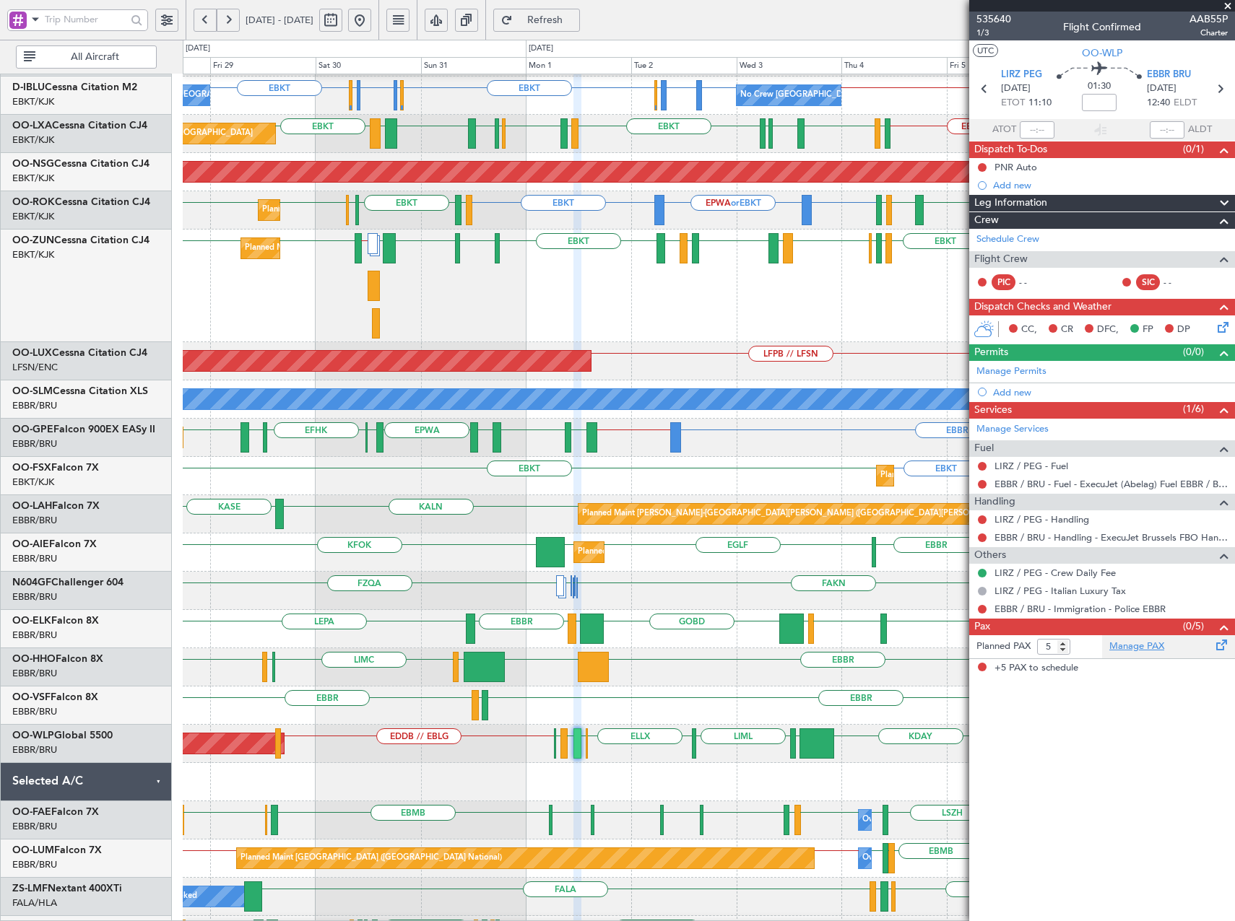
click at [1140, 646] on link "Manage PAX" at bounding box center [1136, 647] width 55 height 14
drag, startPoint x: 595, startPoint y: 19, endPoint x: 589, endPoint y: 41, distance: 23.3
click at [575, 19] on span "Refresh" at bounding box center [545, 20] width 59 height 10
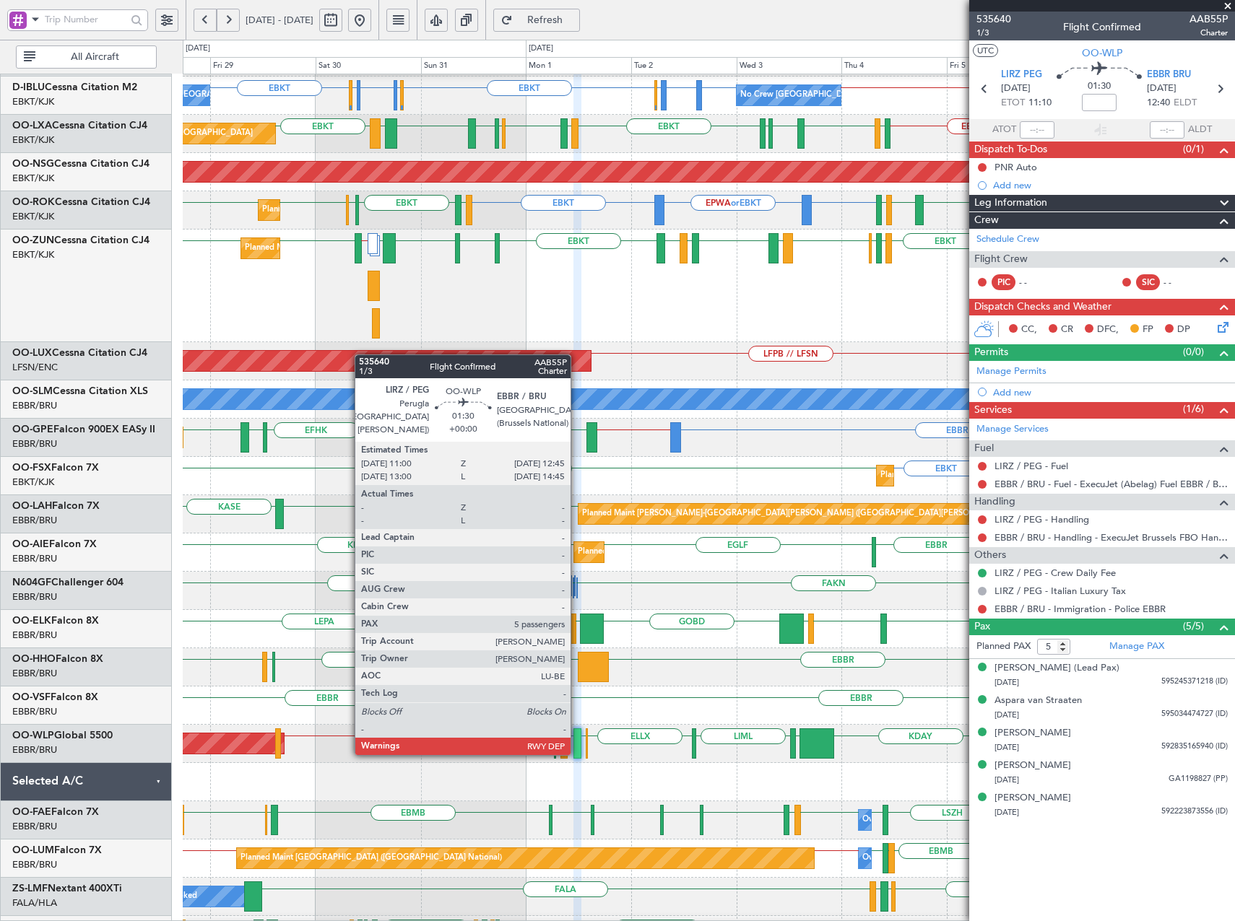
click at [577, 754] on div at bounding box center [577, 744] width 8 height 30
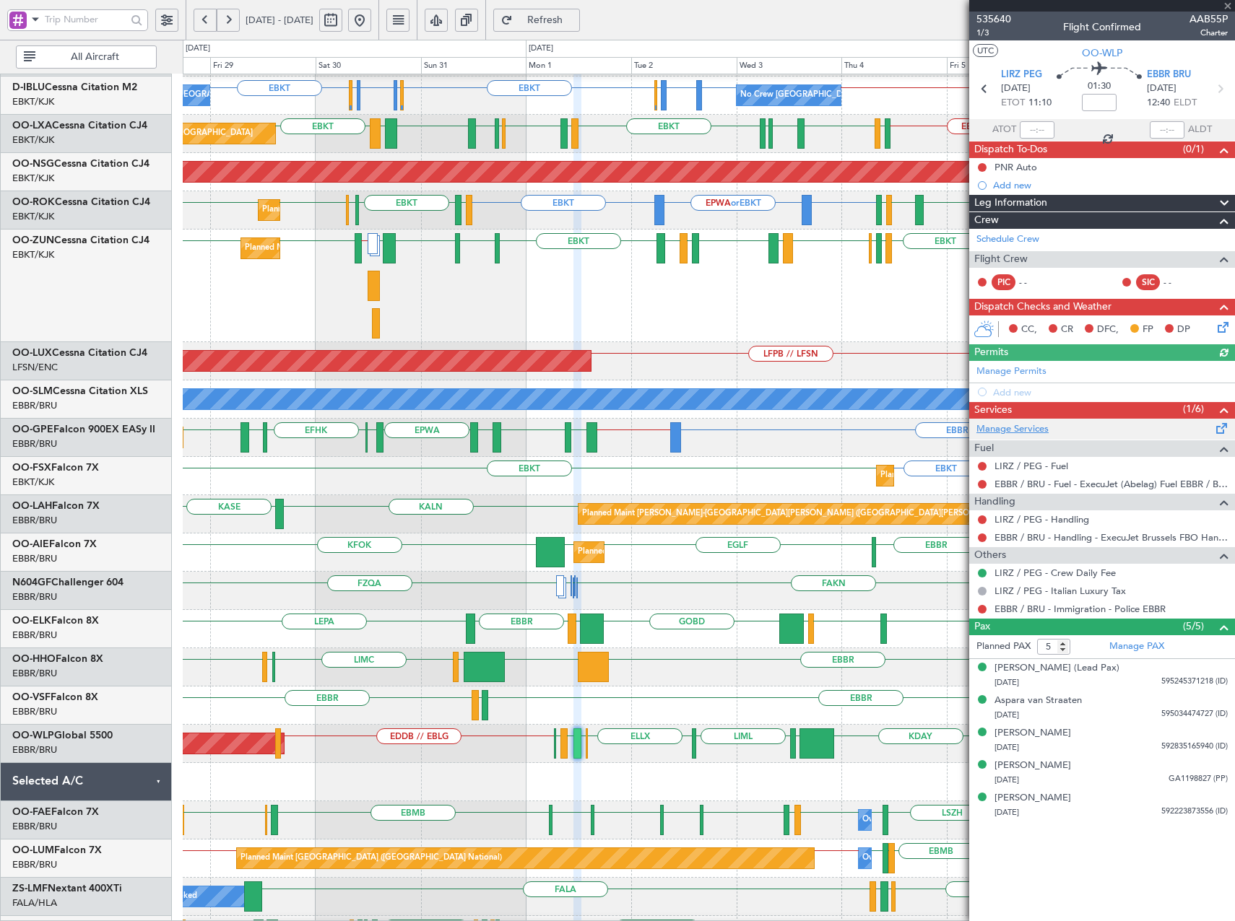
click at [1016, 430] on link "Manage Services" at bounding box center [1012, 429] width 72 height 14
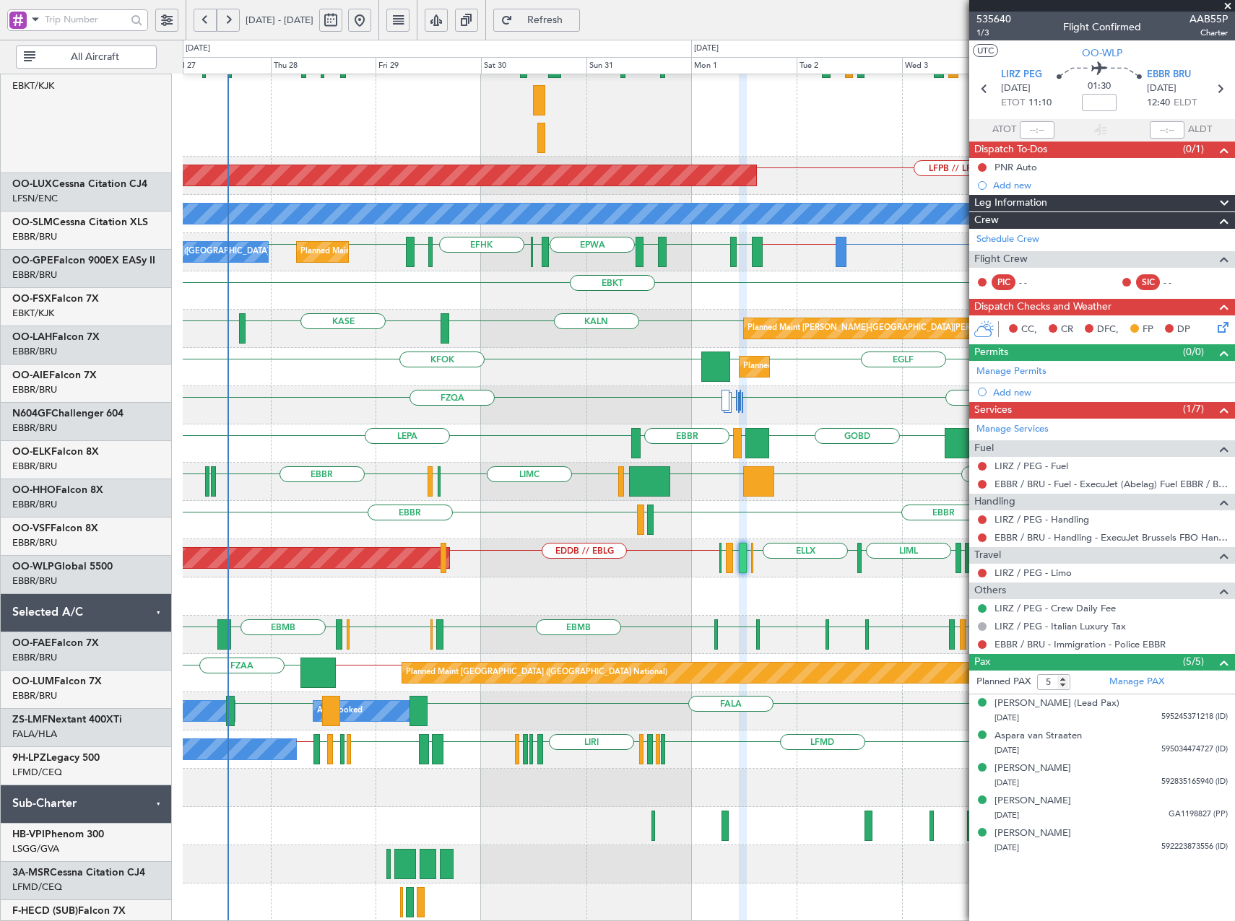
scroll to position [260, 0]
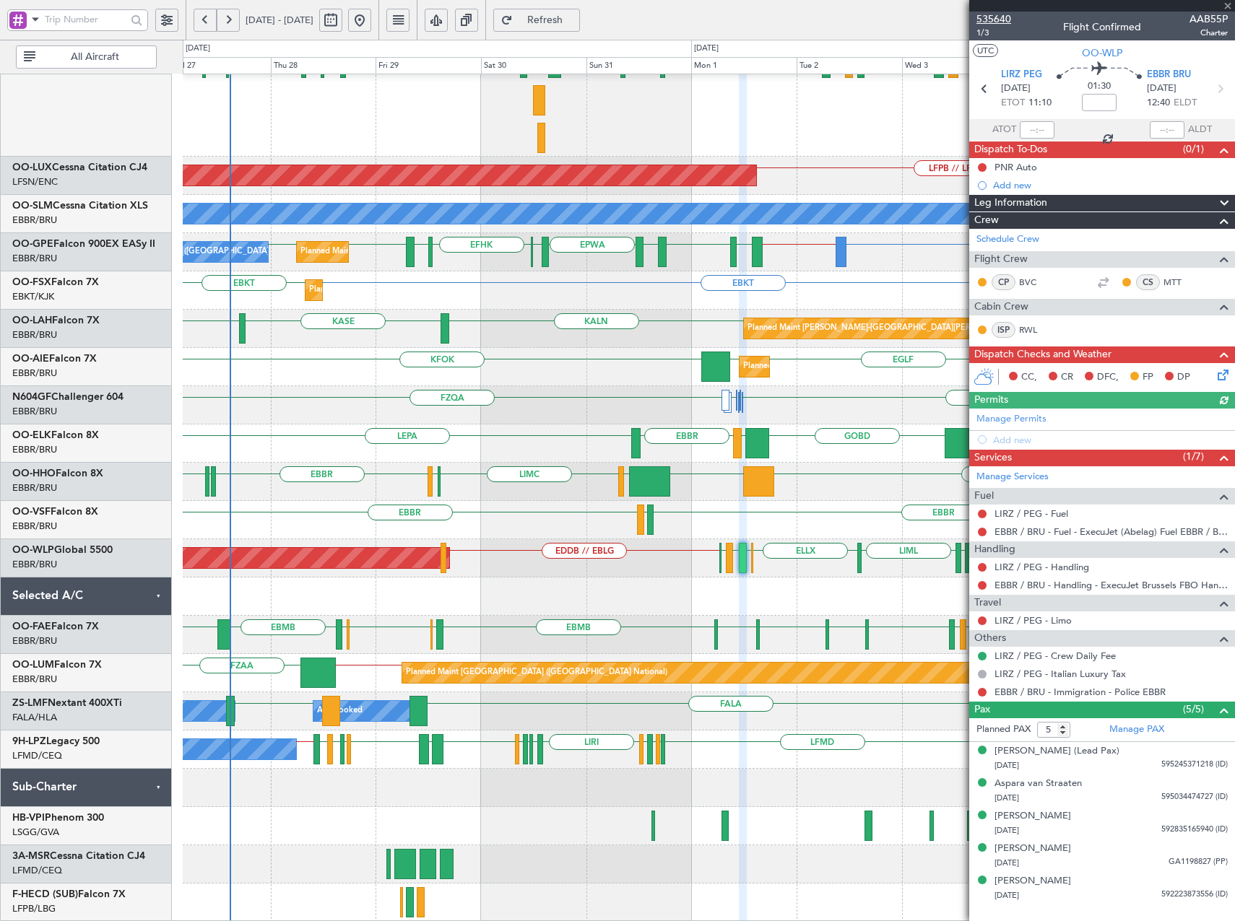
click at [1000, 19] on span "535640" at bounding box center [993, 19] width 35 height 15
click at [1225, 6] on span at bounding box center [1227, 6] width 14 height 13
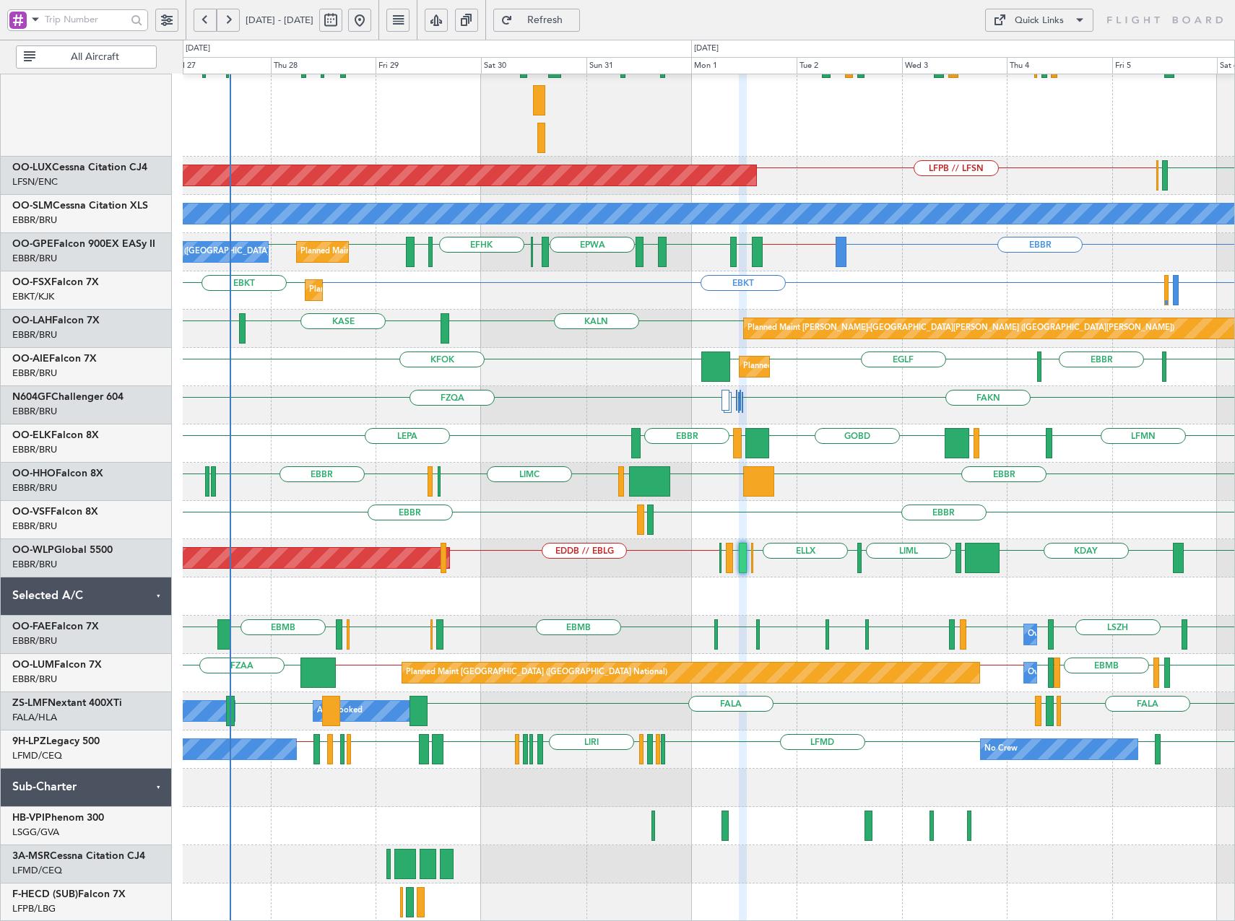
type input "0"
drag, startPoint x: 1093, startPoint y: 13, endPoint x: 1077, endPoint y: 22, distance: 18.5
click at [1093, 14] on nimbus-menu "Quick Links" at bounding box center [1039, 20] width 123 height 23
click at [1077, 22] on span at bounding box center [1079, 20] width 17 height 17
click at [1056, 59] on button "Trip Builder" at bounding box center [1039, 55] width 108 height 35
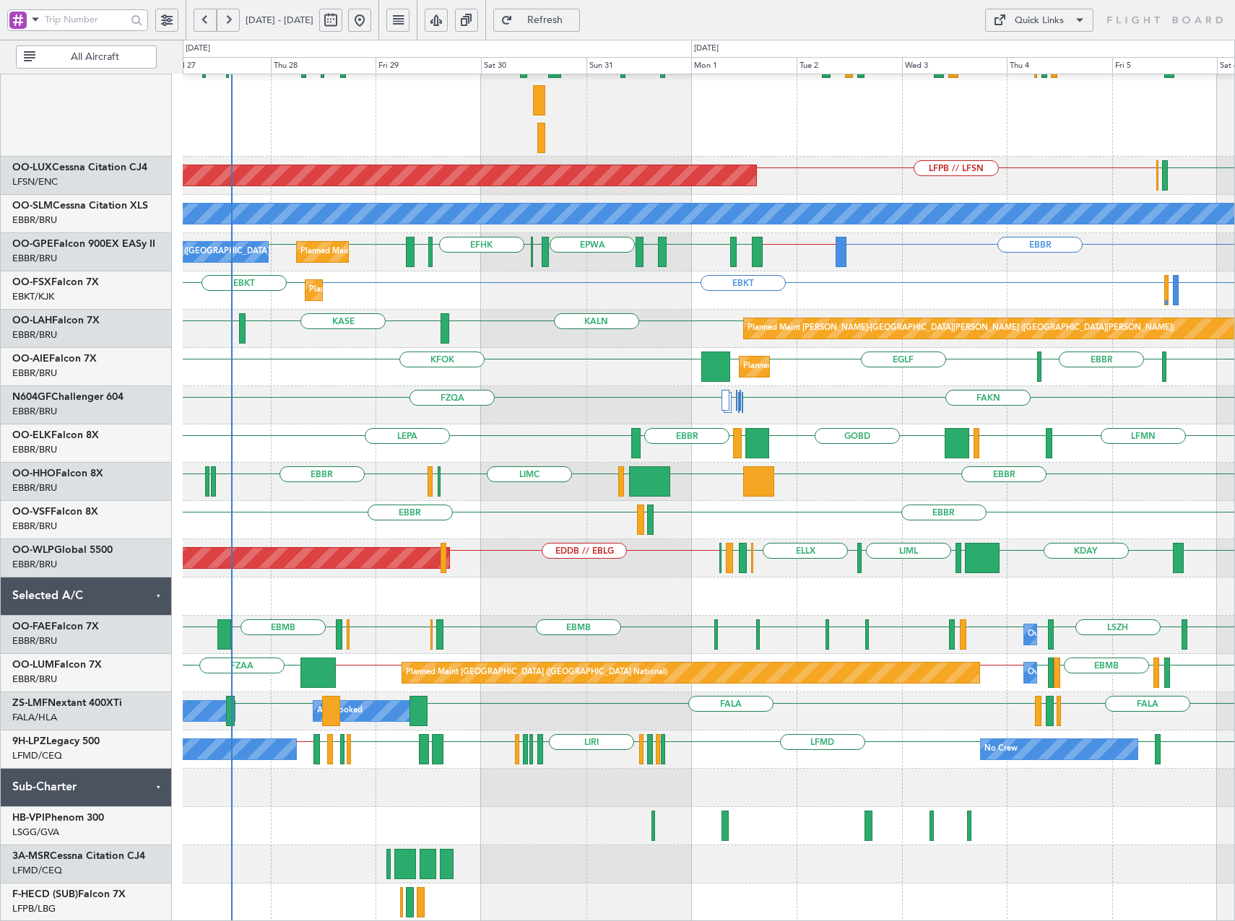
click at [166, 19] on button at bounding box center [166, 20] width 23 height 23
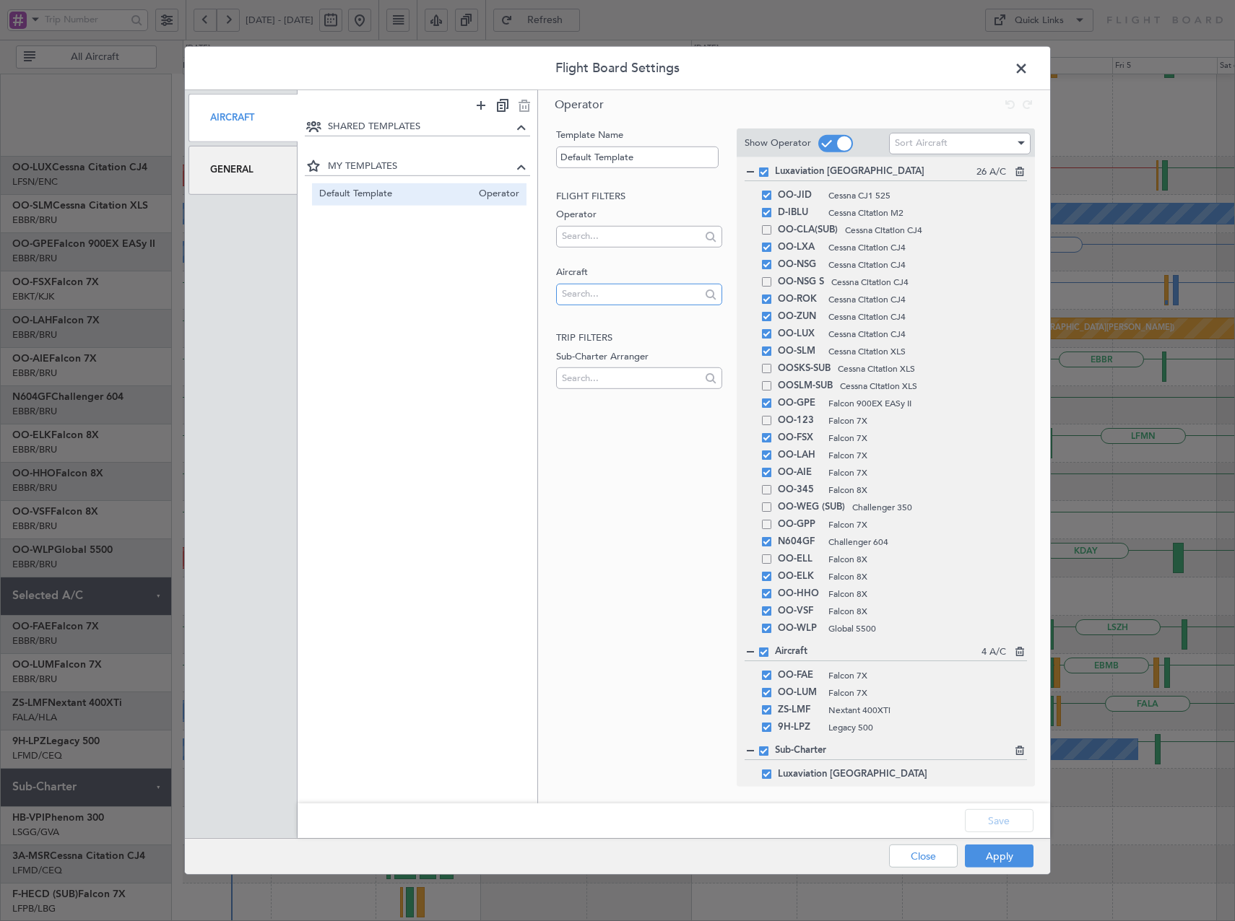
click at [595, 298] on input "text" at bounding box center [631, 294] width 138 height 22
type input "F-HECD"
click at [673, 320] on span "F-HECD" at bounding box center [639, 317] width 142 height 22
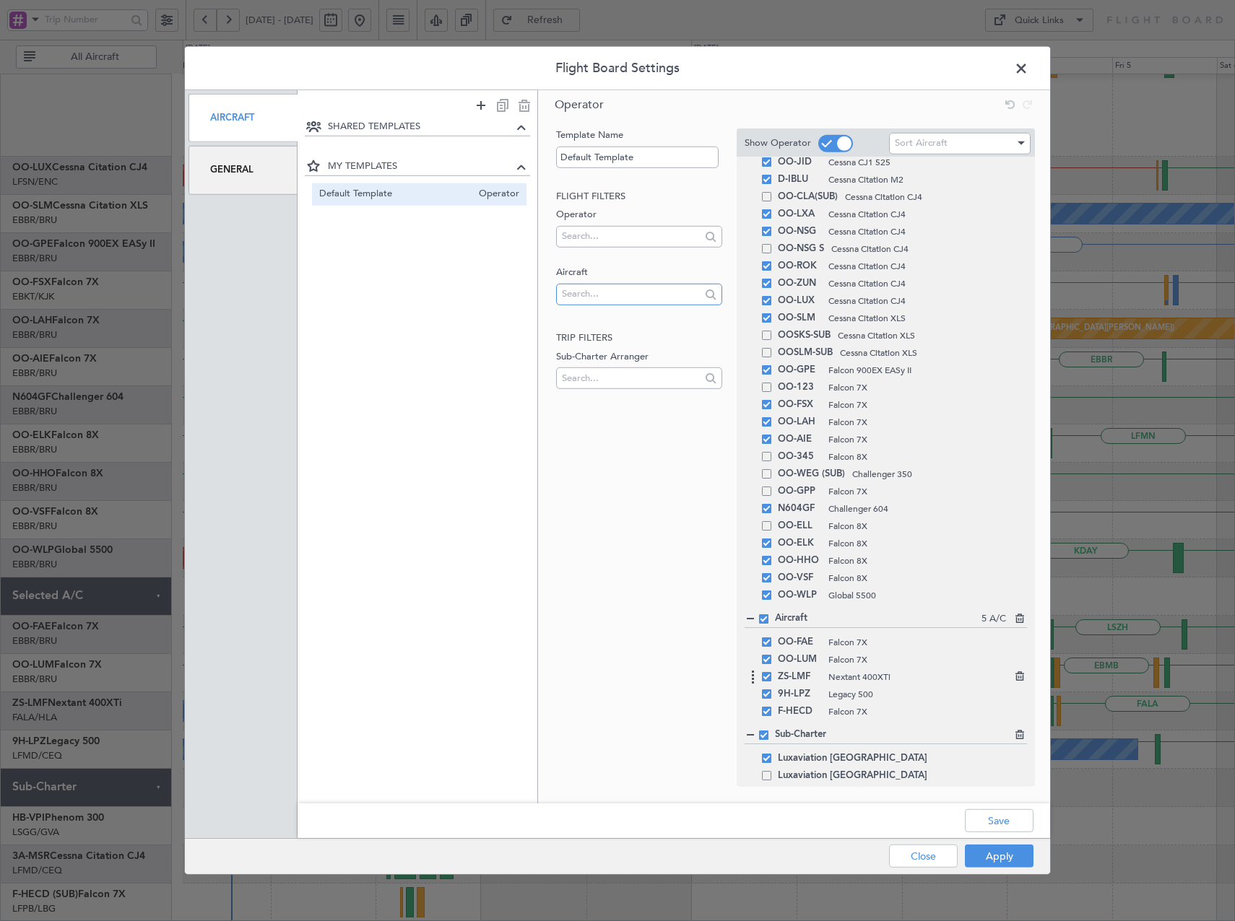
scroll to position [56, 0]
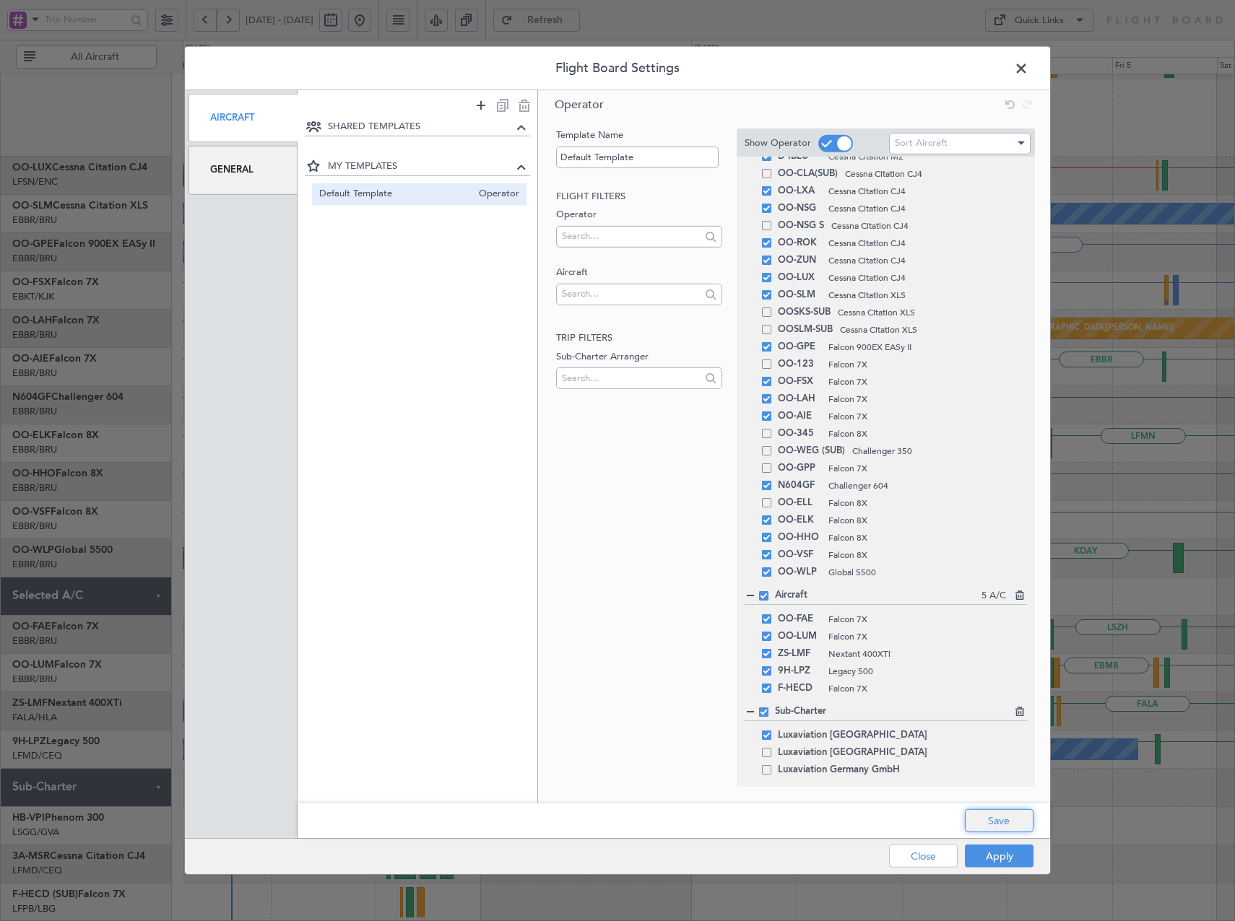
click at [994, 821] on button "Save" at bounding box center [999, 820] width 69 height 23
drag, startPoint x: 1005, startPoint y: 856, endPoint x: 991, endPoint y: 857, distance: 14.5
click at [1005, 856] on button "Apply" at bounding box center [999, 856] width 69 height 23
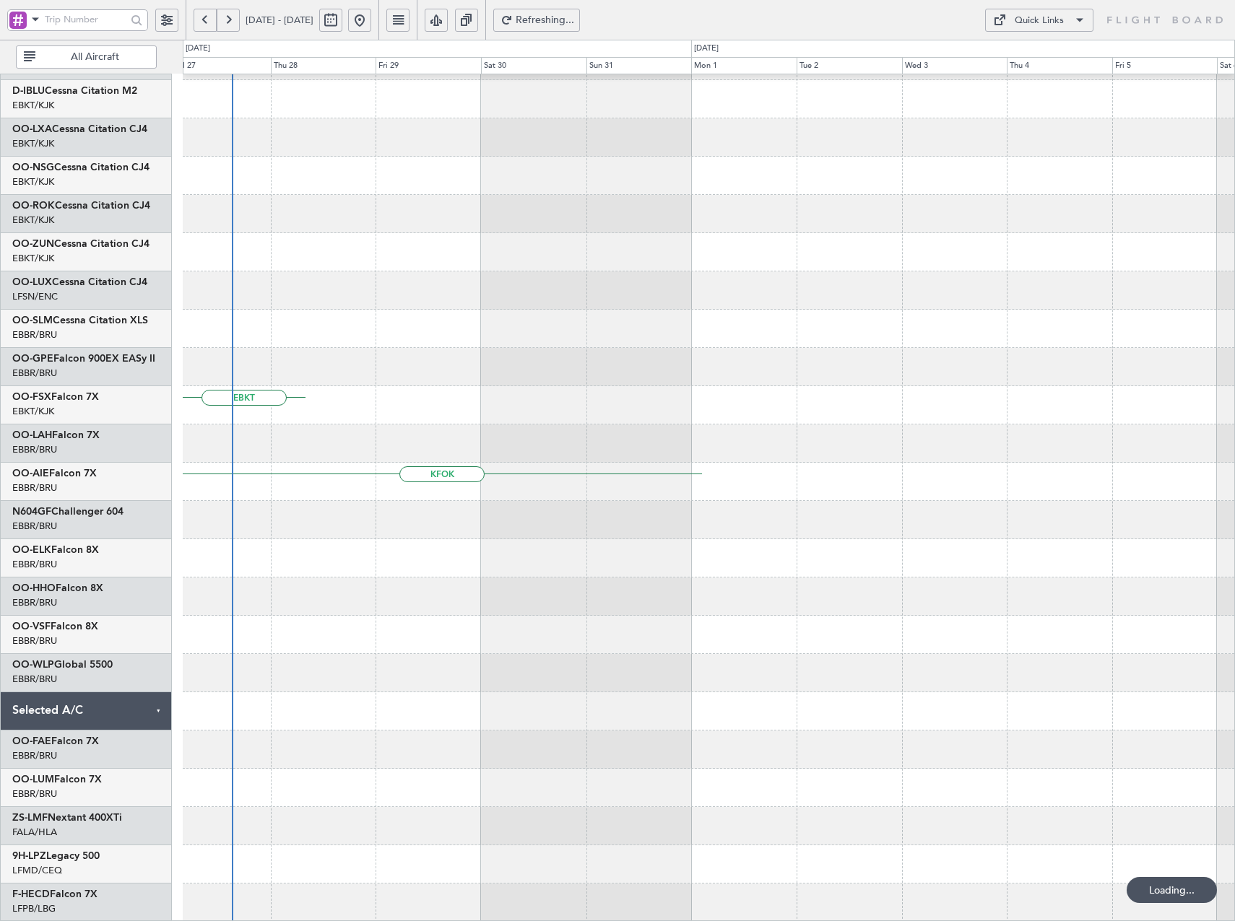
scroll to position [71, 0]
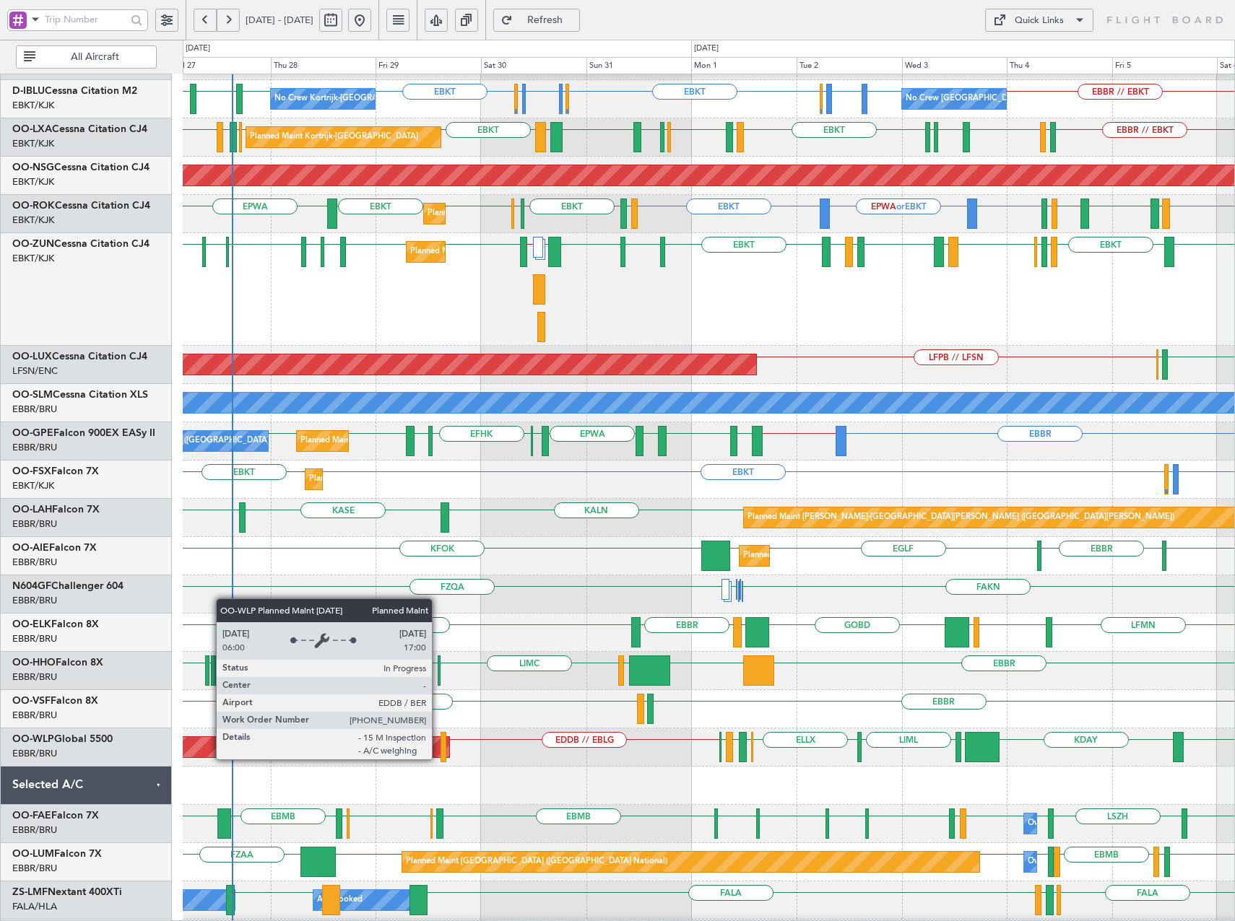
click at [438, 759] on div "Planned Maint [GEOGRAPHIC_DATA] ([GEOGRAPHIC_DATA])" at bounding box center [57, 748] width 785 height 23
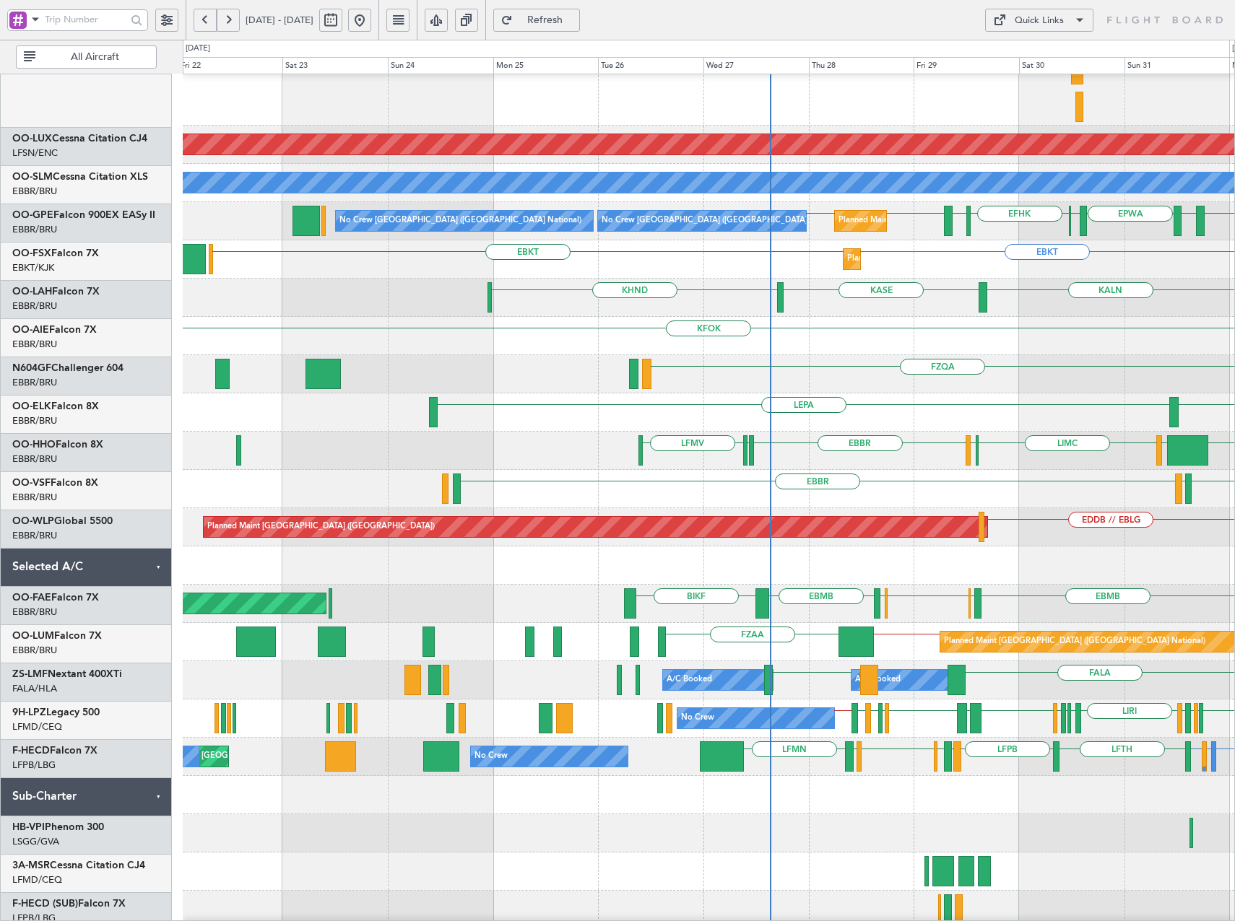
scroll to position [298, 0]
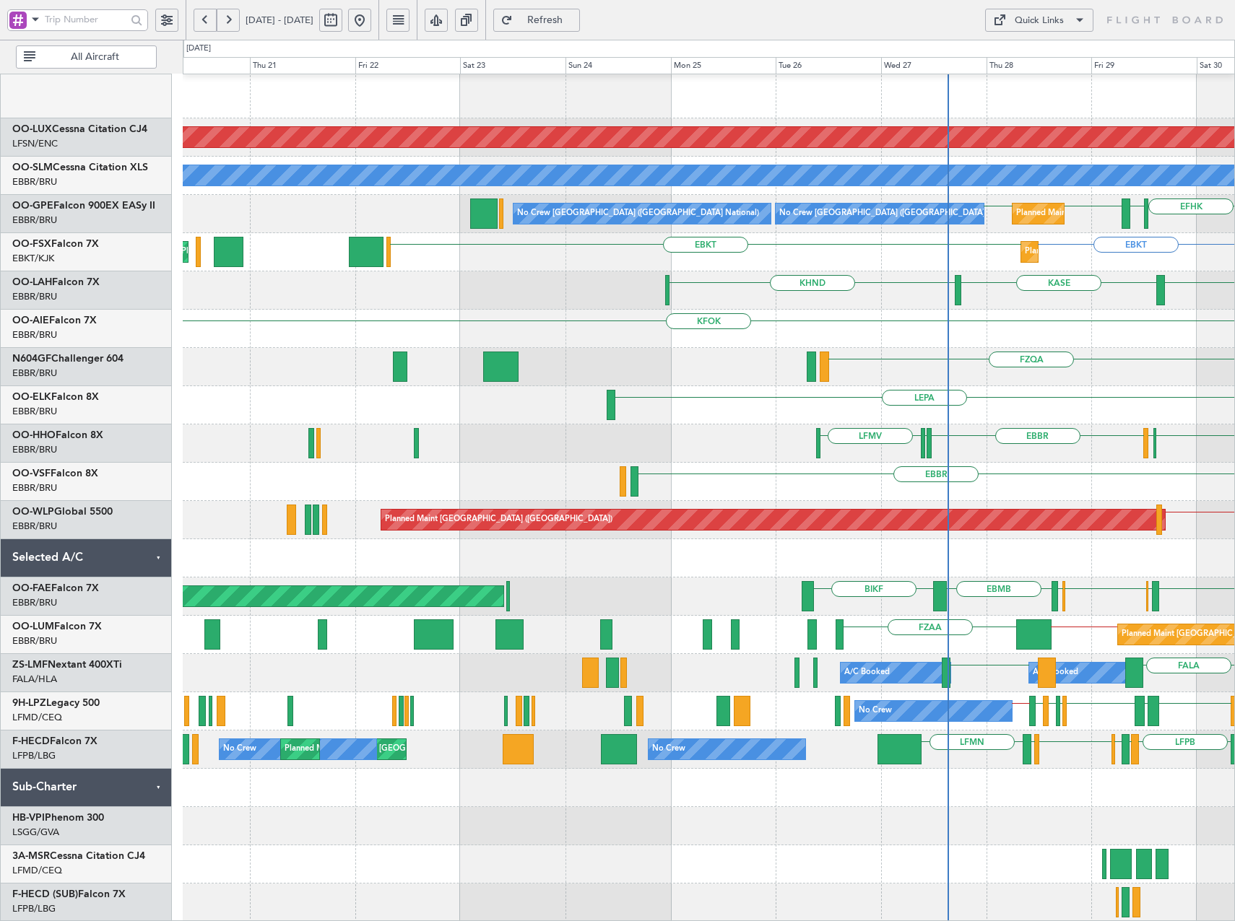
click at [1209, 729] on div "EBKT EDVK EDDF EBKT ELLX EBKT EBKT Planned Maint Kortrijk-Wevelgem LFMD // EBKT…" at bounding box center [708, 349] width 1051 height 1146
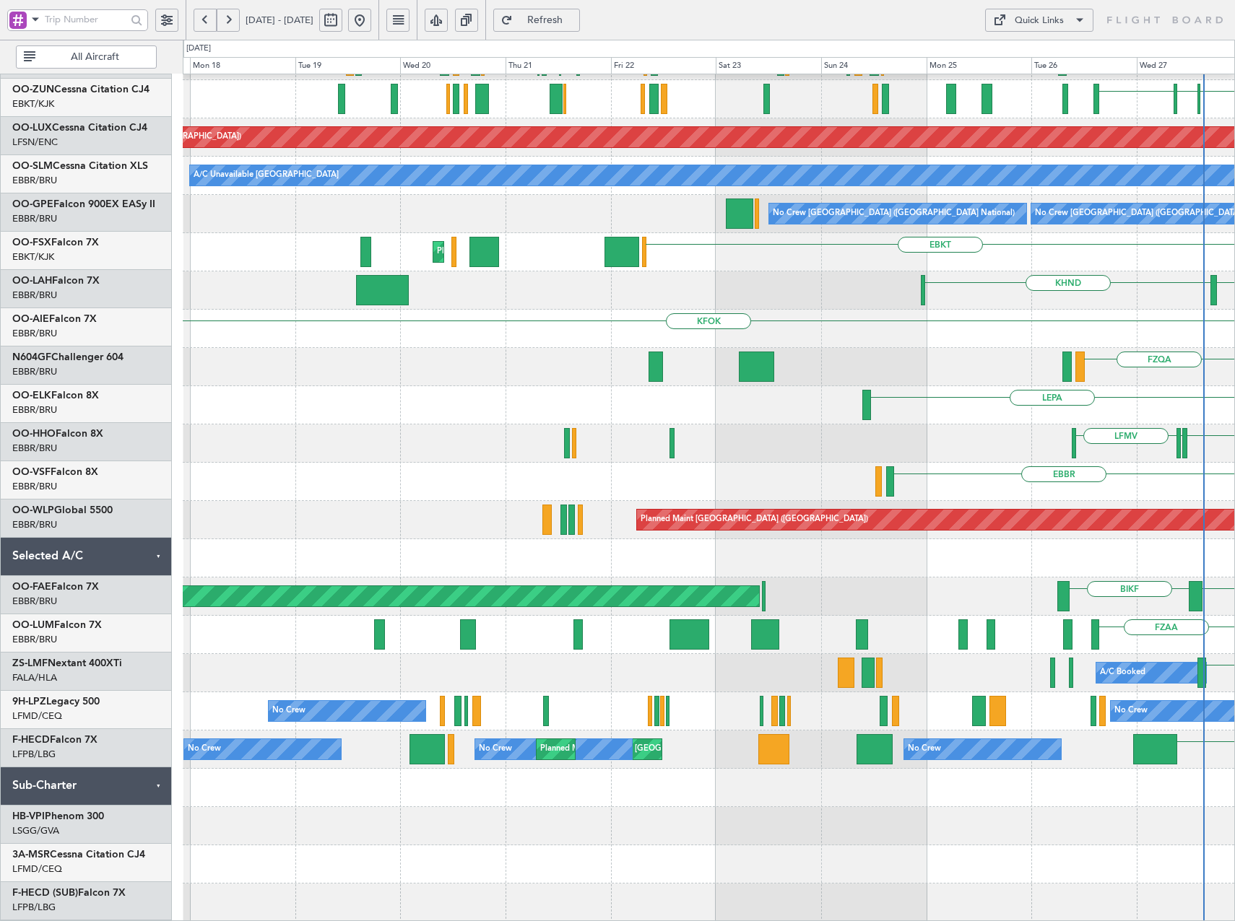
scroll to position [224, 0]
click at [827, 802] on div at bounding box center [708, 788] width 1051 height 38
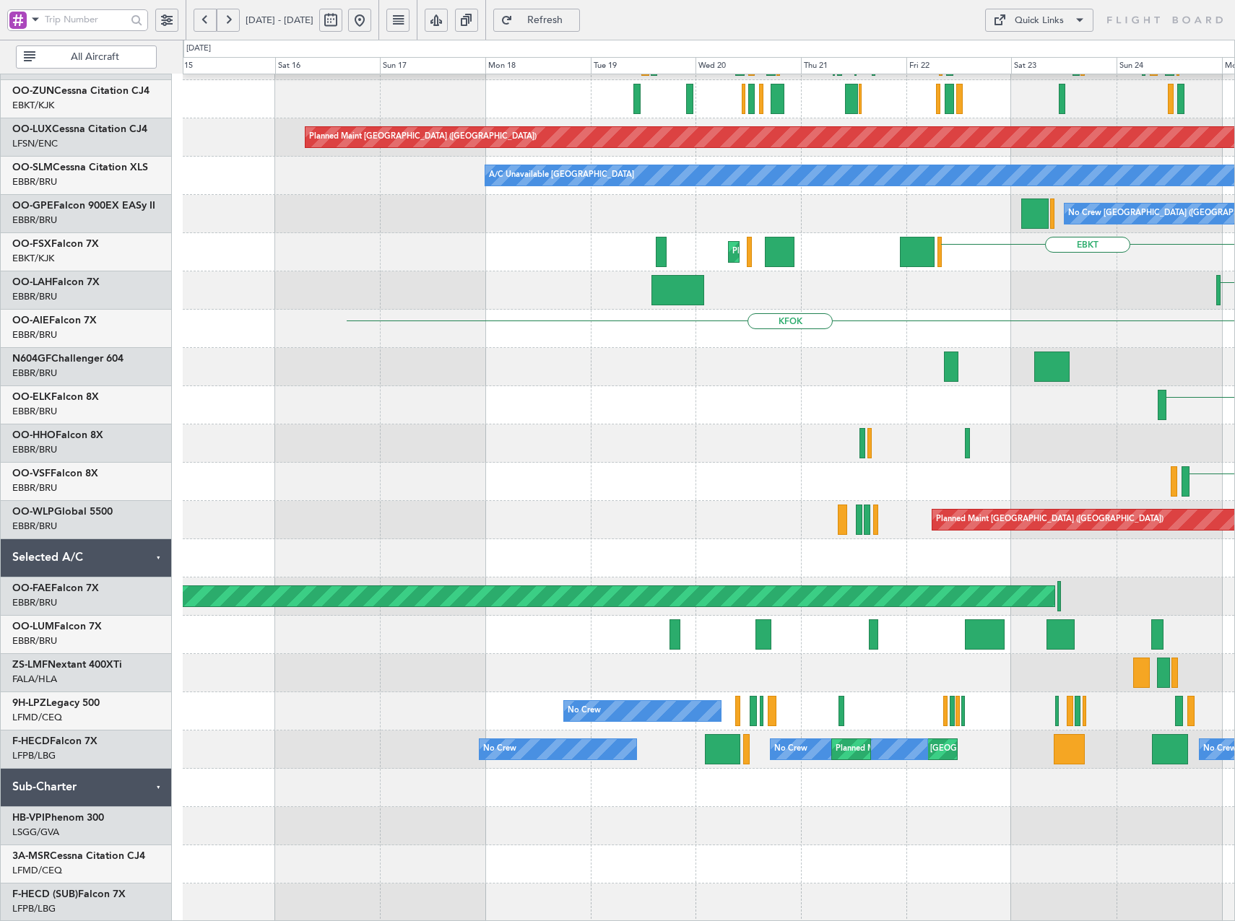
click at [654, 781] on div at bounding box center [708, 788] width 1051 height 38
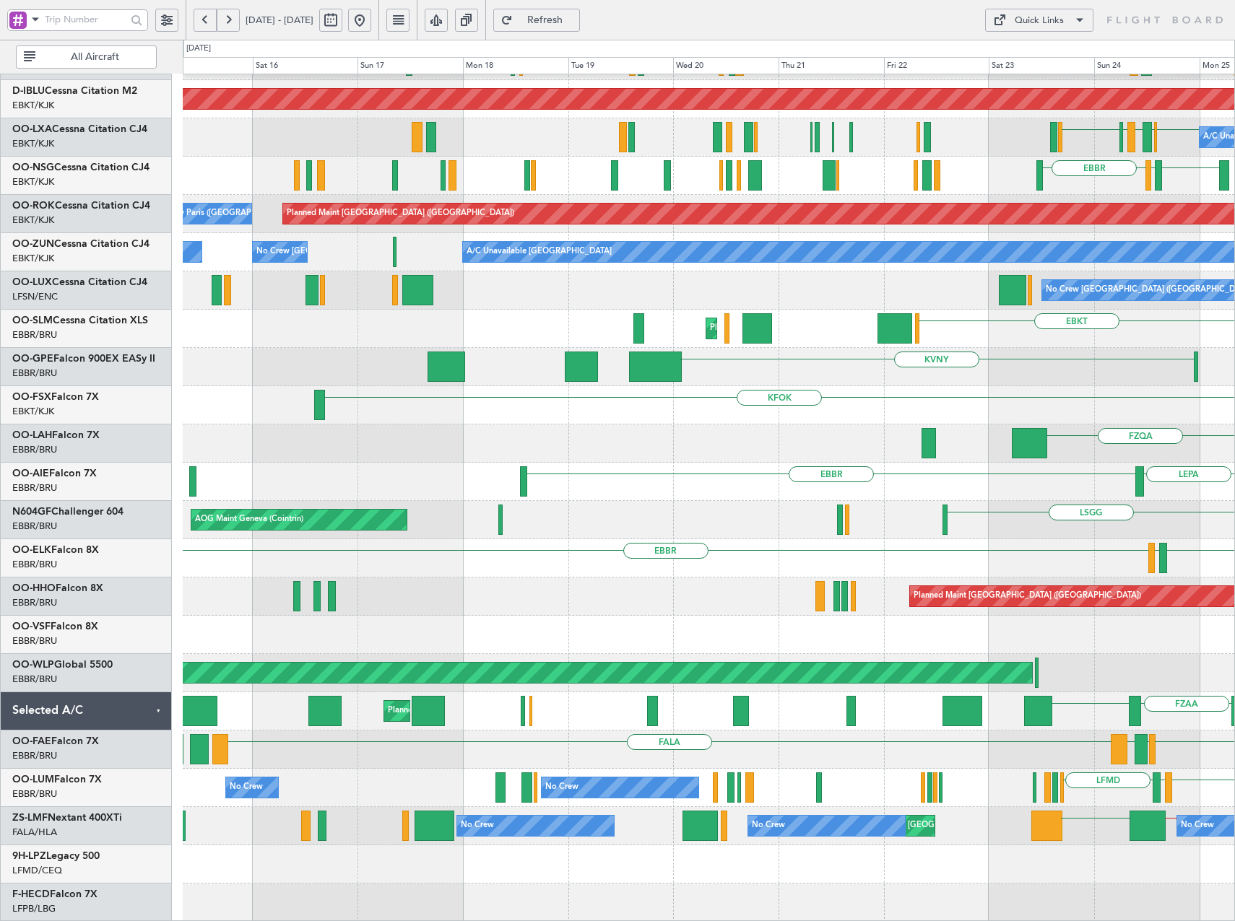
scroll to position [147, 0]
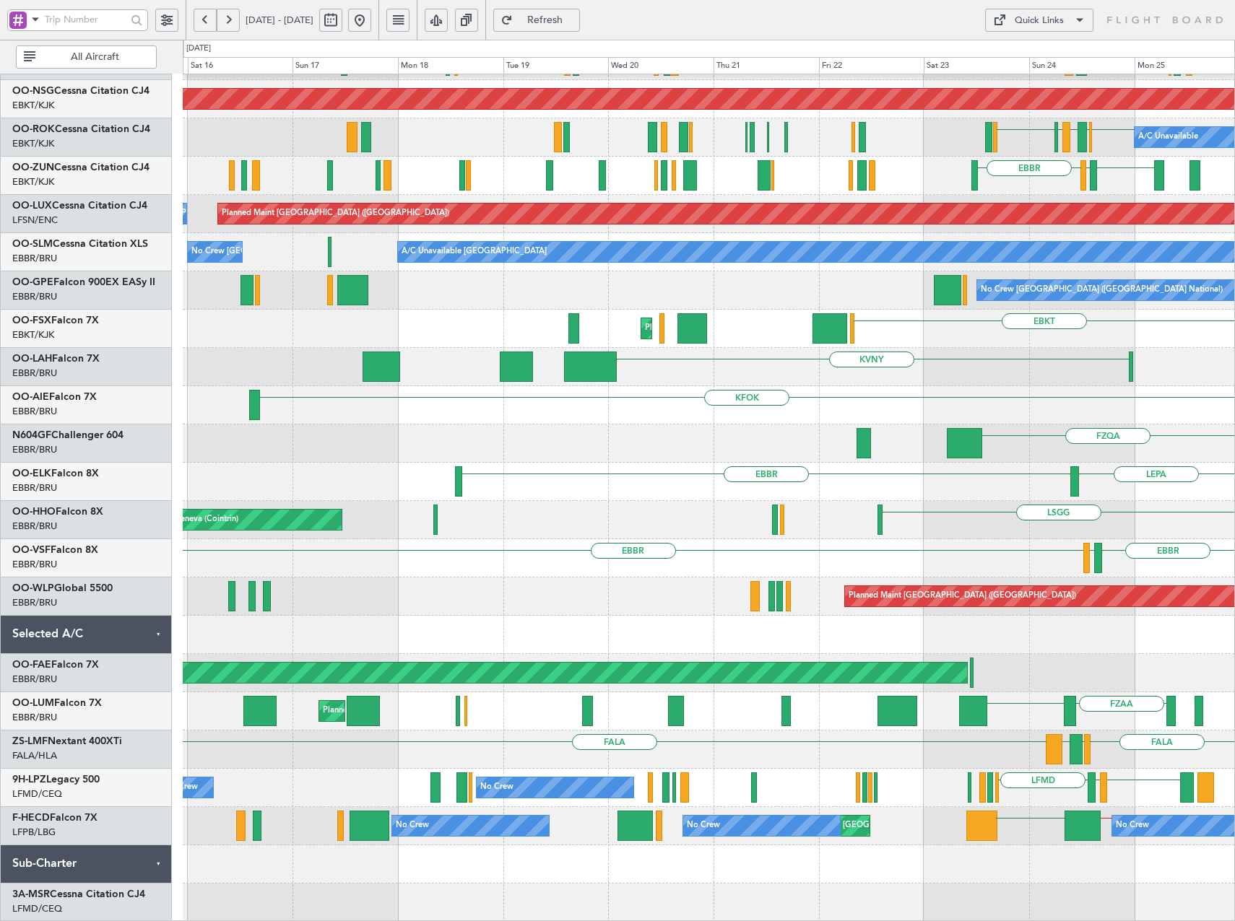
click at [289, 557] on div "EBBR EBKT LDSB A/C Unavailable Brussels (Brussels National) A/C Unavailable Bru…" at bounding box center [708, 424] width 1051 height 995
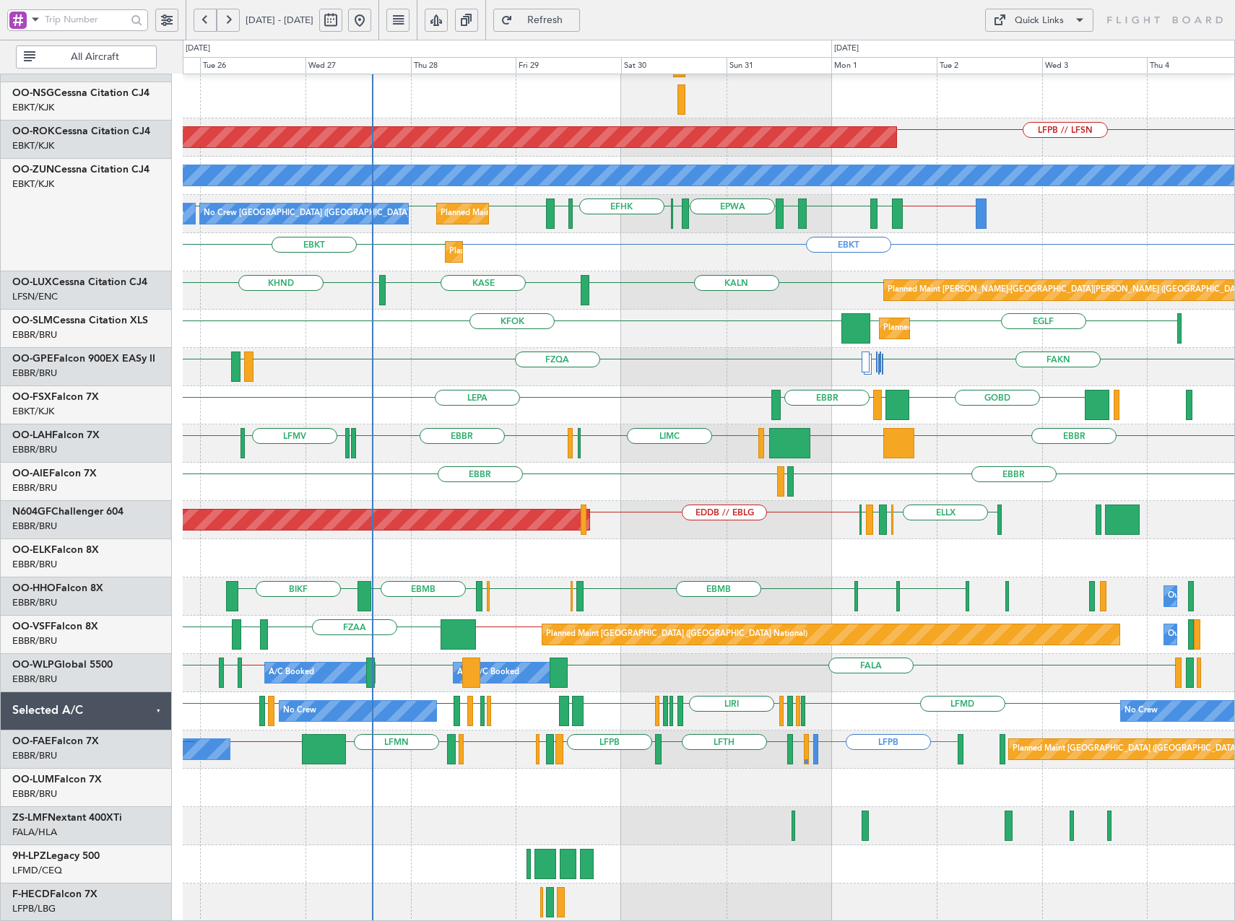
scroll to position [298, 0]
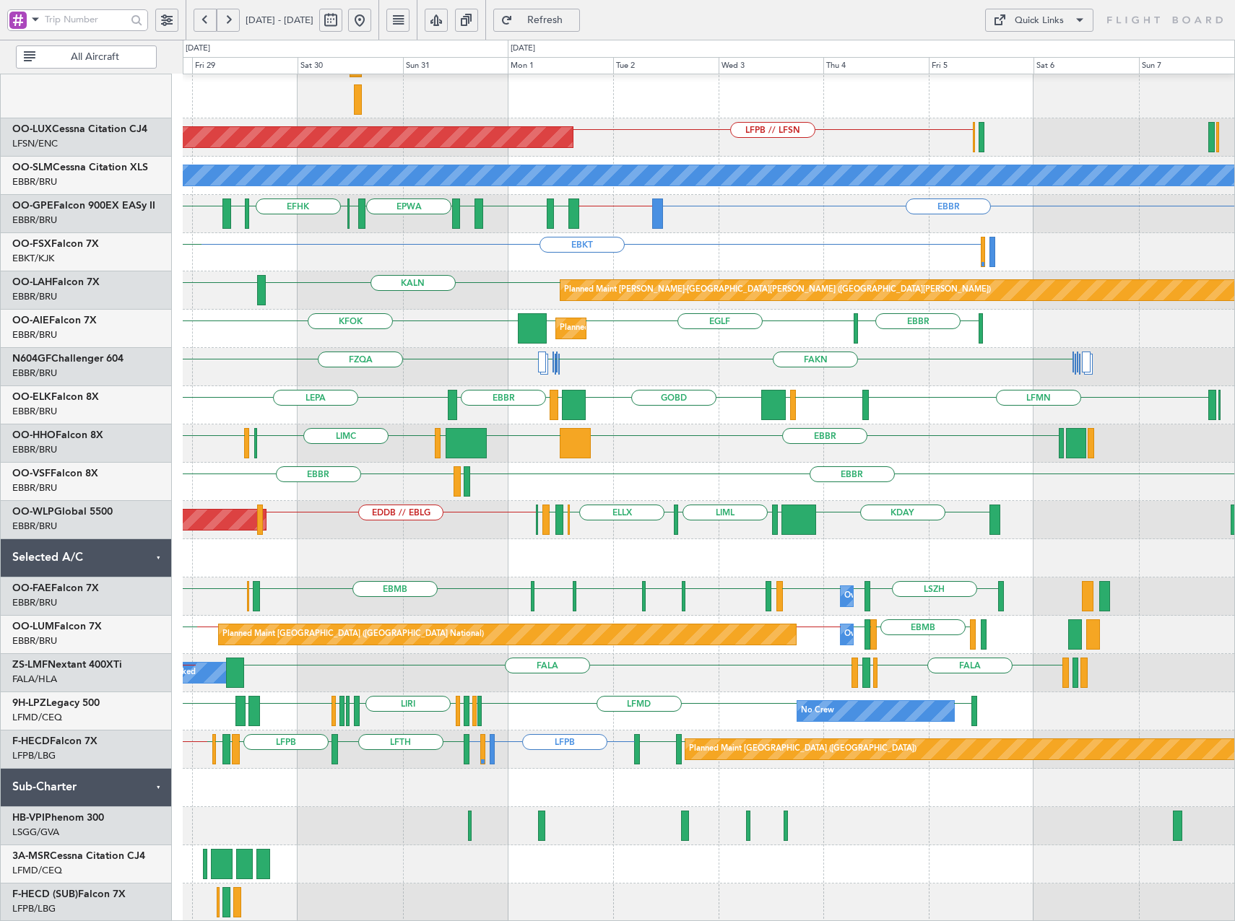
click at [659, 784] on div at bounding box center [708, 788] width 1051 height 38
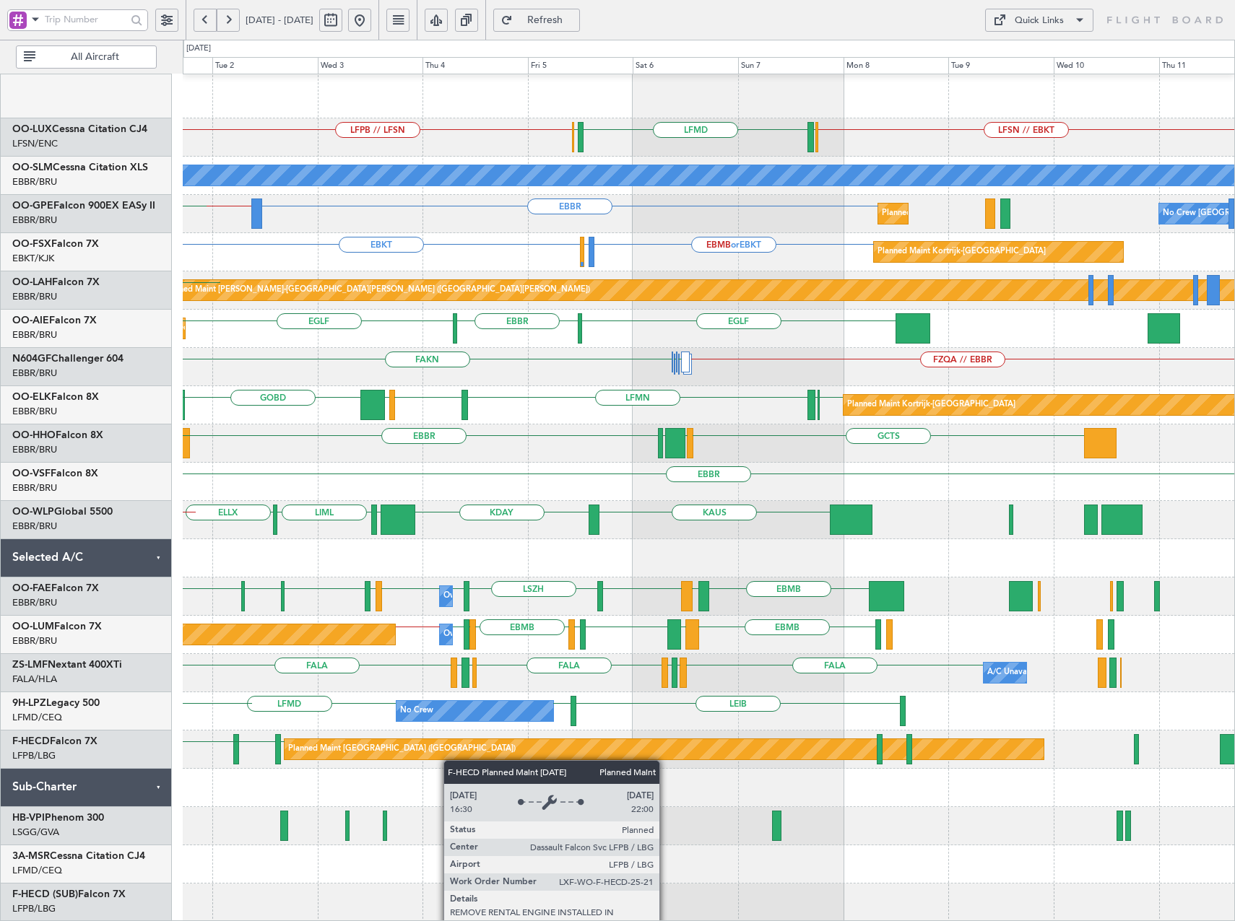
click at [428, 752] on div "EBKT LEPA EBKT LIML EBLG EBKT LIRA EBKT LFMD LEBB EBKT LFMD // EBKT LICA EBKT E…" at bounding box center [708, 349] width 1051 height 1146
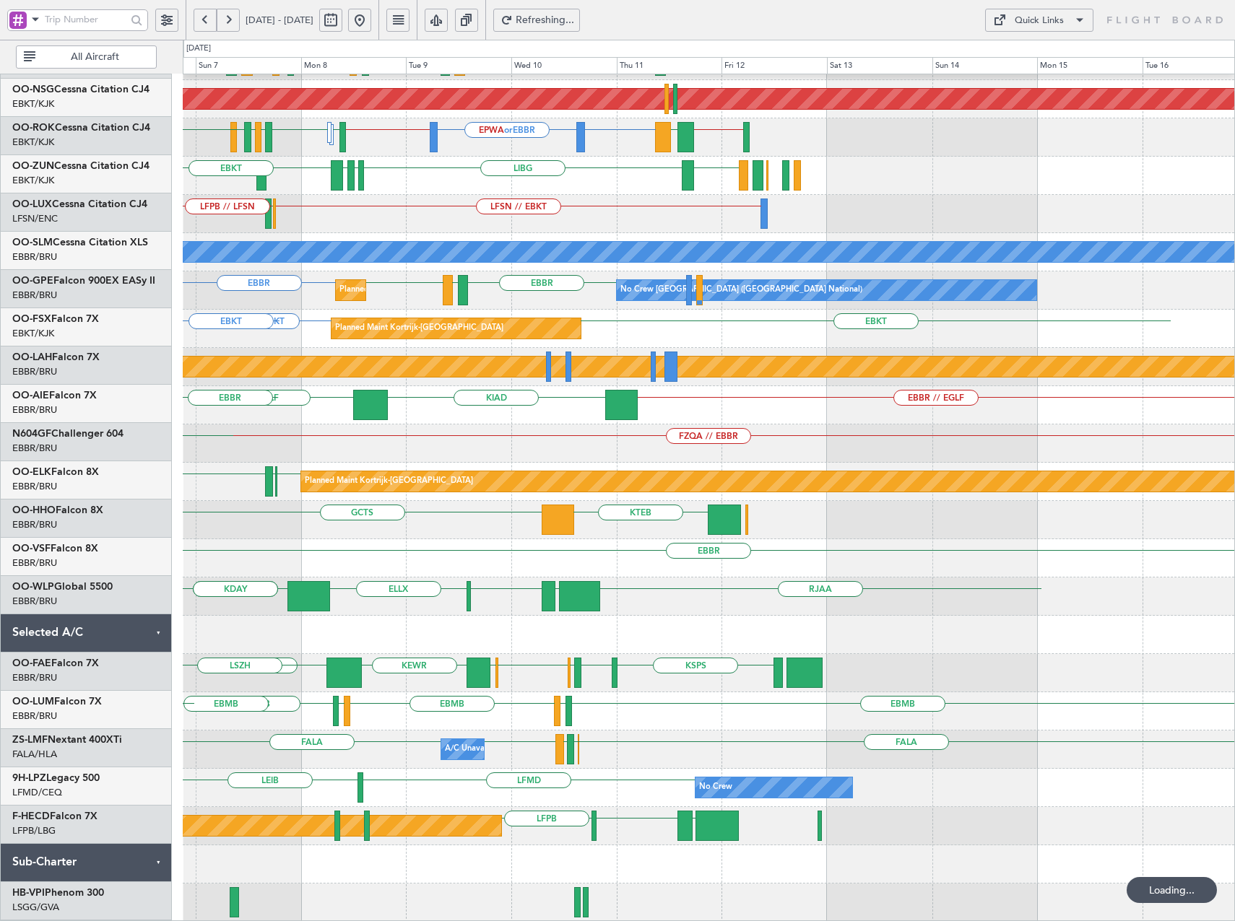
scroll to position [147, 0]
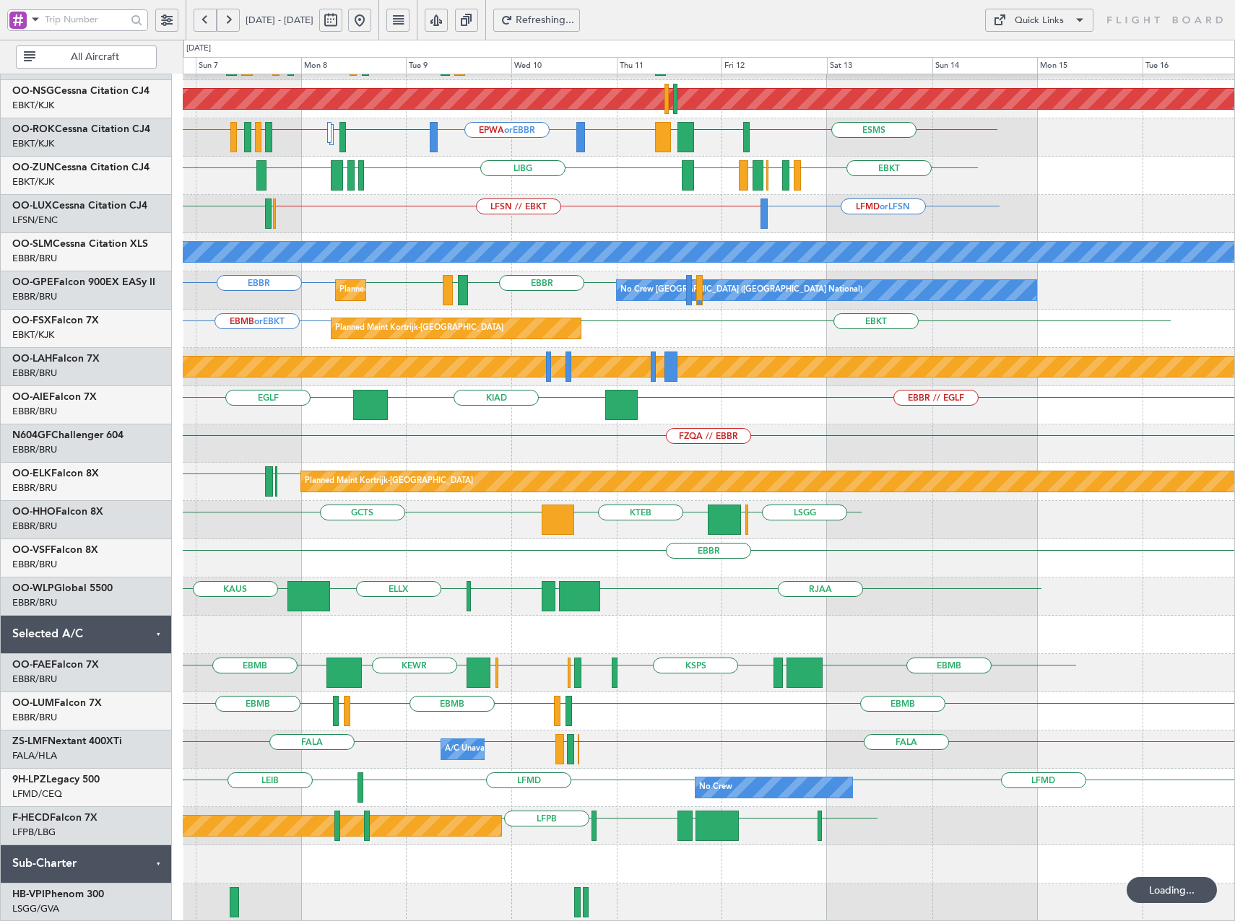
click at [843, 843] on div "LEIB EBBR EBBR LEIB EBBR // EBOS LFTH EBLG LIML EBBR // EBKT LIRN EBBR Planned …" at bounding box center [708, 424] width 1051 height 995
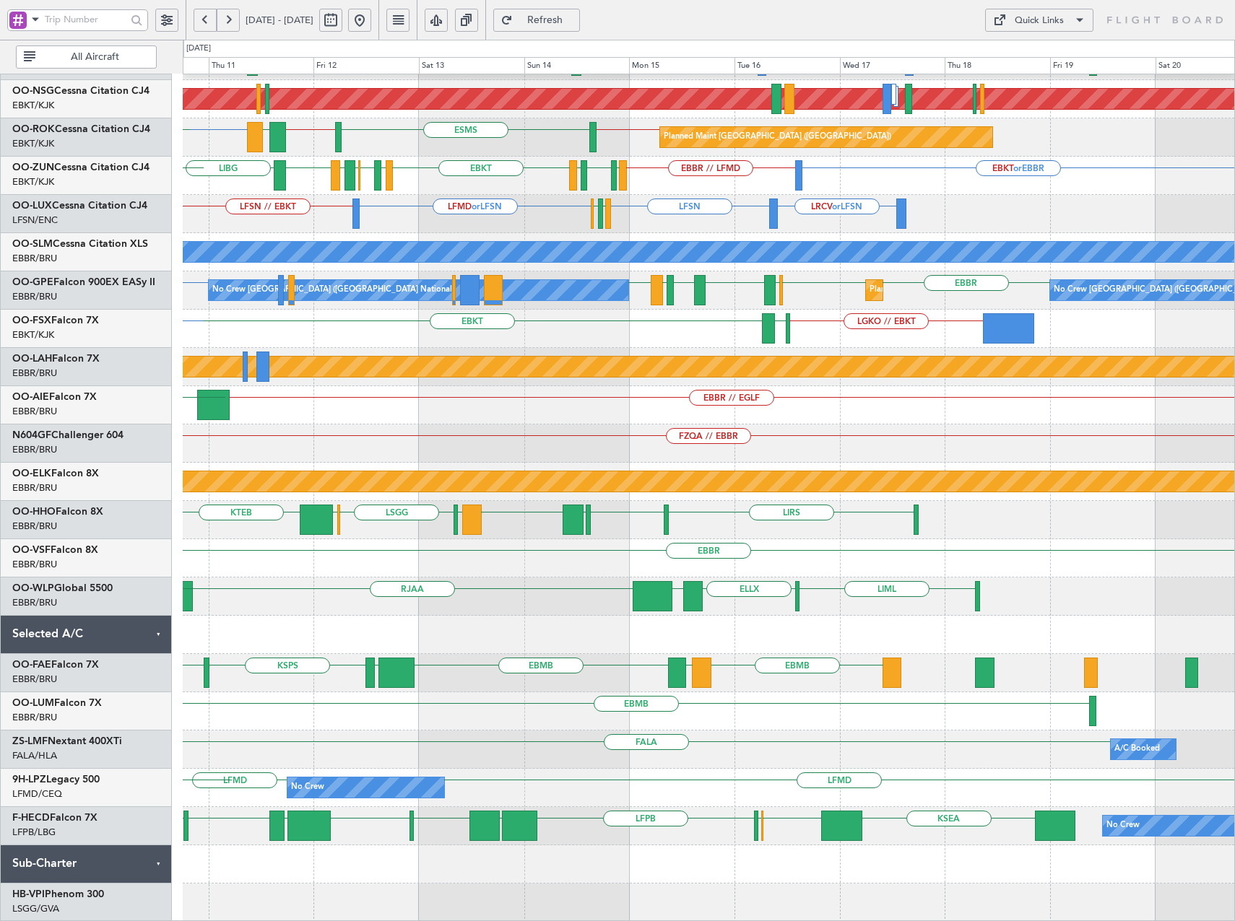
click at [567, 804] on div "EPWA or EBBR EBBR // EBKT LEIB EBBR LEIB EBBR // EBOS LFTH EBBR Planned Maint B…" at bounding box center [708, 424] width 1051 height 995
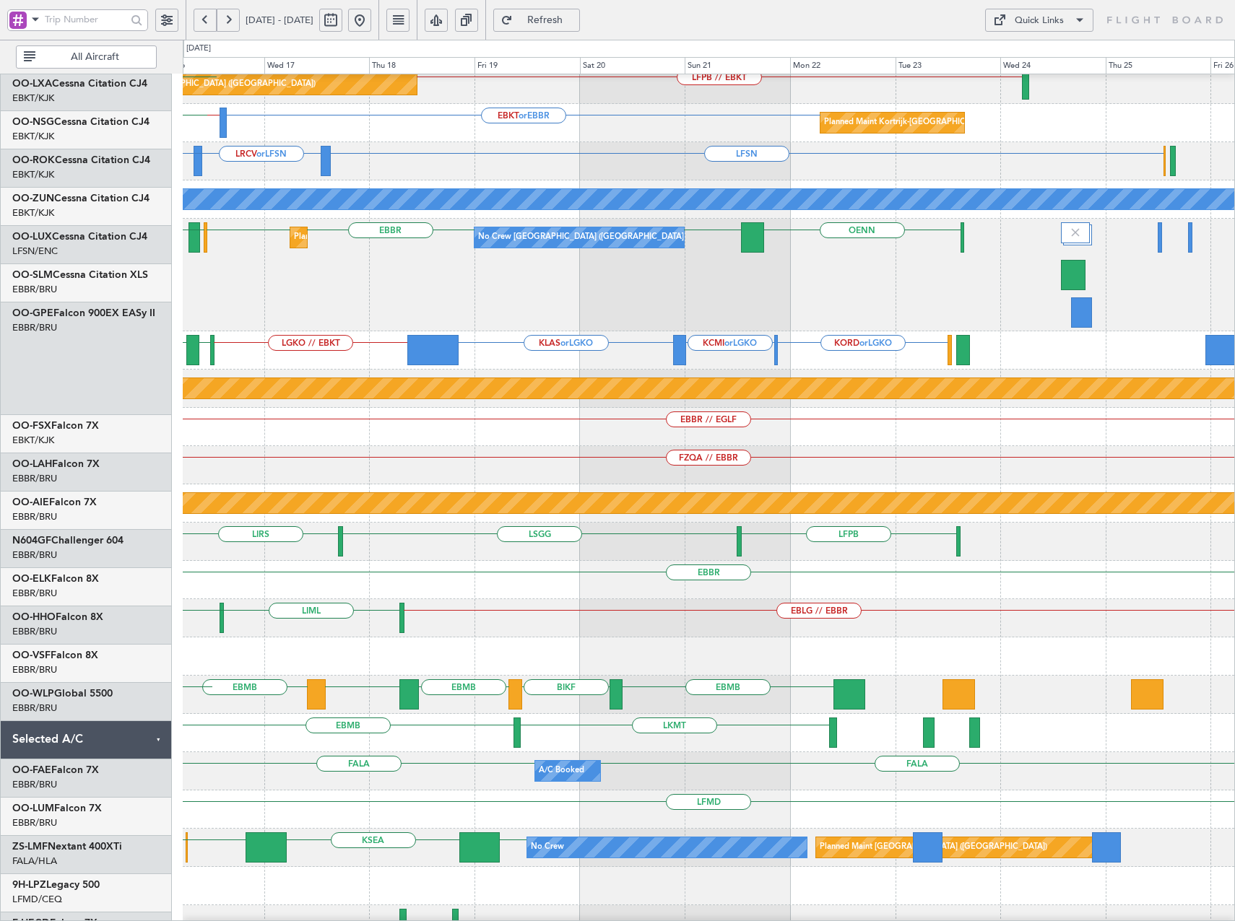
scroll to position [222, 0]
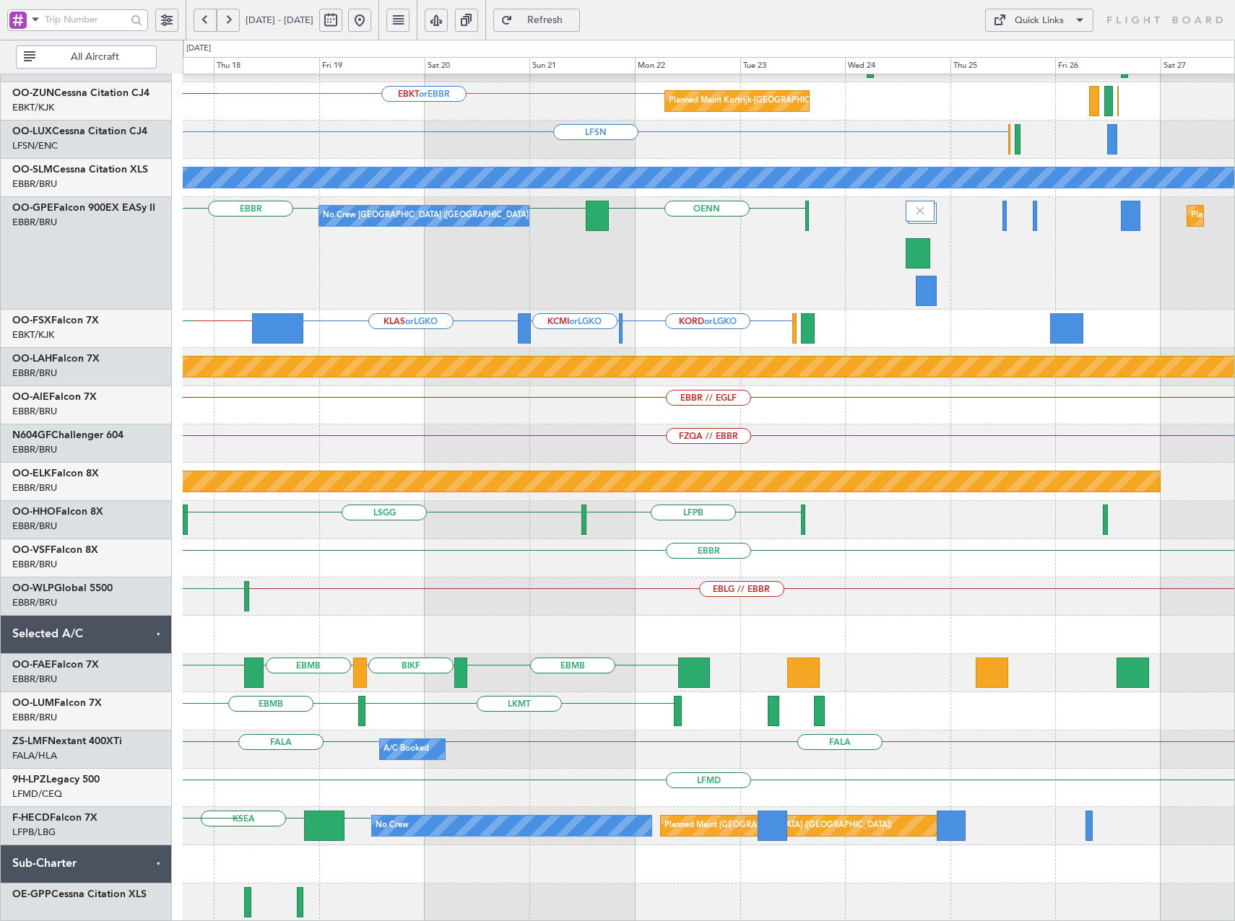
click at [495, 721] on div "LFPB // EBKT Planned Maint Paris (Le Bourget) EBOS // LFPB EBKT or EBBR Planned…" at bounding box center [708, 387] width 1051 height 1069
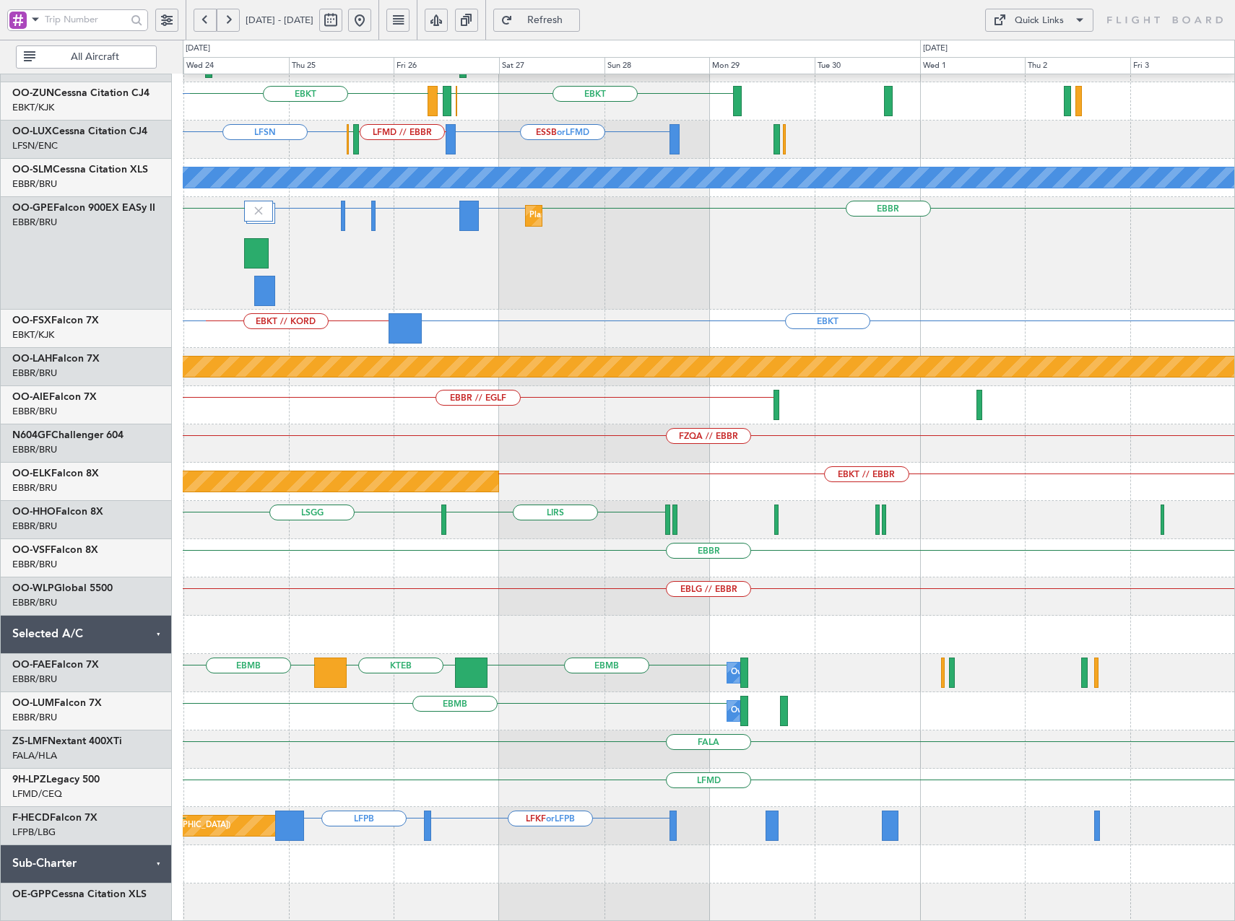
click at [413, 791] on div "LFPB // EBKT EBKT EGPE Owner Kortrijk-Wevelgem EBKT EBOS LEIB EBKT Planned Main…" at bounding box center [708, 387] width 1051 height 1069
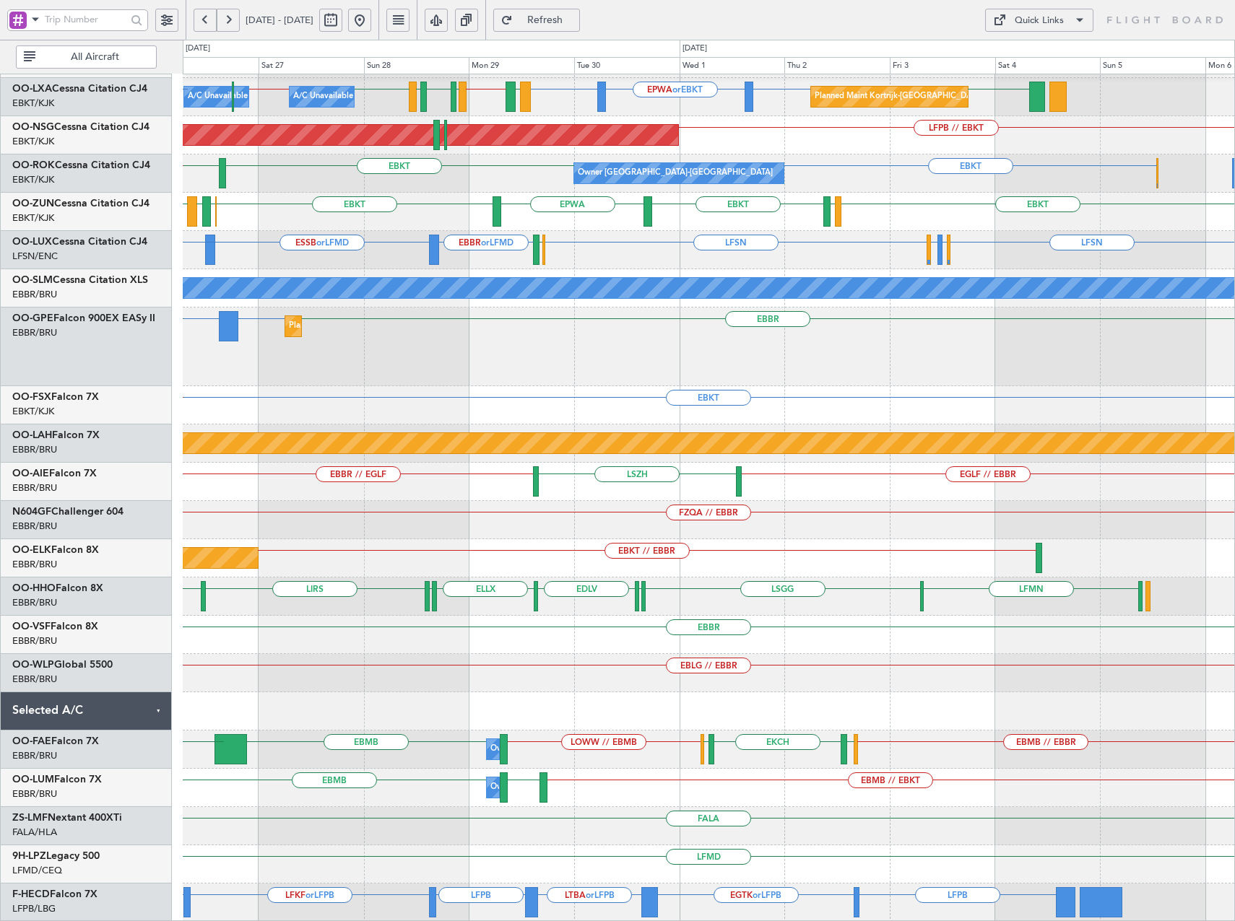
scroll to position [71, 0]
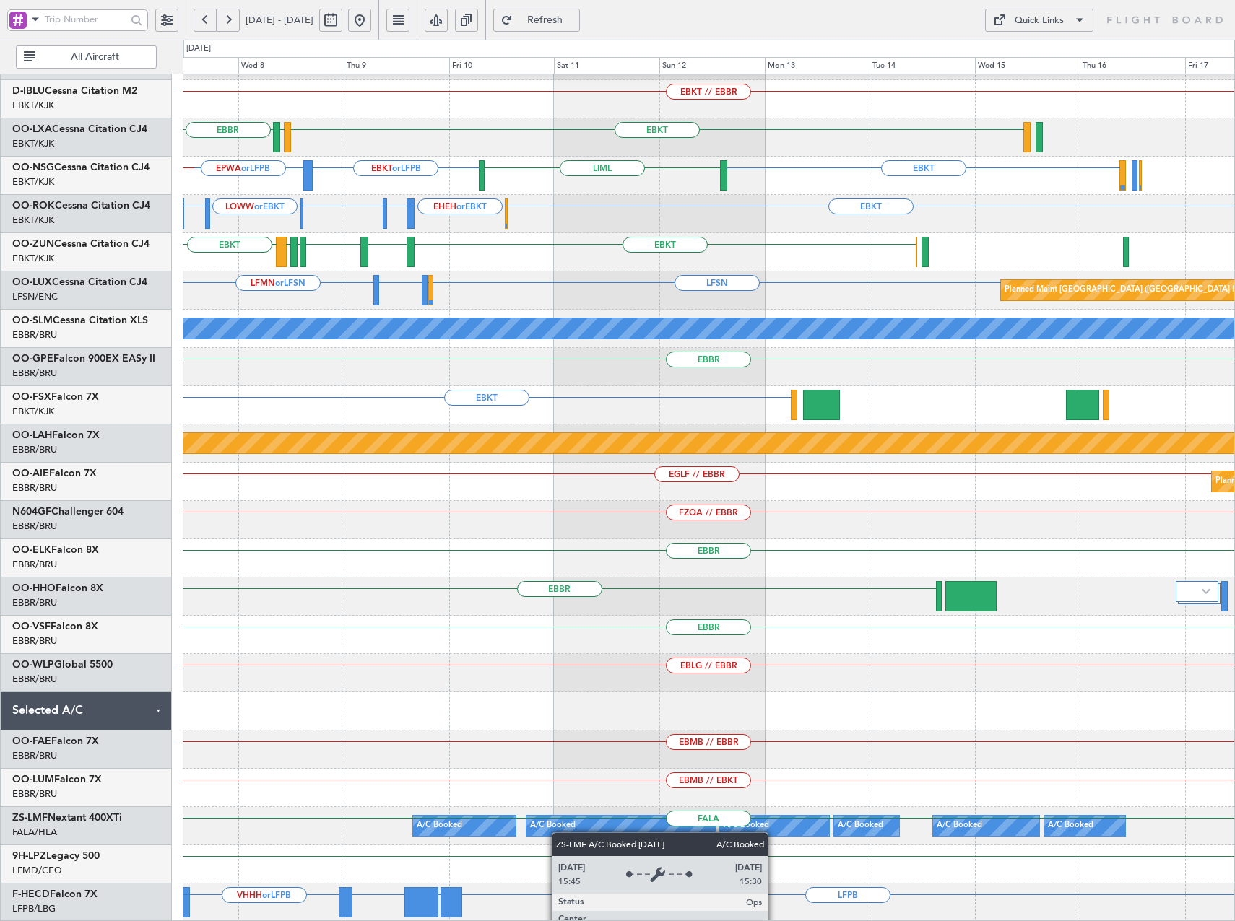
click at [396, 808] on div "null Kortrijk-Wevelgem EBKT // EBBR EBBR EBKT LFTH EPWA or LFPB EBKT EBKT or LF…" at bounding box center [708, 463] width 1051 height 919
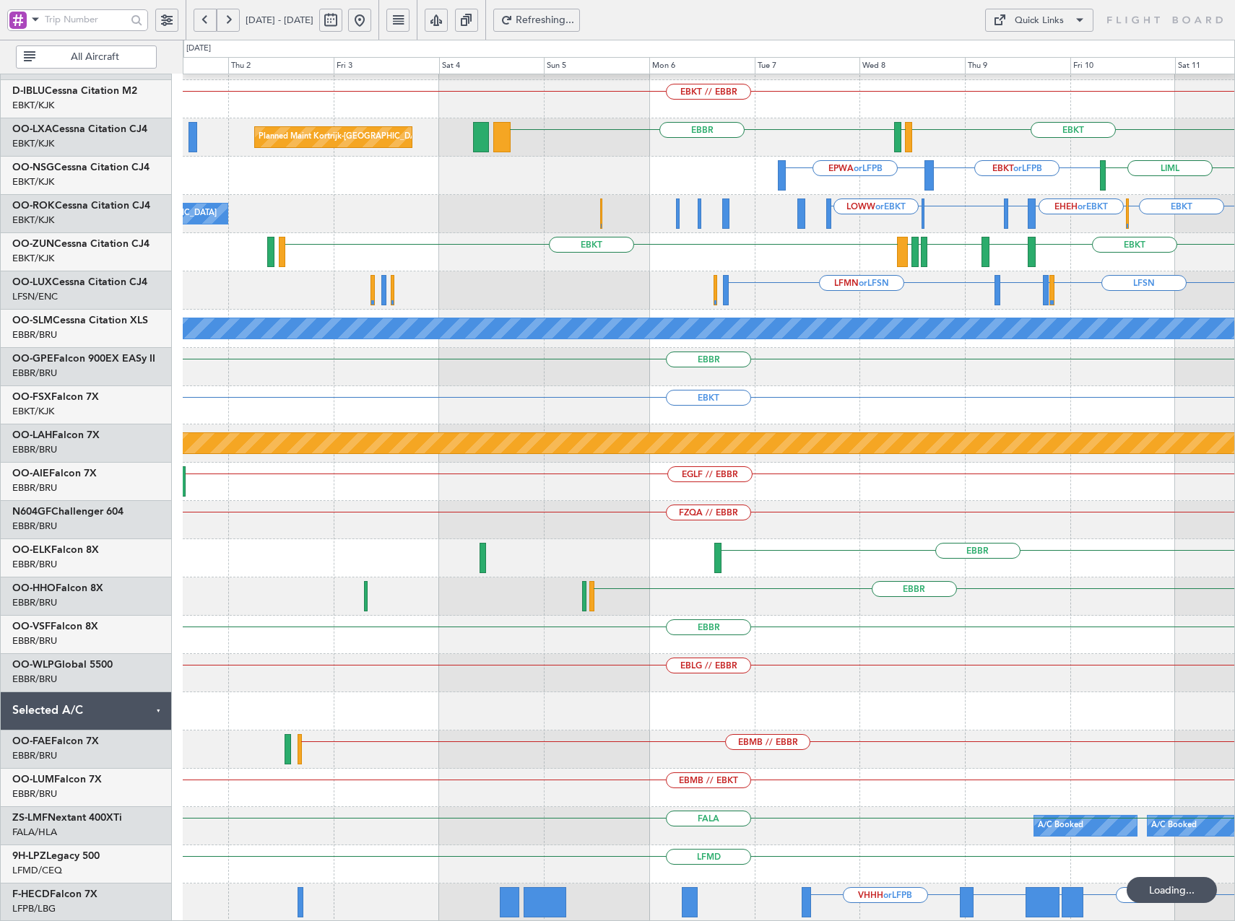
click at [1046, 594] on div "null Kortrijk-Wevelgem EBKT // EBBR EBBR EBKT LFTH Planned Maint Kortrijk-Wevel…" at bounding box center [708, 463] width 1051 height 919
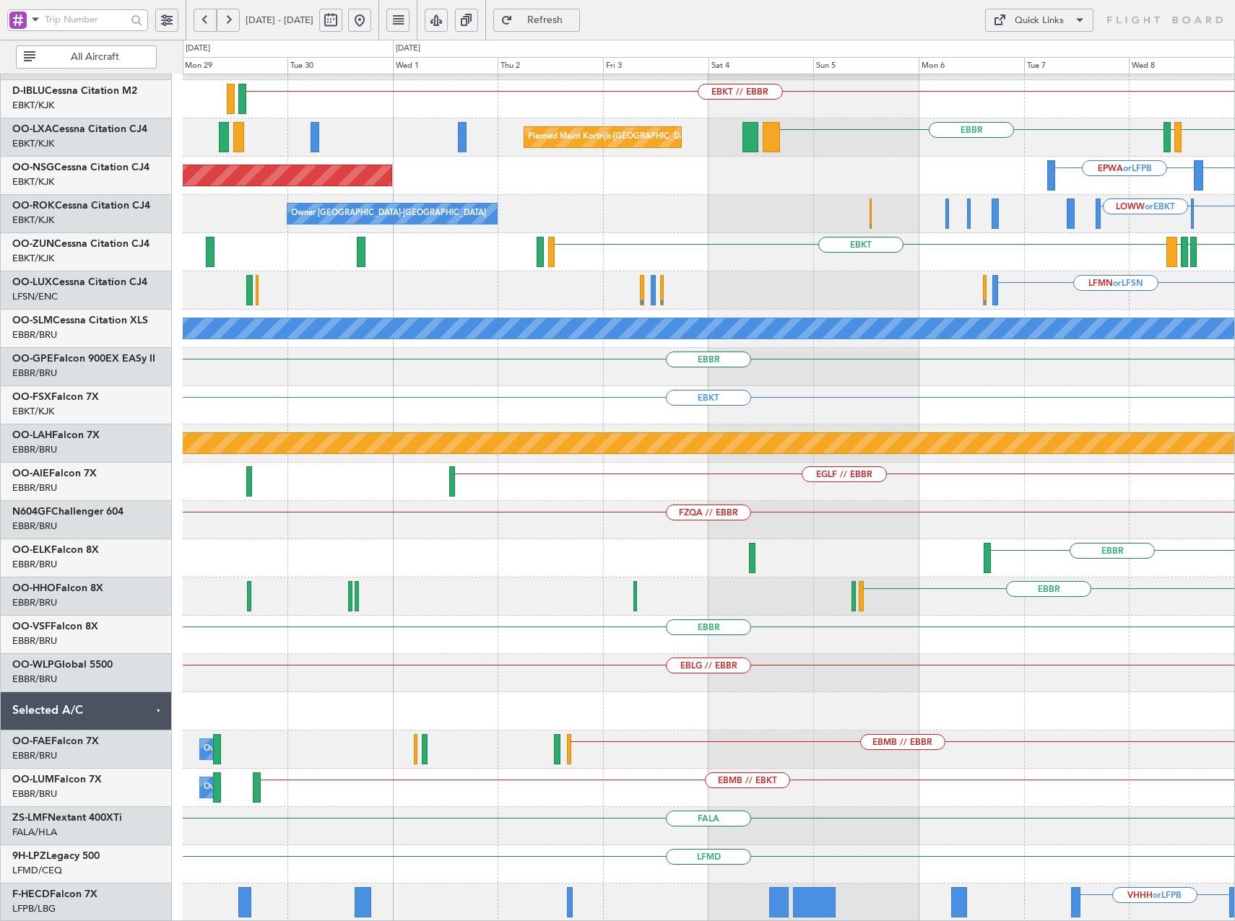
click at [813, 724] on div "null Kortrijk-Wevelgem Planned Maint Kortrijk-Wevelgem EBKT // EBBR A/C Unavail…" at bounding box center [708, 463] width 1051 height 919
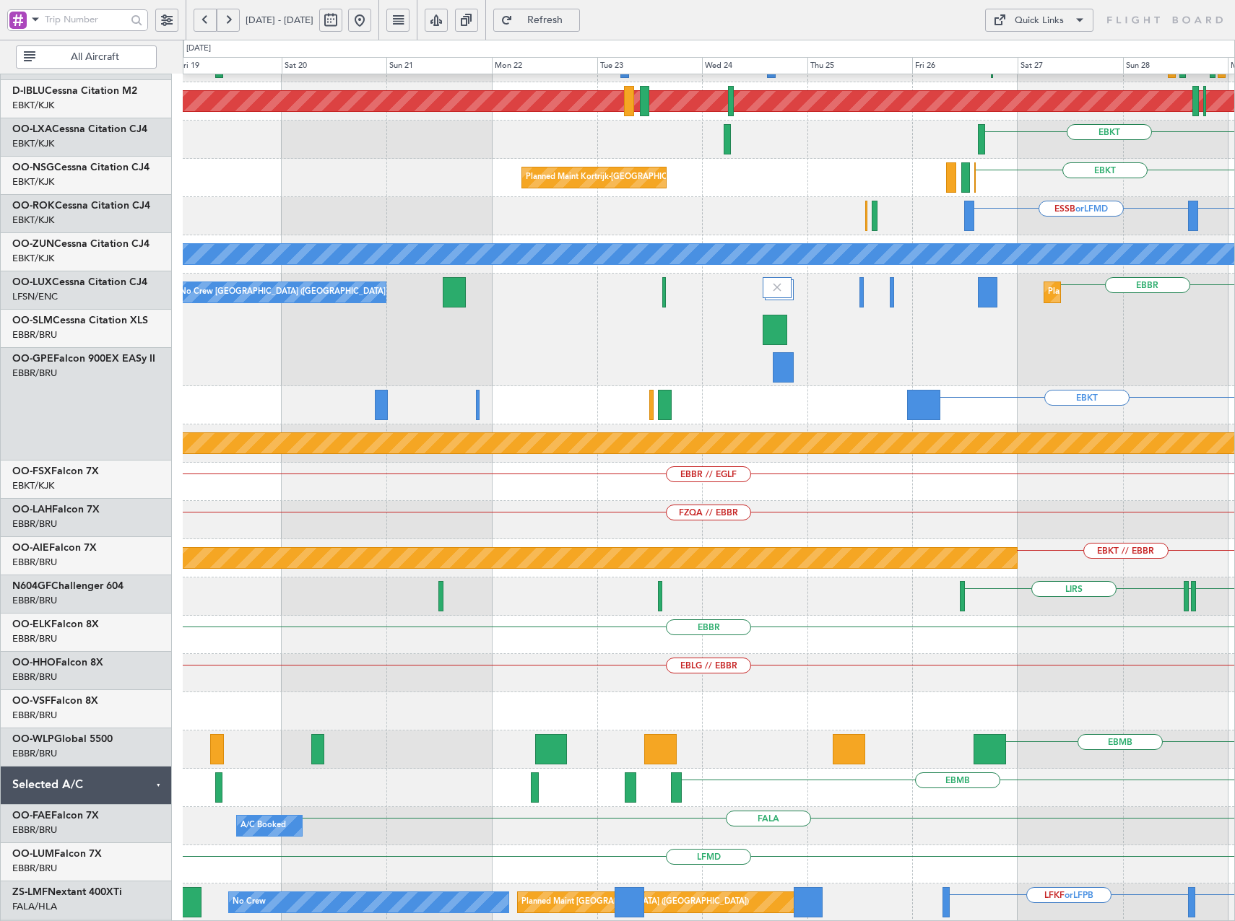
scroll to position [145, 0]
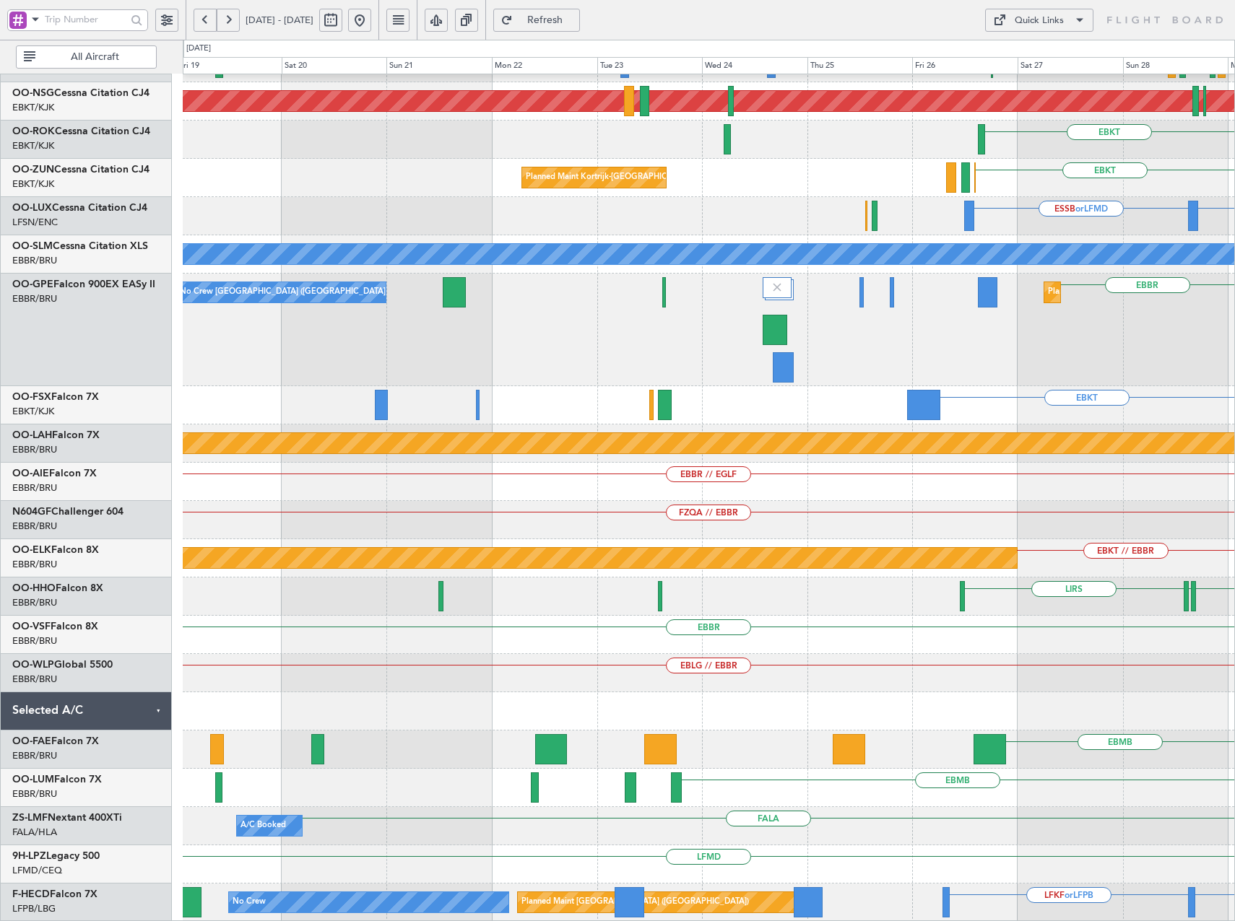
click at [1234, 575] on html "27 Sep 2025 - 07 Oct 2025 Refresh Quick Links All Aircraft EBBR // EBKT LFMT LF…" at bounding box center [617, 460] width 1235 height 921
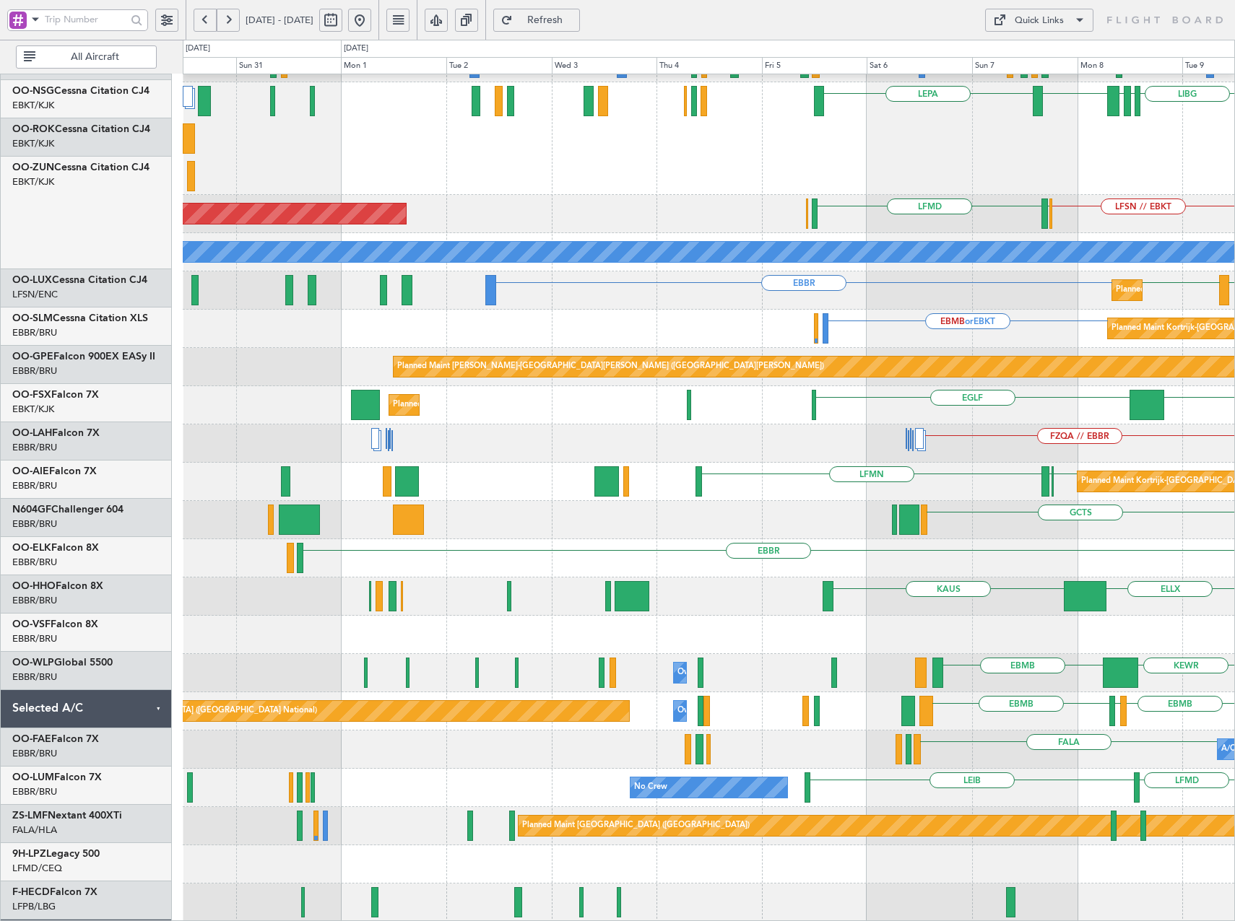
scroll to position [222, 0]
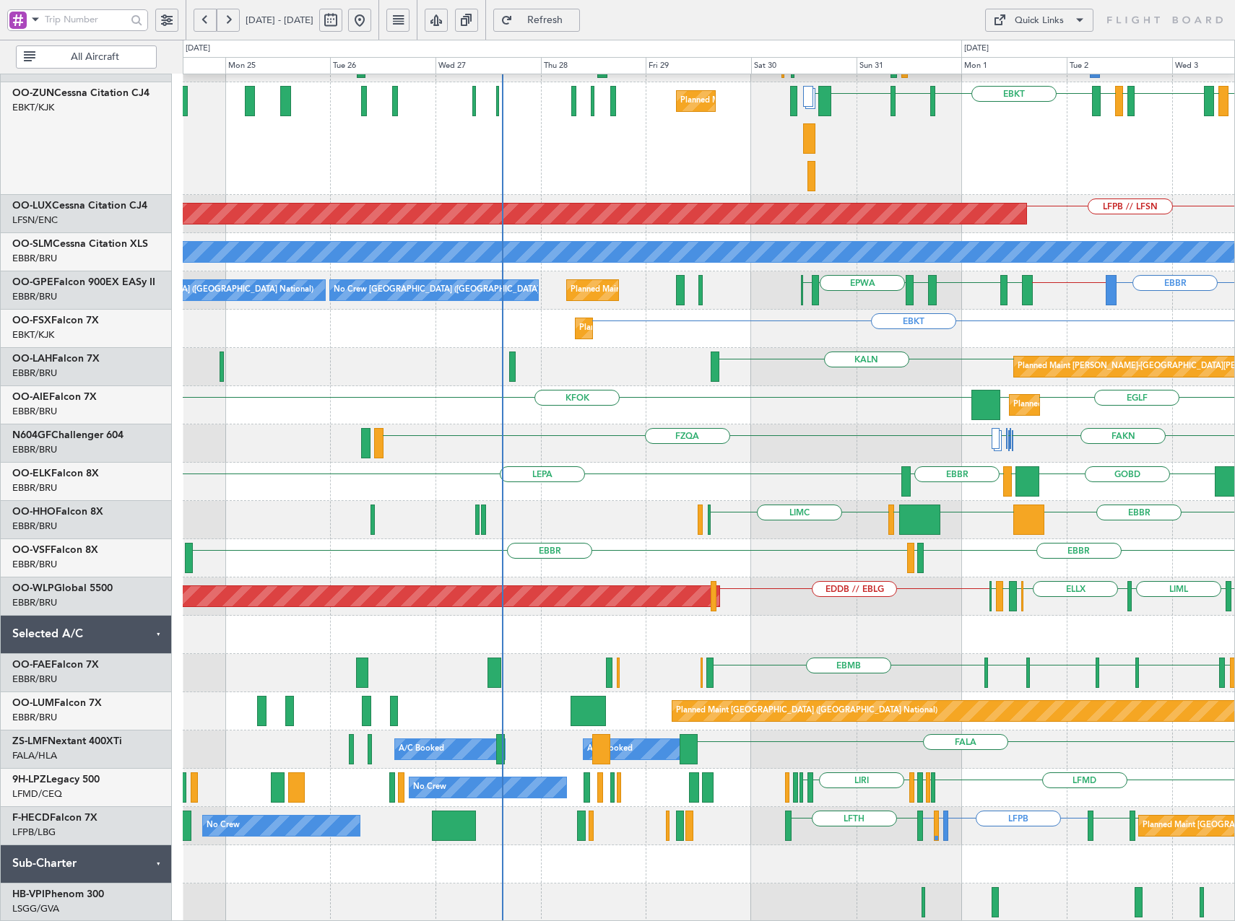
click at [877, 786] on div "EPWA or EBKT EBKT LFTZ EBKT Planned Maint Kortrijk-Wevelgem A/C Unavailable EBK…" at bounding box center [708, 387] width 1051 height 1069
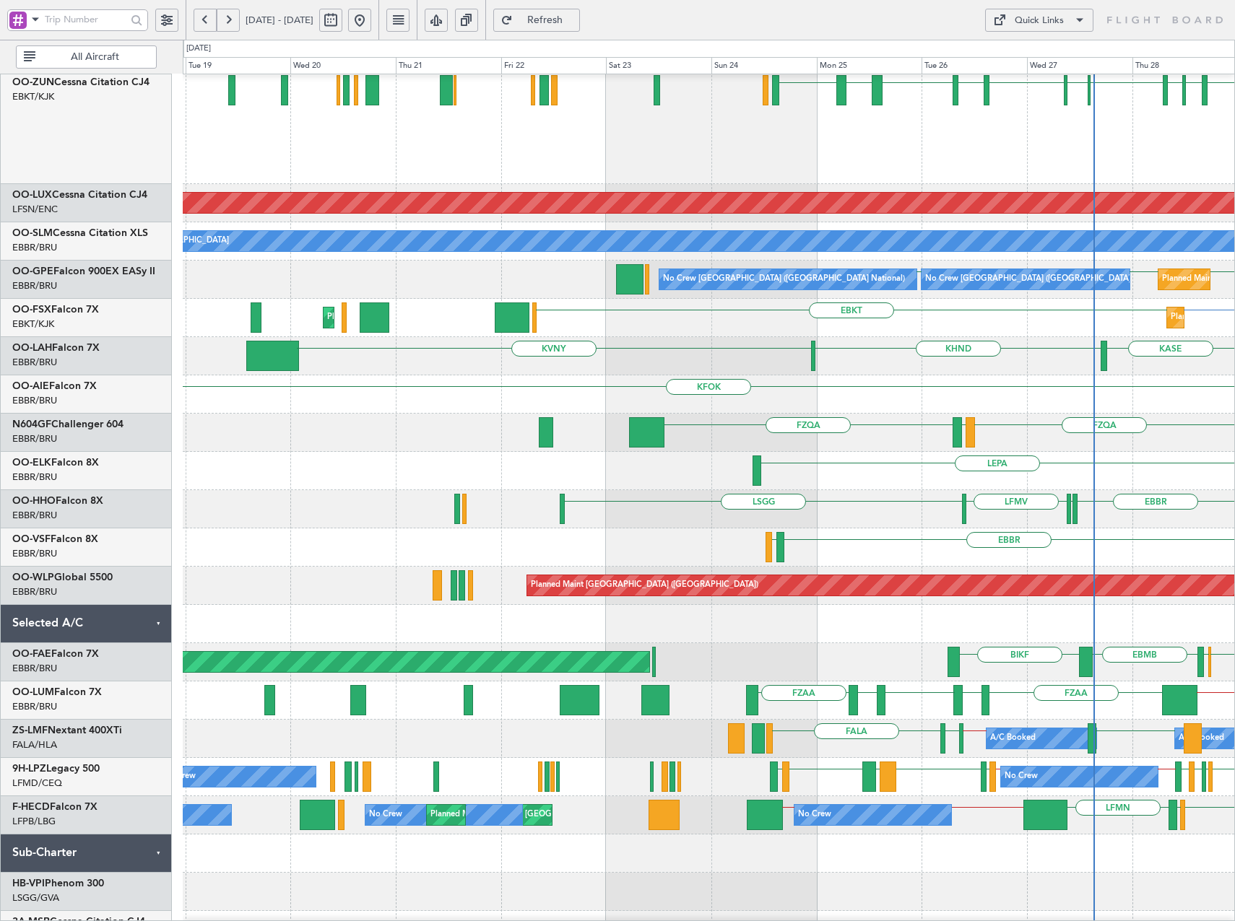
click at [995, 835] on div at bounding box center [708, 854] width 1051 height 38
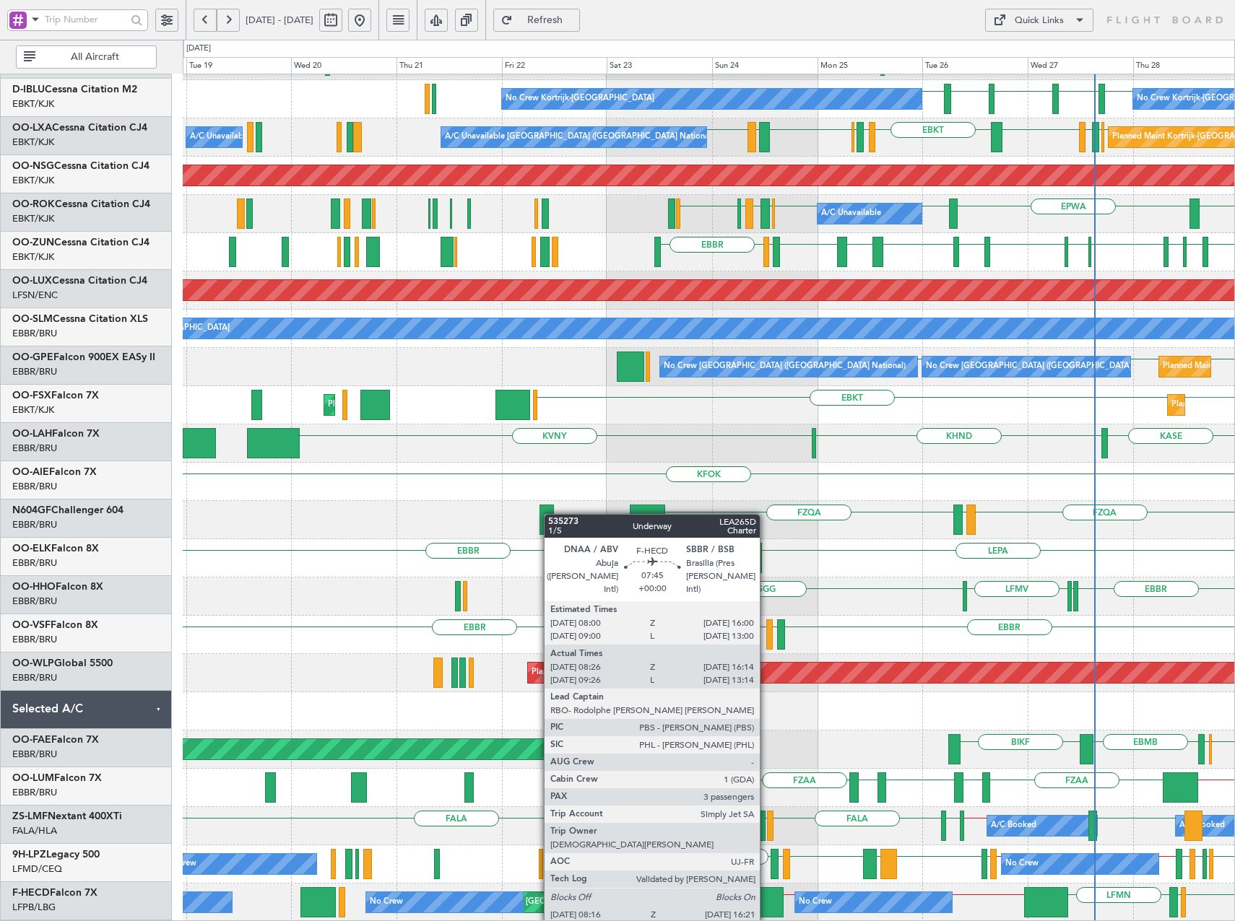
scroll to position [71, 0]
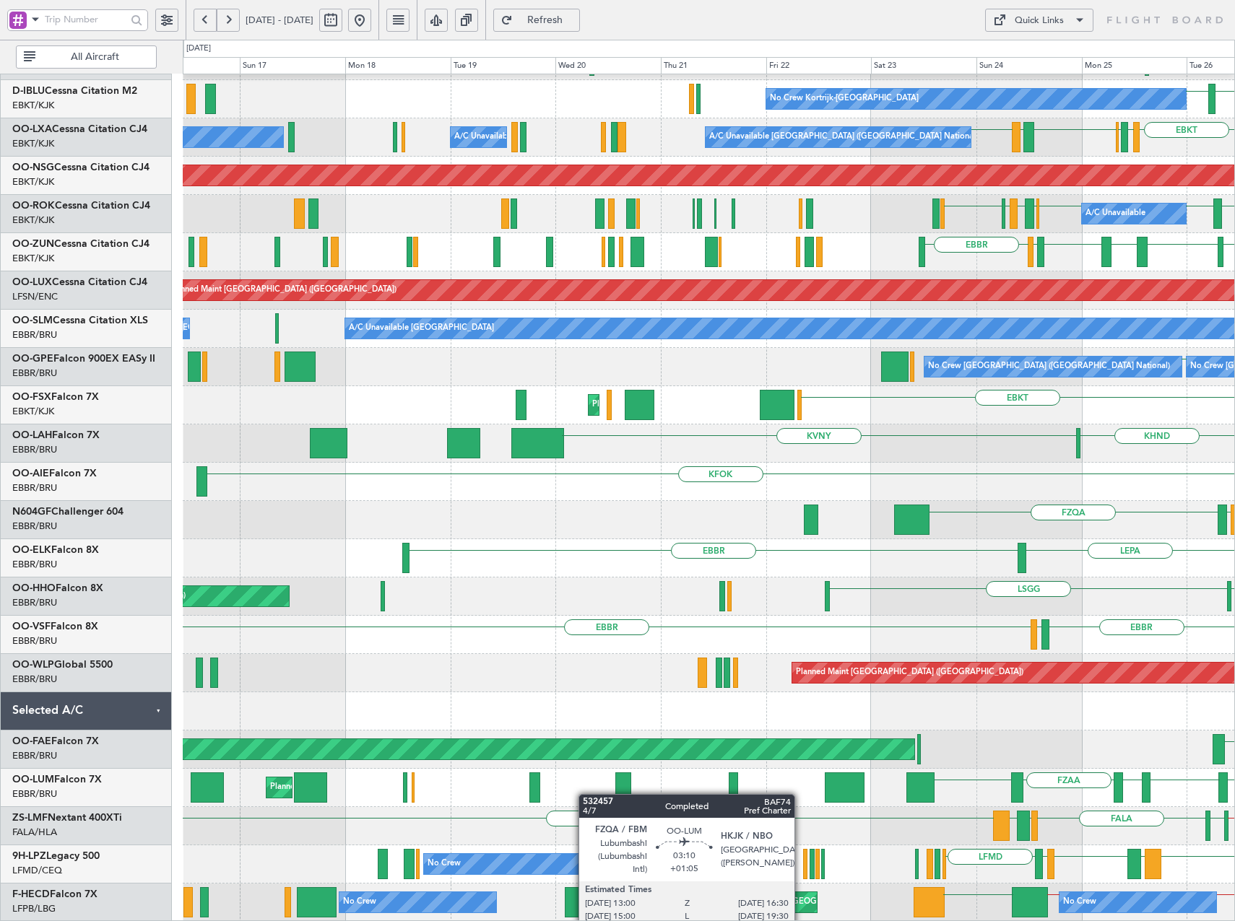
click at [618, 794] on div "EBKT LFPB Planned Maint Paris (Le Bourget) AOG Maint Kortrijk-Wevelgem LFBE EBK…" at bounding box center [708, 463] width 1051 height 919
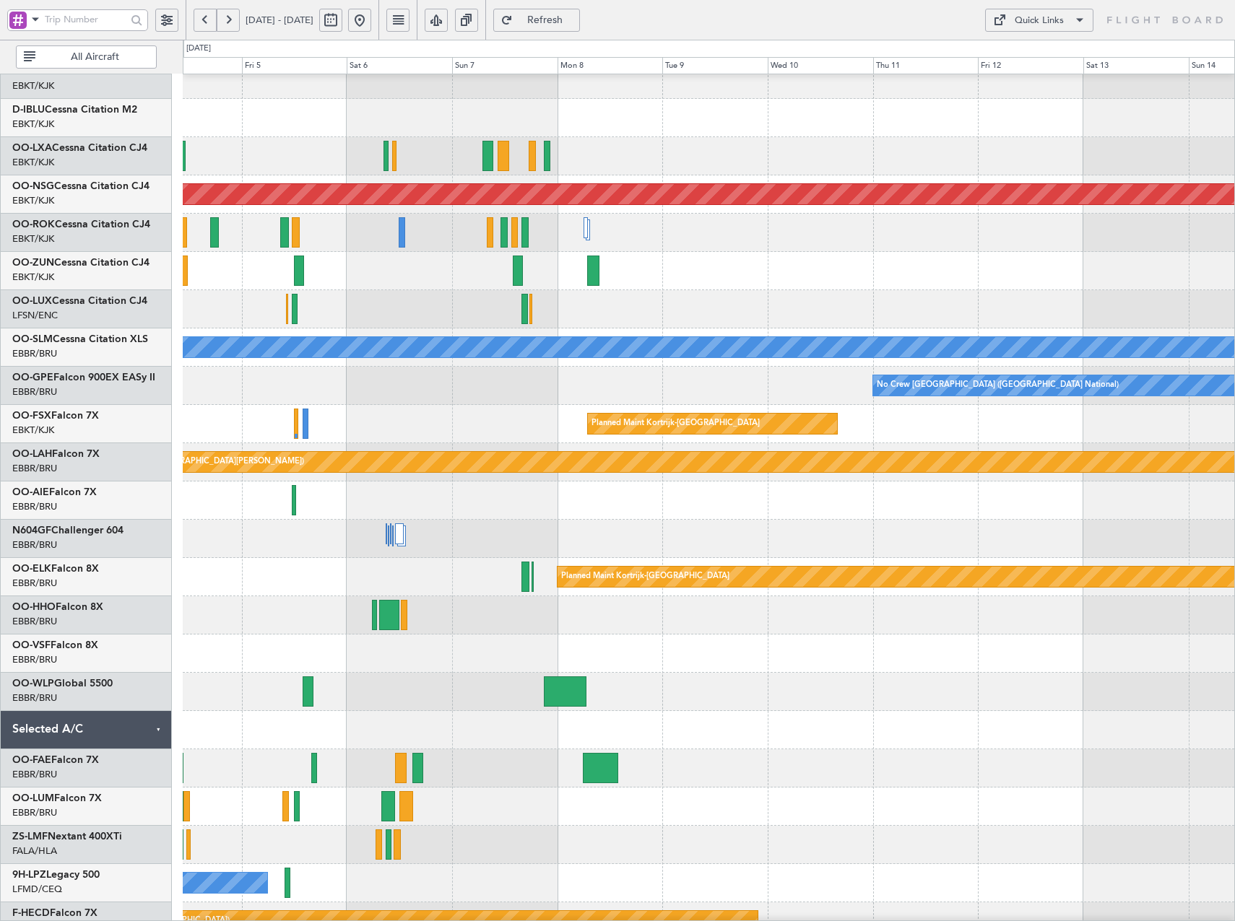
click at [0, 797] on html "17 Aug 2025 - 27 Aug 2025 Refresh Quick Links All Aircraft No Crew Brussels (Br…" at bounding box center [617, 460] width 1235 height 921
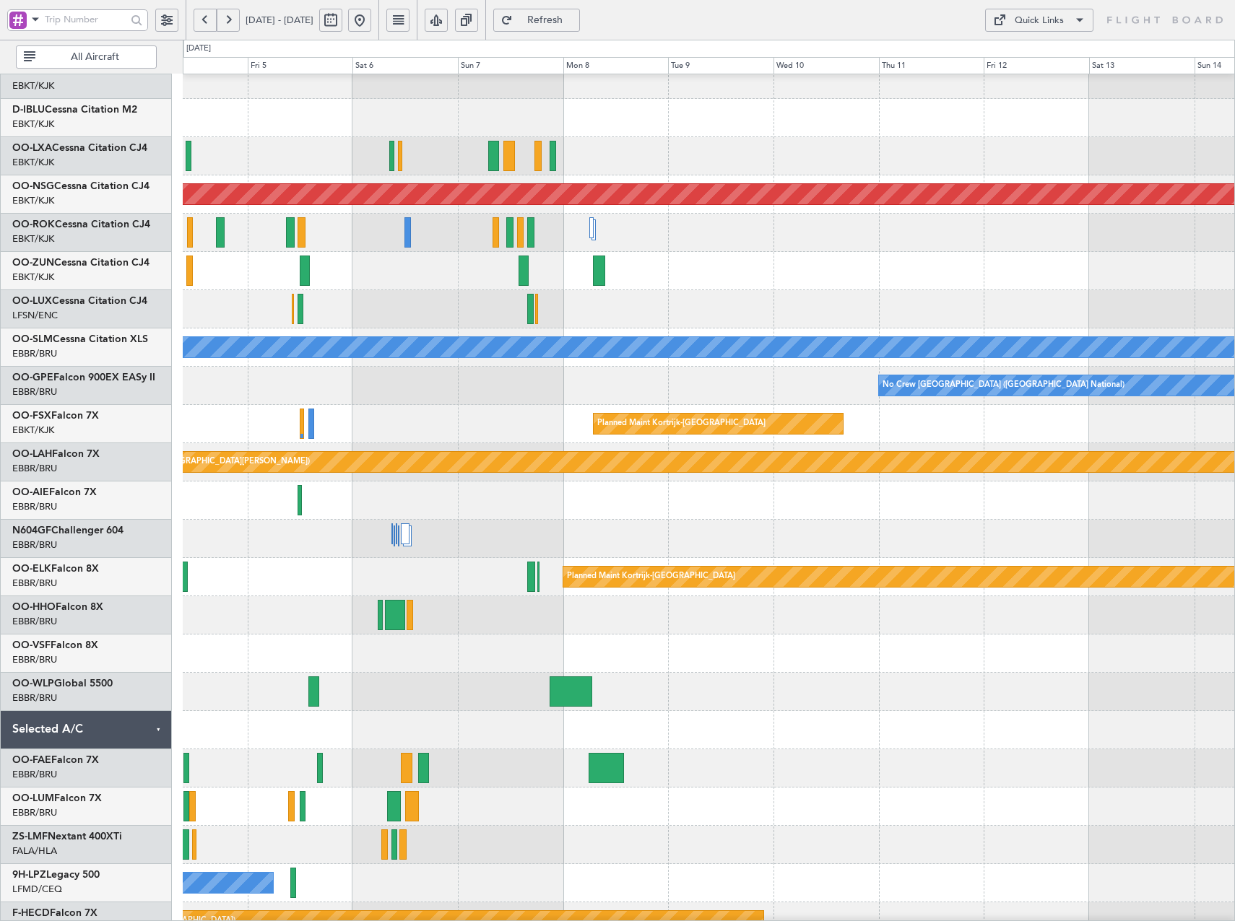
scroll to position [39, 0]
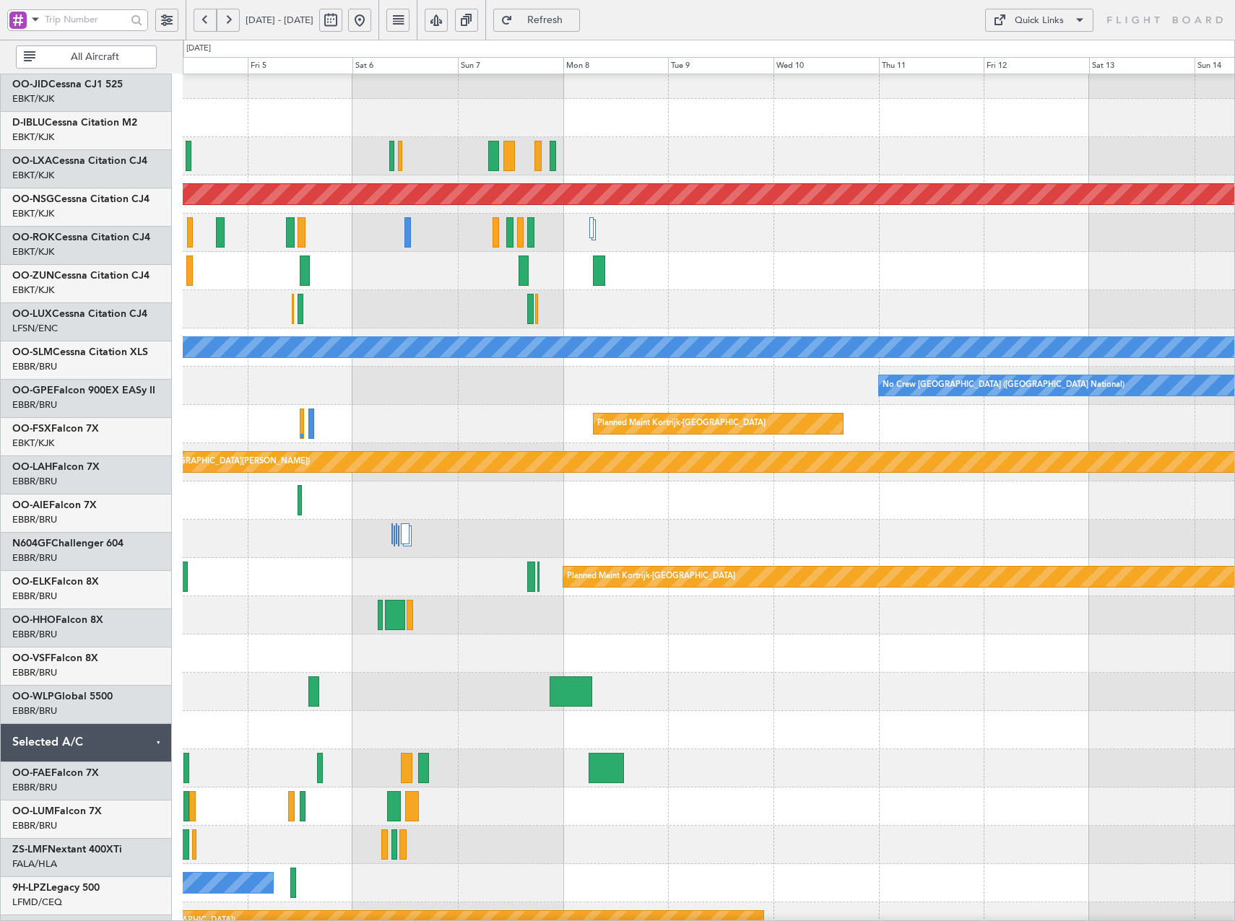
click at [97, 778] on div "No Crew Brussels (Brussels National) Planned Maint Paris (Le Bourget) Planned M…" at bounding box center [617, 481] width 1235 height 882
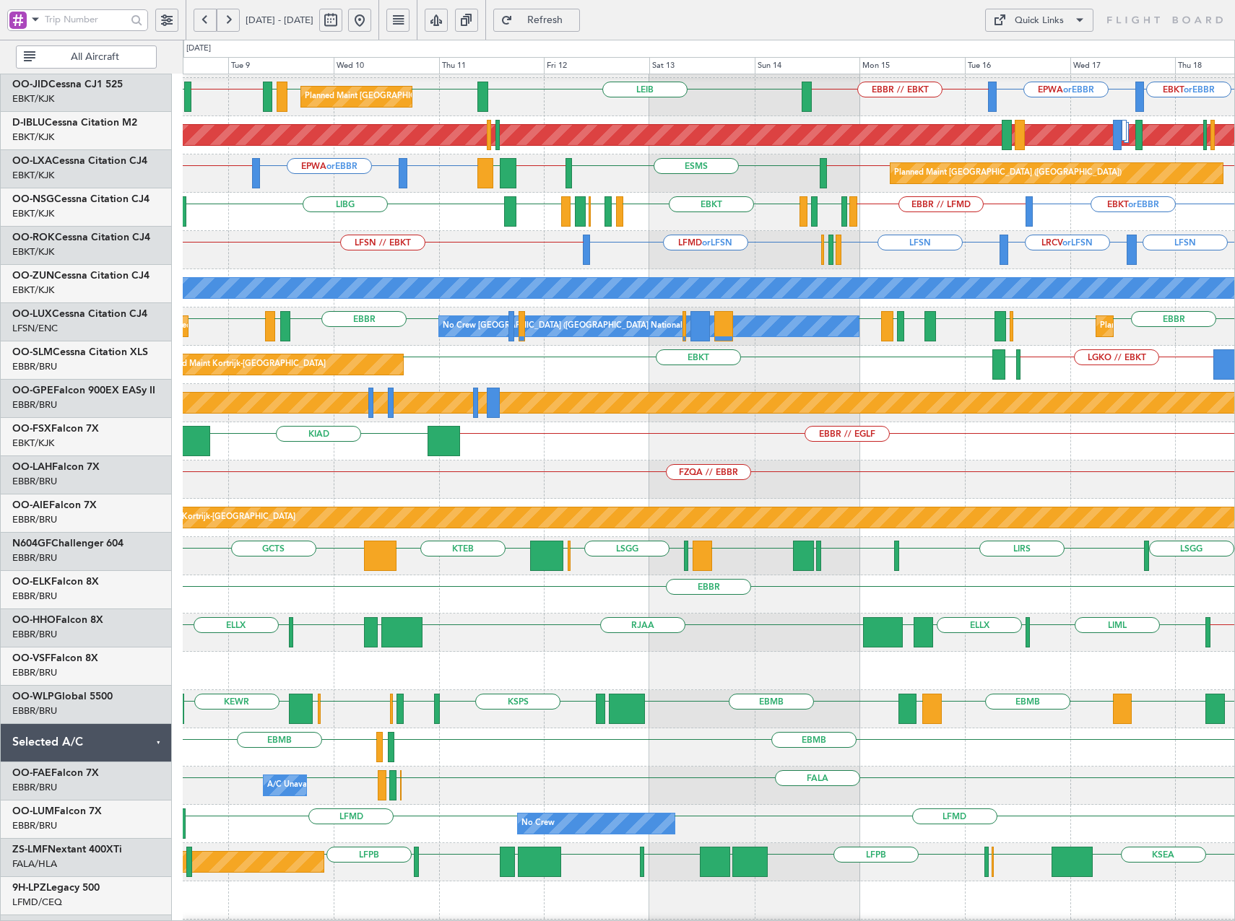
scroll to position [183, 0]
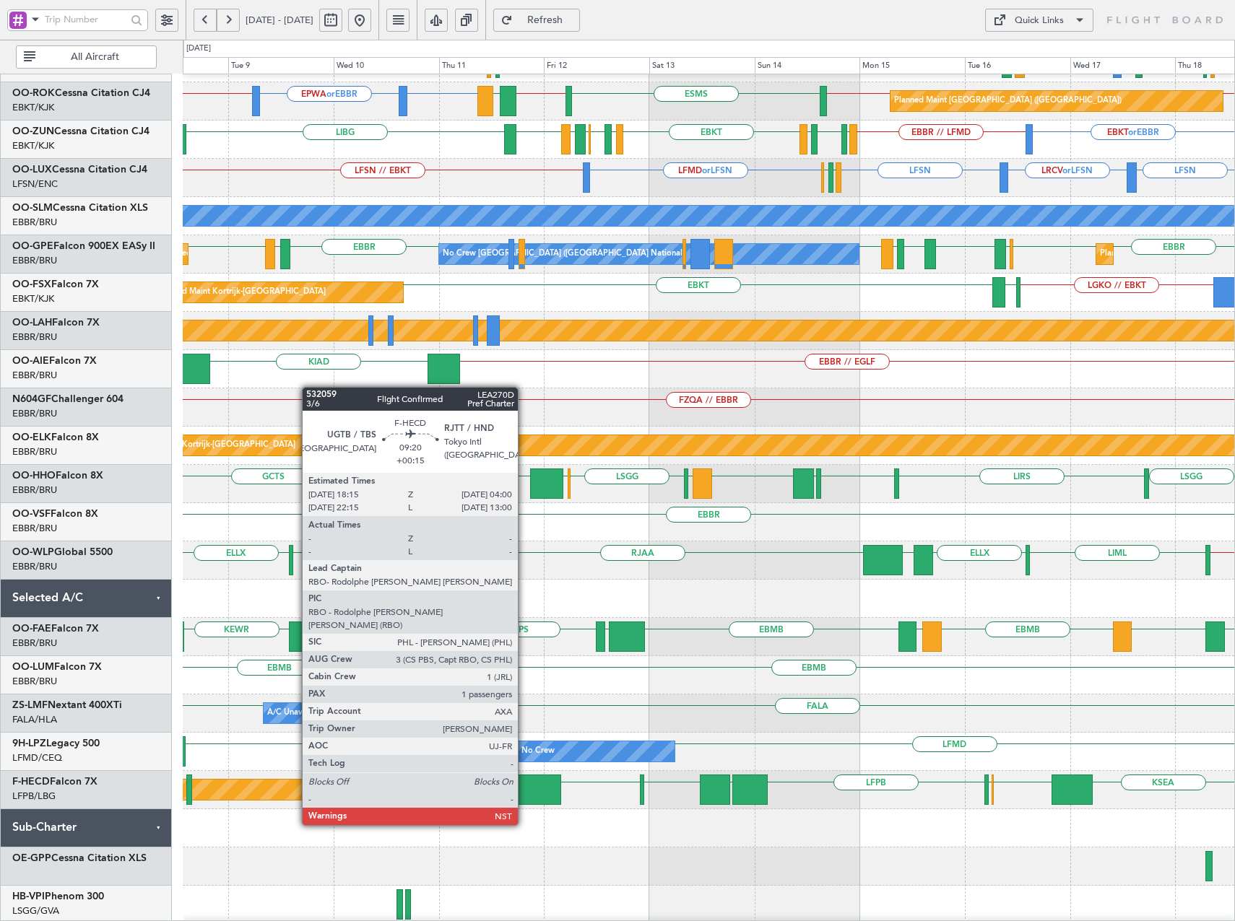
click at [524, 785] on div at bounding box center [539, 790] width 43 height 30
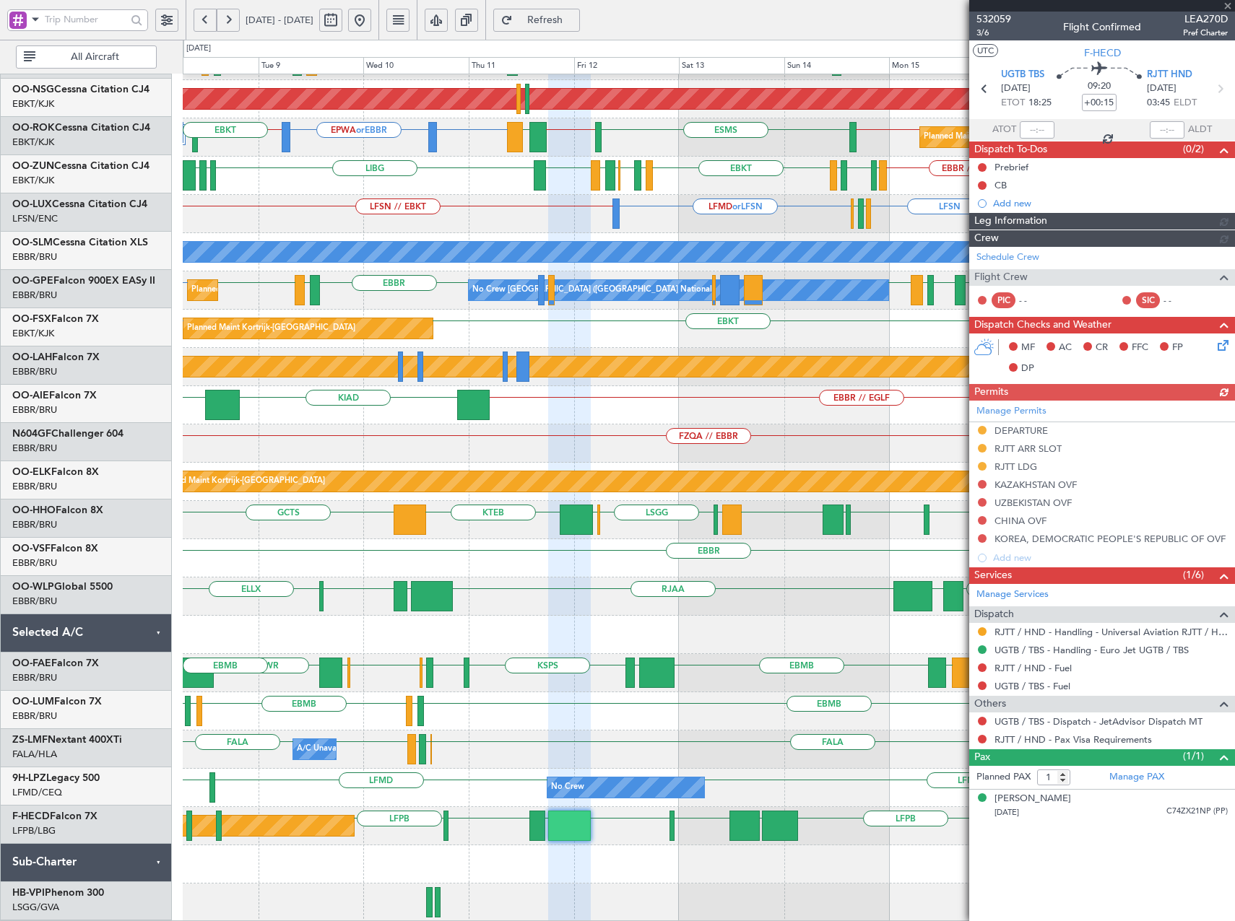
scroll to position [147, 0]
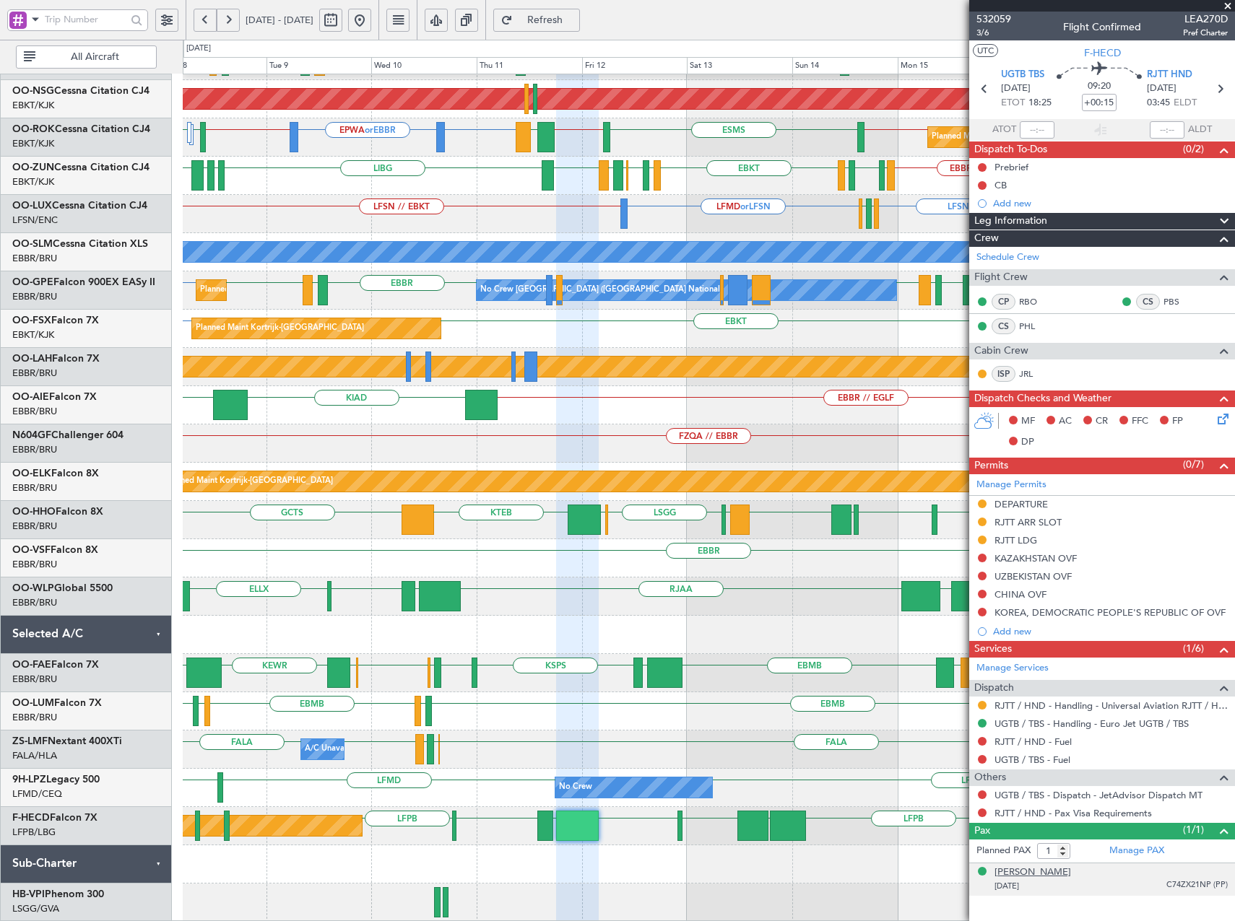
click at [1020, 868] on div "Thomas BUBERL" at bounding box center [1032, 873] width 77 height 14
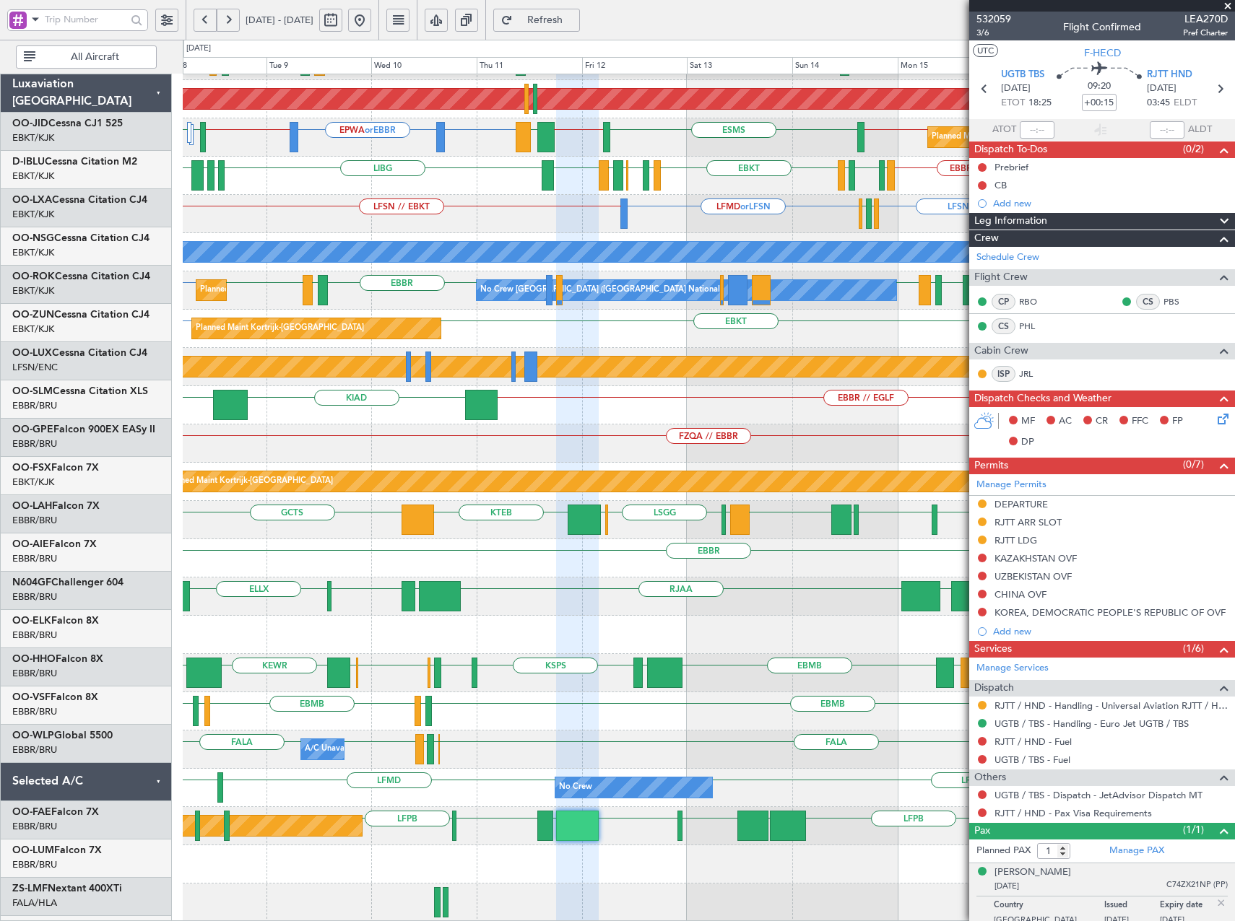
scroll to position [147, 0]
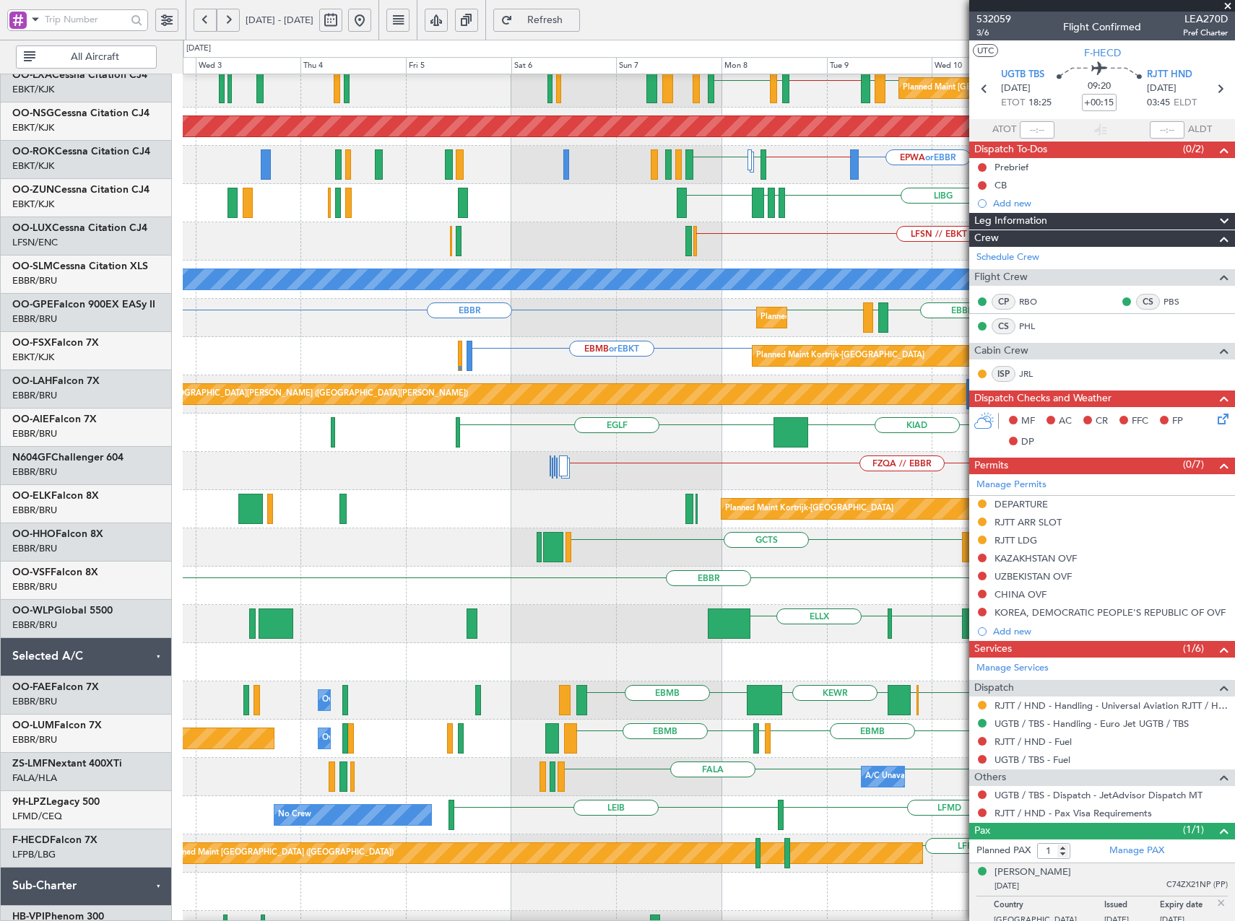
click at [925, 793] on div "A/C Unavailable FALA FALA FAOR FYWH FALA" at bounding box center [708, 777] width 1051 height 38
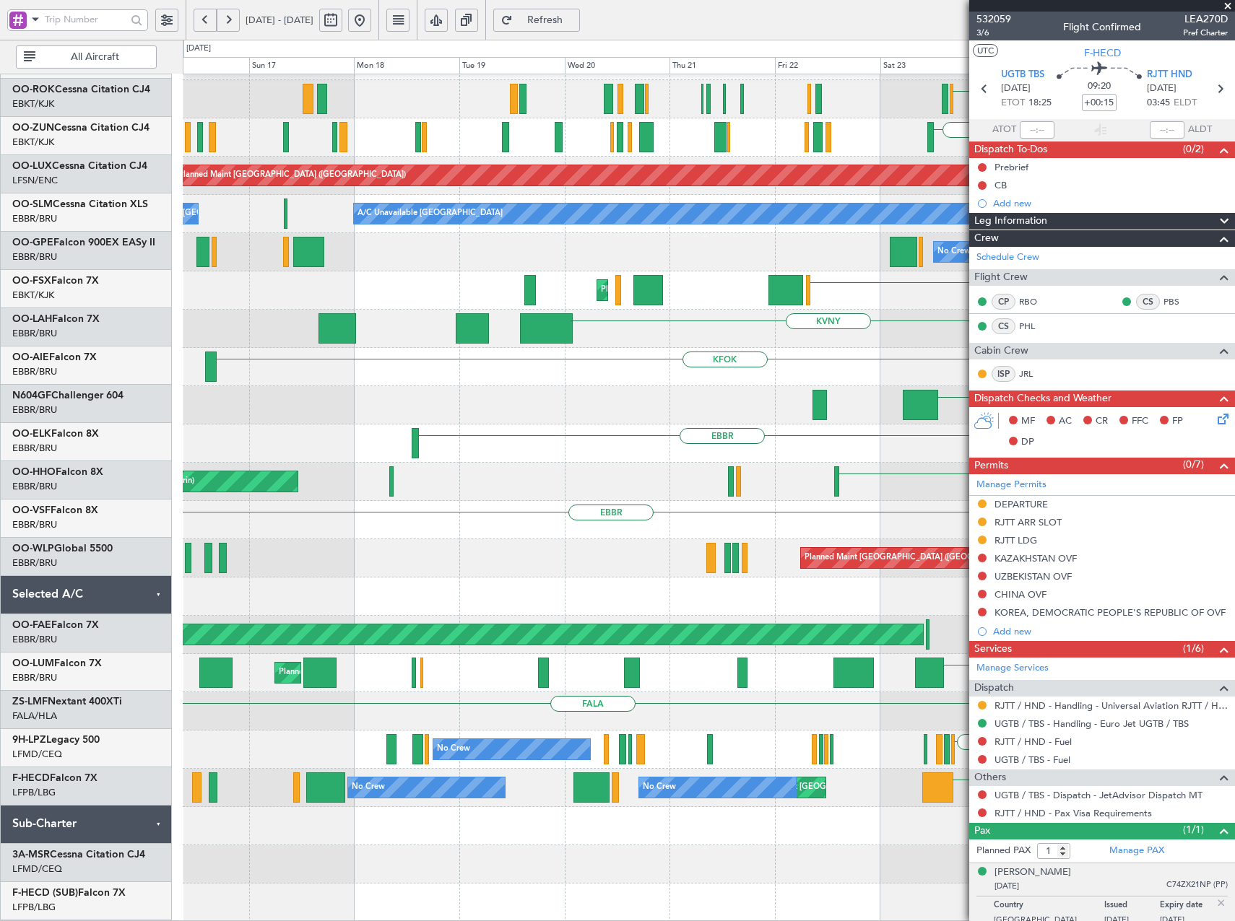
scroll to position [186, 0]
click at [974, 837] on fb-app "[DATE] - [DATE] Refresh Quick Links All Aircraft Planned Maint [GEOGRAPHIC_DATA…" at bounding box center [617, 470] width 1235 height 904
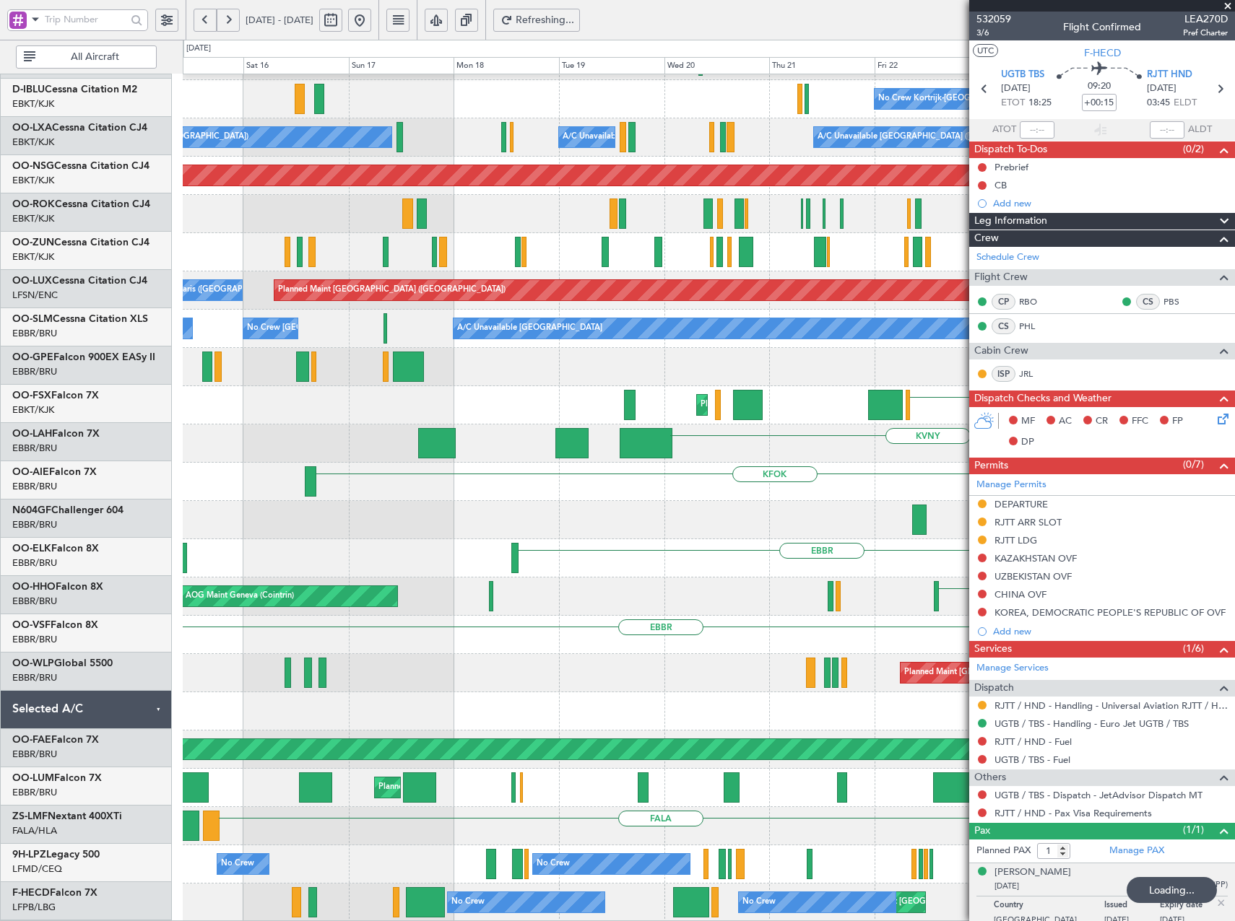
scroll to position [71, 0]
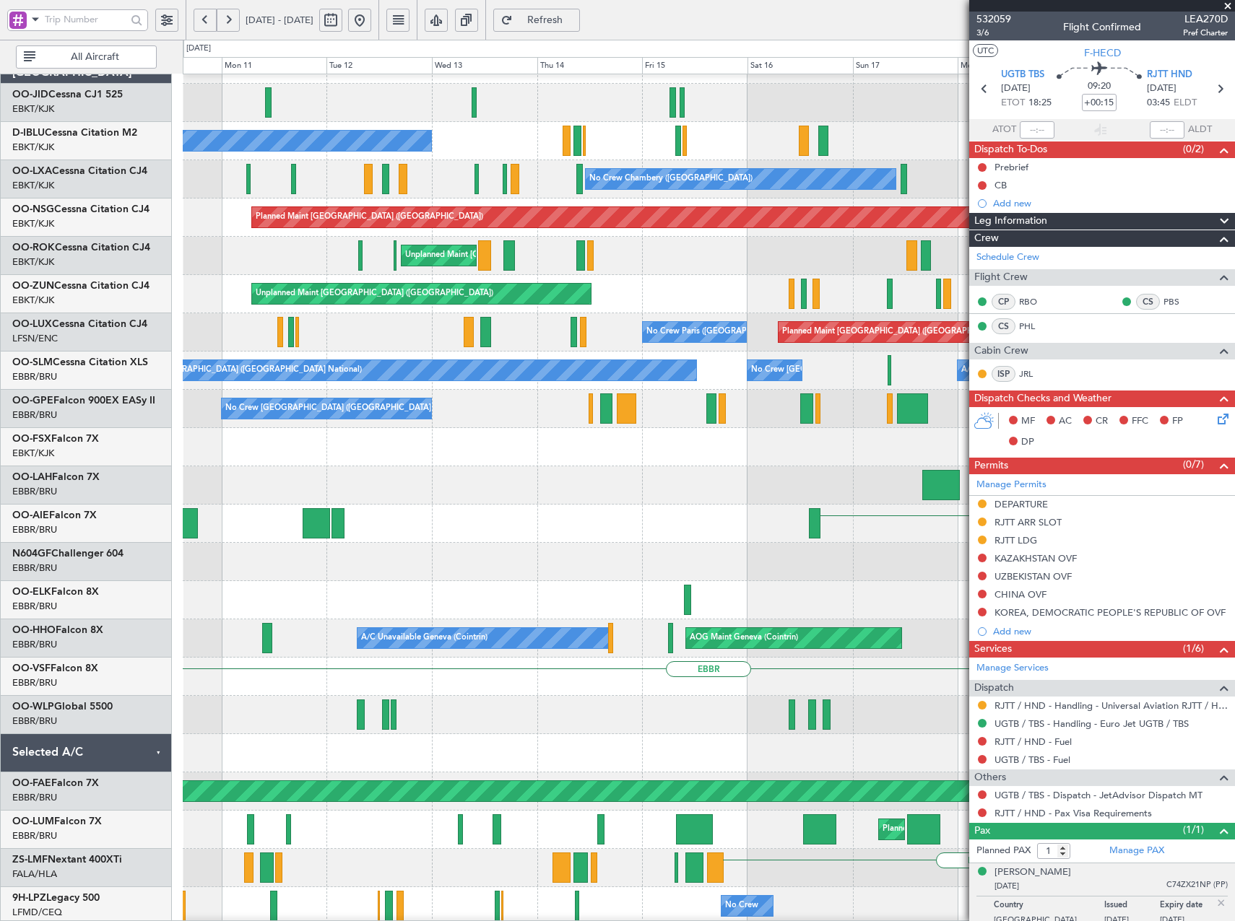
click at [836, 921] on html "[DATE] - [DATE] Refresh Quick Links All Aircraft Planned Maint [GEOGRAPHIC_DATA…" at bounding box center [617, 460] width 1235 height 921
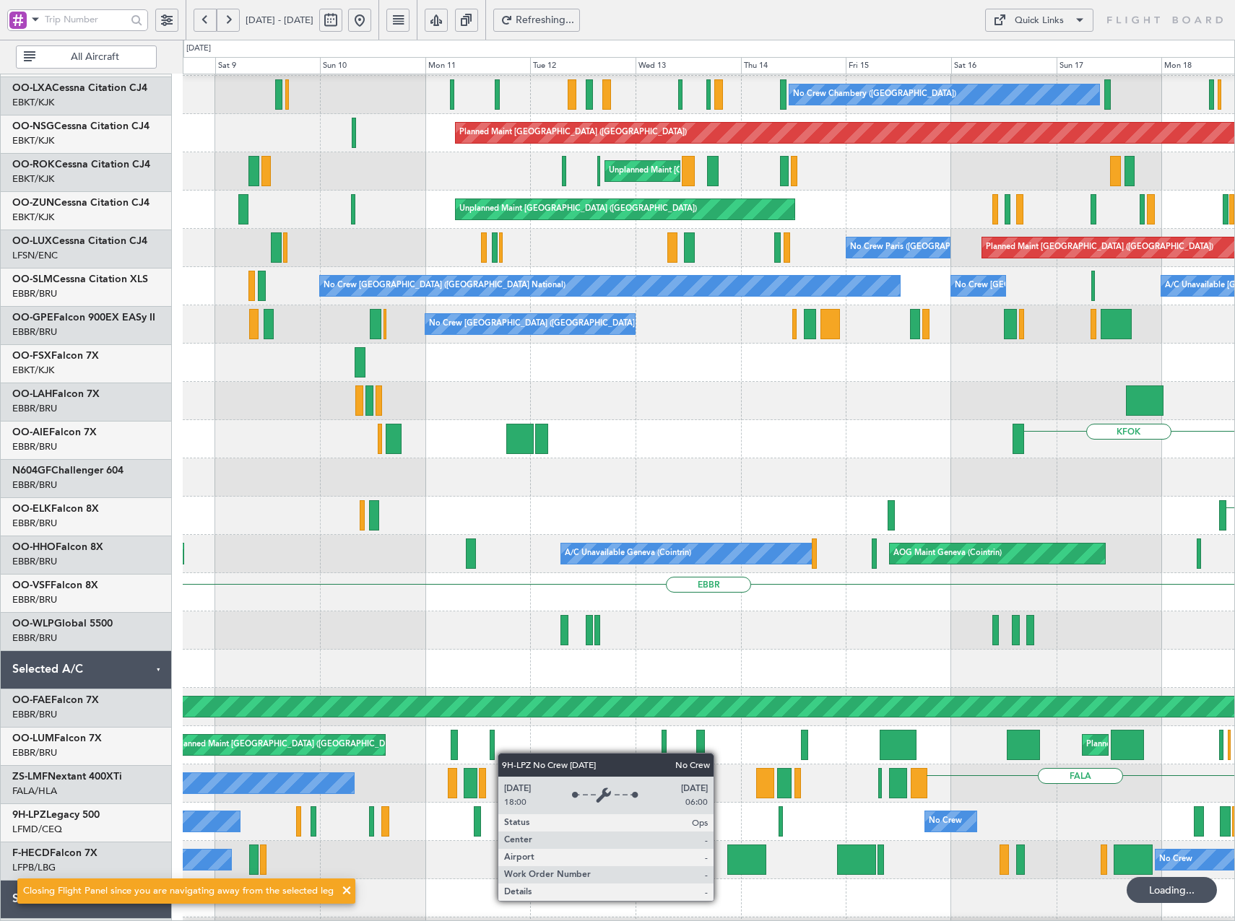
scroll to position [113, 0]
click at [825, 799] on div "FALA A/C Booked" at bounding box center [708, 784] width 1051 height 38
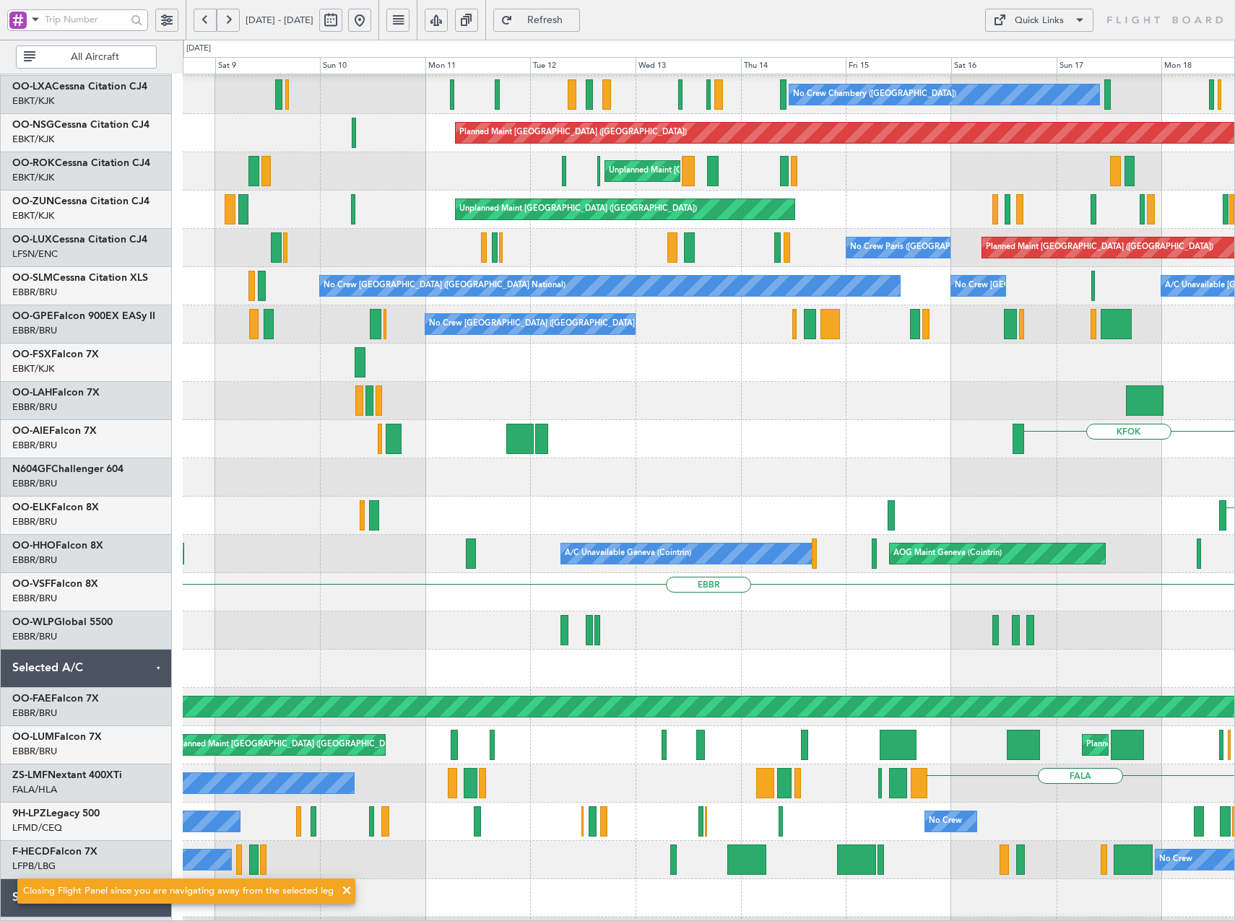
scroll to position [108, 0]
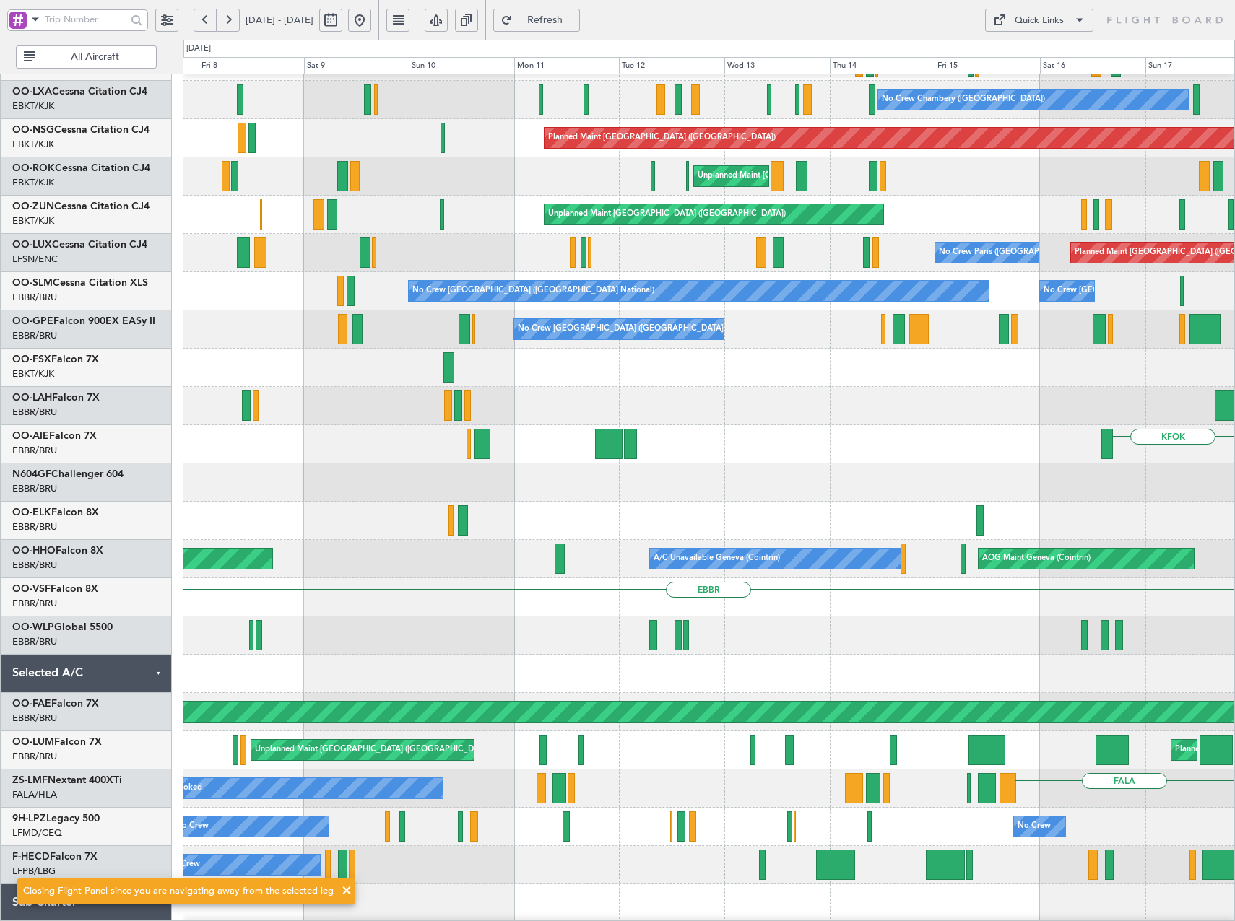
click at [464, 877] on div "No Crew No Crew" at bounding box center [708, 865] width 1051 height 38
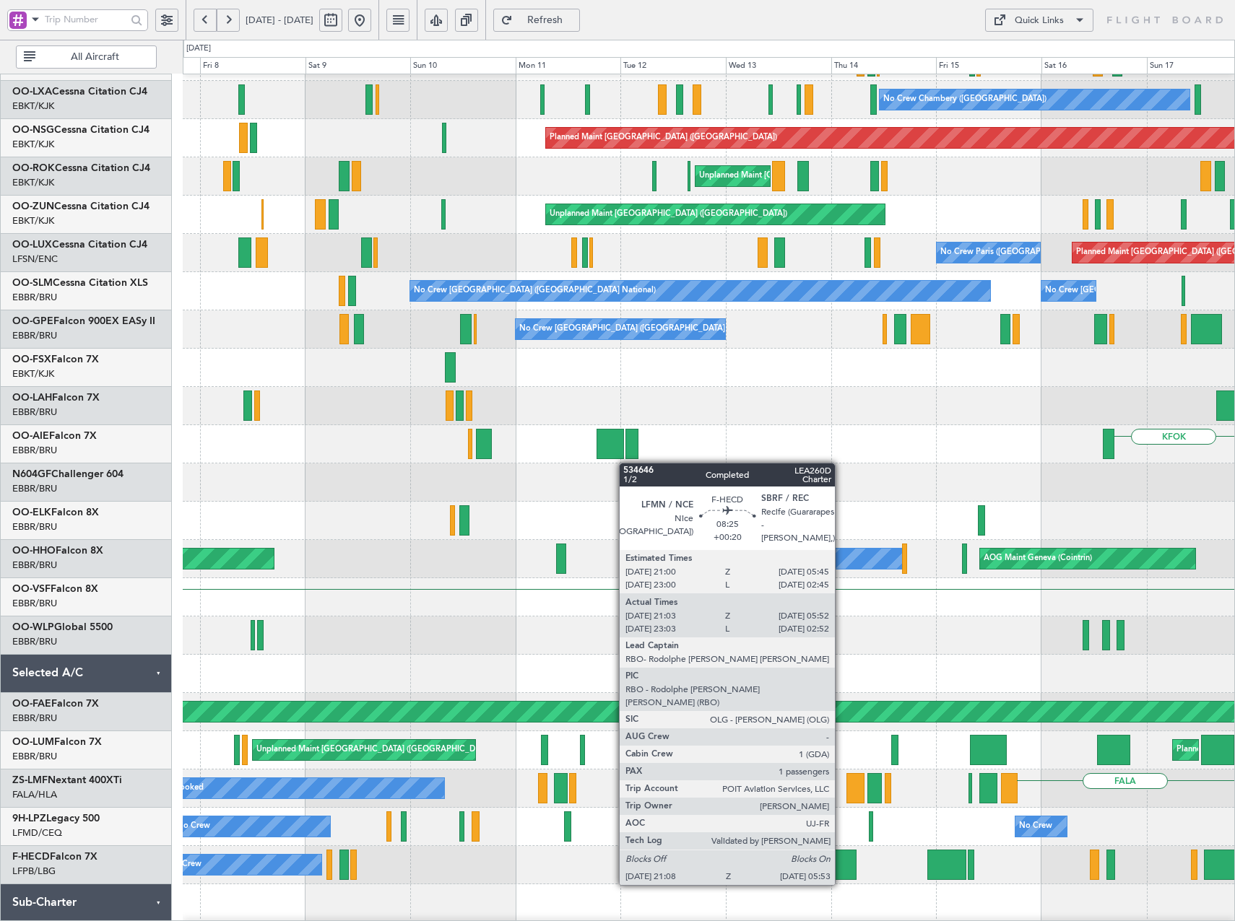
click at [841, 858] on div at bounding box center [836, 865] width 39 height 30
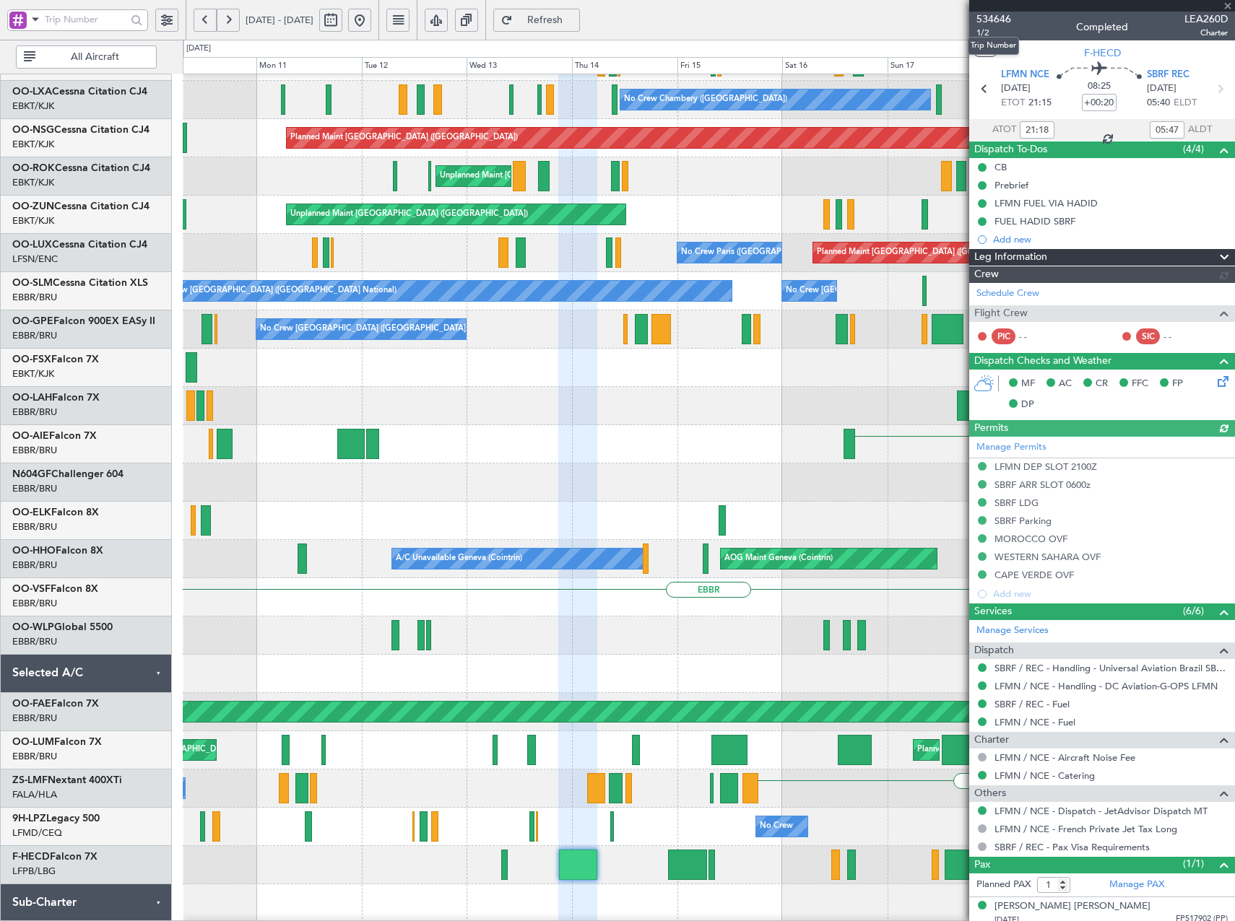
click at [991, 17] on span "534646" at bounding box center [993, 19] width 35 height 15
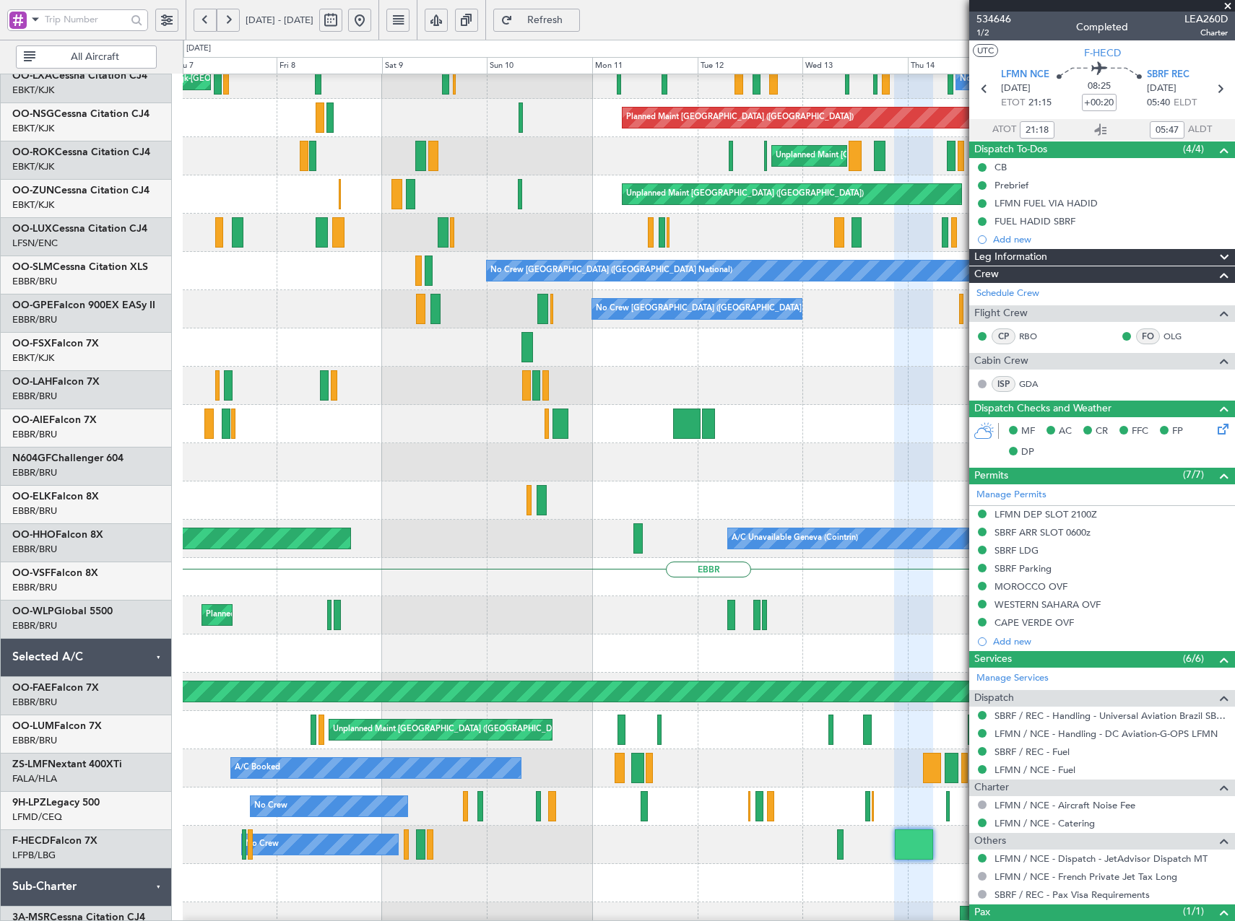
scroll to position [129, 0]
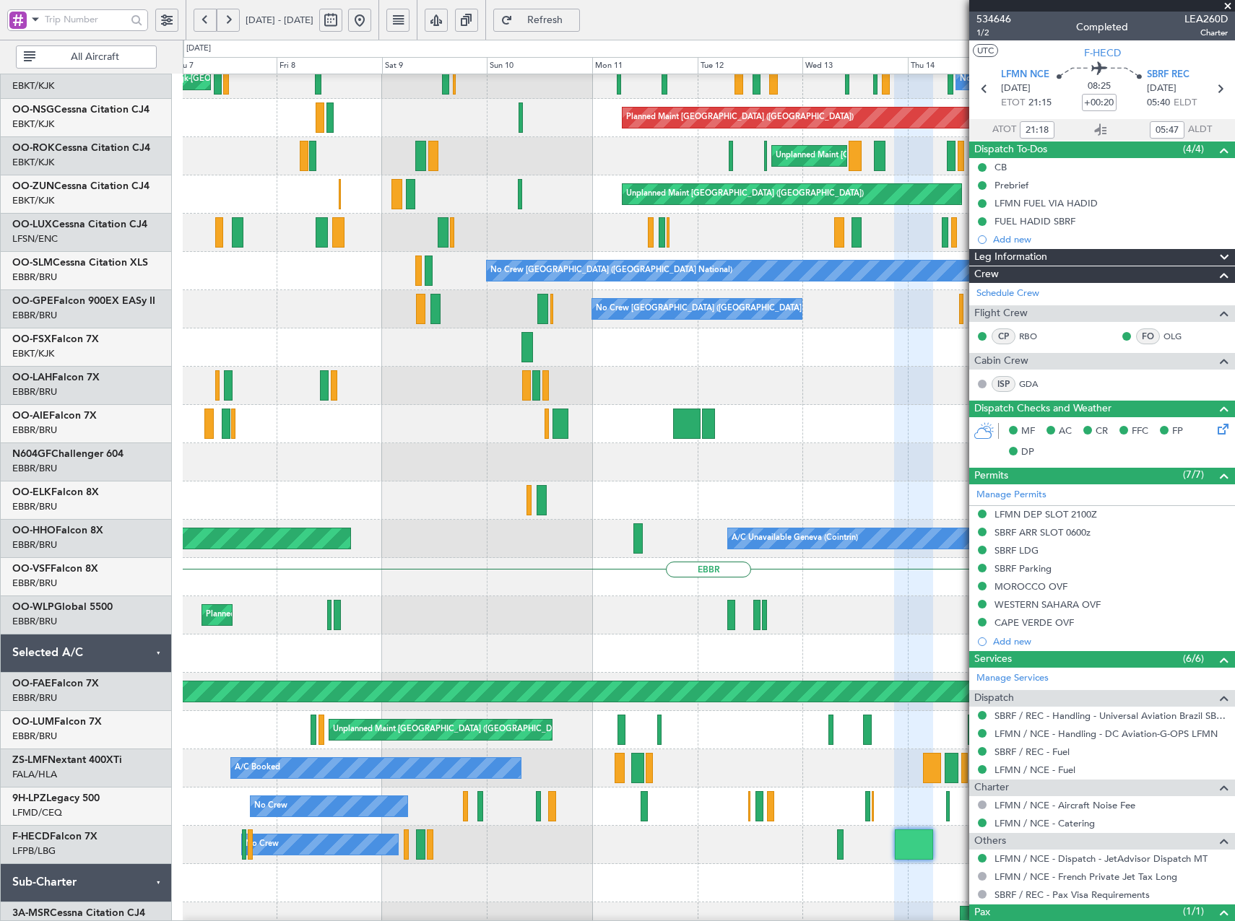
click at [685, 828] on div "No Crew No Crew" at bounding box center [708, 845] width 1051 height 38
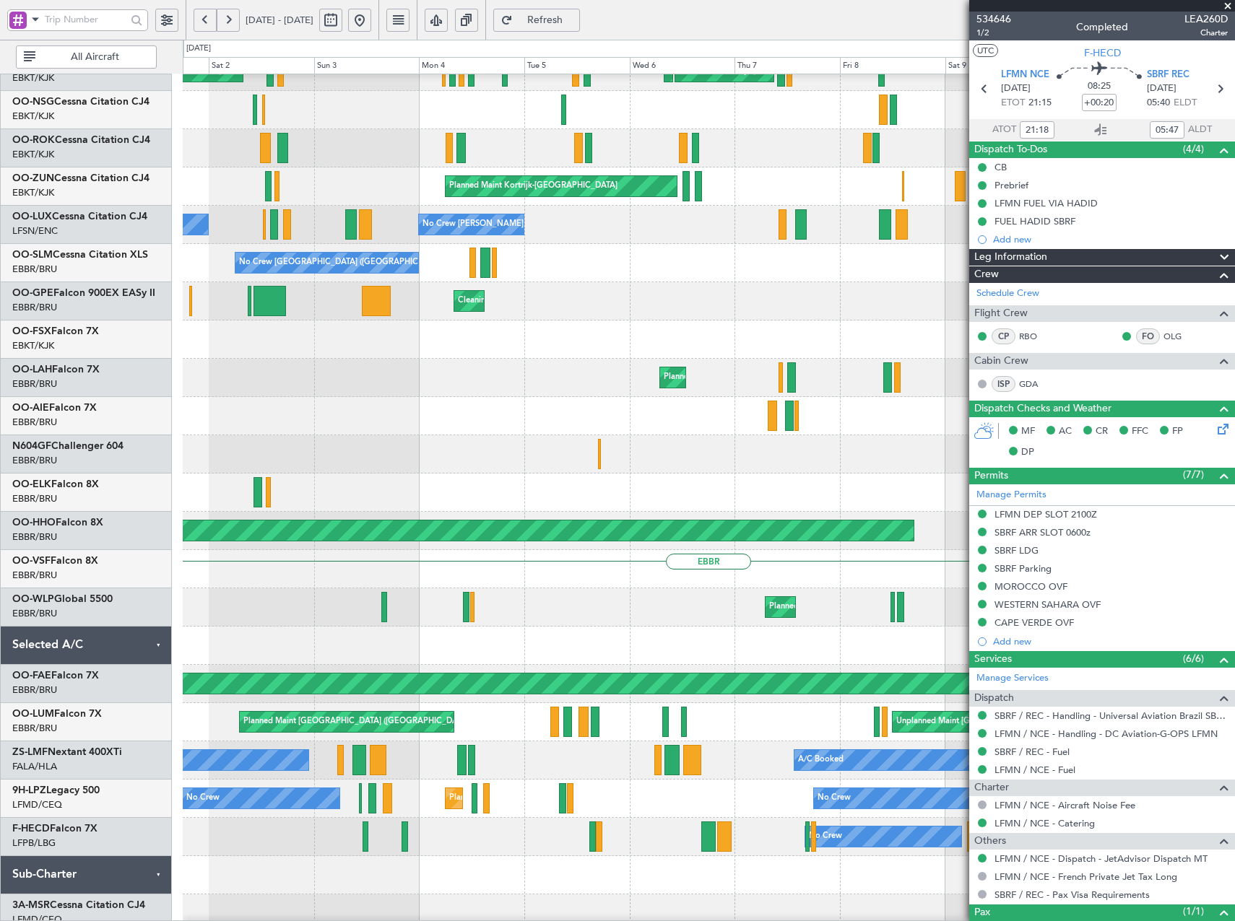
click at [802, 869] on div at bounding box center [708, 875] width 1051 height 38
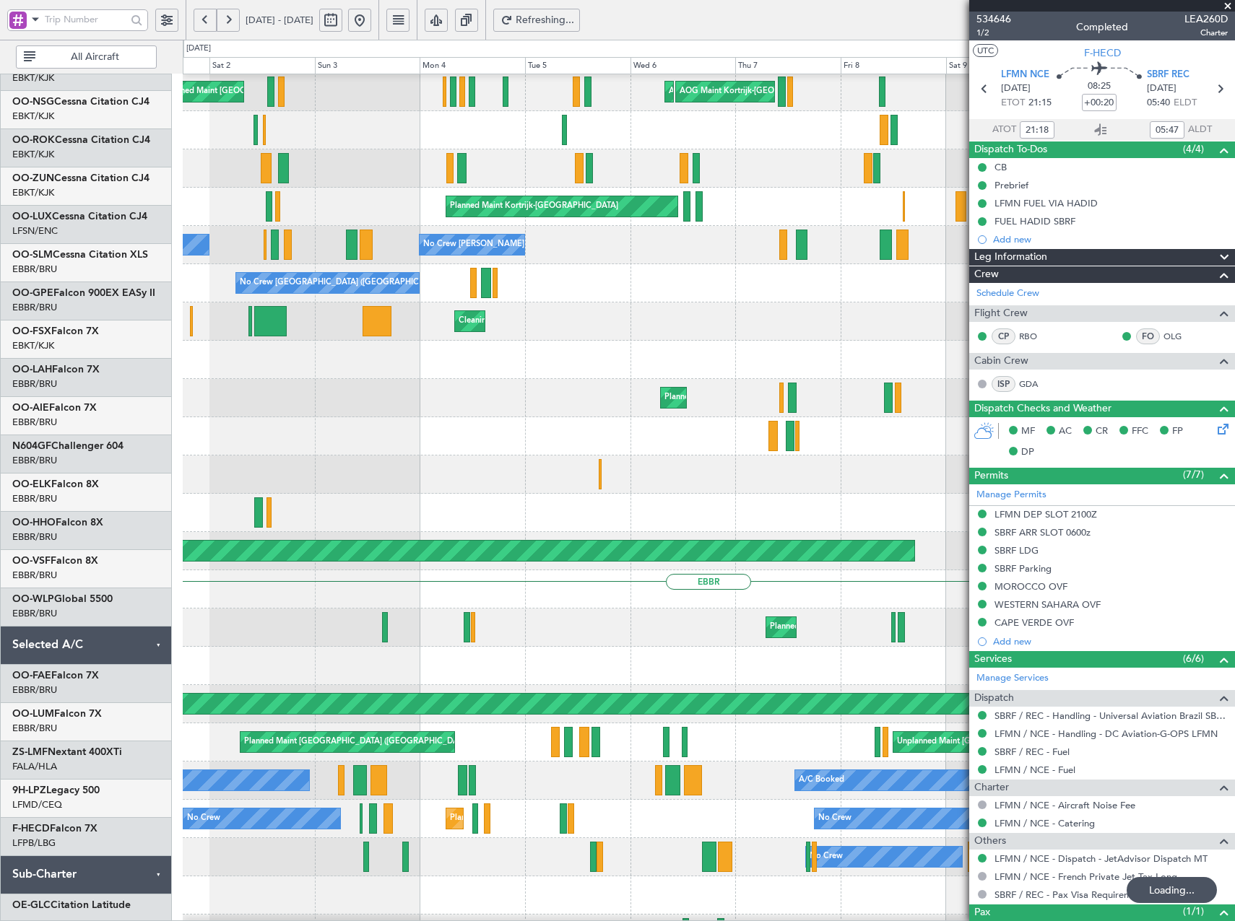
scroll to position [116, 0]
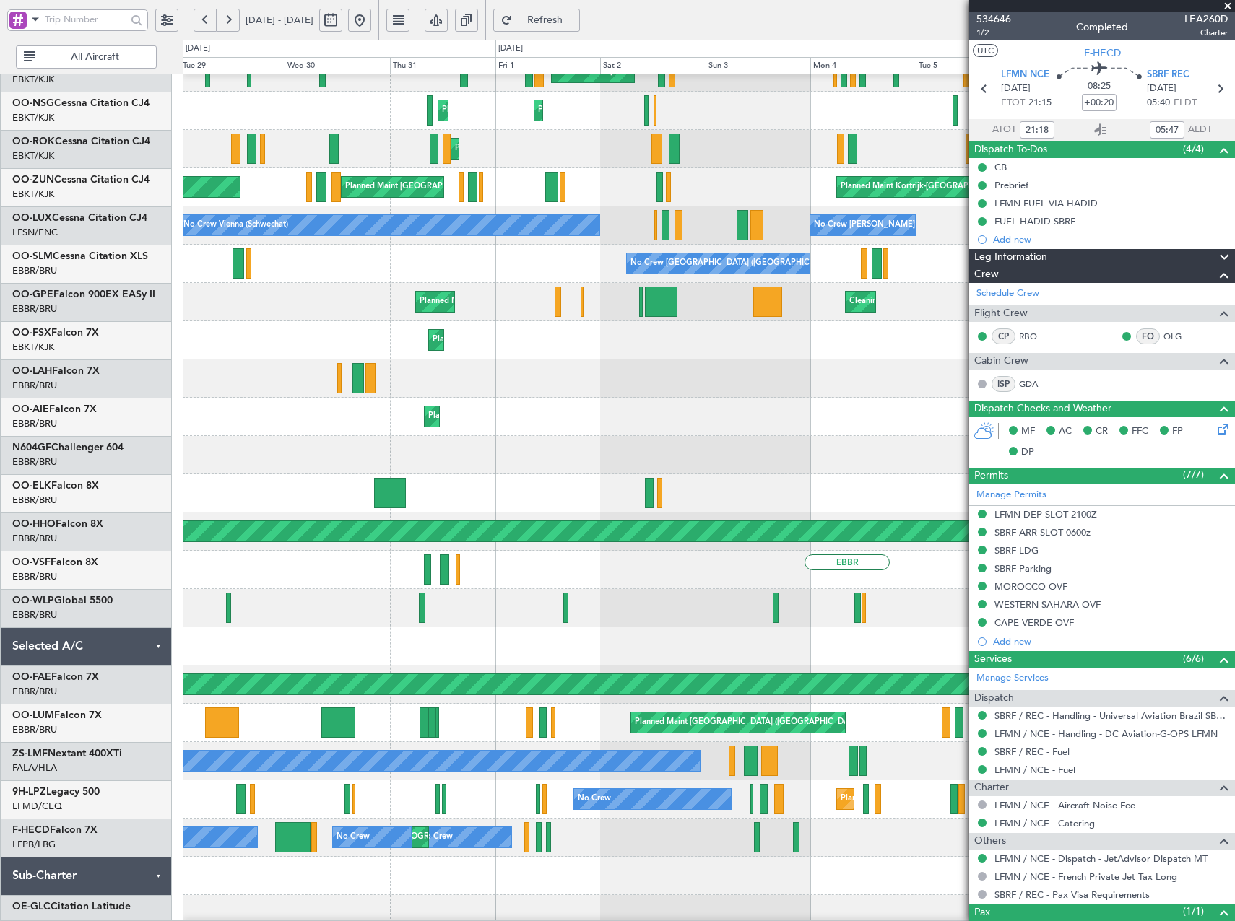
click at [696, 838] on div "No Crew No Crew Planned Maint [GEOGRAPHIC_DATA] ([GEOGRAPHIC_DATA]) No Crew No …" at bounding box center [708, 838] width 1051 height 38
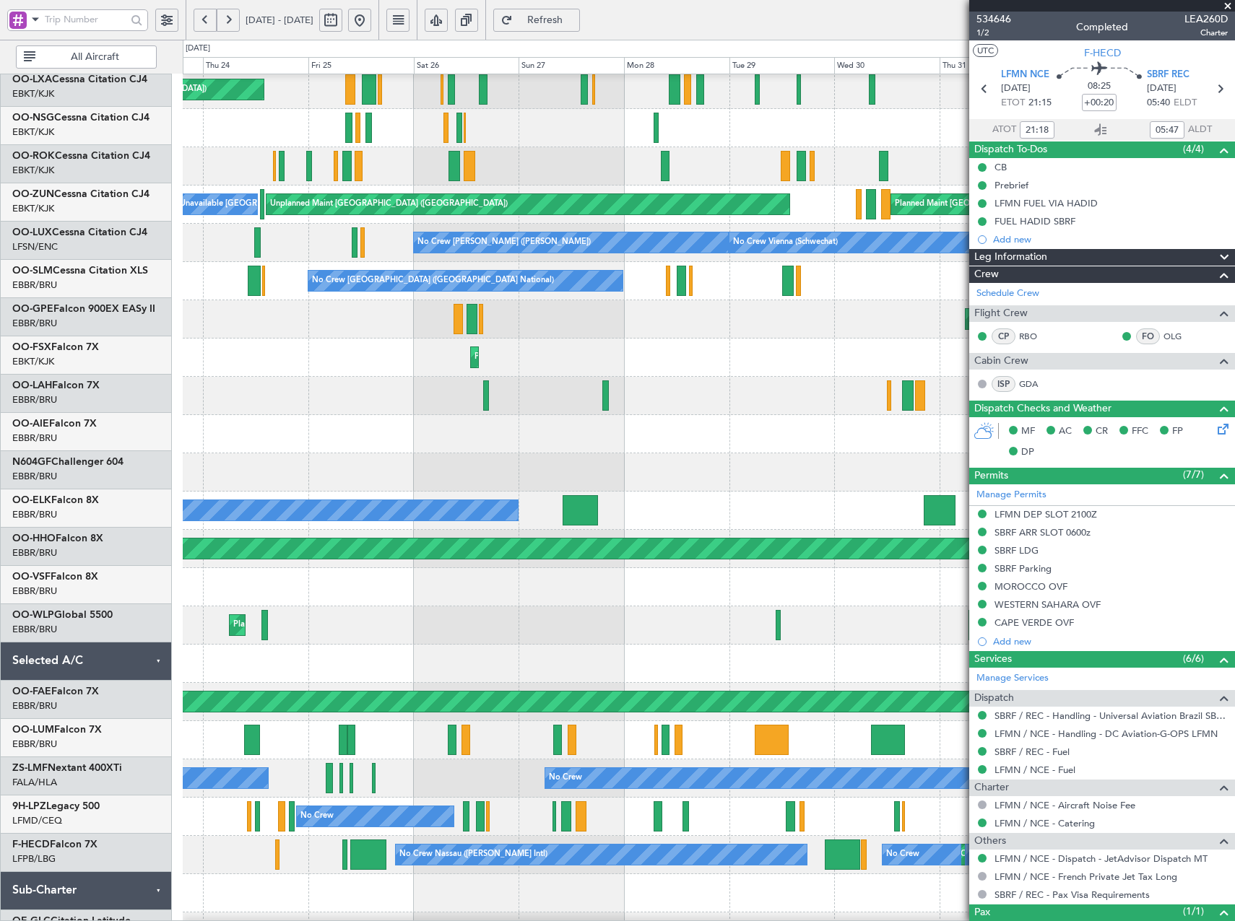
scroll to position [118, 0]
click at [820, 880] on div at bounding box center [708, 893] width 1051 height 38
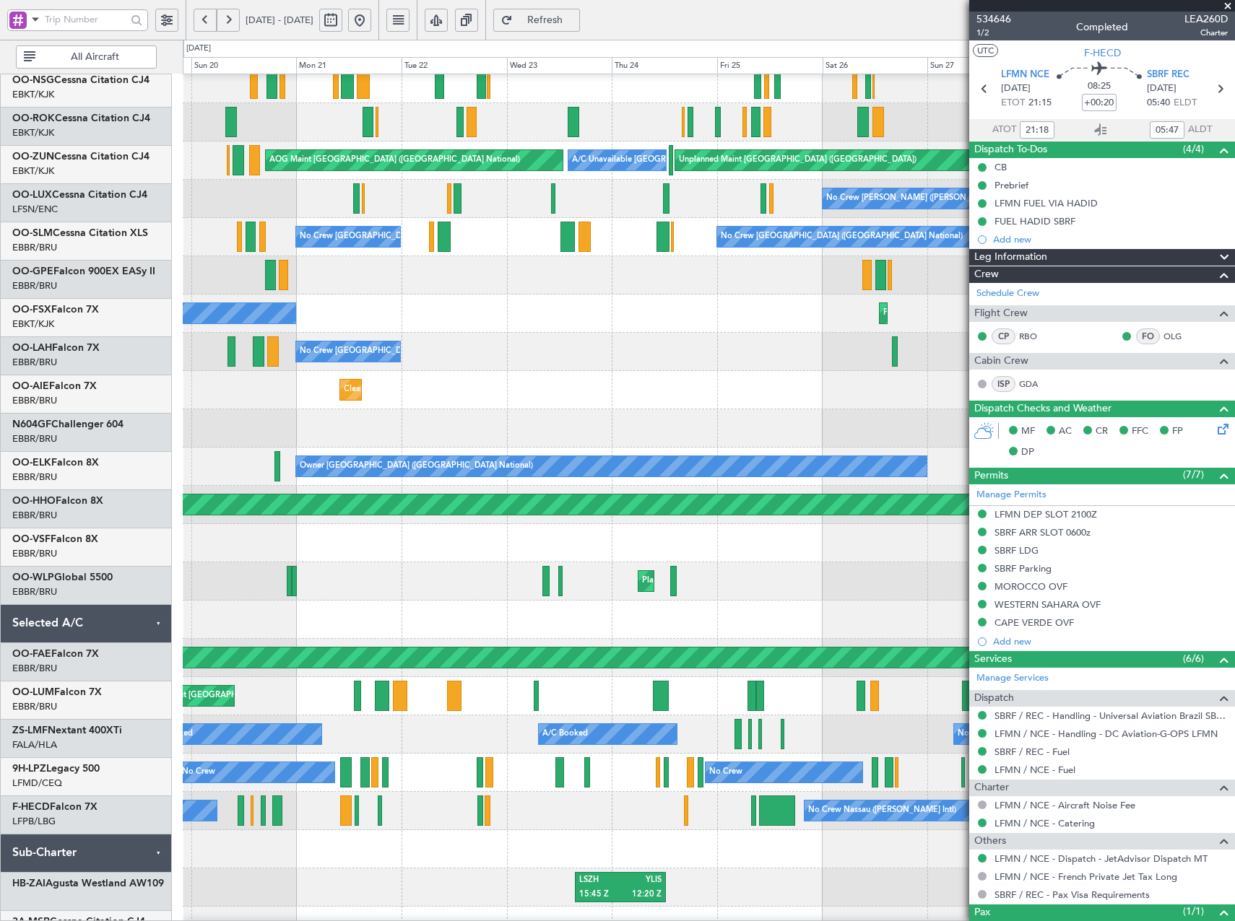
scroll to position [162, 0]
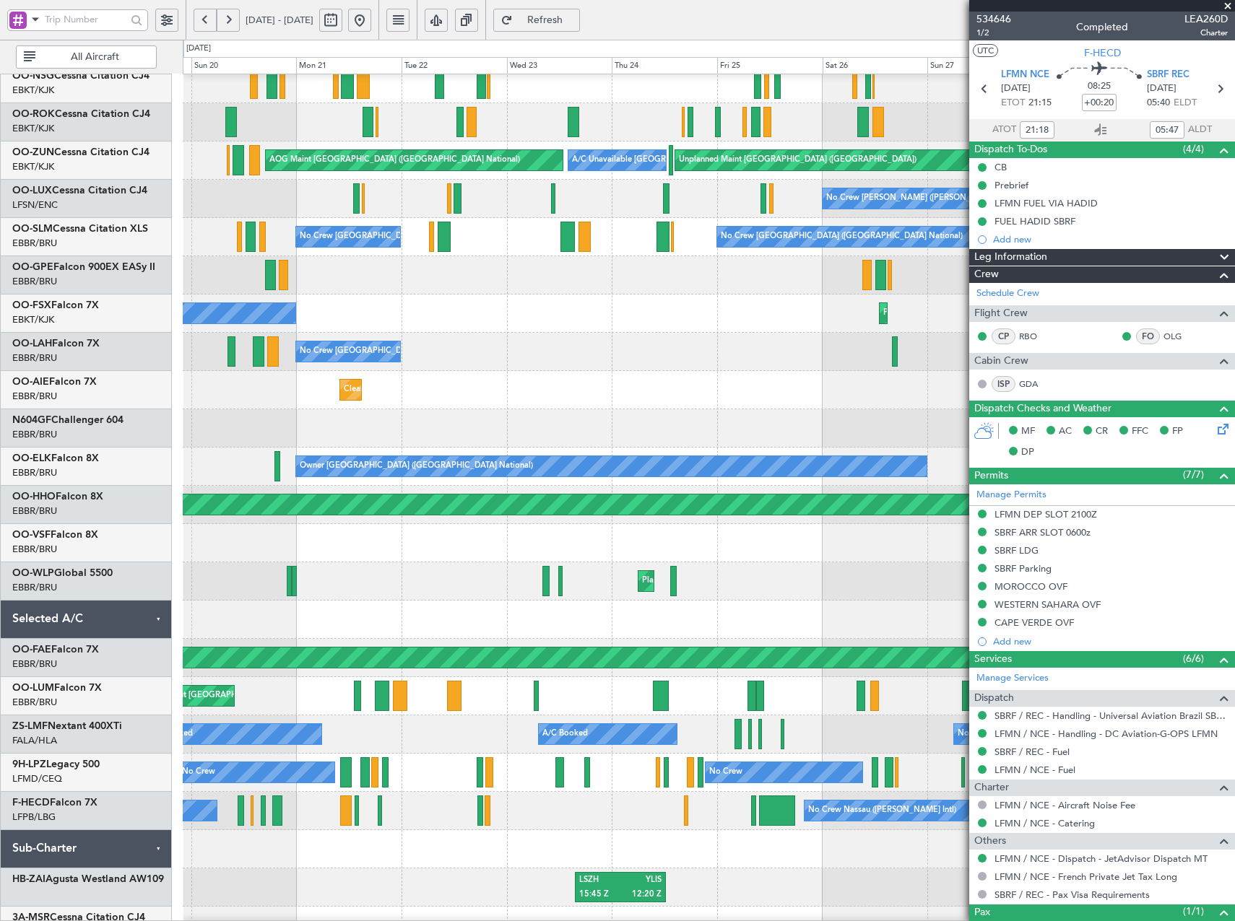
click at [614, 825] on div "No Crew Nassau ([PERSON_NAME] Intl) No Crew No Crew Planned Maint [GEOGRAPHIC_D…" at bounding box center [708, 811] width 1051 height 38
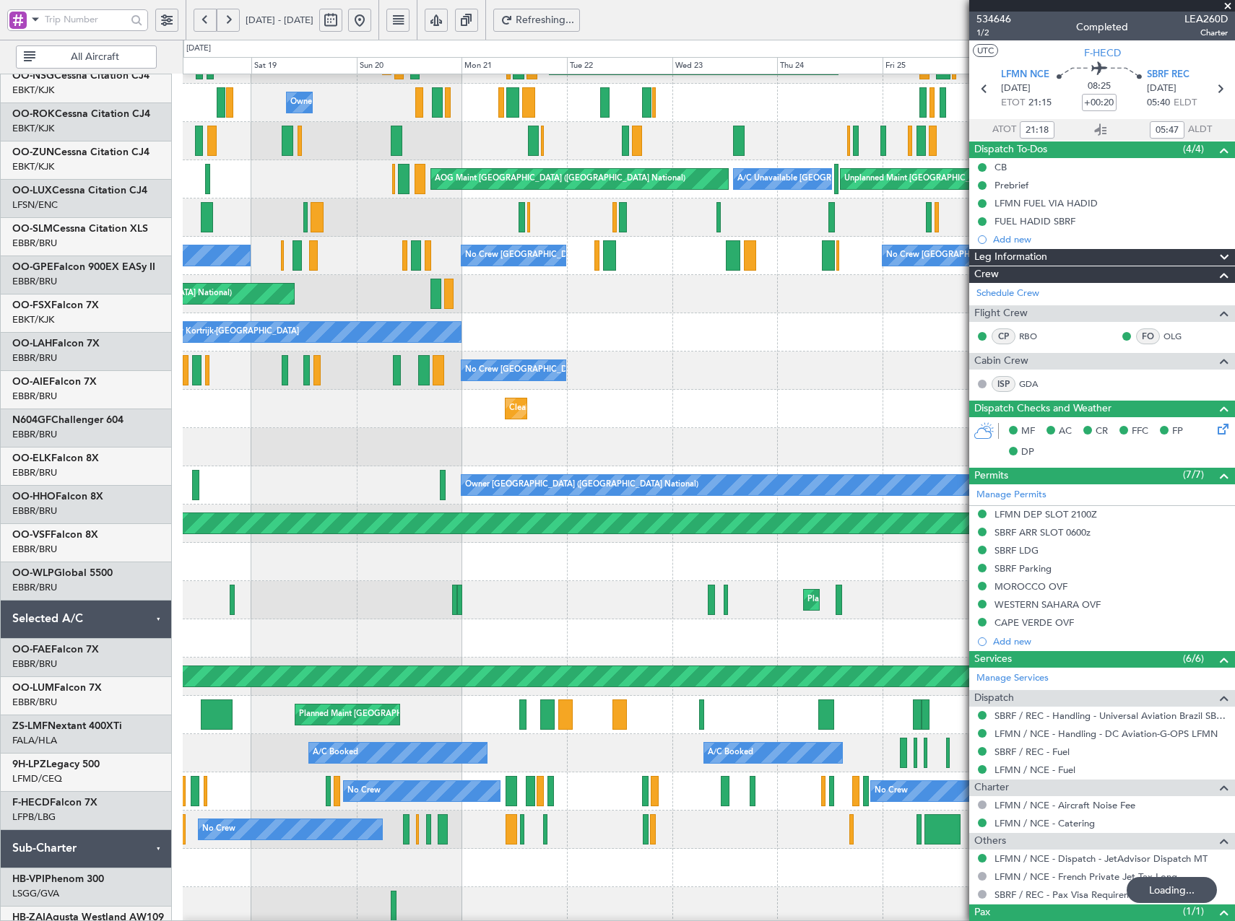
scroll to position [138, 0]
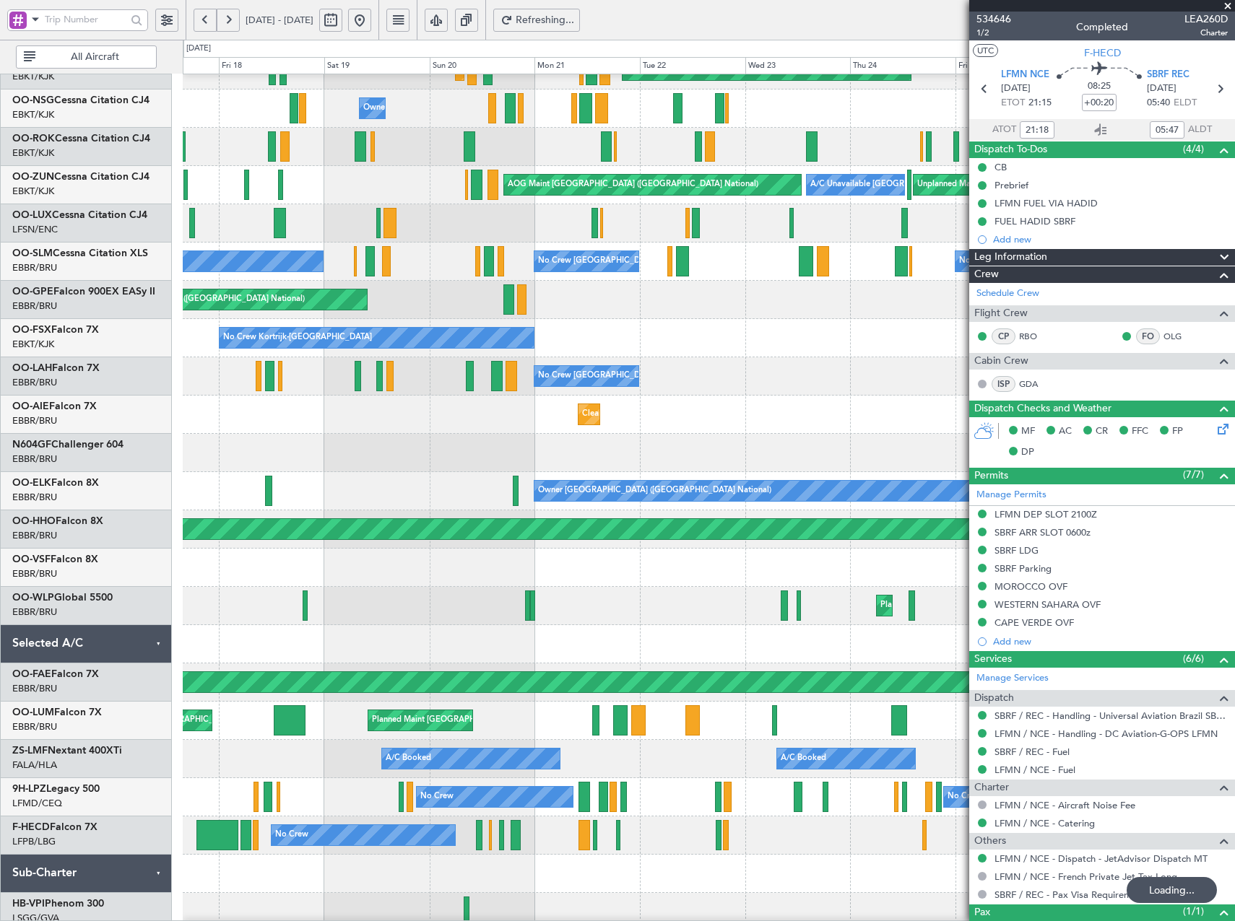
click at [544, 859] on div at bounding box center [708, 874] width 1051 height 38
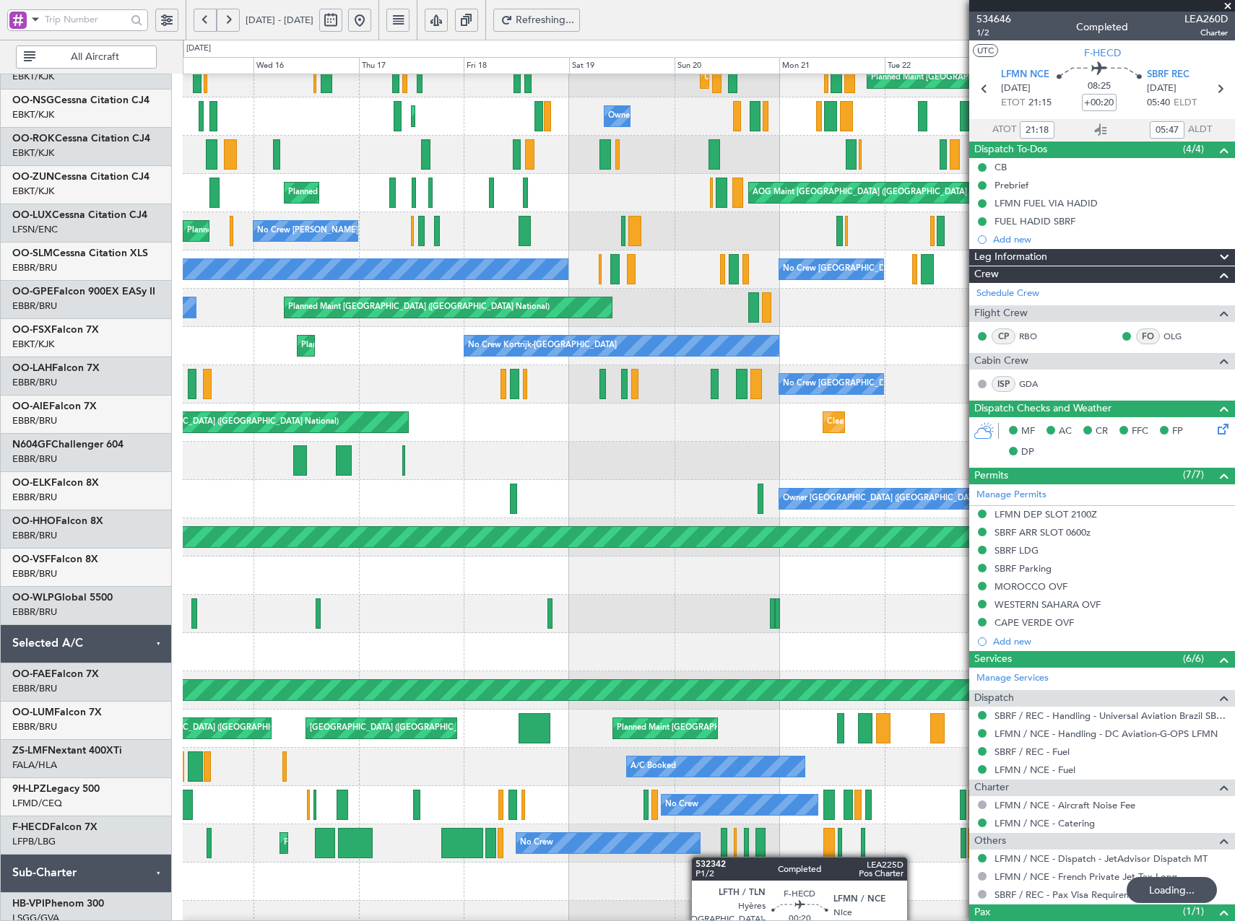
click at [717, 857] on div "No Crew Planned Maint [GEOGRAPHIC_DATA] ([GEOGRAPHIC_DATA]) No Crew Nassau ([PE…" at bounding box center [708, 844] width 1051 height 38
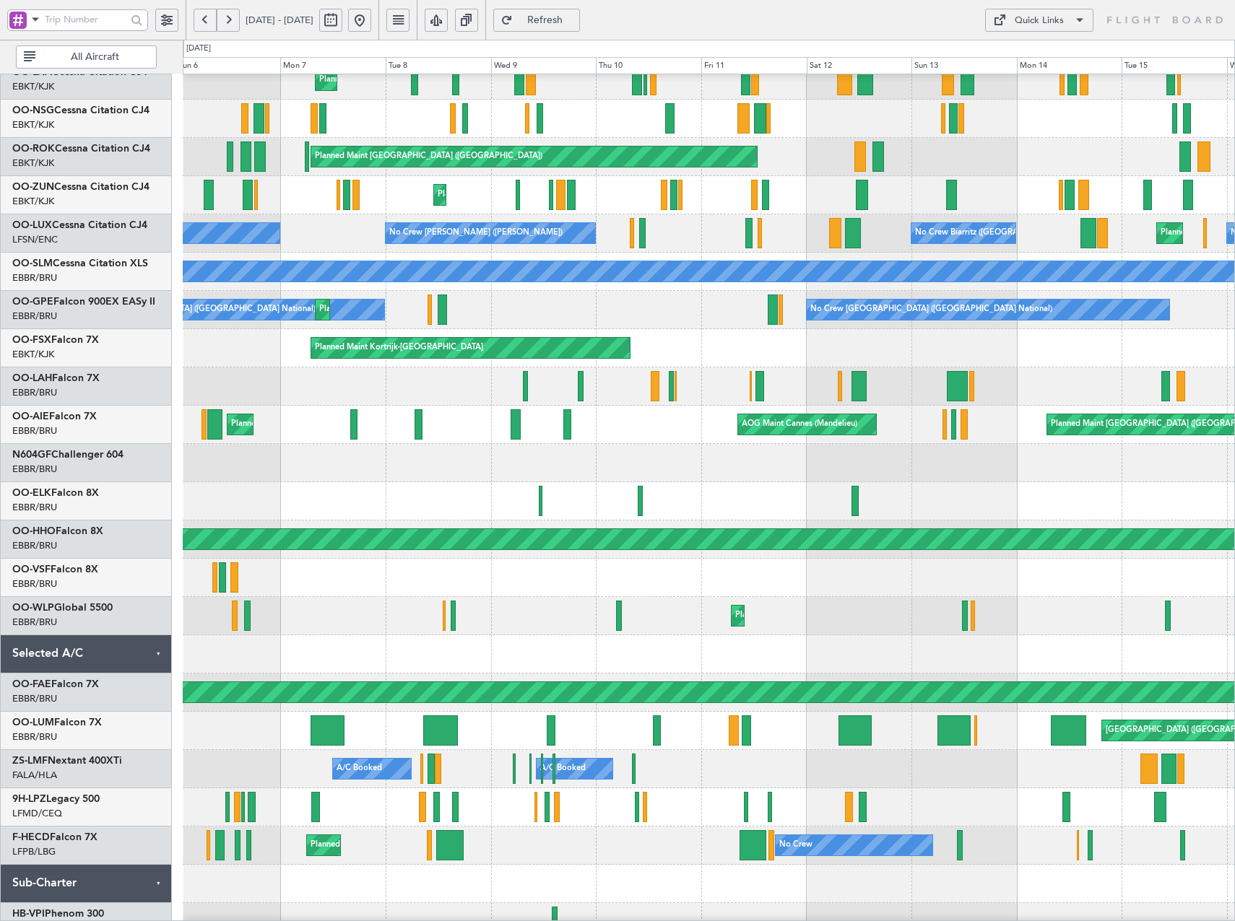
scroll to position [129, 0]
click at [766, 876] on div at bounding box center [708, 884] width 1051 height 38
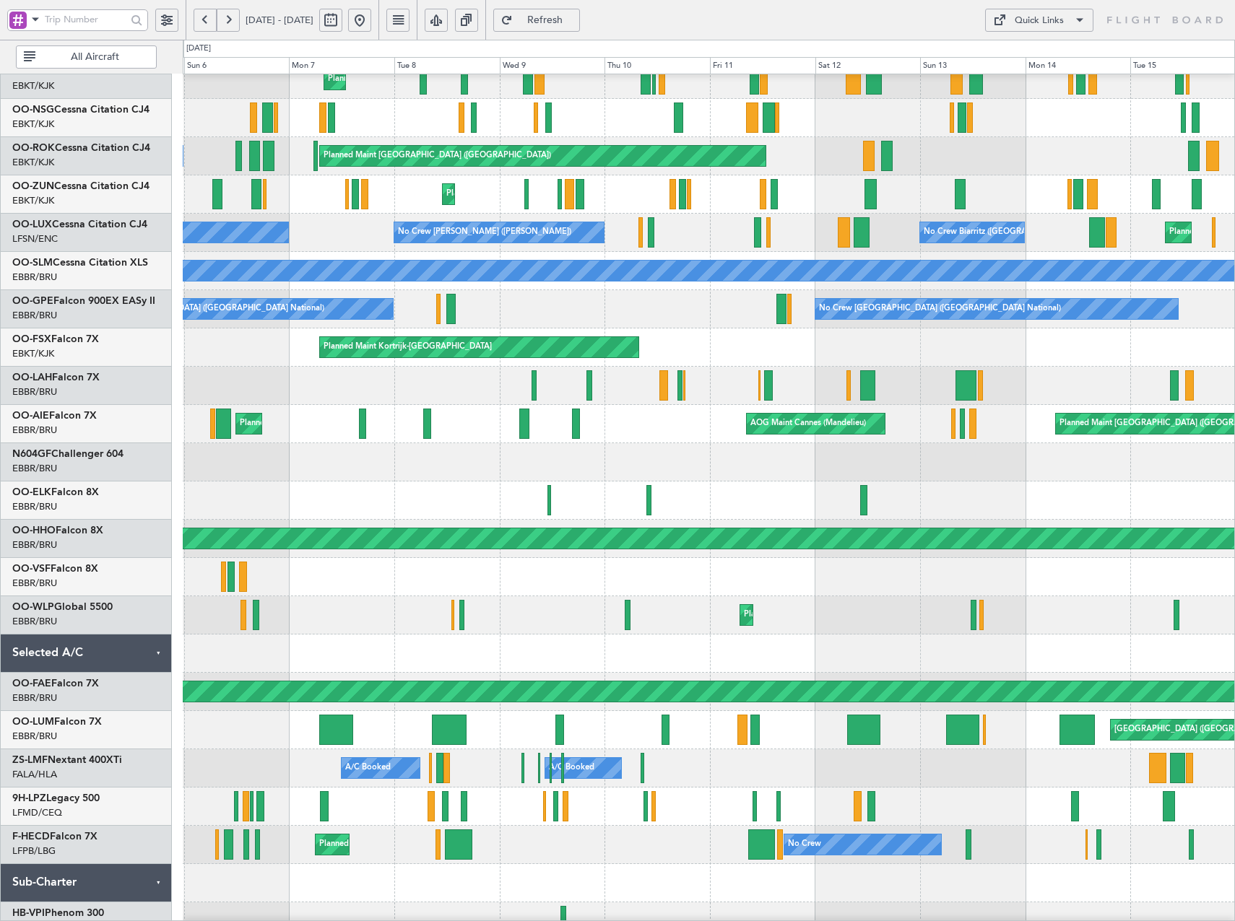
scroll to position [0, 0]
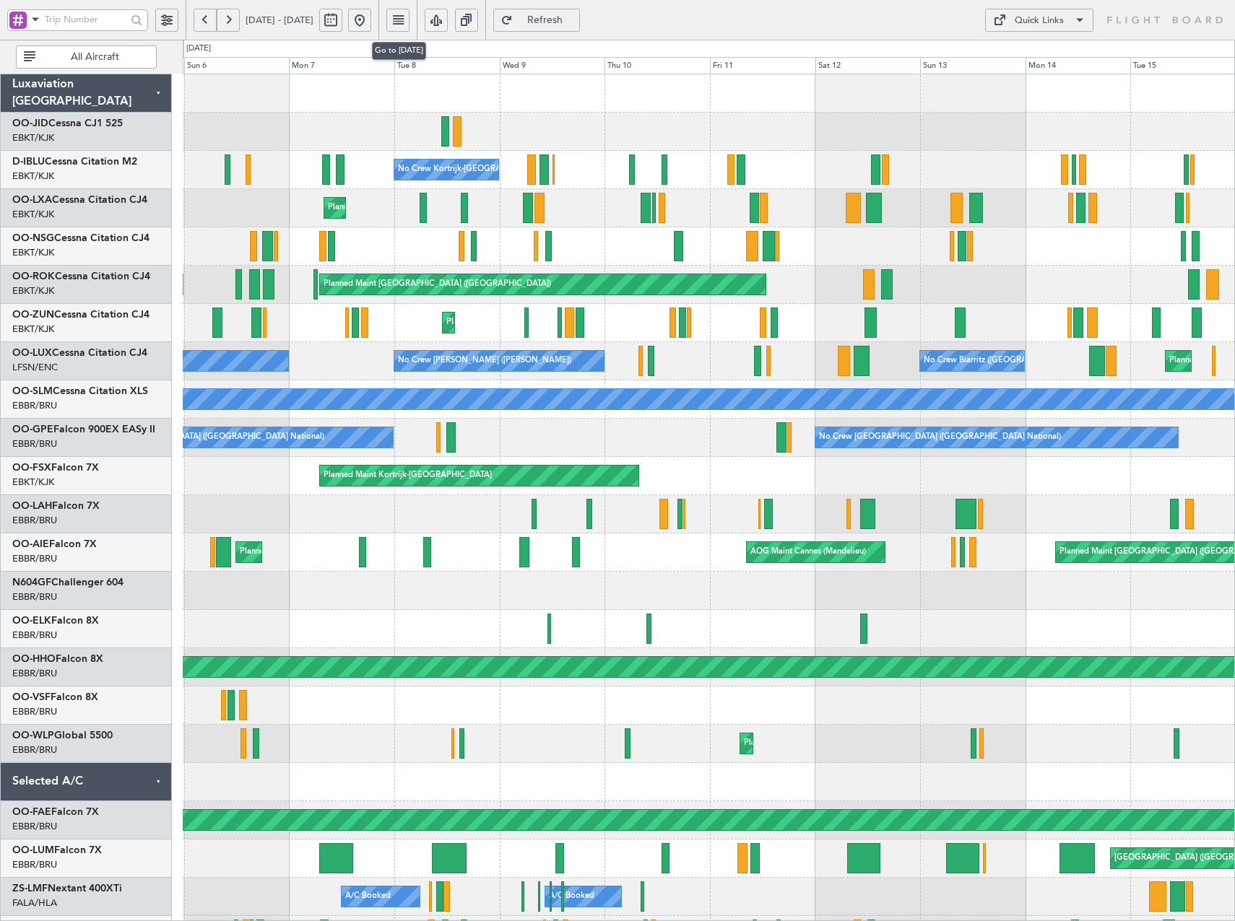
click at [371, 21] on button at bounding box center [359, 20] width 23 height 23
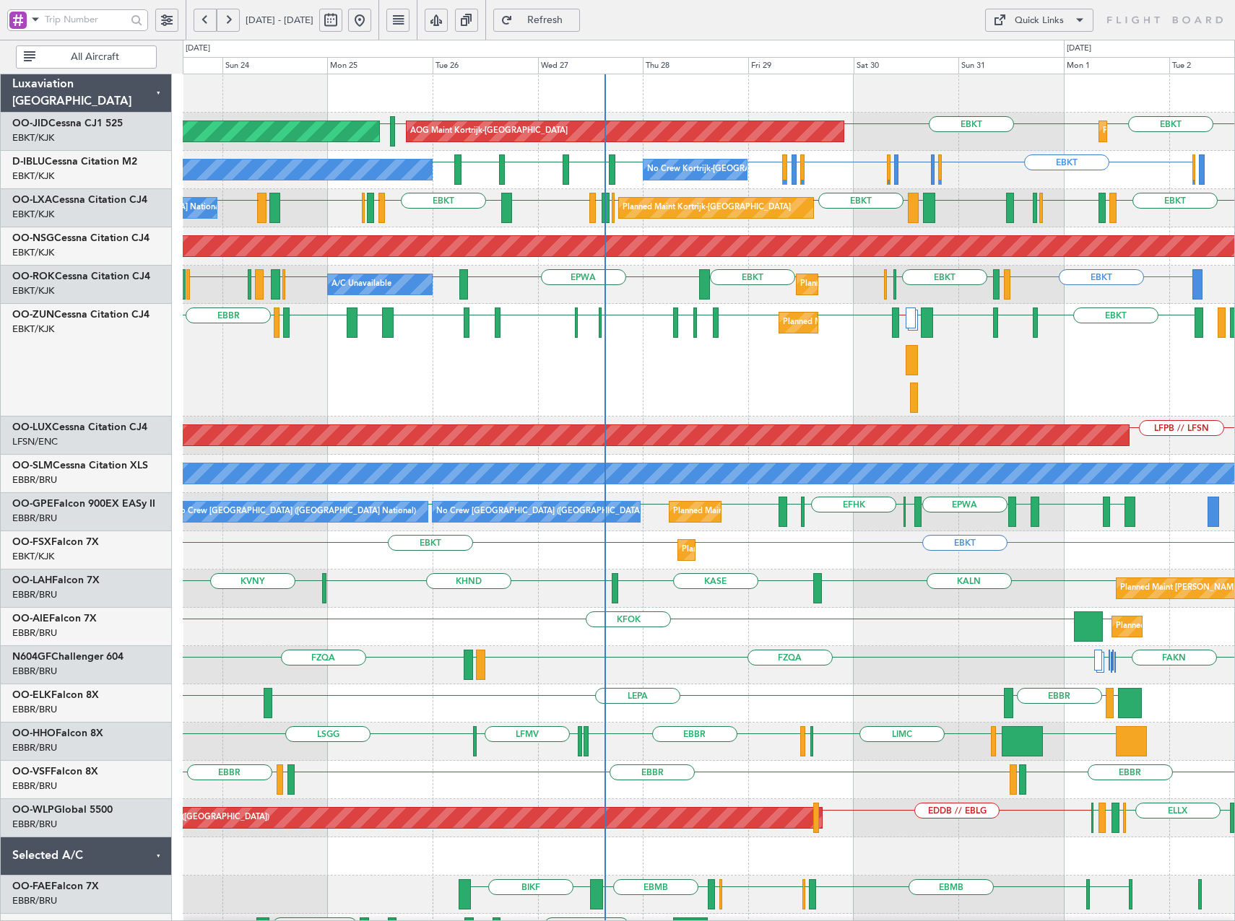
click at [900, 386] on div "EBKT EGGD EBKT LICA LFMD // EBKT EBKT EBKT EDVK EDDF EBKT ELLX EBKT EKEB EBKT L…" at bounding box center [708, 360] width 1051 height 113
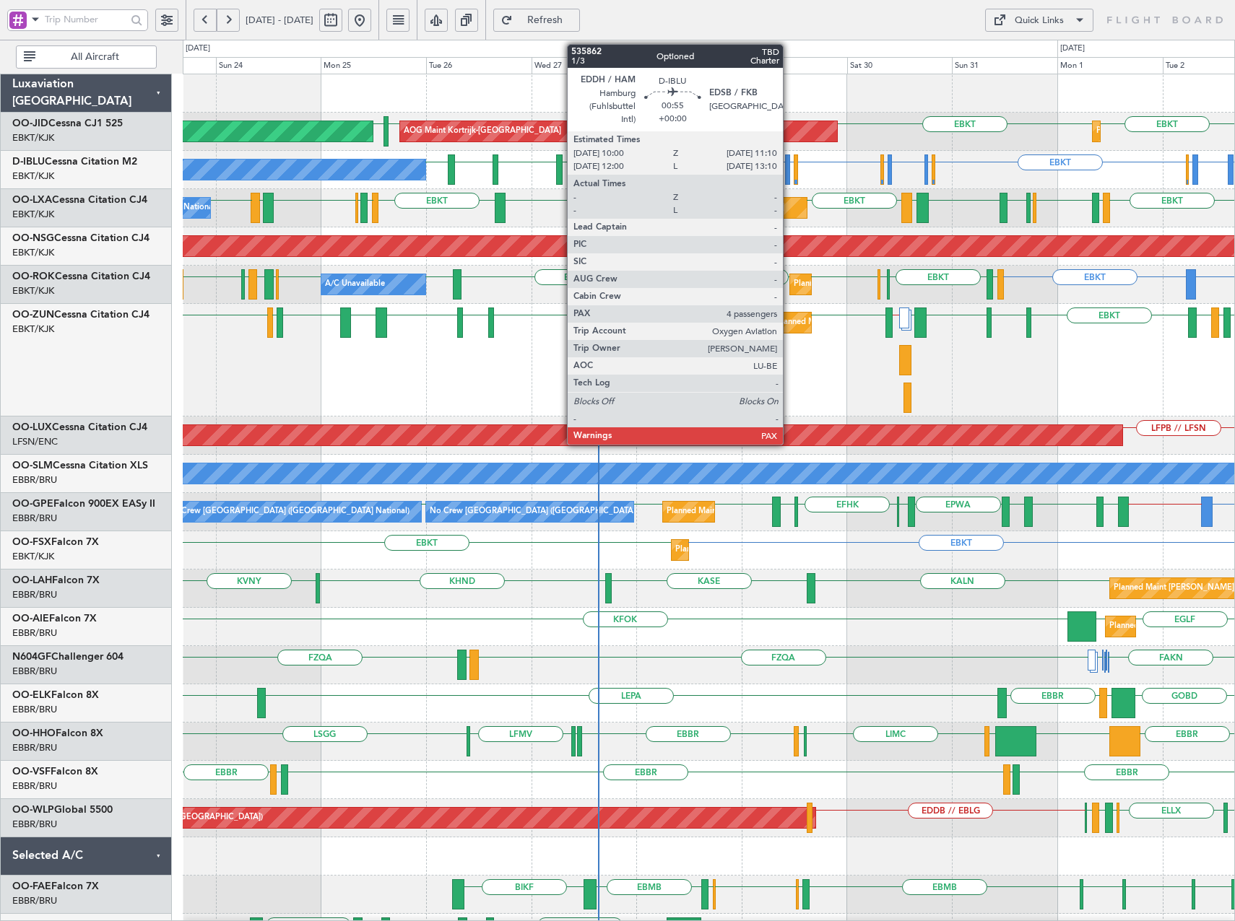
click at [789, 175] on div at bounding box center [788, 170] width 6 height 30
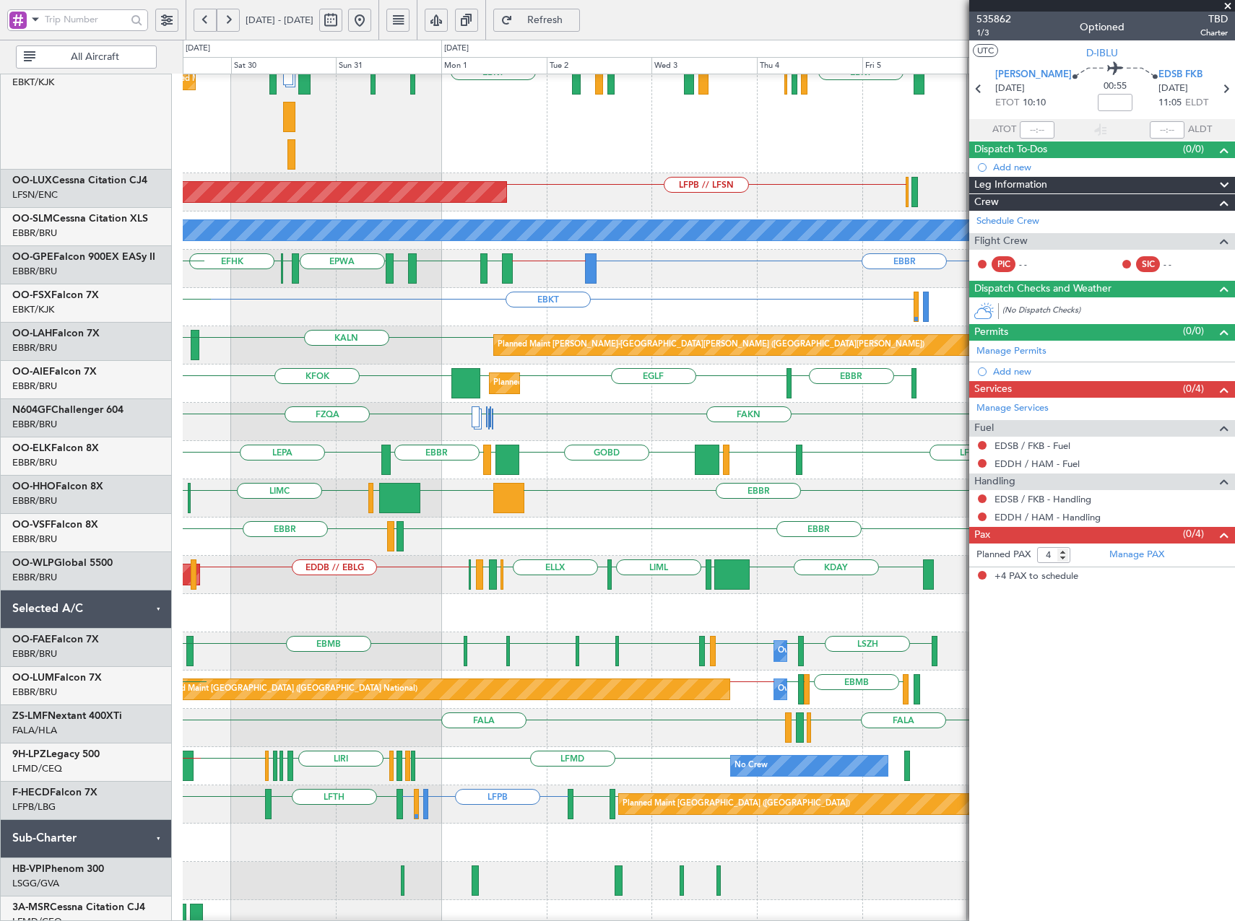
scroll to position [243, 0]
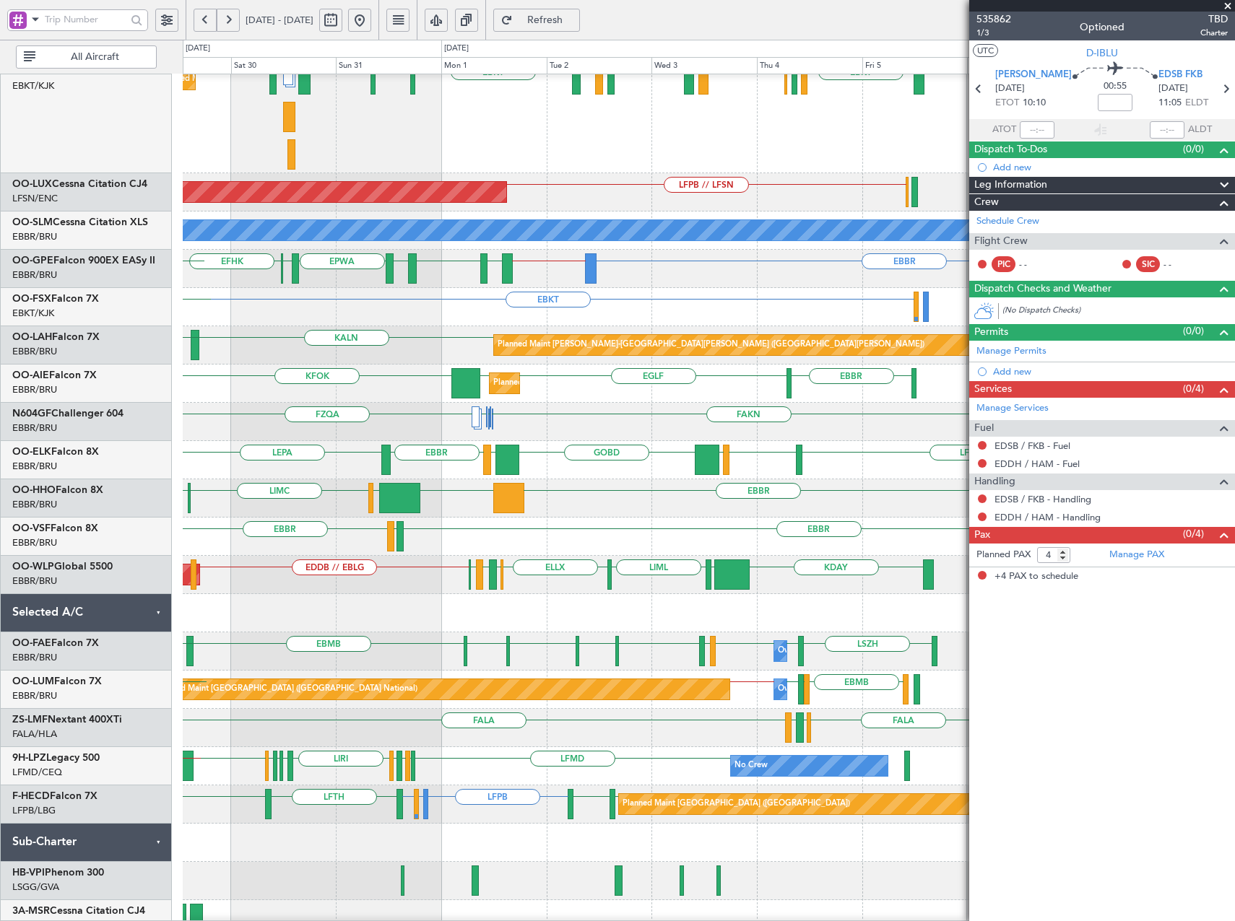
click at [378, 617] on div at bounding box center [708, 613] width 1051 height 38
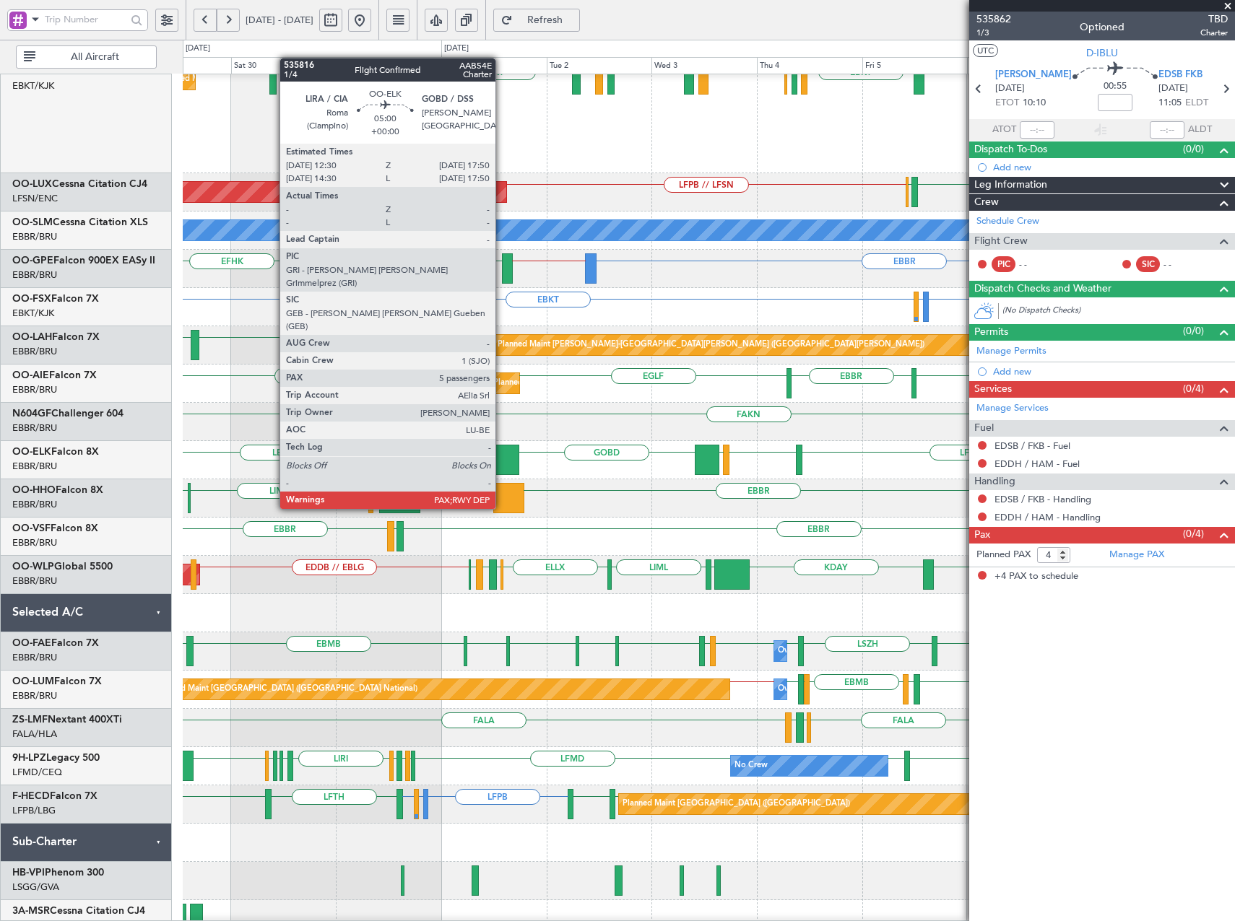
click at [502, 457] on div at bounding box center [507, 460] width 24 height 30
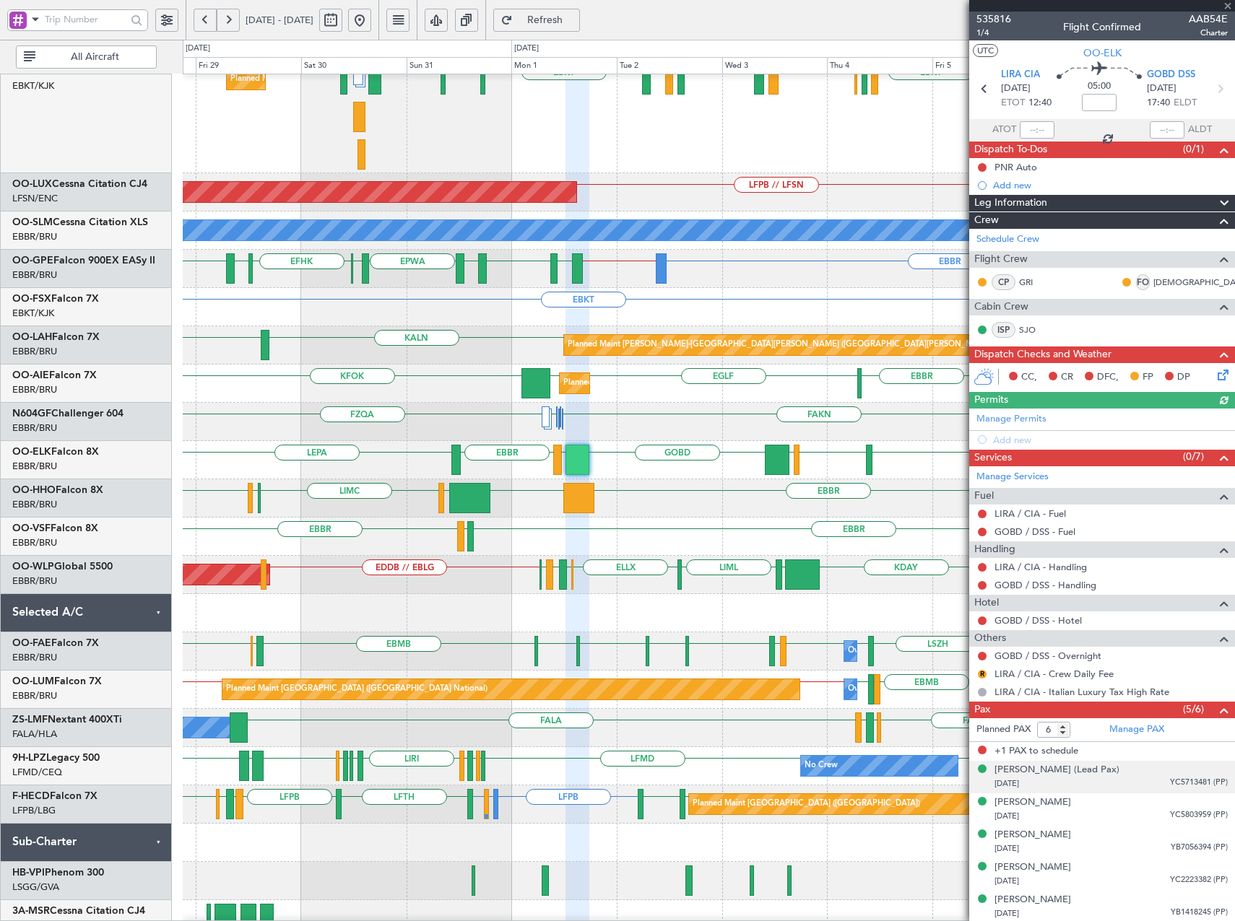
scroll to position [1, 0]
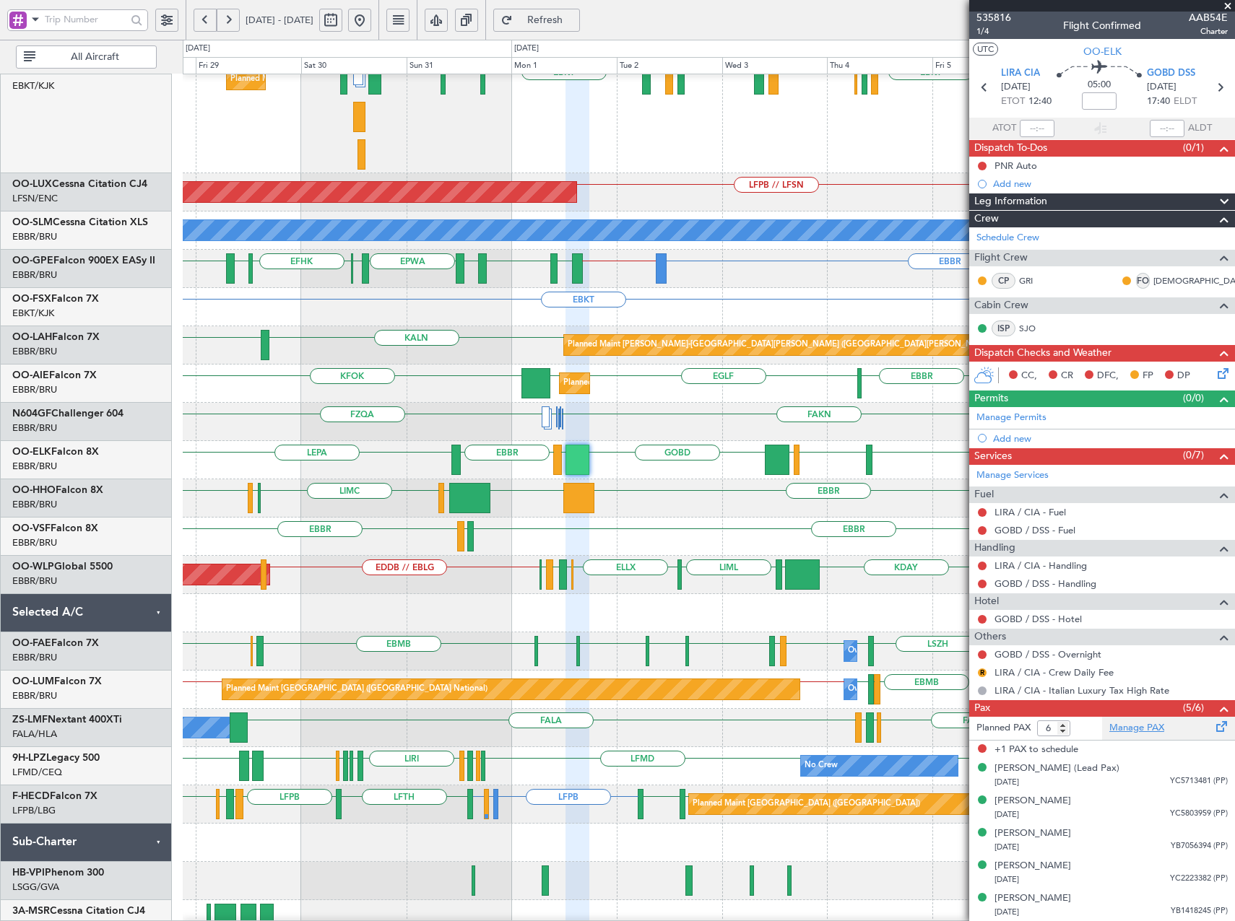
click at [1134, 721] on link "Manage PAX" at bounding box center [1136, 728] width 55 height 14
click at [575, 25] on span "Refreshing..." at bounding box center [545, 20] width 59 height 10
type input "5"
click at [1063, 733] on input "5" at bounding box center [1053, 729] width 33 height 16
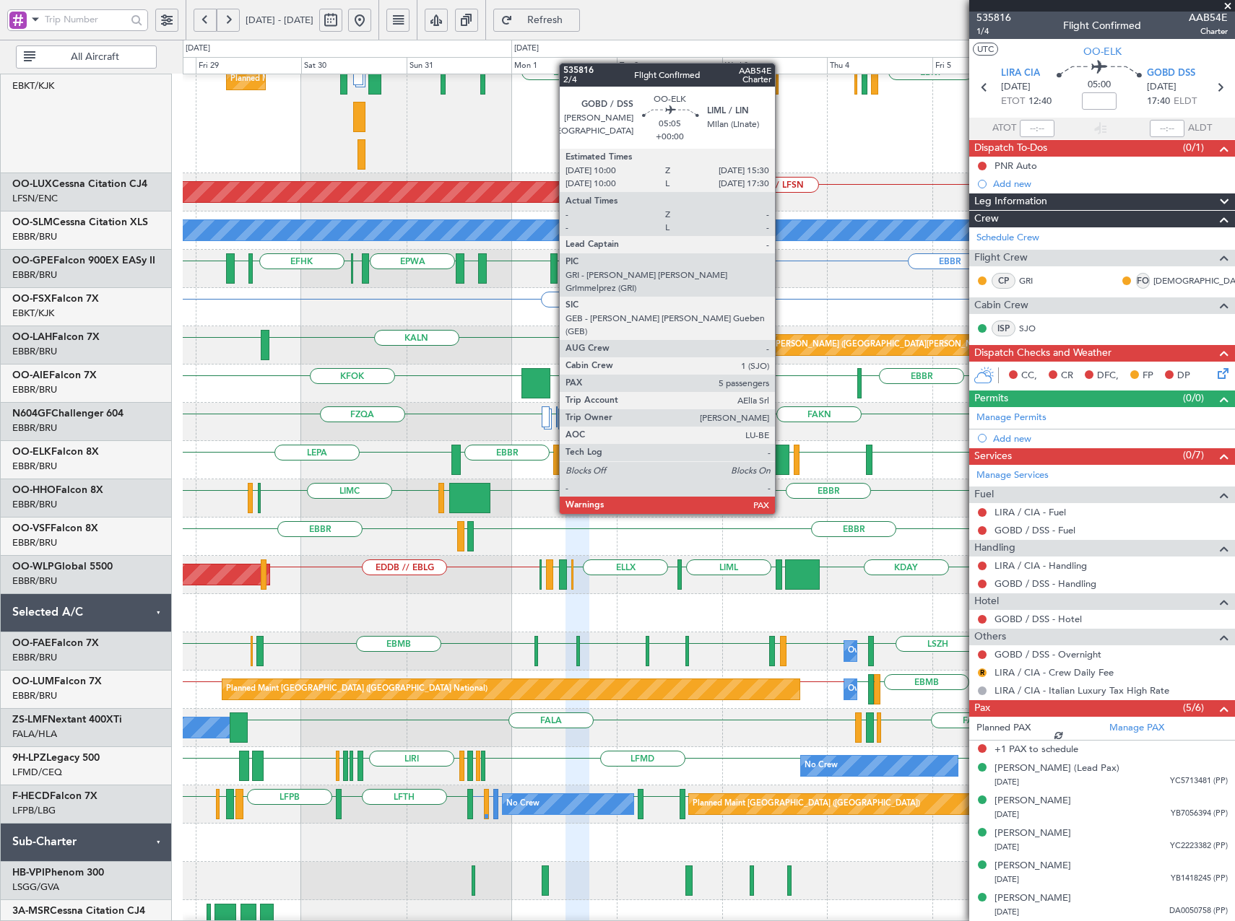
scroll to position [0, 0]
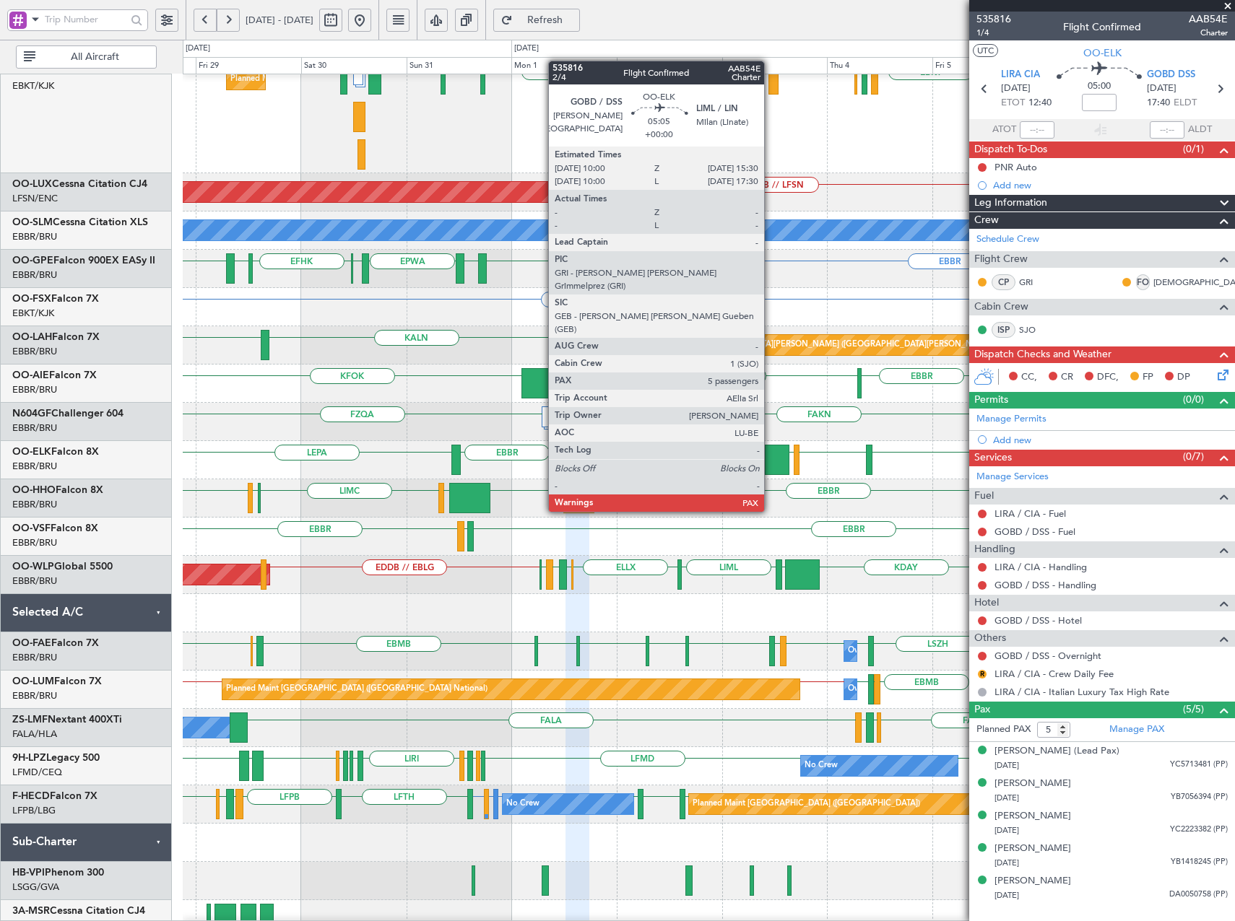
click at [770, 460] on div at bounding box center [777, 460] width 25 height 30
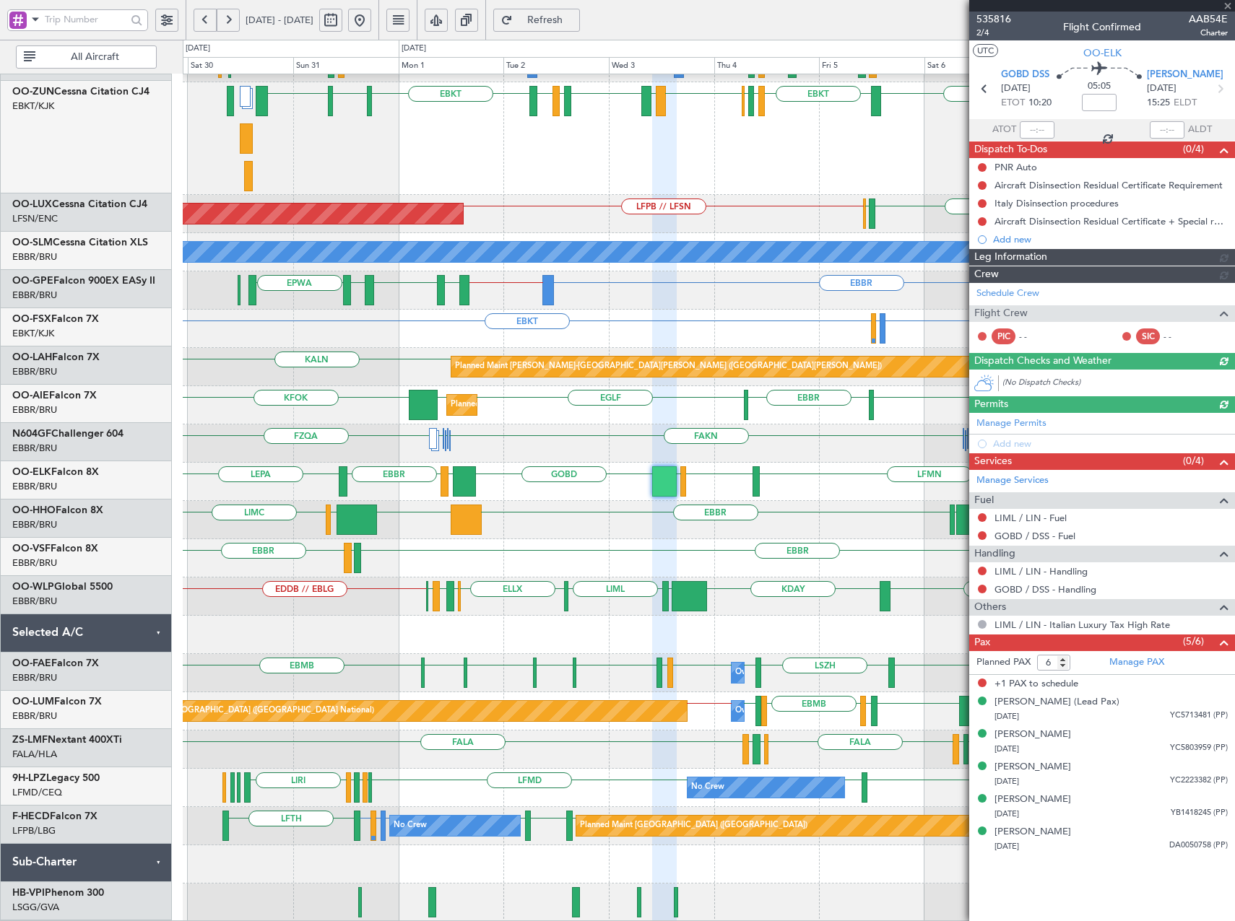
scroll to position [222, 0]
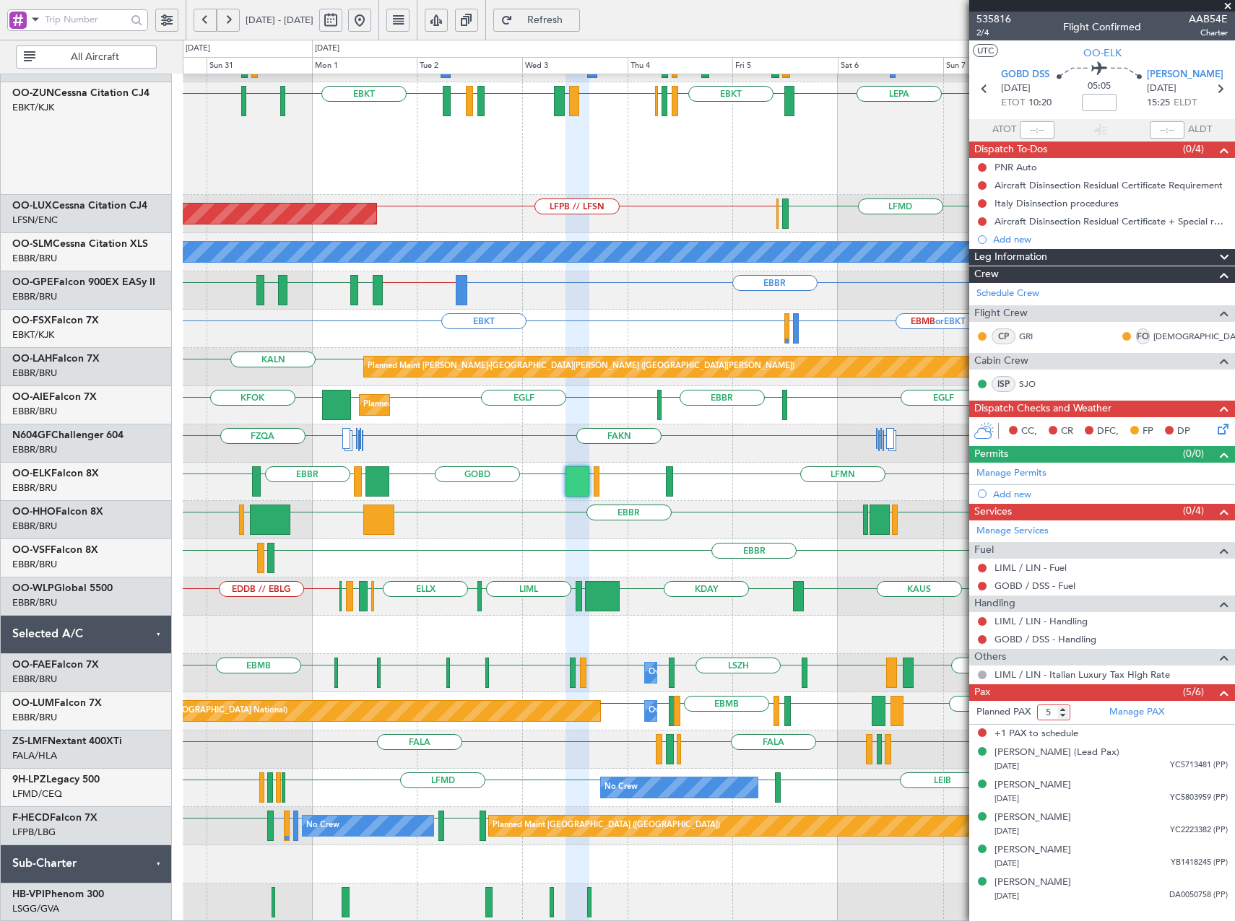
type input "5"
click at [1062, 716] on input "5" at bounding box center [1053, 713] width 33 height 16
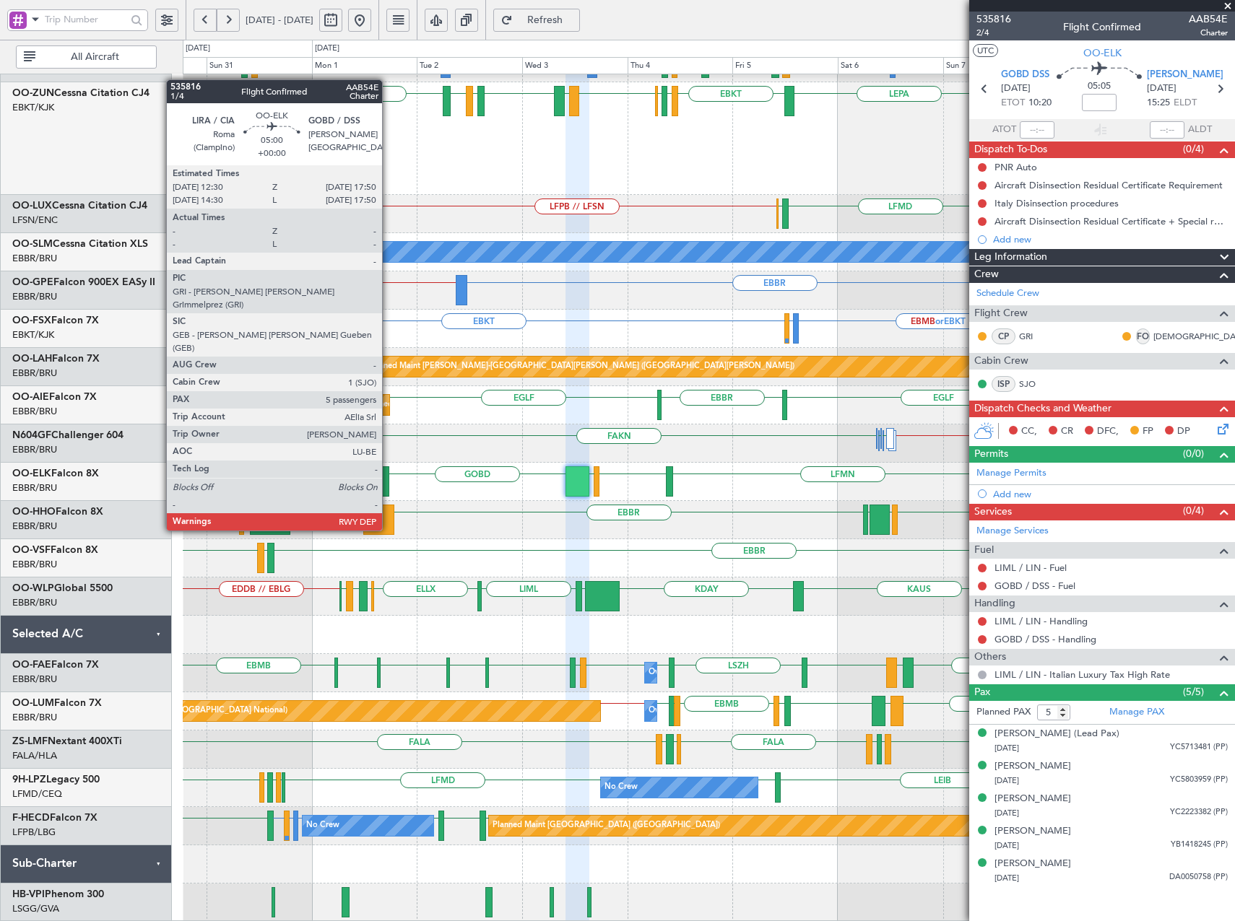
scroll to position [147, 0]
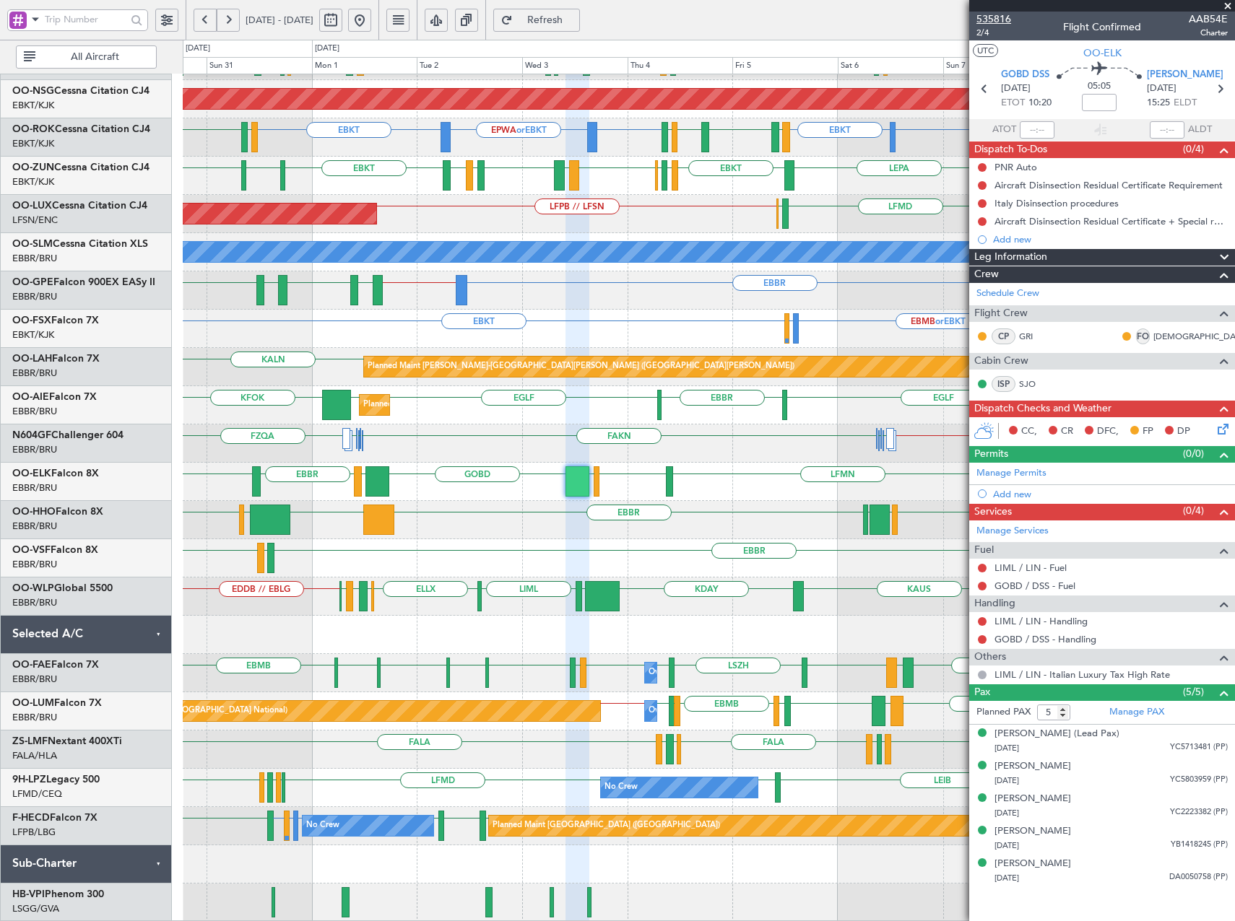
click at [991, 17] on span "535816" at bounding box center [993, 19] width 35 height 15
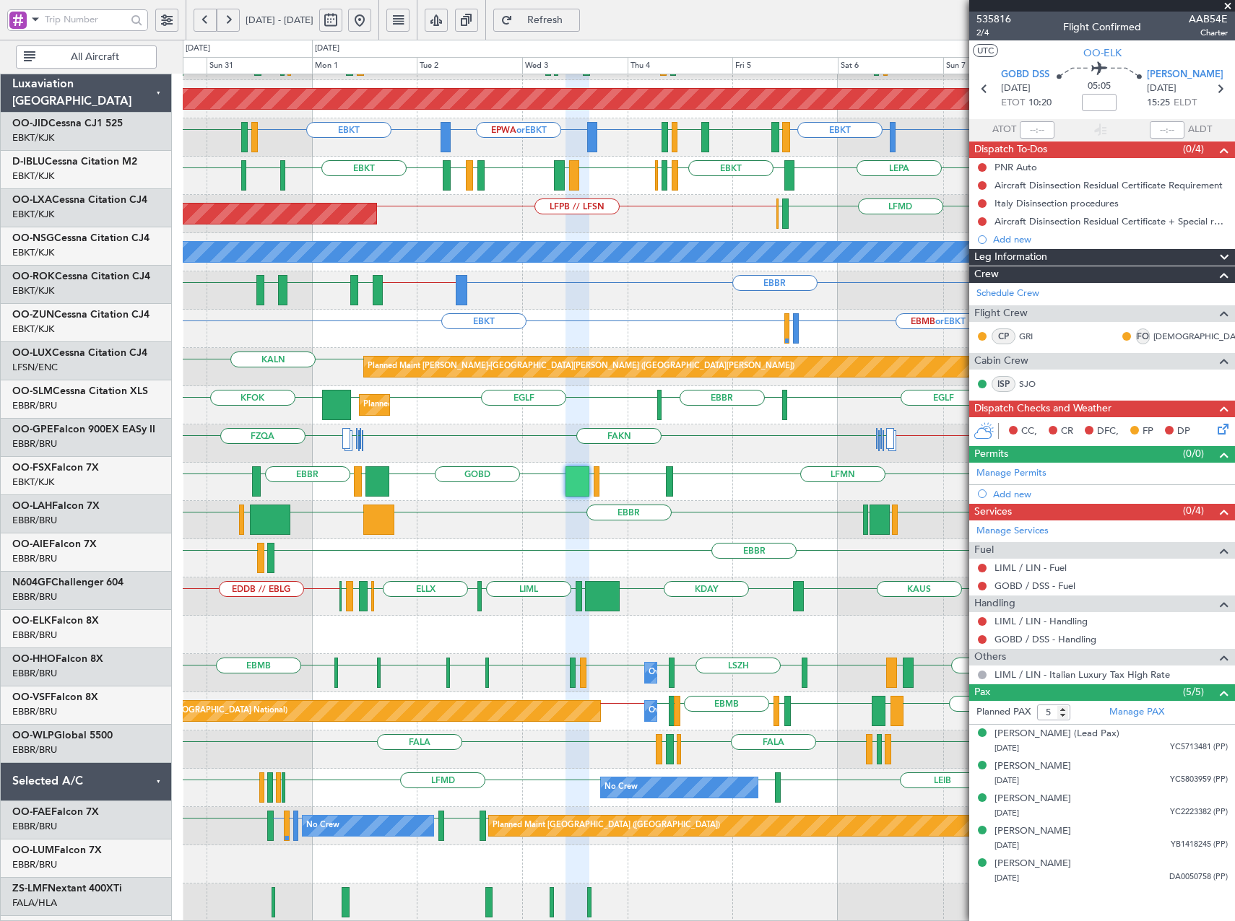
scroll to position [147, 0]
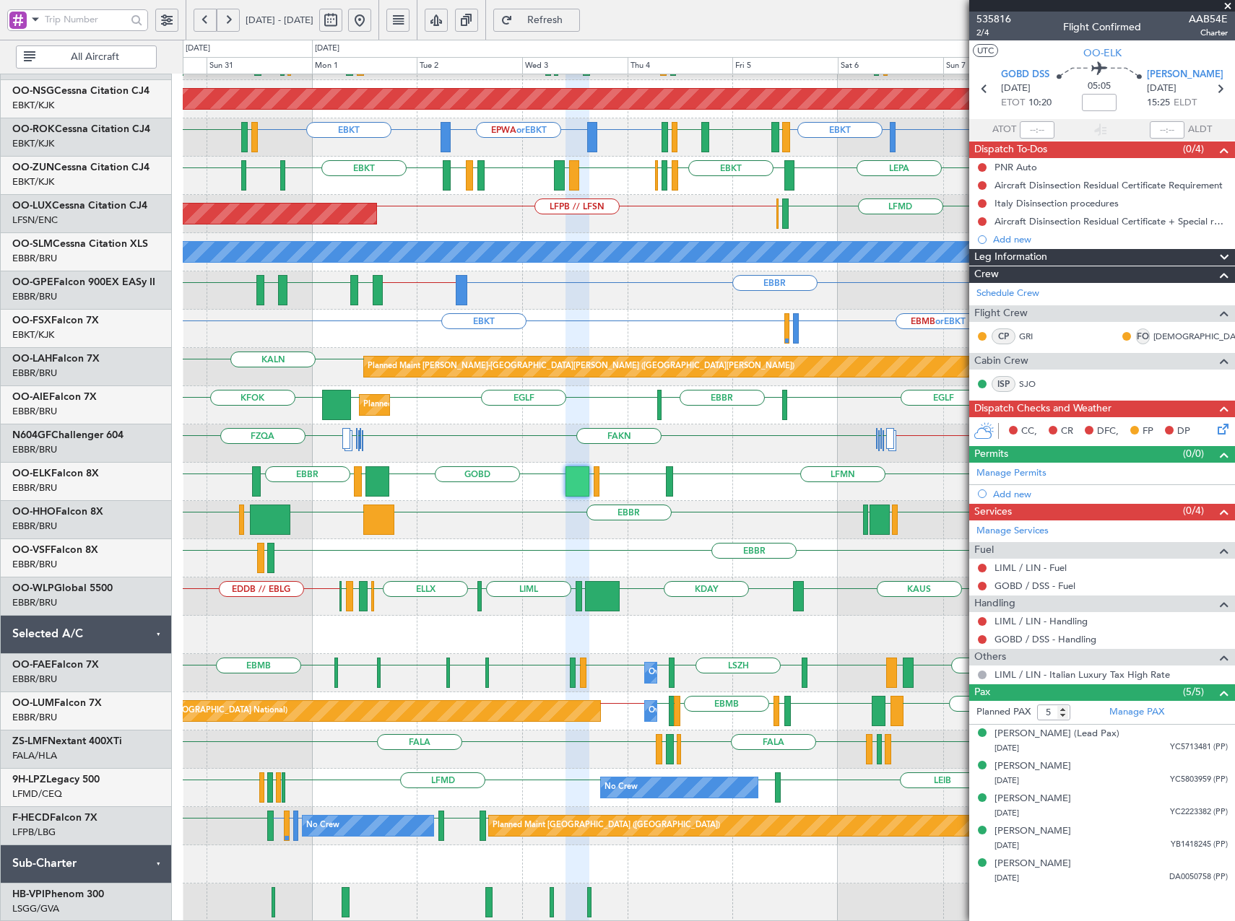
drag, startPoint x: 1225, startPoint y: 1, endPoint x: 1216, endPoint y: 9, distance: 12.3
click at [1225, 1] on span at bounding box center [1227, 6] width 14 height 13
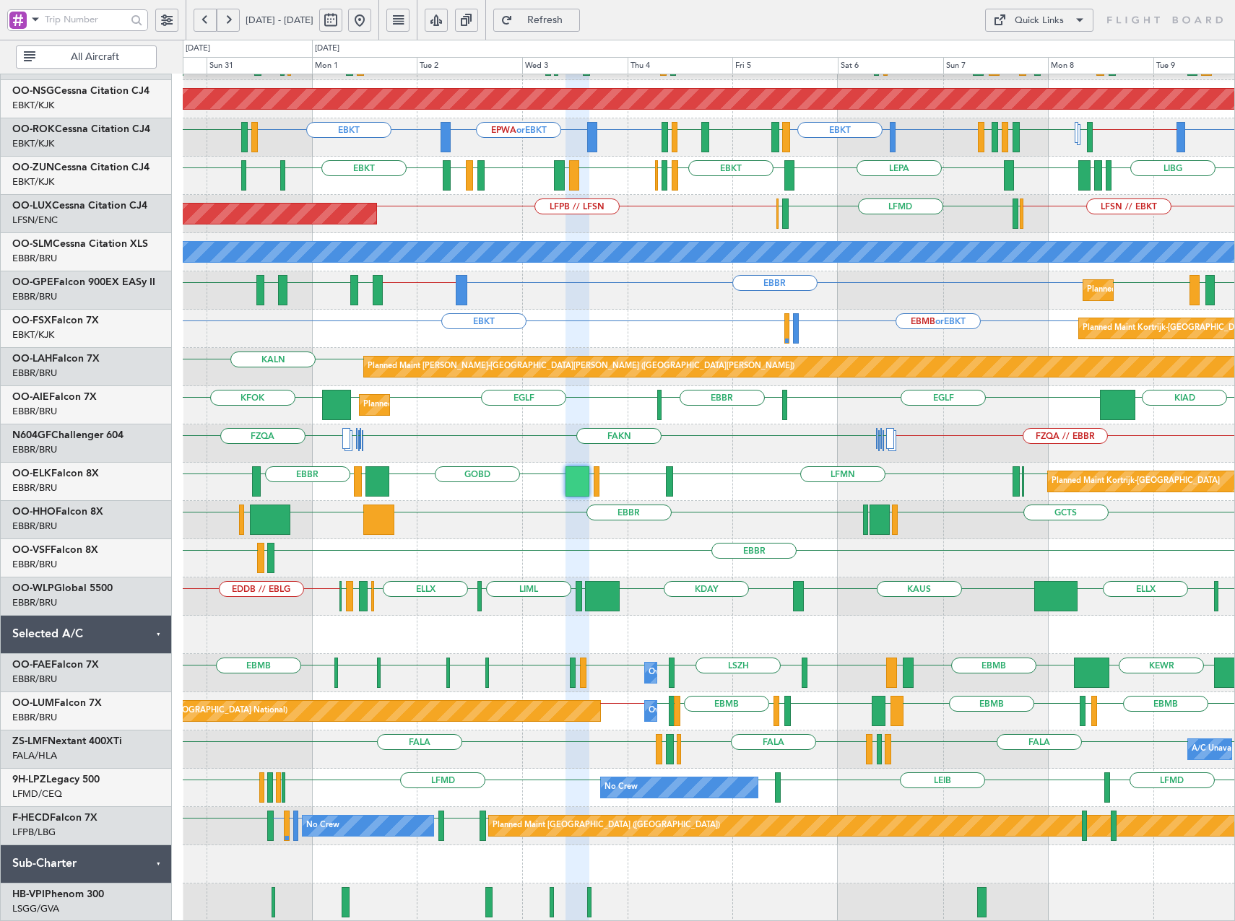
type input "0"
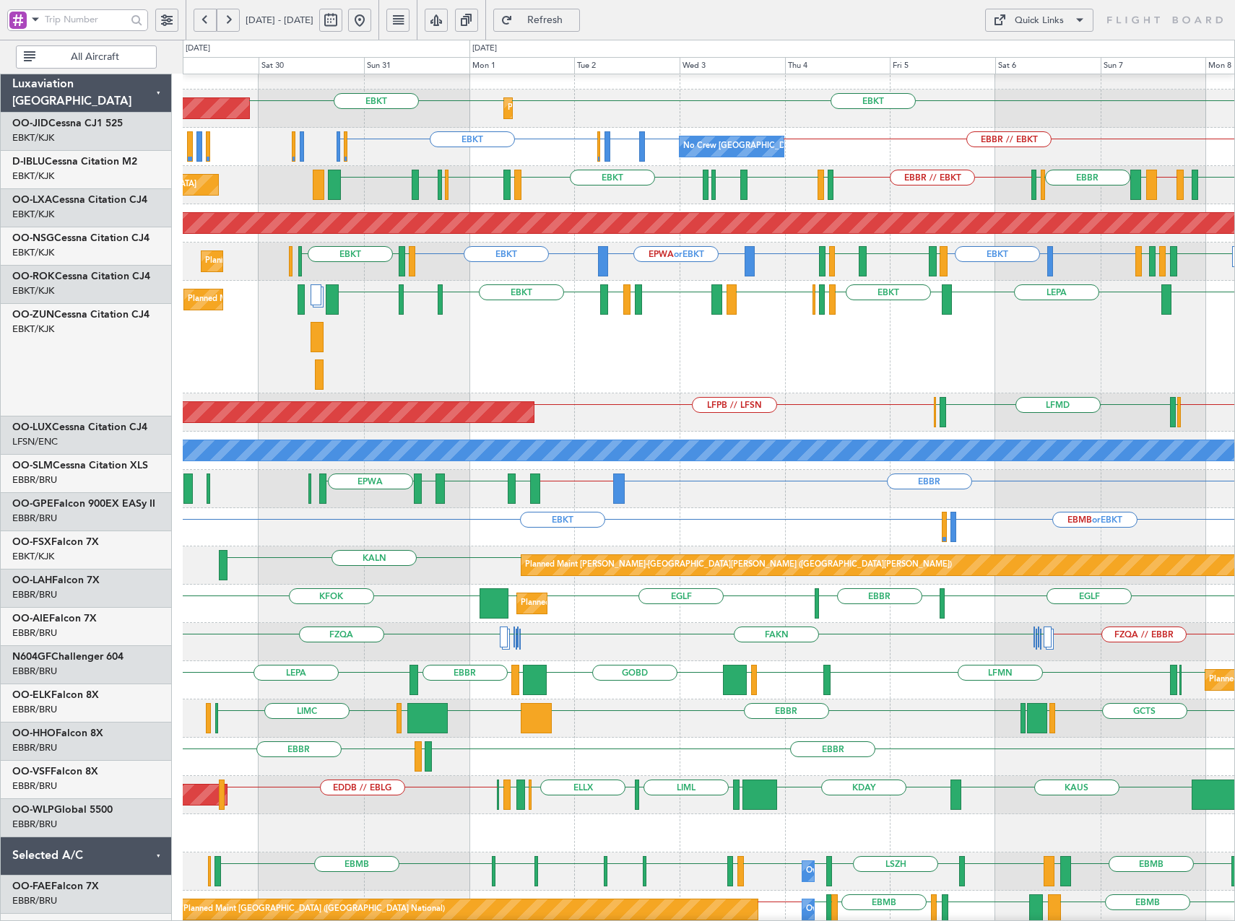
scroll to position [34, 0]
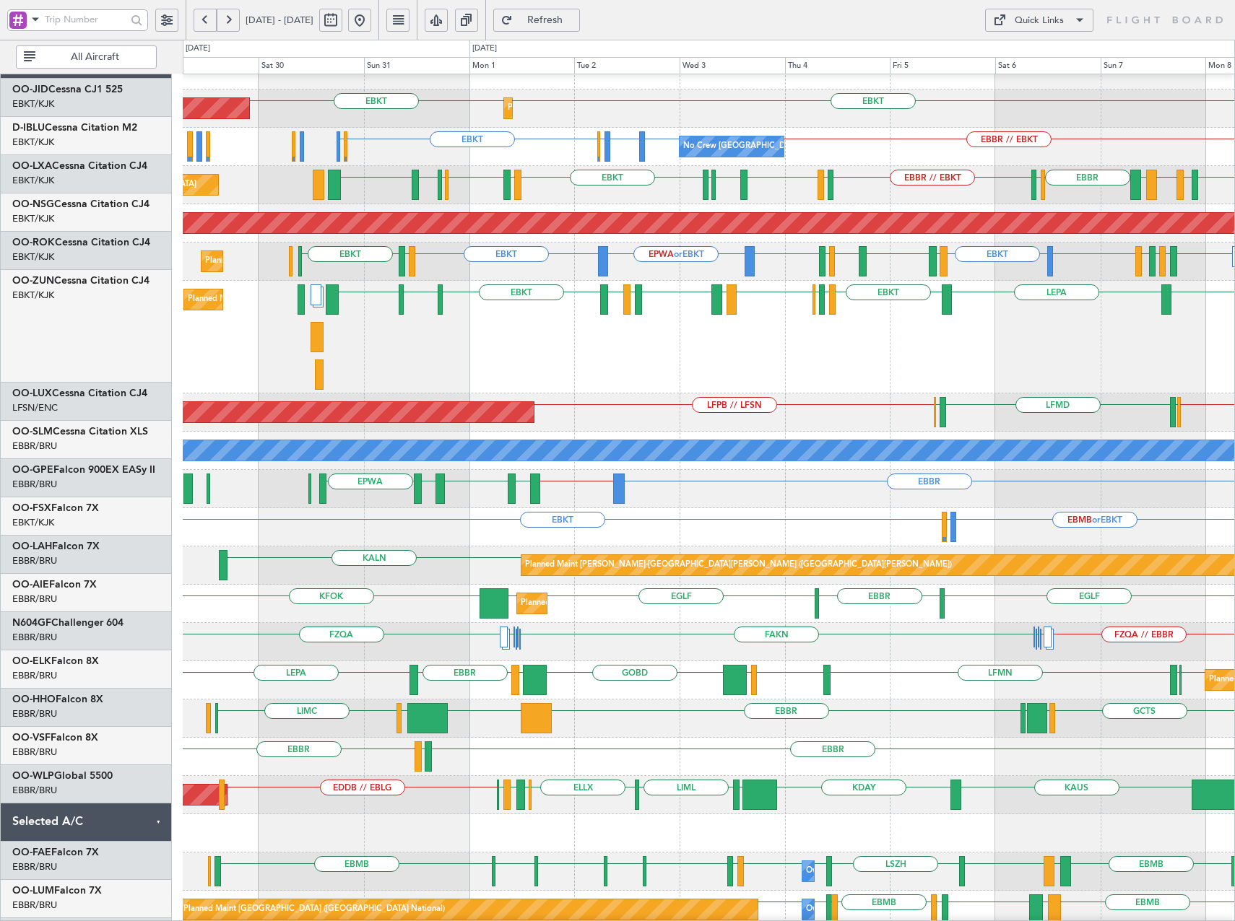
click at [659, 629] on div "EBKT EBKT Planned Maint [GEOGRAPHIC_DATA]-[GEOGRAPHIC_DATA] AOG Maint [GEOGRAPH…" at bounding box center [708, 585] width 1051 height 1069
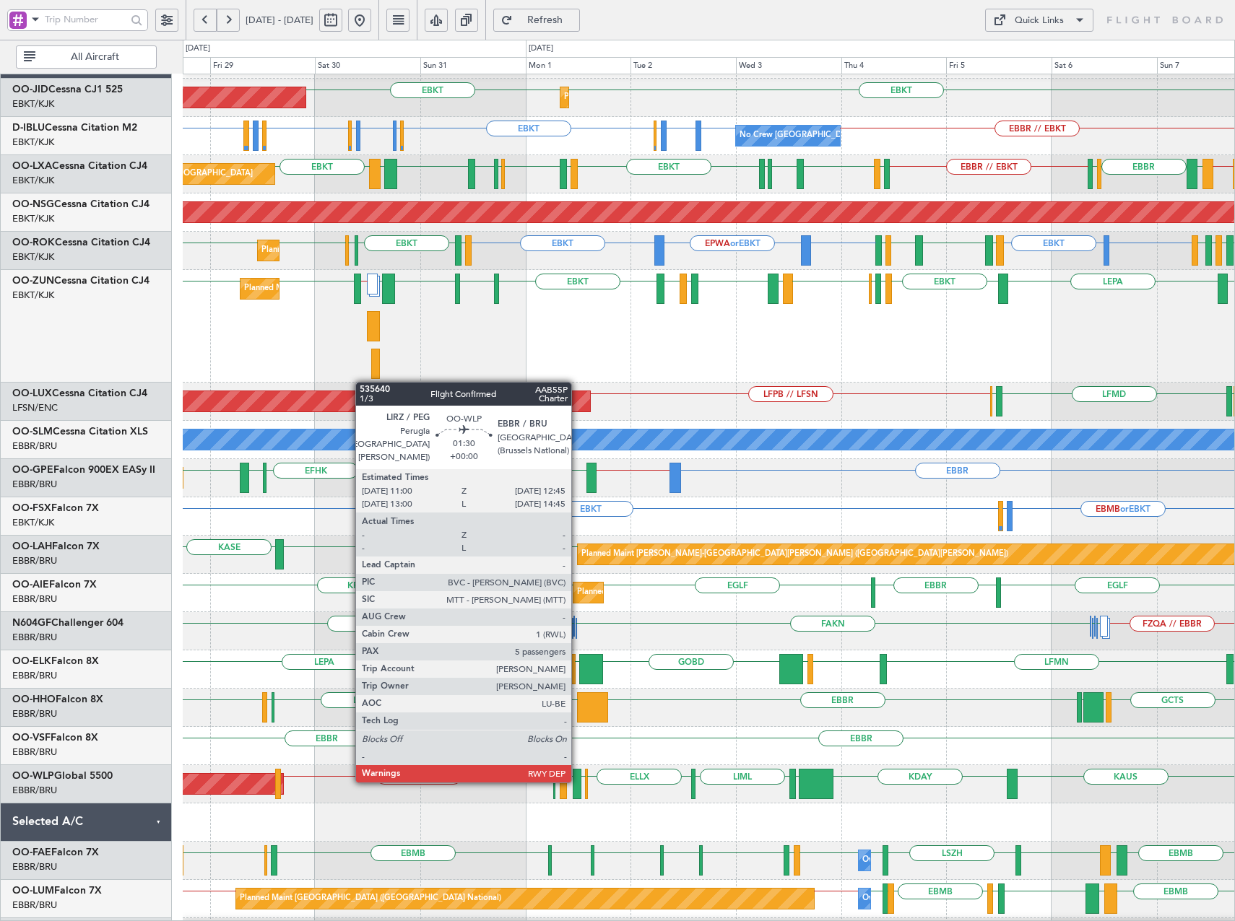
click at [578, 781] on div at bounding box center [577, 784] width 8 height 30
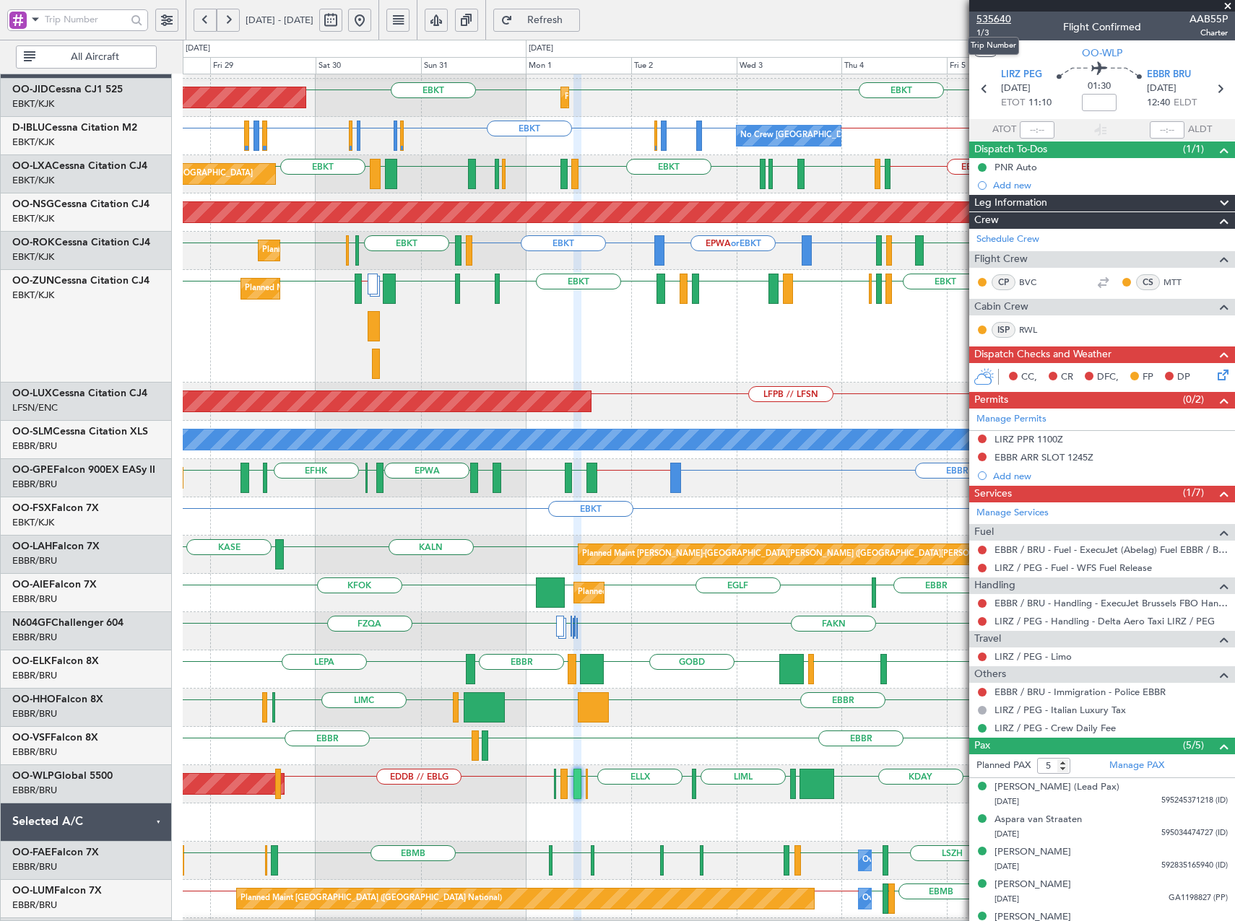
click at [1002, 19] on span "535640" at bounding box center [993, 19] width 35 height 15
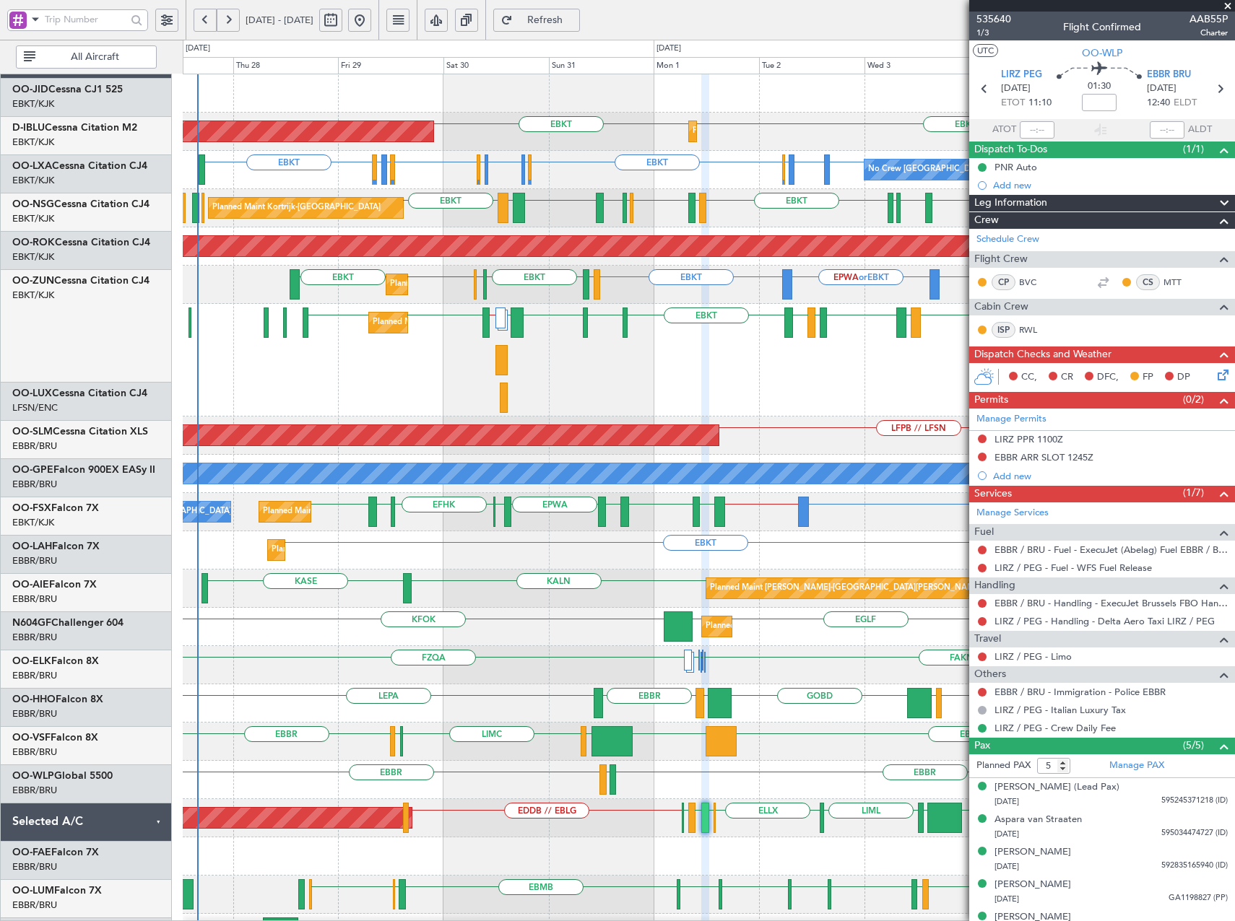
scroll to position [0, 0]
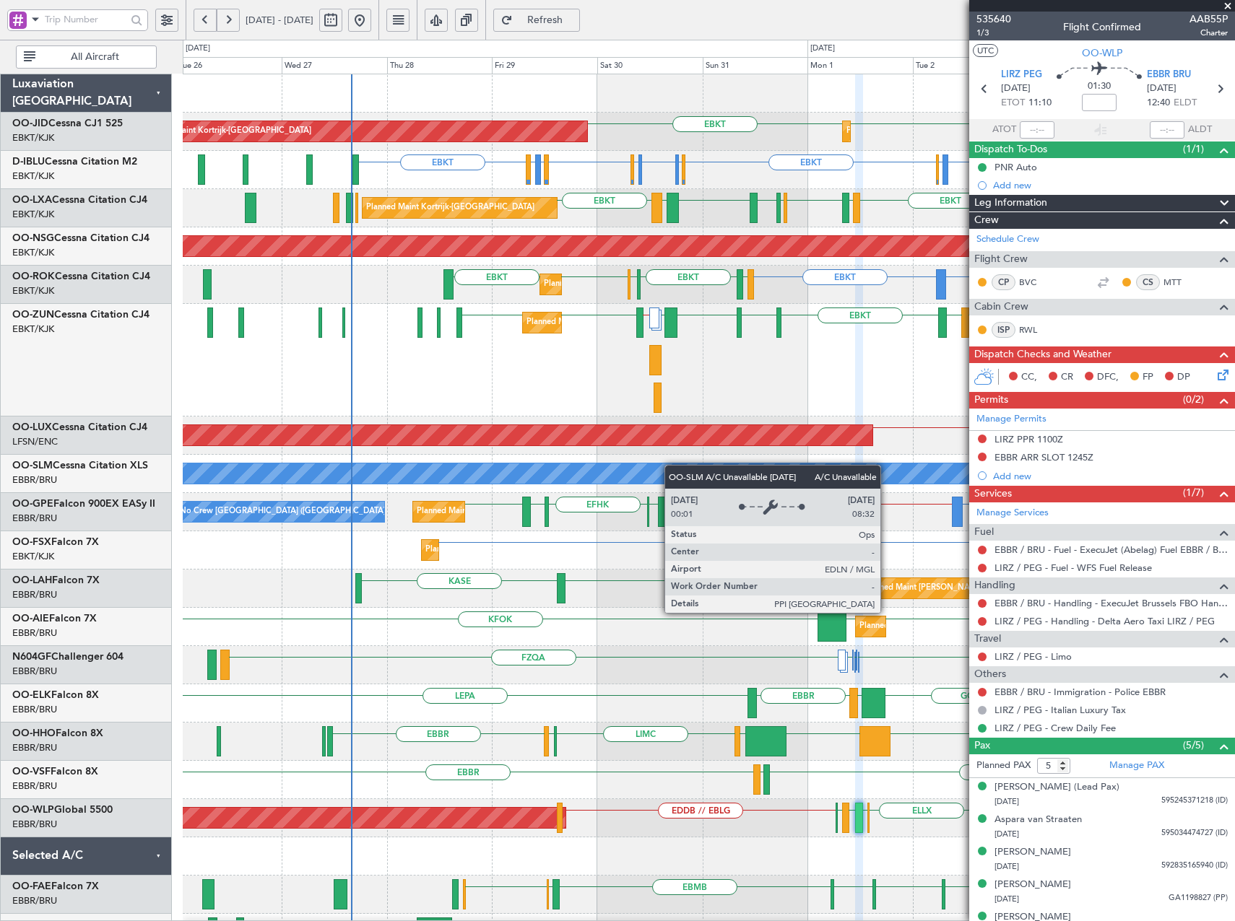
click at [685, 477] on div "AOG Maint Kortrijk-[GEOGRAPHIC_DATA] Planned Maint [GEOGRAPHIC_DATA]-[GEOGRAPHI…" at bounding box center [708, 647] width 1051 height 1146
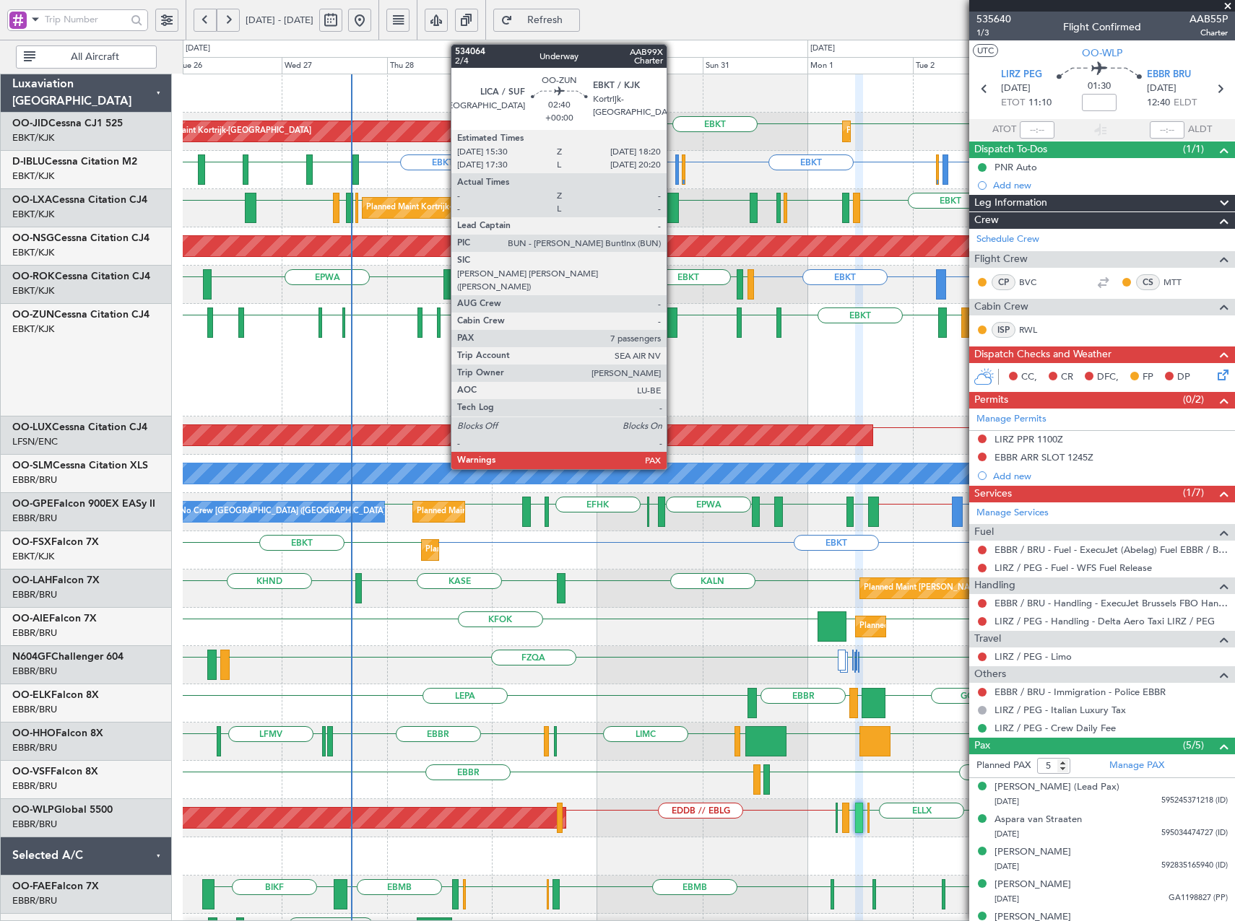
click at [673, 323] on div at bounding box center [670, 323] width 13 height 30
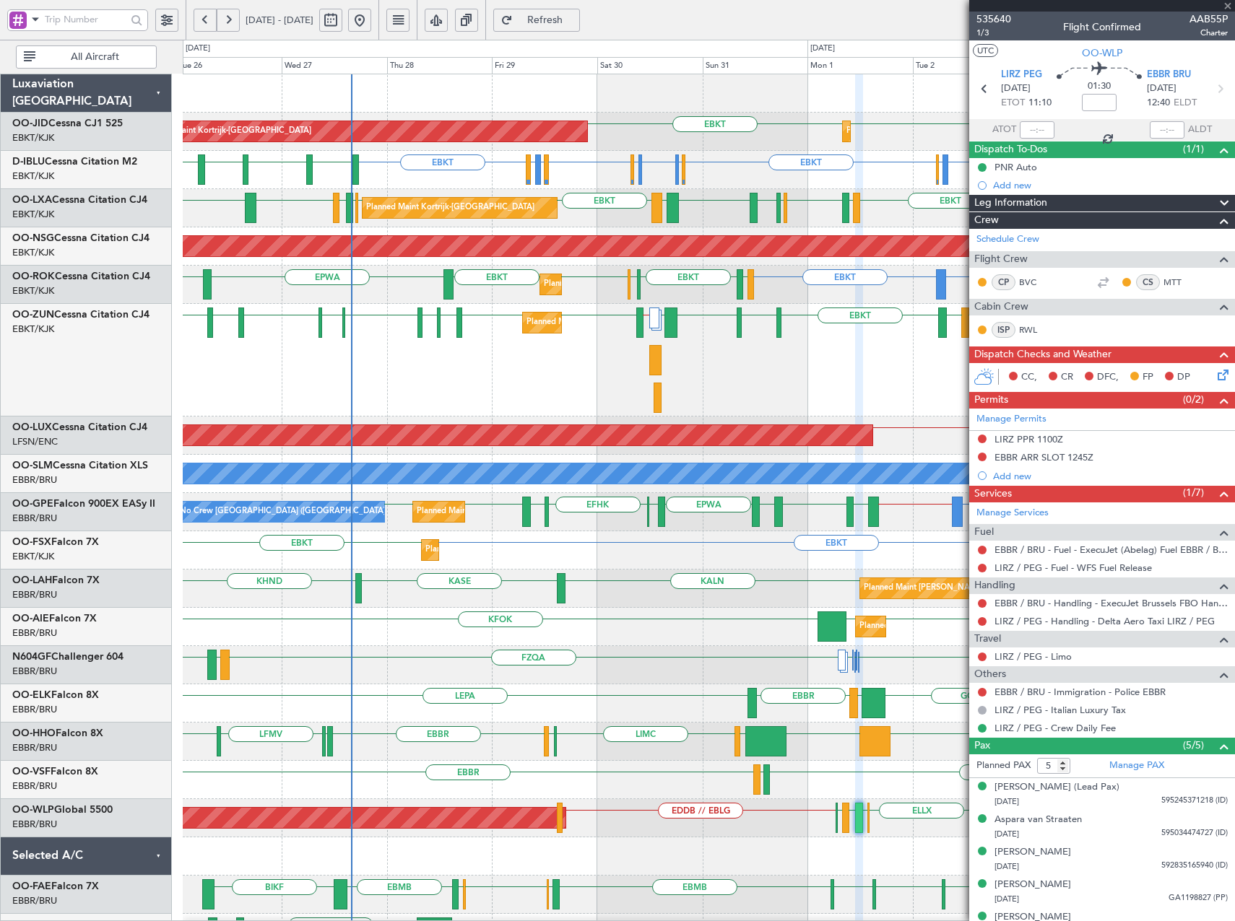
type input "7"
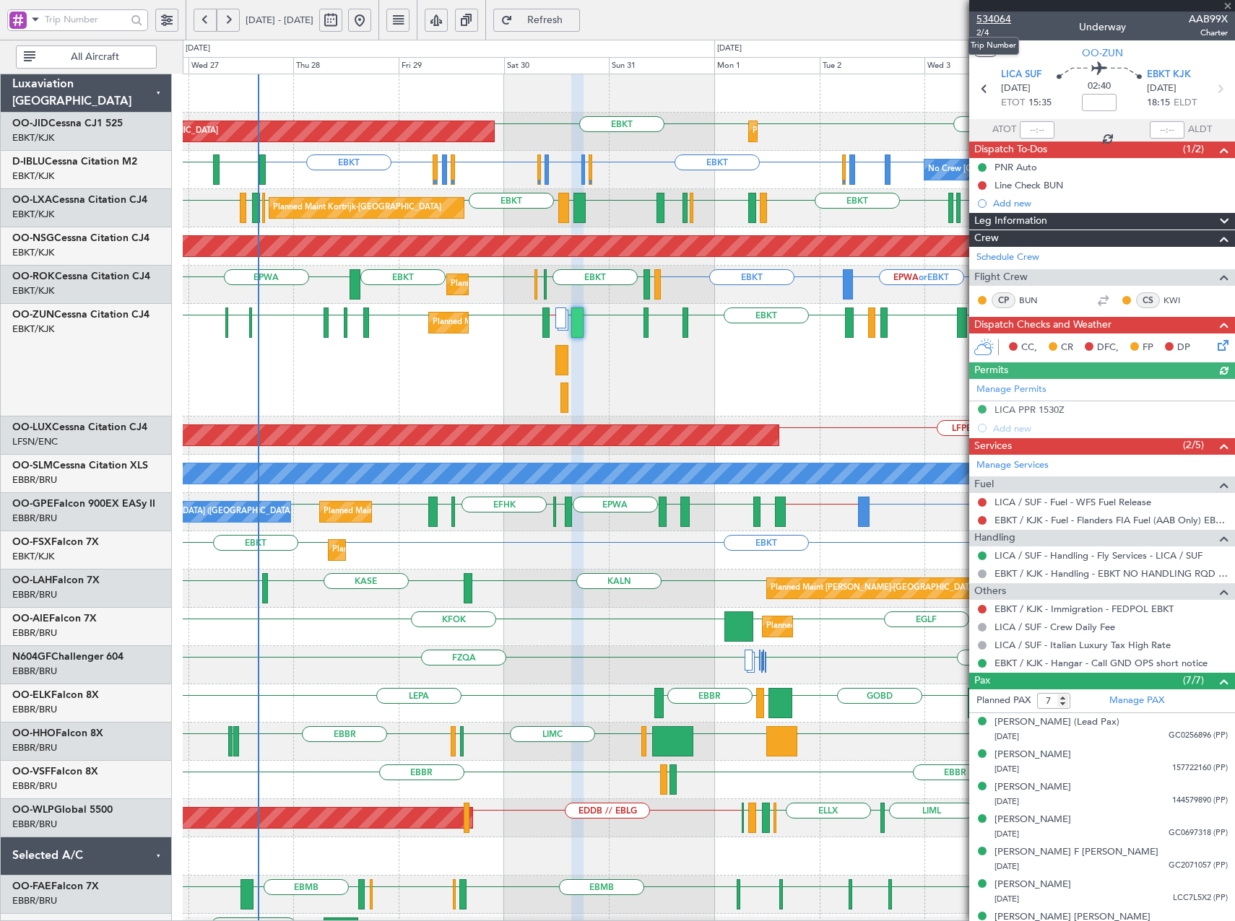
click at [996, 13] on span "534064" at bounding box center [993, 19] width 35 height 15
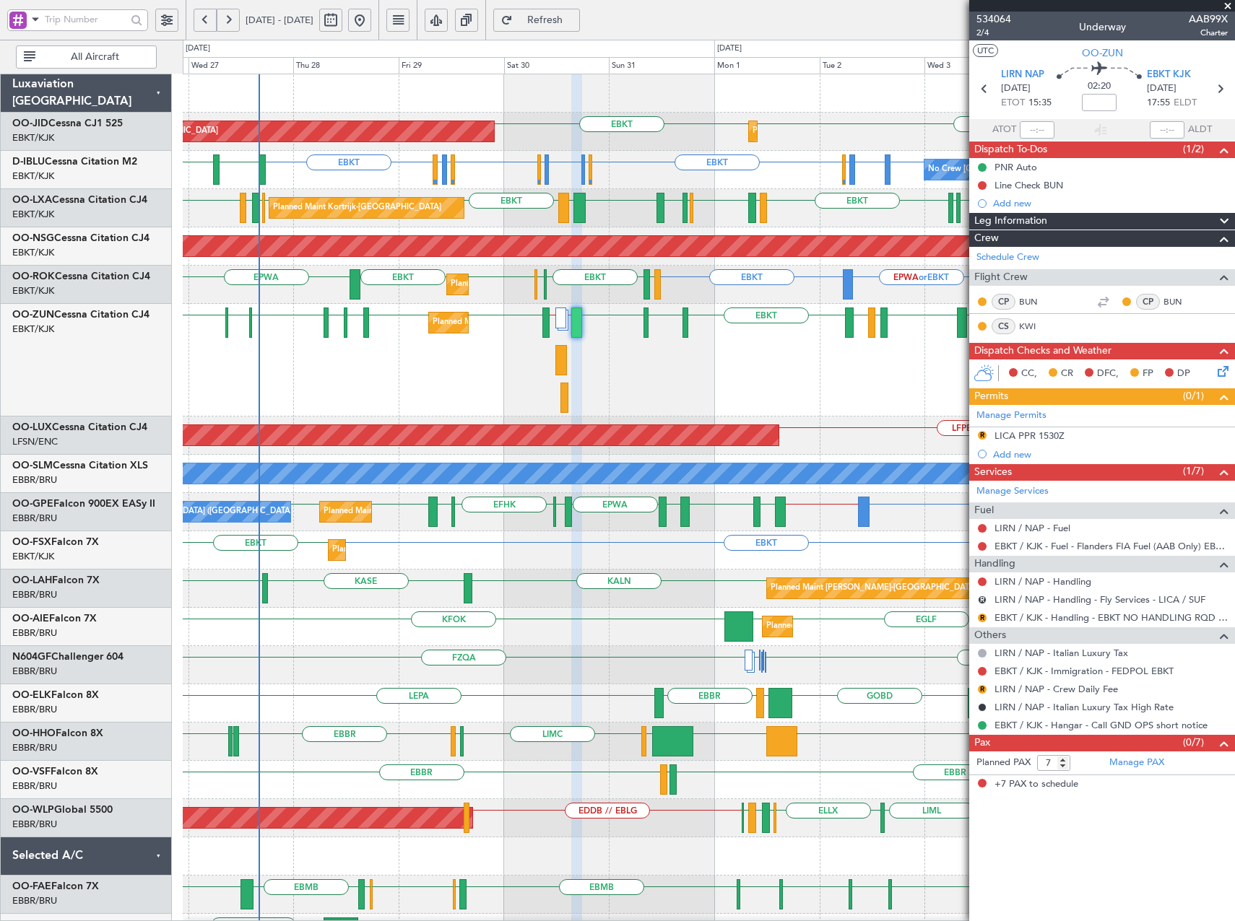
click at [575, 18] on span "Refresh" at bounding box center [545, 20] width 59 height 10
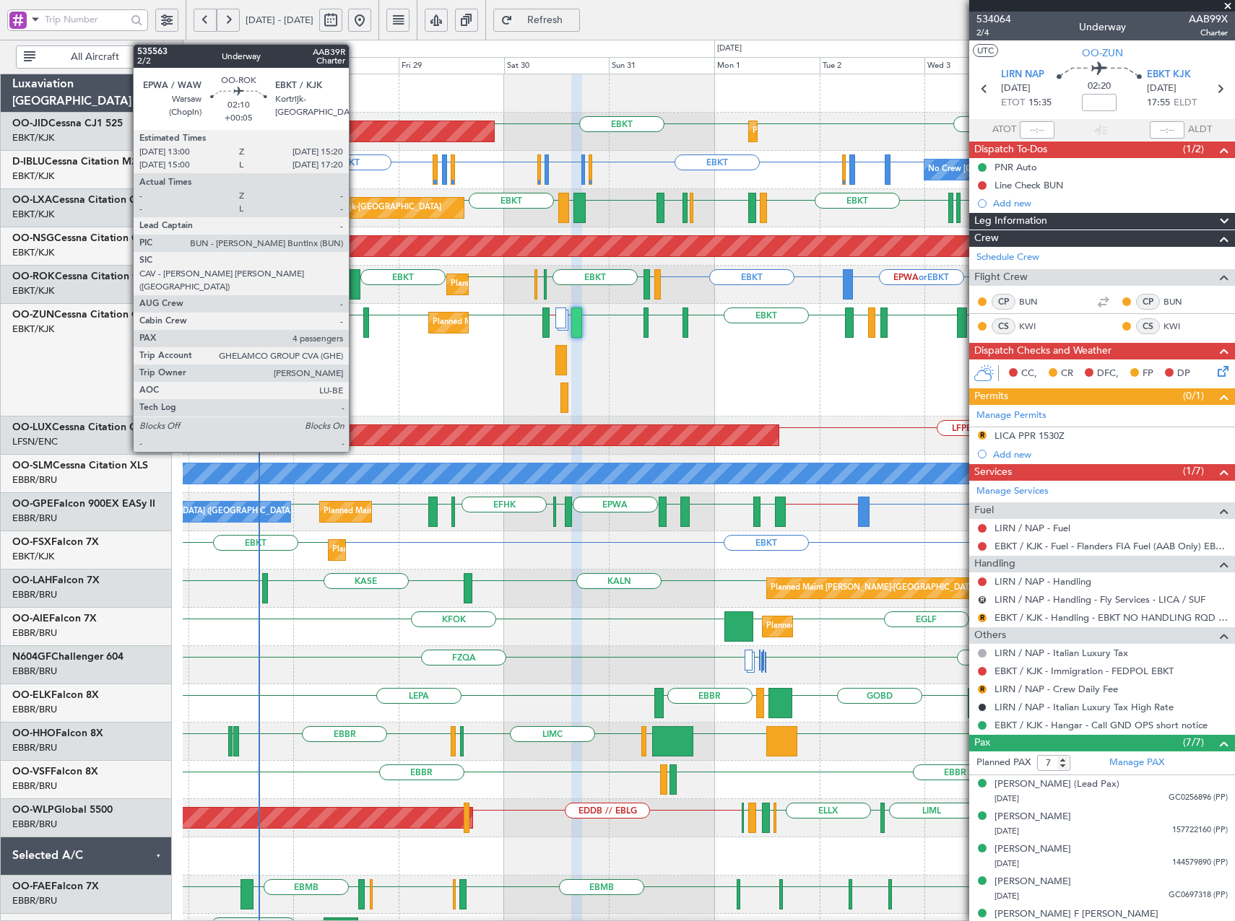
click at [355, 288] on div at bounding box center [354, 284] width 11 height 30
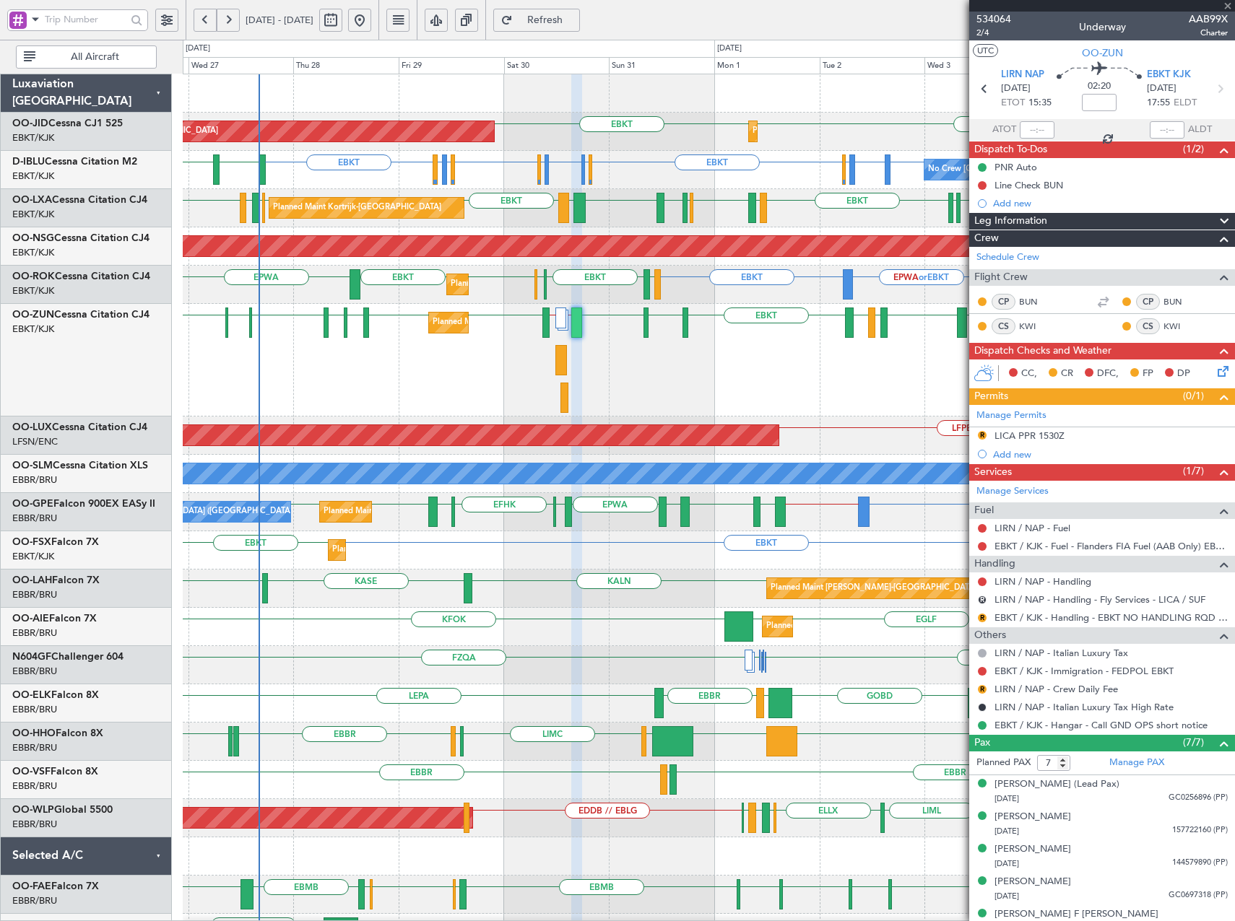
type input "+00:05"
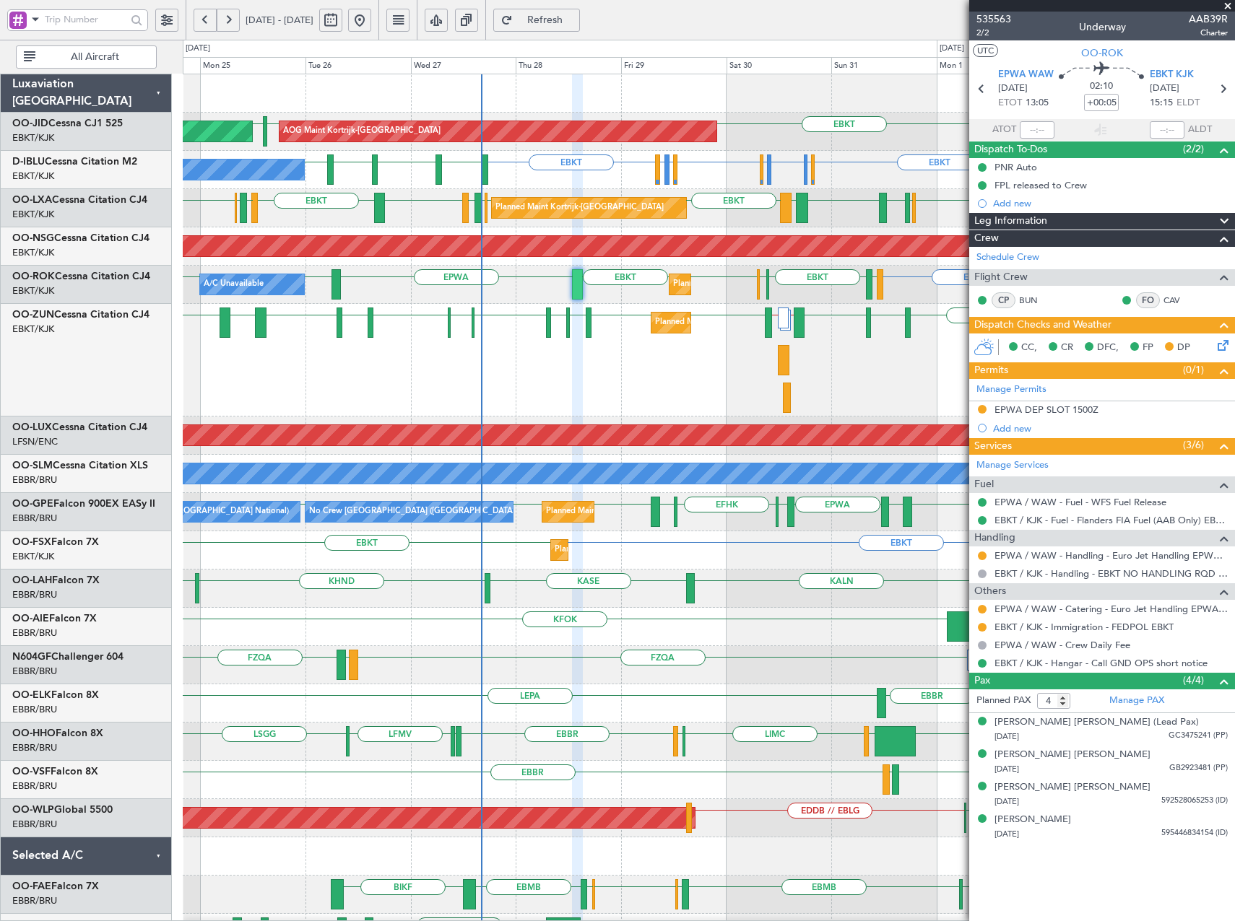
click at [904, 380] on div "Planned Maint Kortrijk-[GEOGRAPHIC_DATA] EBKT LFMD LEBB EBKT EGGD EBKT LICA // …" at bounding box center [708, 360] width 1051 height 113
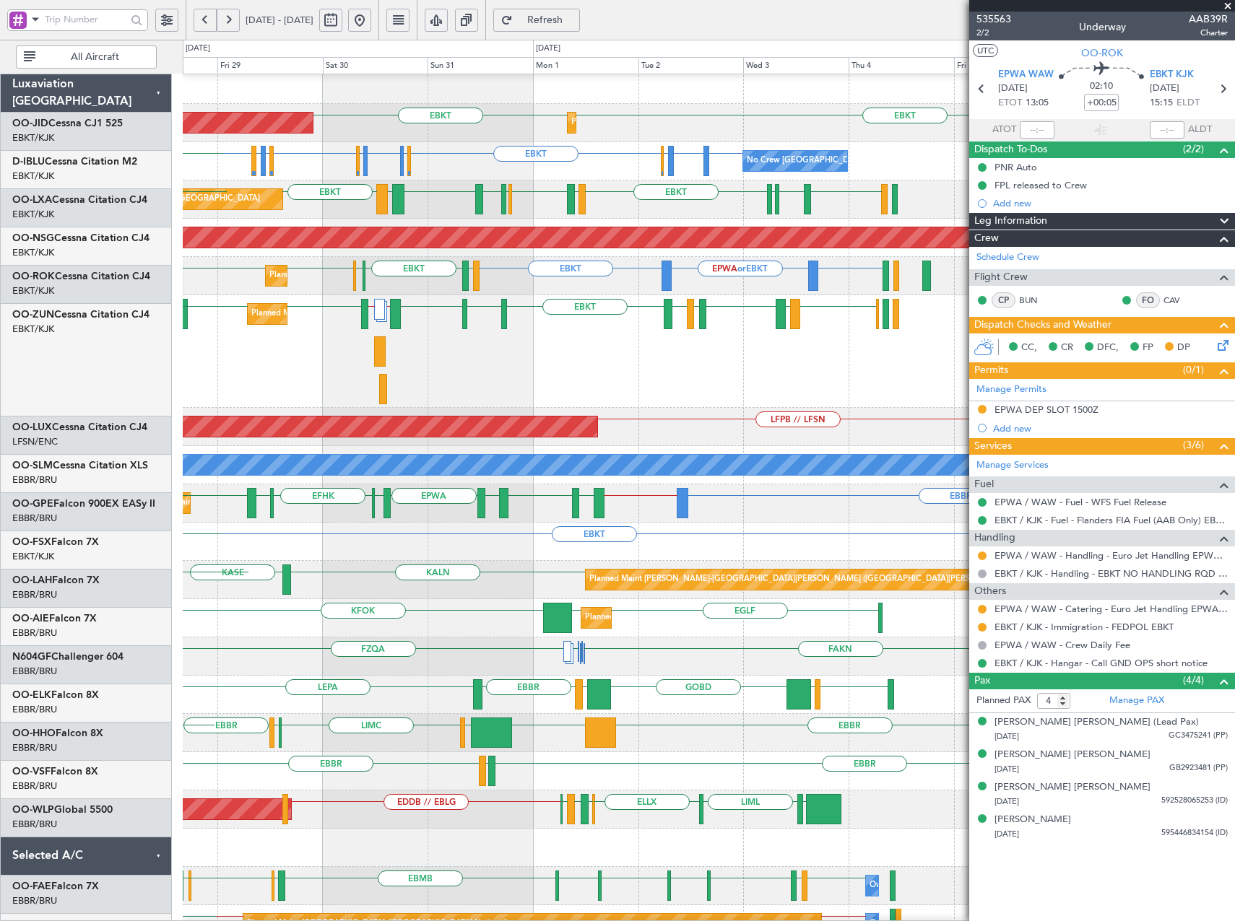
scroll to position [13, 0]
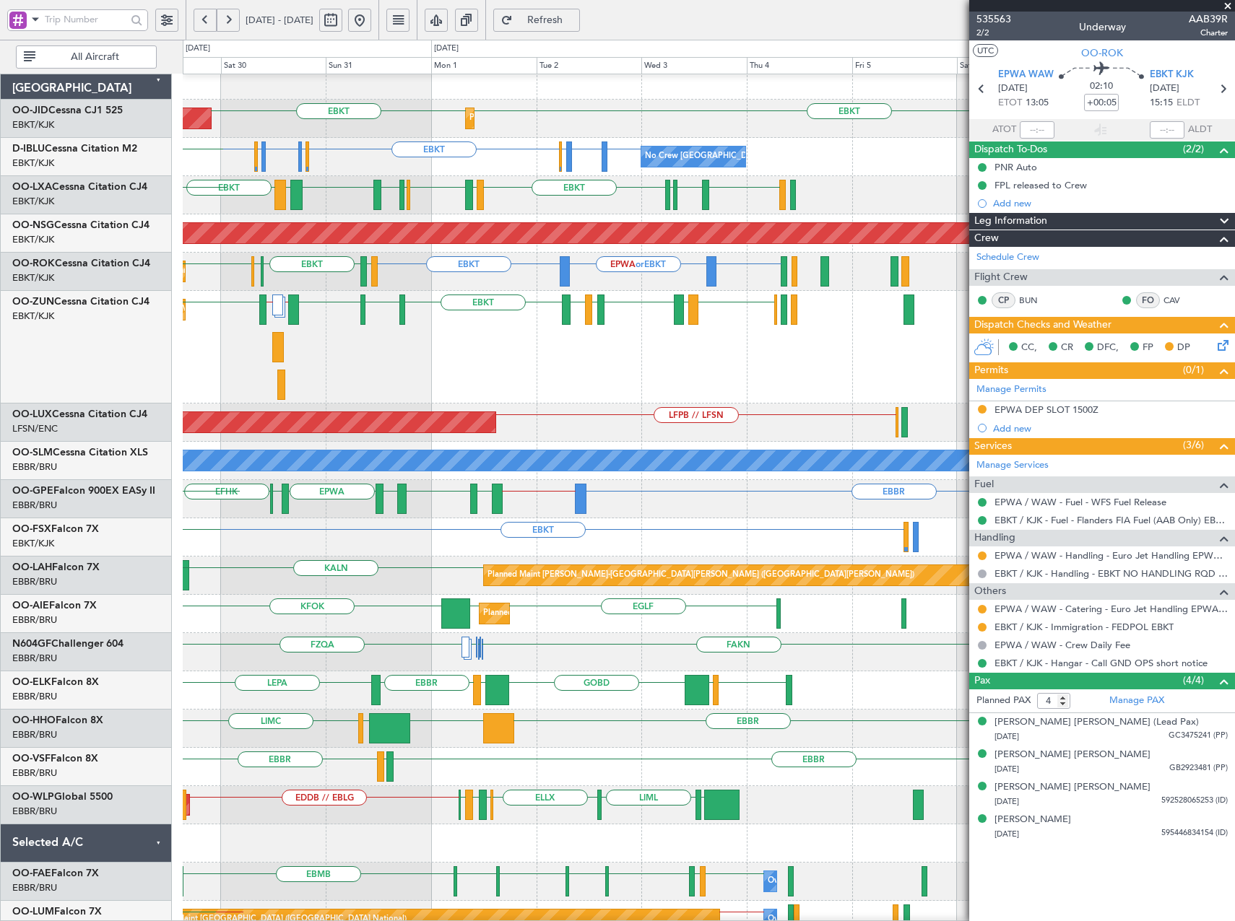
click at [296, 404] on div "Planned Maint Kortrijk-[GEOGRAPHIC_DATA] EBKT LFMD LEBB EBKT EGGD EBKT LICA // …" at bounding box center [708, 347] width 1051 height 113
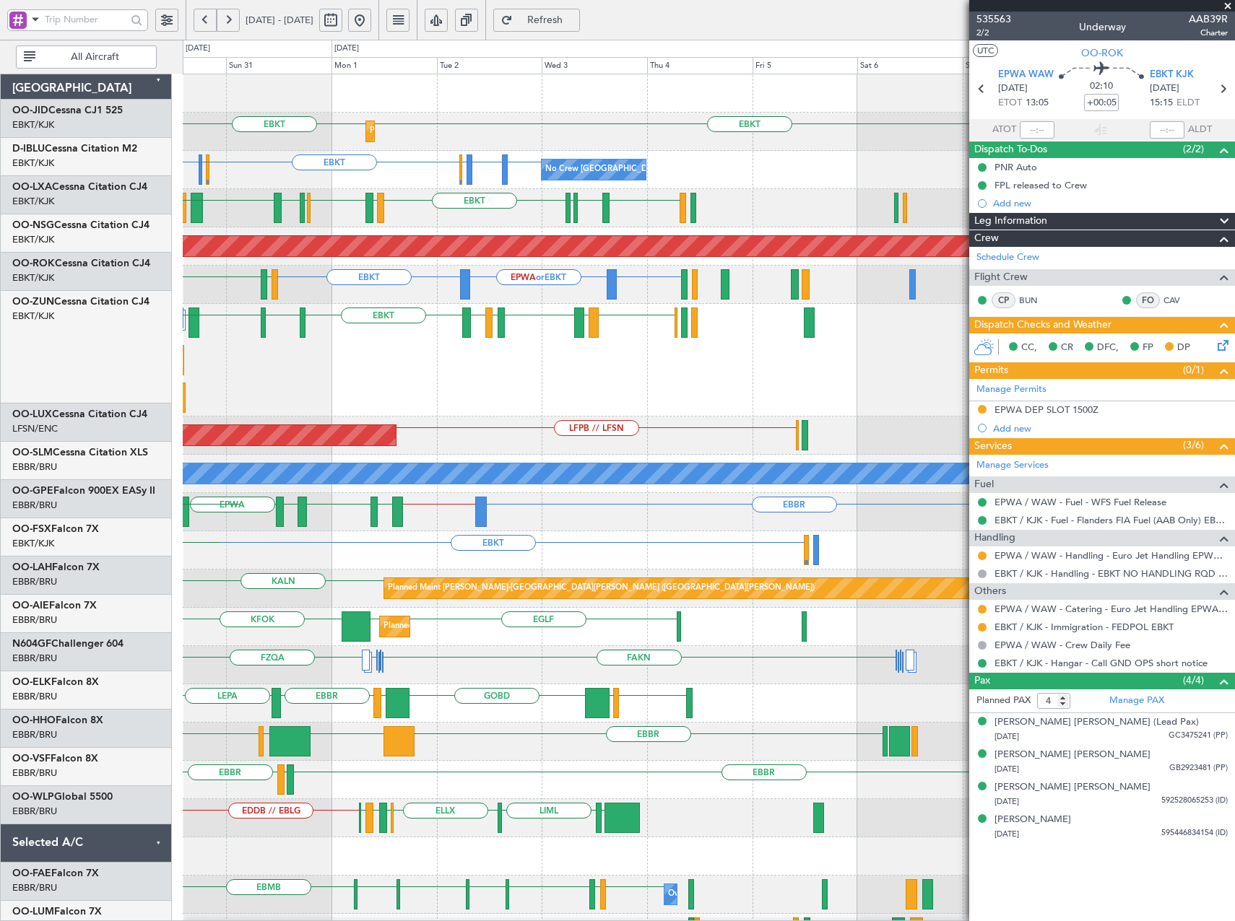
scroll to position [0, 0]
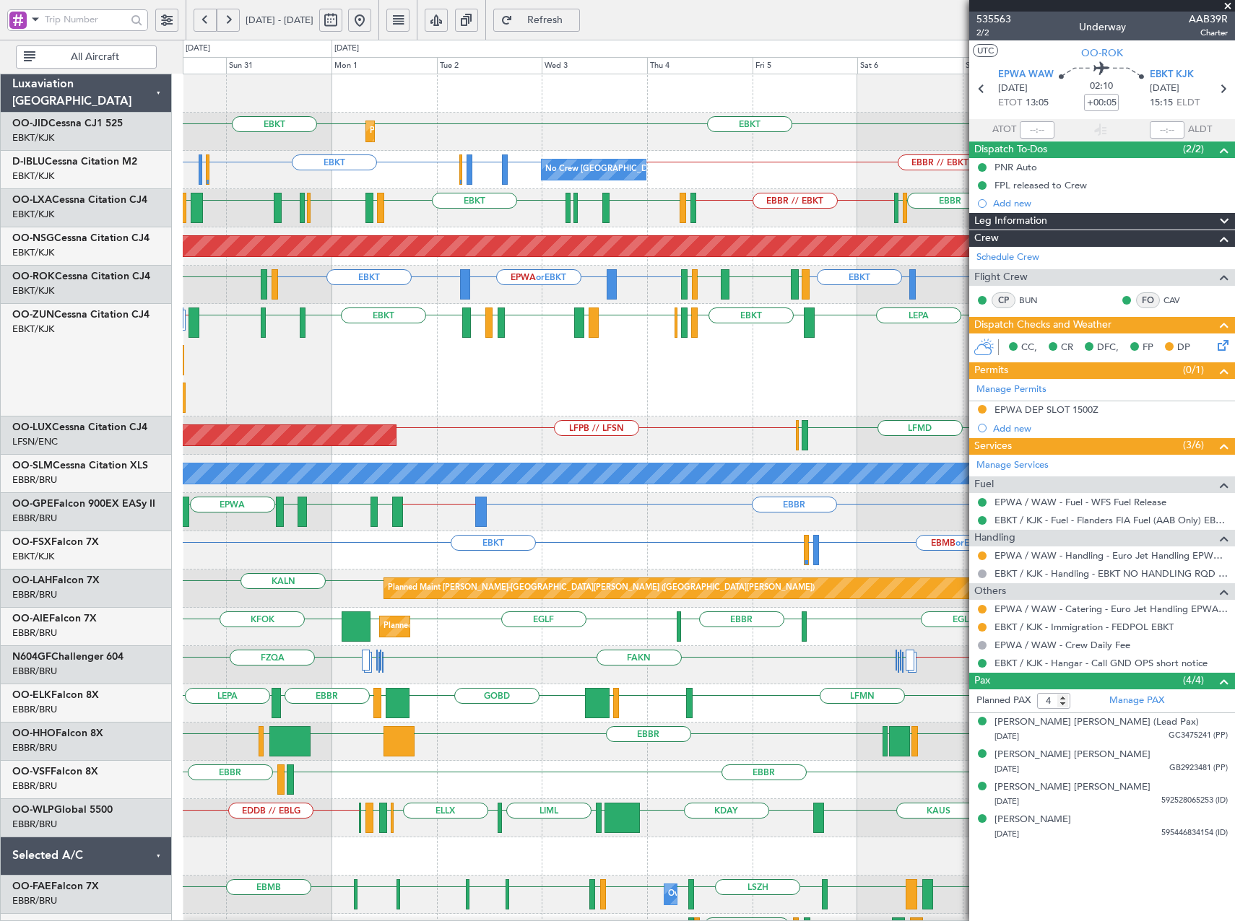
click at [1228, 6] on span at bounding box center [1227, 6] width 14 height 13
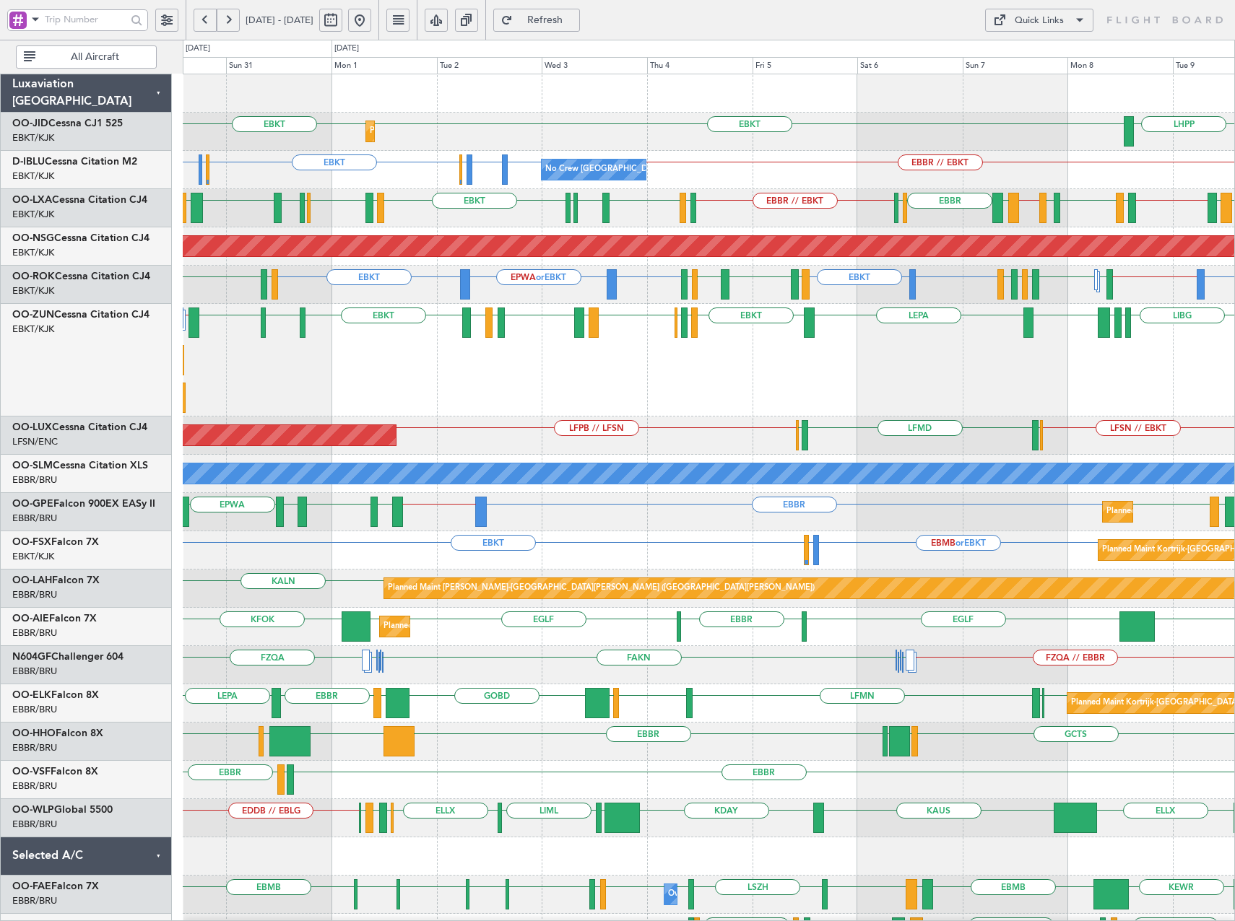
type input "0"
